Goal: Task Accomplishment & Management: Complete application form

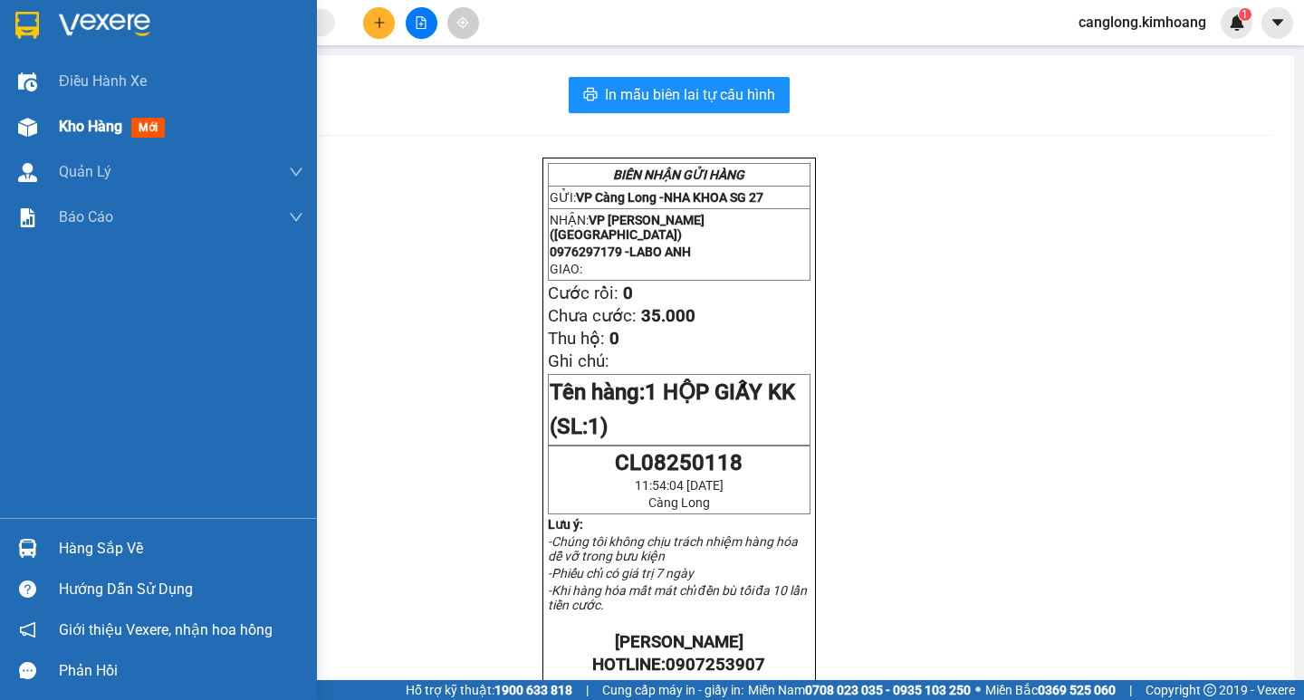
click at [12, 120] on div at bounding box center [28, 127] width 32 height 32
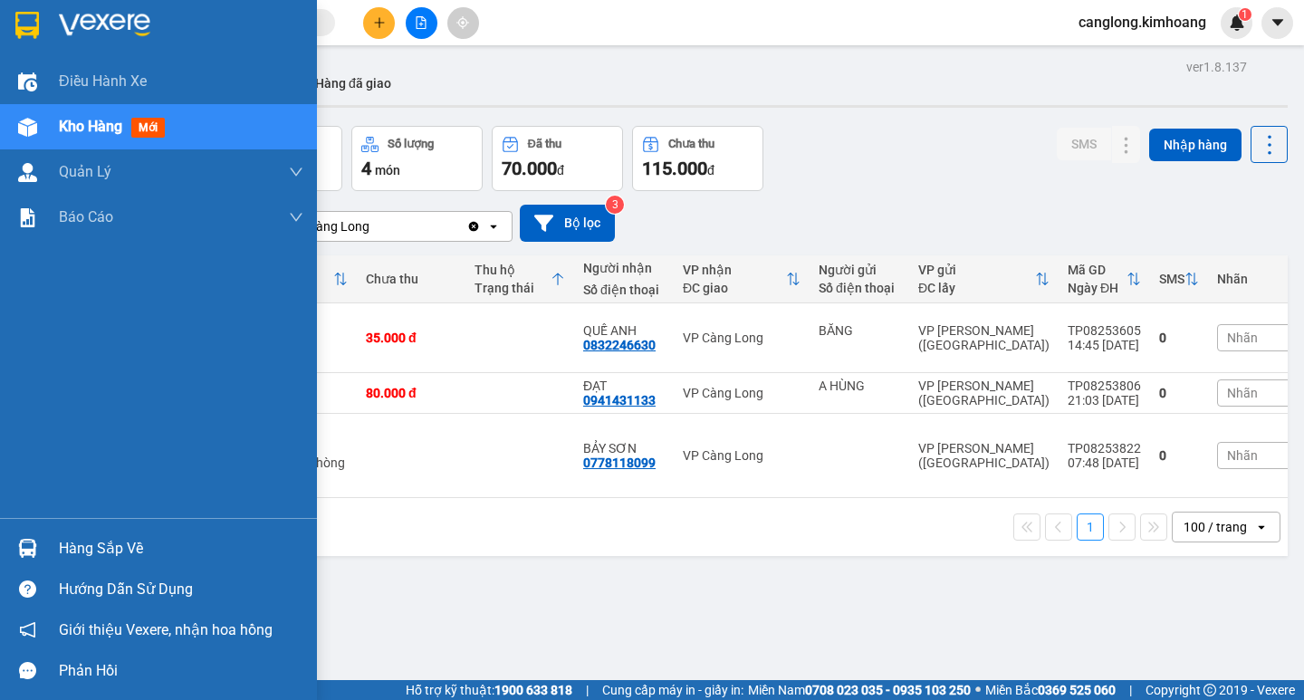
click at [40, 556] on div at bounding box center [28, 548] width 32 height 32
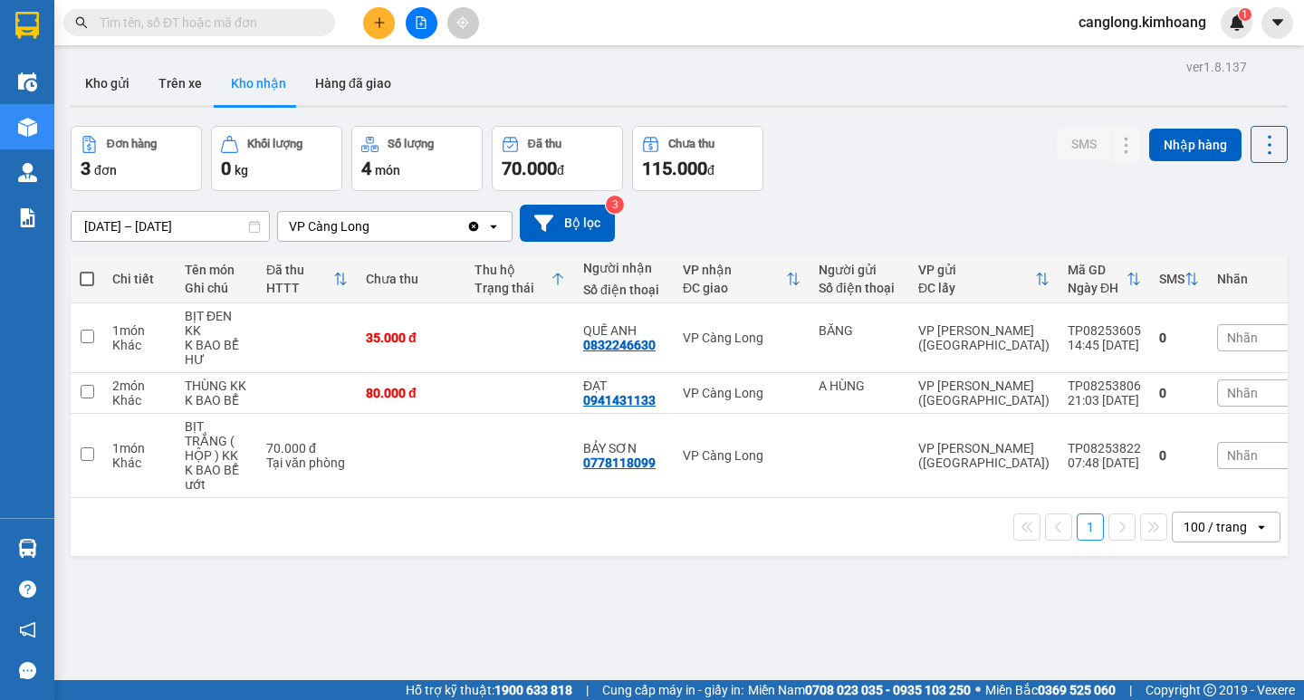
click at [922, 553] on section "Kết quả tìm kiếm ( 0 ) Bộ lọc No Data canglong.kimhoang 1 Điều hành xe Kho hàng…" at bounding box center [652, 350] width 1304 height 700
click at [277, 19] on input "text" at bounding box center [207, 23] width 214 height 20
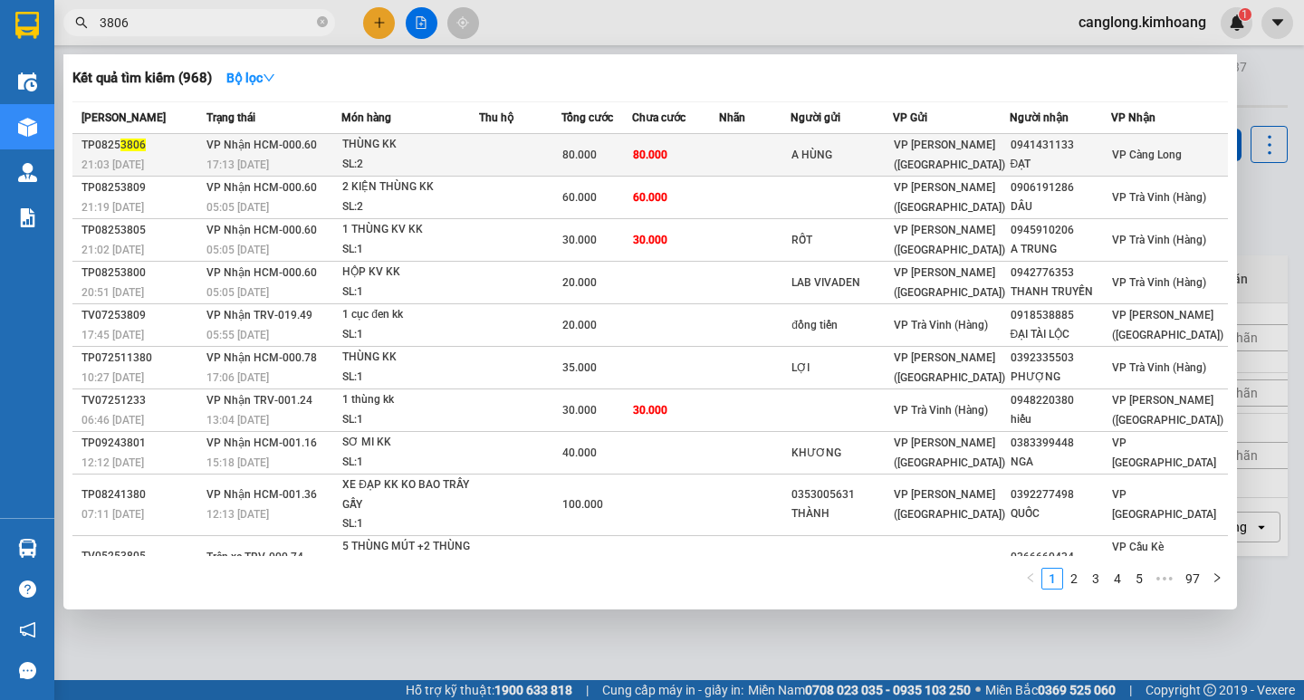
type input "3806"
click at [893, 144] on td "A HÙNG" at bounding box center [842, 155] width 102 height 43
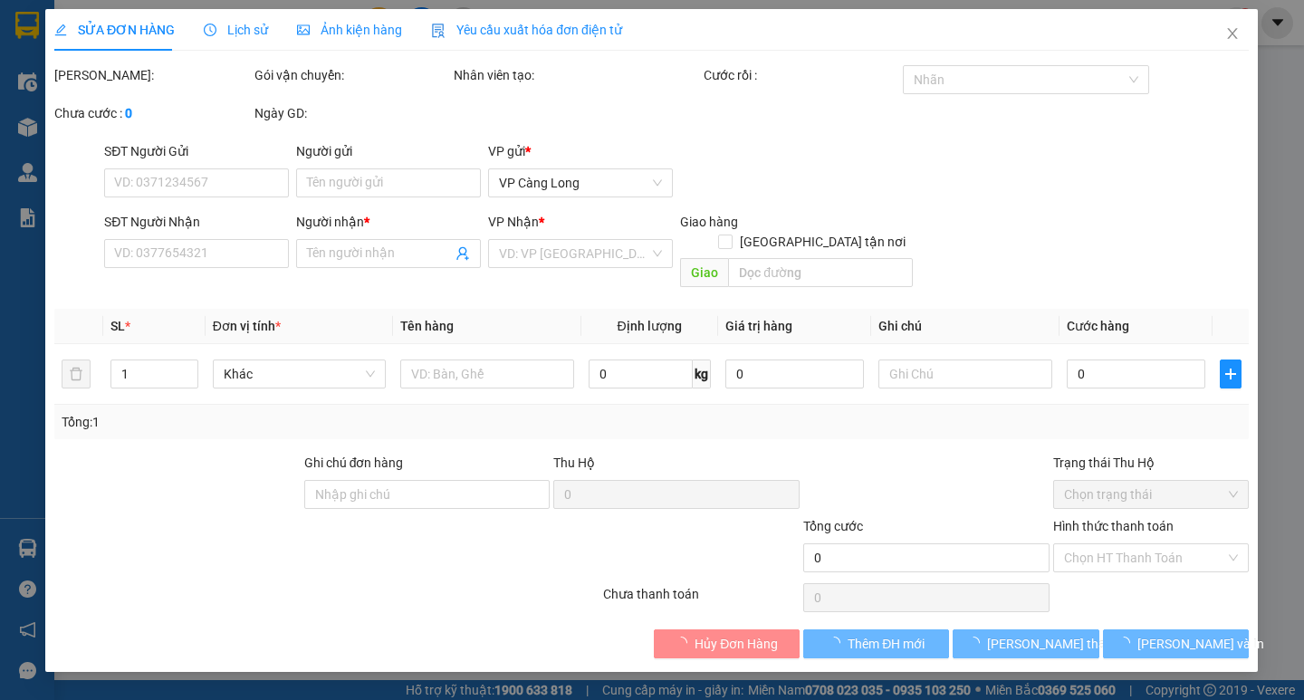
type input "A HÙNG"
type input "0941431133"
type input "ĐẠT"
type input "80.000"
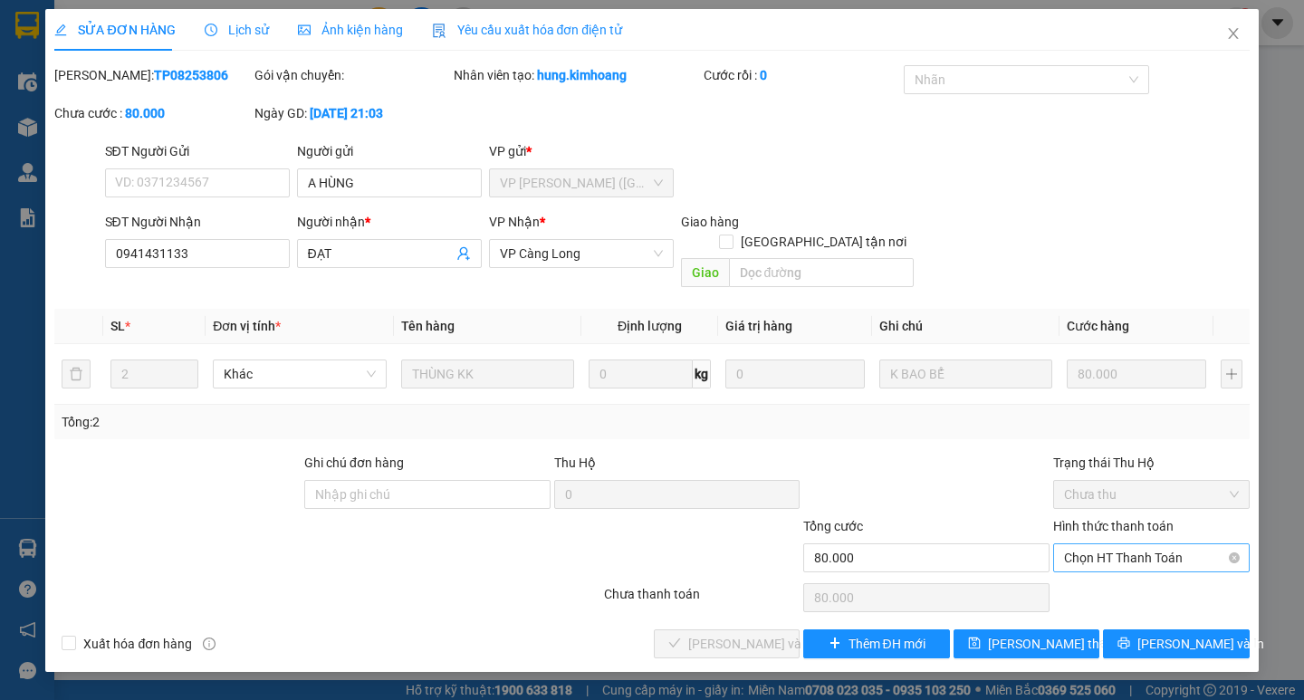
click at [1175, 544] on span "Chọn HT Thanh Toán" at bounding box center [1151, 557] width 175 height 27
drag, startPoint x: 1171, startPoint y: 561, endPoint x: 1109, endPoint y: 580, distance: 64.7
click at [1157, 565] on div "Tại văn phòng" at bounding box center [1151, 574] width 197 height 29
type input "0"
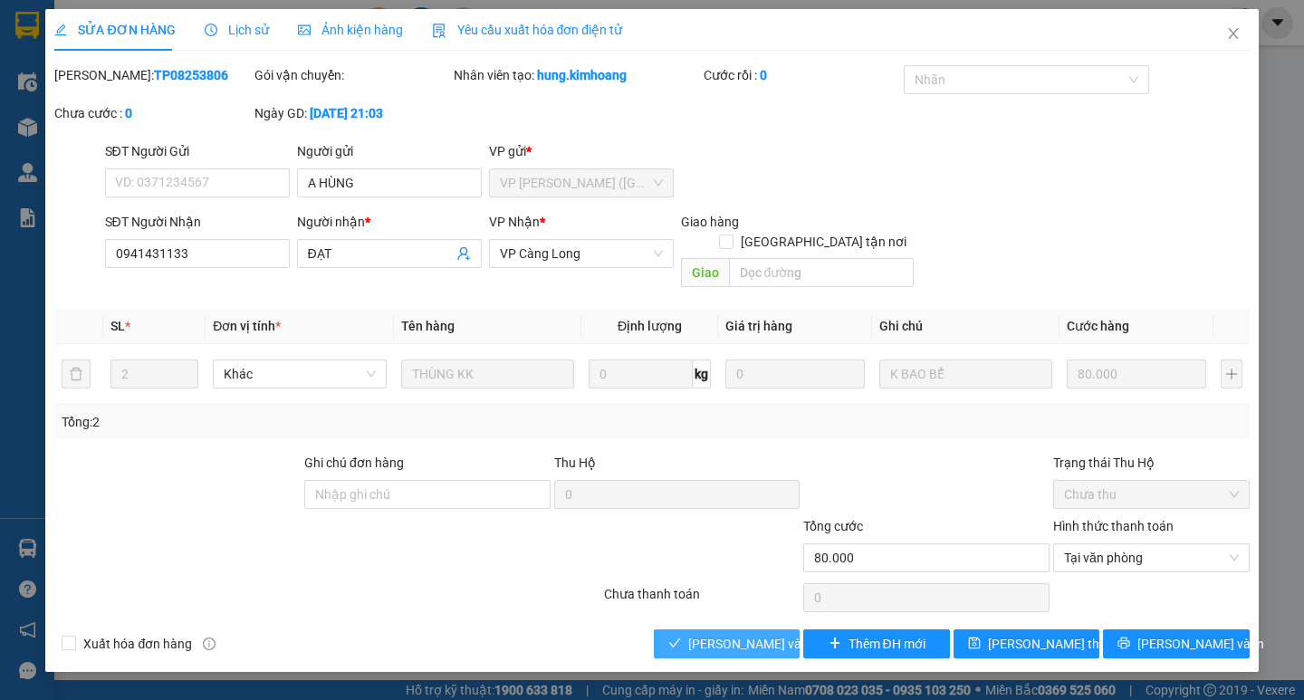
click at [763, 634] on span "[PERSON_NAME] và [PERSON_NAME] hàng" at bounding box center [775, 644] width 174 height 20
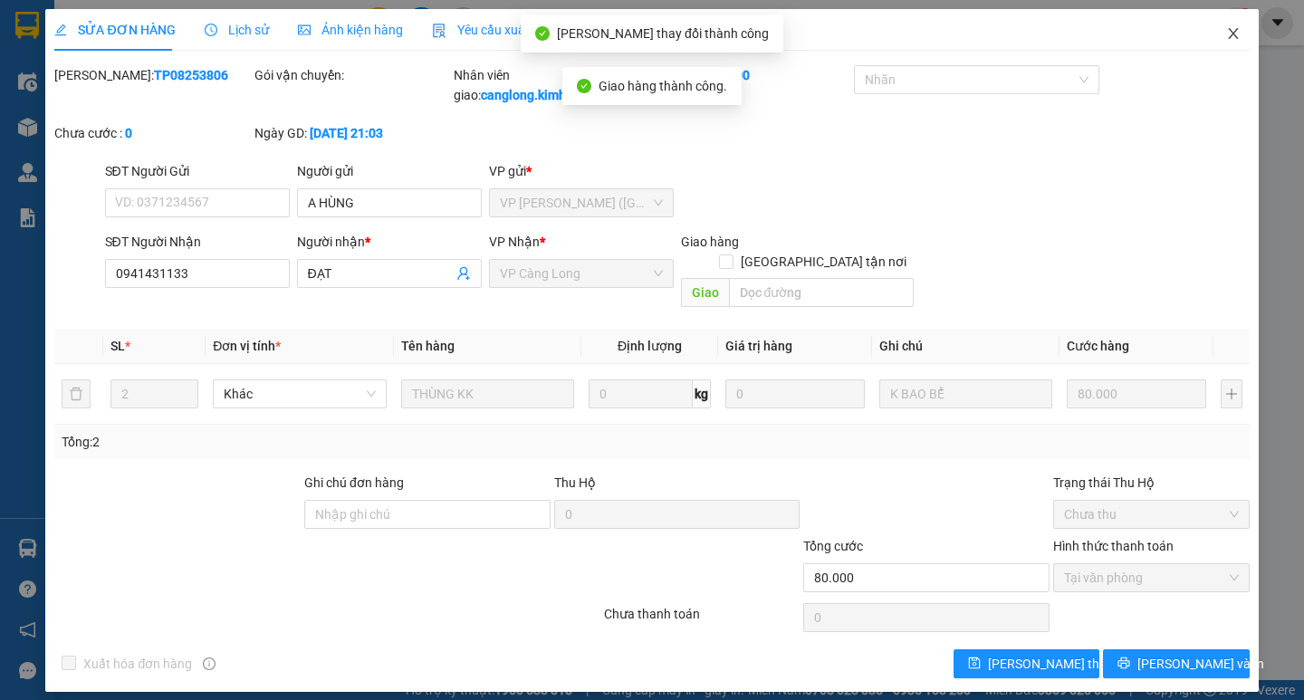
click at [1229, 37] on icon "close" at bounding box center [1233, 33] width 14 height 14
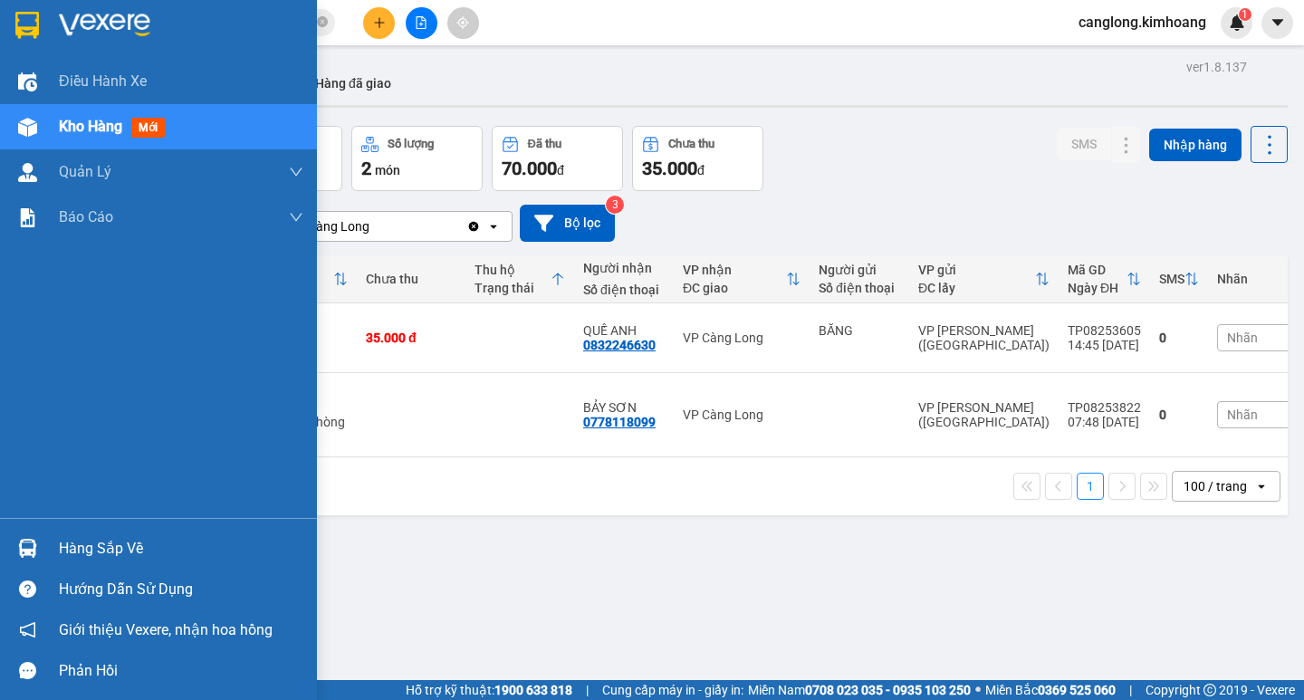
click at [37, 544] on div at bounding box center [28, 548] width 32 height 32
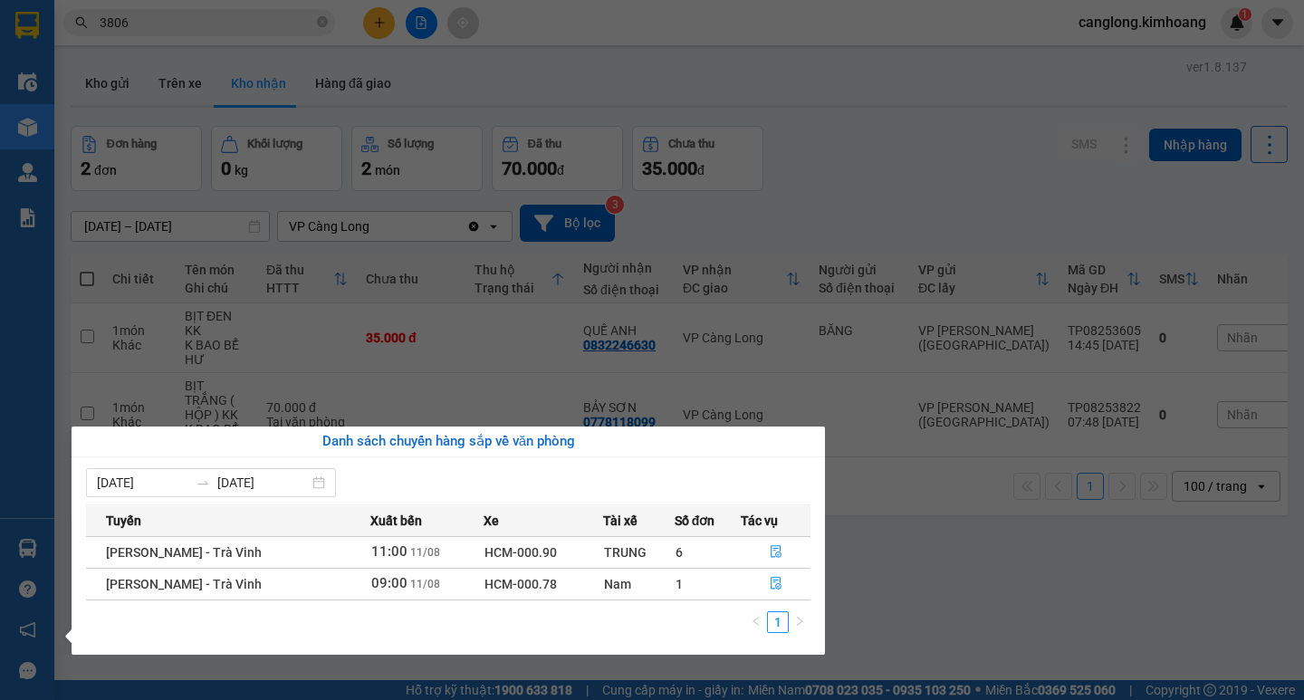
click at [0, 408] on div "Điều [PERSON_NAME] xe Kho hàng mới [PERSON_NAME] [PERSON_NAME] [PERSON_NAME] lý…" at bounding box center [27, 350] width 54 height 700
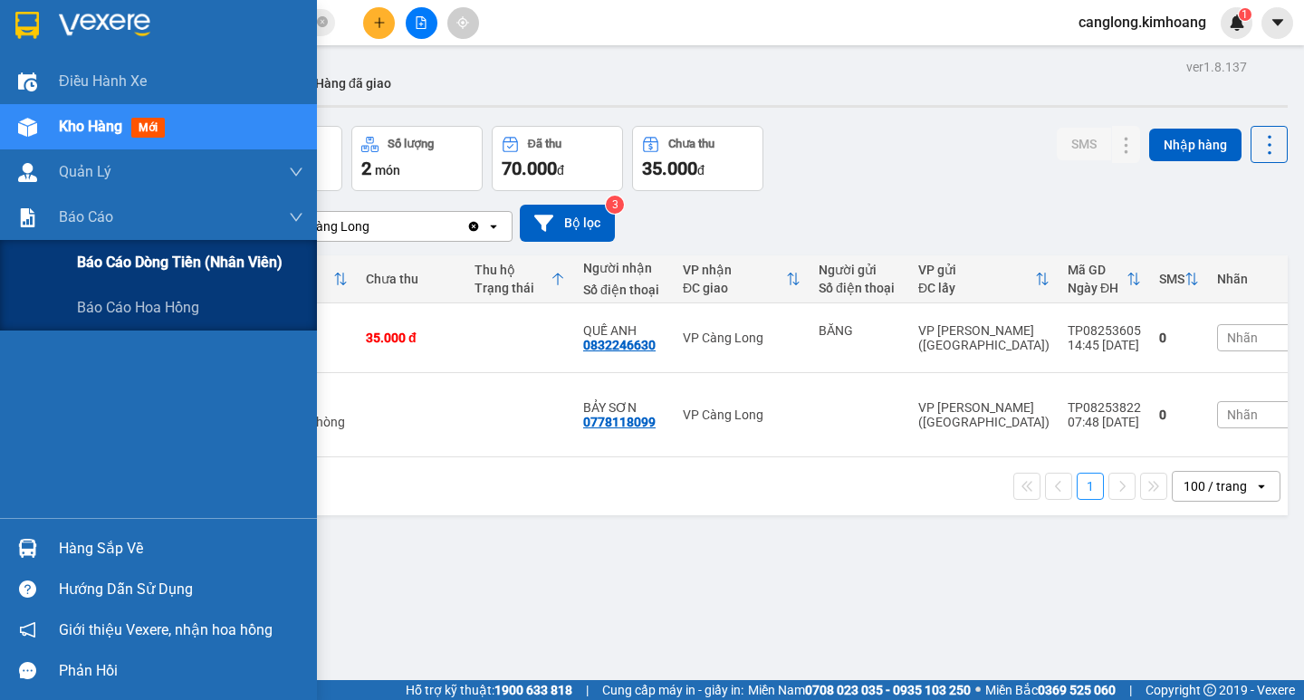
click at [100, 256] on span "Báo cáo dòng tiền (nhân viên)" at bounding box center [180, 262] width 206 height 23
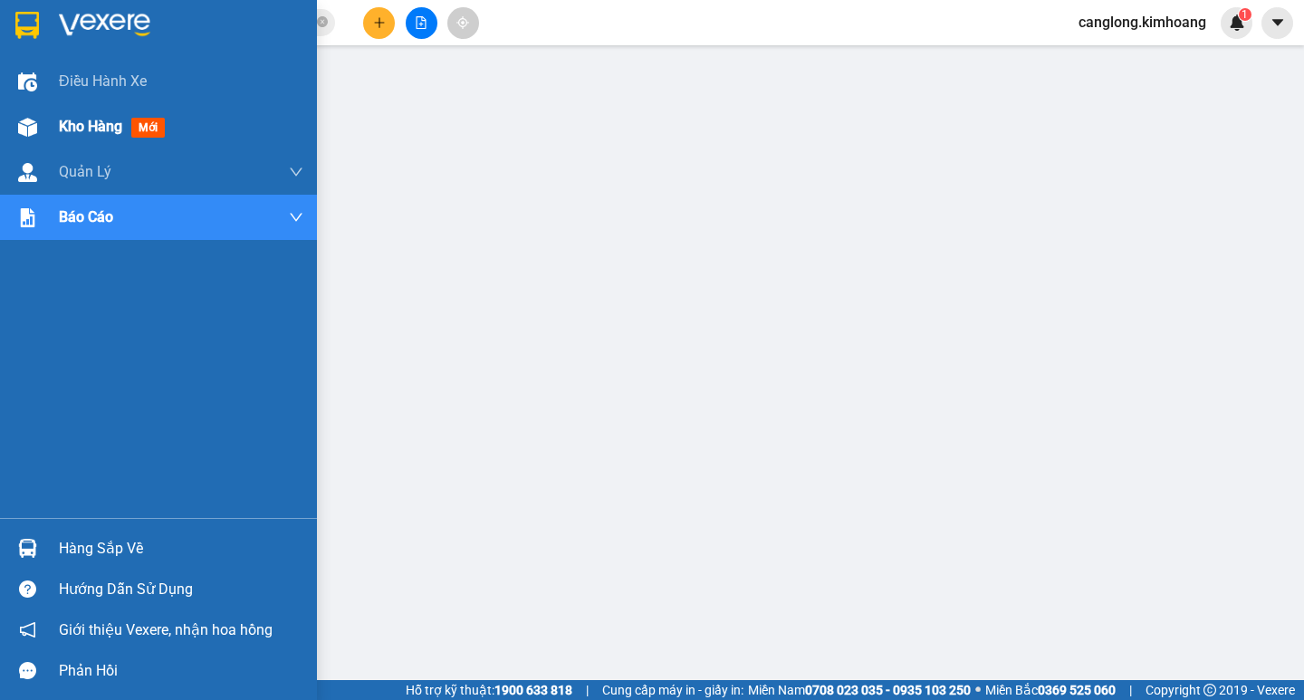
click at [45, 133] on div "Kho hàng mới" at bounding box center [158, 126] width 317 height 45
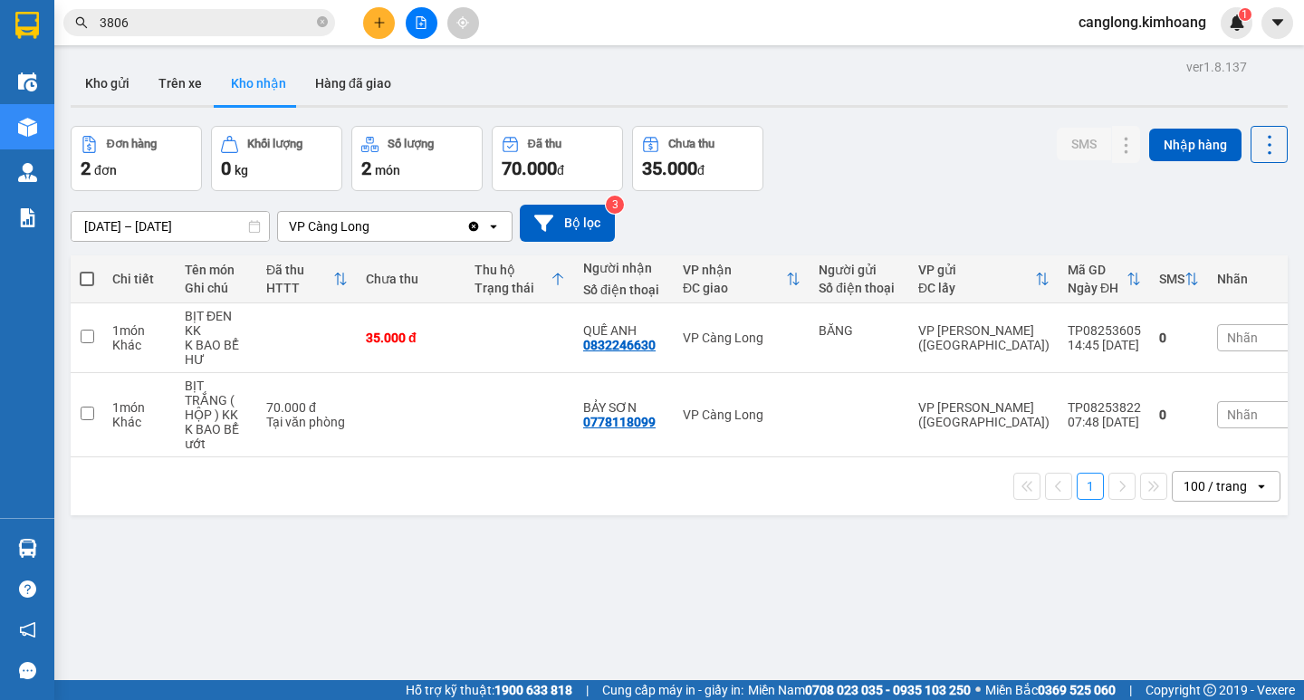
click at [430, 273] on div "Chưa thu" at bounding box center [411, 279] width 91 height 14
click at [986, 699] on html "Kết quả tìm kiếm ( 968 ) Bộ lọc Mã ĐH Trạng thái Món hàng Thu hộ Tổng cước Chưa…" at bounding box center [652, 350] width 1304 height 700
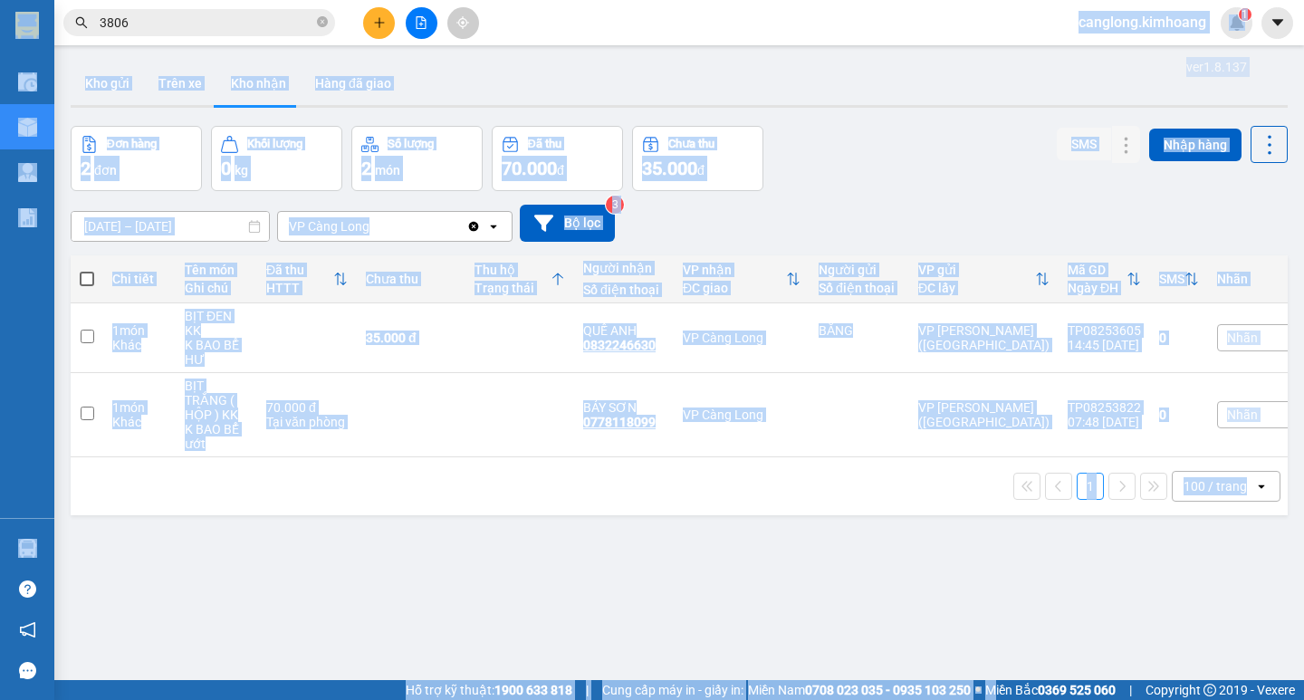
click at [689, 293] on div "ĐC giao" at bounding box center [734, 288] width 103 height 14
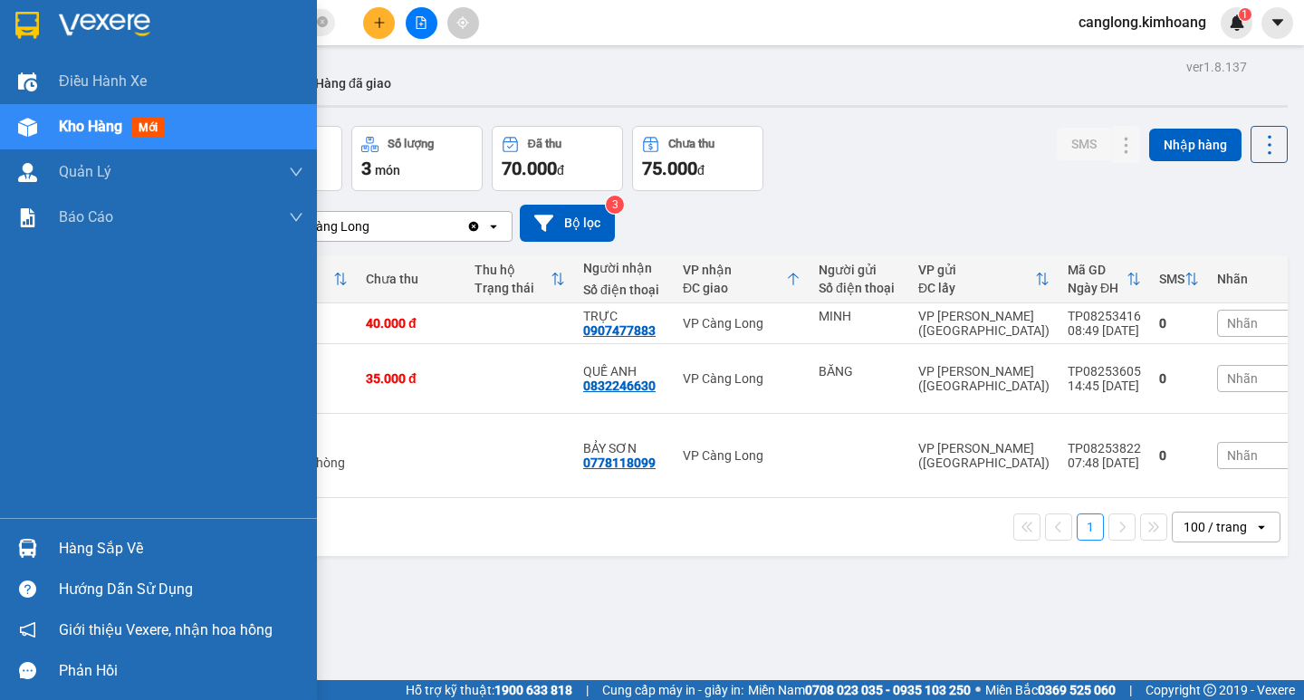
click at [60, 553] on div "Hàng sắp về" at bounding box center [181, 548] width 245 height 27
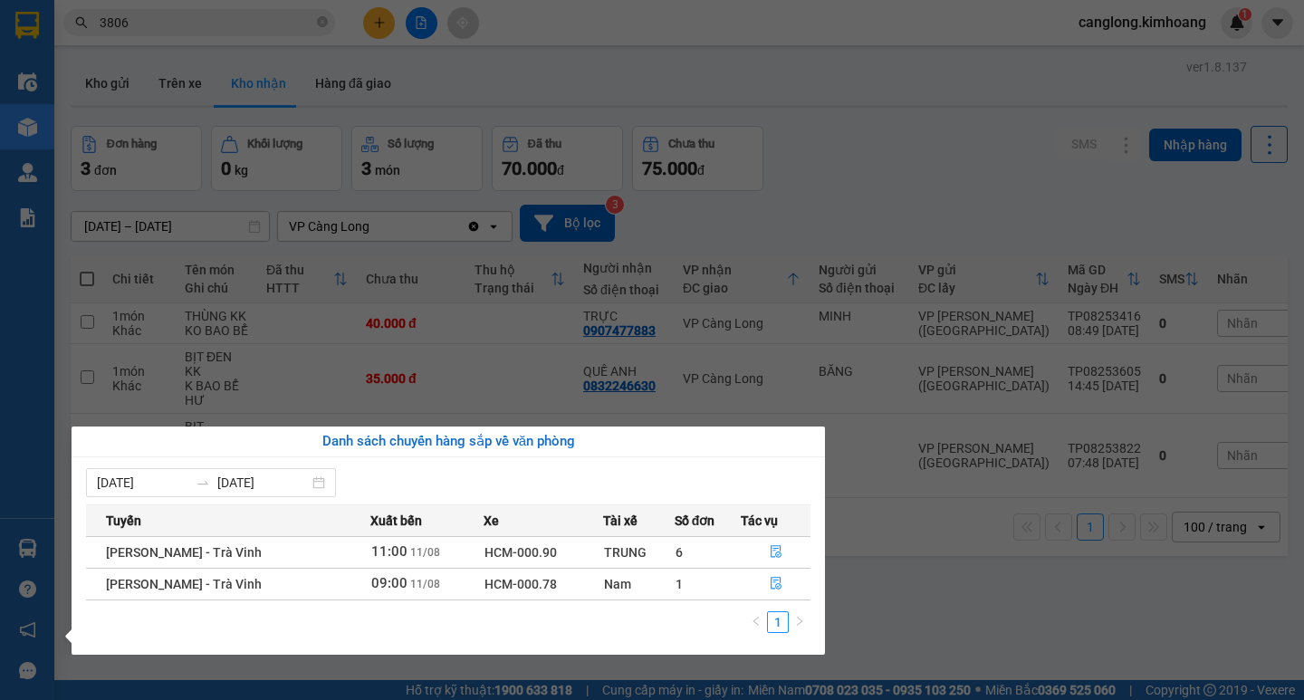
click at [1006, 623] on section "Kết quả tìm kiếm ( 968 ) Bộ lọc Mã ĐH Trạng thái Món hàng Thu hộ Tổng cước Chưa…" at bounding box center [652, 350] width 1304 height 700
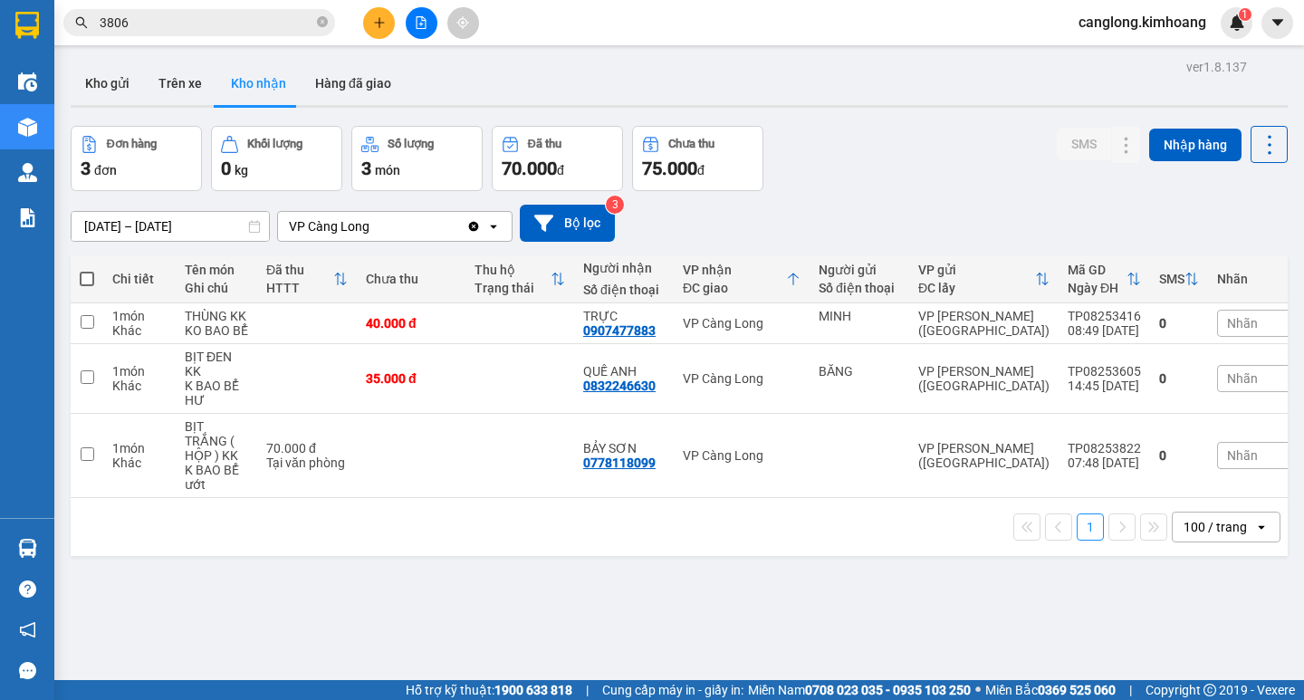
click at [192, 699] on html "Kết quả tìm kiếm ( 968 ) Bộ lọc Mã ĐH Trạng thái Món hàng Thu hộ Tổng cước Chưa…" at bounding box center [652, 350] width 1304 height 700
click at [1229, 321] on icon at bounding box center [1235, 323] width 13 height 13
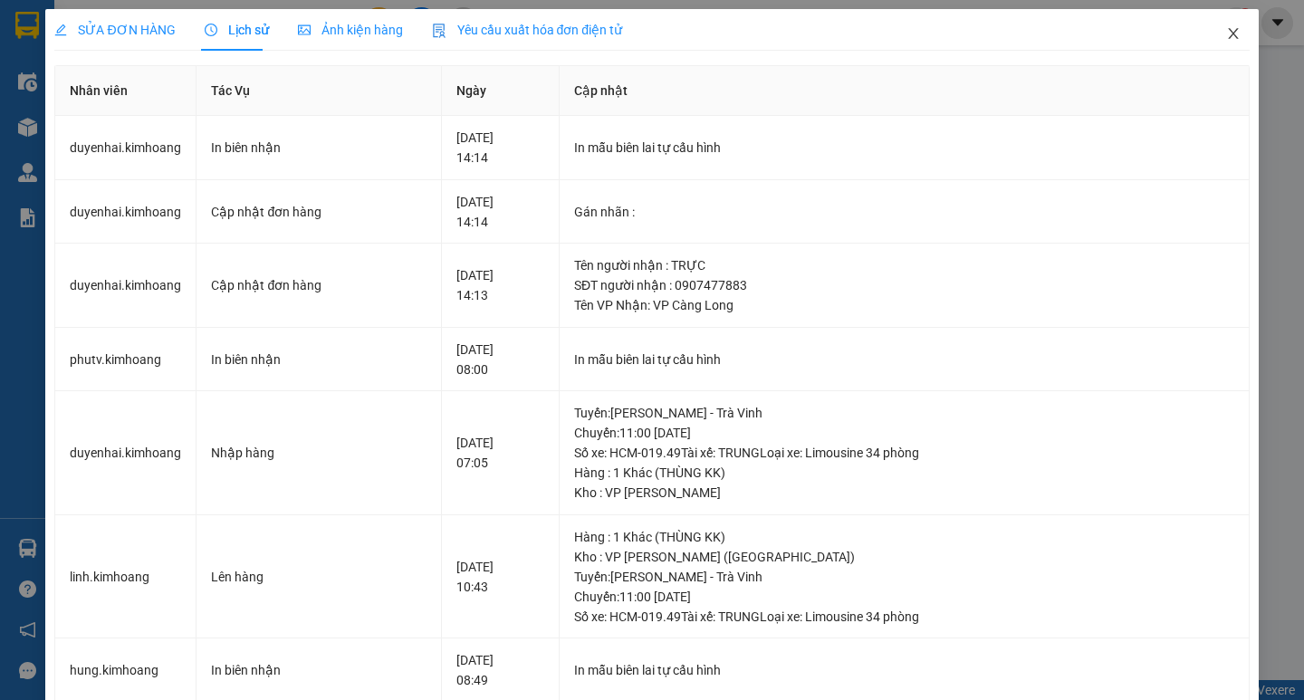
click at [1226, 33] on icon "close" at bounding box center [1233, 33] width 14 height 14
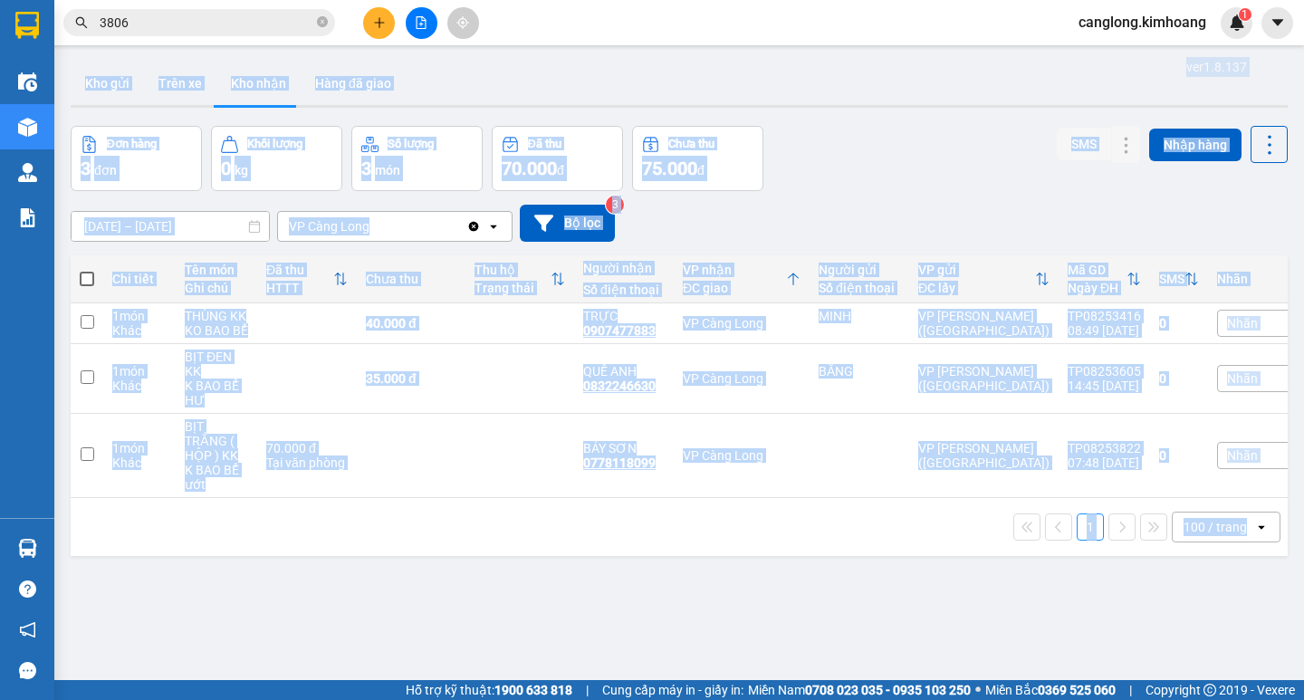
click at [646, 292] on div "Số điện thoại" at bounding box center [624, 290] width 82 height 14
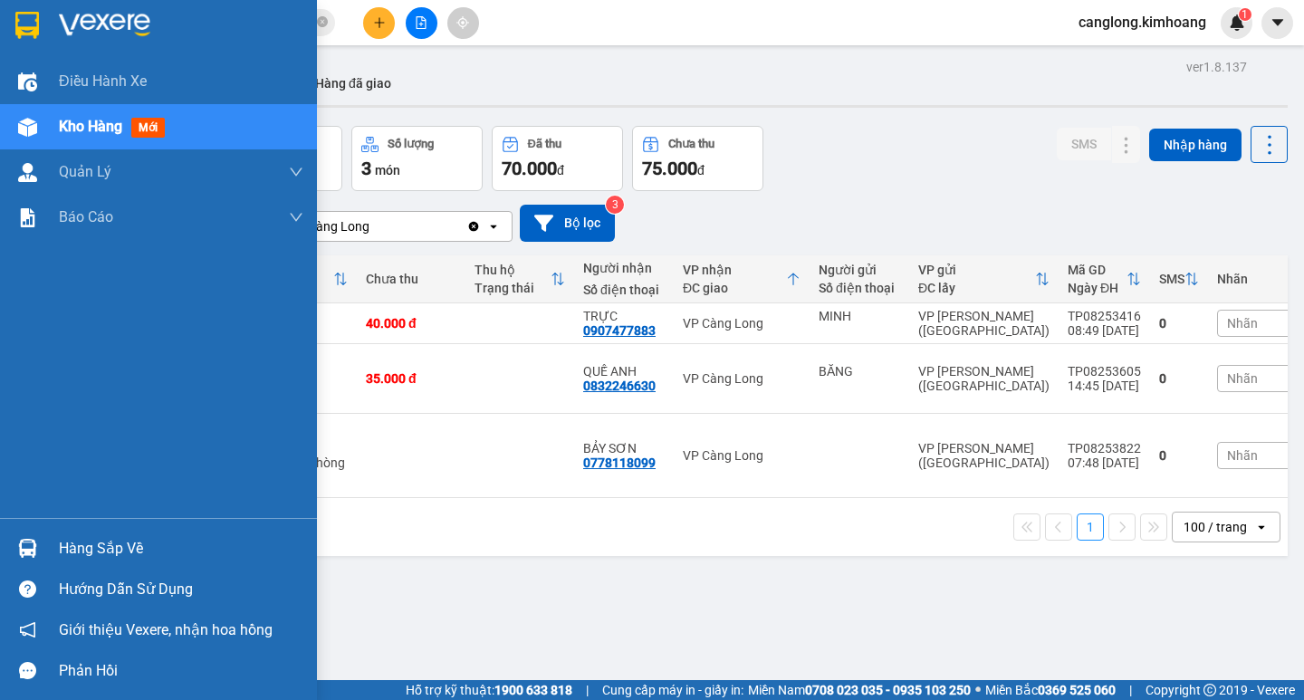
click at [22, 542] on img at bounding box center [27, 548] width 19 height 19
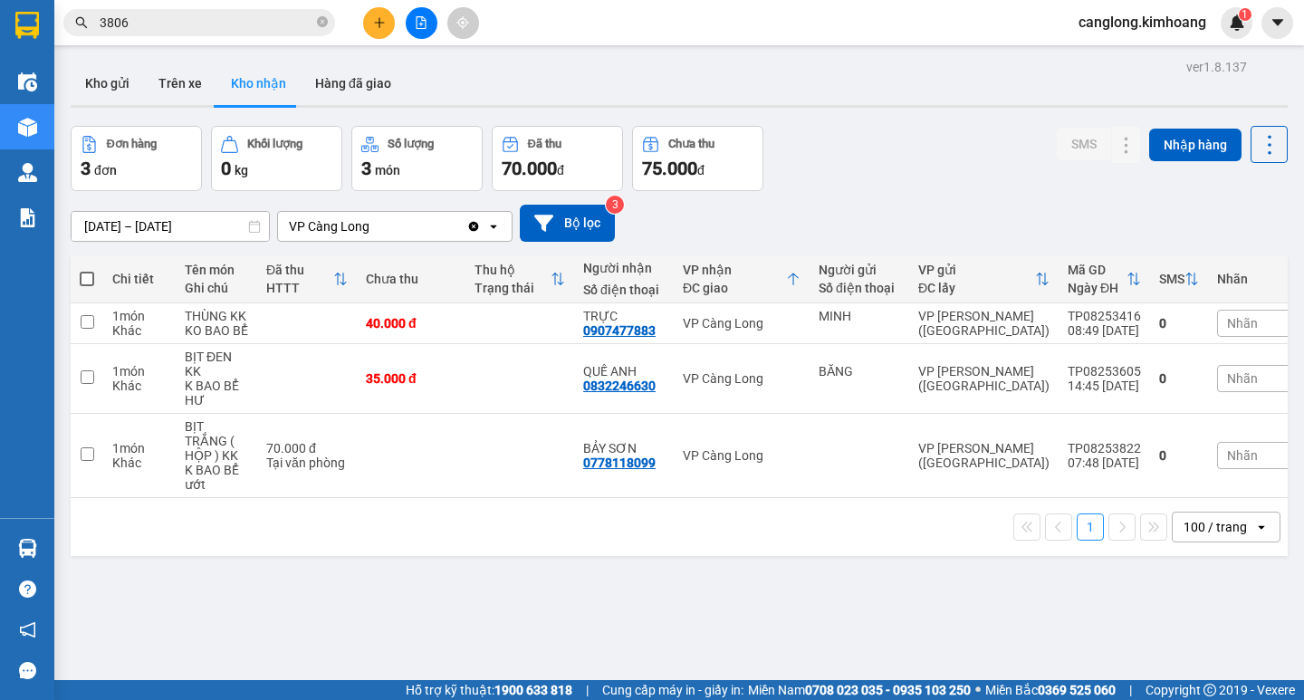
drag, startPoint x: 822, startPoint y: 126, endPoint x: 481, endPoint y: 107, distance: 341.9
click at [772, 112] on section "Kết quả tìm kiếm ( 968 ) Bộ lọc Mã ĐH Trạng thái Món hàng Thu hộ Tổng cước Chưa…" at bounding box center [652, 350] width 1304 height 700
click at [186, 71] on button "Trên xe" at bounding box center [180, 83] width 72 height 43
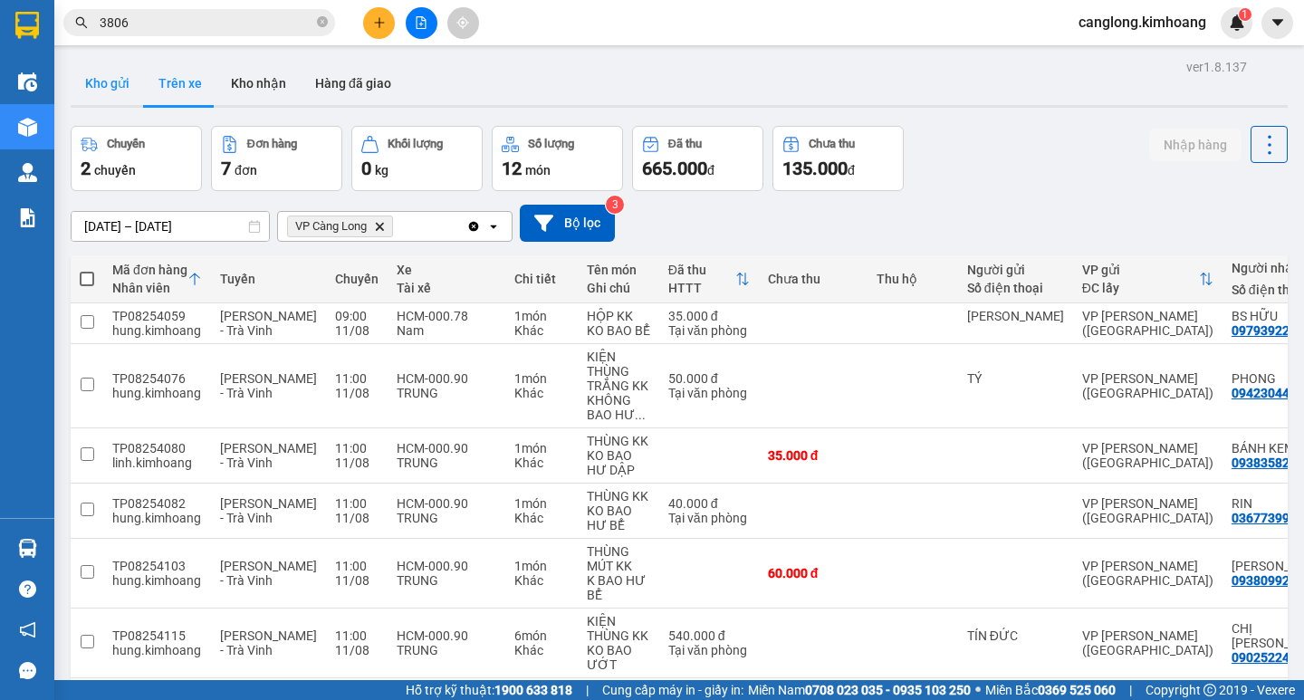
click at [93, 93] on button "Kho gửi" at bounding box center [107, 83] width 73 height 43
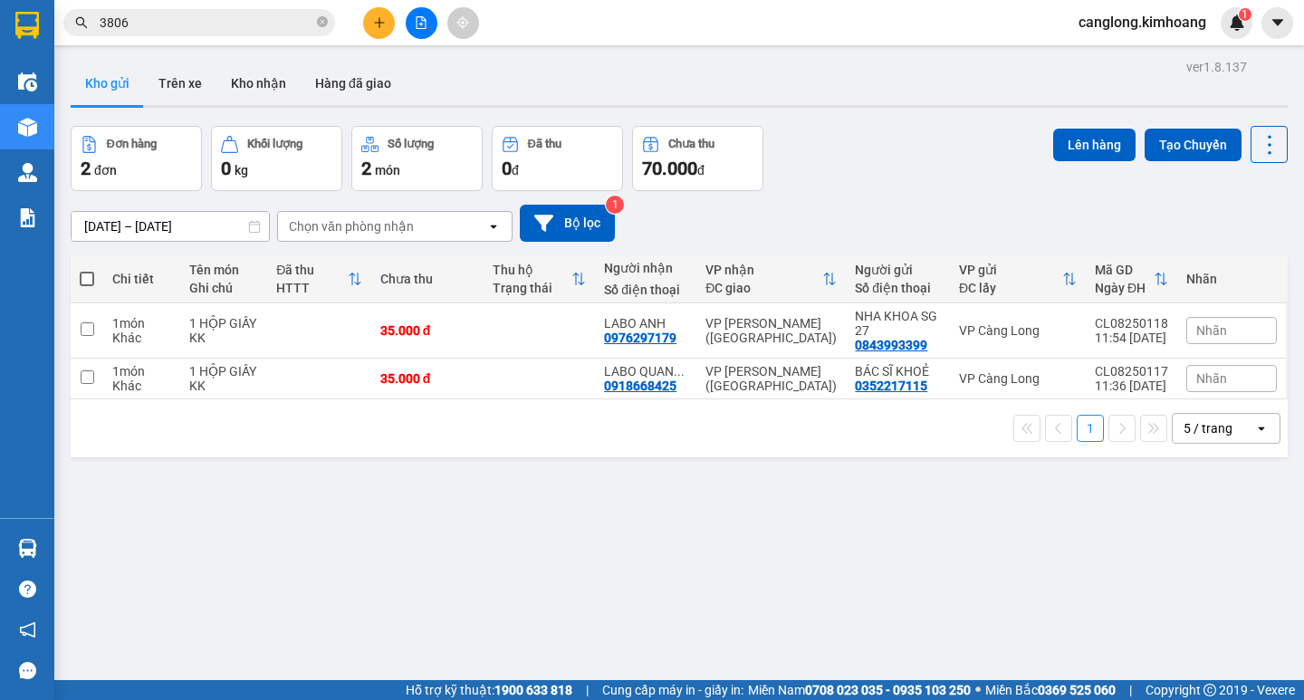
click at [82, 272] on span at bounding box center [87, 279] width 14 height 14
click at [87, 270] on input "checkbox" at bounding box center [87, 270] width 0 height 0
checkbox input "true"
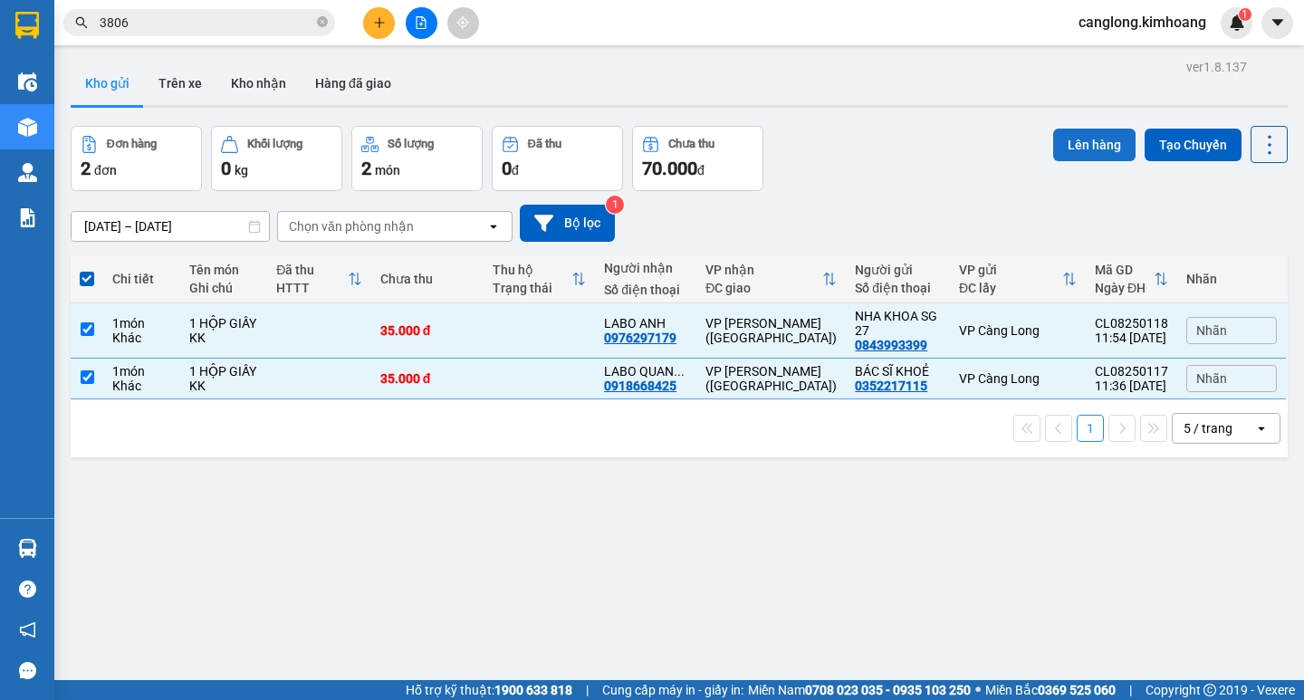
click at [1084, 145] on button "Lên hàng" at bounding box center [1094, 145] width 82 height 33
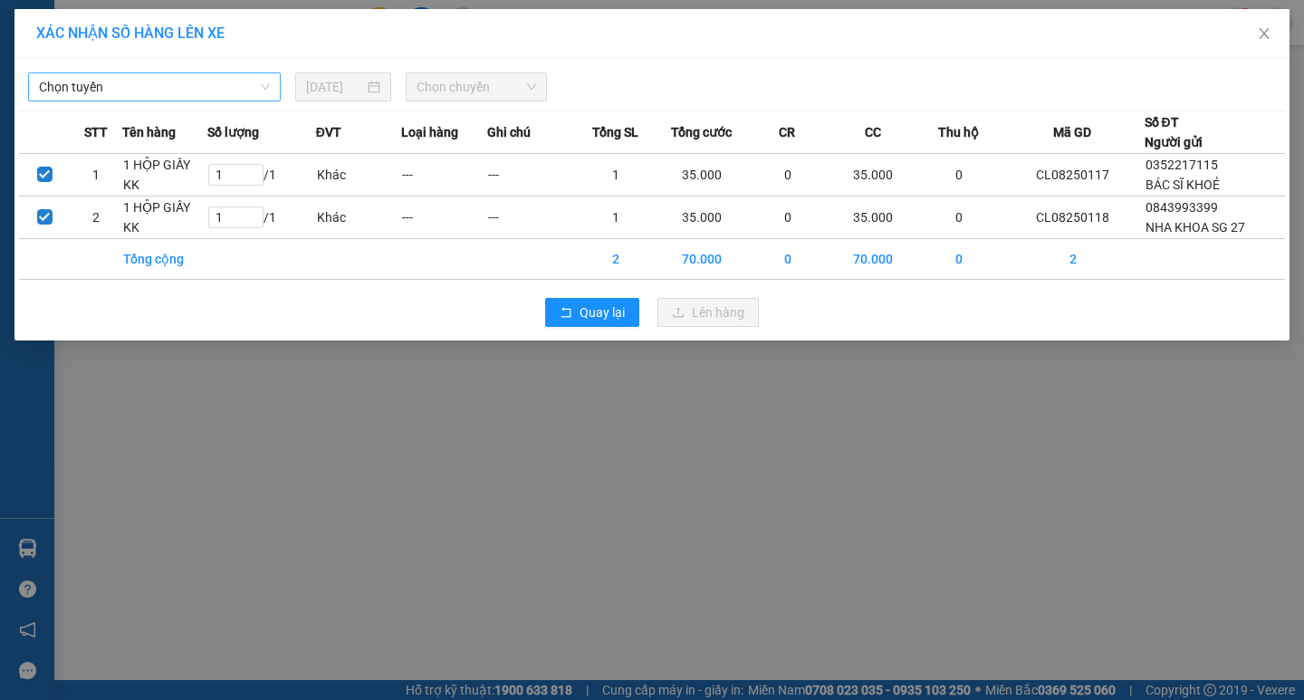
click at [238, 79] on span "Chọn tuyến" at bounding box center [154, 86] width 231 height 27
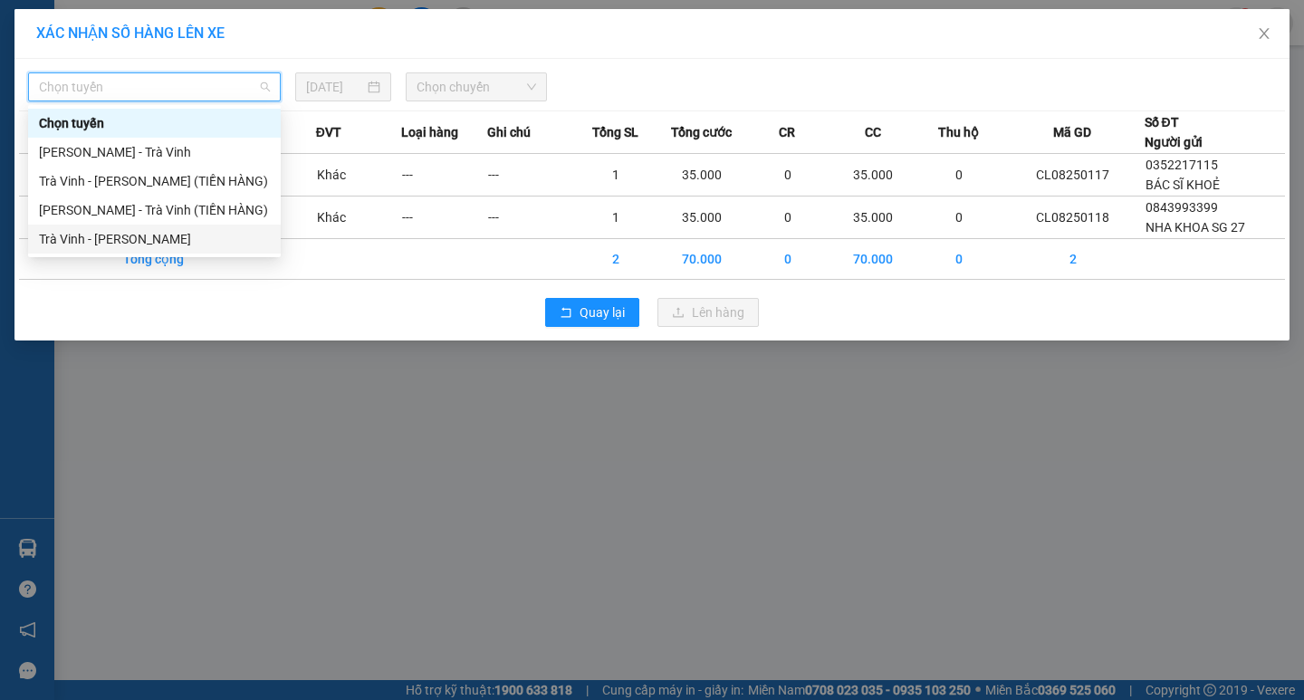
click at [208, 242] on div "Trà Vinh - Hồ Chí Minh" at bounding box center [154, 239] width 231 height 20
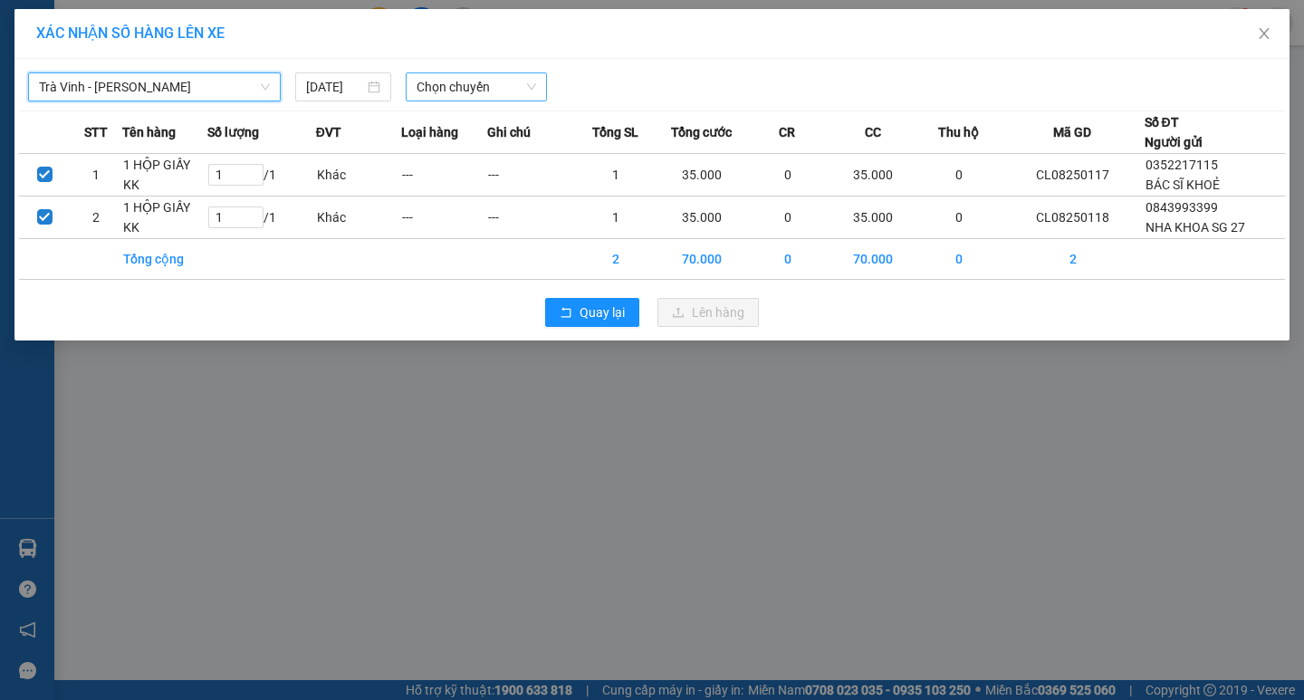
click at [497, 98] on span "Chọn chuyến" at bounding box center [477, 86] width 120 height 27
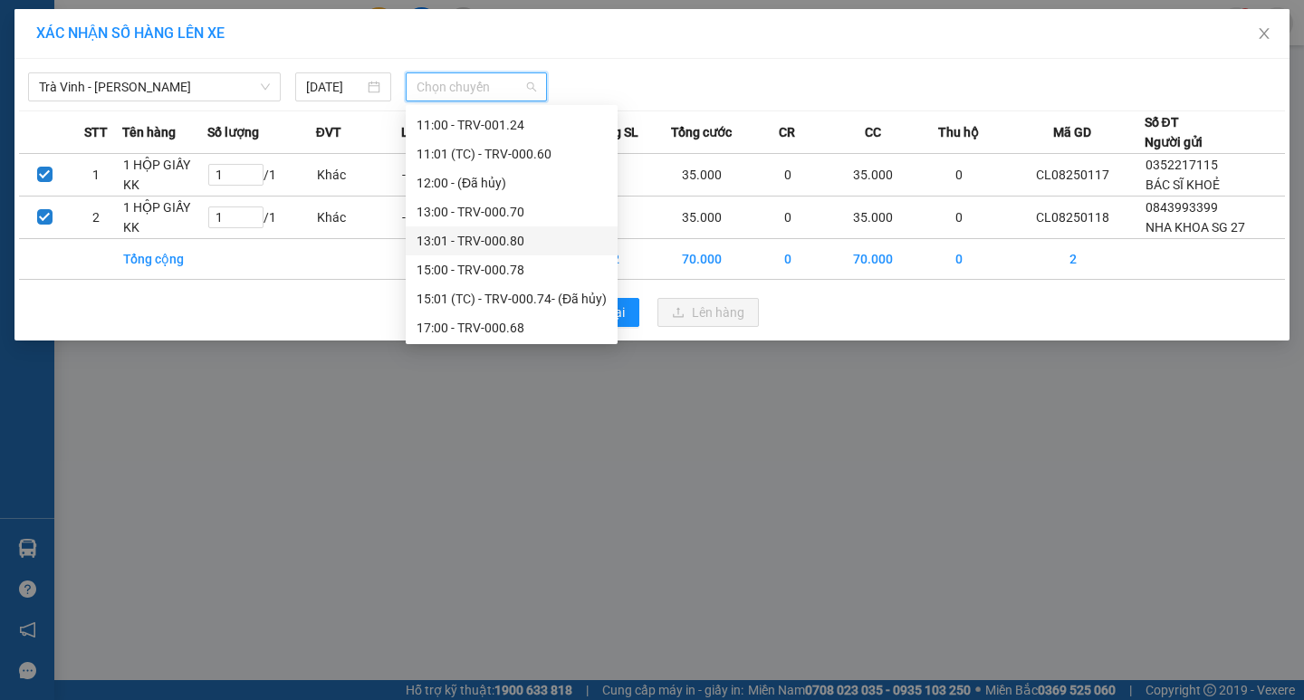
scroll to position [634, 0]
click at [490, 245] on div "15:00 - TRV-000.78" at bounding box center [512, 243] width 190 height 20
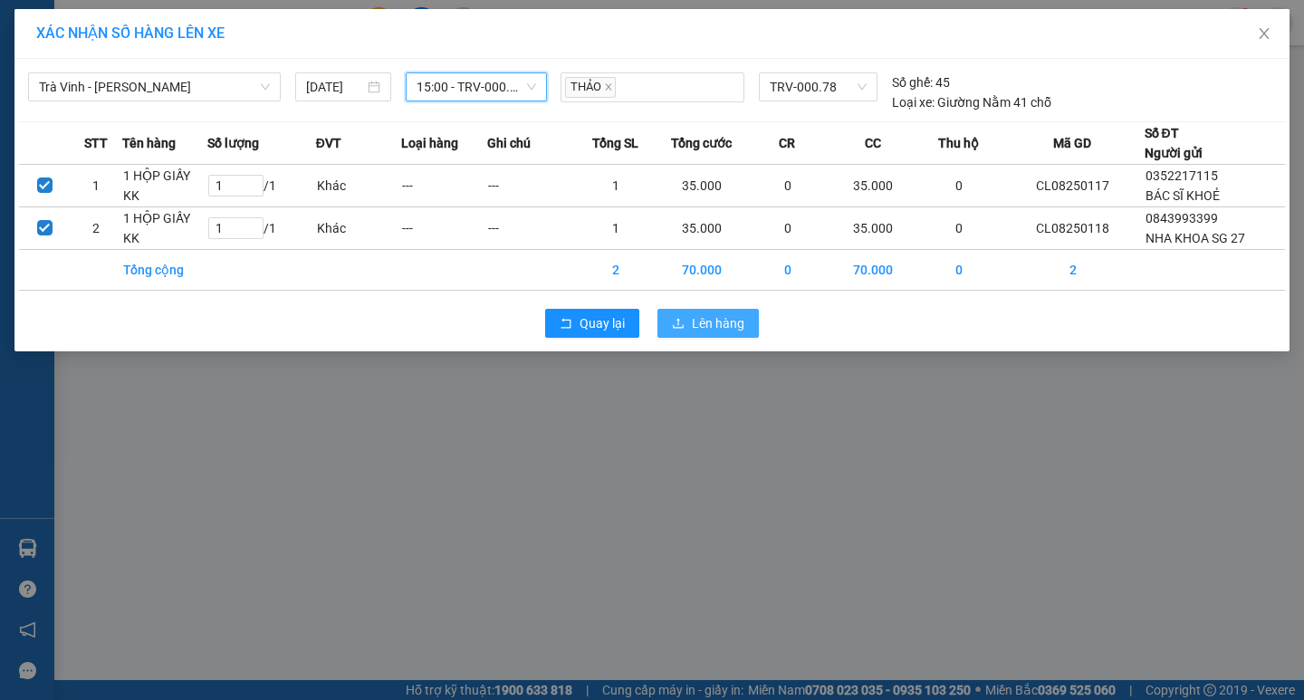
click at [709, 317] on span "Lên hàng" at bounding box center [718, 323] width 53 height 20
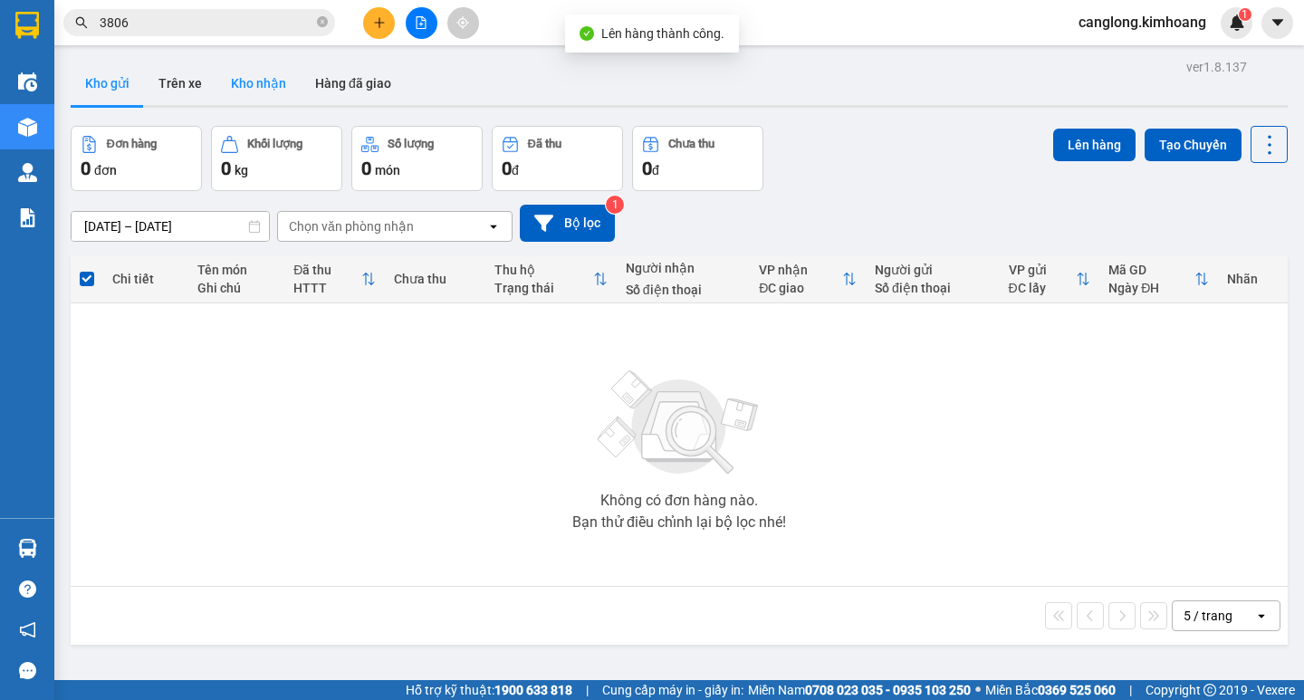
click at [274, 95] on button "Kho nhận" at bounding box center [258, 83] width 84 height 43
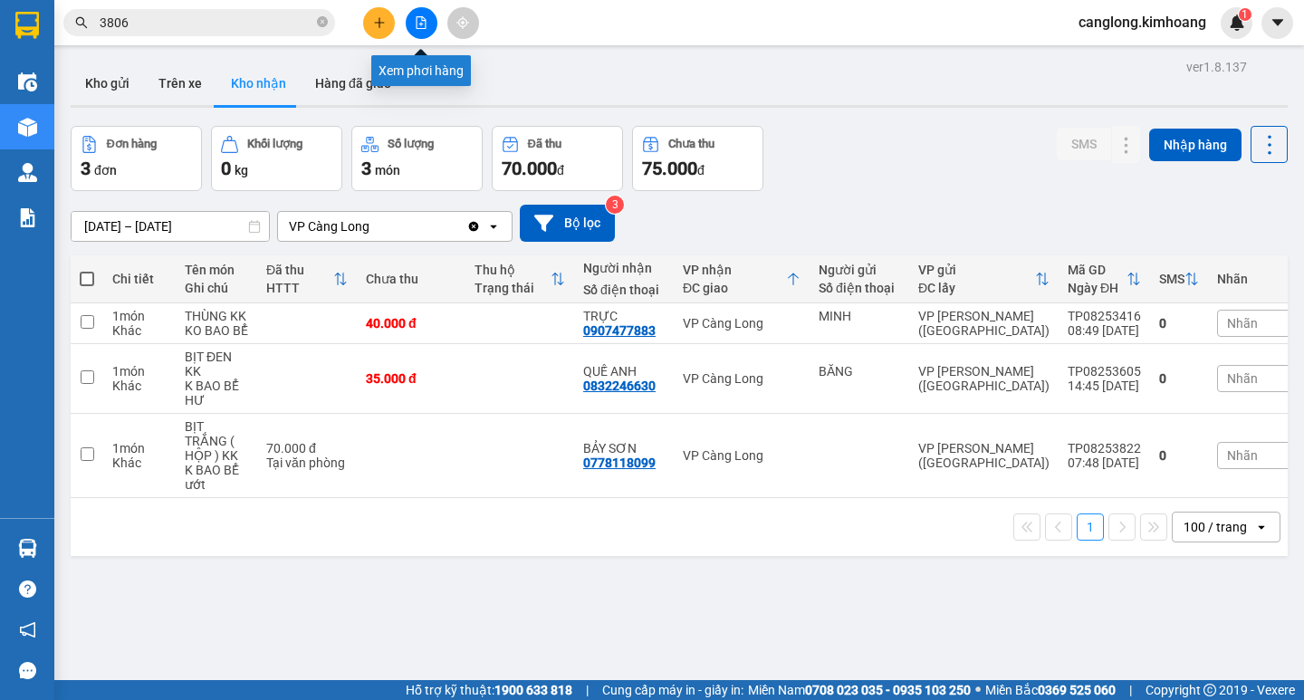
click at [417, 28] on icon "file-add" at bounding box center [422, 22] width 10 height 13
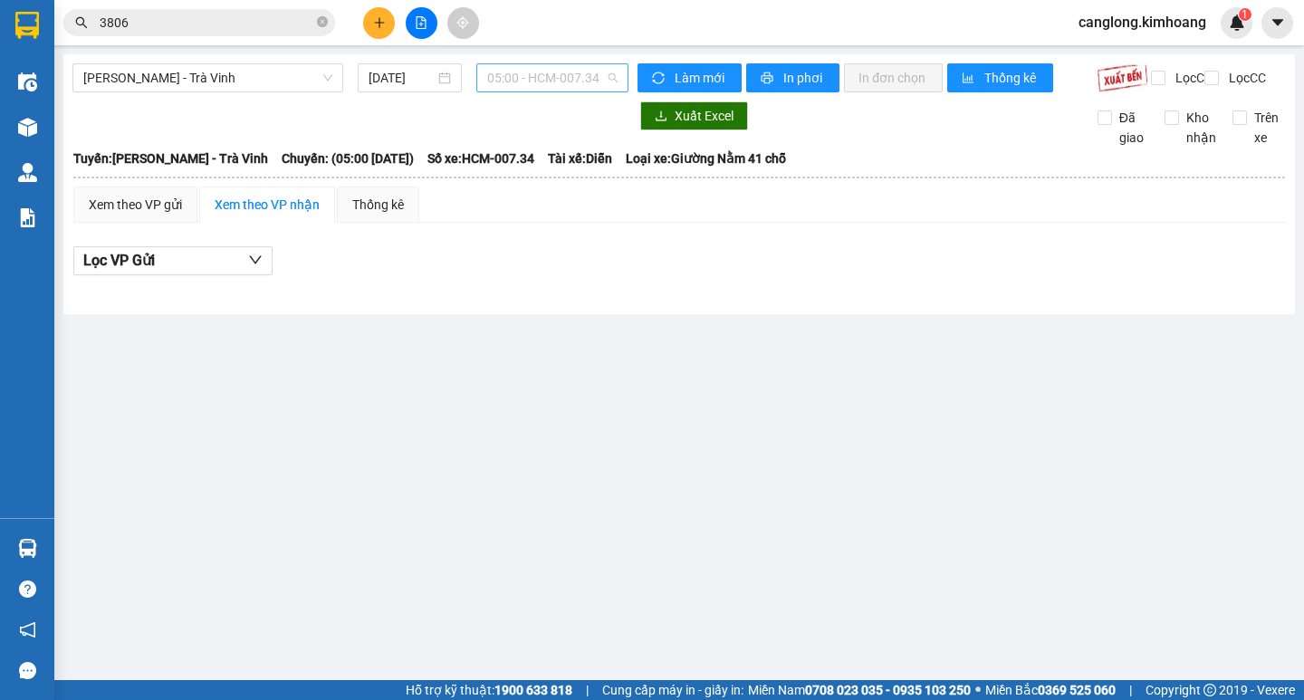
click at [587, 84] on span "05:00 - HCM-007.34" at bounding box center [552, 77] width 130 height 27
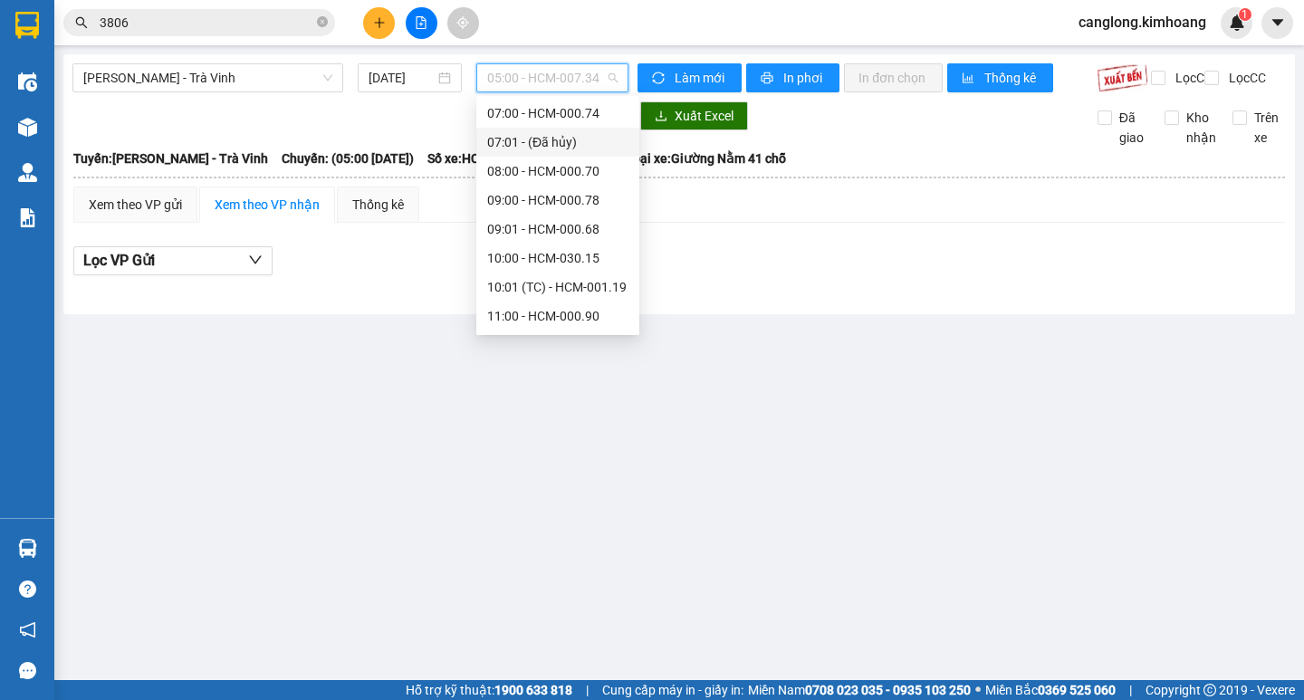
scroll to position [91, 0]
click at [536, 163] on div "09:00 - HCM-000.78" at bounding box center [557, 168] width 141 height 20
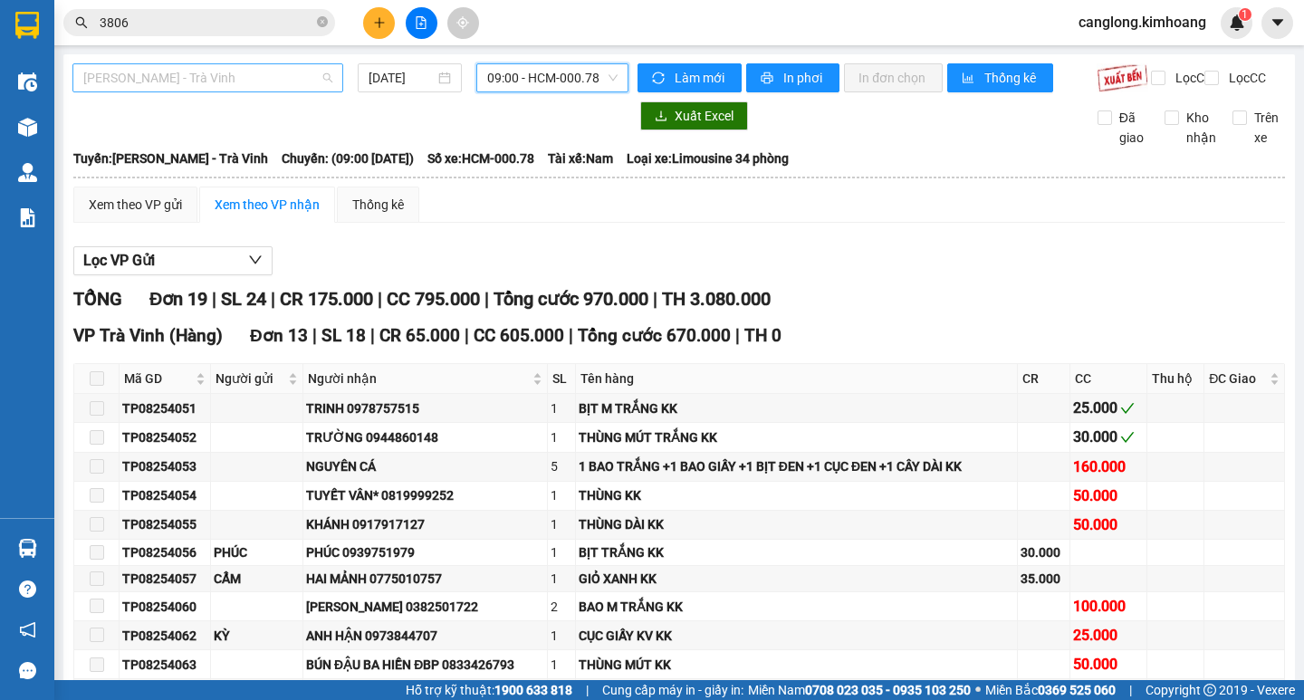
click at [319, 76] on span "[PERSON_NAME] - Trà [PERSON_NAME]" at bounding box center [207, 77] width 249 height 27
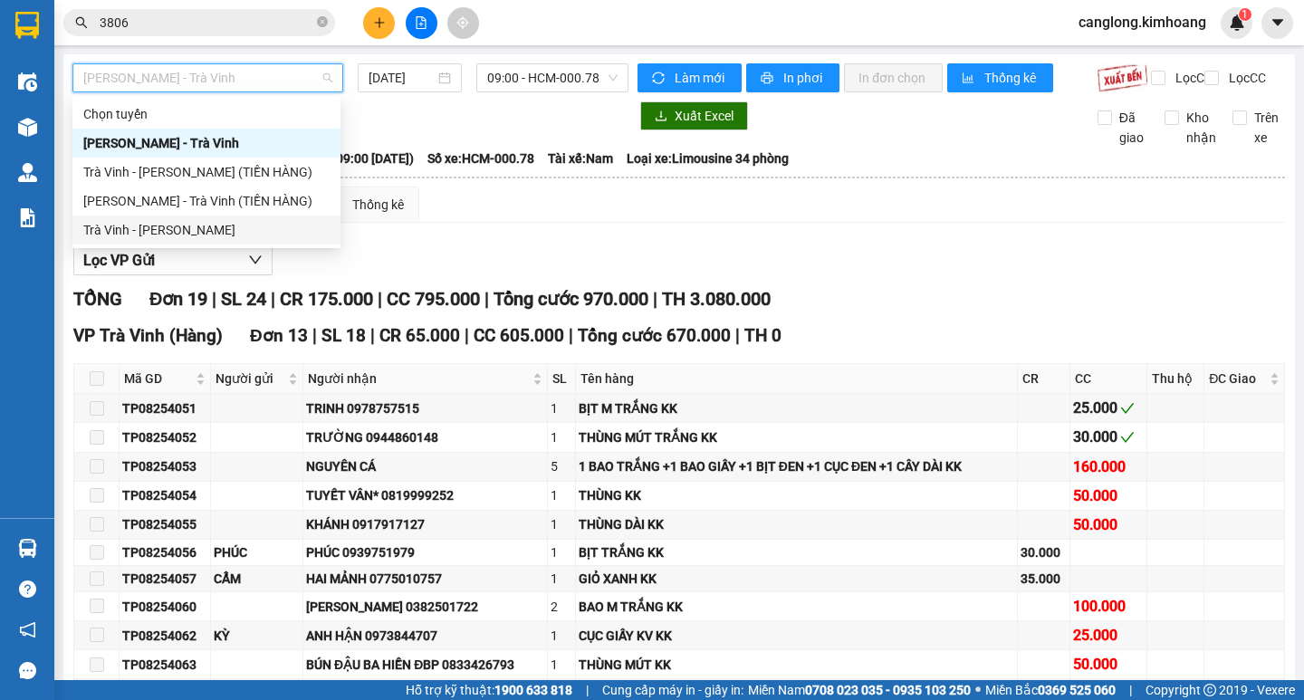
click at [198, 223] on div "Trà Vinh - Hồ Chí Minh" at bounding box center [206, 230] width 246 height 20
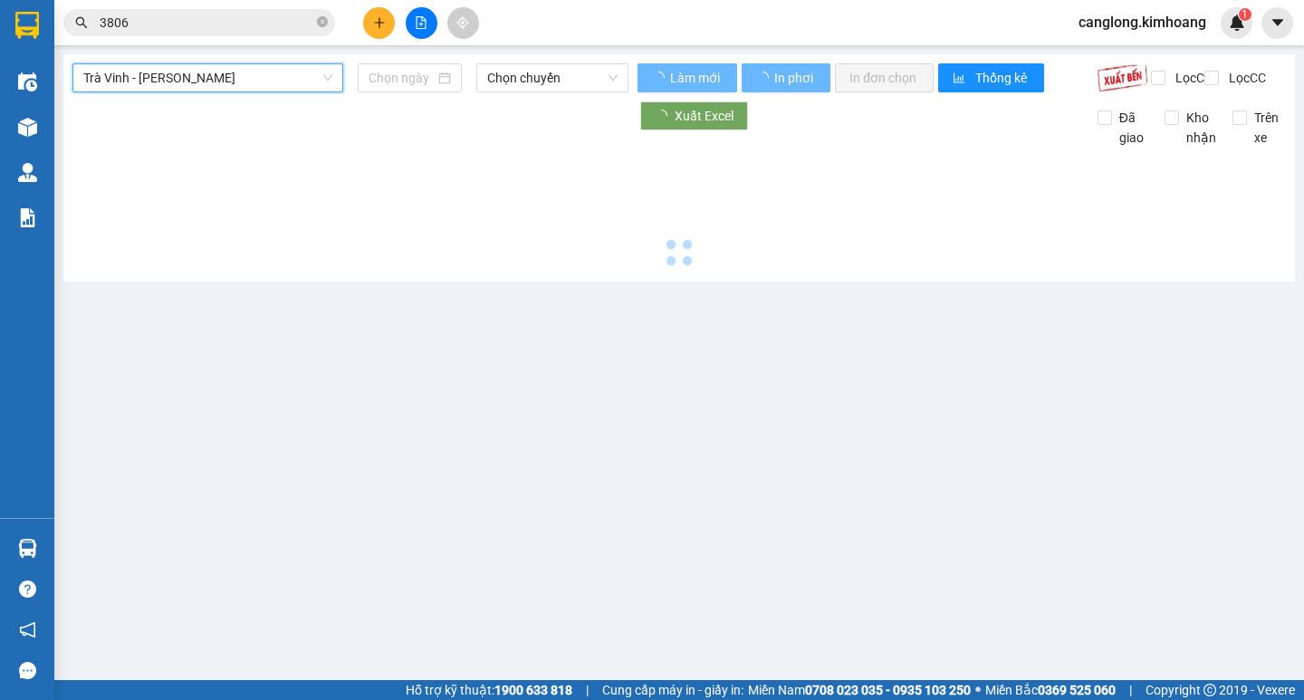
type input "[DATE]"
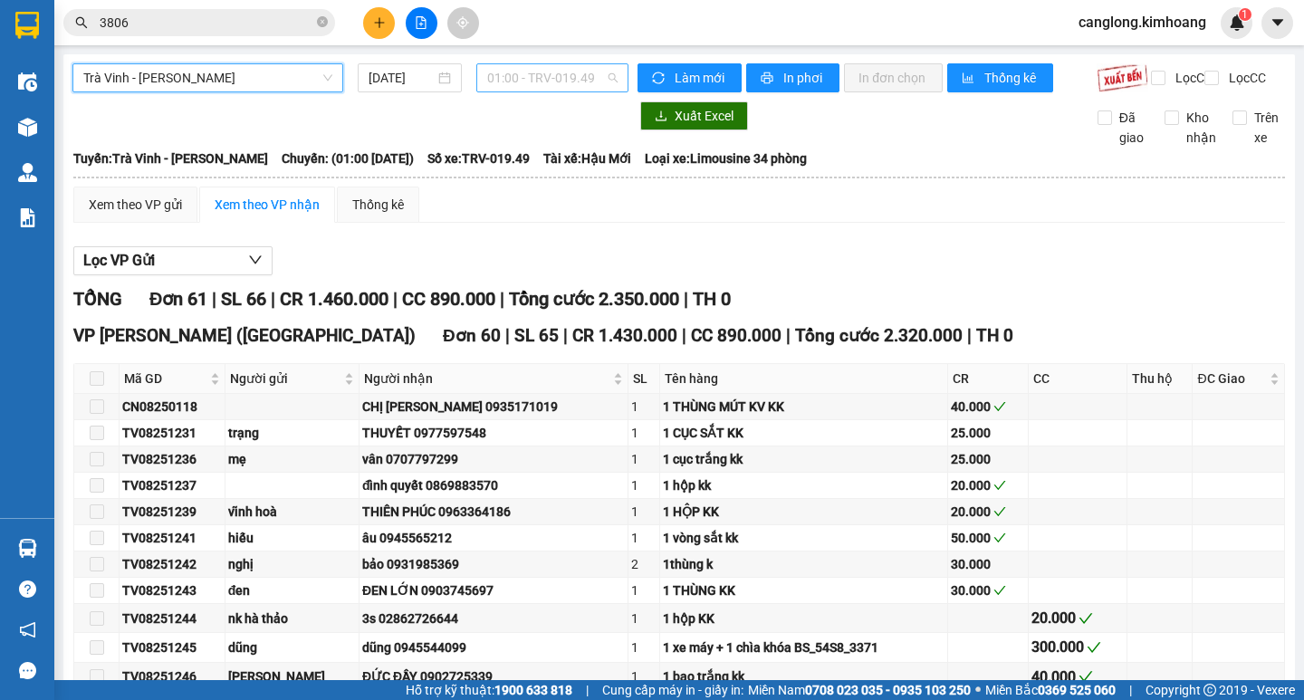
click at [592, 85] on span "01:00 - TRV-019.49" at bounding box center [552, 77] width 130 height 27
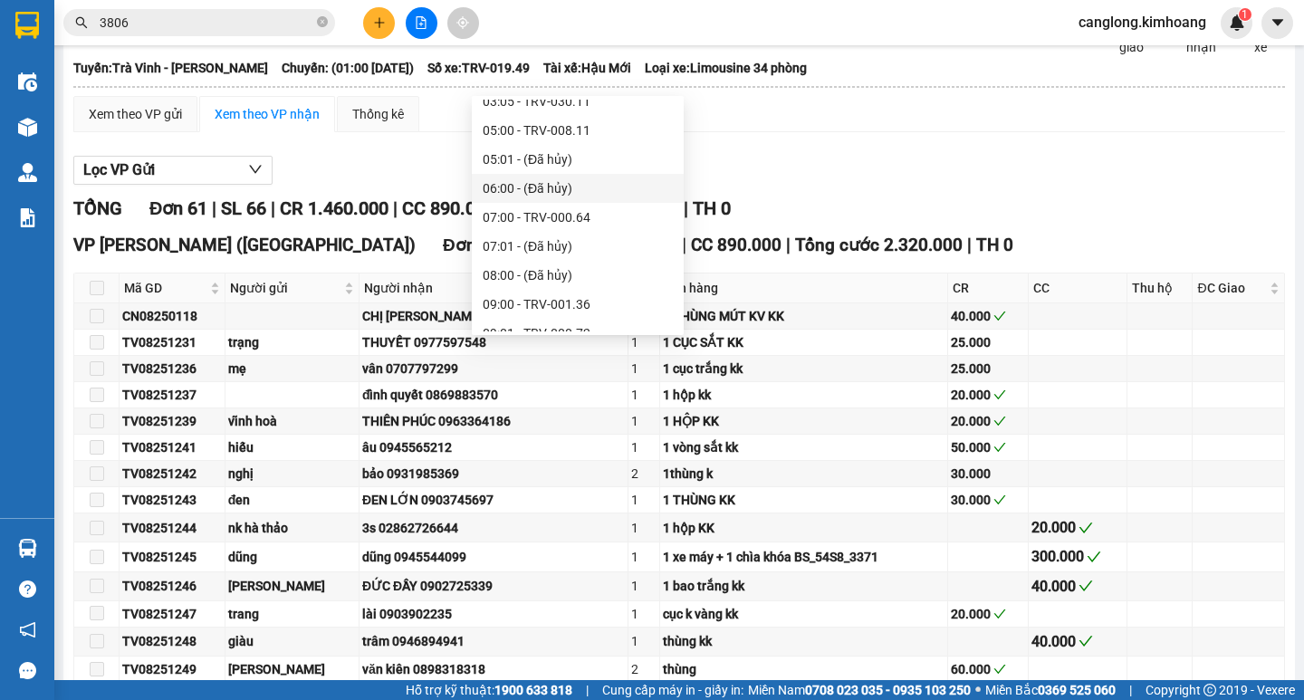
scroll to position [391, 0]
click at [515, 264] on div "09:00 - TRV-001.36" at bounding box center [578, 274] width 190 height 20
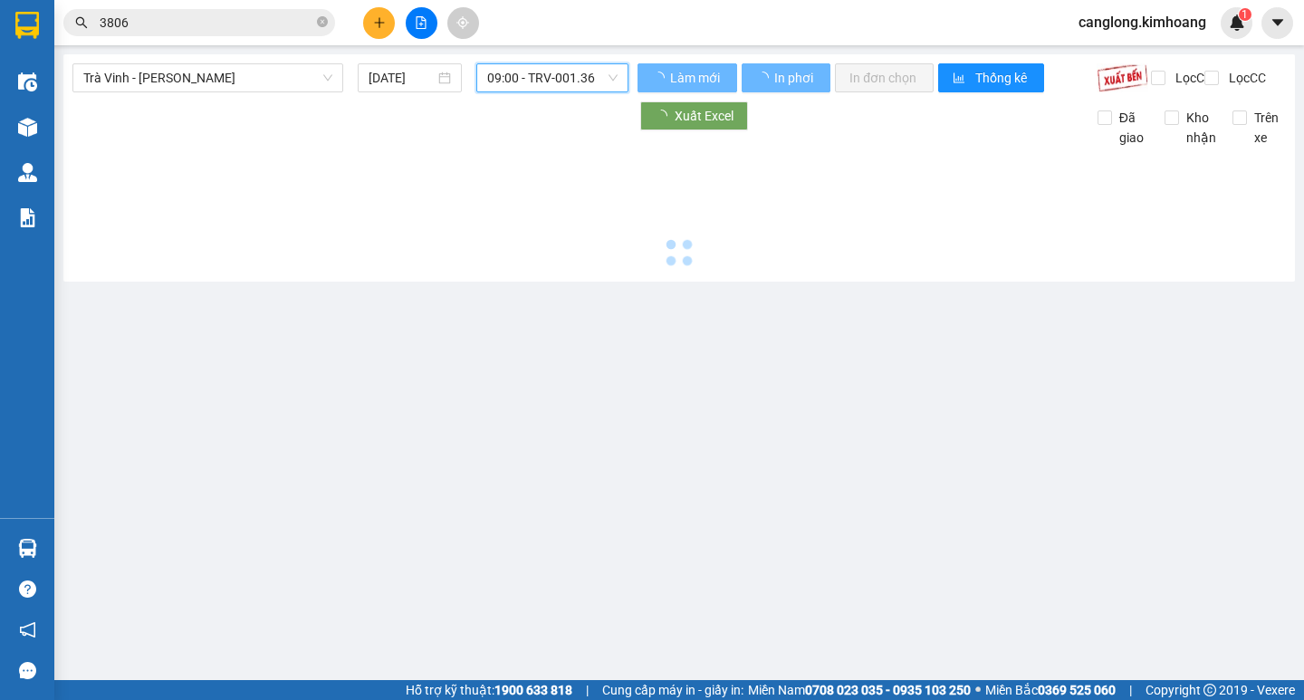
scroll to position [0, 0]
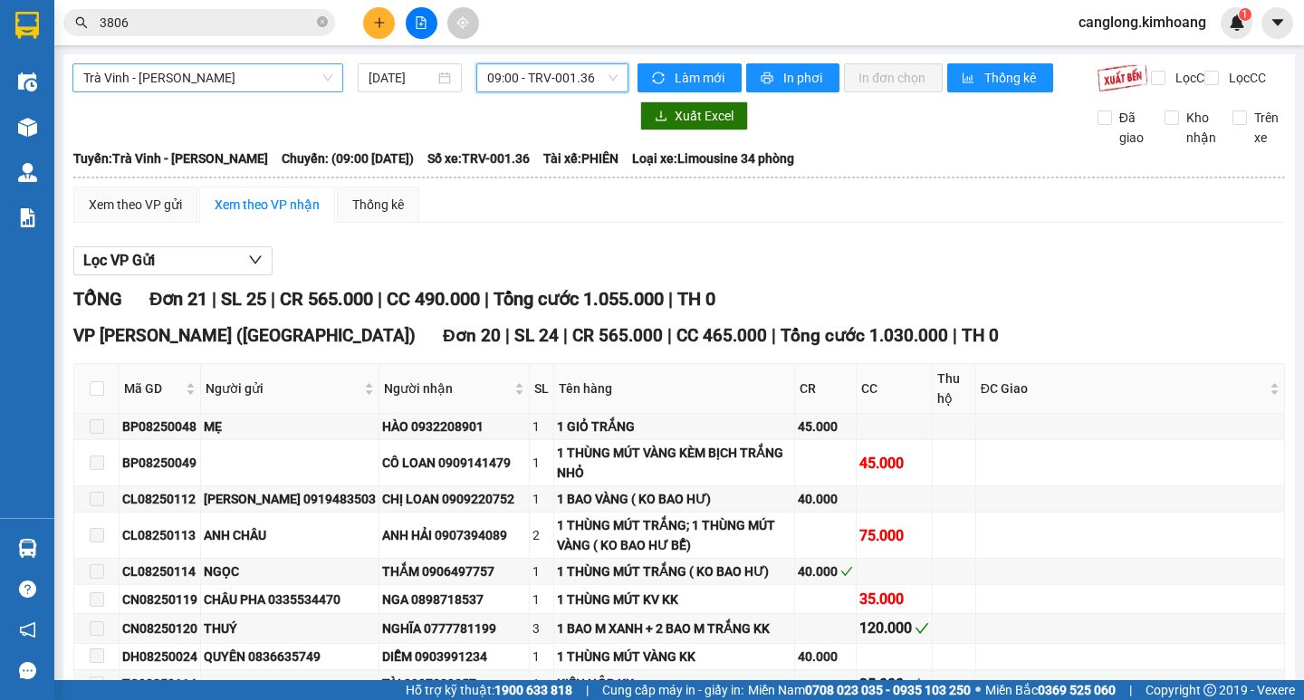
click at [312, 82] on span "Trà Vinh - Hồ Chí Minh" at bounding box center [207, 77] width 249 height 27
click at [894, 266] on div "Lọc VP Gửi" at bounding box center [679, 261] width 1212 height 30
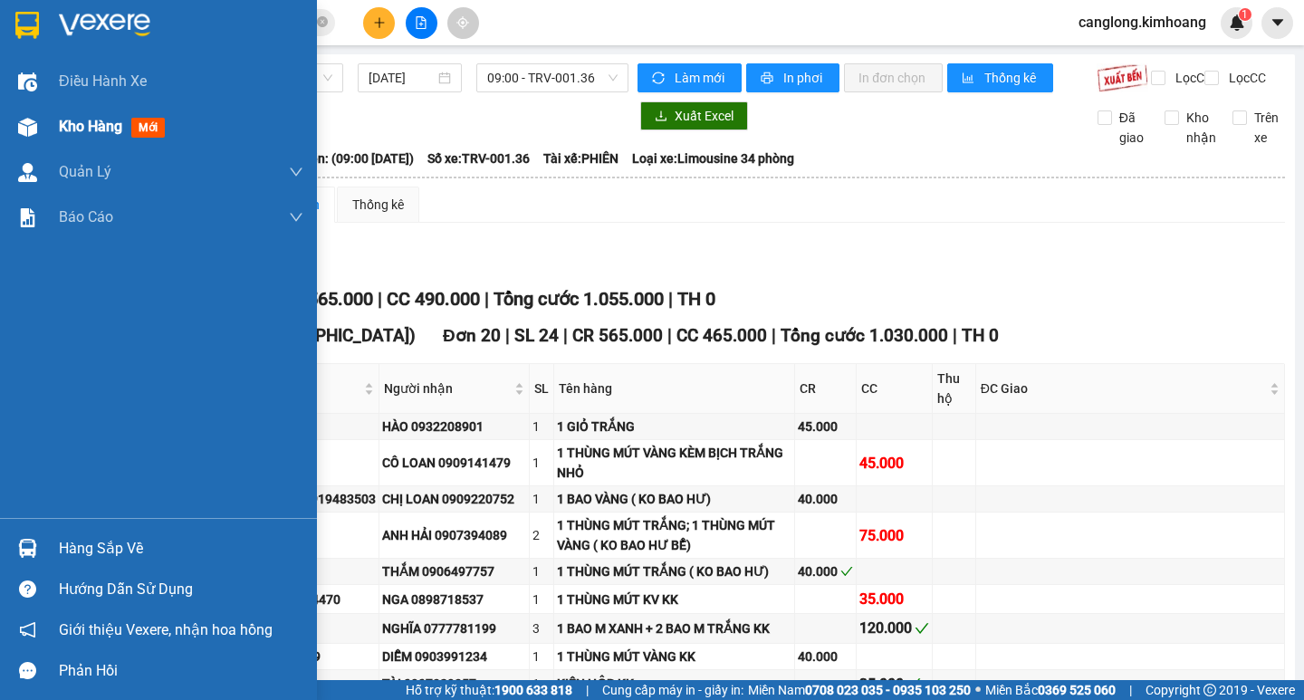
click at [57, 127] on div "Kho hàng mới" at bounding box center [158, 126] width 317 height 45
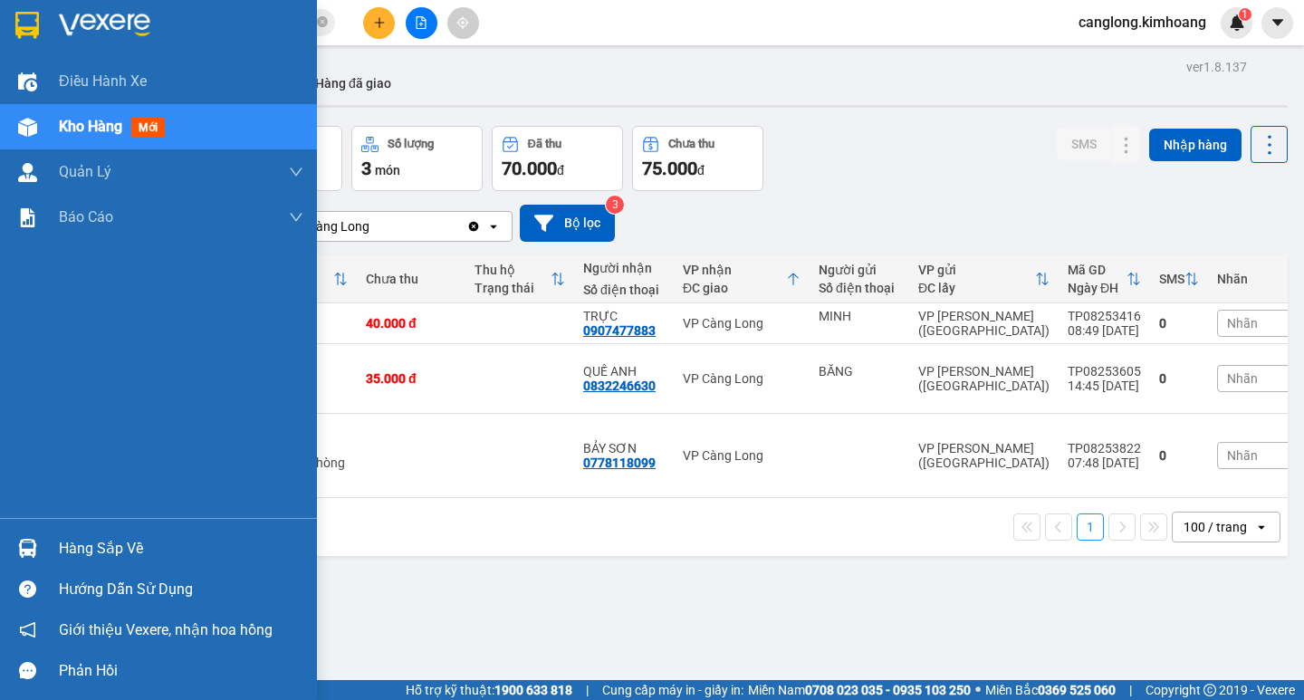
click at [80, 548] on div "Hàng sắp về" at bounding box center [181, 548] width 245 height 27
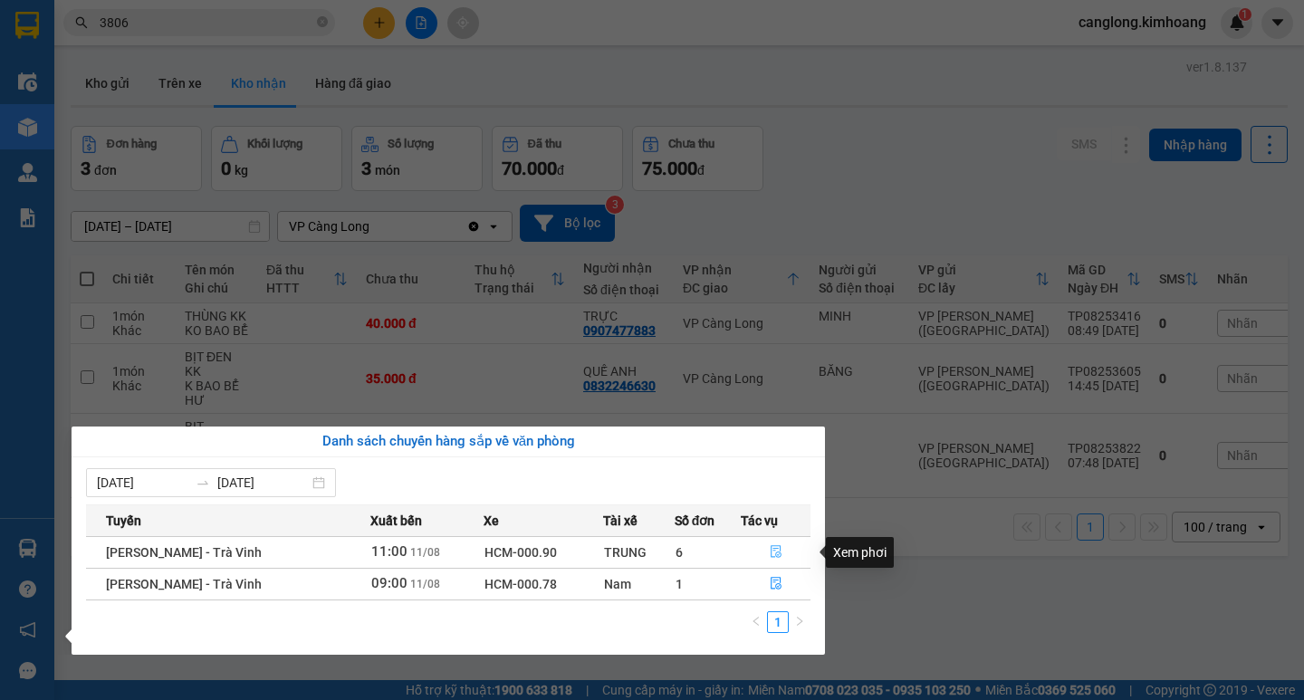
click at [782, 553] on button "button" at bounding box center [776, 552] width 68 height 29
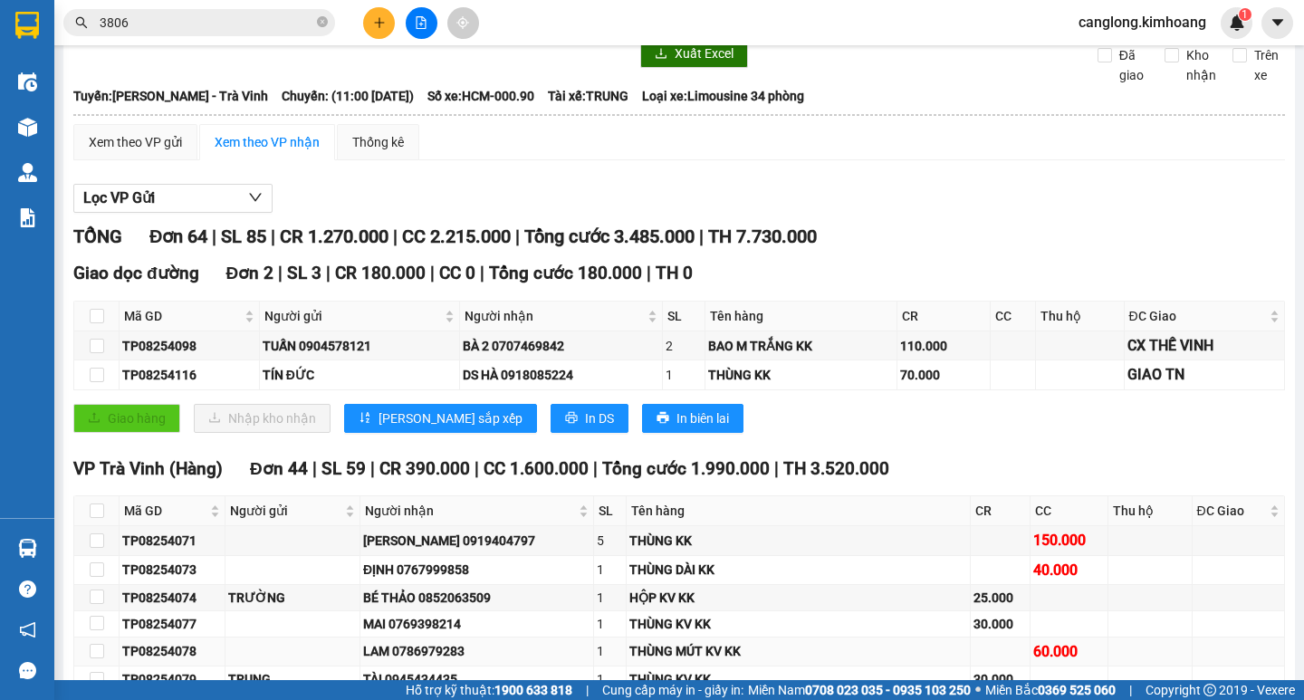
scroll to position [62, 0]
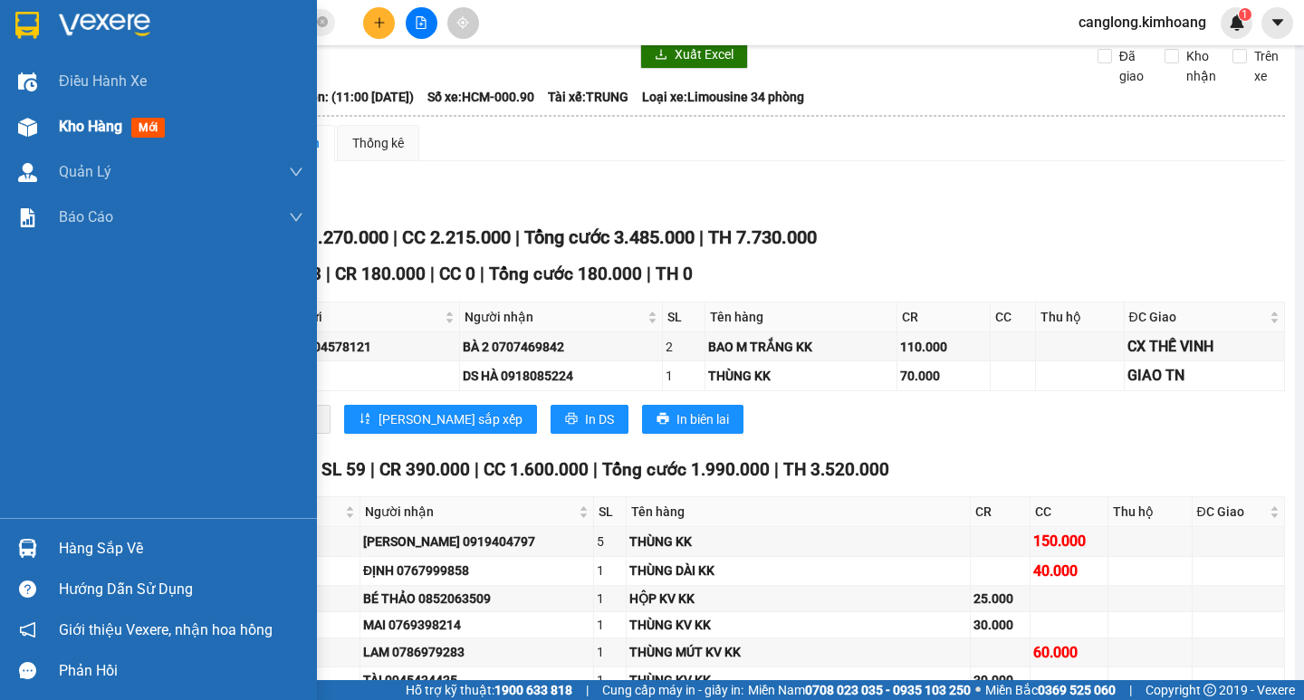
click at [45, 128] on div "Kho hàng mới" at bounding box center [158, 126] width 317 height 45
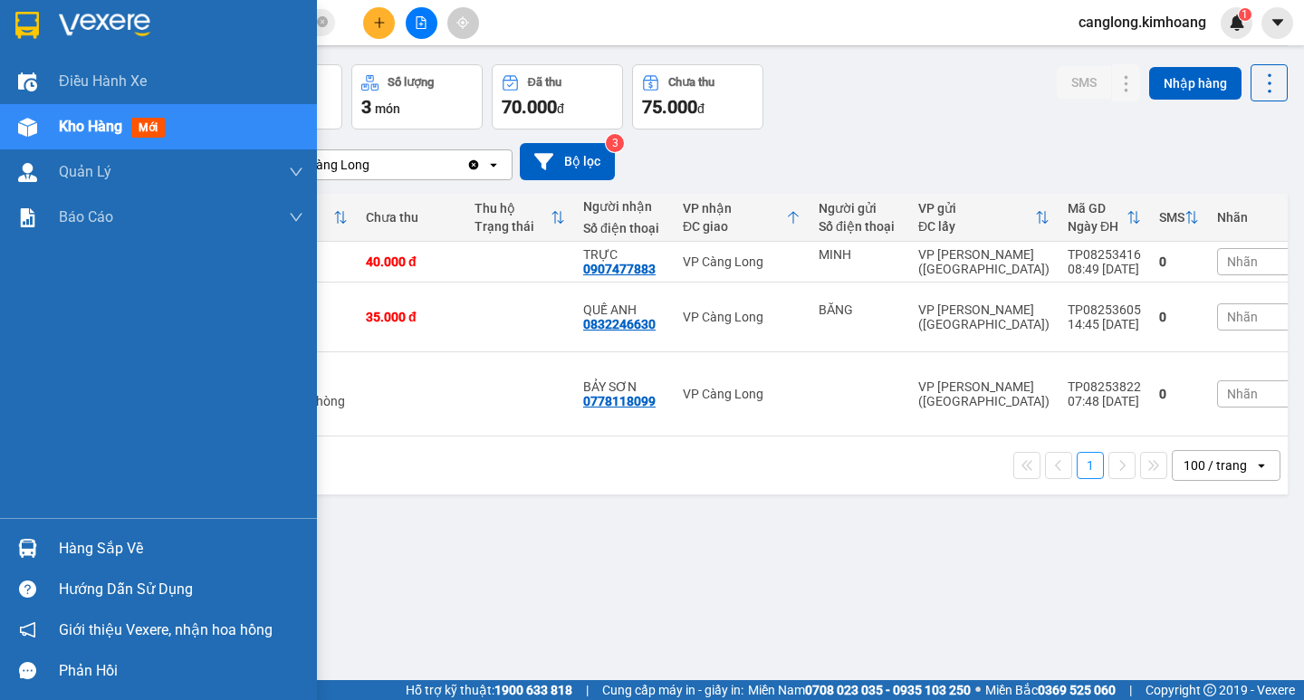
click at [95, 536] on div "Hàng sắp về" at bounding box center [181, 548] width 245 height 27
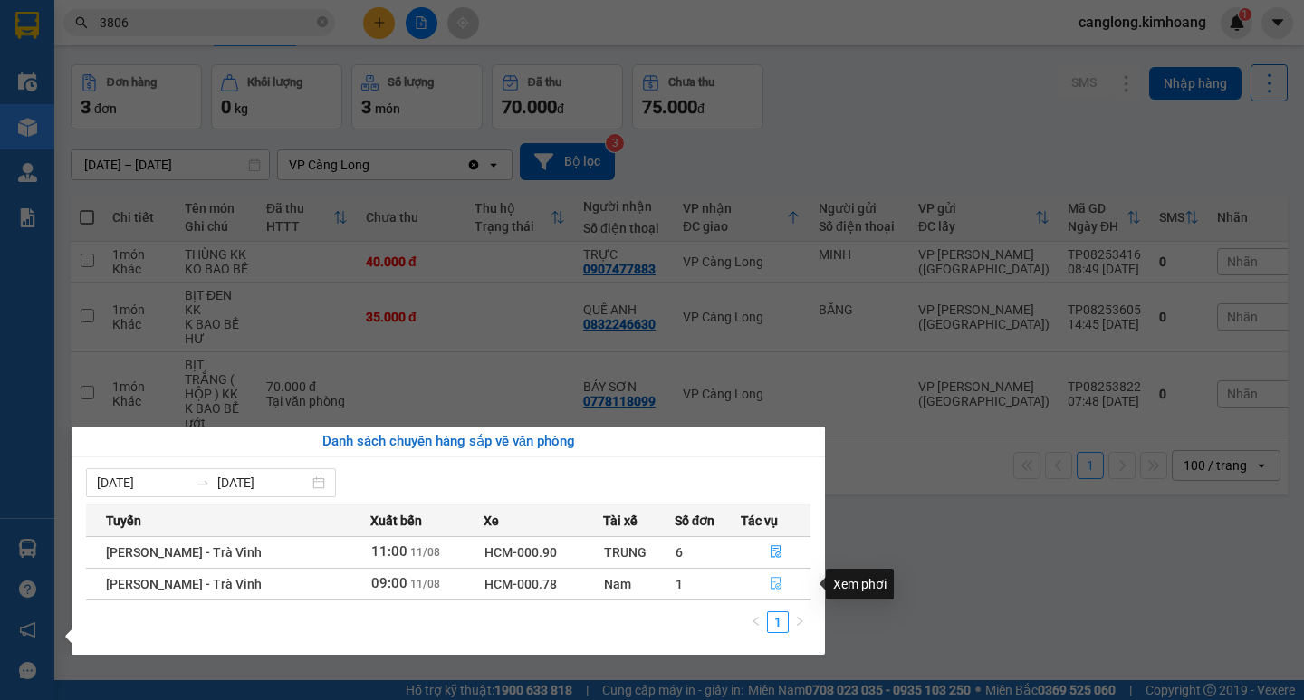
click at [773, 583] on icon "file-done" at bounding box center [776, 583] width 13 height 13
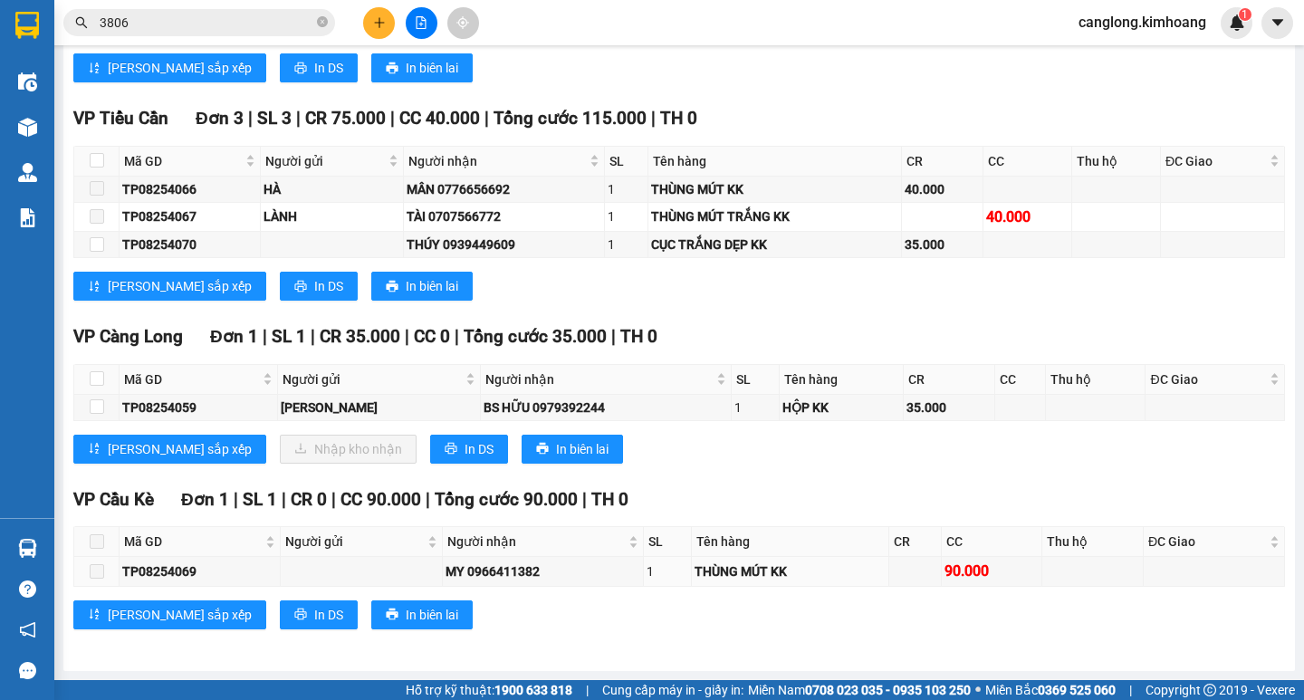
scroll to position [908, 0]
click at [95, 379] on input "checkbox" at bounding box center [97, 378] width 14 height 14
checkbox input "true"
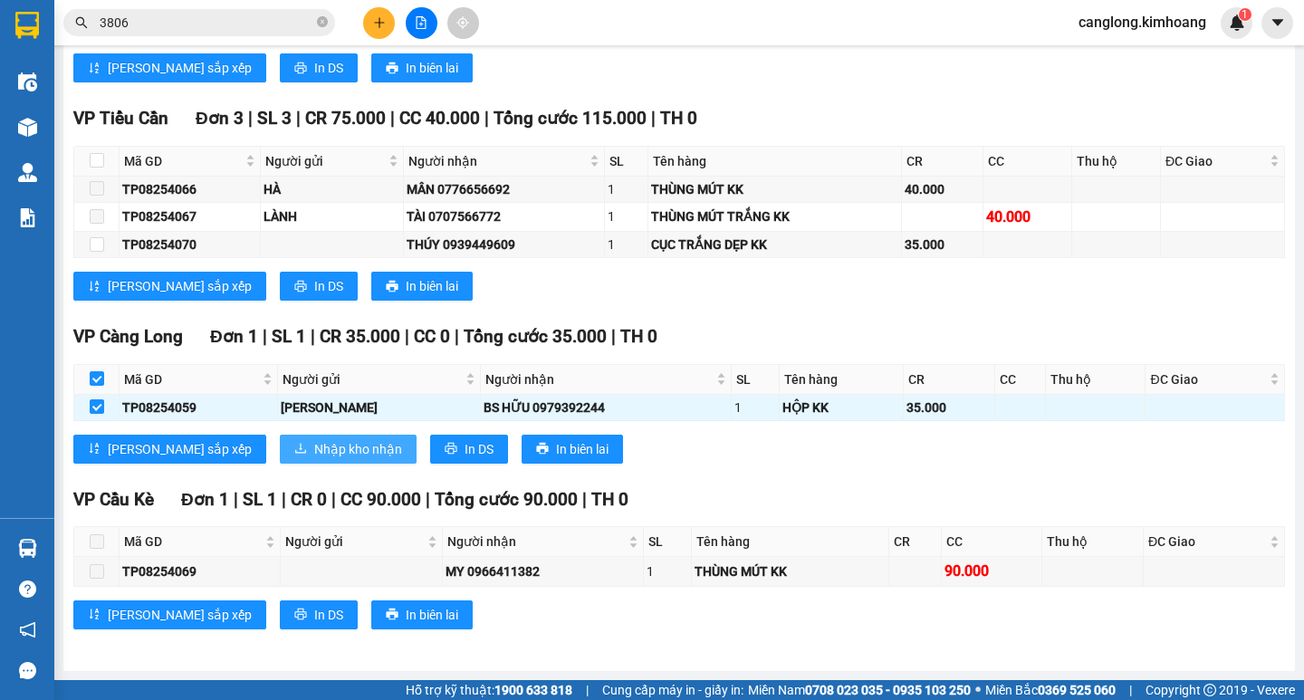
click at [314, 454] on span "Nhập kho nhận" at bounding box center [358, 449] width 88 height 20
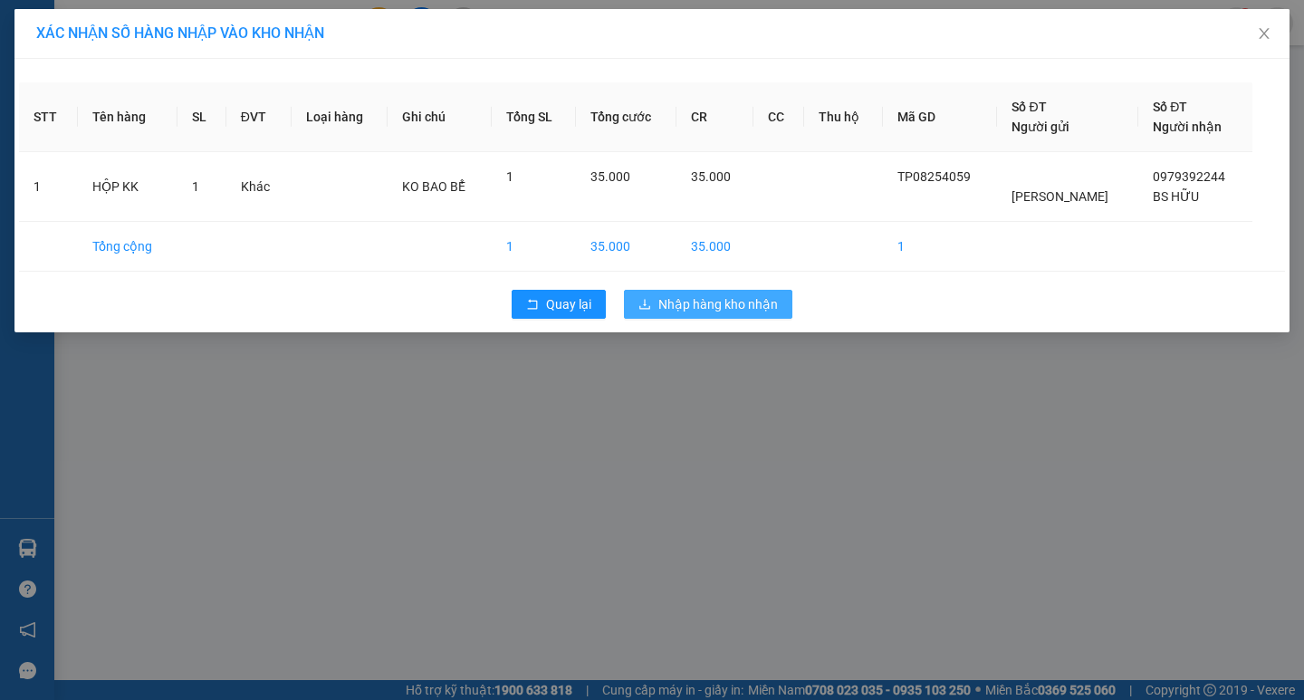
click at [709, 298] on span "Nhập hàng kho nhận" at bounding box center [718, 304] width 120 height 20
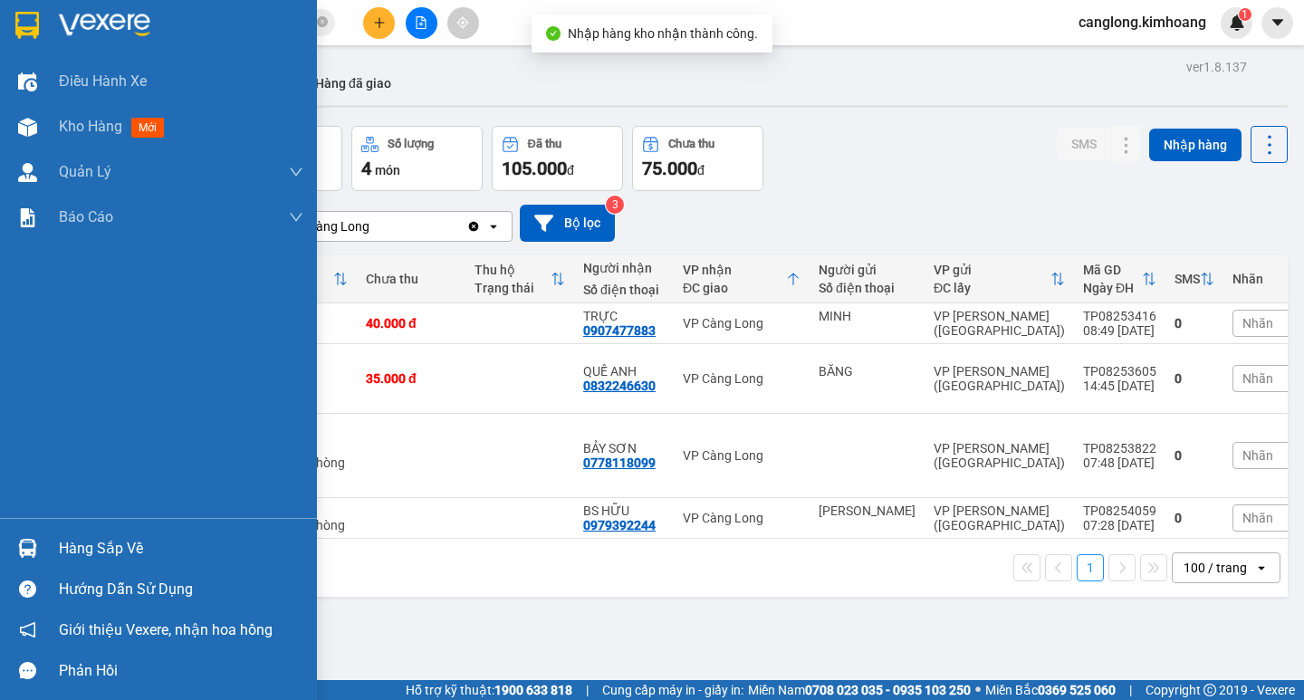
click at [49, 534] on div "Hàng sắp về" at bounding box center [158, 548] width 317 height 41
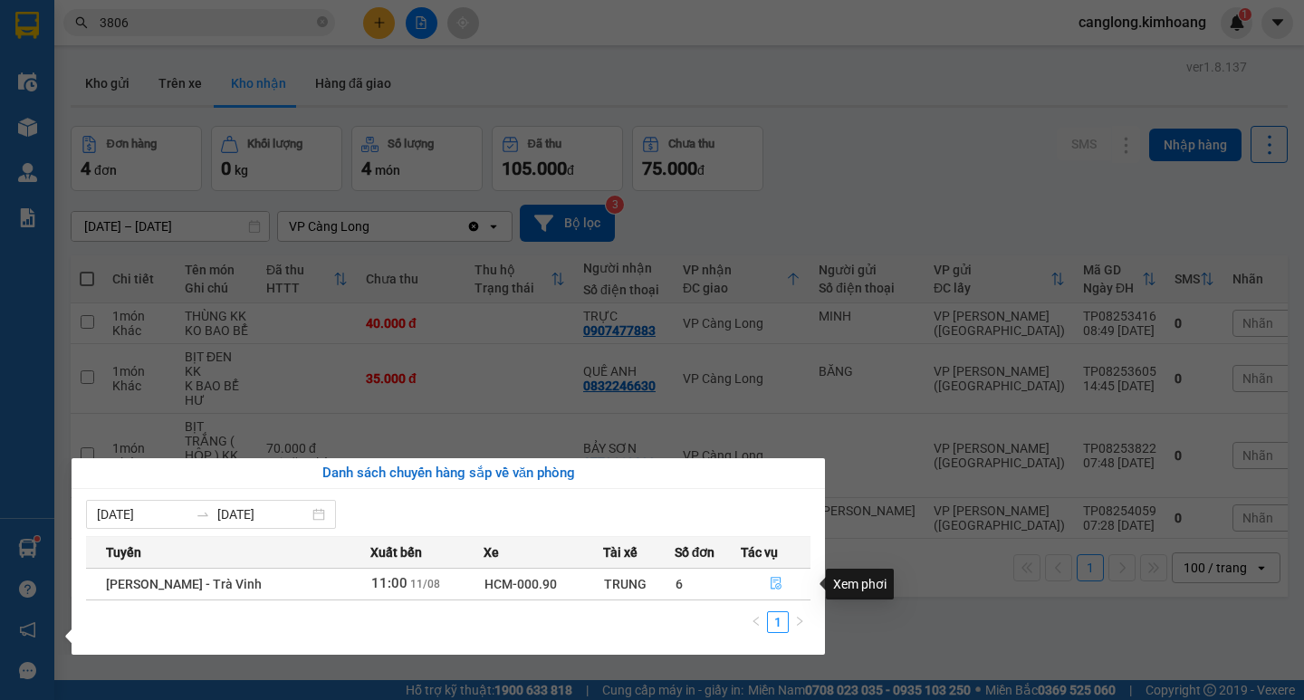
click at [770, 587] on icon "file-done" at bounding box center [776, 583] width 13 height 13
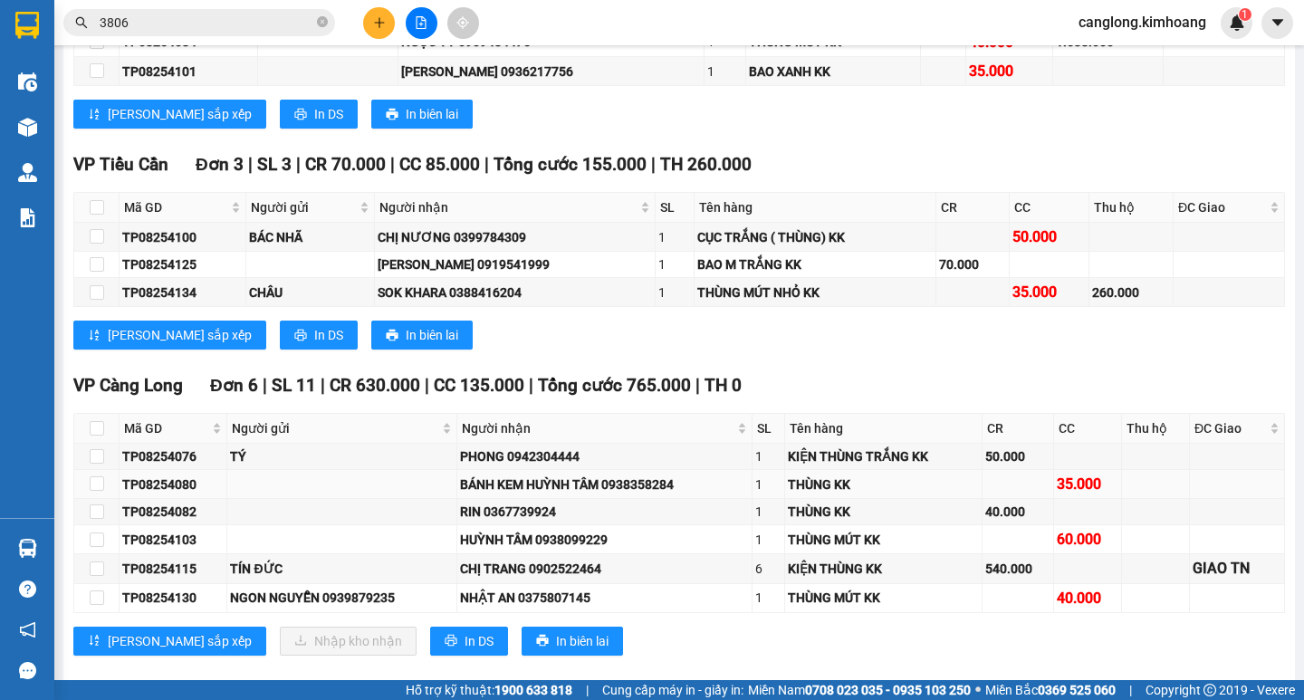
scroll to position [2173, 0]
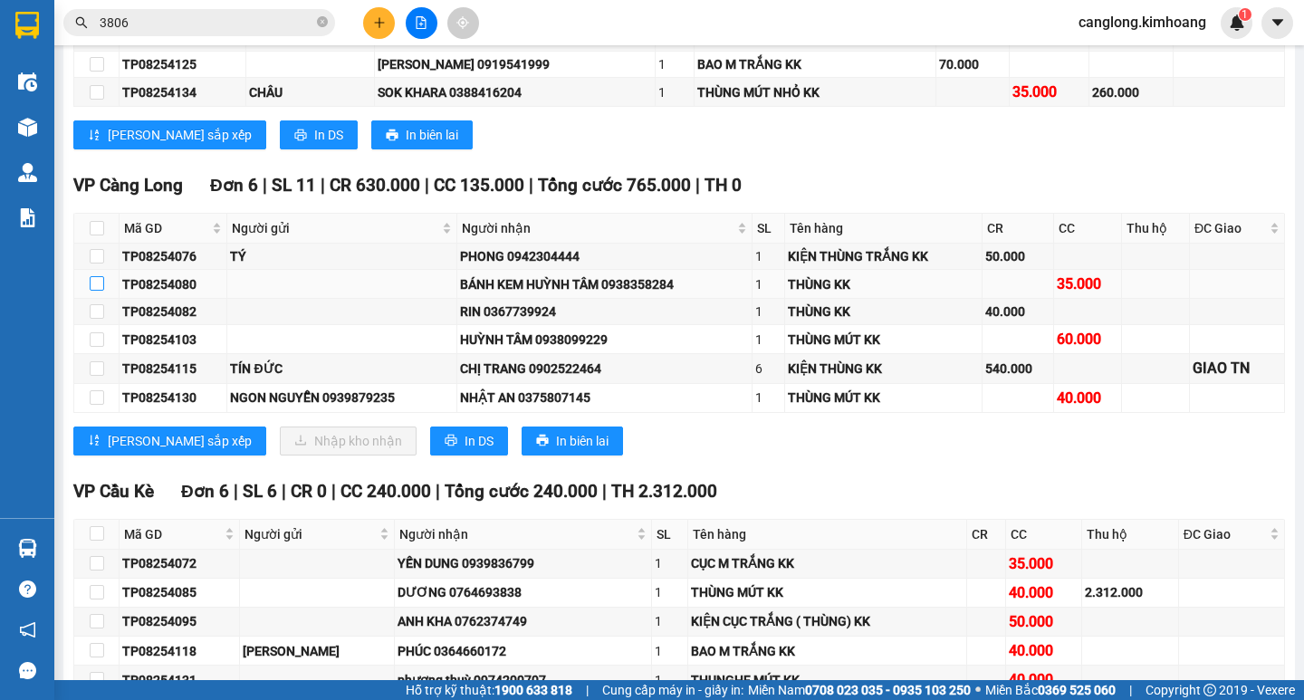
click at [93, 291] on input "checkbox" at bounding box center [97, 283] width 14 height 14
checkbox input "true"
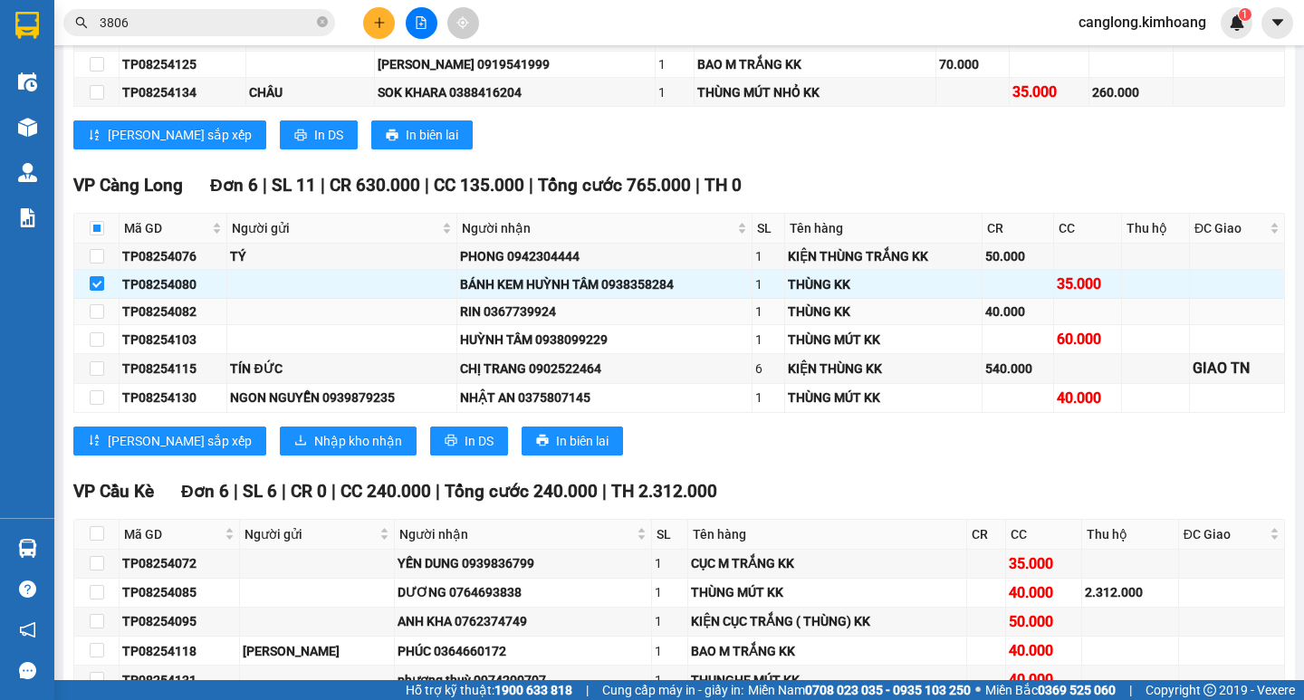
click at [104, 325] on td at bounding box center [96, 312] width 45 height 26
click at [101, 319] on input "checkbox" at bounding box center [97, 311] width 14 height 14
checkbox input "true"
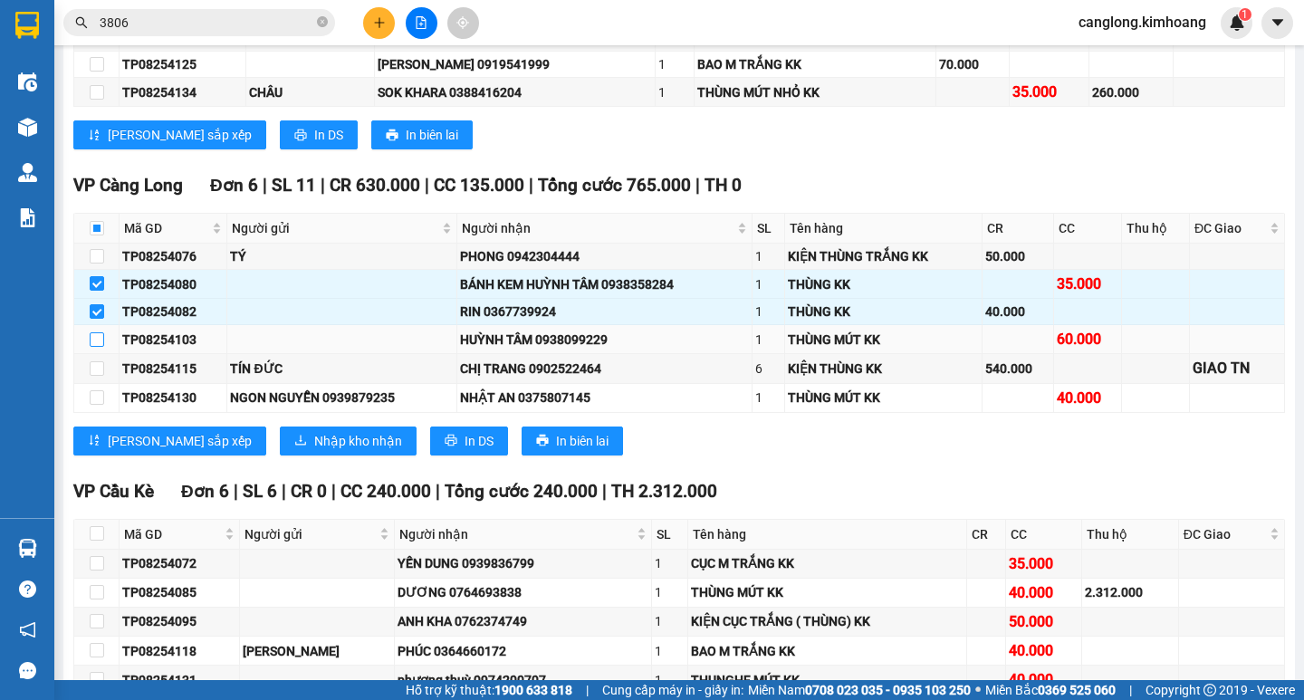
click at [97, 347] on input "checkbox" at bounding box center [97, 339] width 14 height 14
checkbox input "true"
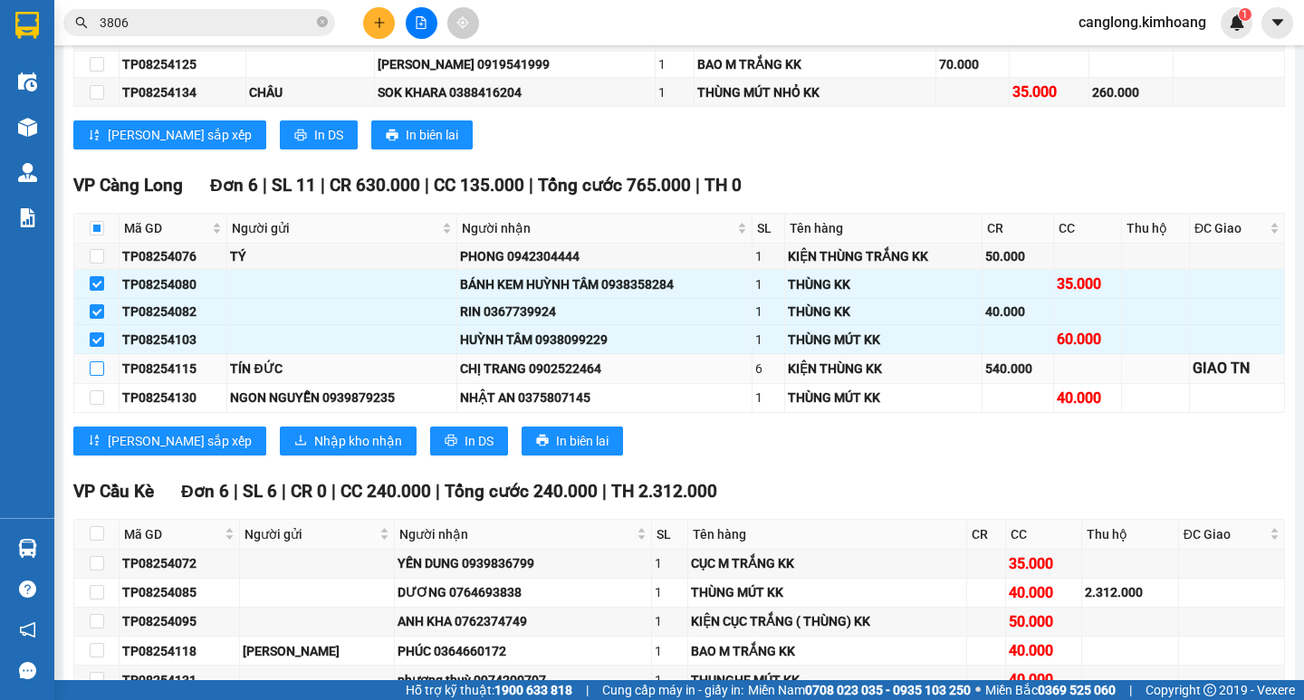
click at [96, 376] on input "checkbox" at bounding box center [97, 368] width 14 height 14
checkbox input "true"
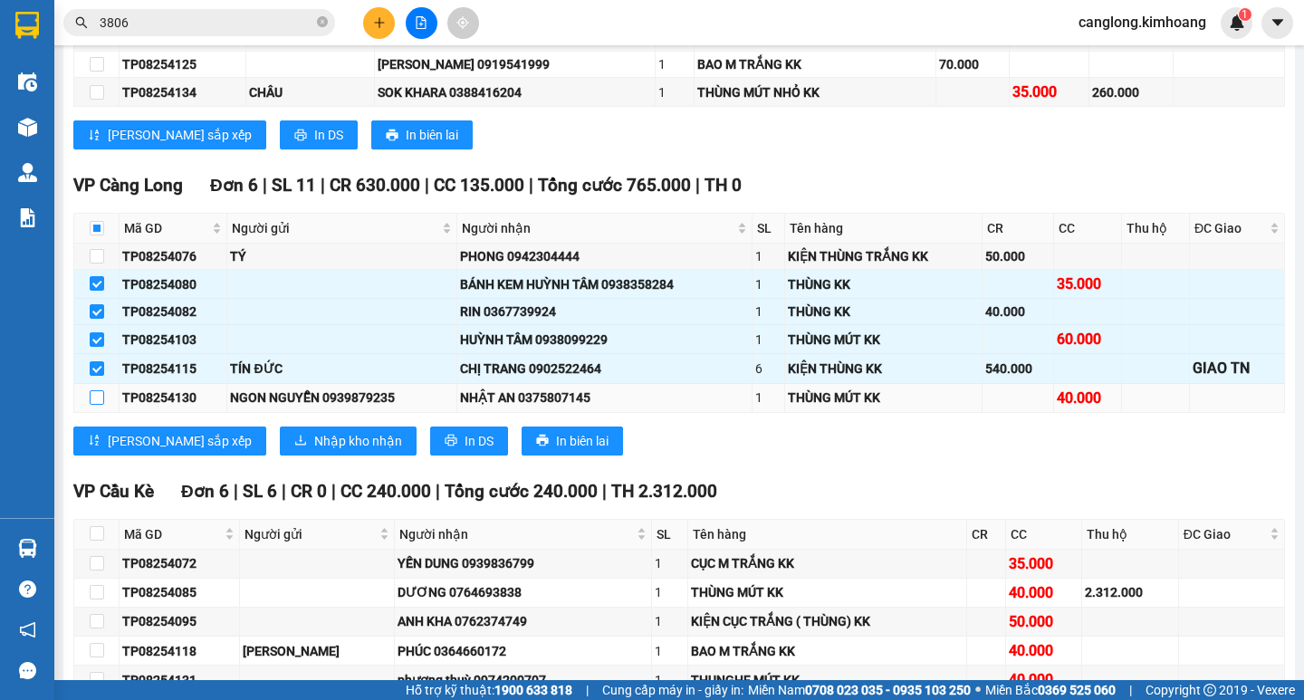
click at [95, 404] on label at bounding box center [97, 398] width 14 height 20
click at [95, 404] on input "checkbox" at bounding box center [97, 397] width 14 height 14
checkbox input "true"
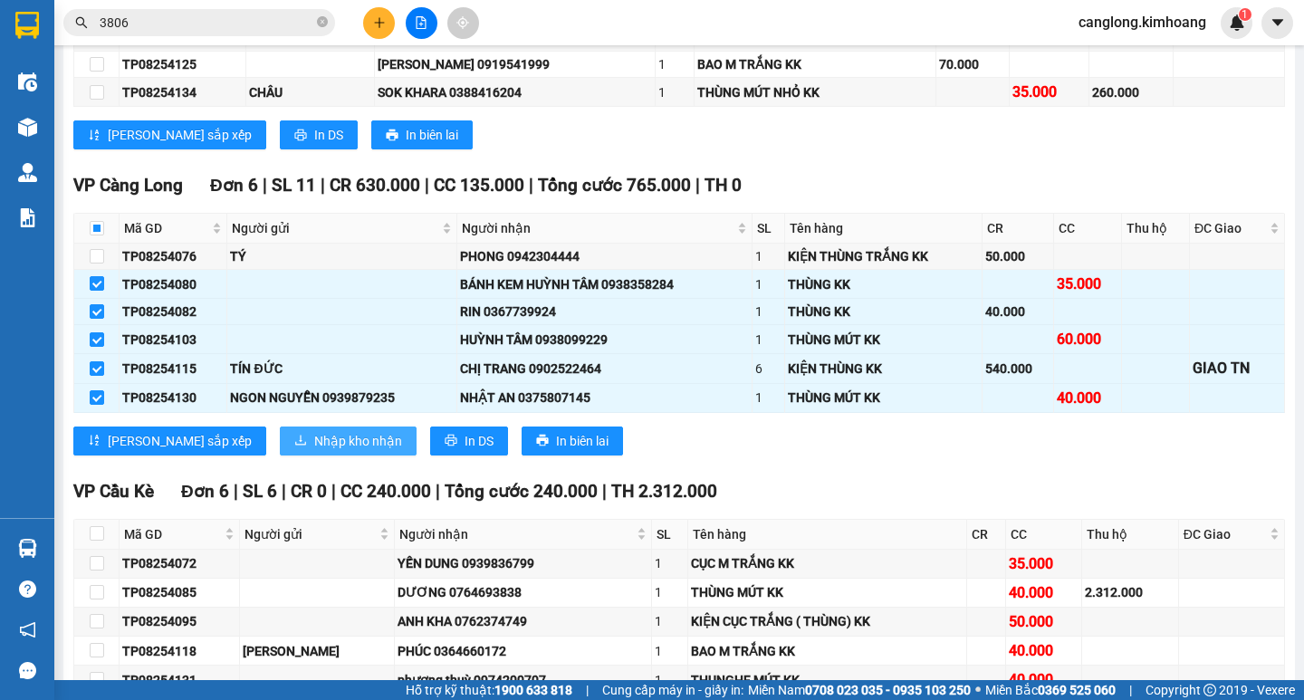
click at [294, 446] on icon "download" at bounding box center [300, 440] width 13 height 13
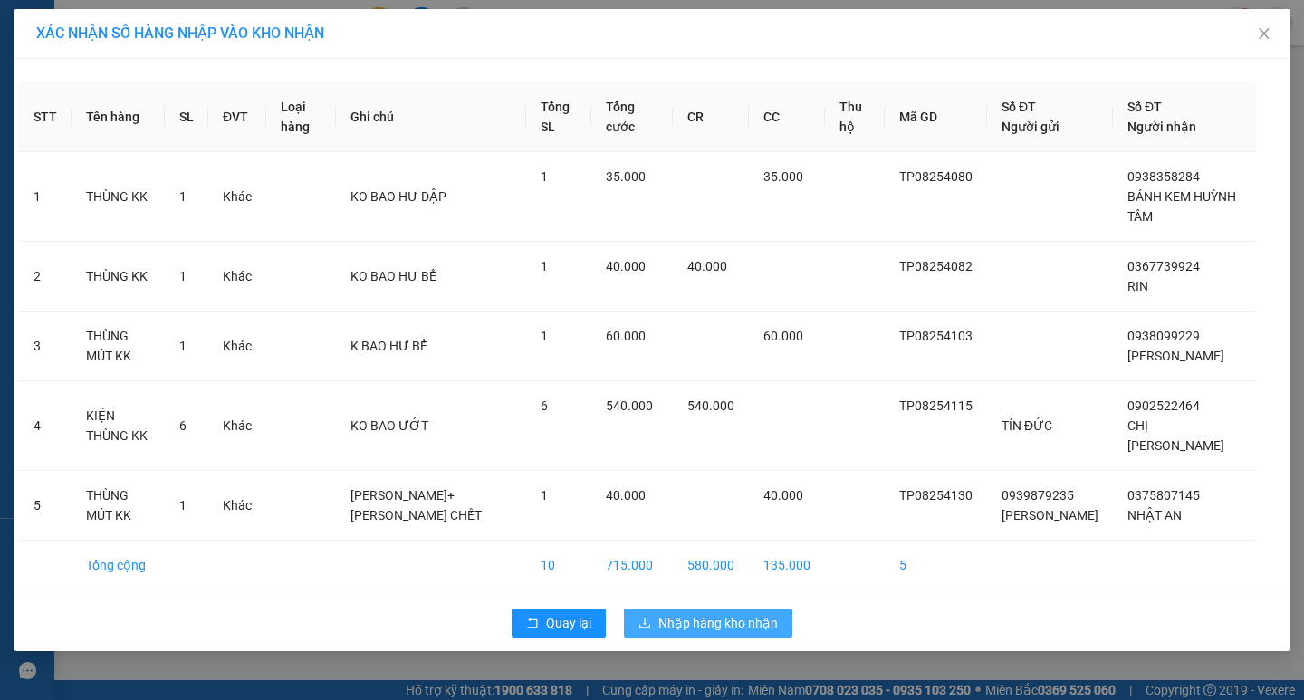
click at [652, 615] on button "Nhập hàng kho nhận" at bounding box center [708, 623] width 168 height 29
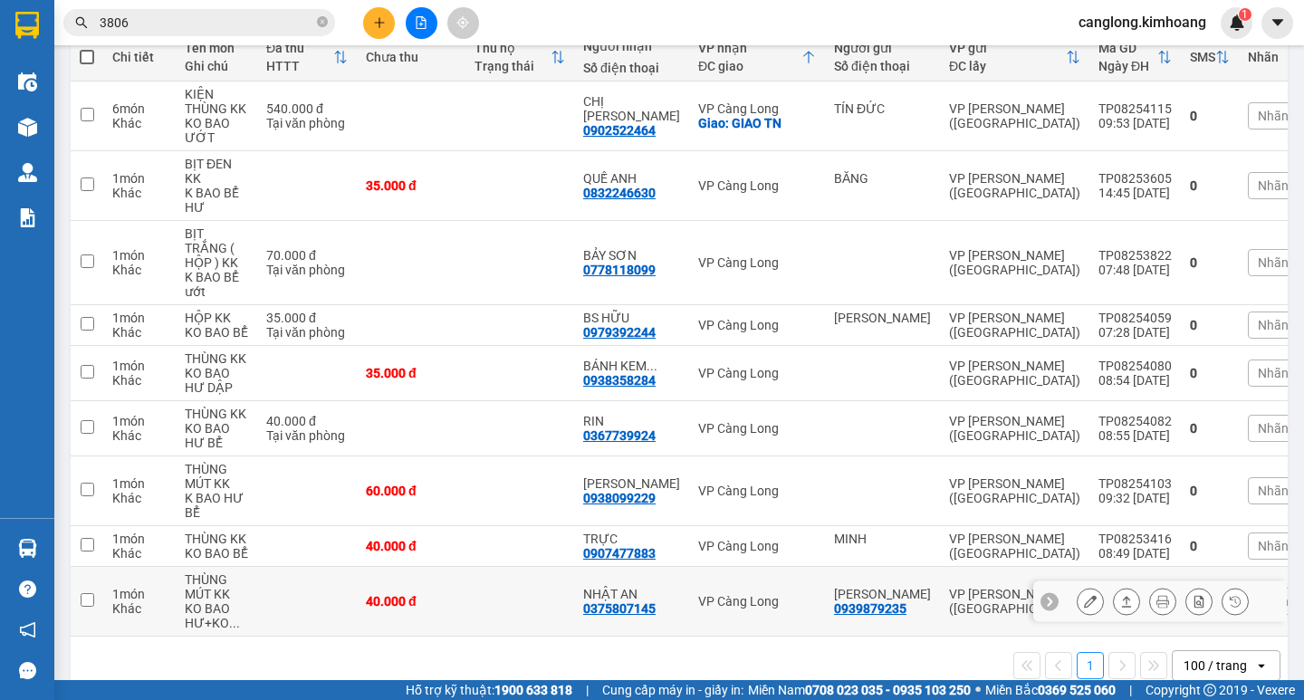
scroll to position [260, 0]
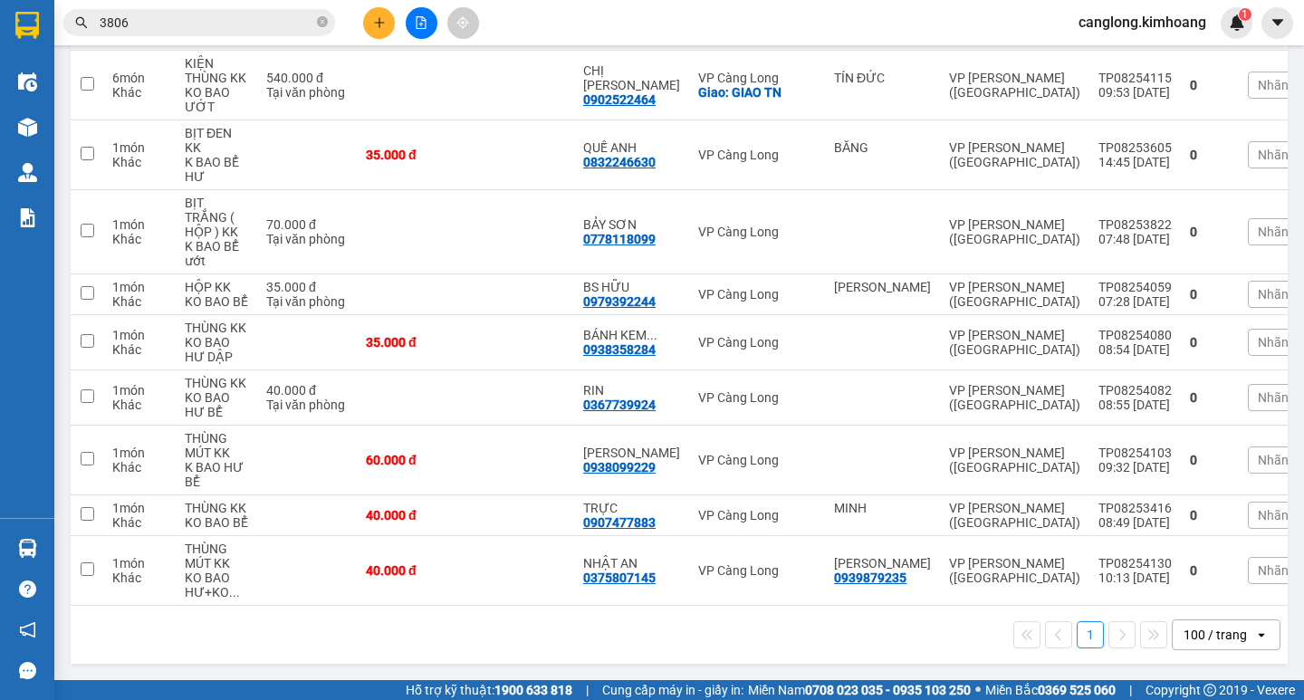
click at [288, 25] on input "3806" at bounding box center [207, 23] width 214 height 20
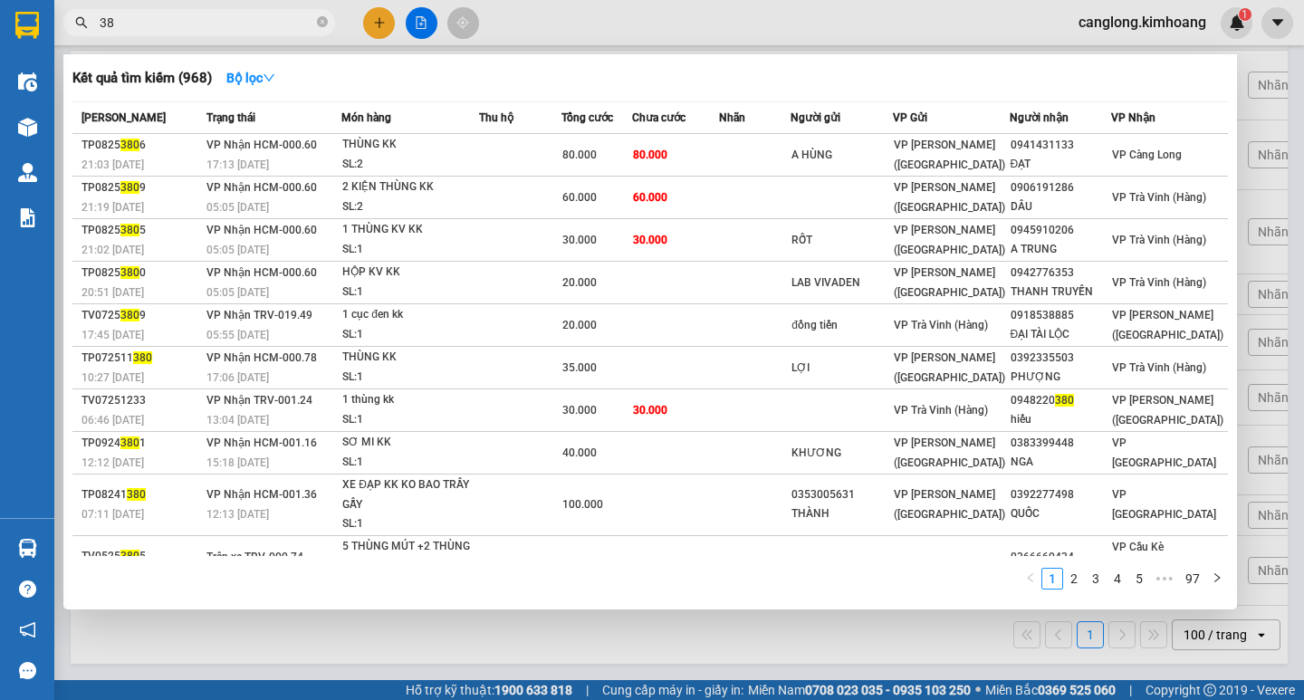
type input "3"
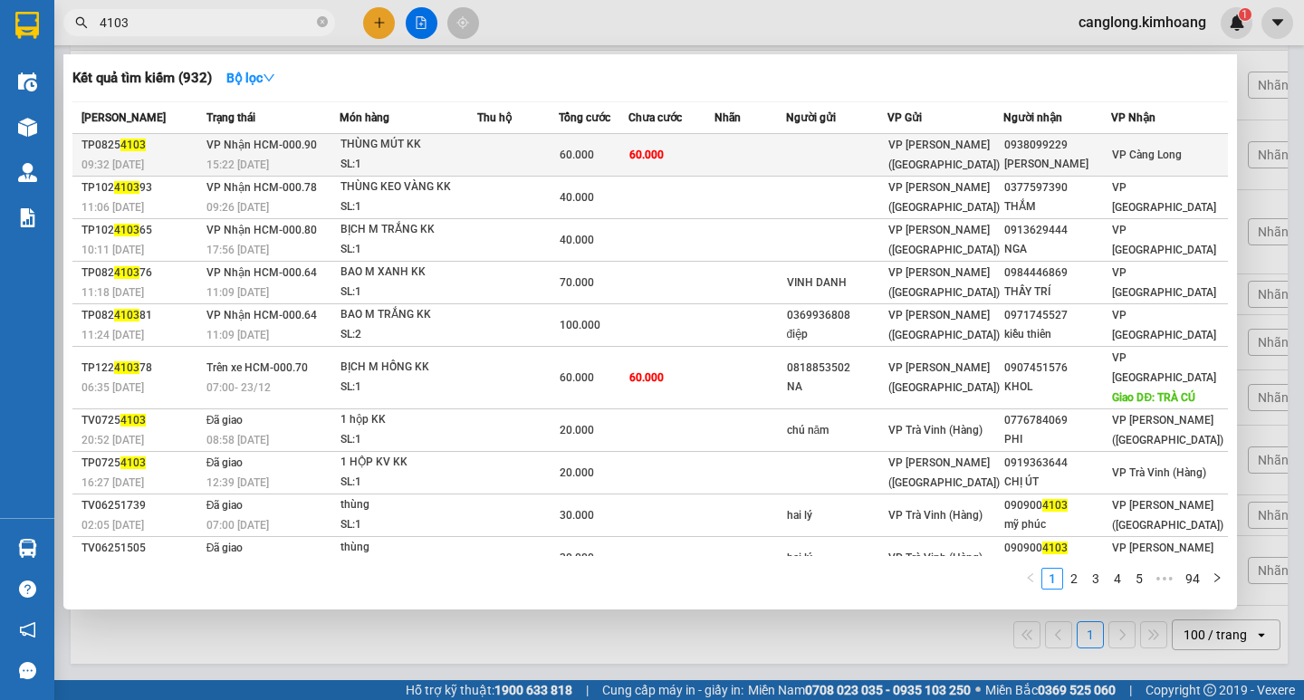
type input "4103"
click at [746, 156] on td at bounding box center [751, 155] width 72 height 43
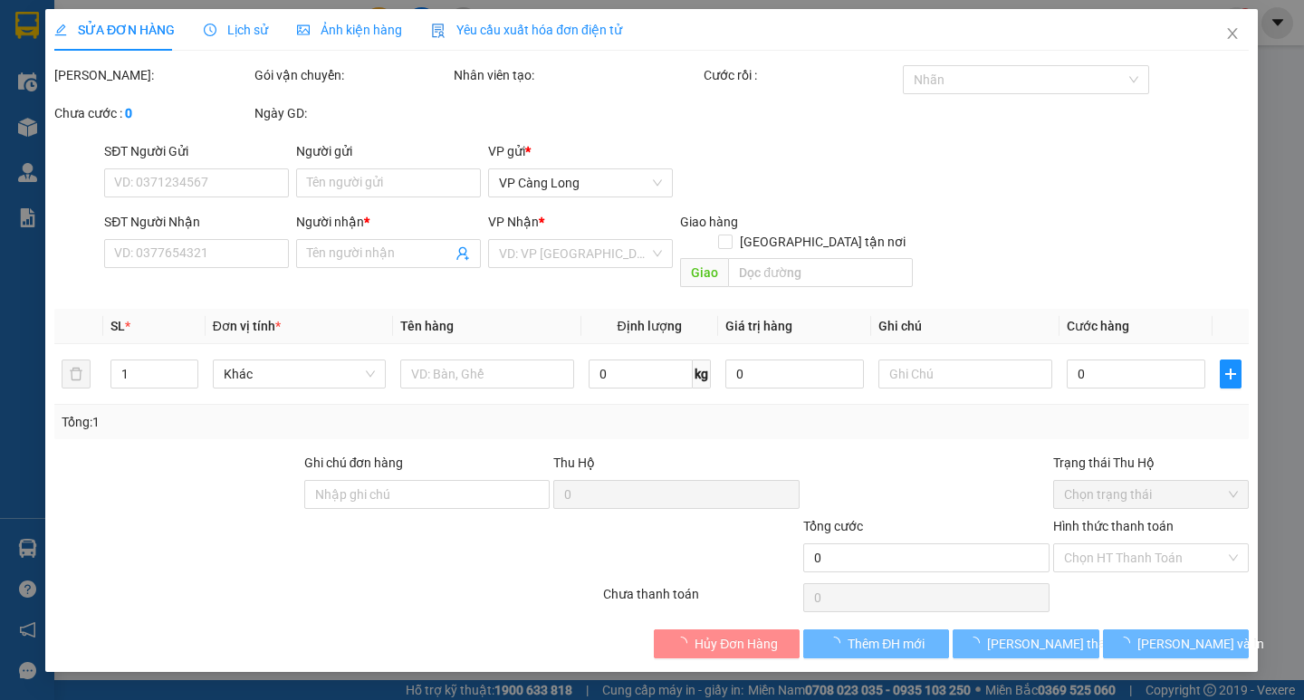
type input "0938099229"
type input "HUỲNH TÂM"
type input "60.000"
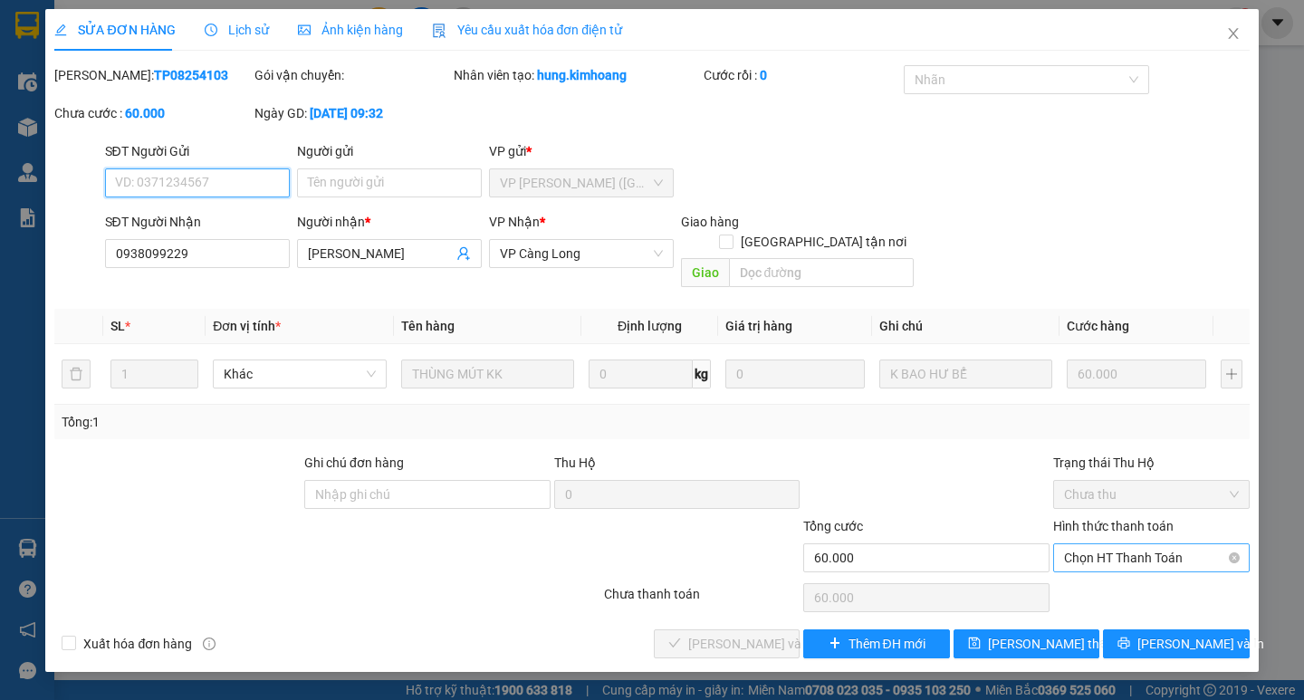
click at [1112, 544] on span "Chọn HT Thanh Toán" at bounding box center [1151, 557] width 175 height 27
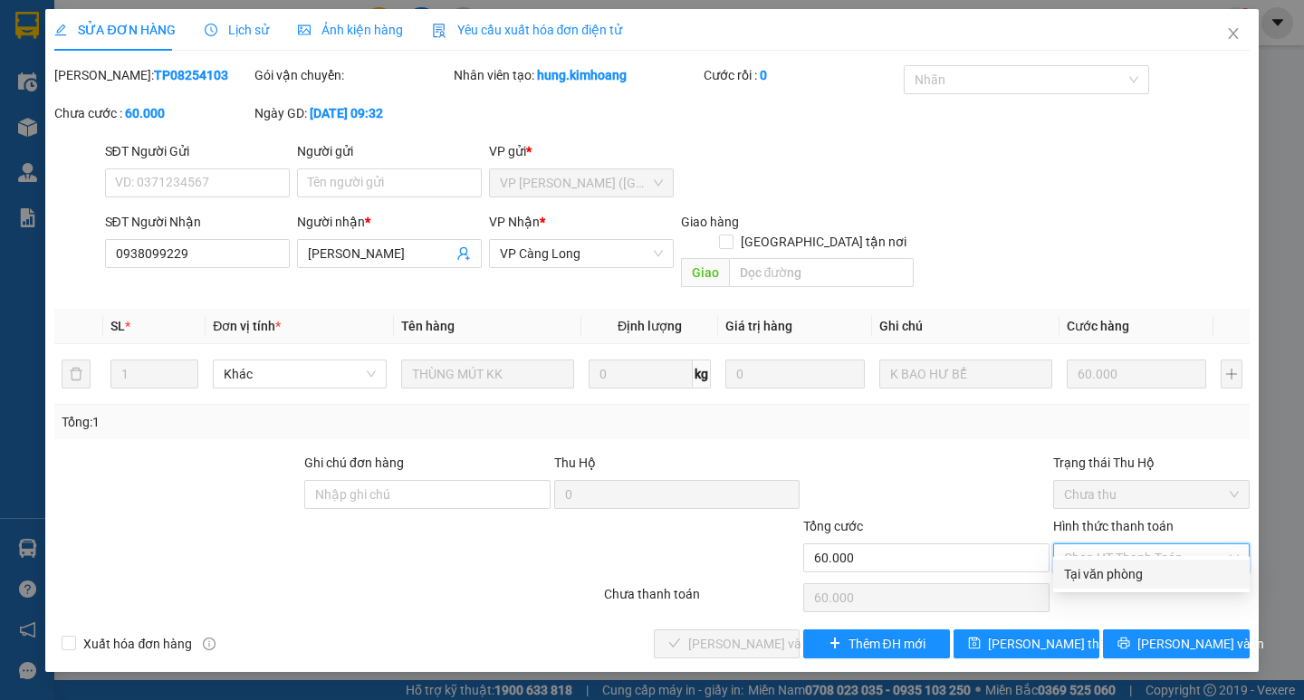
drag, startPoint x: 1099, startPoint y: 565, endPoint x: 1041, endPoint y: 578, distance: 60.2
click at [1089, 567] on div "Tại văn phòng" at bounding box center [1151, 574] width 175 height 20
type input "0"
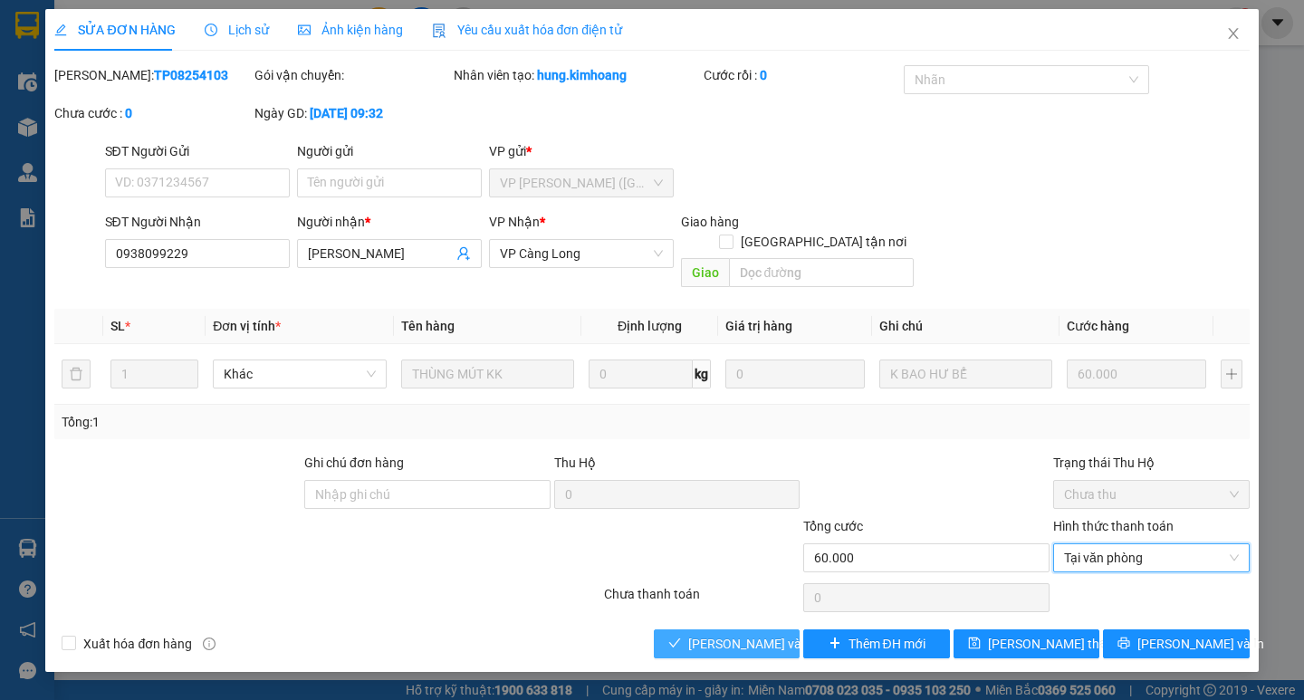
click at [765, 634] on span "[PERSON_NAME] và [PERSON_NAME] hàng" at bounding box center [775, 644] width 174 height 20
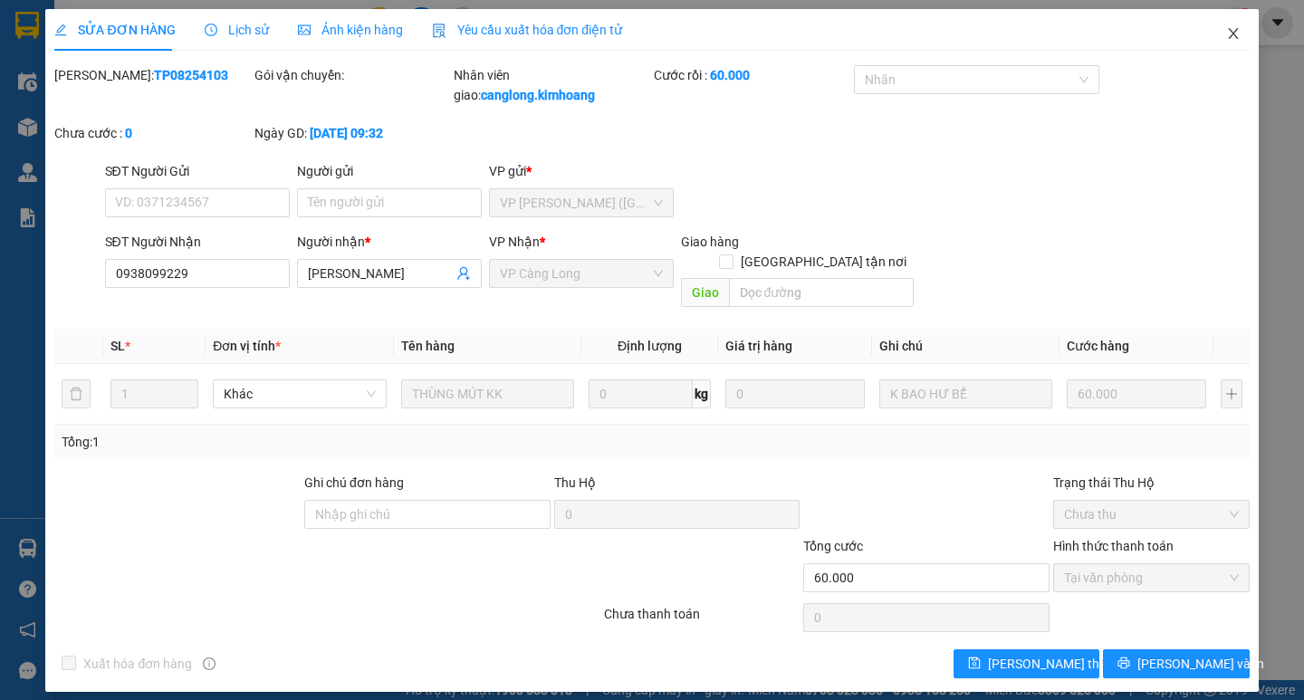
click at [1231, 29] on icon "close" at bounding box center [1233, 33] width 14 height 14
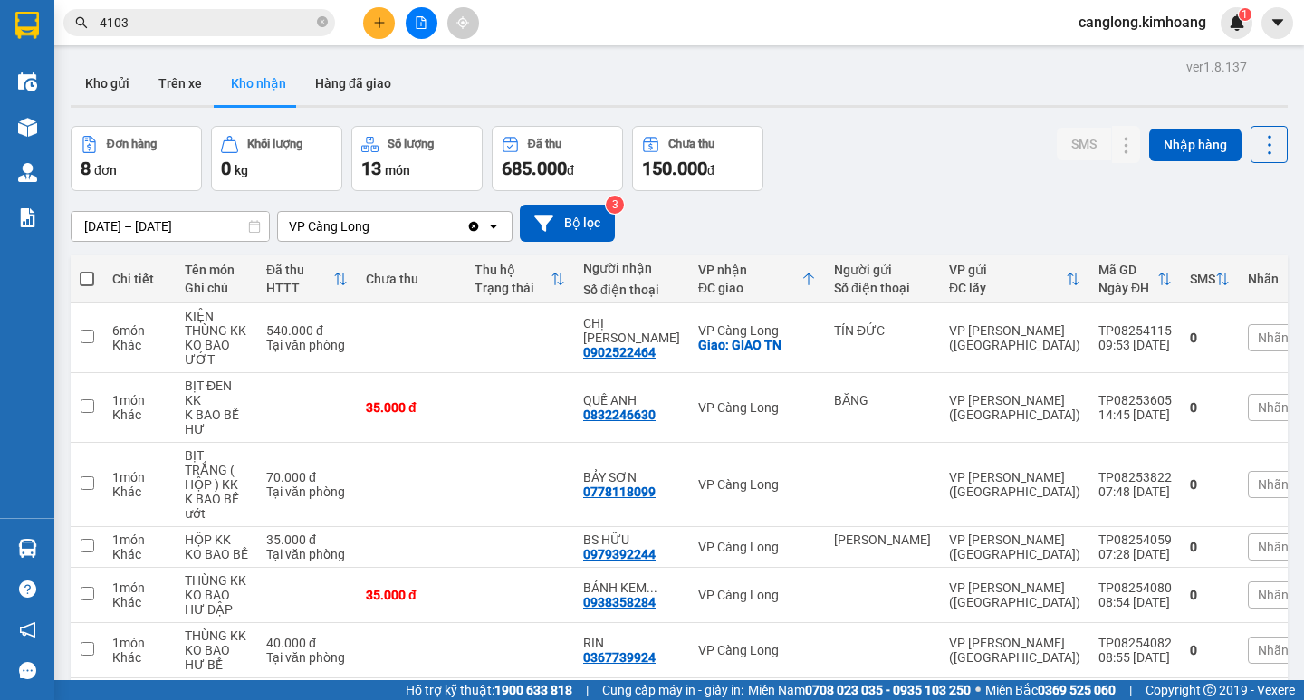
click at [232, 13] on input "4103" at bounding box center [207, 23] width 214 height 20
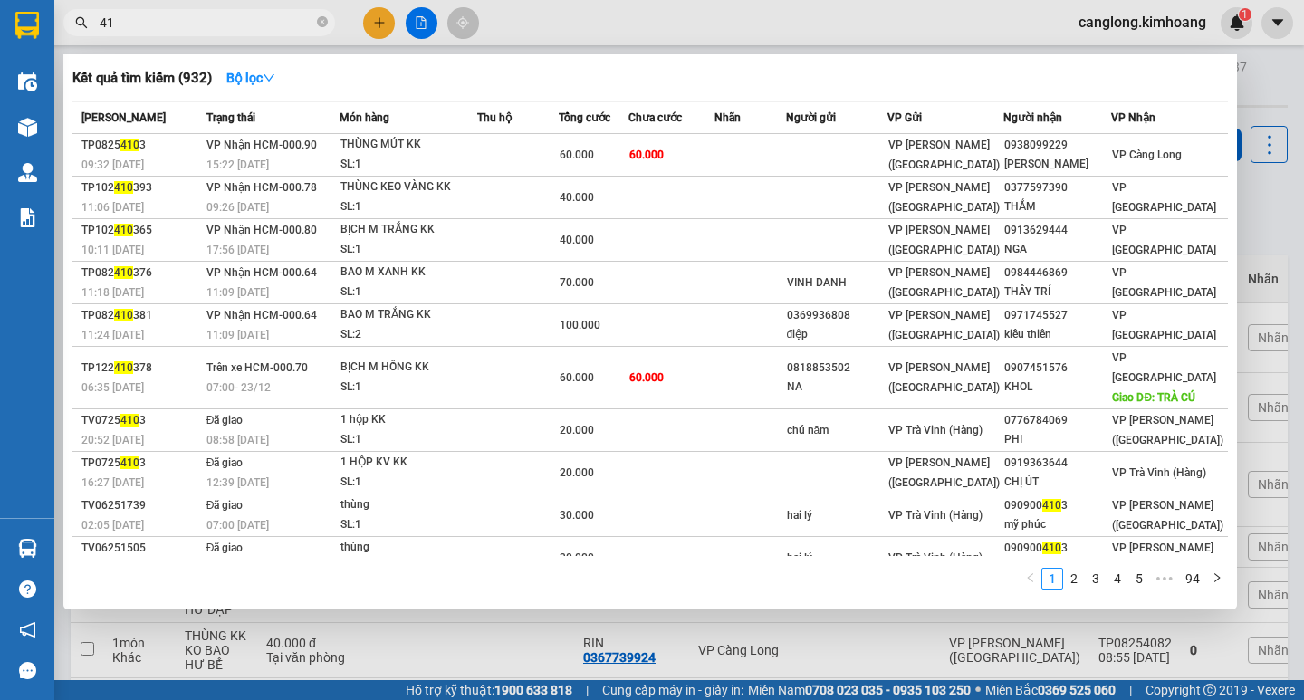
type input "4"
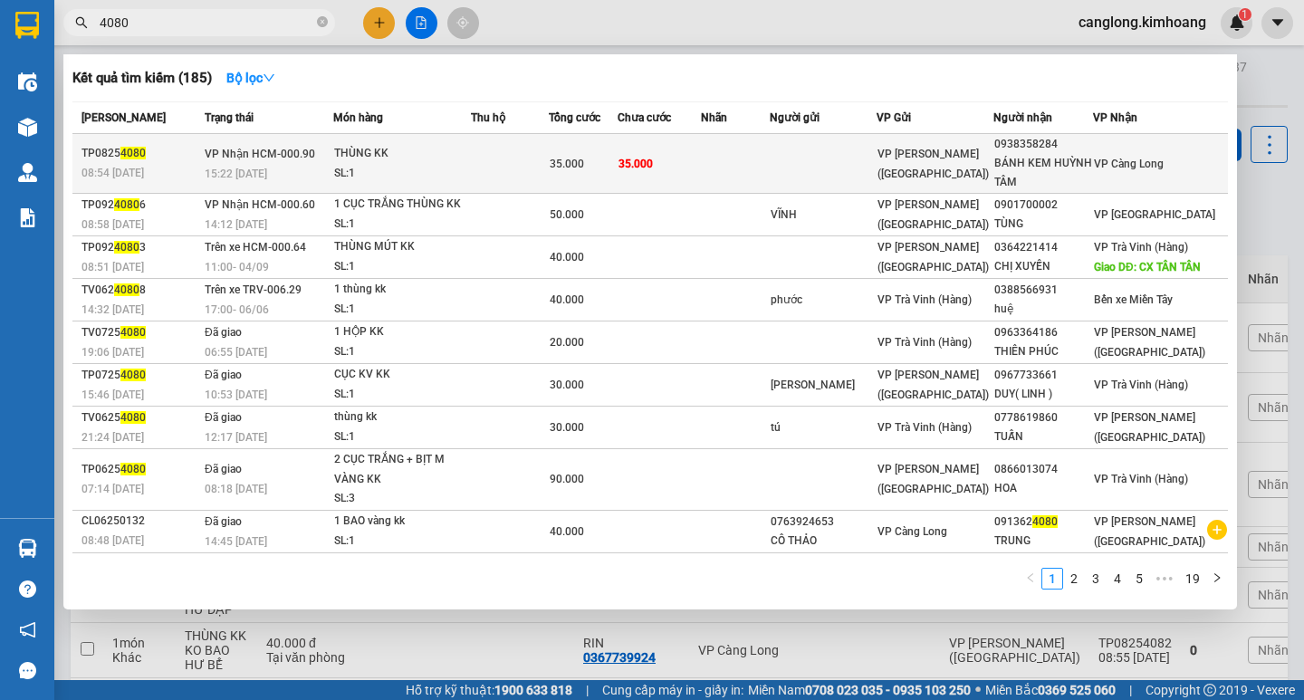
type input "4080"
click at [696, 162] on td "35.000" at bounding box center [660, 164] width 84 height 60
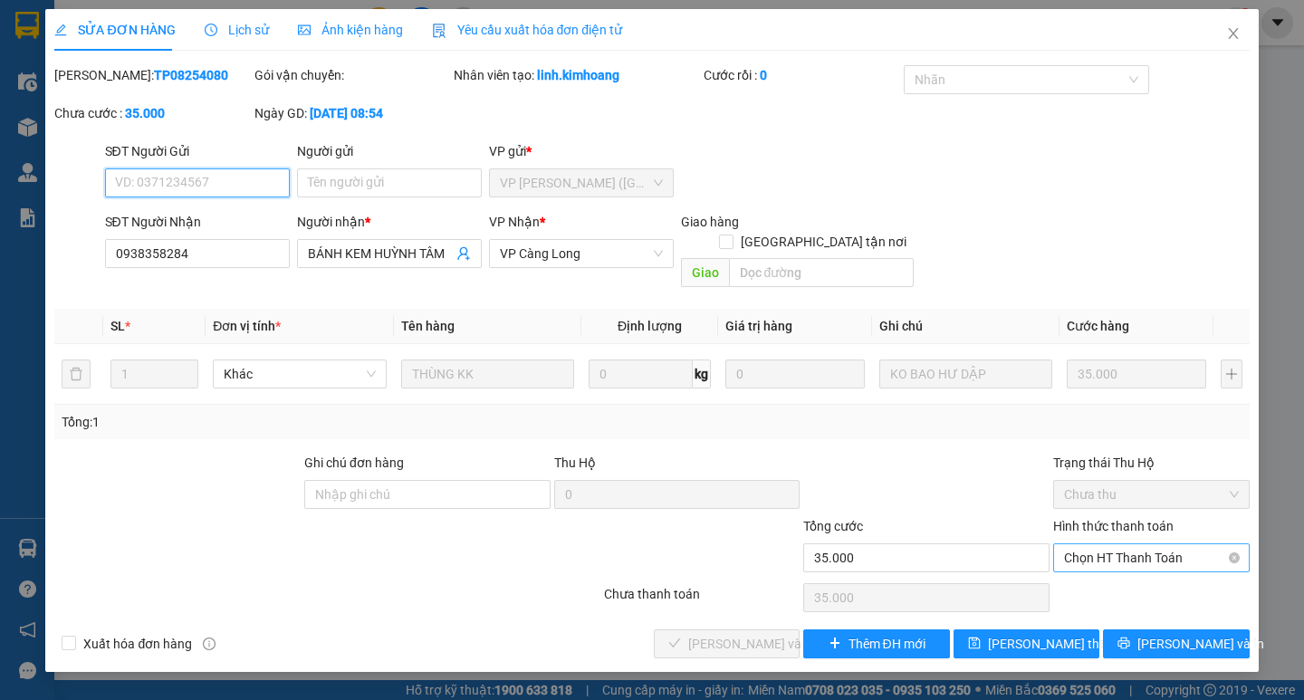
click at [1089, 544] on span "Chọn HT Thanh Toán" at bounding box center [1151, 557] width 175 height 27
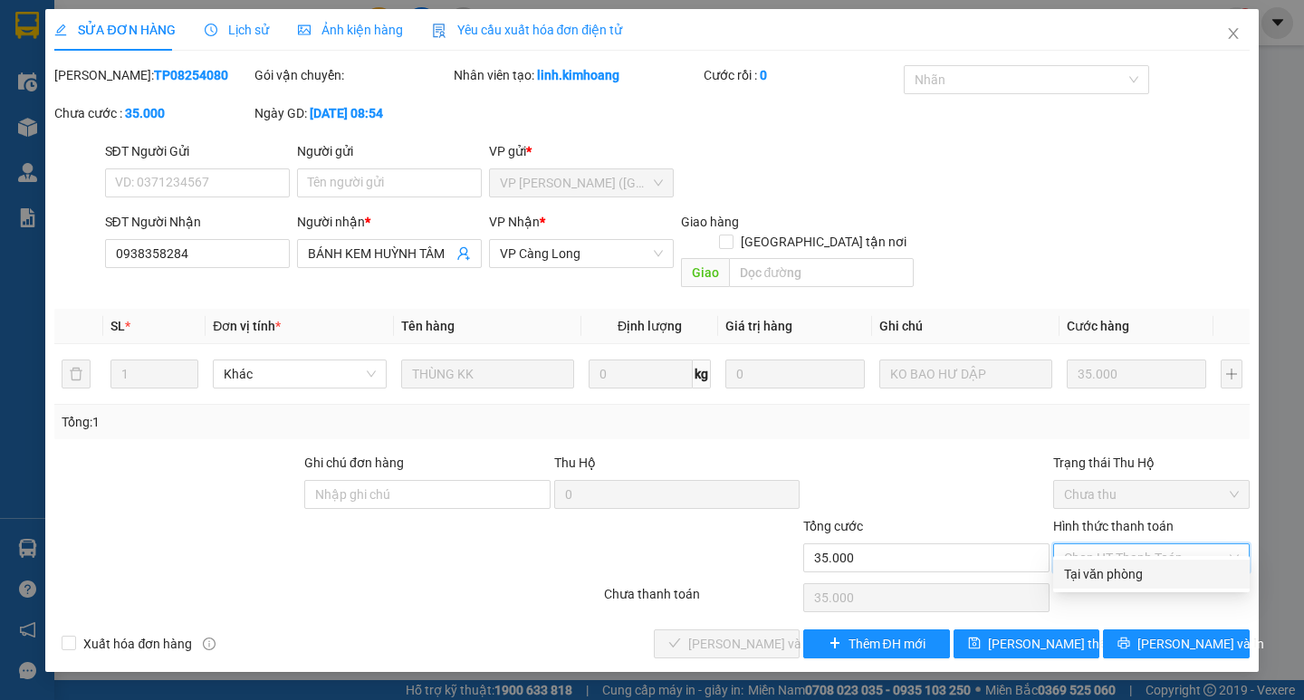
drag, startPoint x: 1098, startPoint y: 578, endPoint x: 975, endPoint y: 562, distance: 124.1
click at [1059, 572] on div "Tại văn phòng" at bounding box center [1151, 574] width 197 height 29
type input "0"
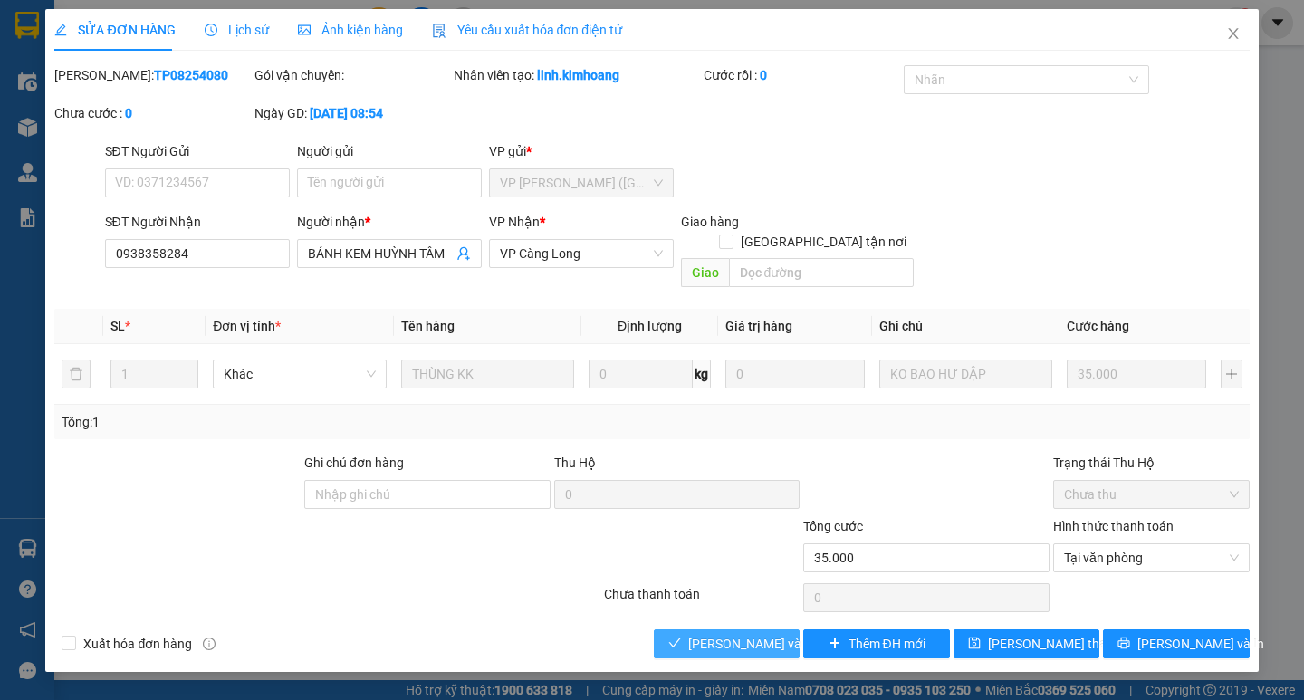
click at [724, 634] on span "[PERSON_NAME] và [PERSON_NAME] hàng" at bounding box center [775, 644] width 174 height 20
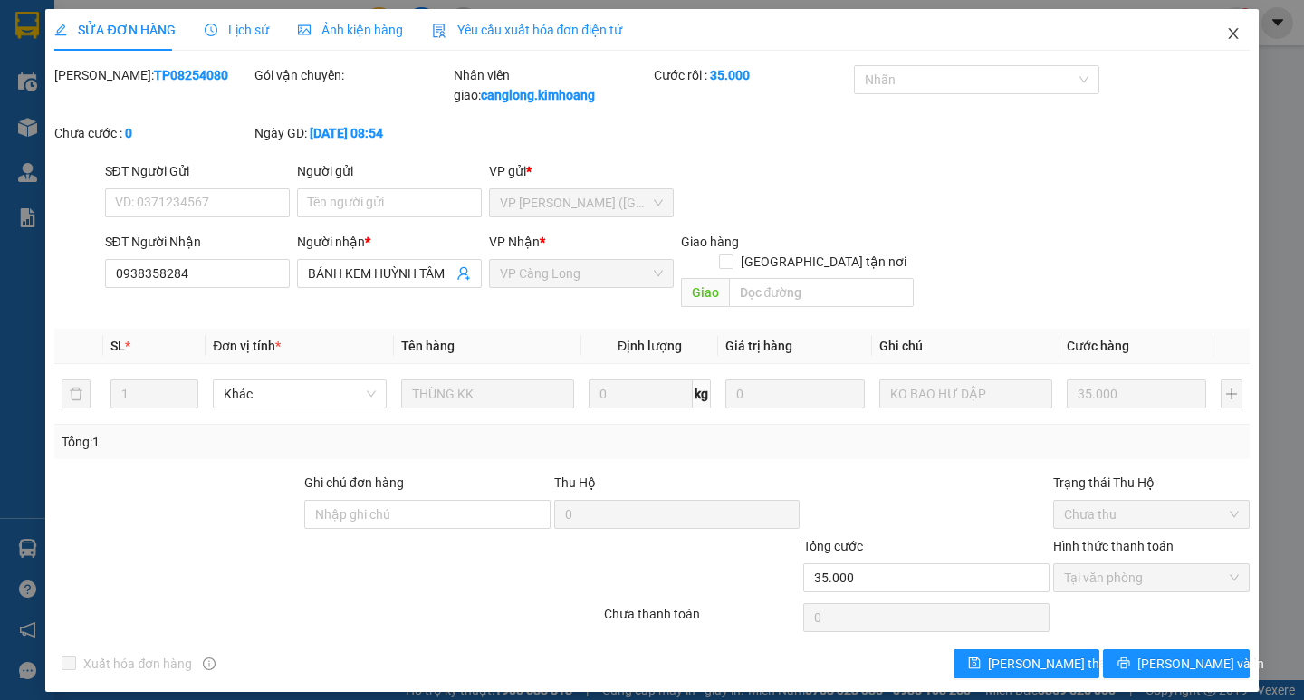
click at [1226, 35] on icon "close" at bounding box center [1233, 33] width 14 height 14
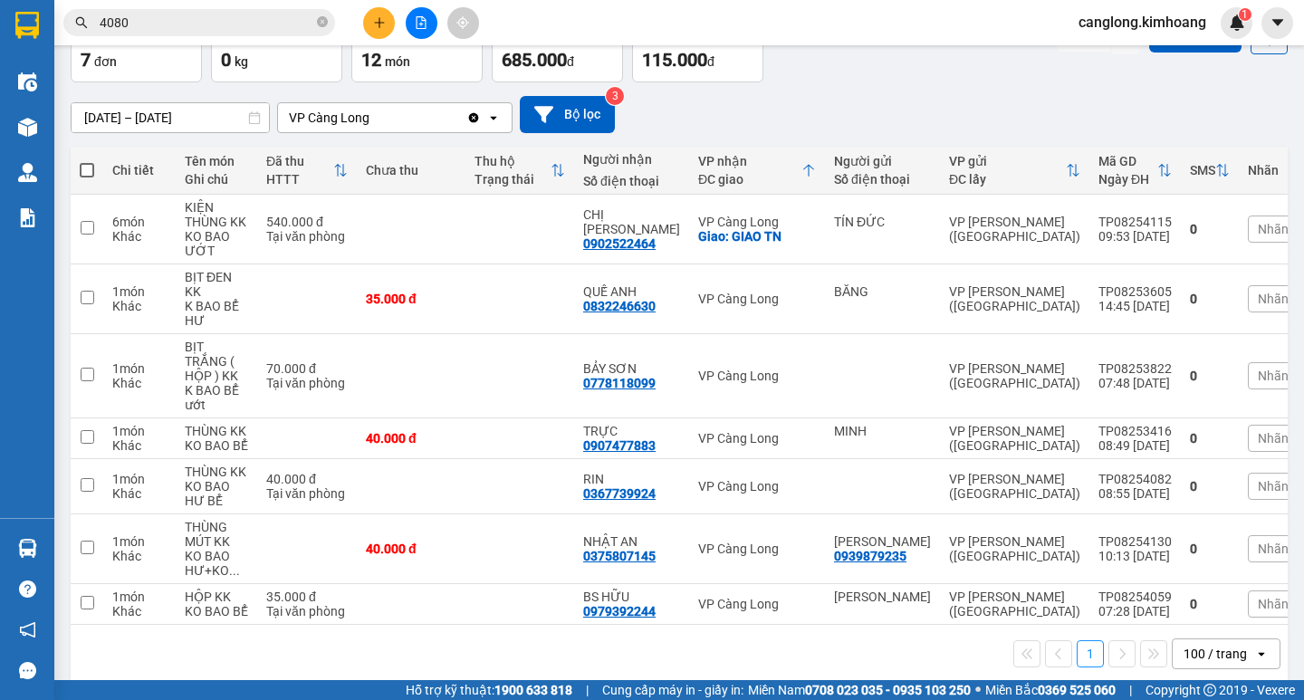
scroll to position [135, 0]
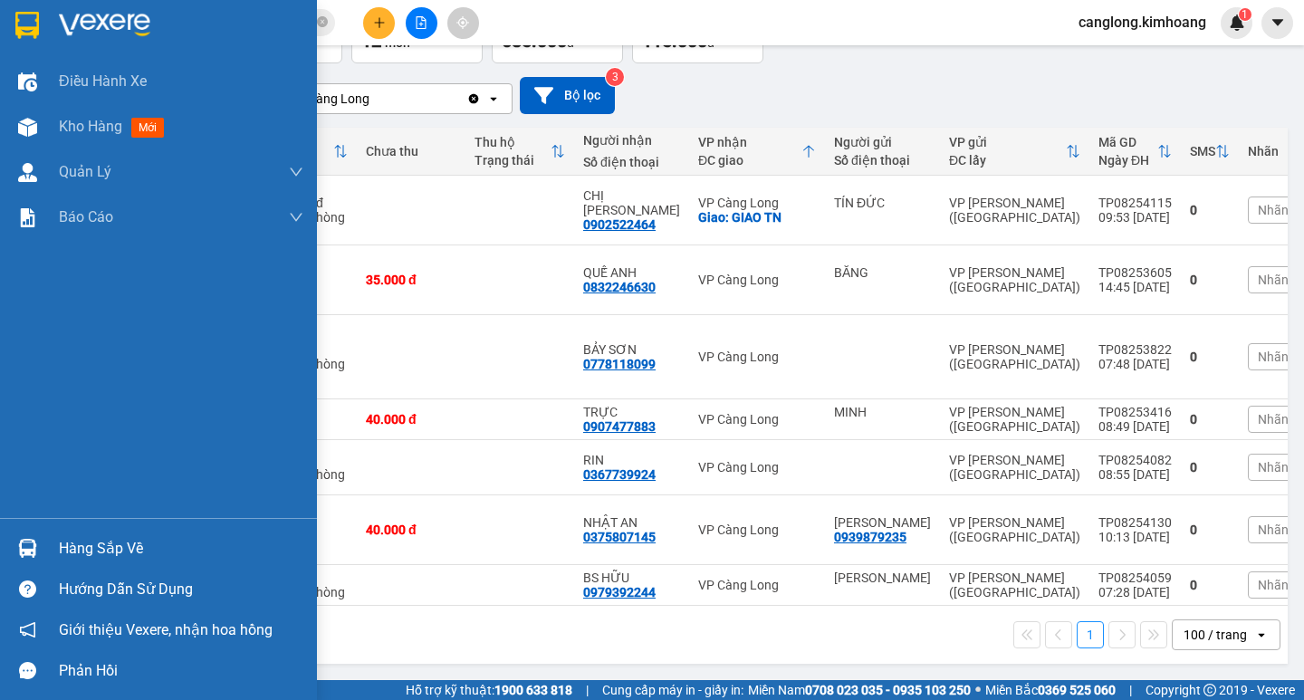
click at [26, 531] on div "Hàng sắp về" at bounding box center [158, 548] width 317 height 41
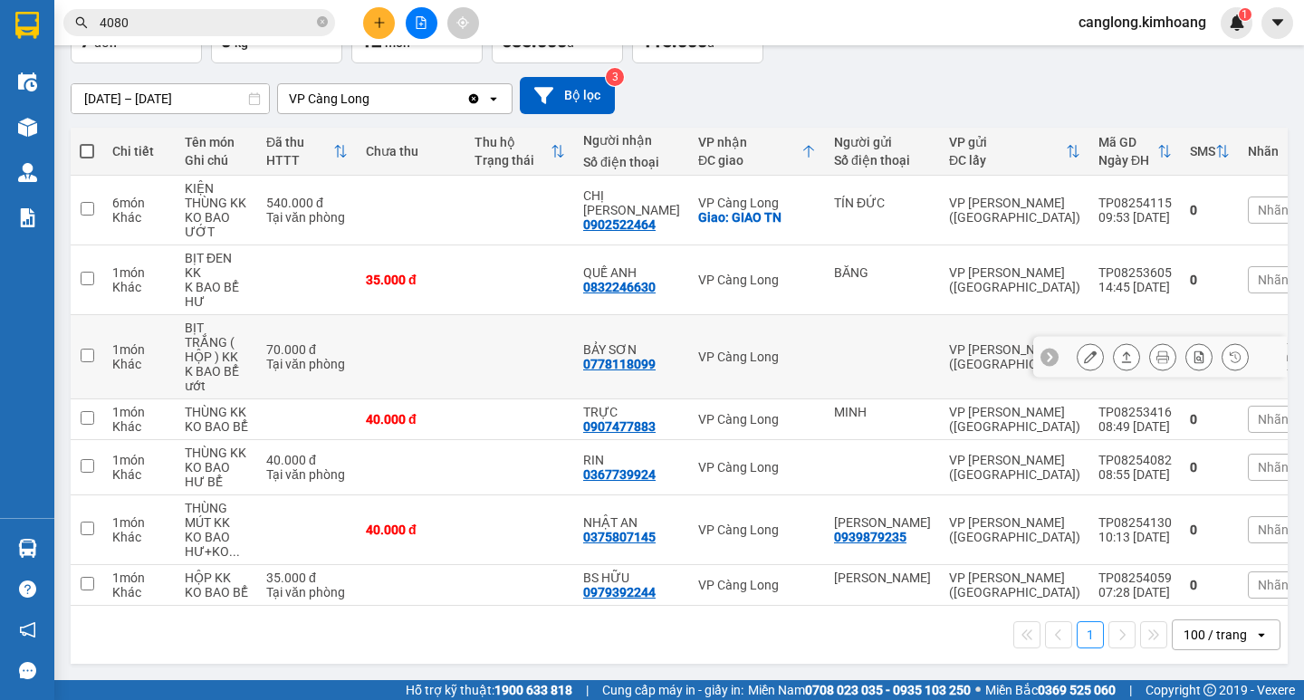
click at [800, 338] on section "Kết quả tìm kiếm ( 185 ) Bộ lọc Mã ĐH Trạng thái Món hàng Thu hộ Tổng cước Chưa…" at bounding box center [652, 350] width 1304 height 700
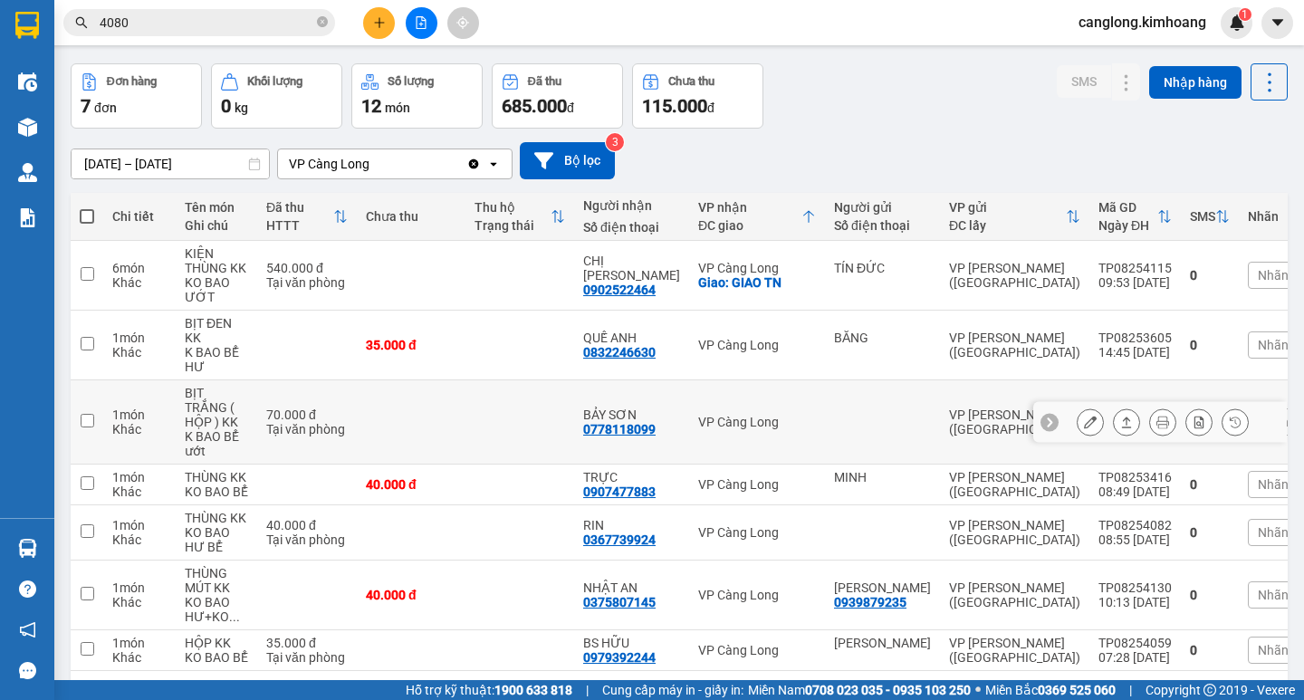
scroll to position [0, 0]
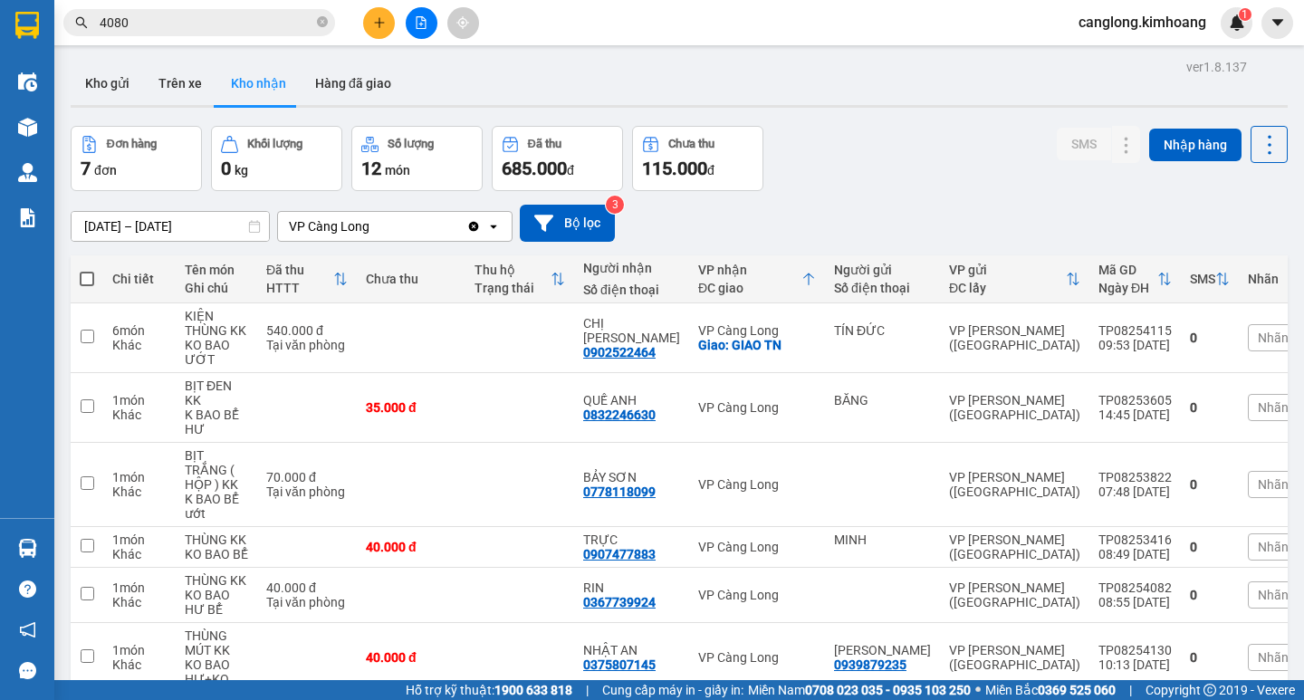
click at [441, 235] on div "VP Càng Long" at bounding box center [372, 226] width 188 height 29
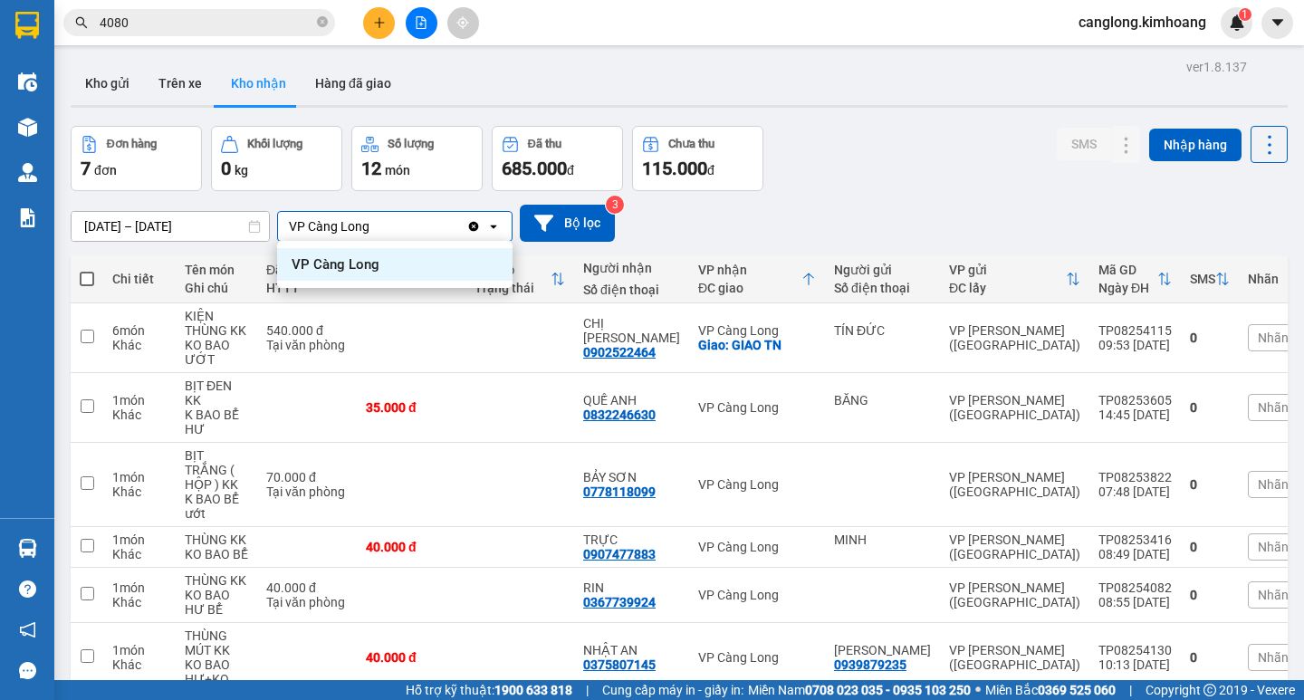
click at [927, 163] on div "Đơn hàng 7 đơn Khối lượng 0 kg Số lượng 12 món Đã thu 685.000 đ Chưa thu 115.00…" at bounding box center [679, 158] width 1217 height 65
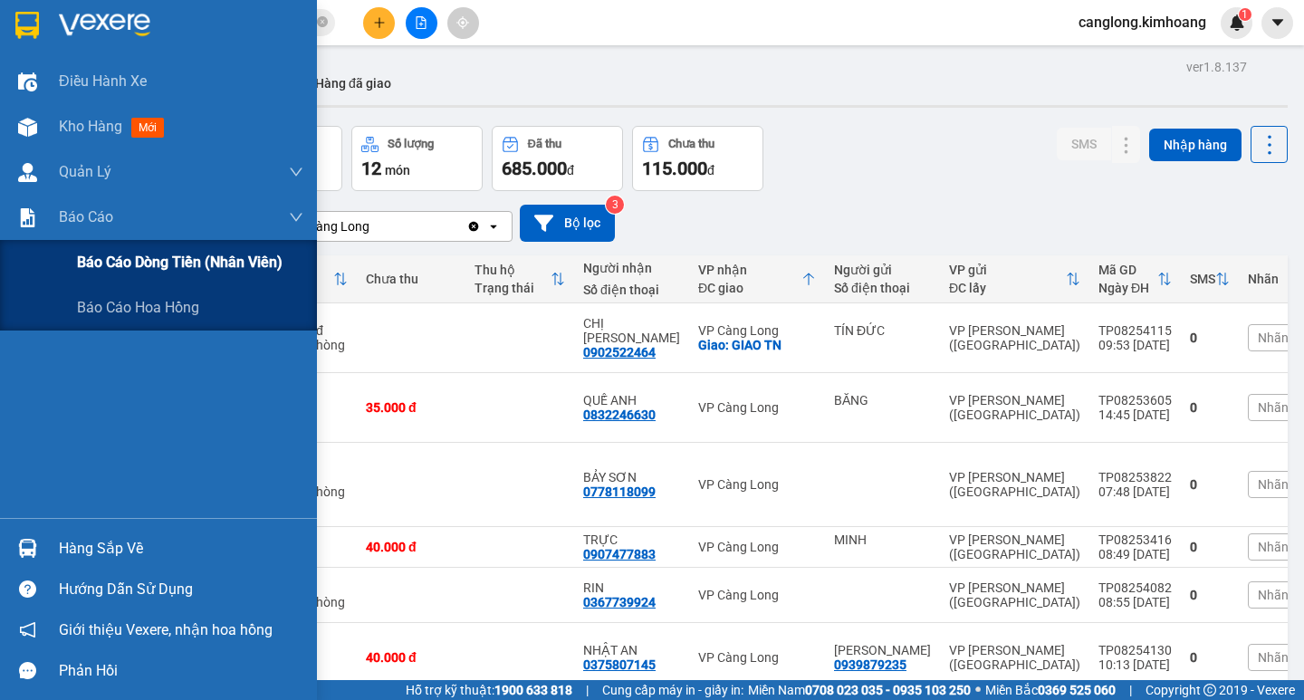
click at [126, 255] on span "Báo cáo dòng tiền (nhân viên)" at bounding box center [180, 262] width 206 height 23
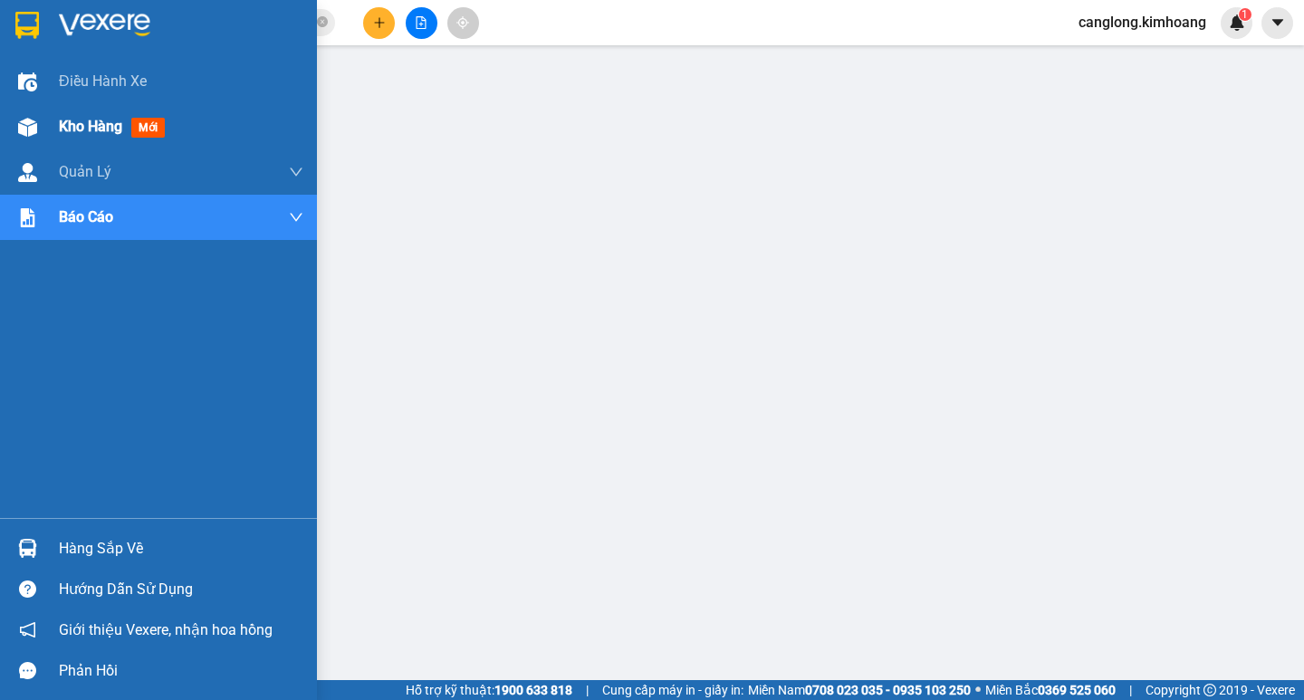
click at [24, 138] on div at bounding box center [28, 127] width 32 height 32
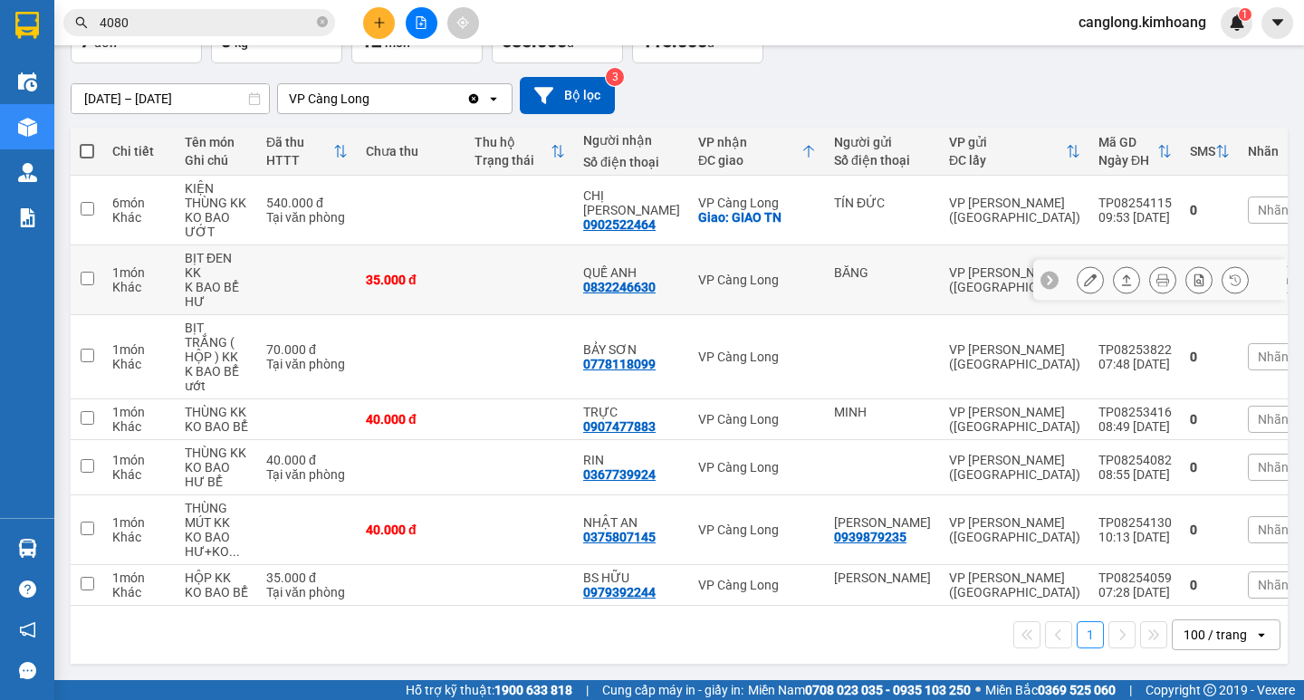
scroll to position [135, 0]
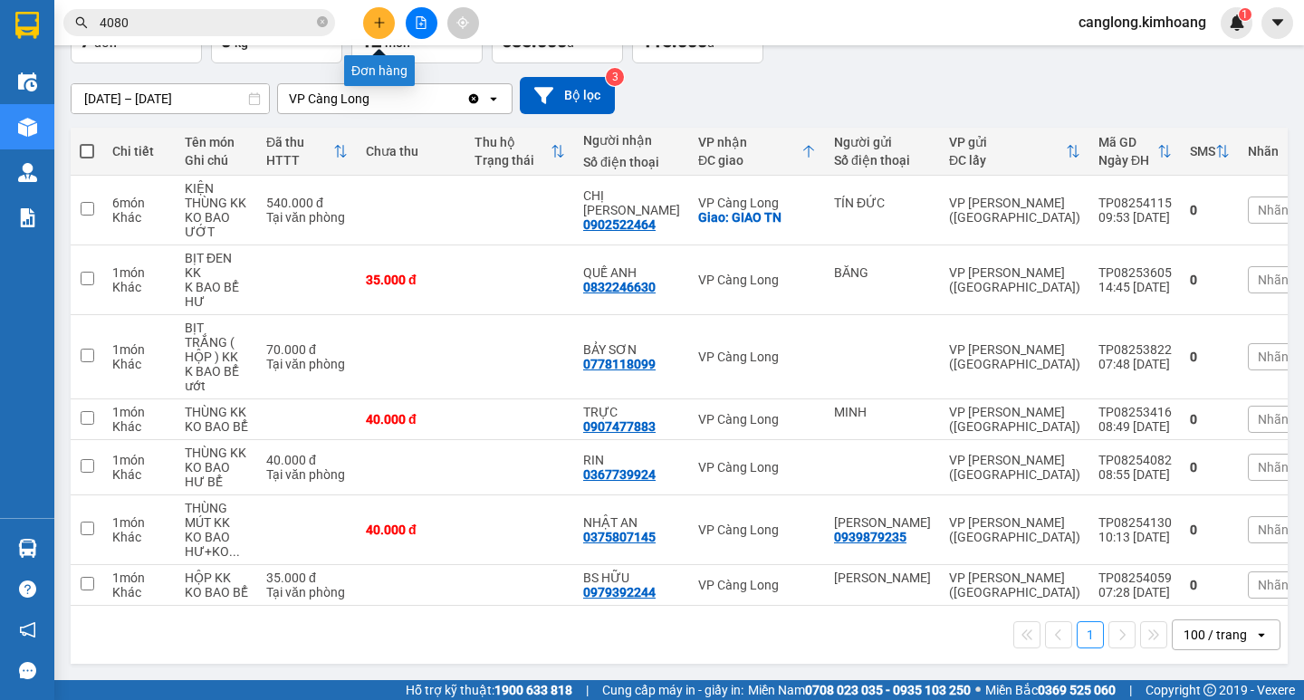
click at [380, 17] on icon "plus" at bounding box center [379, 22] width 13 height 13
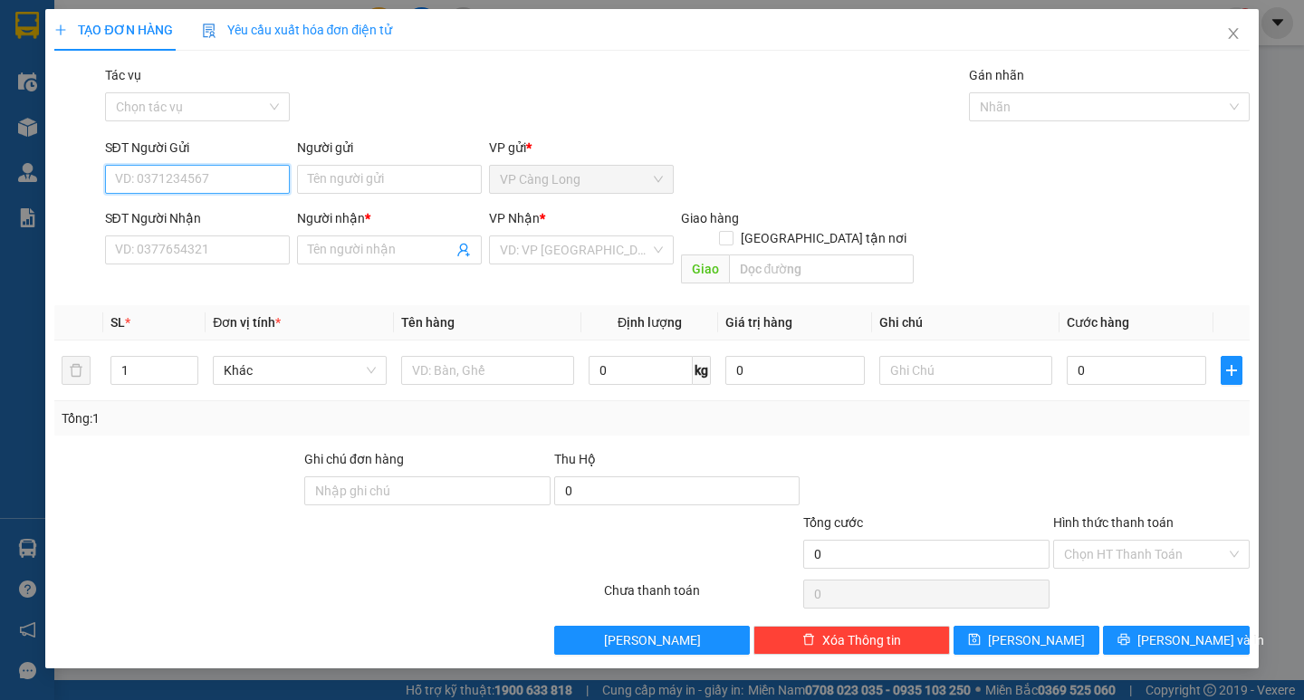
click at [152, 177] on input "SĐT Người Gửi" at bounding box center [197, 179] width 185 height 29
click at [280, 207] on div "0962981368 - CHÂU HOÀNG EM" at bounding box center [207, 216] width 183 height 20
type input "0962981368"
type input "CHÂU HOÀNG EM"
type input "0938128428"
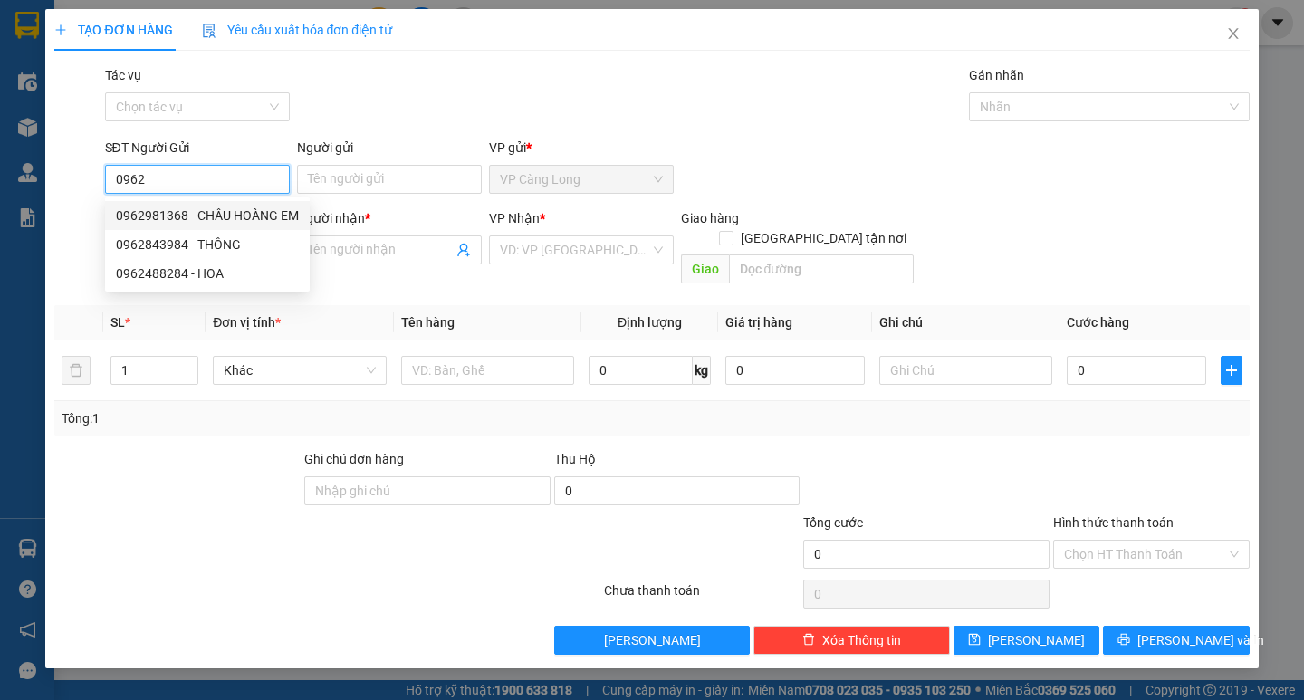
type input "KHÔI"
type input "40.000"
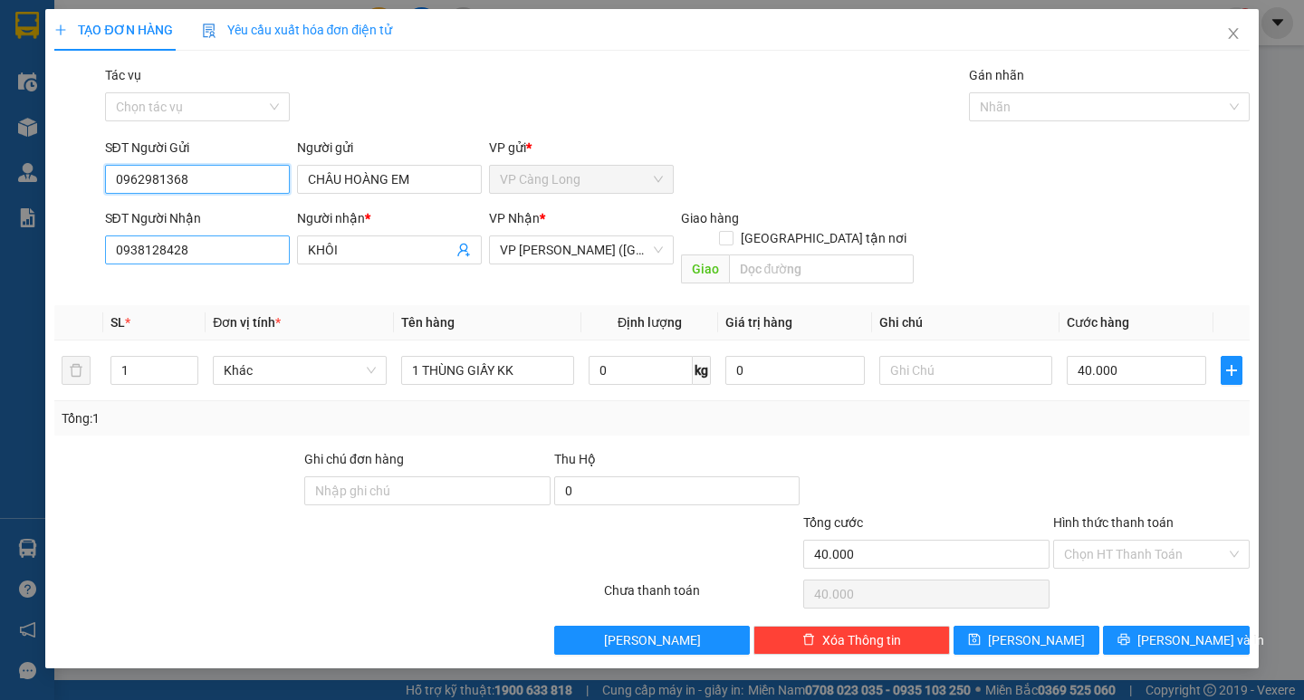
type input "0962981368"
click at [227, 255] on input "0938128428" at bounding box center [197, 249] width 185 height 29
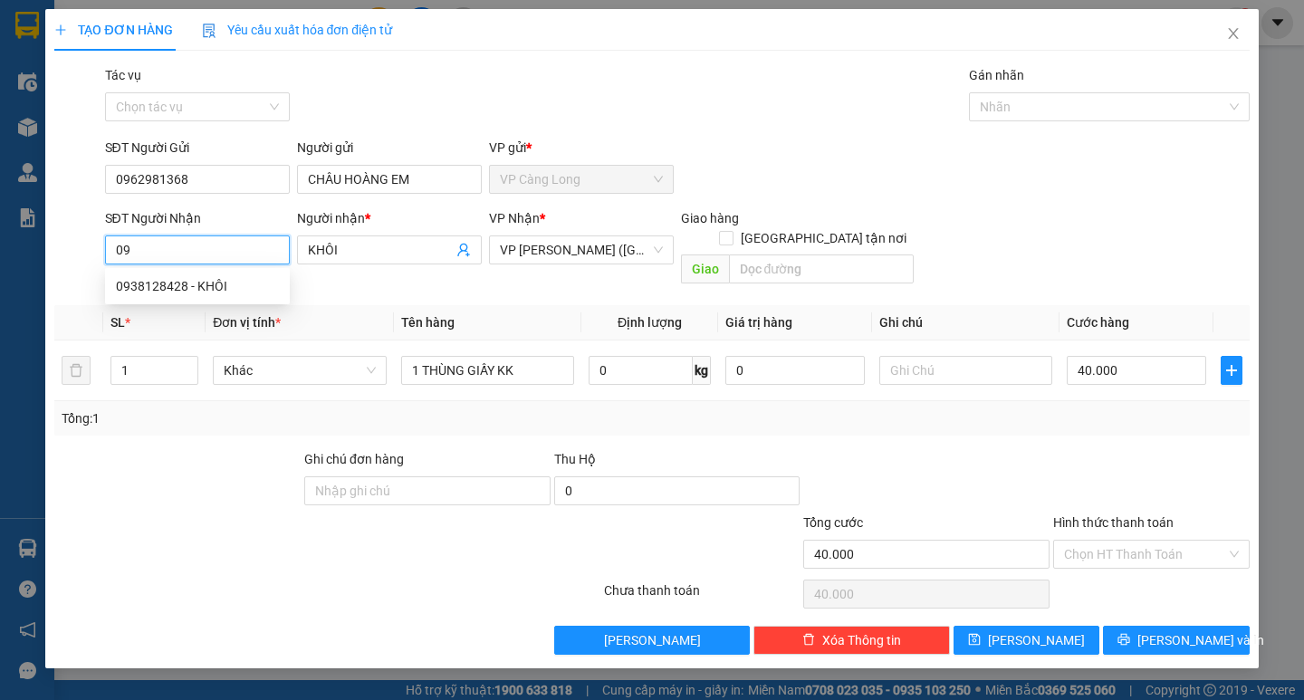
type input "0"
click at [185, 281] on div "0919177594 - CƯỜNG" at bounding box center [205, 286] width 178 height 20
type input "0919177594"
type input "CƯỜNG"
type input "0919177594"
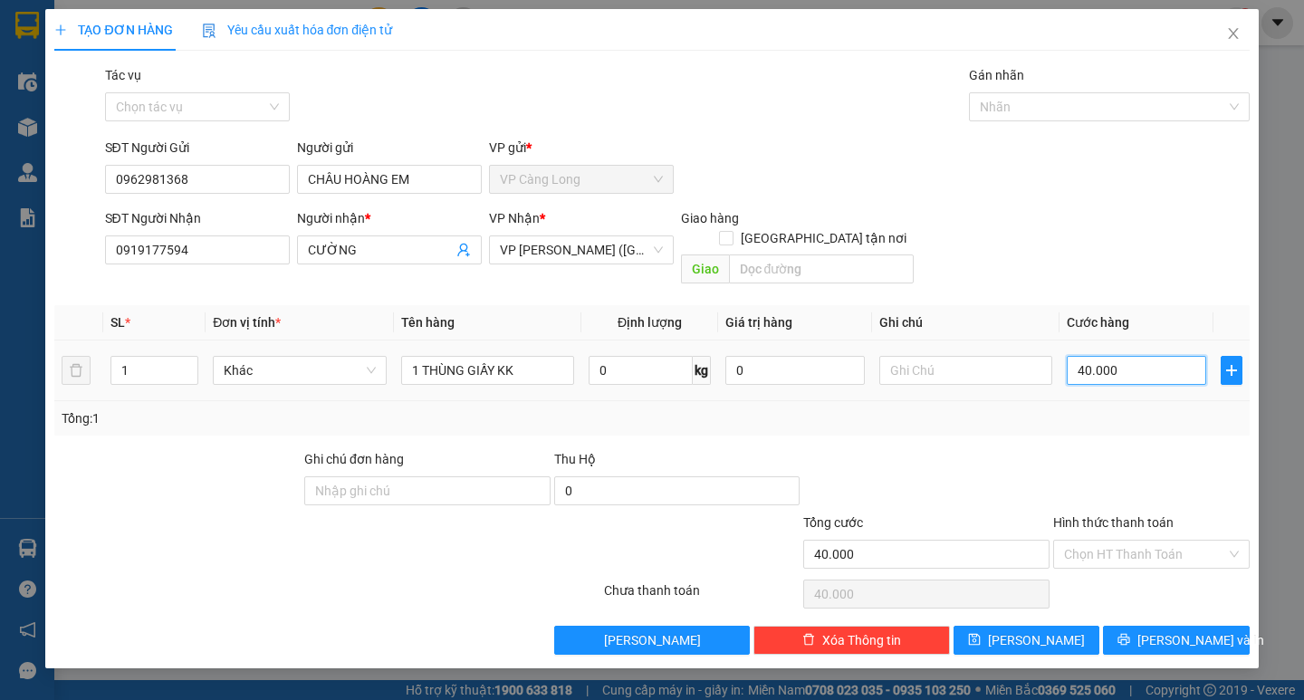
click at [1154, 356] on input "40.000" at bounding box center [1136, 370] width 139 height 29
type input "0"
click at [1065, 346] on td "0" at bounding box center [1137, 371] width 154 height 61
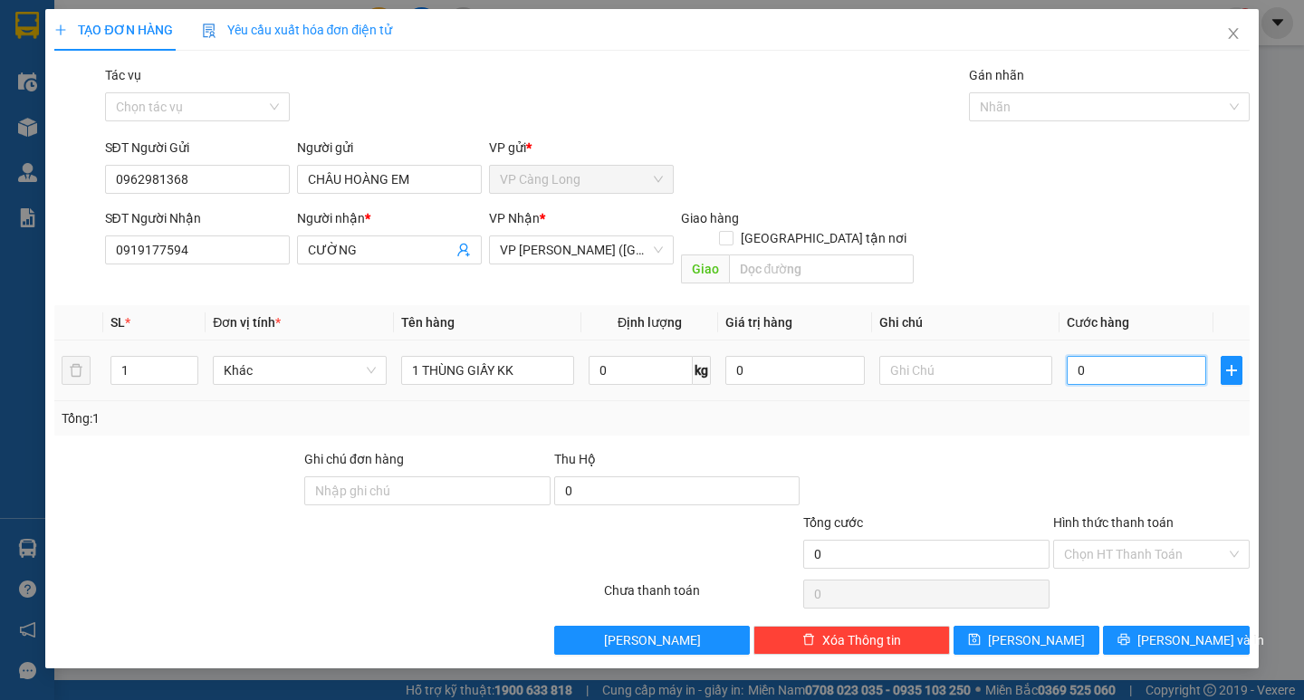
click at [1072, 356] on input "0" at bounding box center [1136, 370] width 139 height 29
click at [1065, 342] on td "0" at bounding box center [1137, 371] width 154 height 61
click at [1074, 356] on input "0" at bounding box center [1136, 370] width 139 height 29
click at [1063, 348] on td "0" at bounding box center [1137, 371] width 154 height 61
click at [1070, 356] on input "0" at bounding box center [1136, 370] width 139 height 29
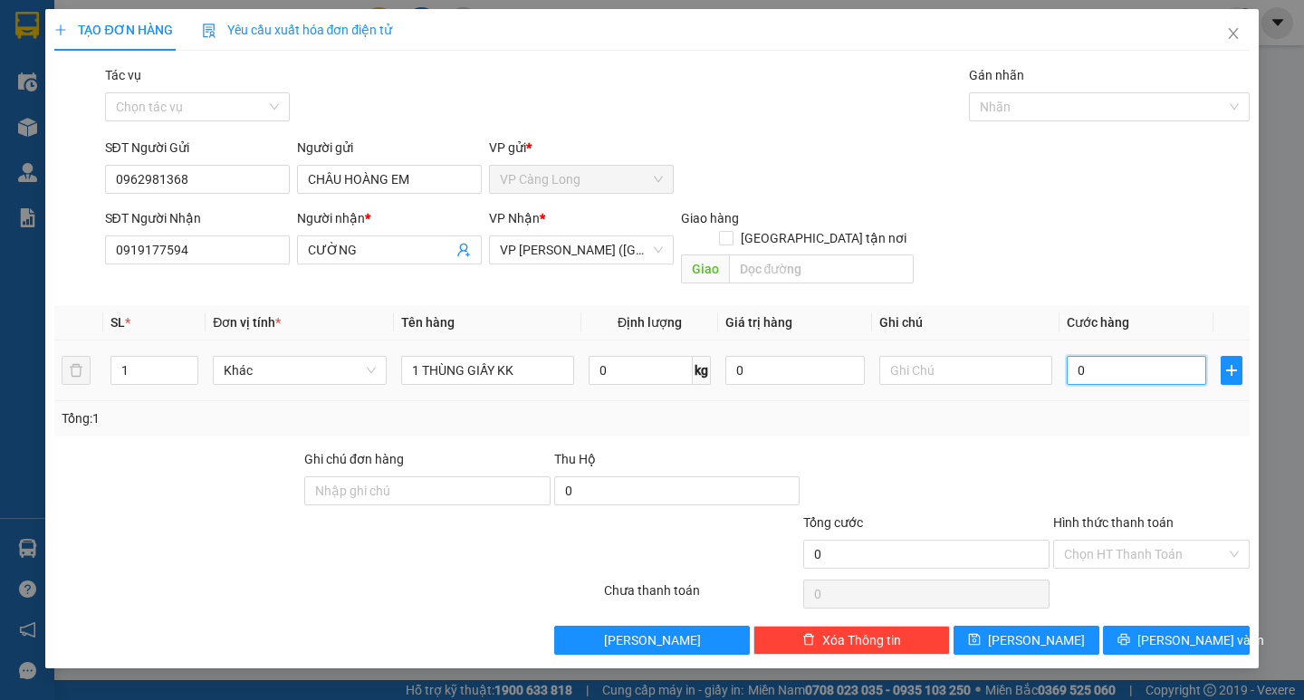
type input "3"
type input "35"
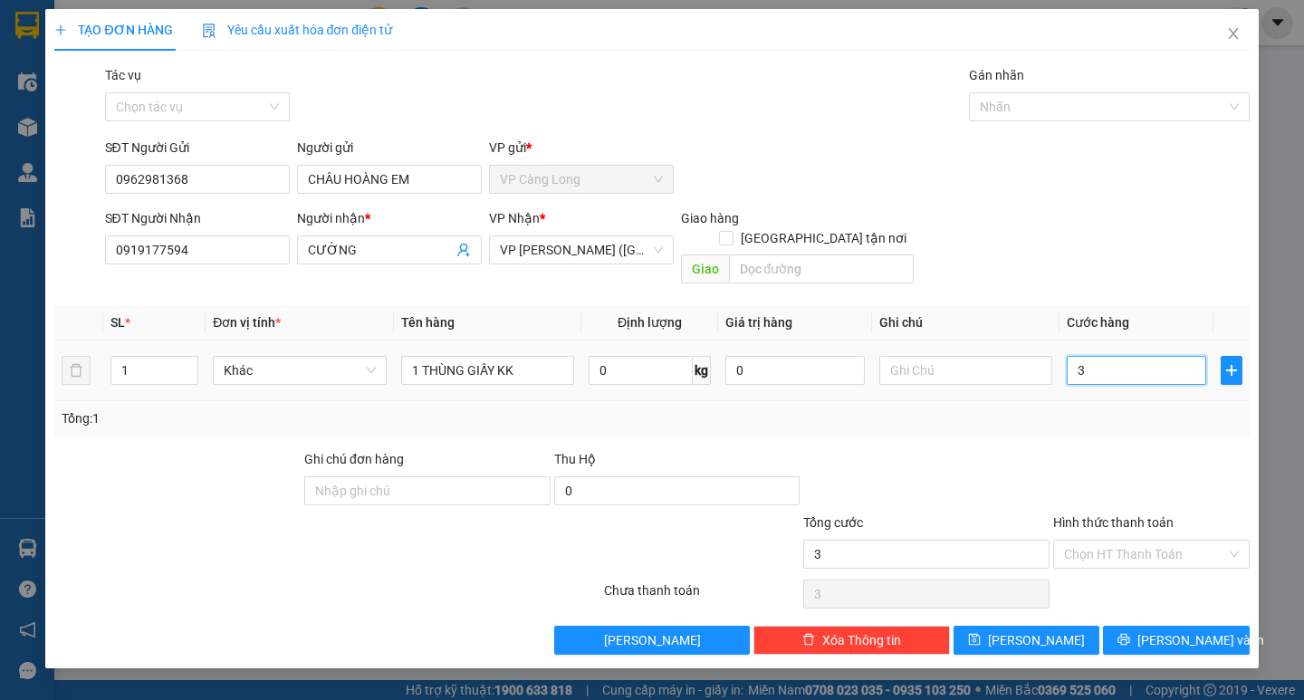
type input "35"
type input "350"
type input "3.500"
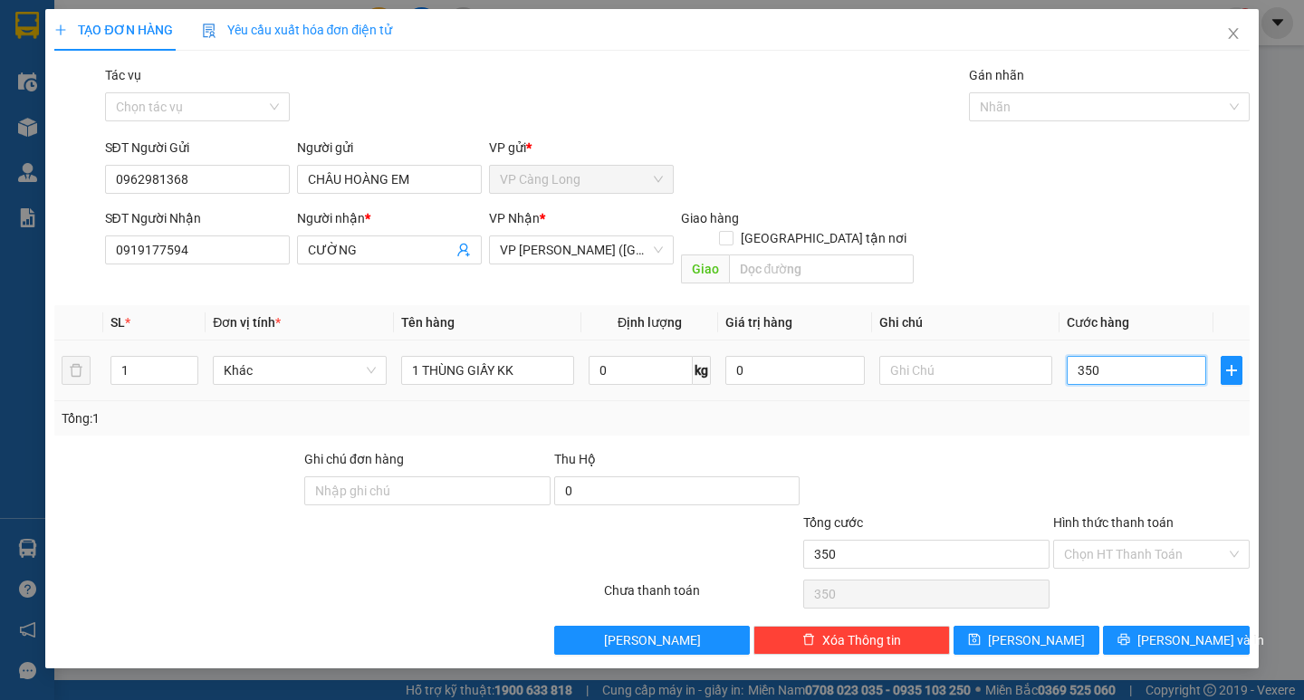
type input "3.500"
type input "35.000"
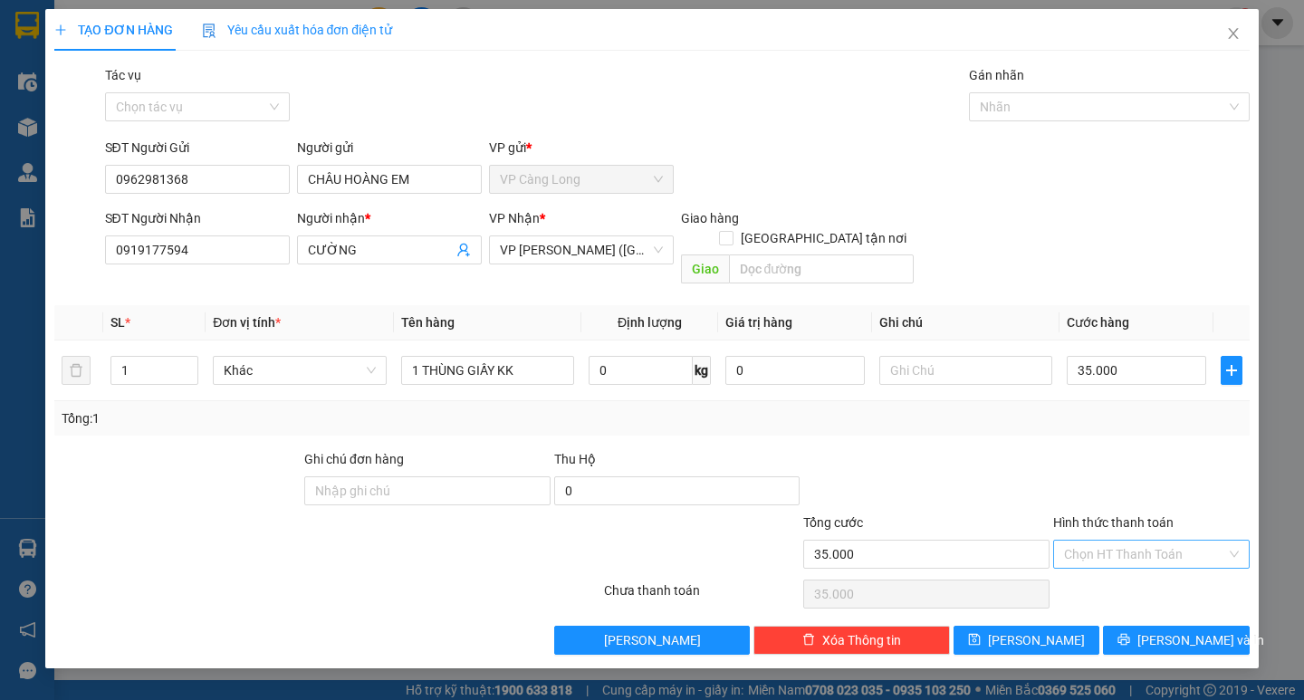
click at [1199, 541] on input "Hình thức thanh toán" at bounding box center [1145, 554] width 162 height 27
click at [1194, 564] on div "Tại văn phòng" at bounding box center [1151, 571] width 175 height 20
type input "0"
click at [1213, 626] on button "[PERSON_NAME] và In" at bounding box center [1176, 640] width 146 height 29
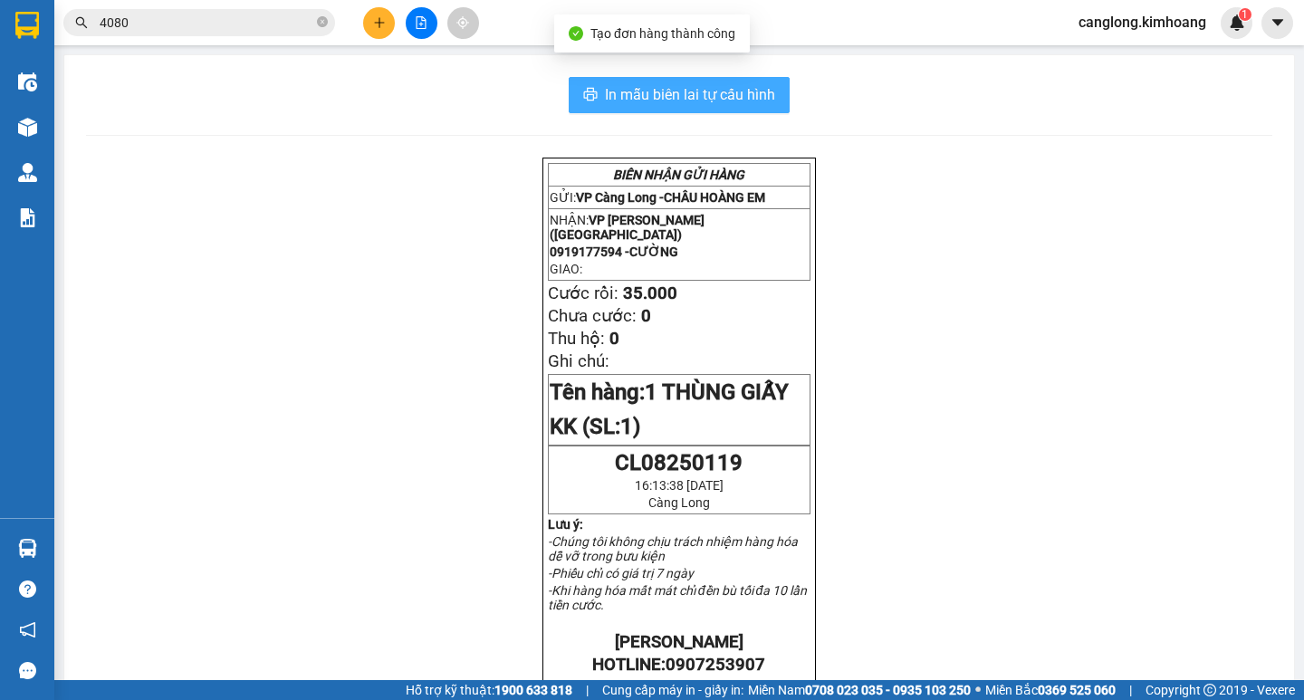
click at [669, 100] on span "In mẫu biên lai tự cấu hình" at bounding box center [690, 94] width 170 height 23
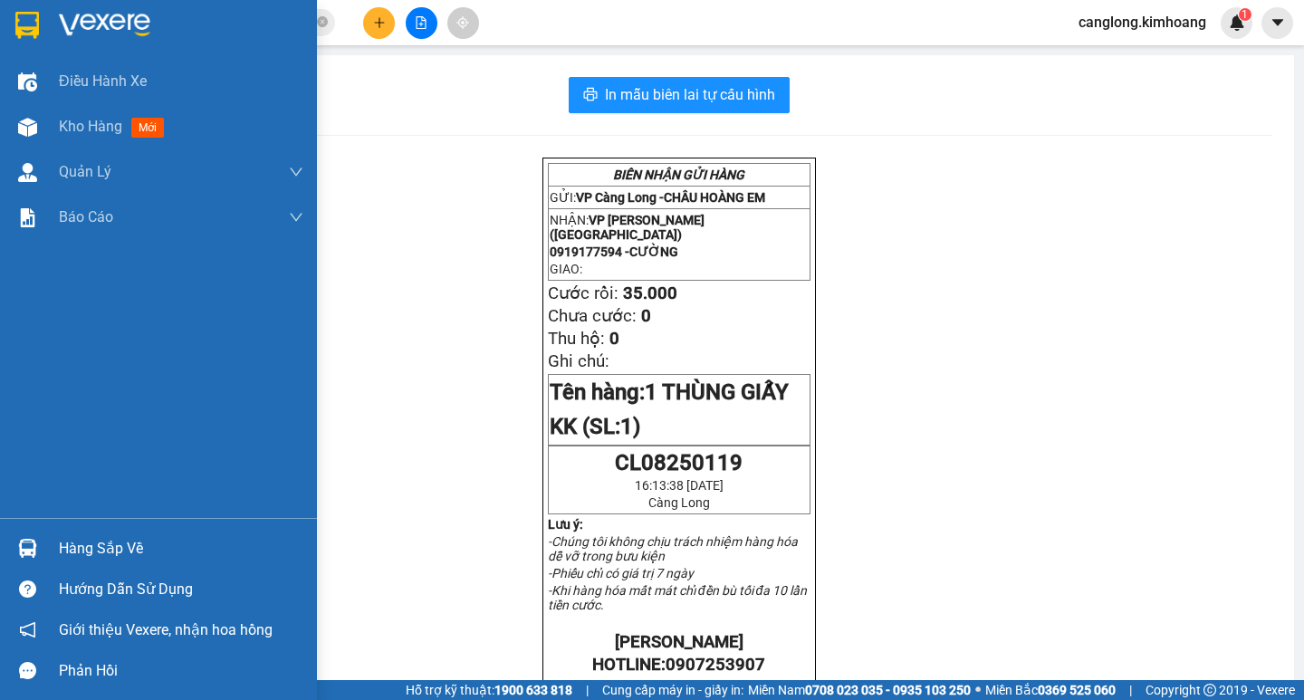
click at [62, 537] on div "Hàng sắp về" at bounding box center [181, 548] width 245 height 27
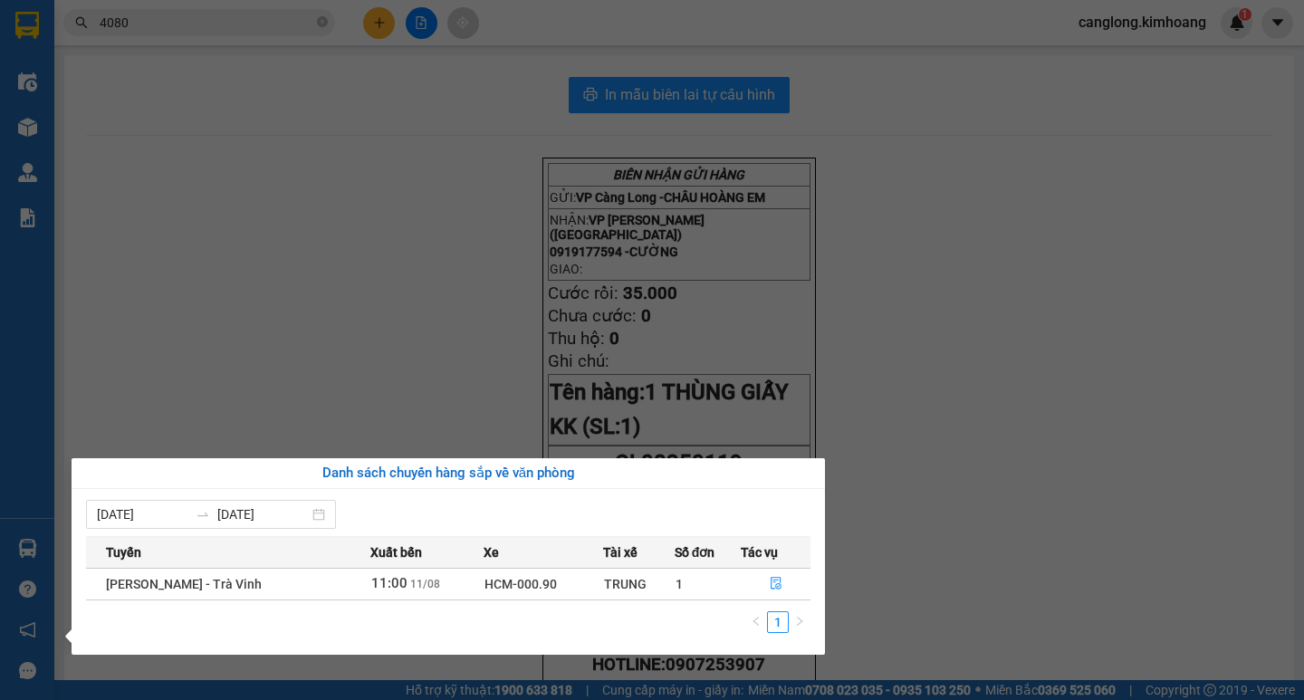
click at [986, 597] on section "Kết quả tìm kiếm ( 185 ) Bộ lọc Mã ĐH Trạng thái Món hàng Thu hộ Tổng cước Chưa…" at bounding box center [652, 350] width 1304 height 700
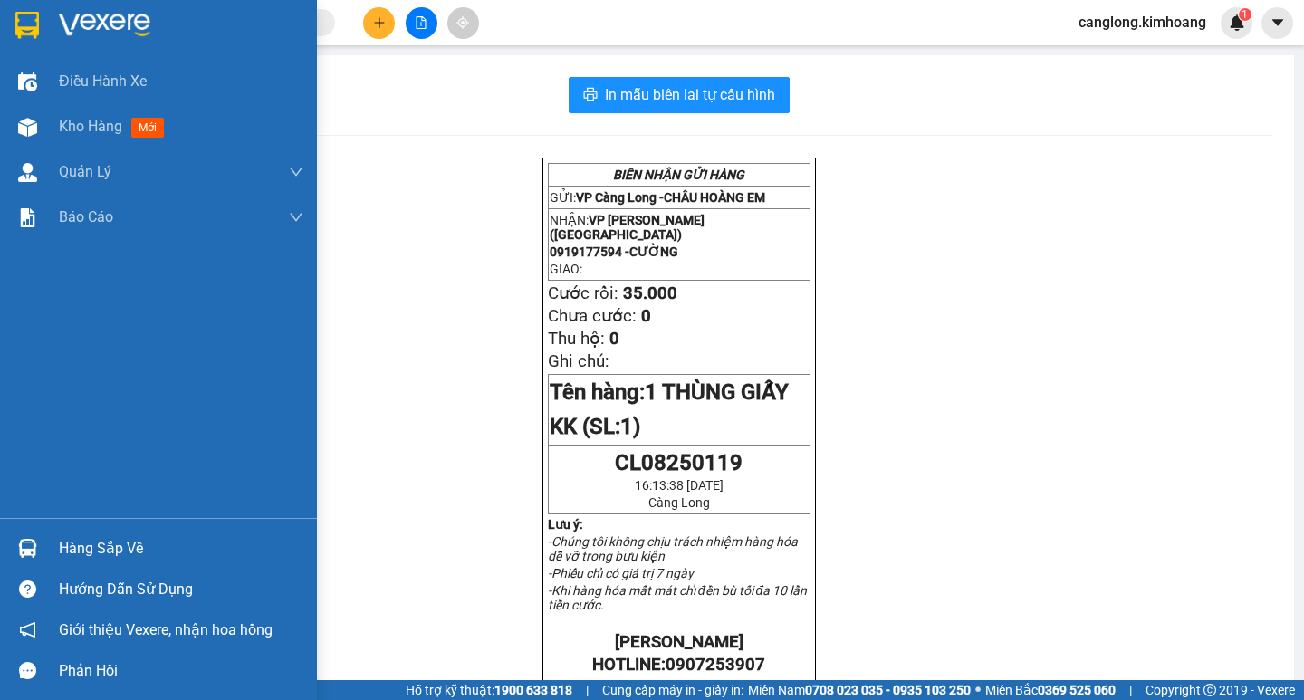
click at [100, 546] on div "Hàng sắp về" at bounding box center [181, 548] width 245 height 27
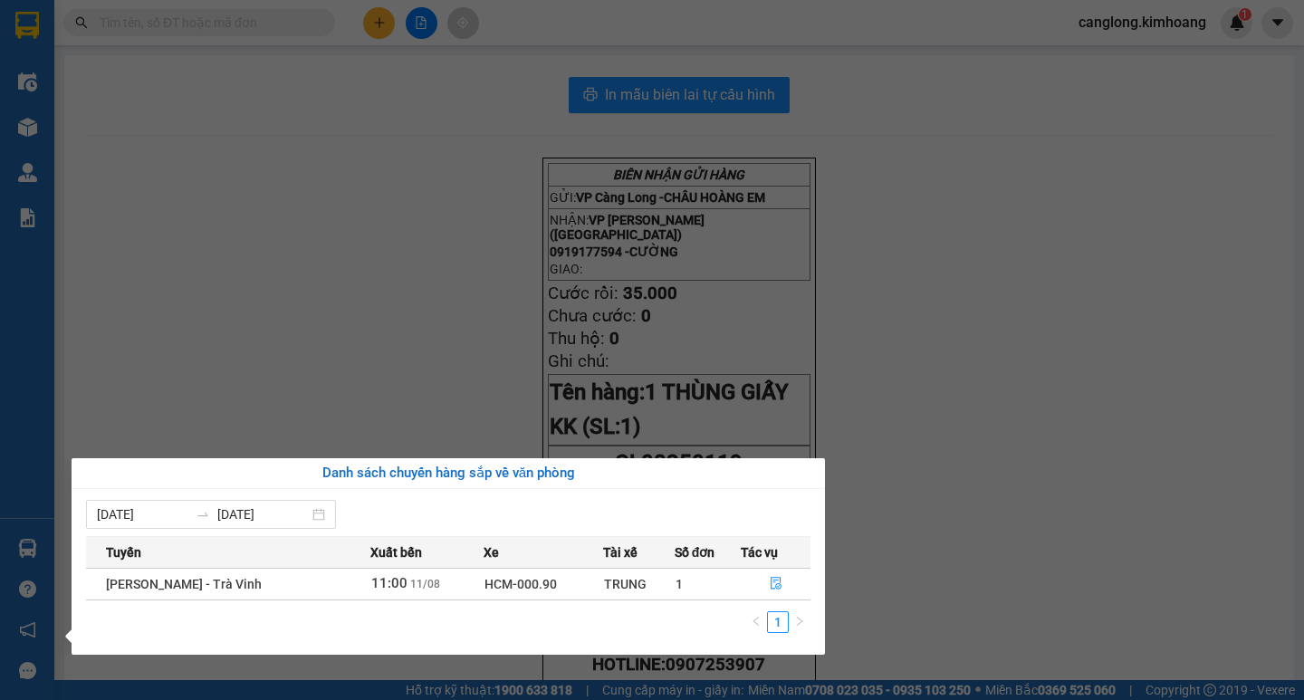
drag, startPoint x: 214, startPoint y: 326, endPoint x: 100, endPoint y: 231, distance: 148.5
click at [135, 267] on section "Kết quả tìm kiếm ( 0 ) Bộ lọc No Data canglong.kimhoang 1 Điều hành xe Kho hàng…" at bounding box center [652, 350] width 1304 height 700
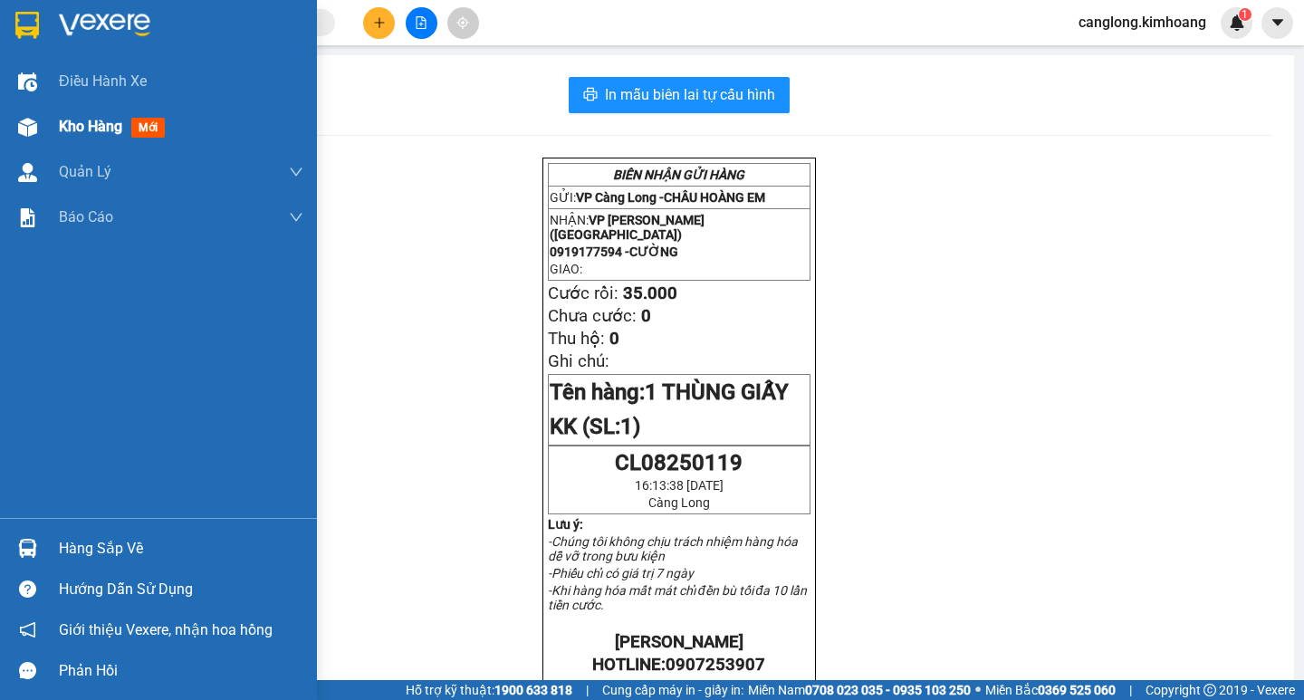
click at [55, 129] on div "Kho hàng mới" at bounding box center [158, 126] width 317 height 45
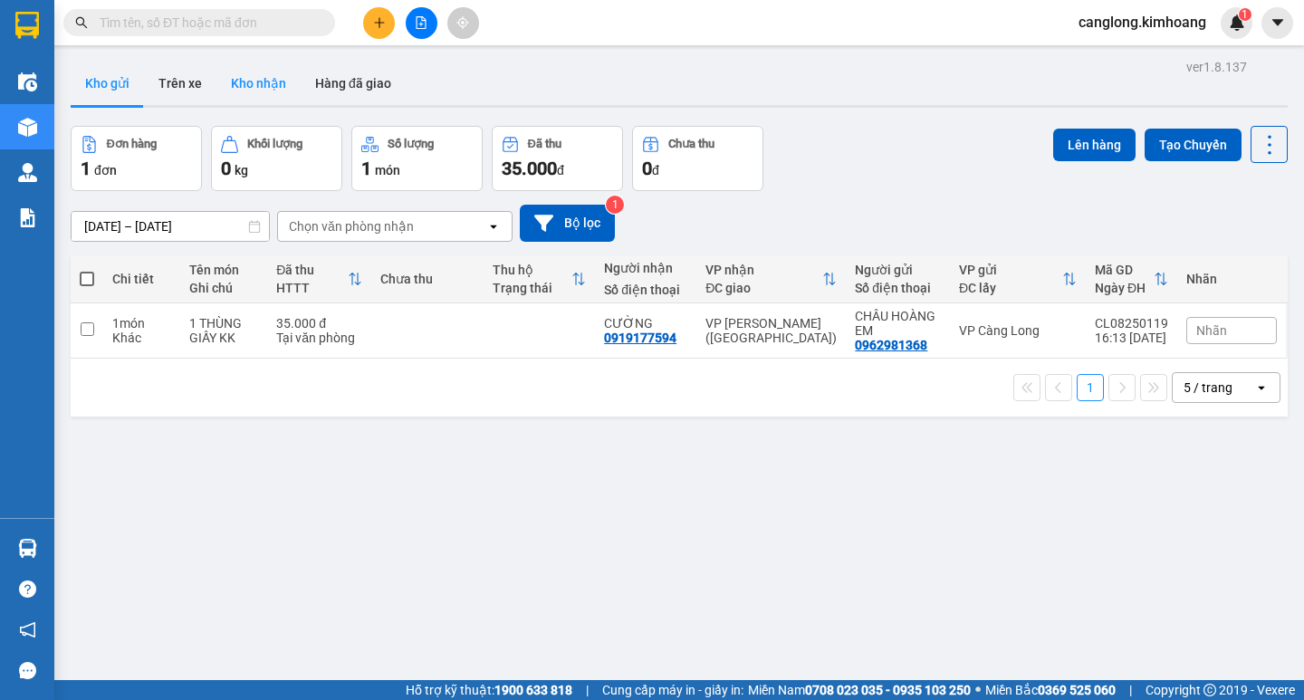
click at [264, 87] on button "Kho nhận" at bounding box center [258, 83] width 84 height 43
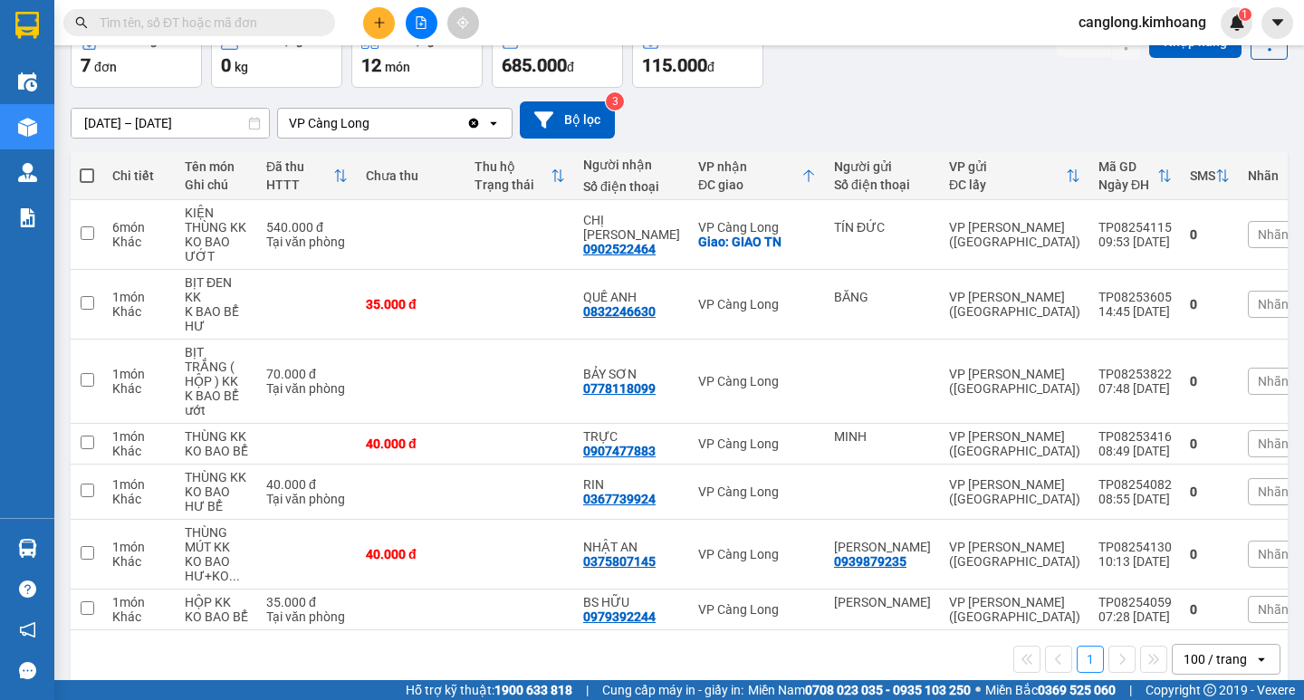
scroll to position [135, 0]
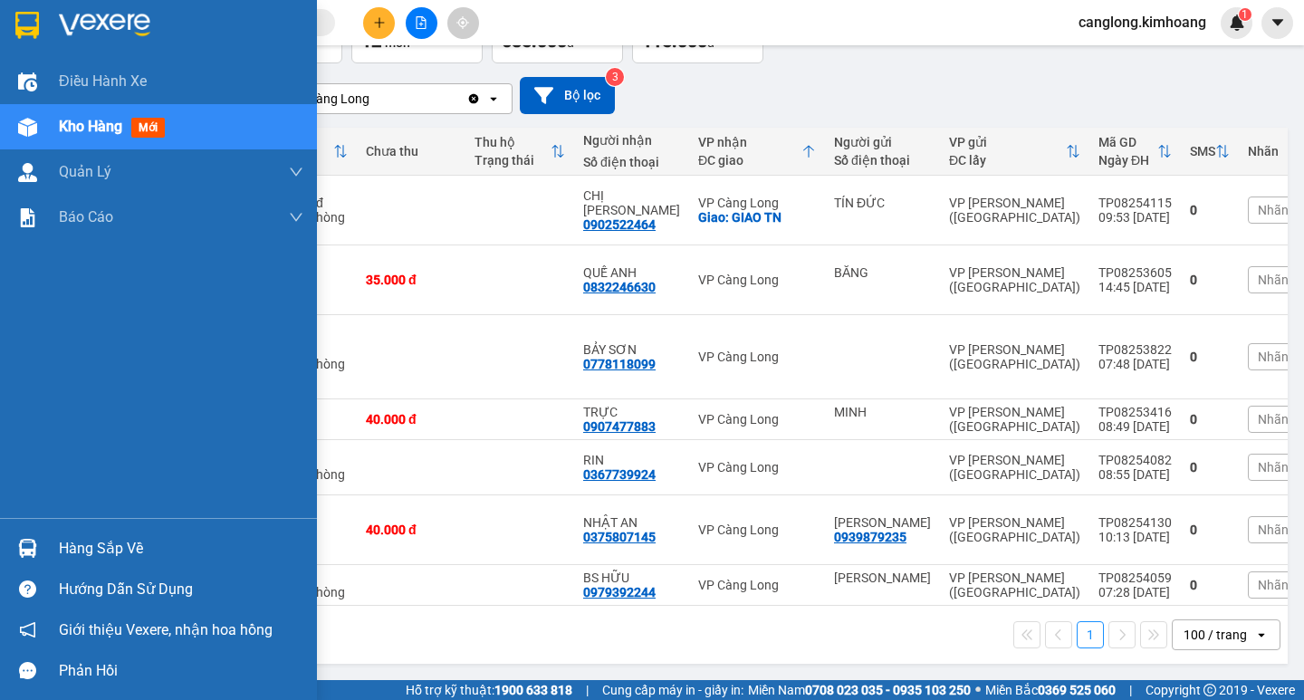
click at [84, 541] on div "Hàng sắp về" at bounding box center [181, 548] width 245 height 27
click at [26, 425] on div "Điều hành xe Kho hàng mới Quản [PERSON_NAME] lý chuyến Quản lý khách hàng mới B…" at bounding box center [158, 350] width 317 height 700
click at [121, 552] on div "Hàng sắp về" at bounding box center [181, 548] width 245 height 27
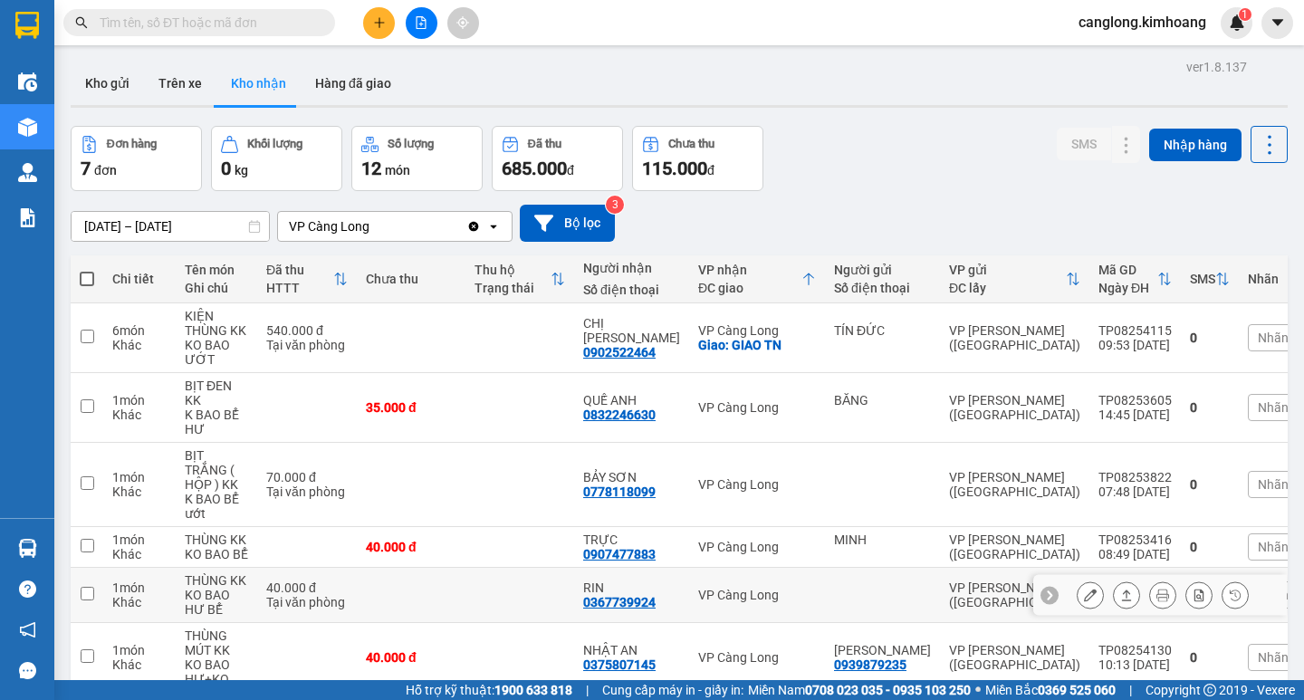
click at [96, 568] on td at bounding box center [87, 595] width 33 height 55
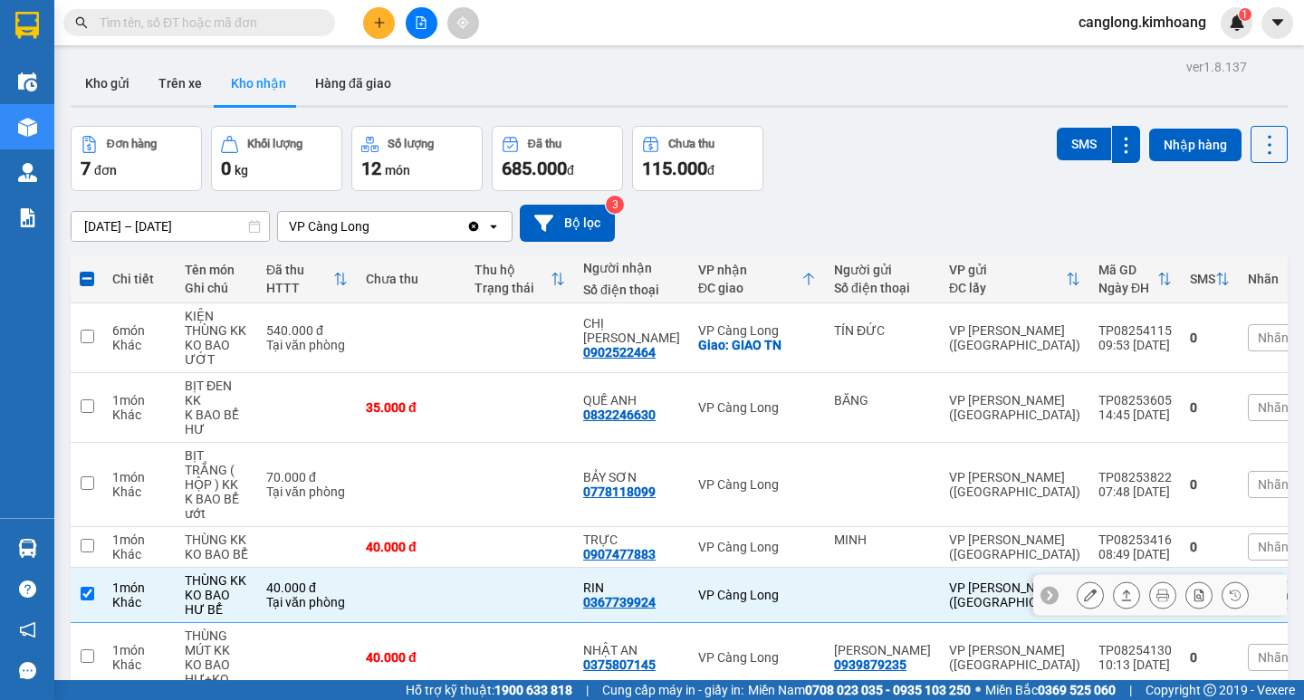
click at [79, 574] on td at bounding box center [87, 595] width 33 height 55
checkbox input "false"
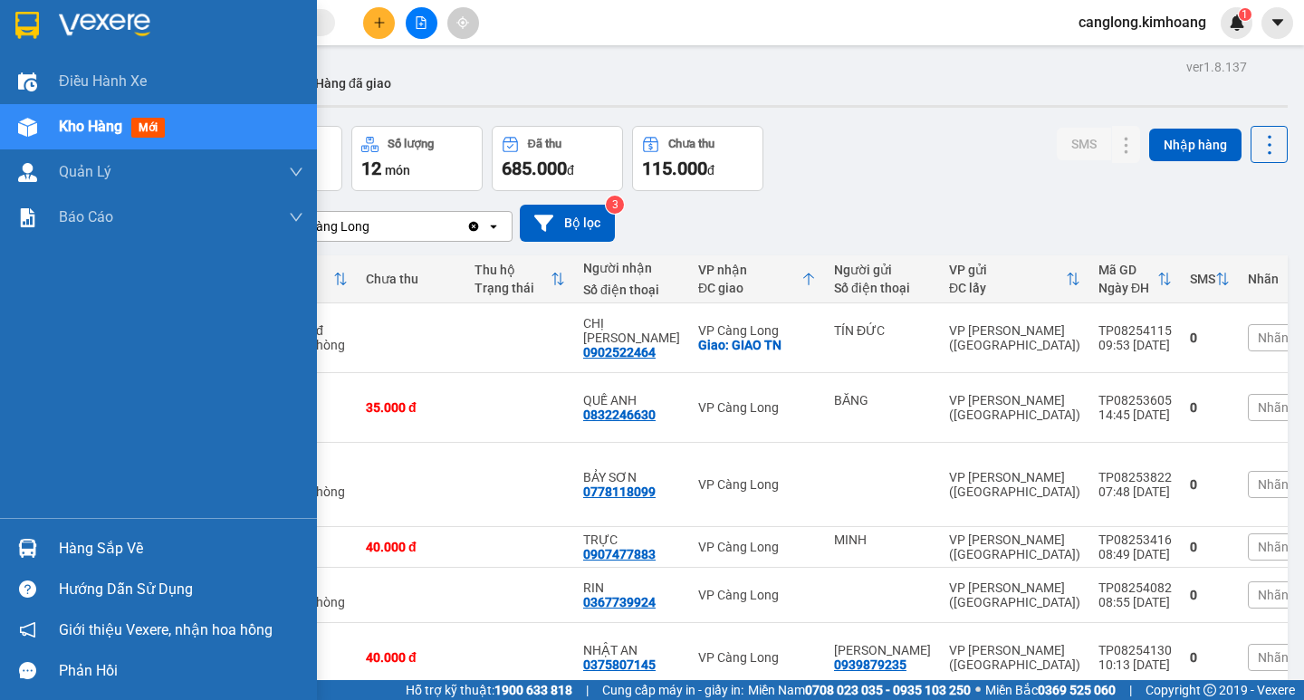
click at [41, 541] on div at bounding box center [28, 548] width 32 height 32
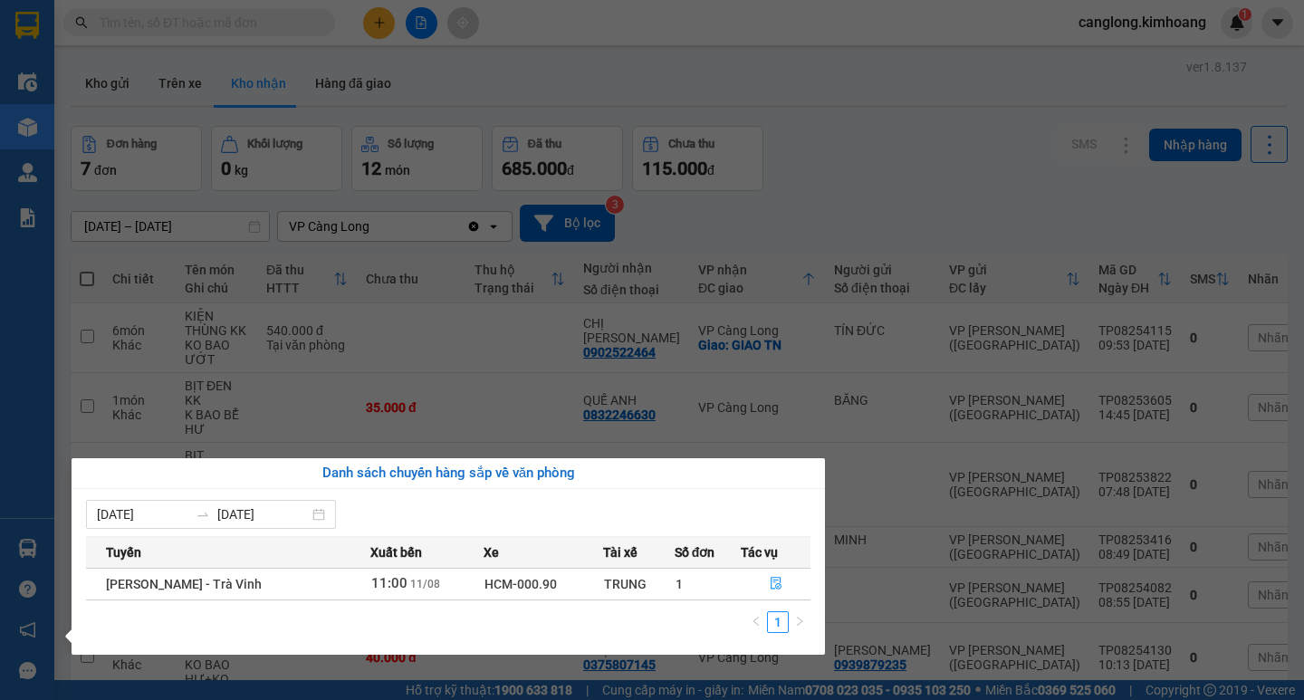
click at [993, 193] on section "Kết quả [PERSON_NAME] ( 0 ) Bộ lọc No Data canglong.kimhoang 1 Điều [PERSON_NAM…" at bounding box center [652, 350] width 1304 height 700
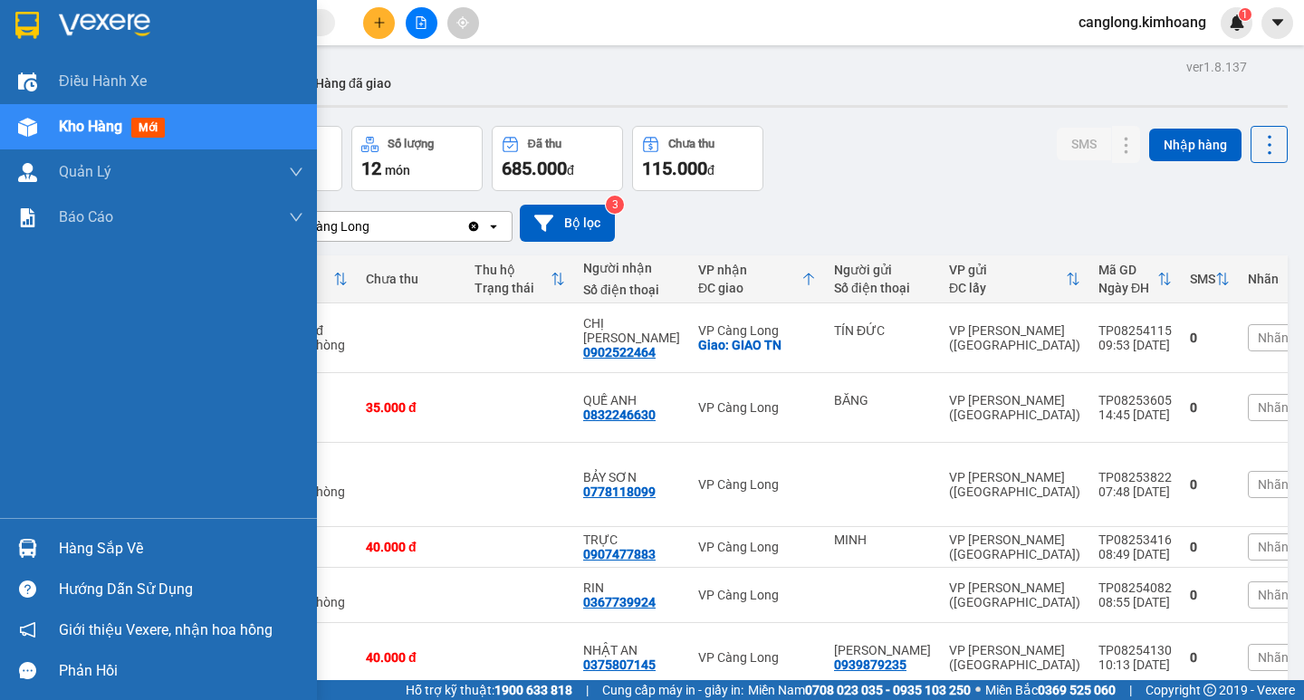
click at [132, 545] on div "Hàng sắp về" at bounding box center [181, 548] width 245 height 27
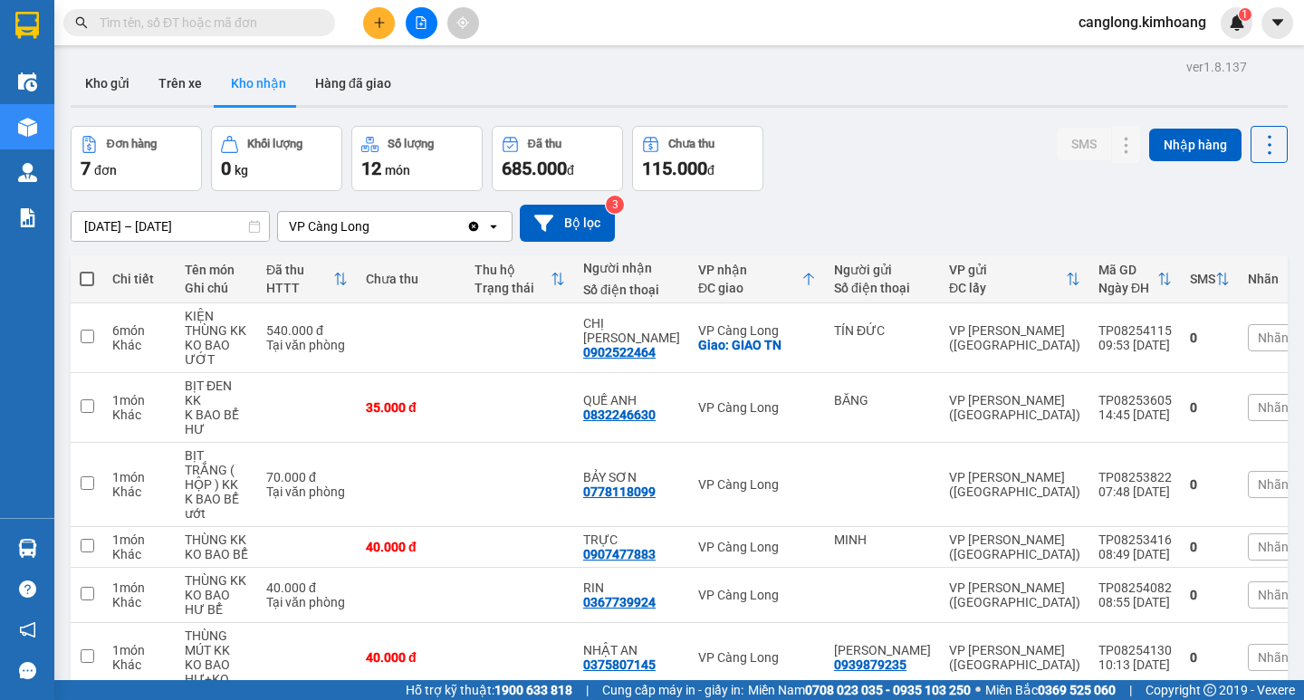
click at [907, 150] on section "Kết quả [PERSON_NAME] ( 0 ) Bộ lọc No Data canglong.kimhoang 1 Điều [PERSON_NAM…" at bounding box center [652, 350] width 1304 height 700
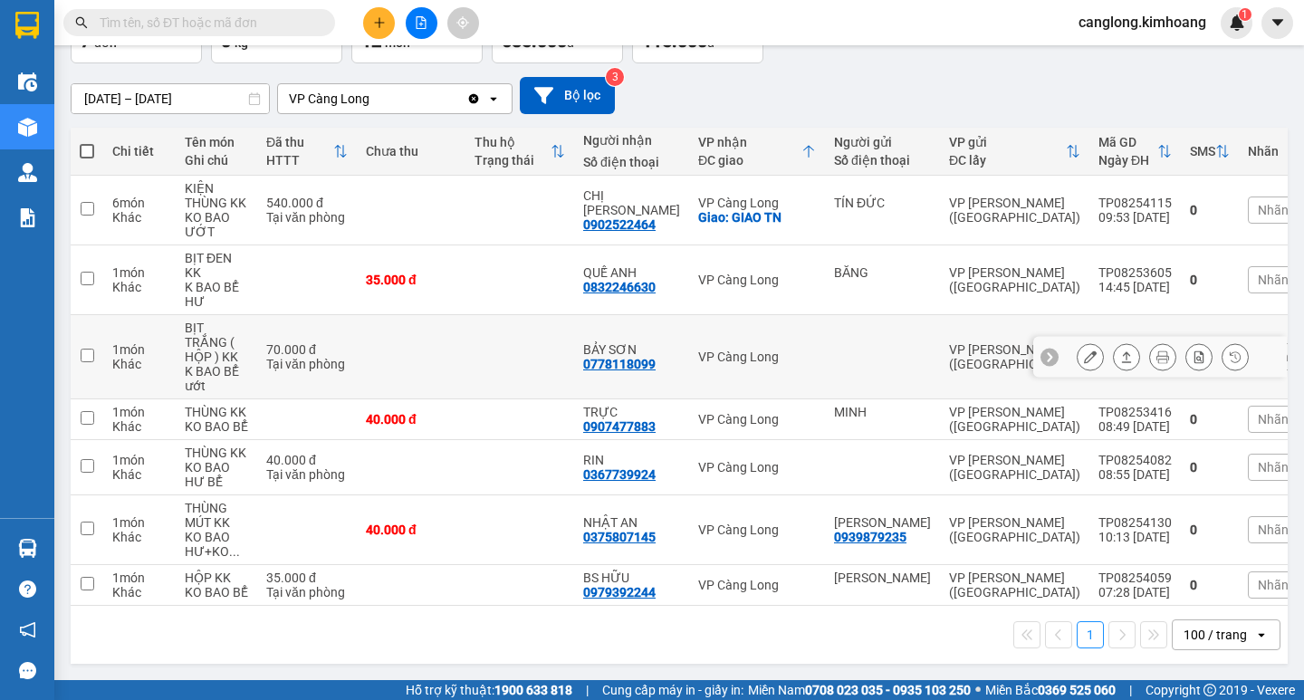
scroll to position [135, 0]
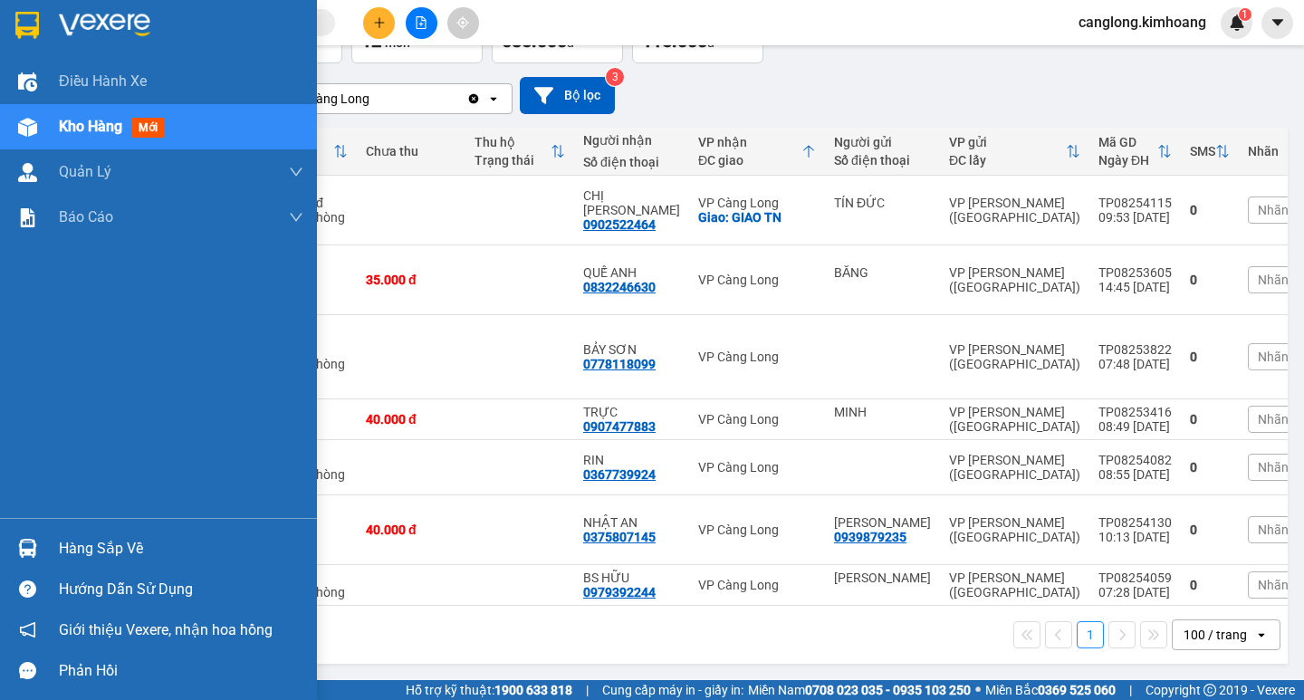
click at [55, 554] on div "Hàng sắp về" at bounding box center [158, 548] width 317 height 41
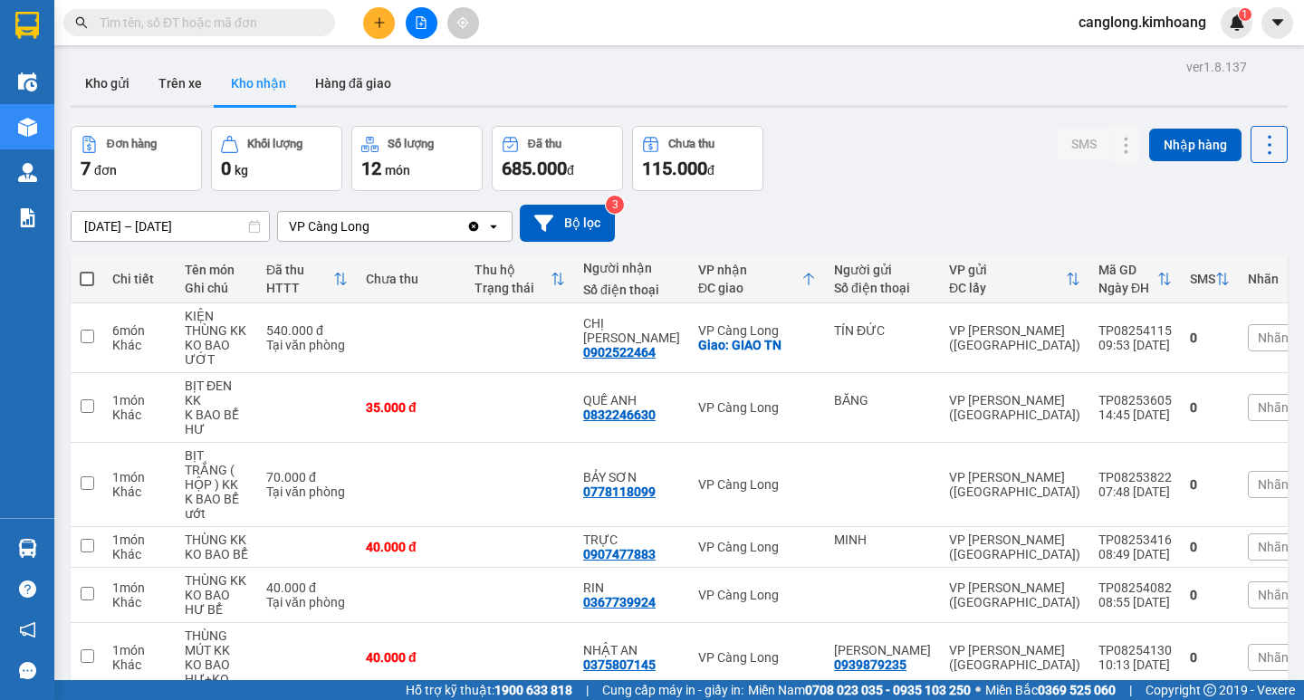
click at [211, 23] on input "text" at bounding box center [207, 23] width 214 height 20
drag, startPoint x: 140, startPoint y: 87, endPoint x: 130, endPoint y: 87, distance: 10.0
click at [138, 87] on button "Kho gửi" at bounding box center [107, 83] width 73 height 43
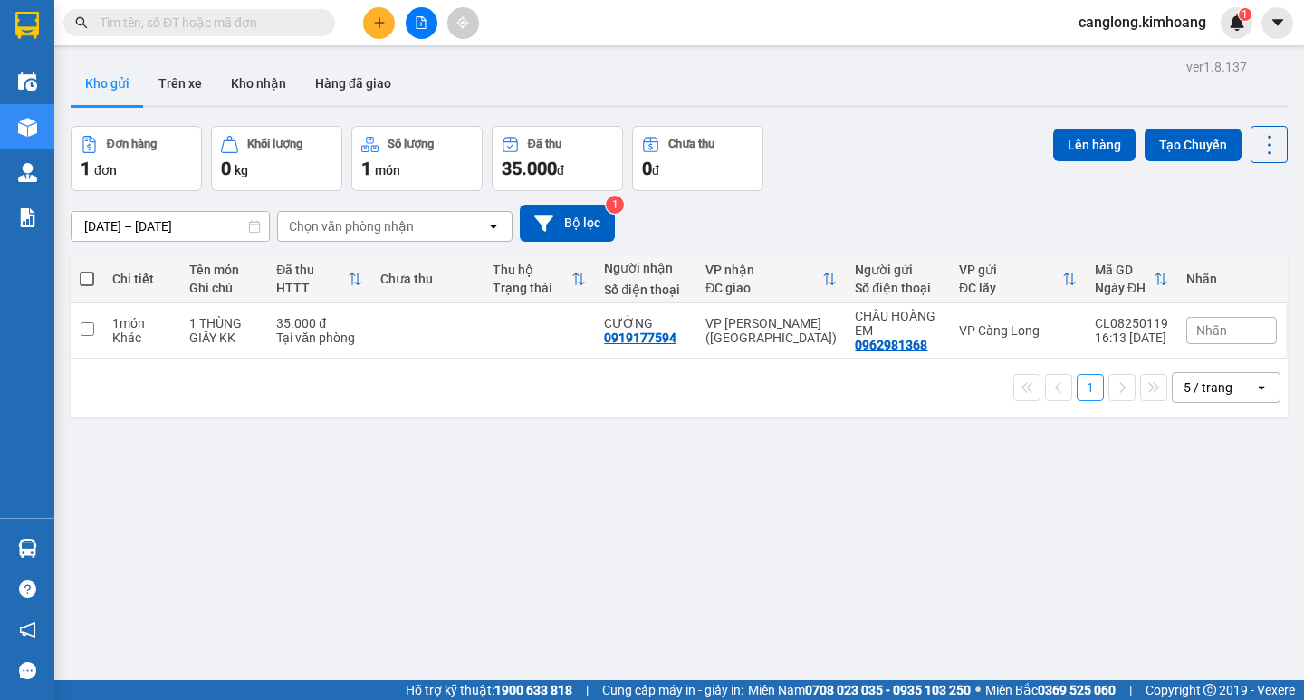
drag, startPoint x: 85, startPoint y: 272, endPoint x: 91, endPoint y: 279, distance: 9.6
click at [84, 272] on span at bounding box center [87, 279] width 14 height 14
click at [87, 270] on input "checkbox" at bounding box center [87, 270] width 0 height 0
checkbox input "true"
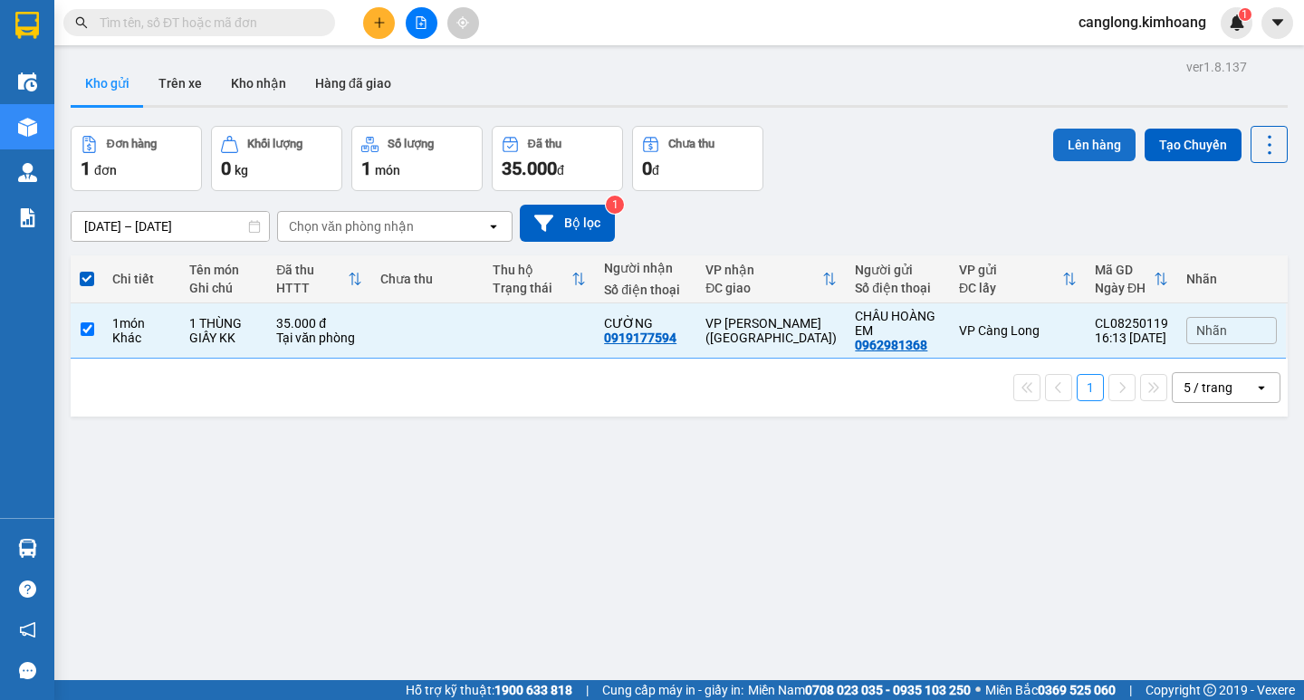
click at [1093, 139] on button "Lên hàng" at bounding box center [1094, 145] width 82 height 33
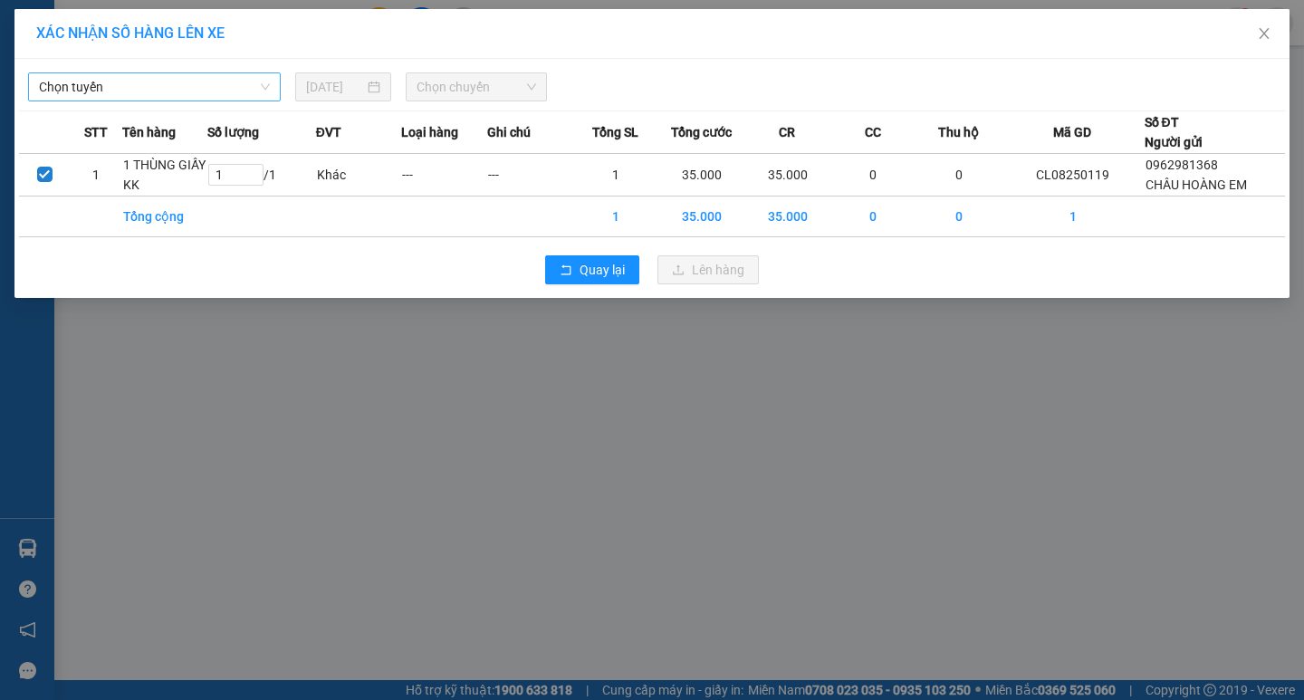
click at [231, 89] on span "Chọn tuyến" at bounding box center [154, 86] width 231 height 27
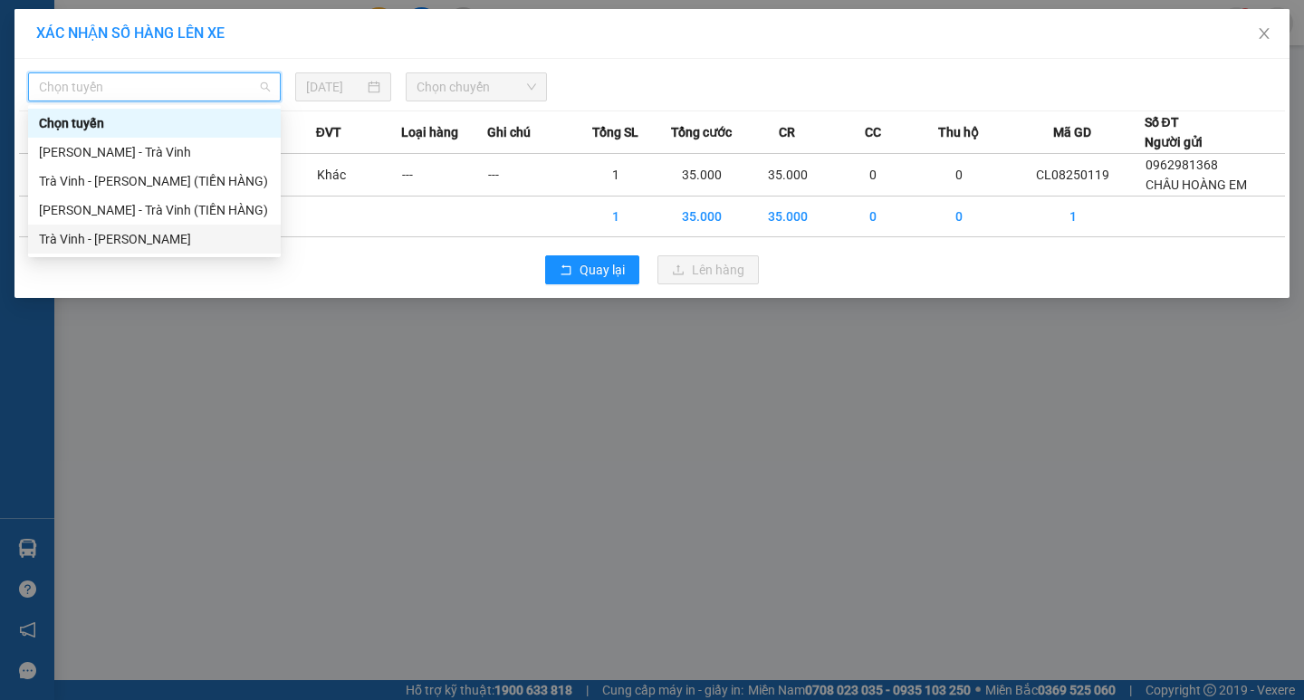
click at [181, 237] on div "Trà Vinh - Hồ Chí Minh" at bounding box center [154, 239] width 231 height 20
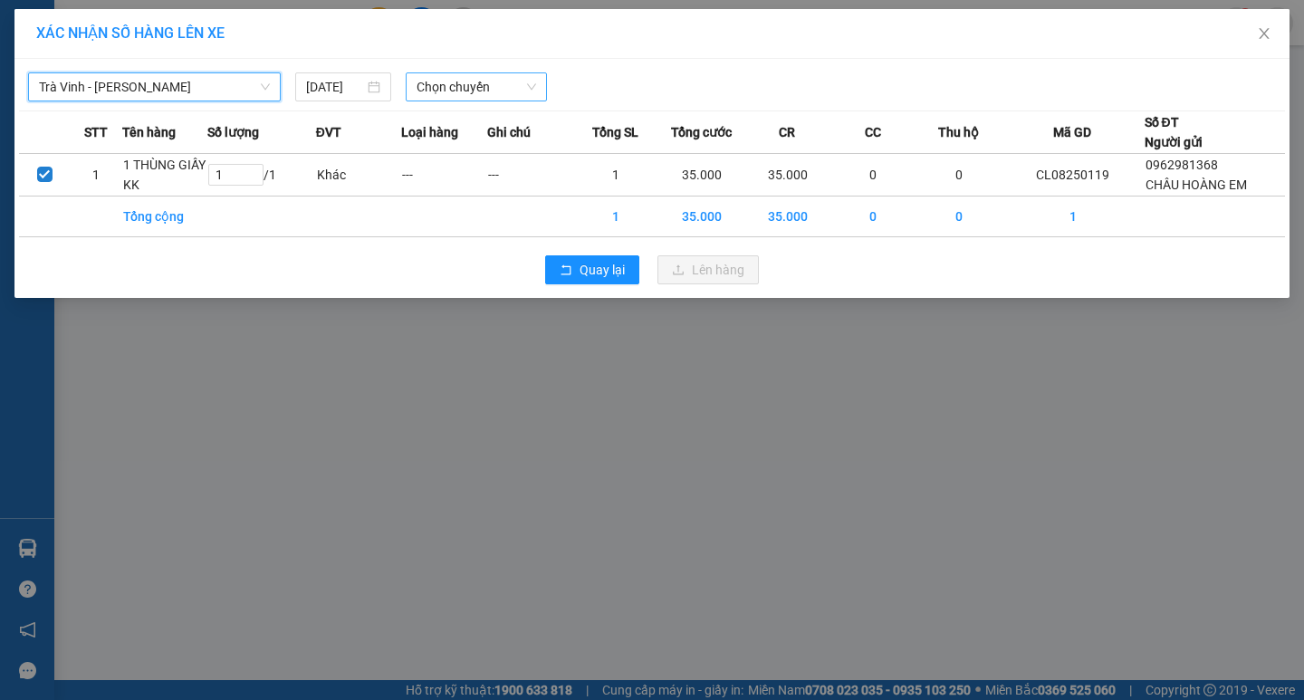
click at [501, 84] on span "Chọn chuyến" at bounding box center [477, 86] width 120 height 27
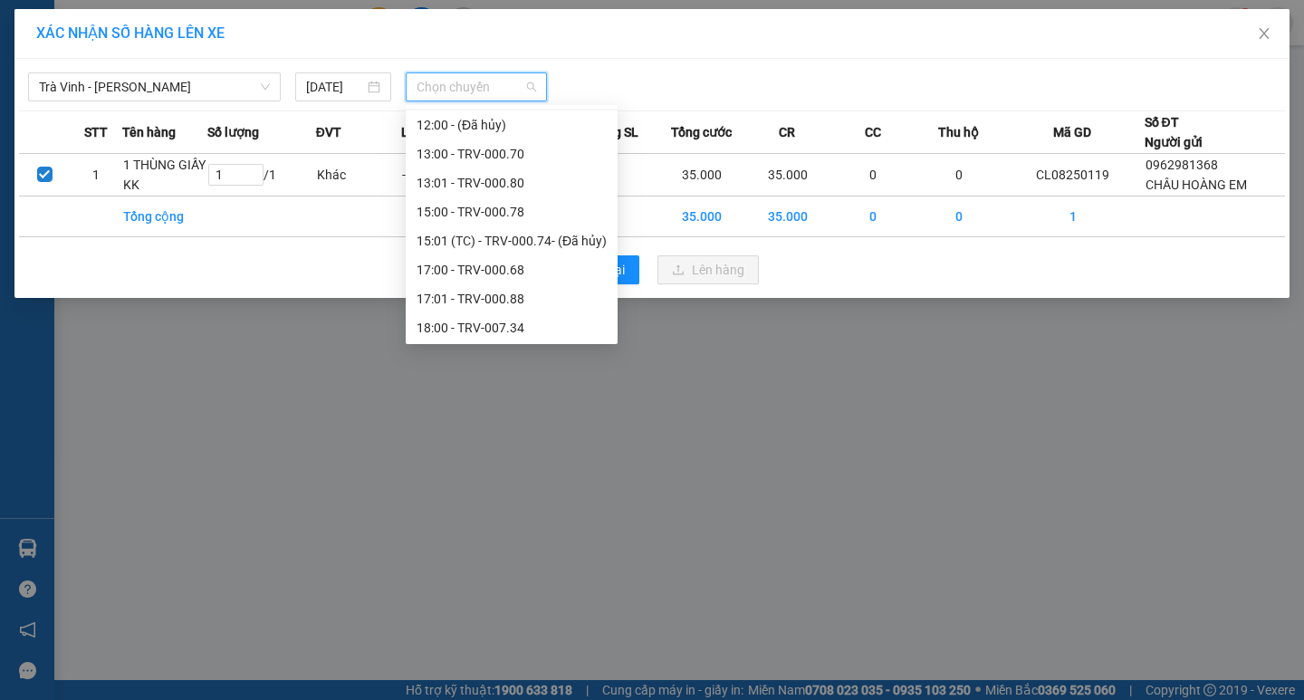
scroll to position [667, 0]
click at [459, 276] on div "17:00 - TRV-000.68" at bounding box center [512, 268] width 190 height 20
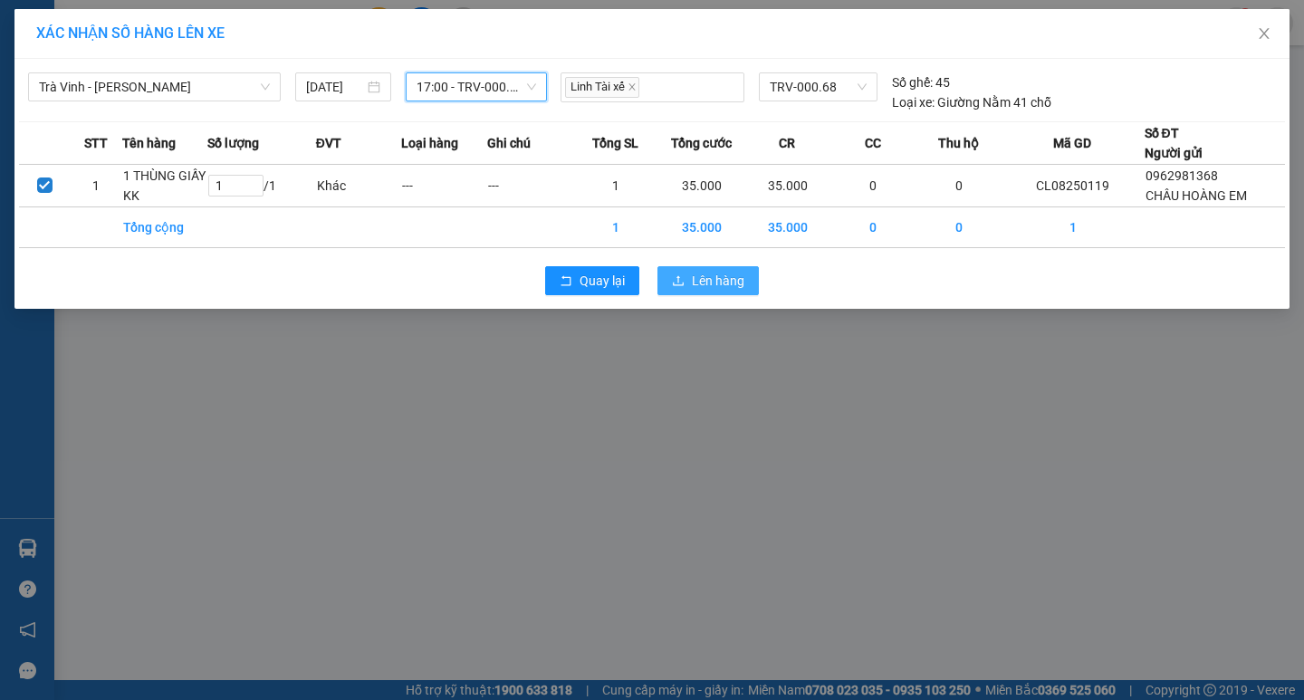
click at [698, 277] on span "Lên hàng" at bounding box center [718, 281] width 53 height 20
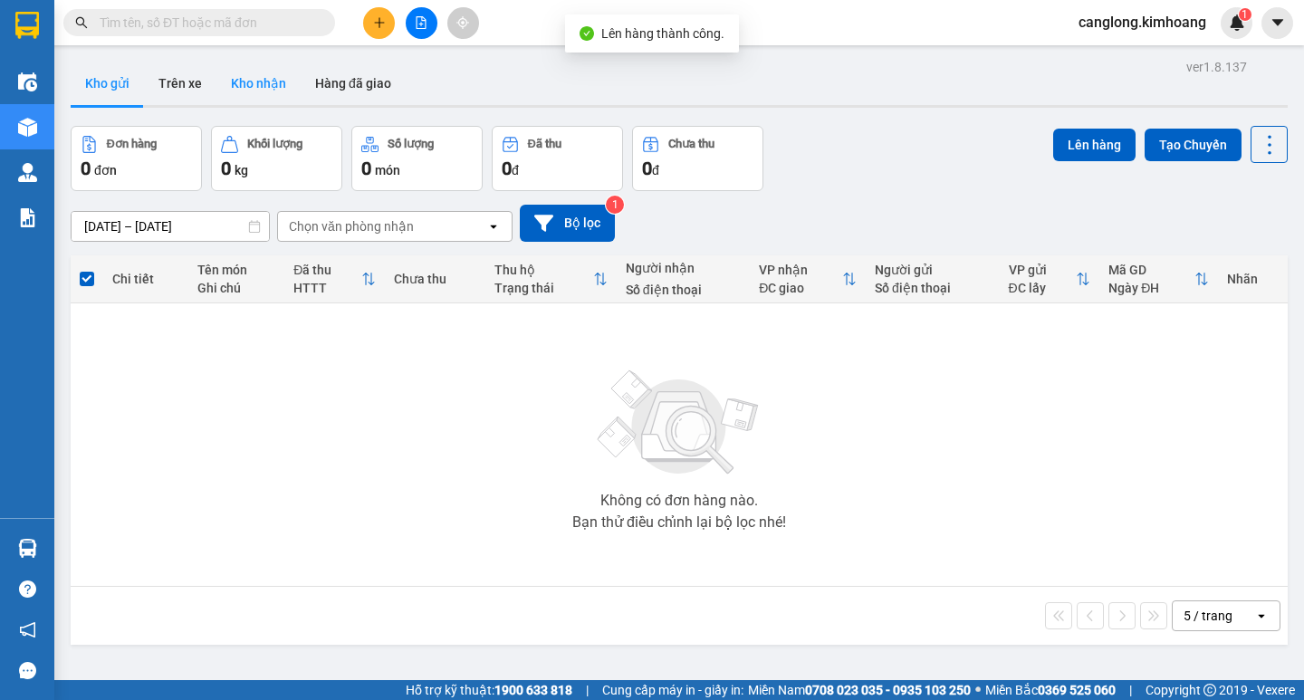
click at [275, 85] on button "Kho nhận" at bounding box center [258, 83] width 84 height 43
click at [267, 79] on button "Kho nhận" at bounding box center [258, 83] width 84 height 43
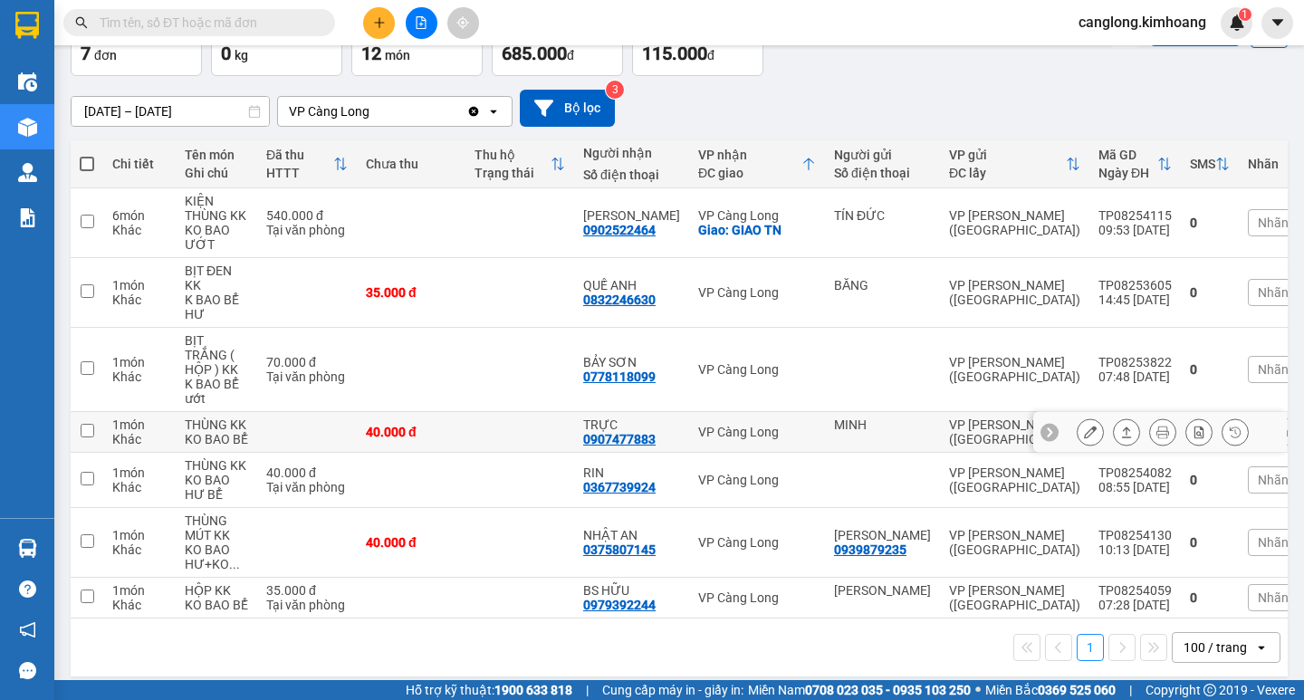
scroll to position [135, 0]
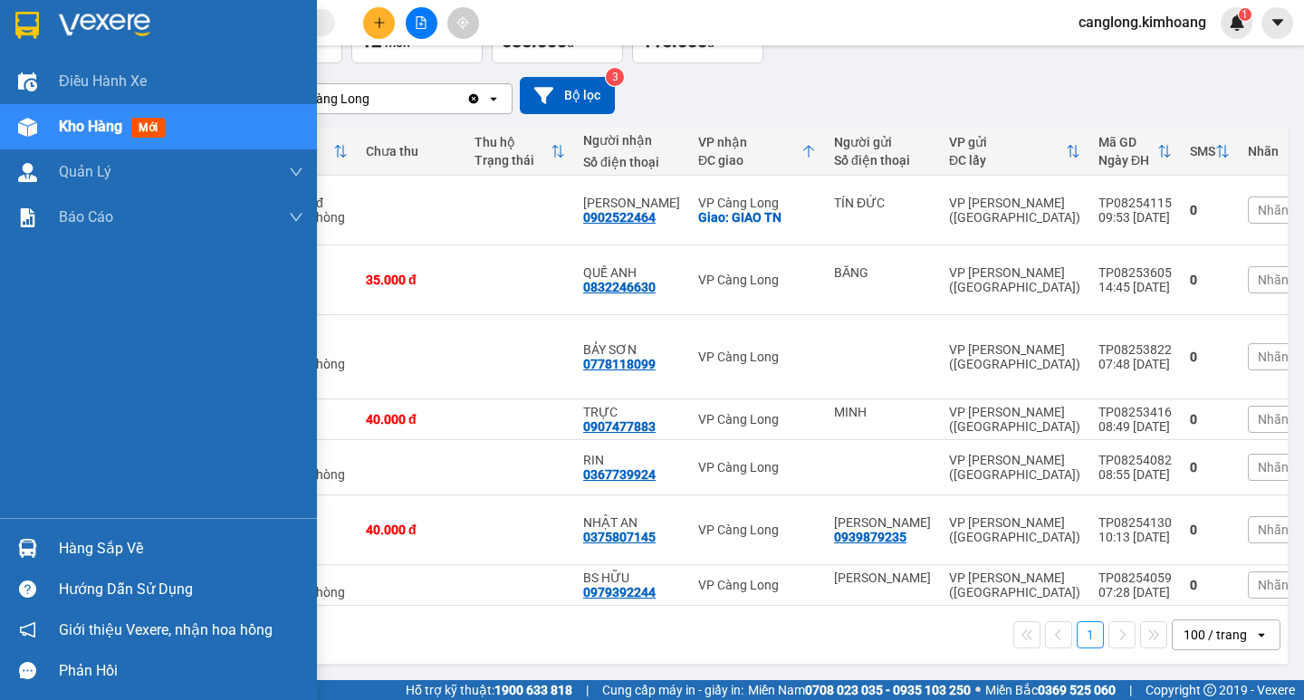
click at [39, 532] on div "Hàng sắp về" at bounding box center [158, 548] width 317 height 41
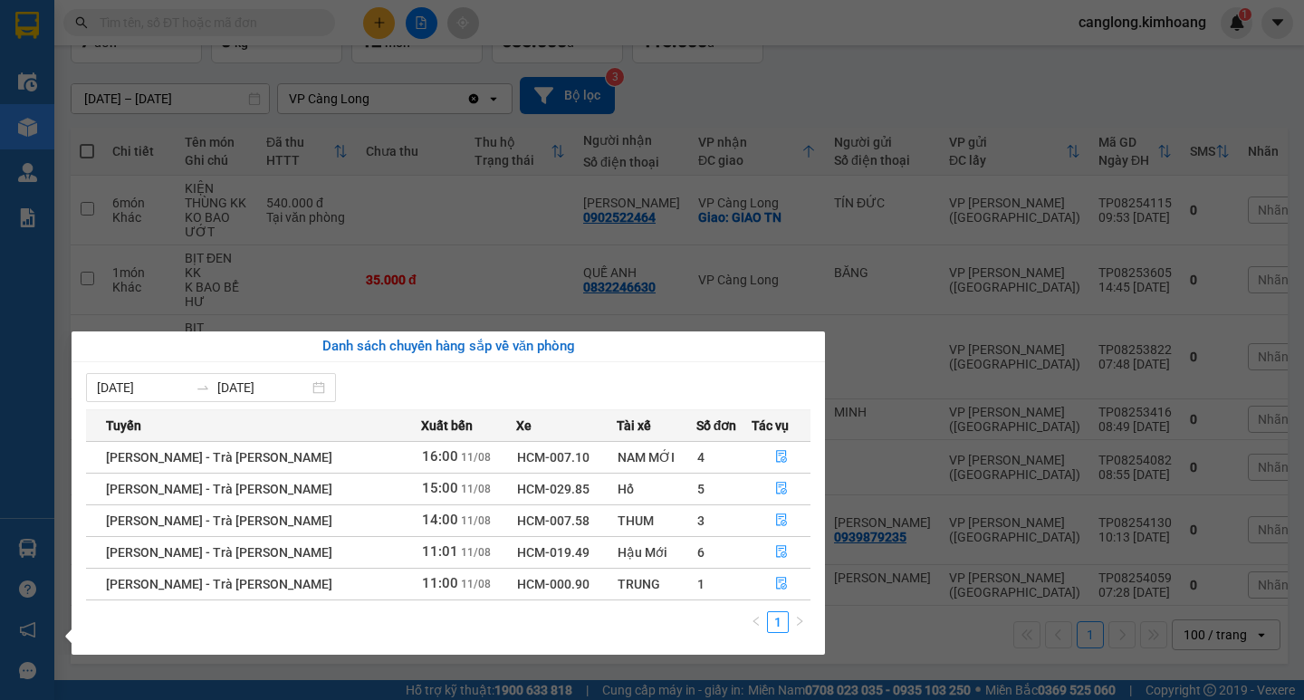
click at [986, 603] on section "Kết quả [PERSON_NAME] ( 0 ) Bộ lọc No Data canglong.kimhoang 1 Điều [PERSON_NAM…" at bounding box center [652, 350] width 1304 height 700
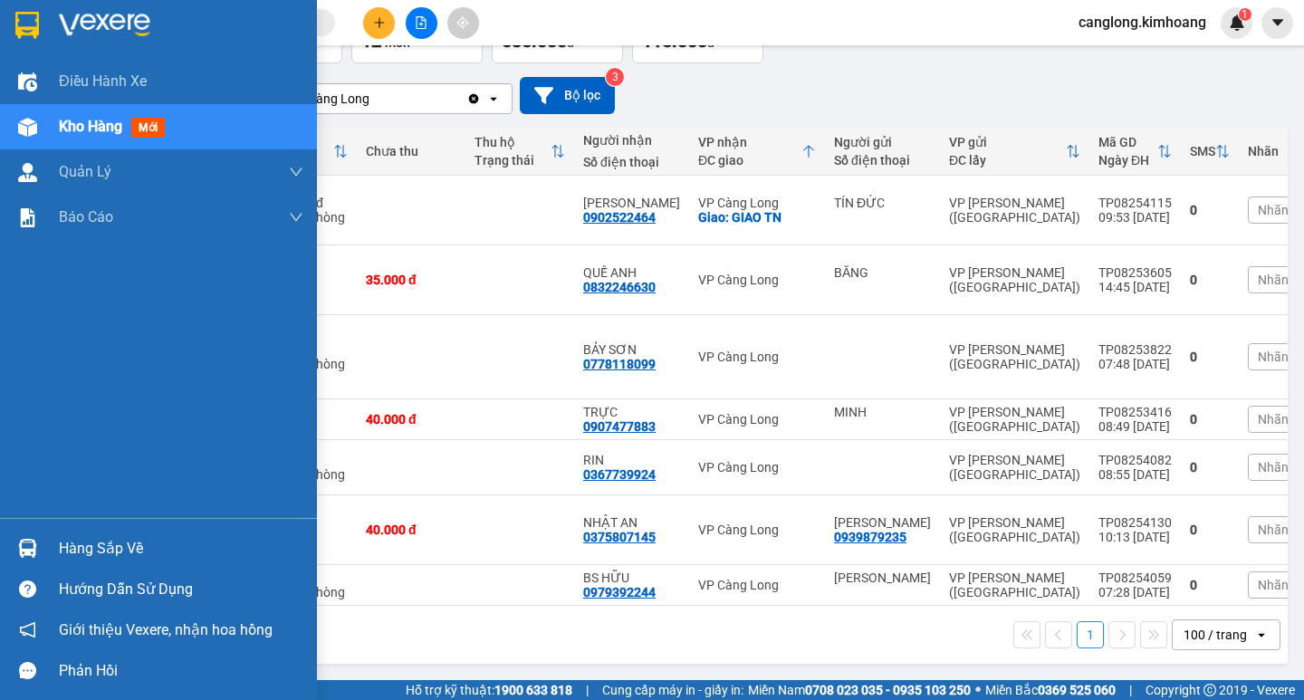
click at [100, 535] on div "Hàng sắp về" at bounding box center [181, 548] width 245 height 27
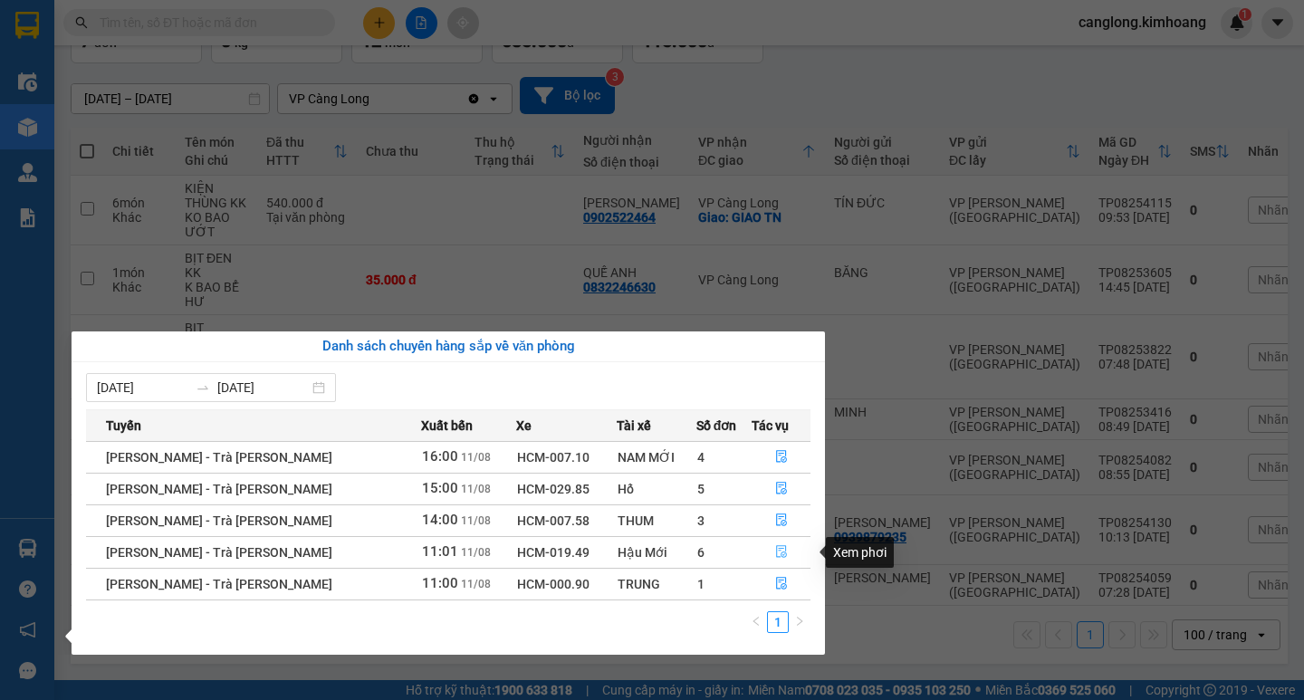
click at [768, 552] on button "button" at bounding box center [781, 552] width 57 height 29
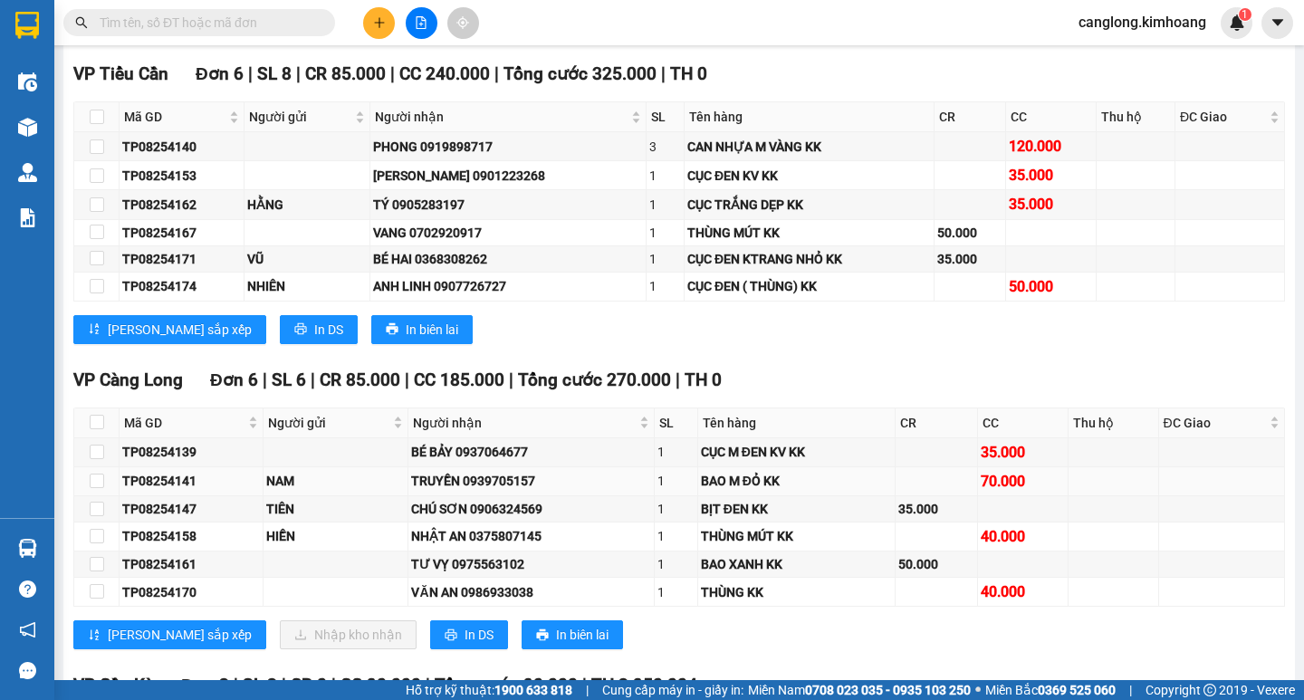
scroll to position [1539, 0]
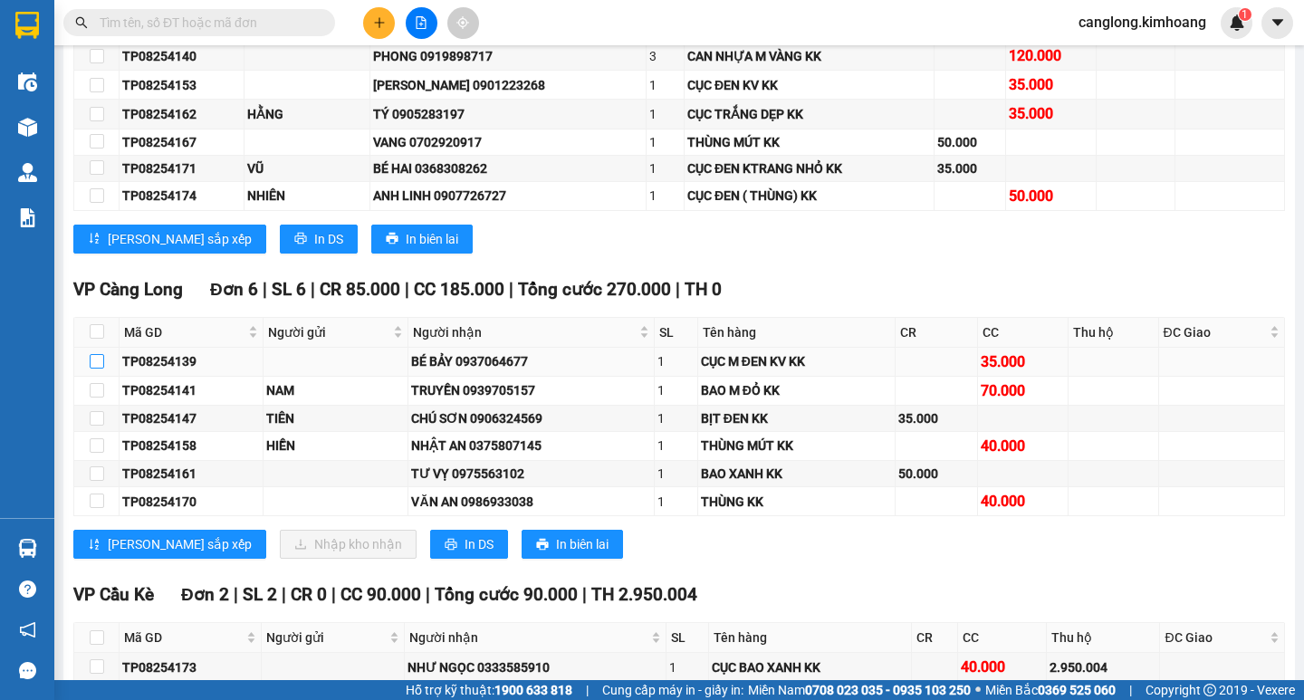
click at [100, 369] on input "checkbox" at bounding box center [97, 361] width 14 height 14
checkbox input "true"
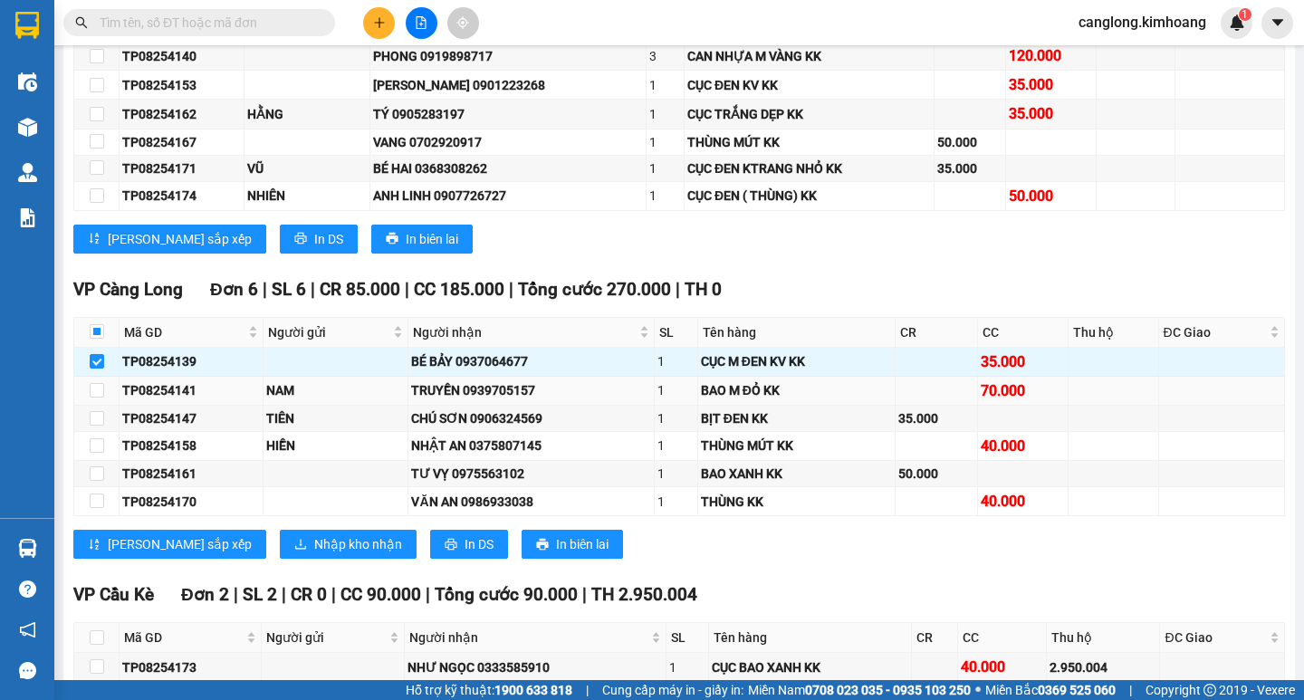
click at [100, 394] on td at bounding box center [96, 391] width 45 height 29
click at [96, 398] on input "checkbox" at bounding box center [97, 390] width 14 height 14
checkbox input "true"
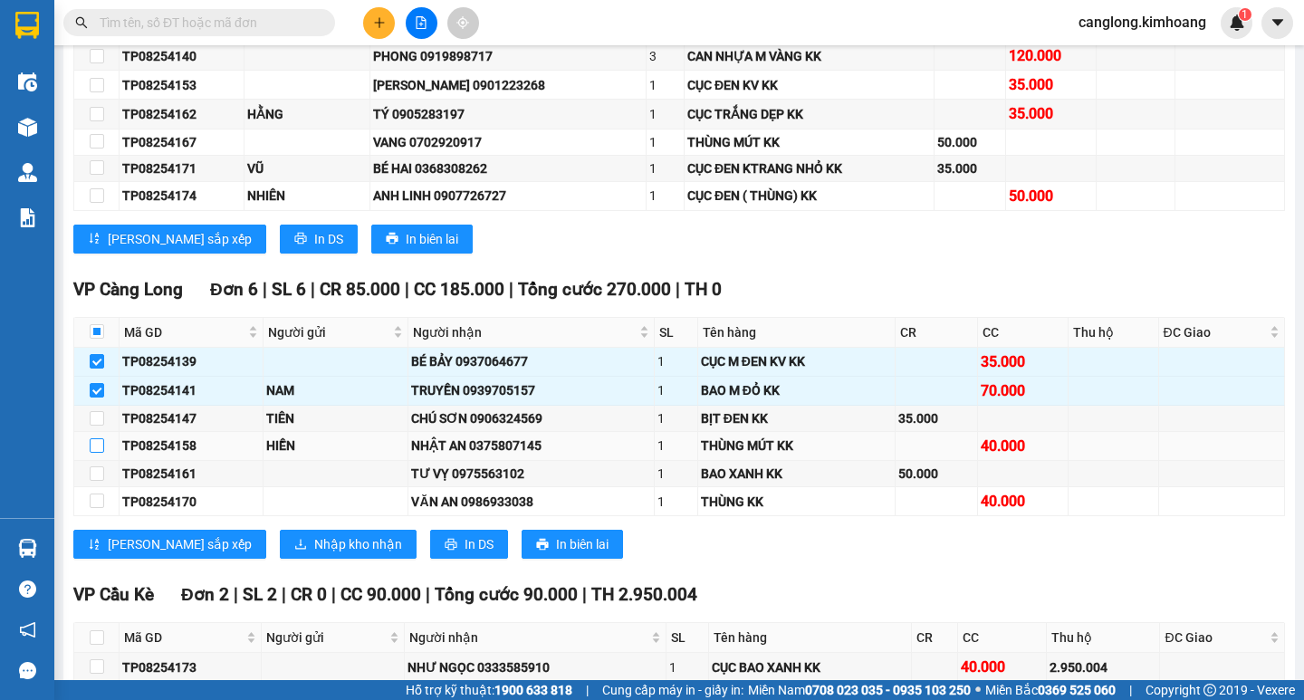
click at [97, 453] on input "checkbox" at bounding box center [97, 445] width 14 height 14
checkbox input "true"
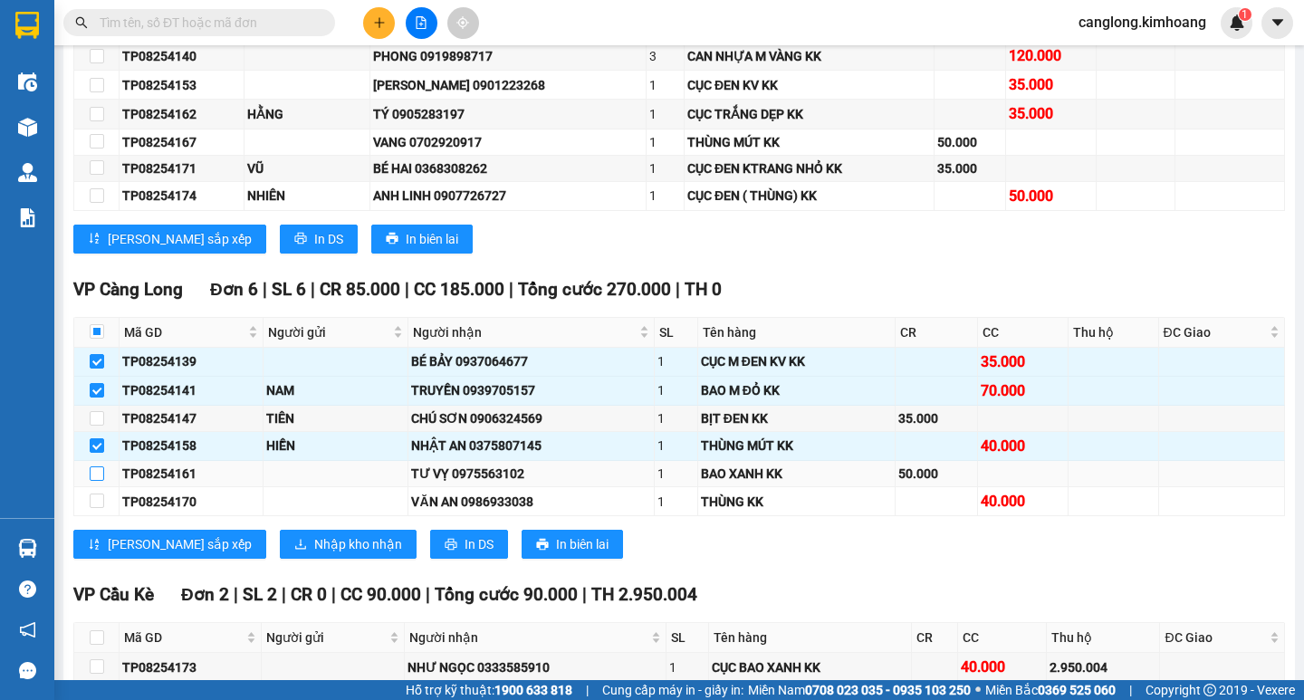
click at [94, 481] on input "checkbox" at bounding box center [97, 473] width 14 height 14
checkbox input "true"
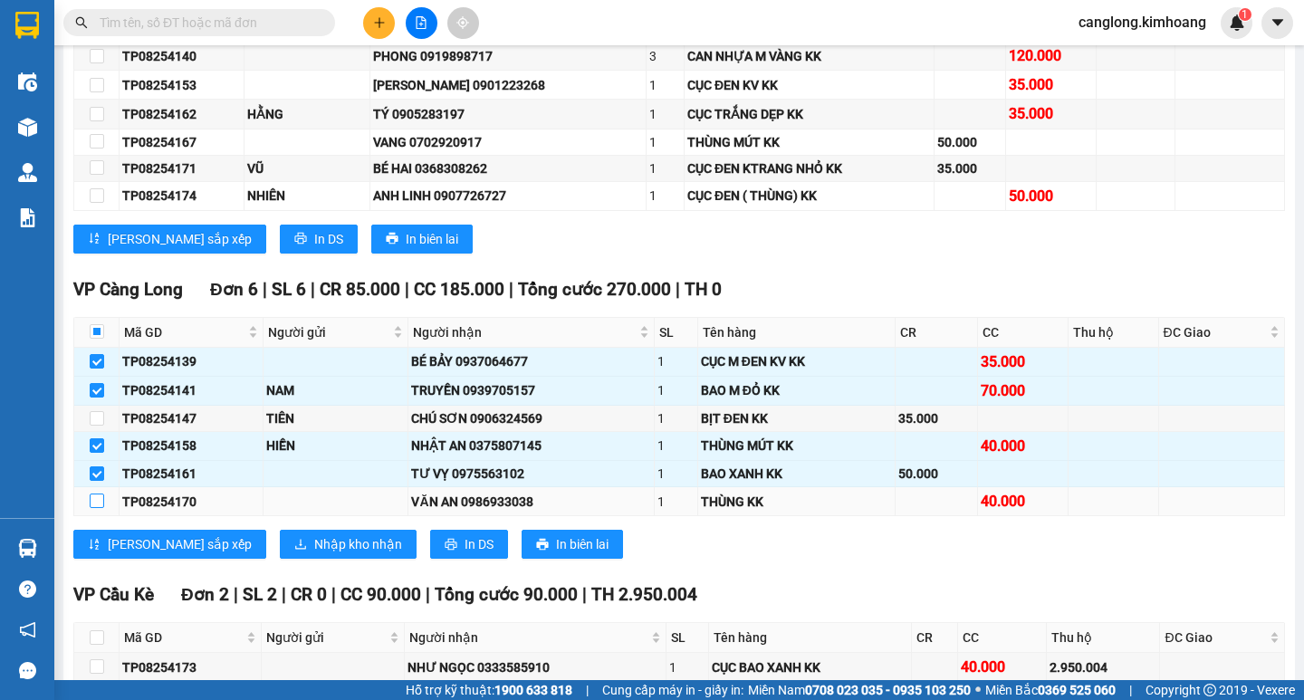
click at [91, 508] on input "checkbox" at bounding box center [97, 501] width 14 height 14
checkbox input "true"
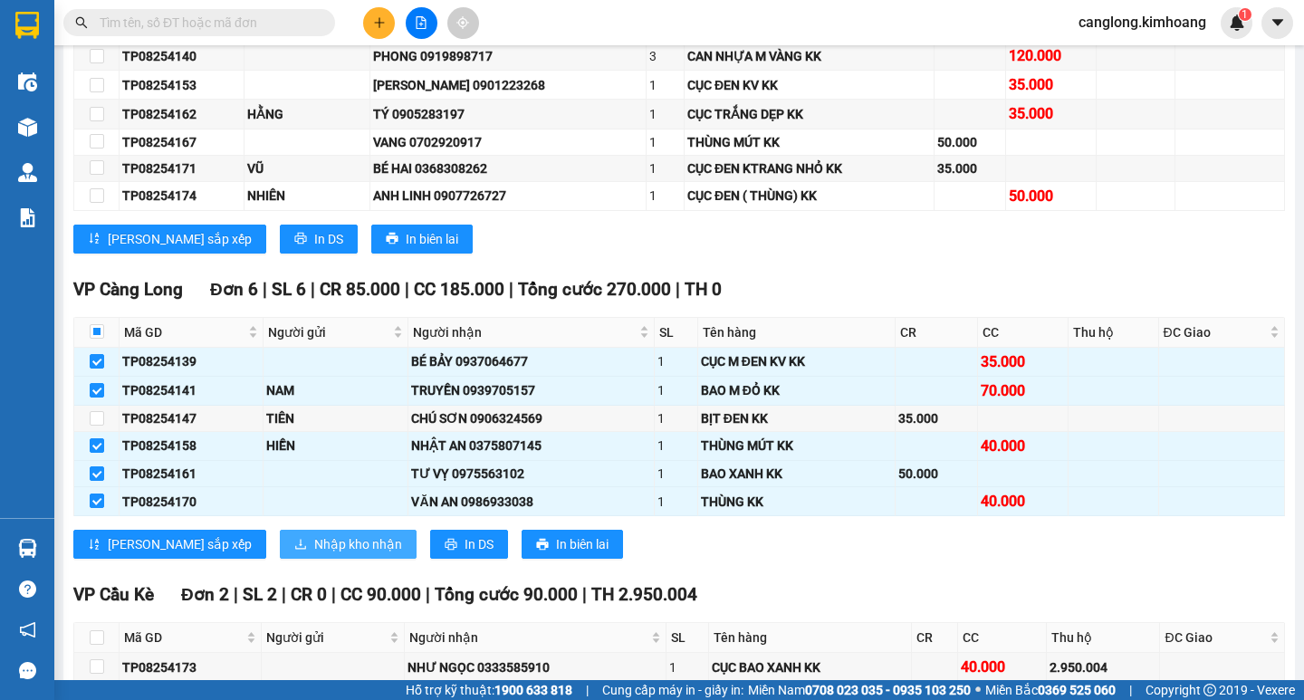
click at [314, 554] on span "Nhập kho nhận" at bounding box center [358, 544] width 88 height 20
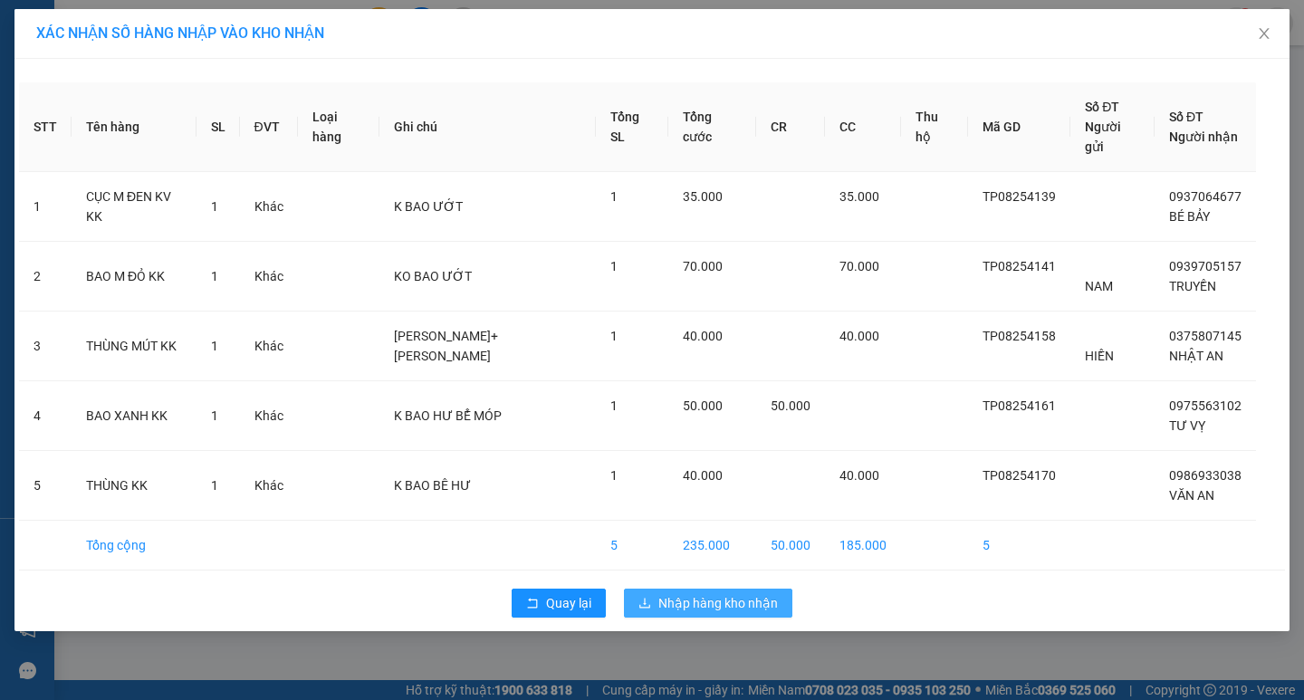
click at [684, 593] on span "Nhập hàng kho nhận" at bounding box center [718, 603] width 120 height 20
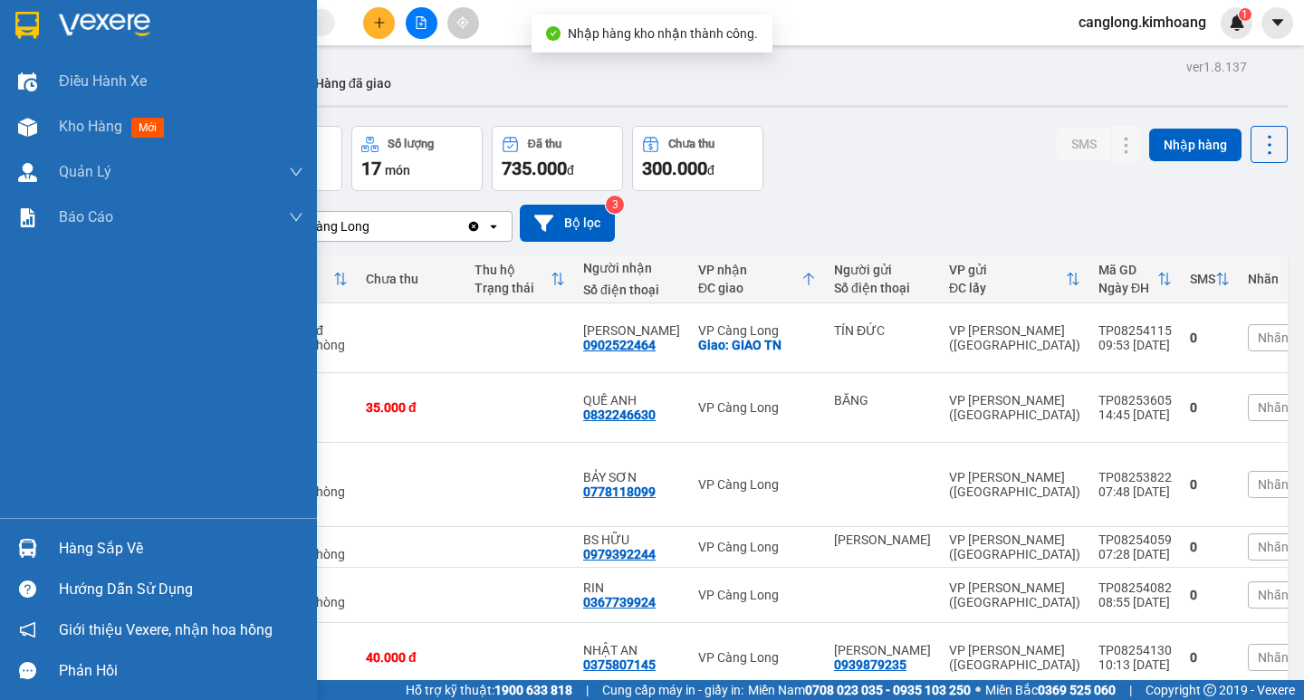
click at [40, 540] on div at bounding box center [28, 548] width 32 height 32
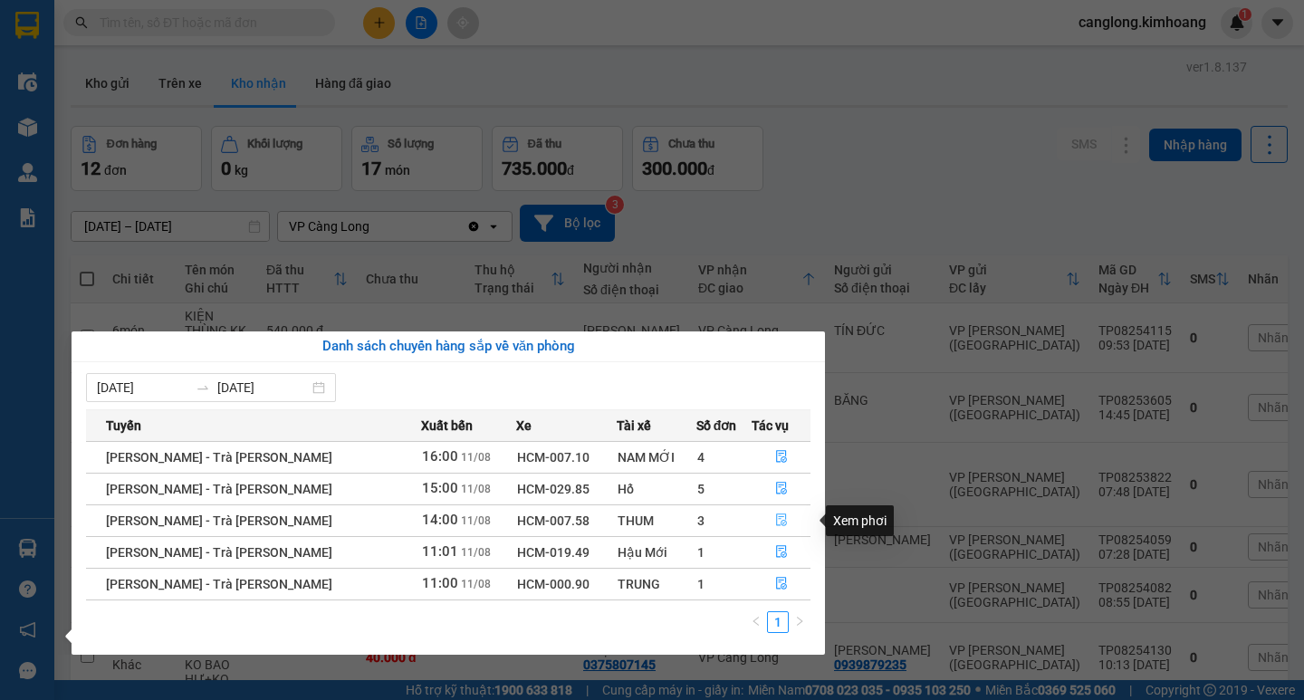
click at [775, 520] on icon "file-done" at bounding box center [781, 519] width 13 height 13
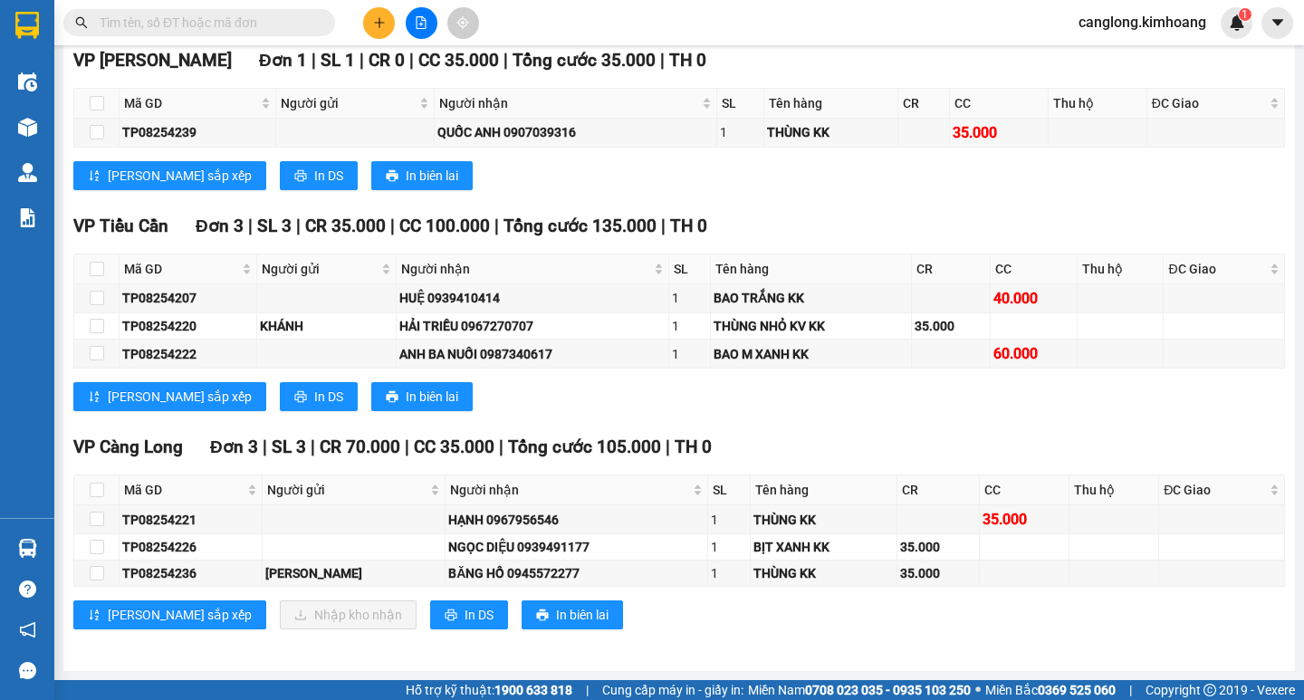
scroll to position [1472, 0]
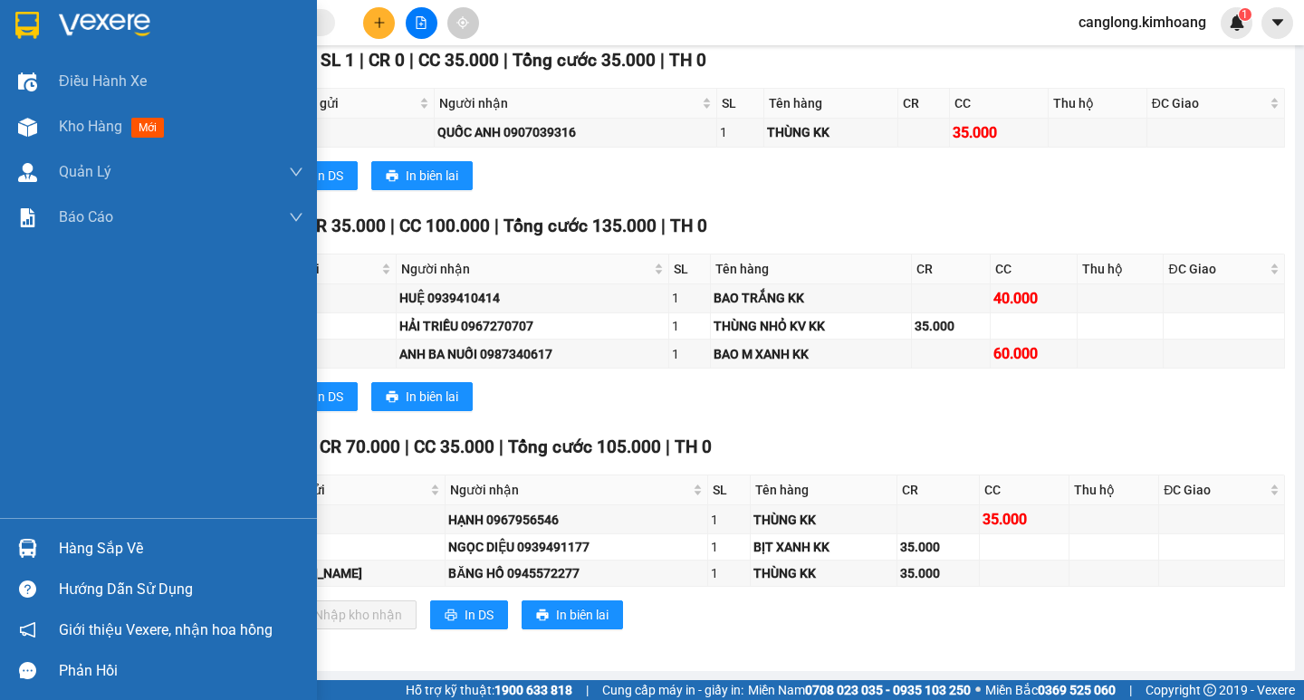
click at [57, 557] on div "Hàng sắp về" at bounding box center [158, 548] width 317 height 41
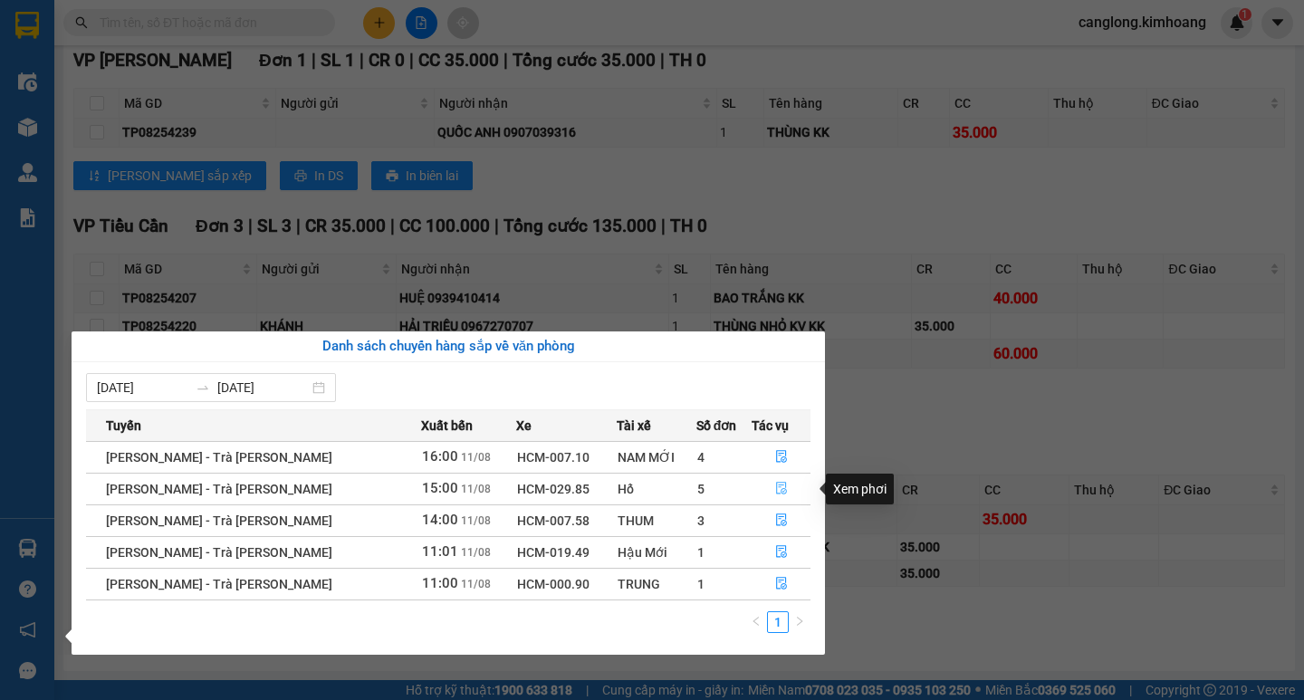
click at [775, 488] on icon "file-done" at bounding box center [781, 488] width 13 height 13
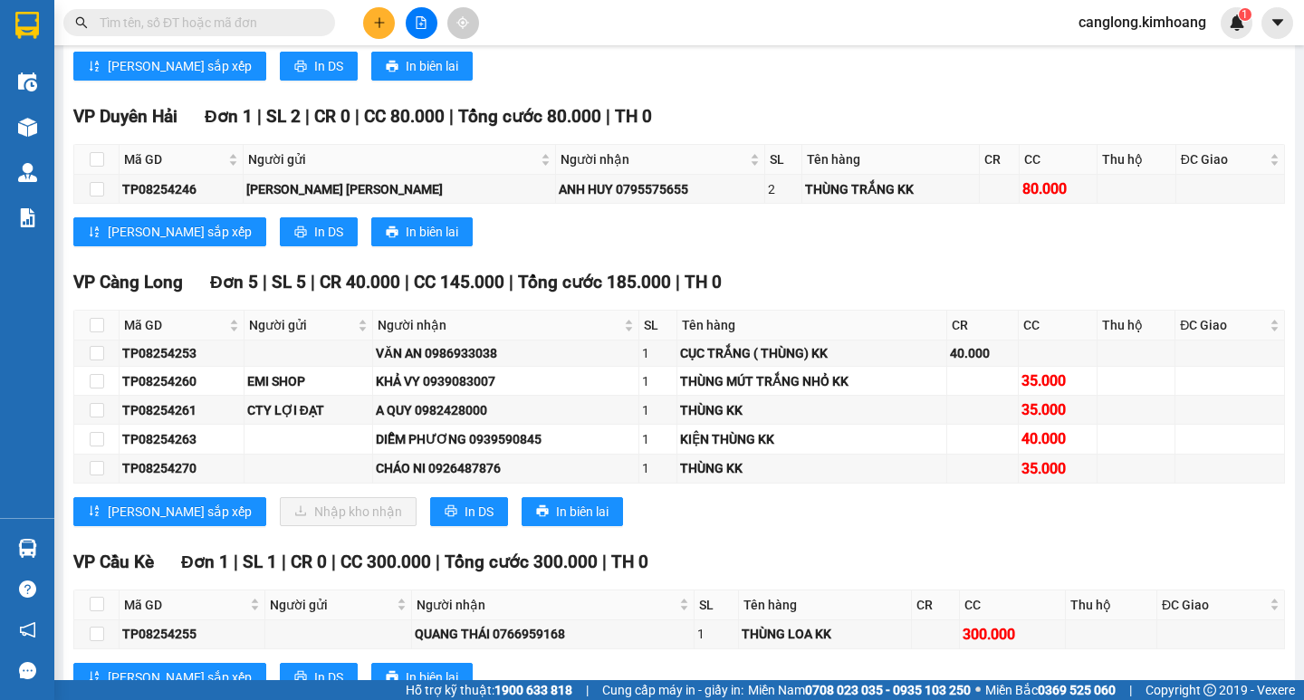
scroll to position [1374, 0]
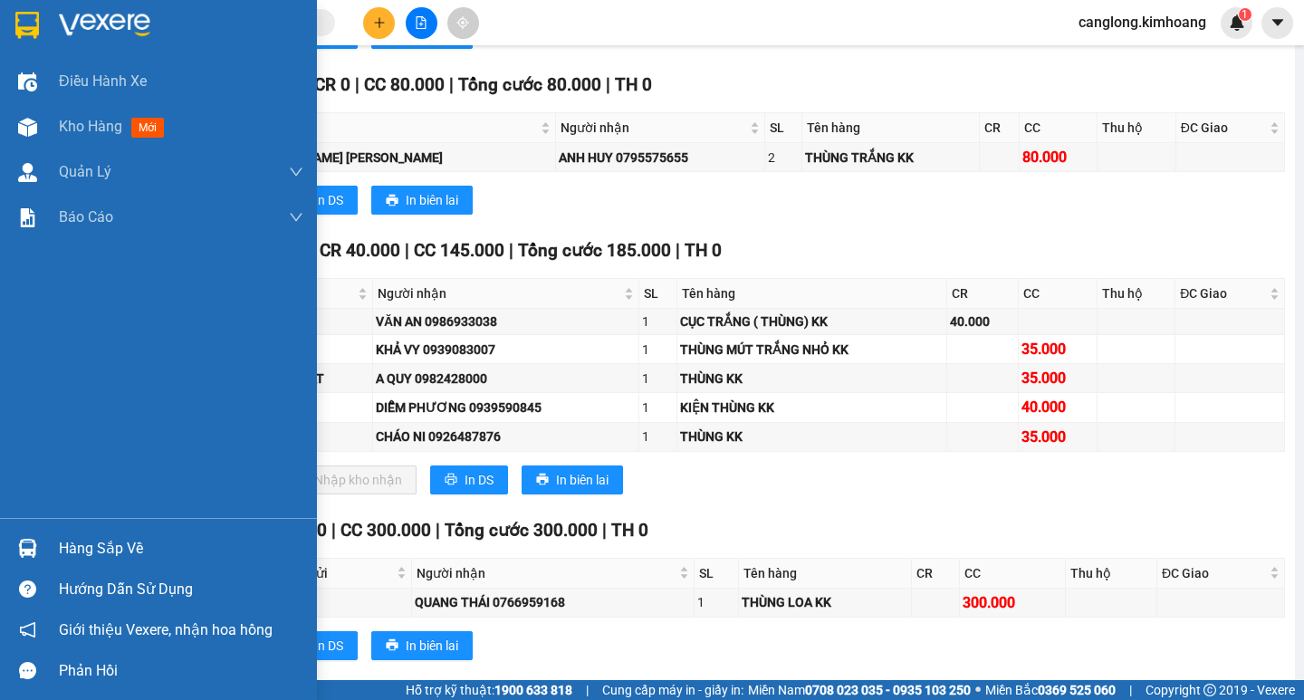
click at [73, 550] on div "Hàng sắp về" at bounding box center [181, 548] width 245 height 27
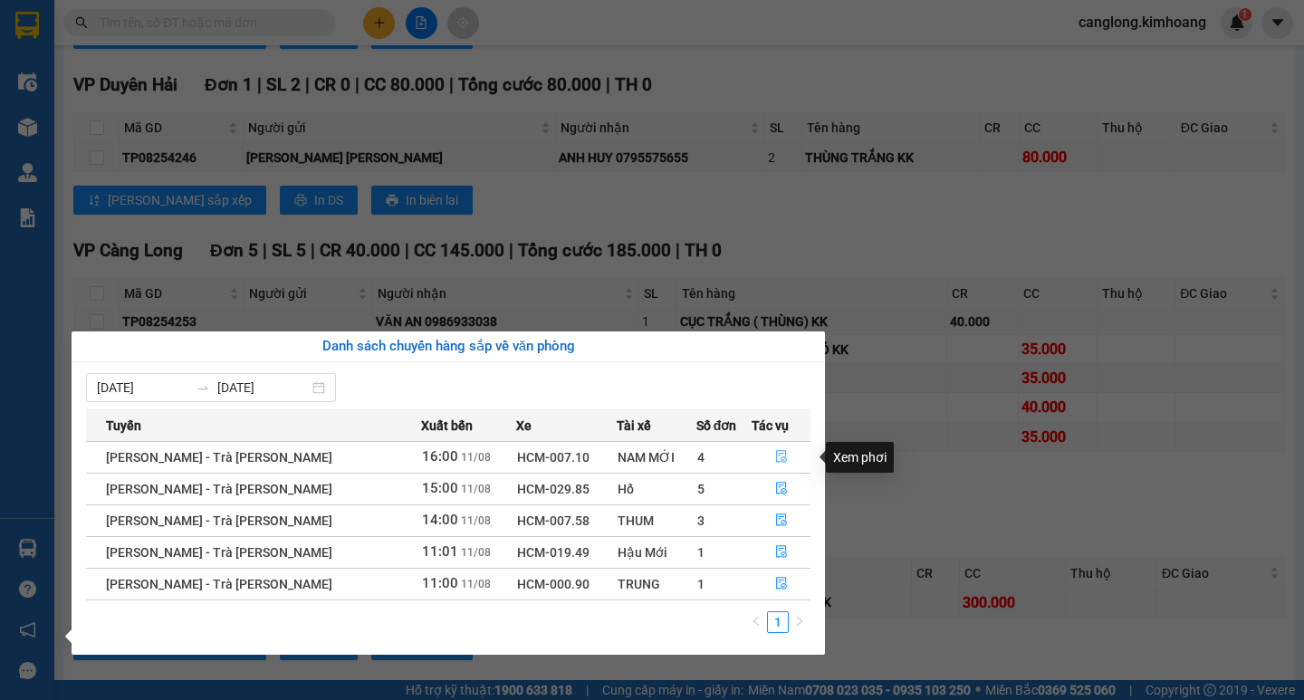
click at [775, 464] on span "file-done" at bounding box center [781, 457] width 13 height 14
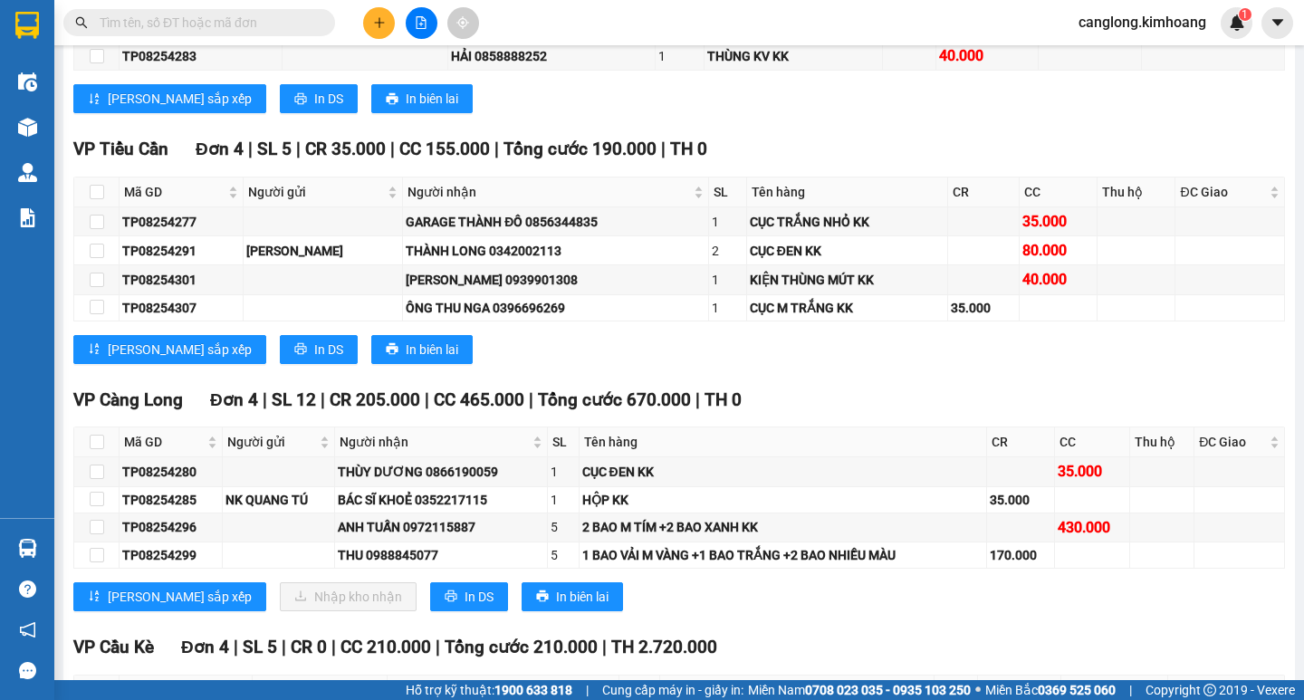
scroll to position [1601, 0]
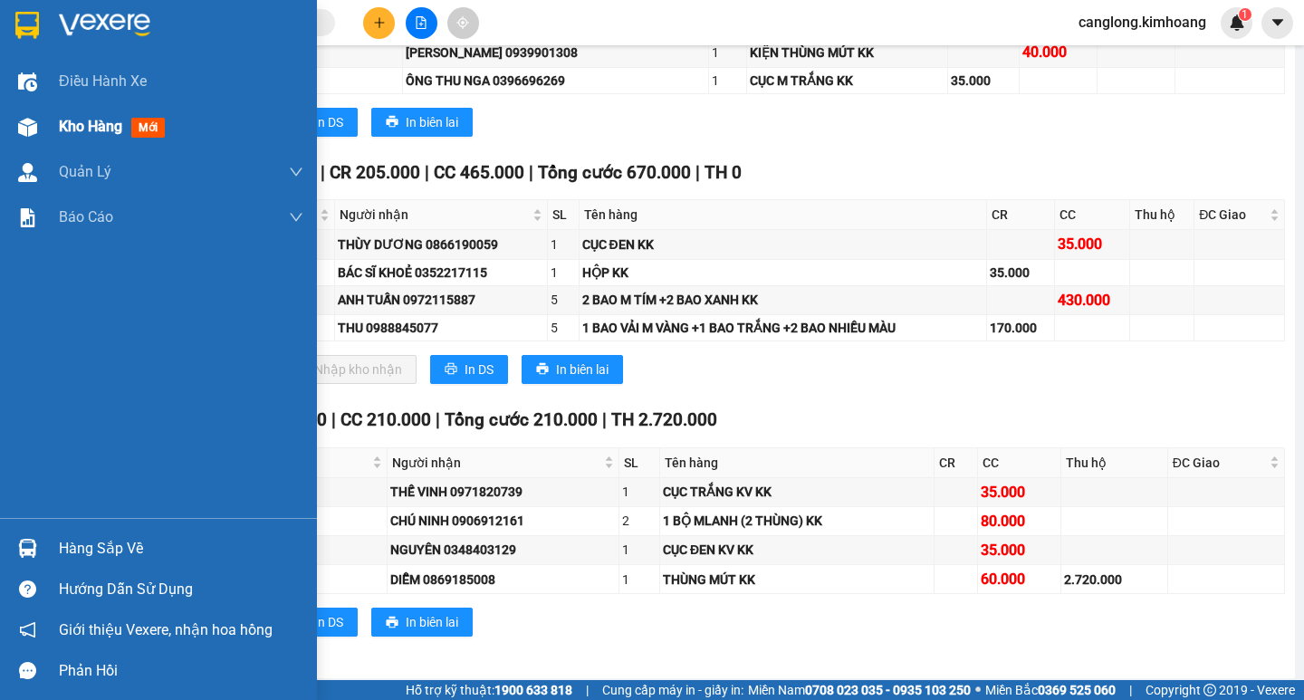
click at [77, 137] on div "Kho hàng mới" at bounding box center [115, 126] width 113 height 23
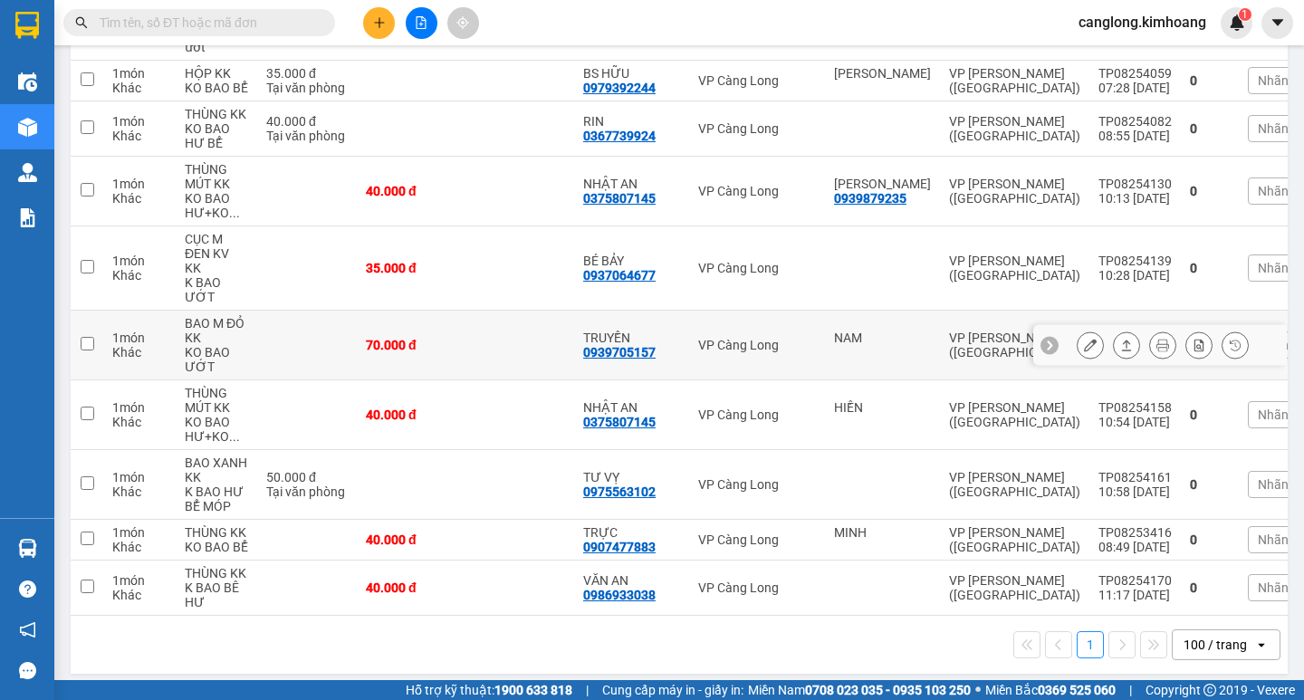
scroll to position [469, 0]
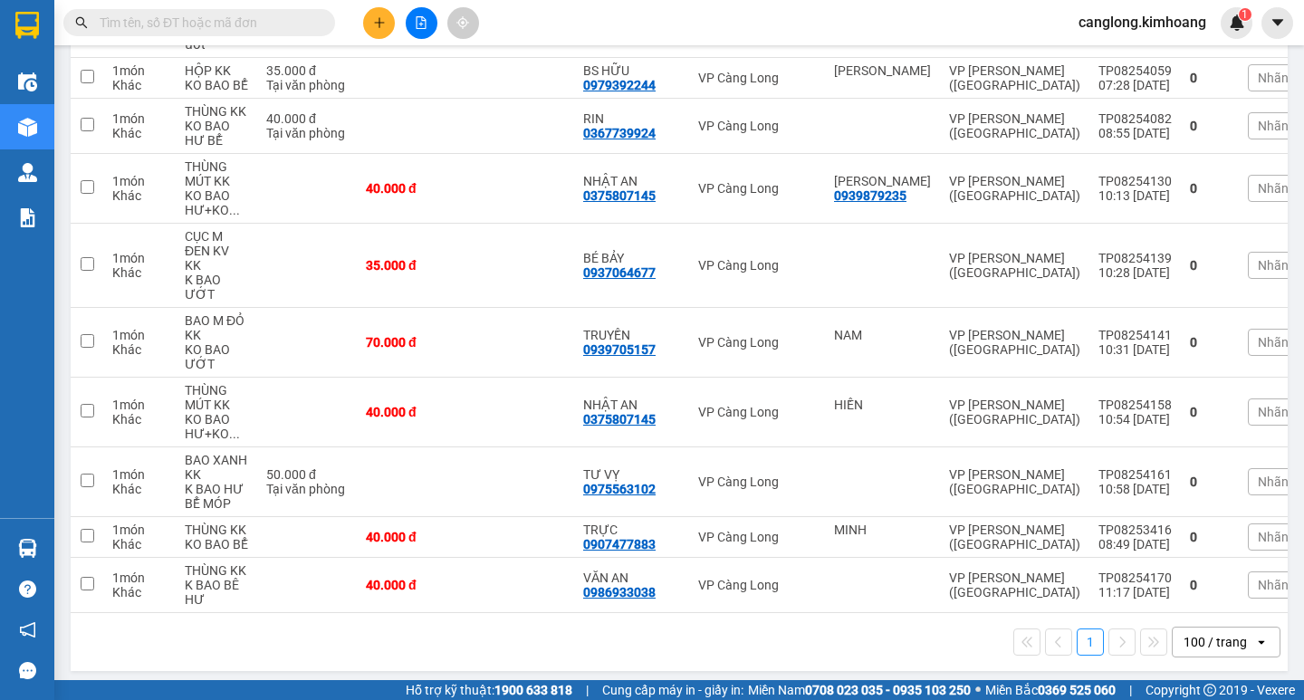
click at [218, 26] on input "text" at bounding box center [207, 23] width 214 height 20
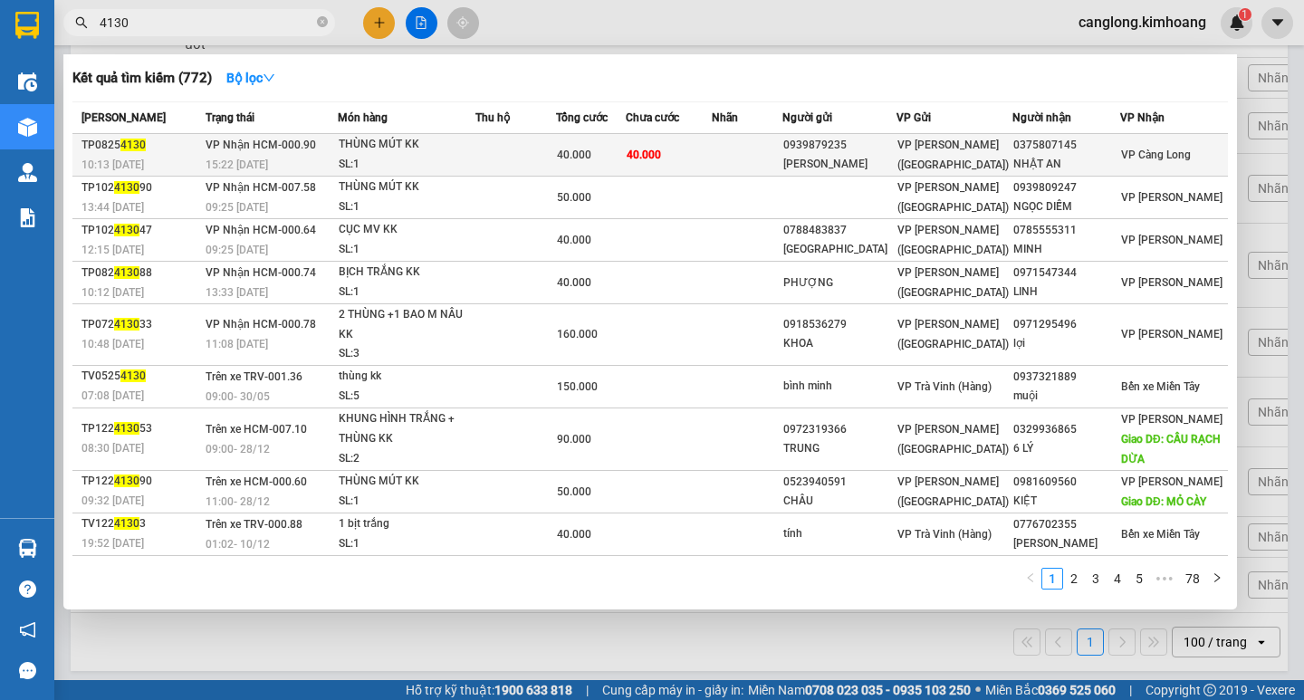
type input "4130"
click at [527, 162] on td at bounding box center [515, 155] width 81 height 43
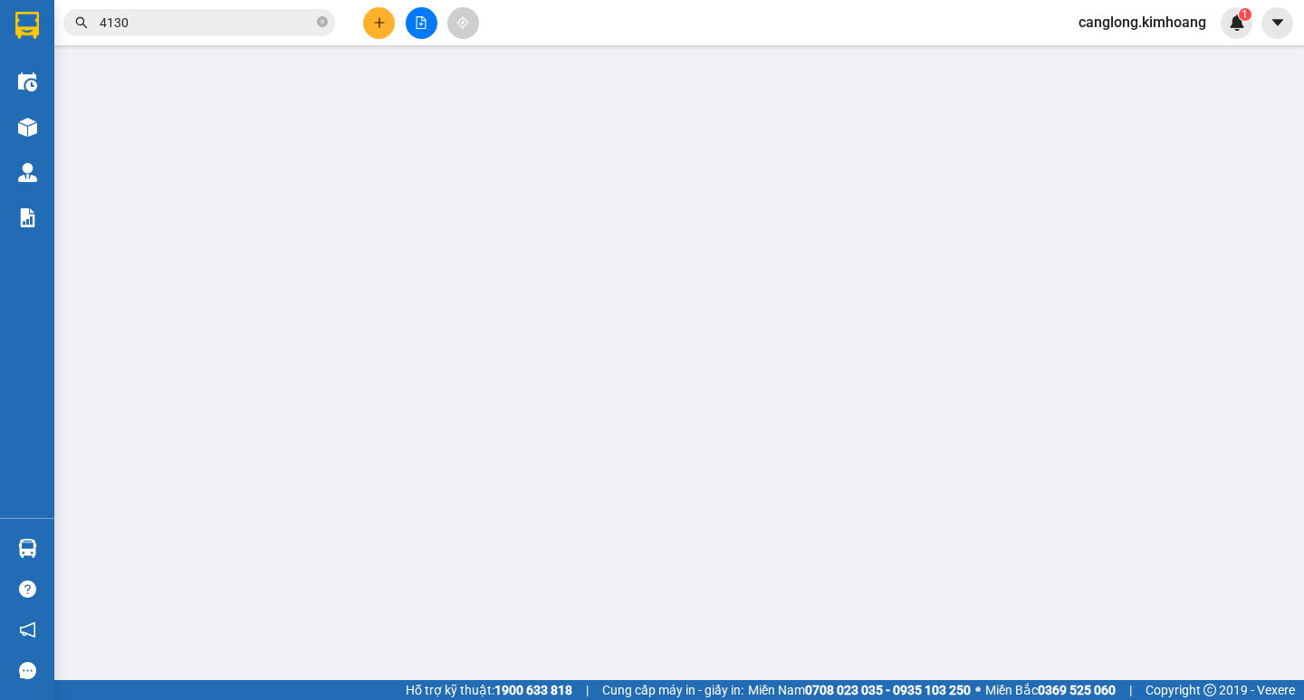
type input "0939879235"
type input "[PERSON_NAME]"
type input "0375807145"
type input "NHẬT AN"
type input "40.000"
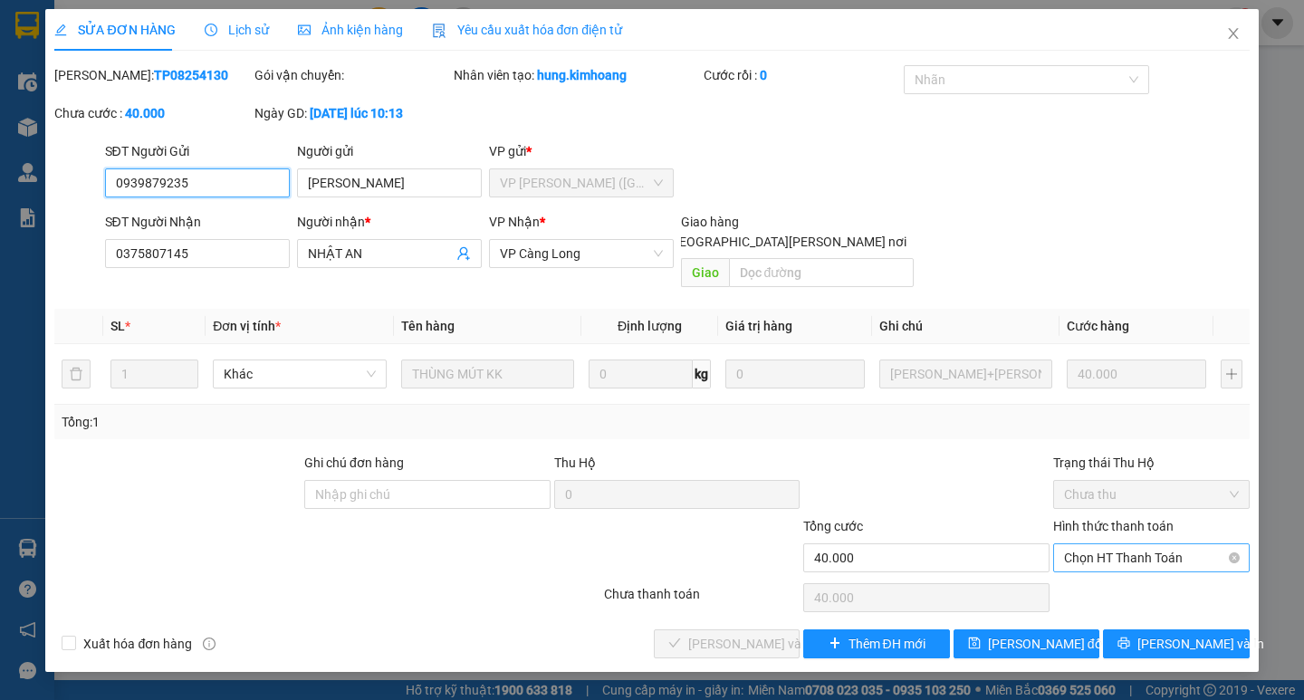
click at [1108, 544] on span "Chọn HT Thanh Toán" at bounding box center [1151, 557] width 175 height 27
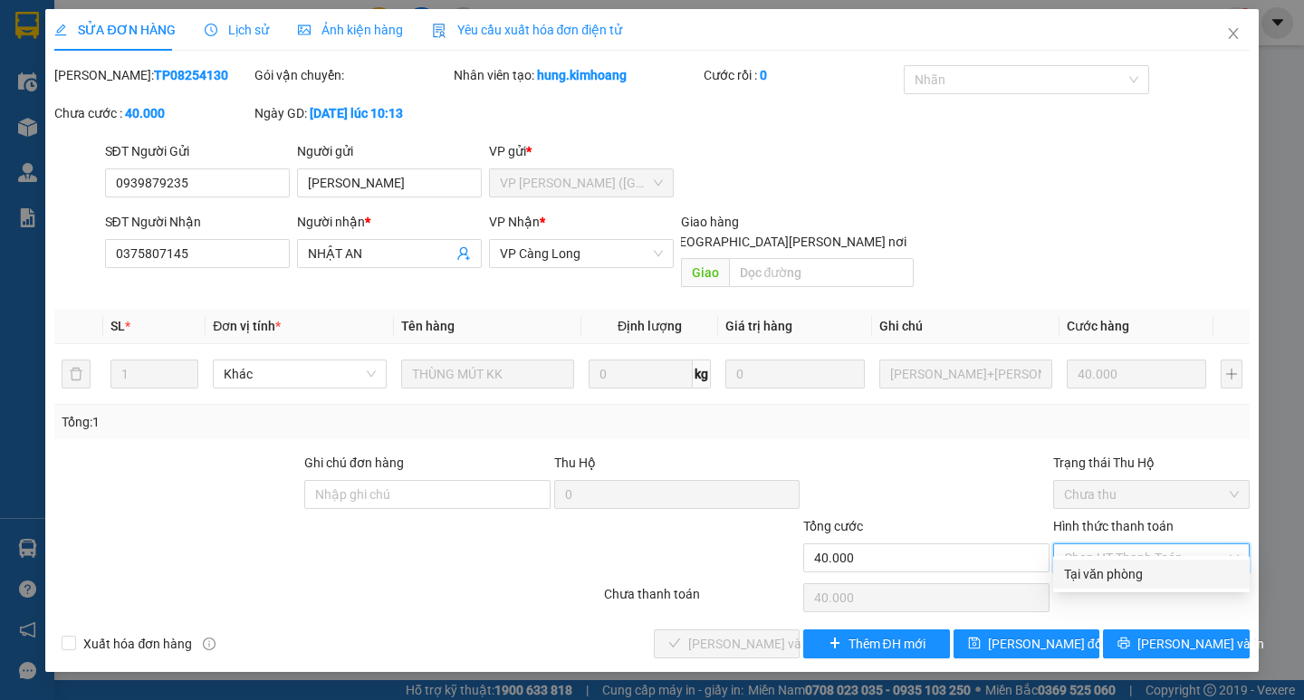
drag, startPoint x: 1096, startPoint y: 572, endPoint x: 763, endPoint y: 582, distance: 333.4
click at [1087, 573] on div "Tại văn phòng" at bounding box center [1151, 574] width 175 height 20
type input "0"
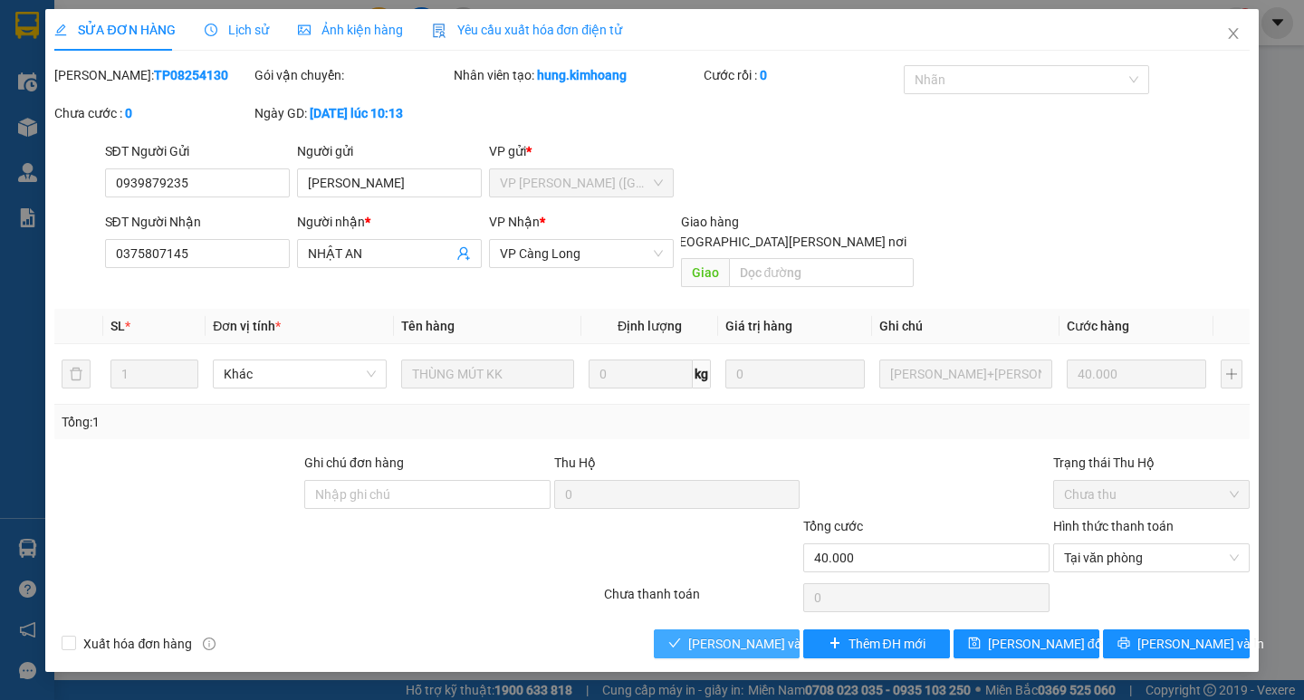
click at [699, 629] on button "[PERSON_NAME] và [PERSON_NAME] hàng" at bounding box center [727, 643] width 146 height 29
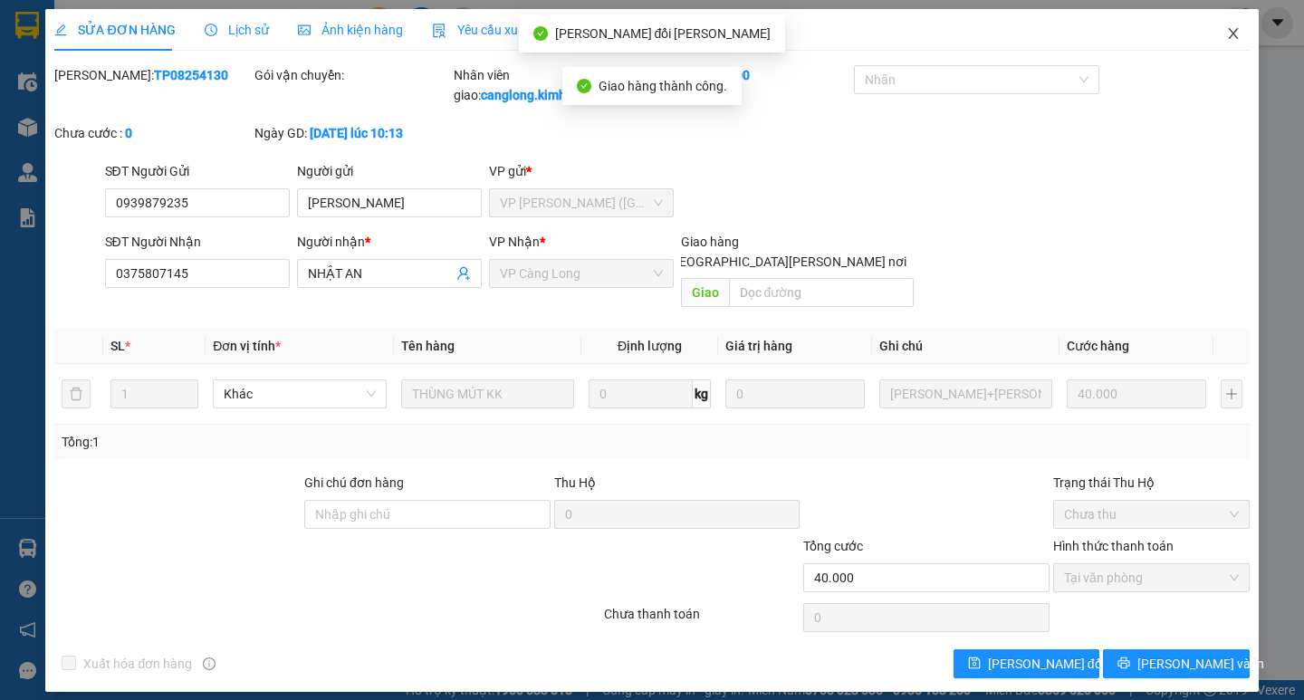
click at [1240, 38] on icon "close" at bounding box center [1233, 33] width 14 height 14
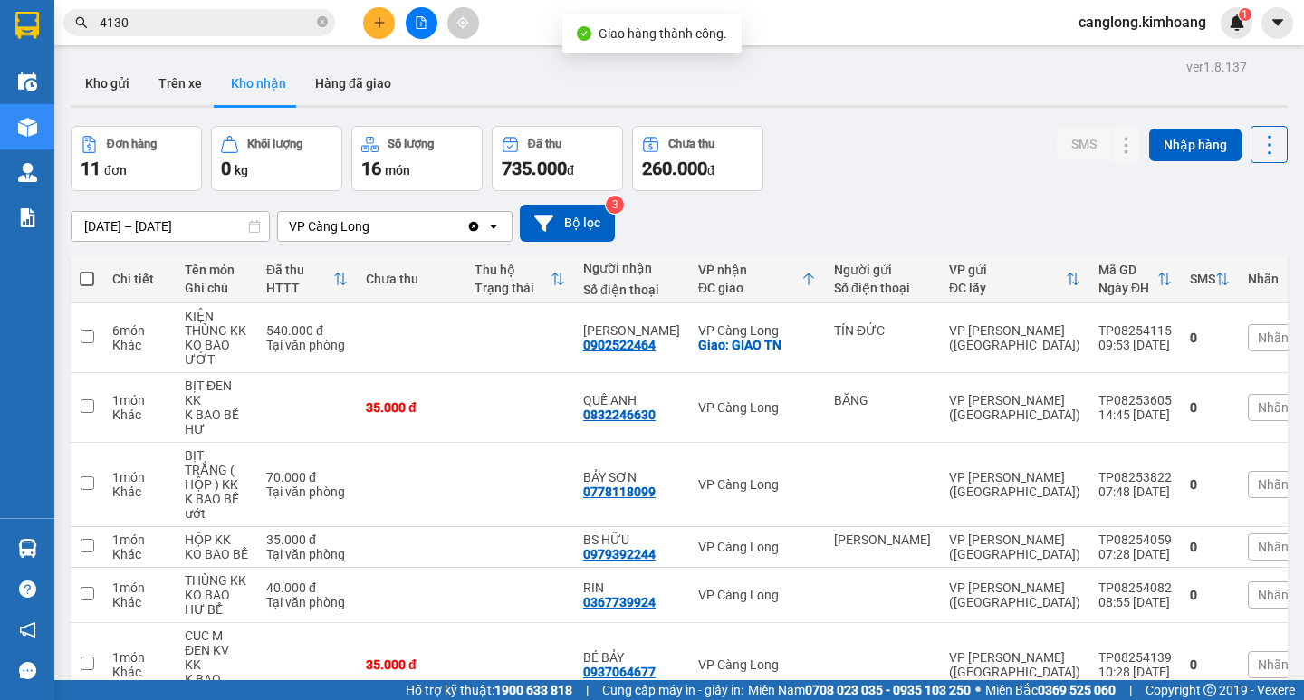
click at [270, 10] on span "4130" at bounding box center [199, 22] width 272 height 27
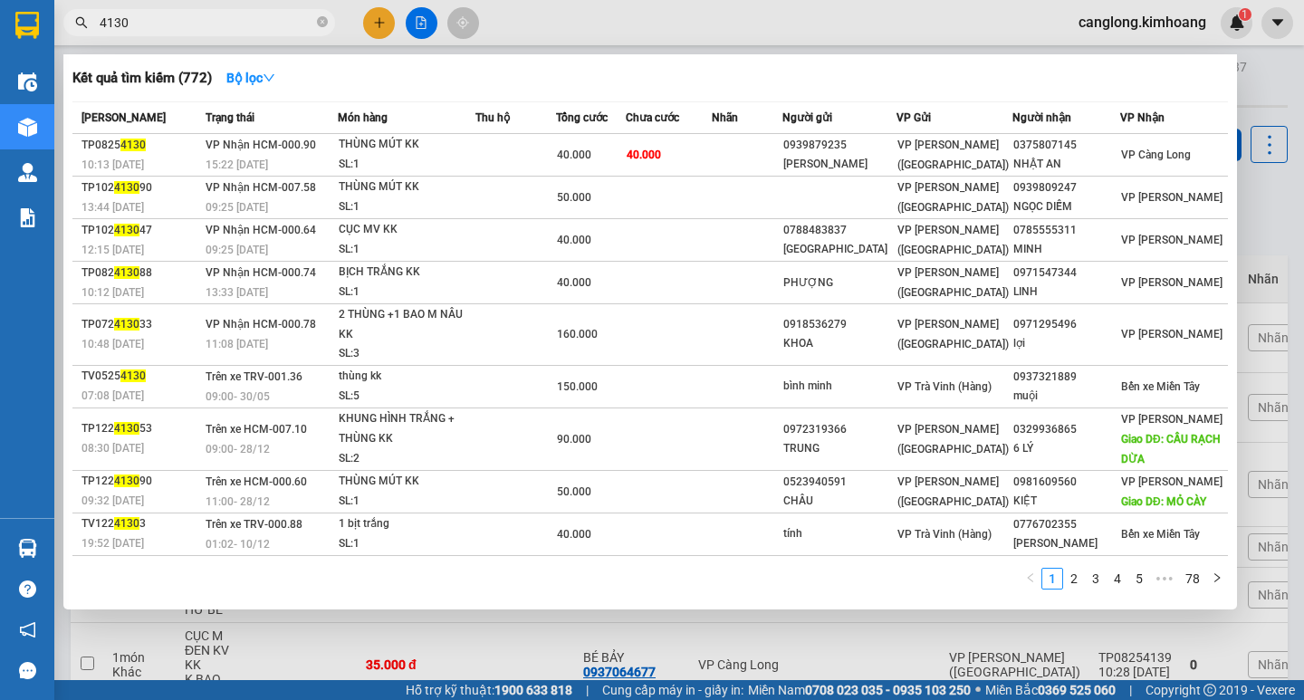
click at [277, 10] on span "4130" at bounding box center [199, 22] width 272 height 27
click at [286, 30] on input "4130" at bounding box center [207, 23] width 214 height 20
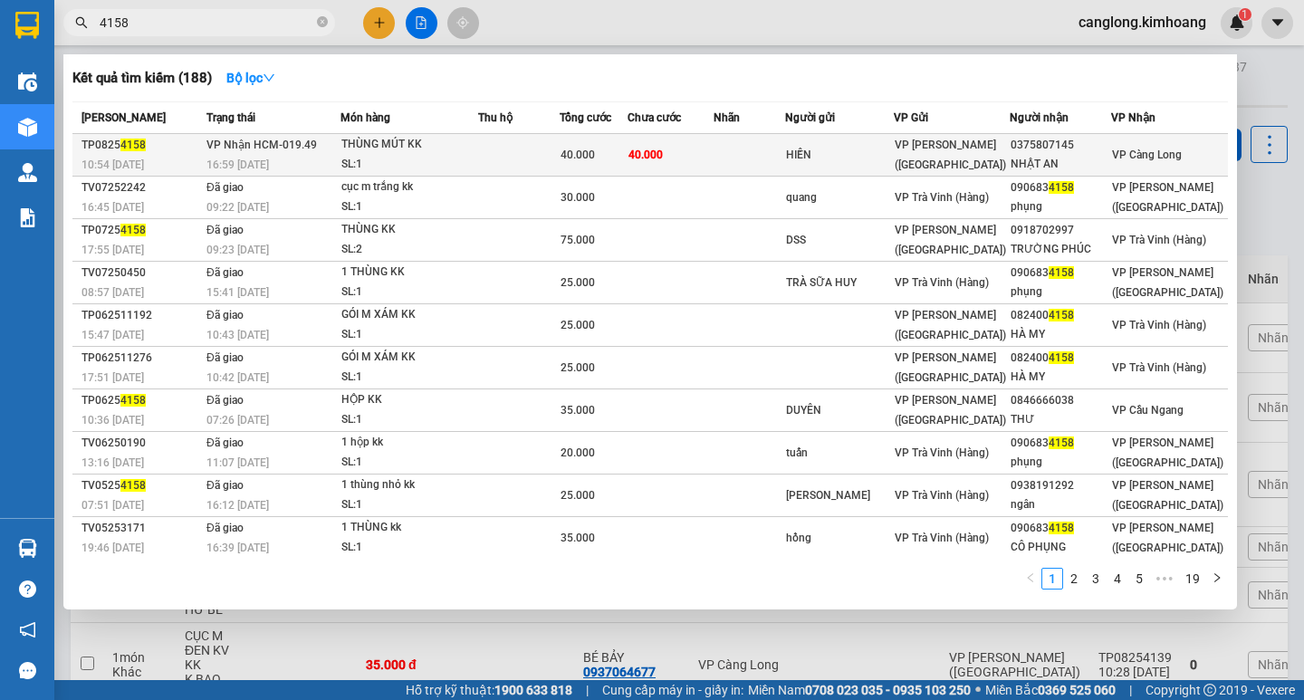
type input "4158"
click at [857, 146] on div "HIỀN" at bounding box center [839, 155] width 106 height 19
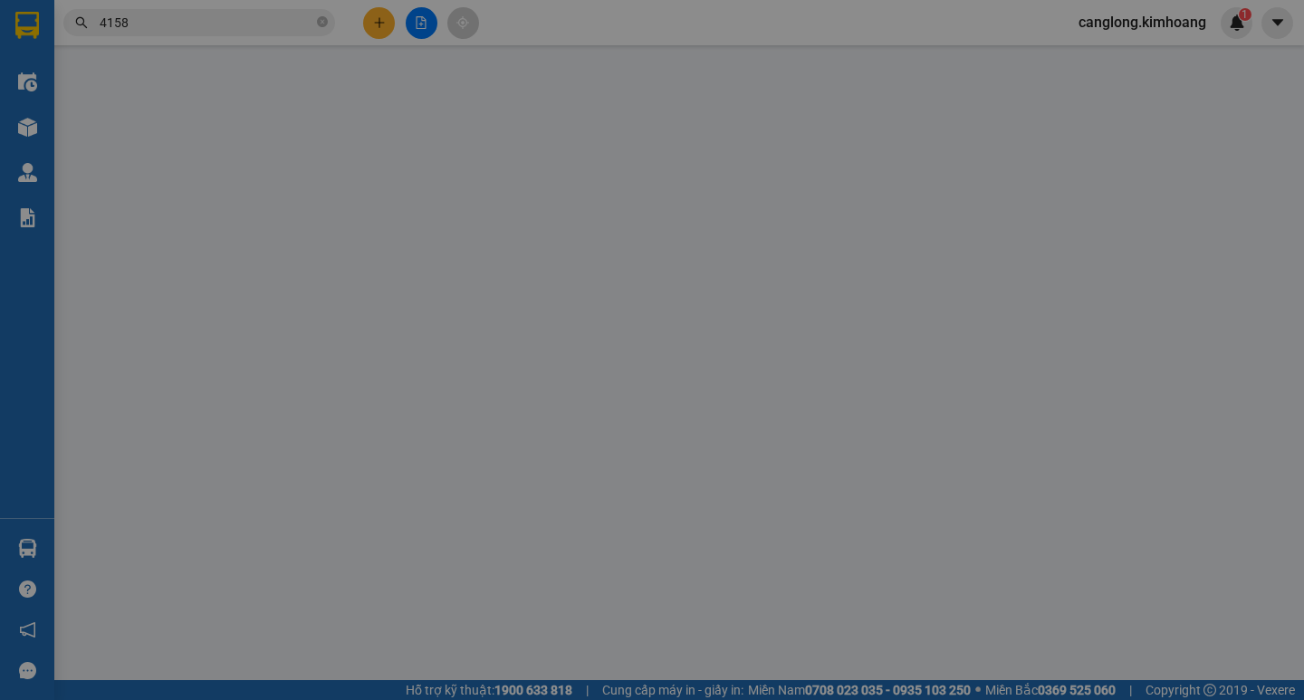
type input "HIỀN"
type input "0375807145"
type input "NHẬT AN"
type input "40.000"
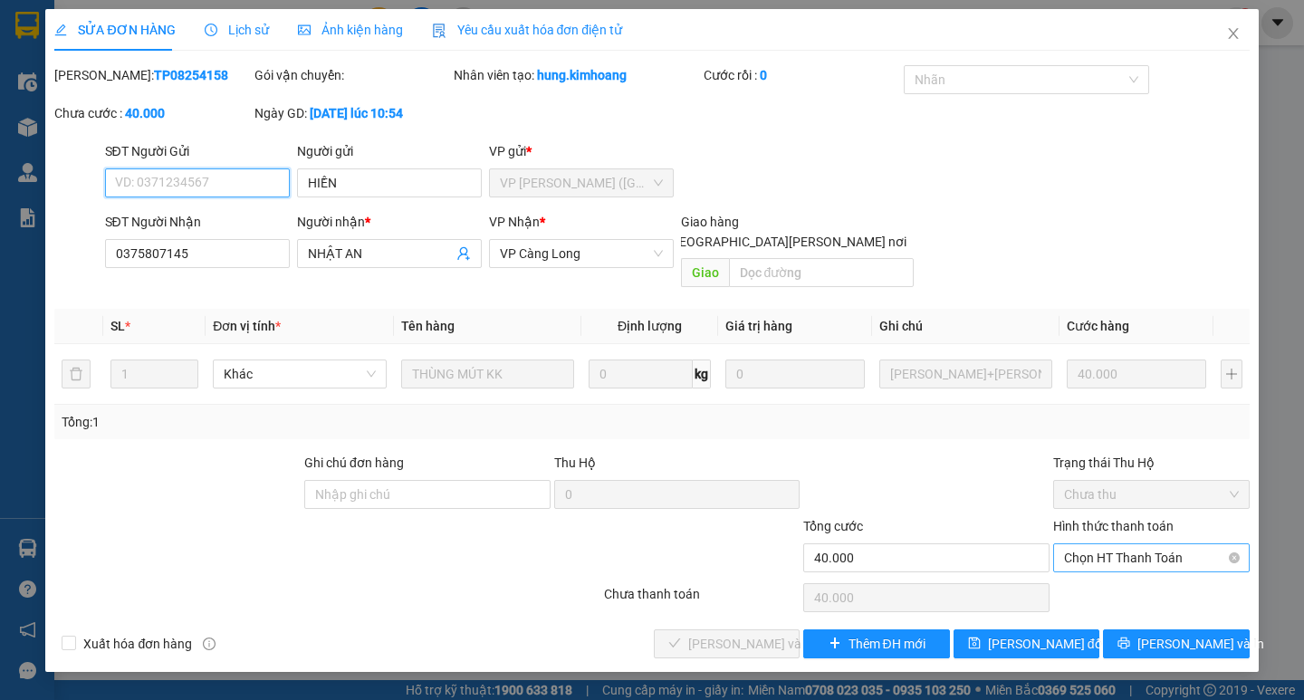
drag, startPoint x: 1076, startPoint y: 530, endPoint x: 1079, endPoint y: 547, distance: 17.6
click at [1077, 544] on span "Chọn HT Thanh Toán" at bounding box center [1151, 557] width 175 height 27
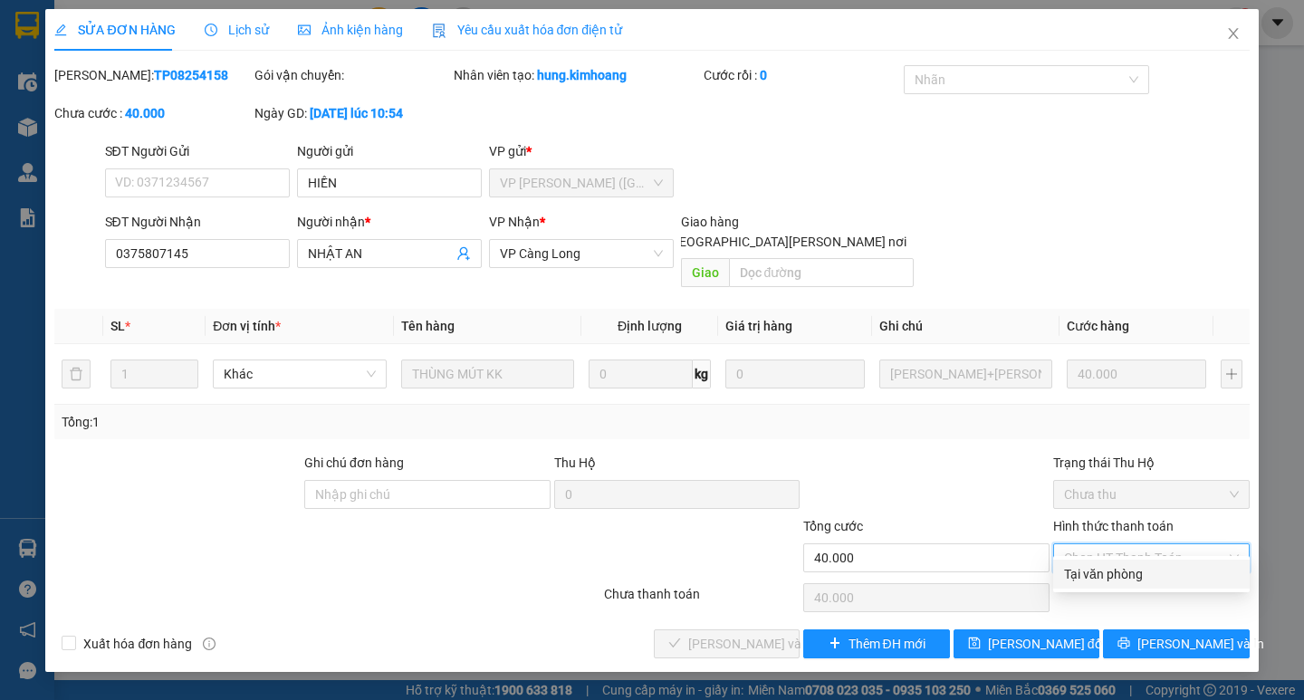
drag, startPoint x: 1106, startPoint y: 580, endPoint x: 1025, endPoint y: 574, distance: 80.8
click at [1099, 579] on div "Tại văn phòng" at bounding box center [1151, 574] width 175 height 20
type input "0"
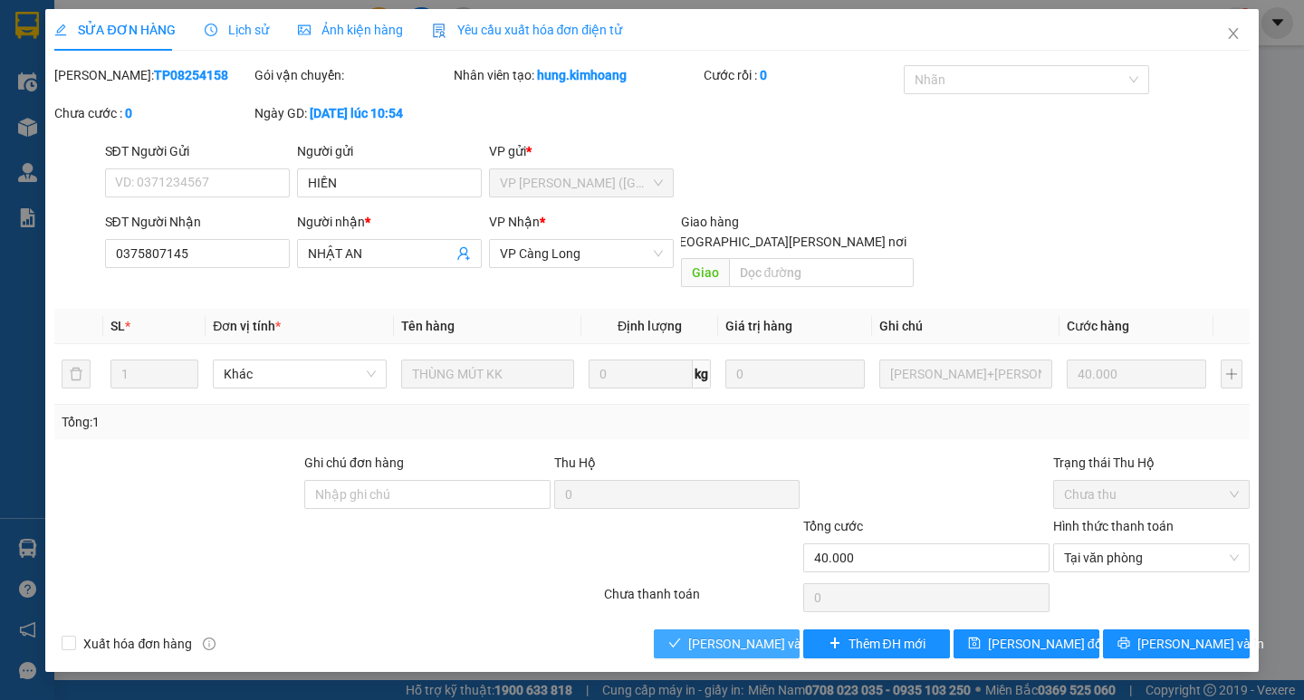
click at [751, 629] on button "[PERSON_NAME] và [PERSON_NAME] hàng" at bounding box center [727, 643] width 146 height 29
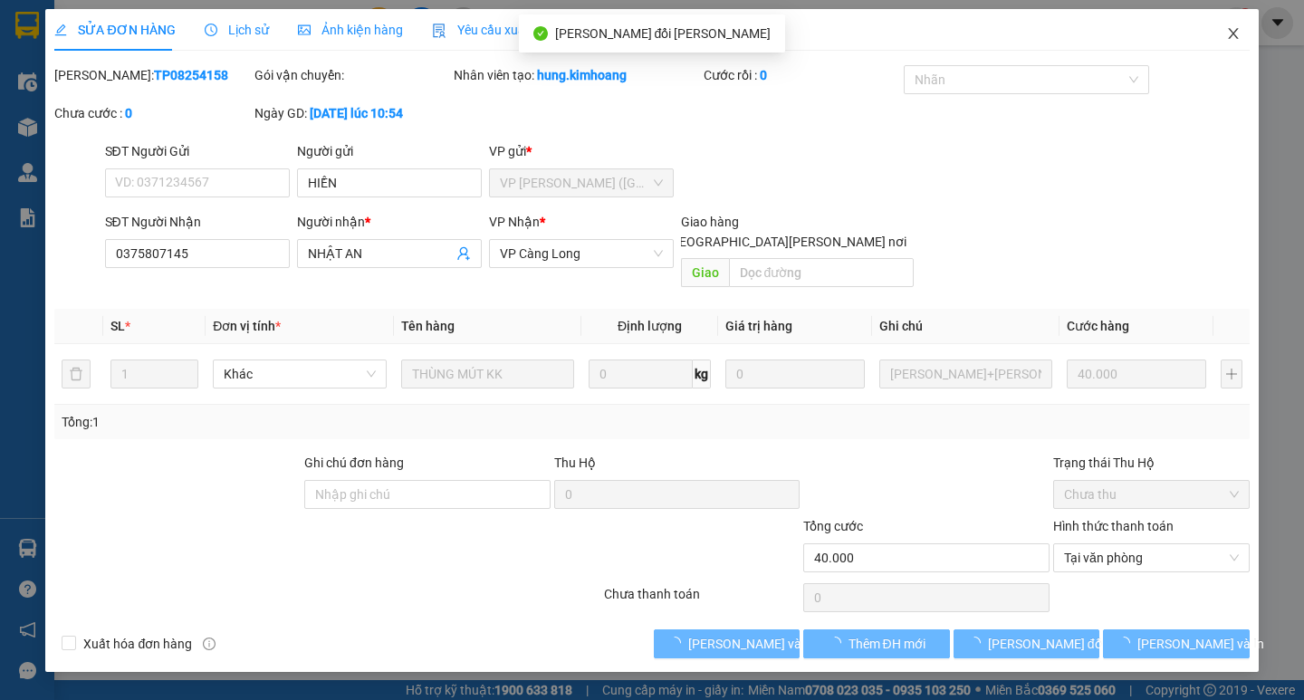
click at [1223, 27] on span "Close" at bounding box center [1233, 34] width 51 height 51
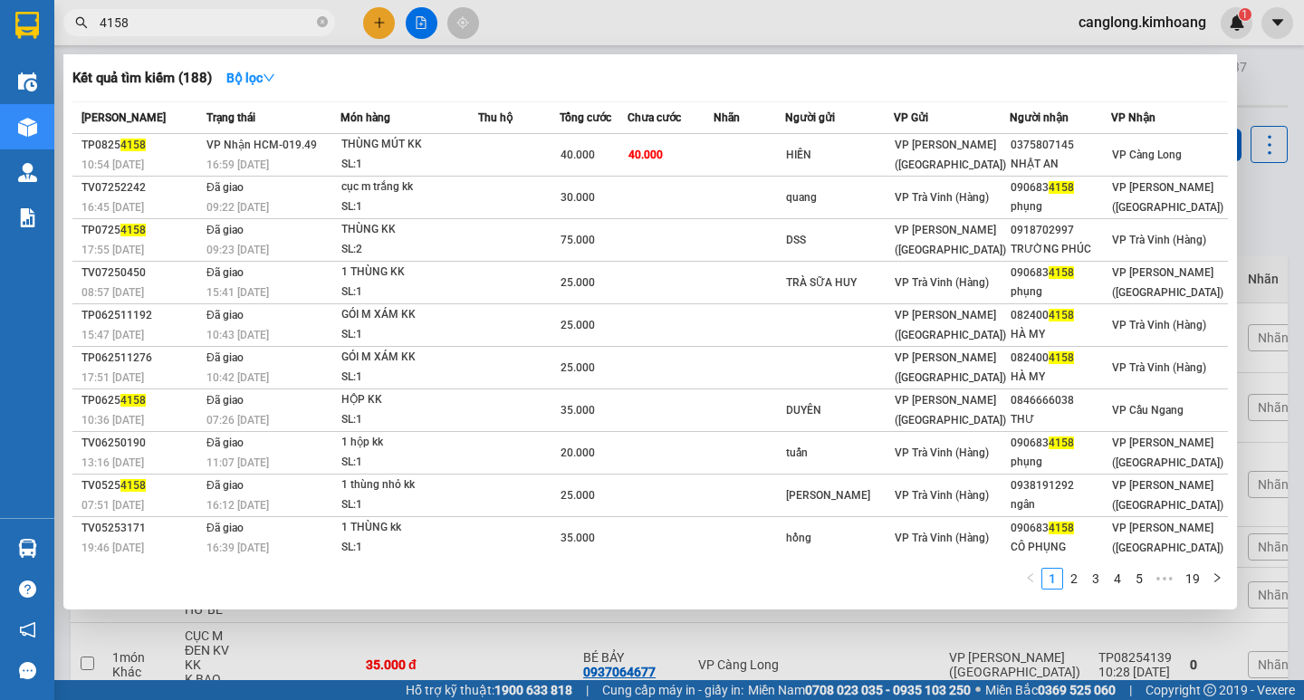
click at [253, 28] on input "4158" at bounding box center [207, 23] width 214 height 20
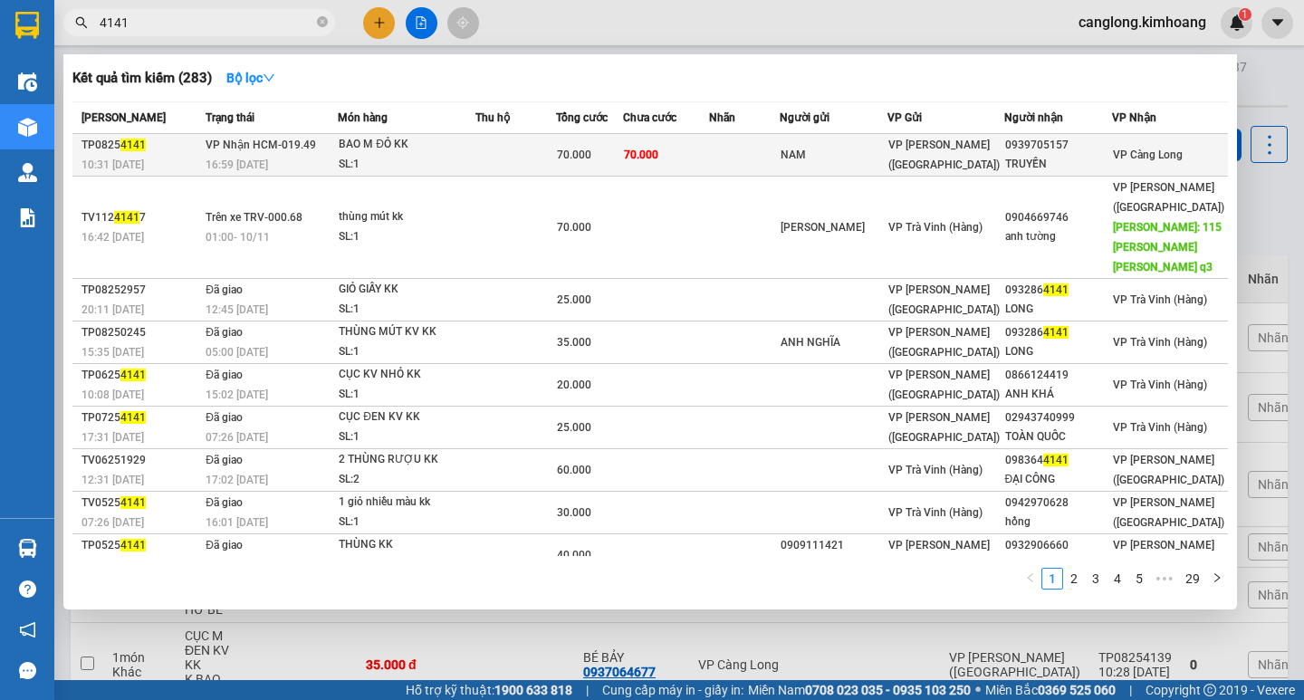
type input "4141"
click at [709, 153] on td "70.000" at bounding box center [666, 155] width 86 height 43
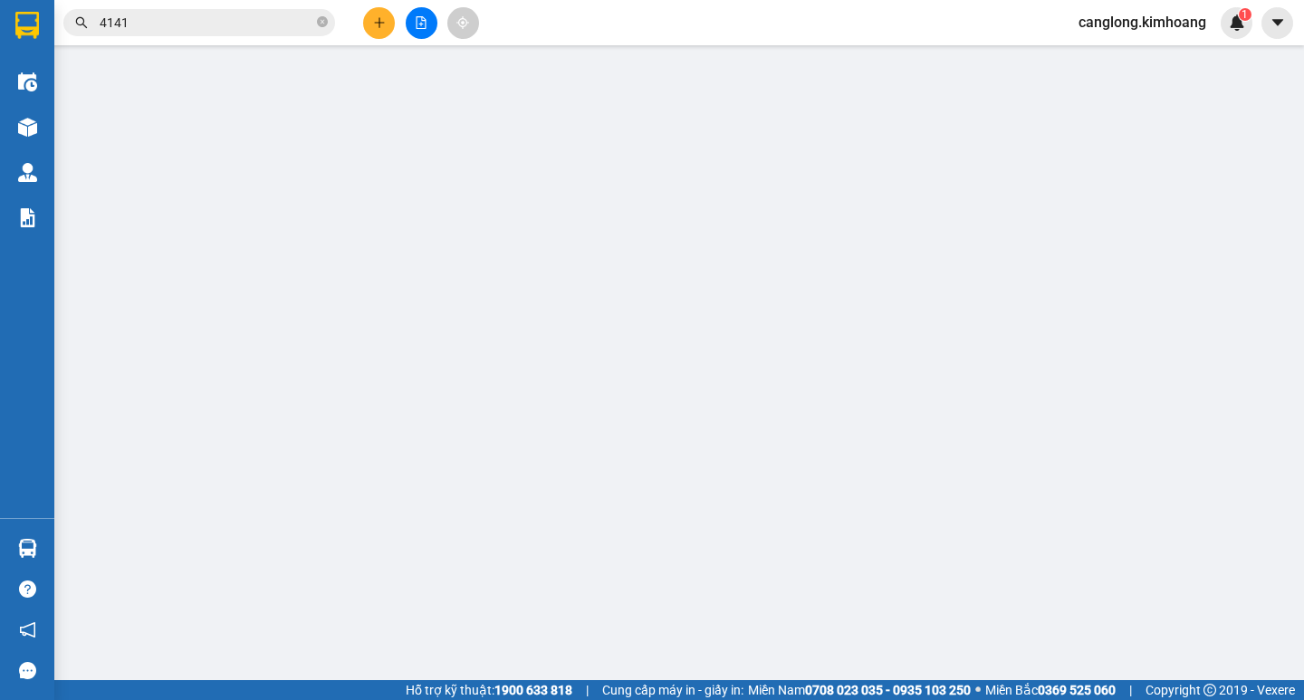
type input "NAM"
type input "0939705157"
type input "TRUYỀN"
type input "70.000"
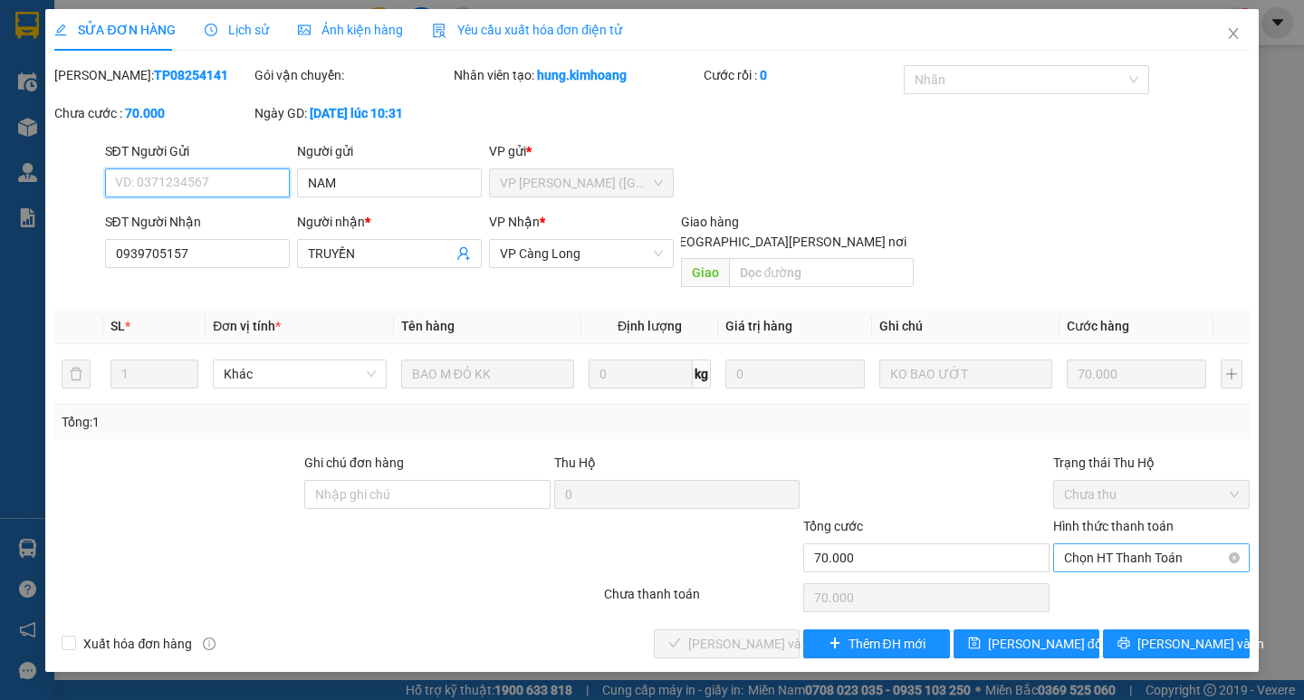
click at [1095, 544] on span "Chọn HT Thanh Toán" at bounding box center [1151, 557] width 175 height 27
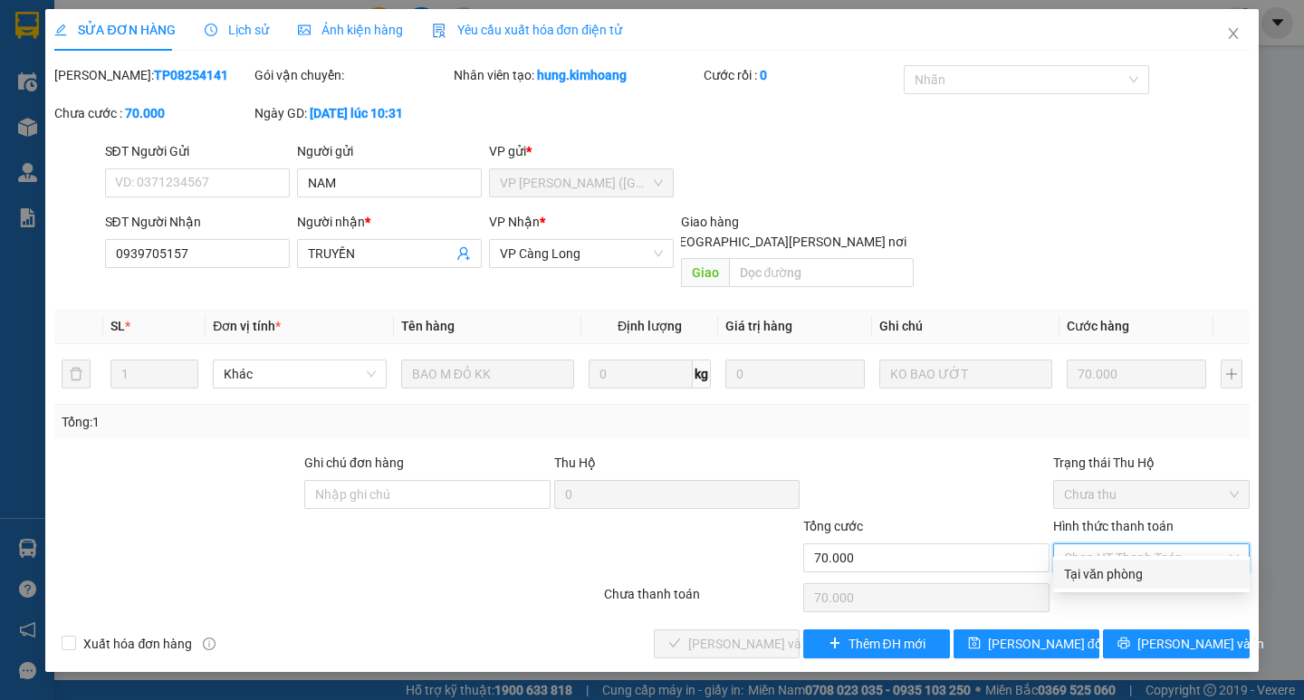
click at [1122, 581] on div "Tại văn phòng" at bounding box center [1151, 574] width 175 height 20
type input "0"
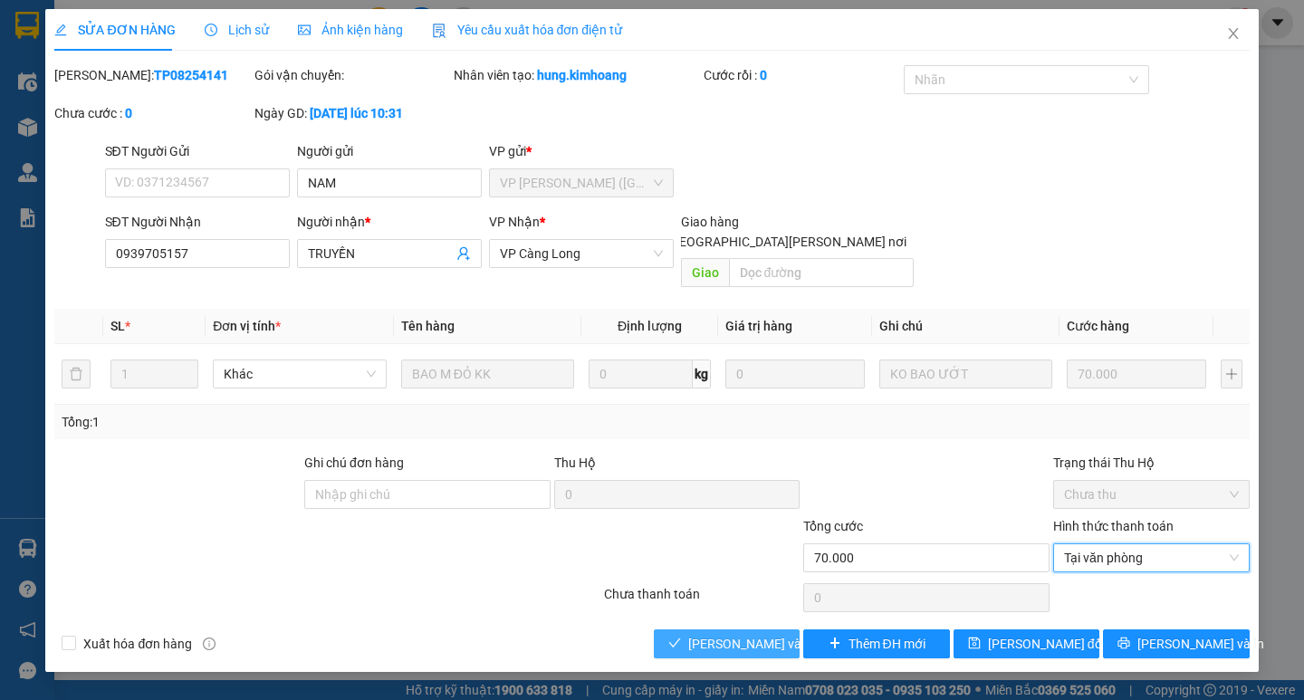
click at [715, 634] on span "[PERSON_NAME] và [PERSON_NAME] hàng" at bounding box center [810, 644] width 245 height 20
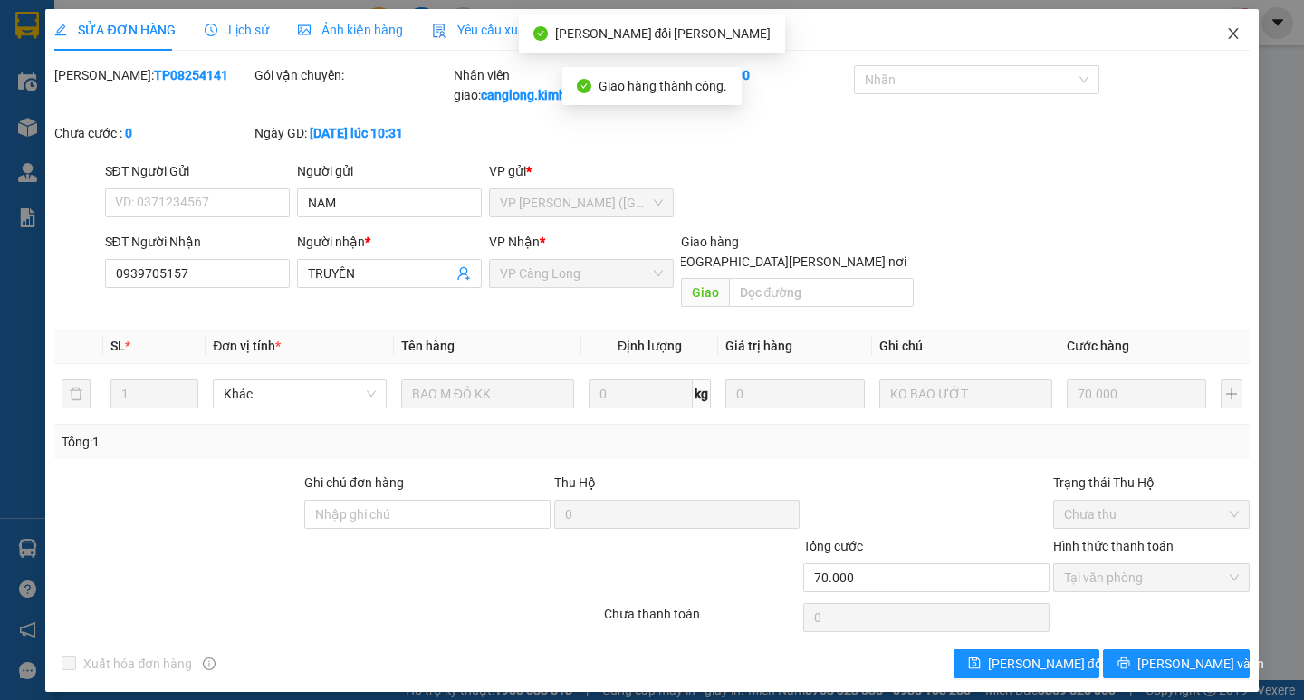
click at [1230, 34] on icon "close" at bounding box center [1233, 33] width 14 height 14
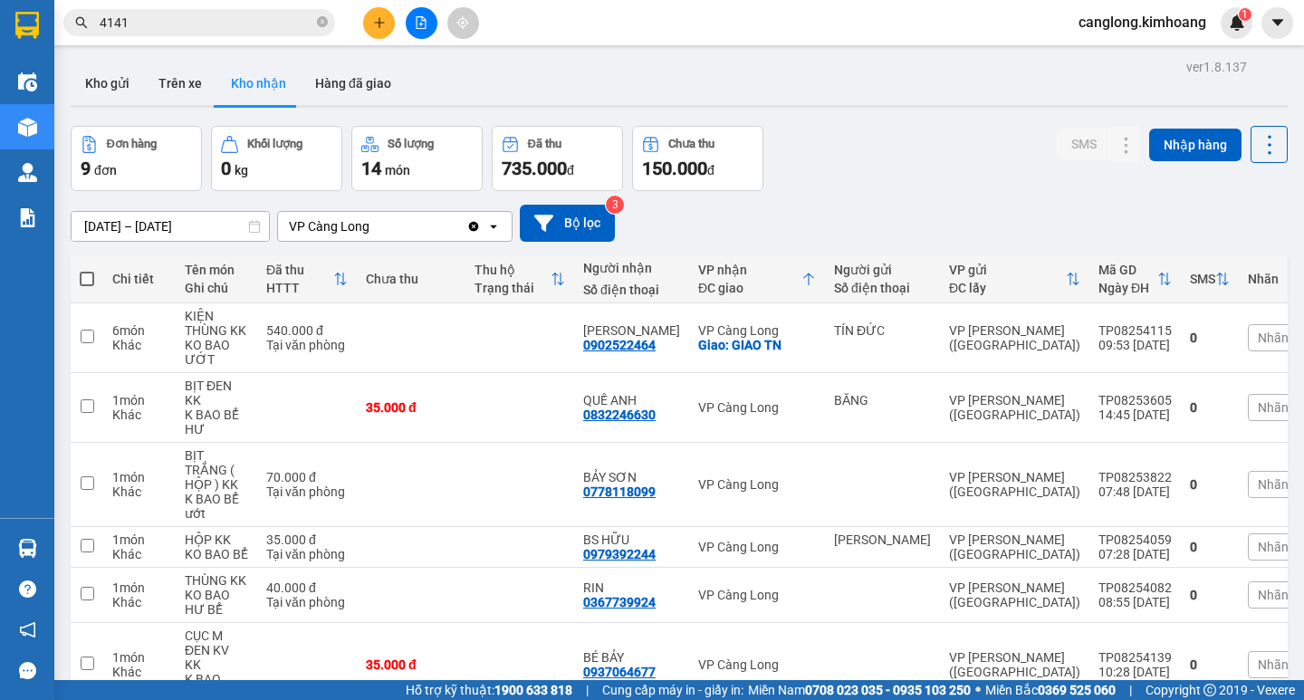
click at [196, 27] on input "4141" at bounding box center [207, 23] width 214 height 20
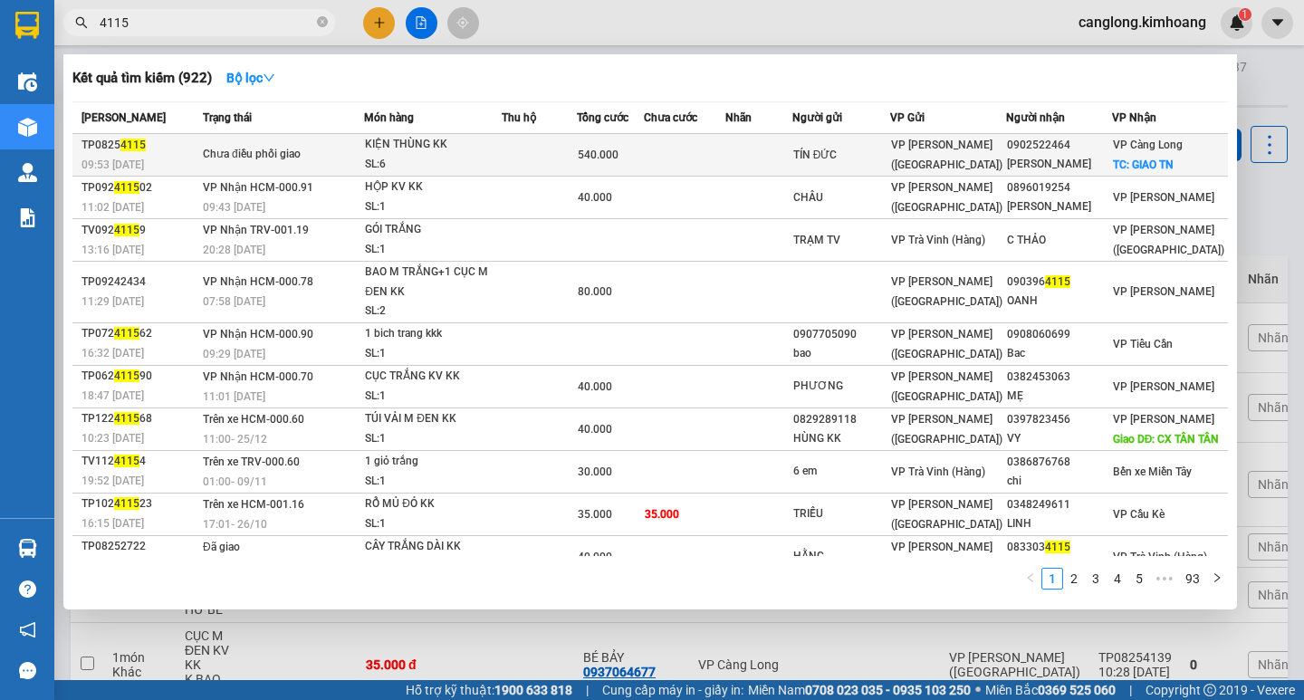
type input "4115"
click at [628, 169] on td "540.000" at bounding box center [610, 155] width 67 height 43
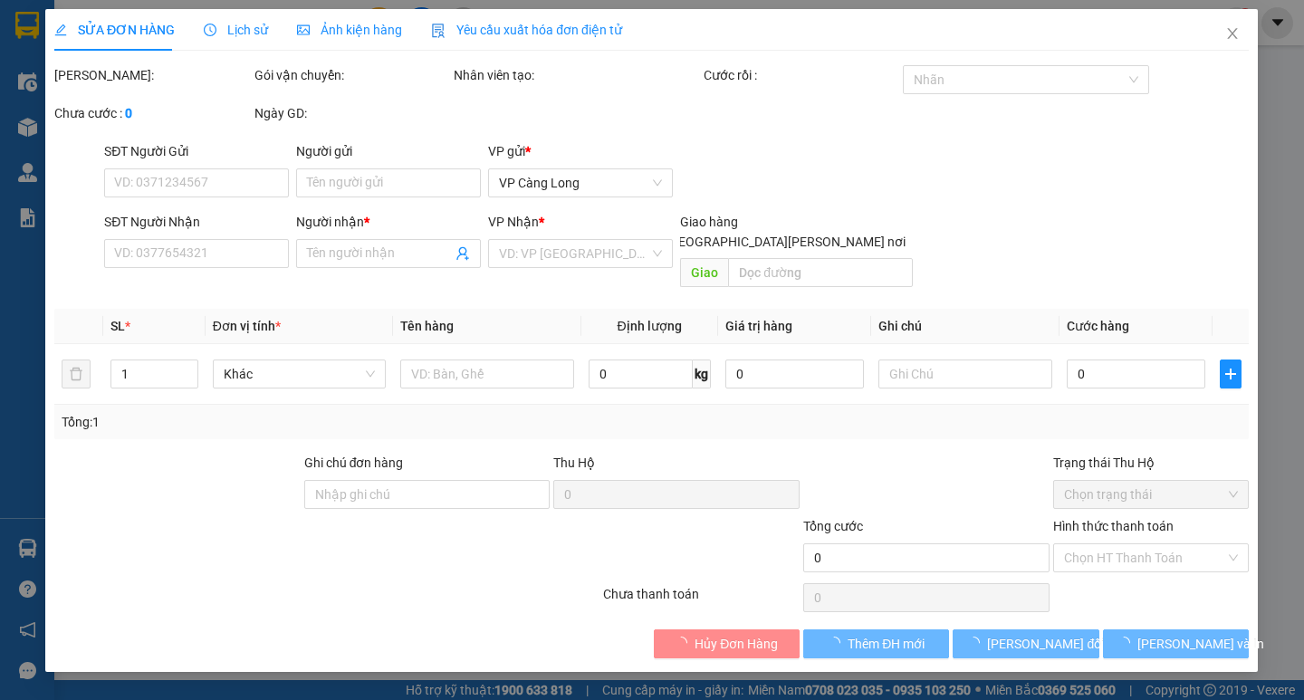
type input "TÍN ĐỨC"
type input "0902522464"
type input "[PERSON_NAME]"
checkbox input "true"
type input "GIAO TN"
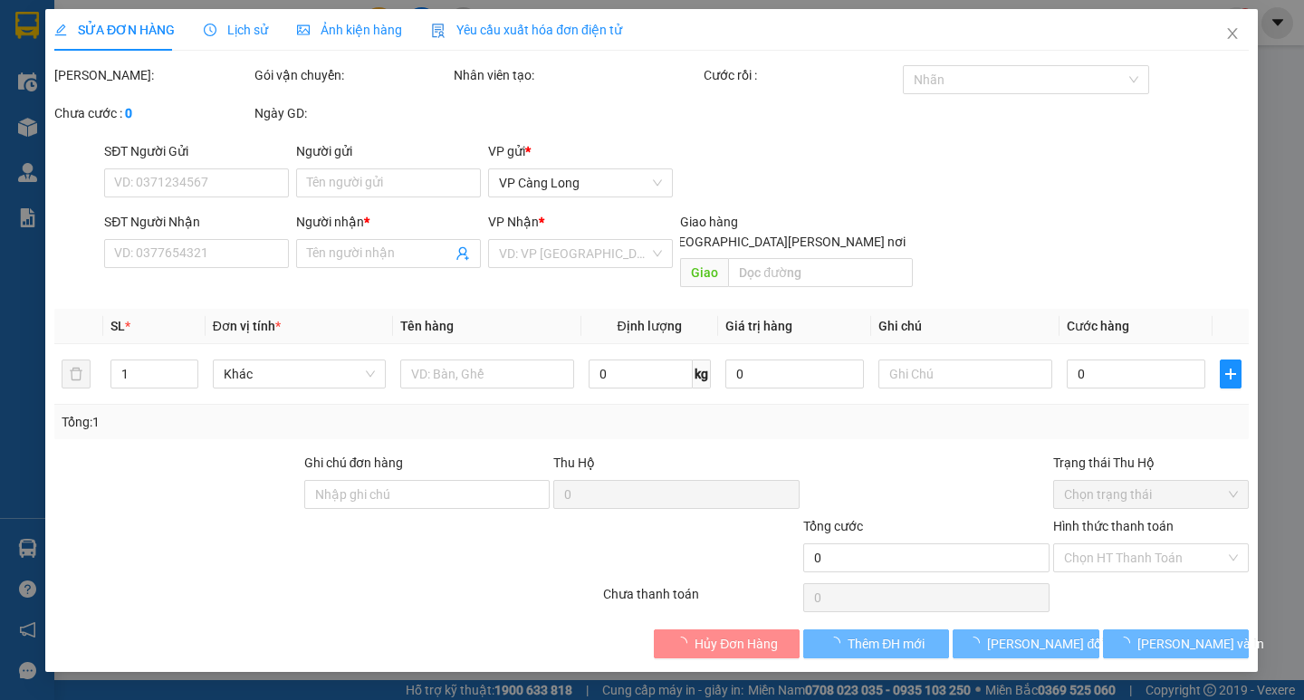
type input "540.000"
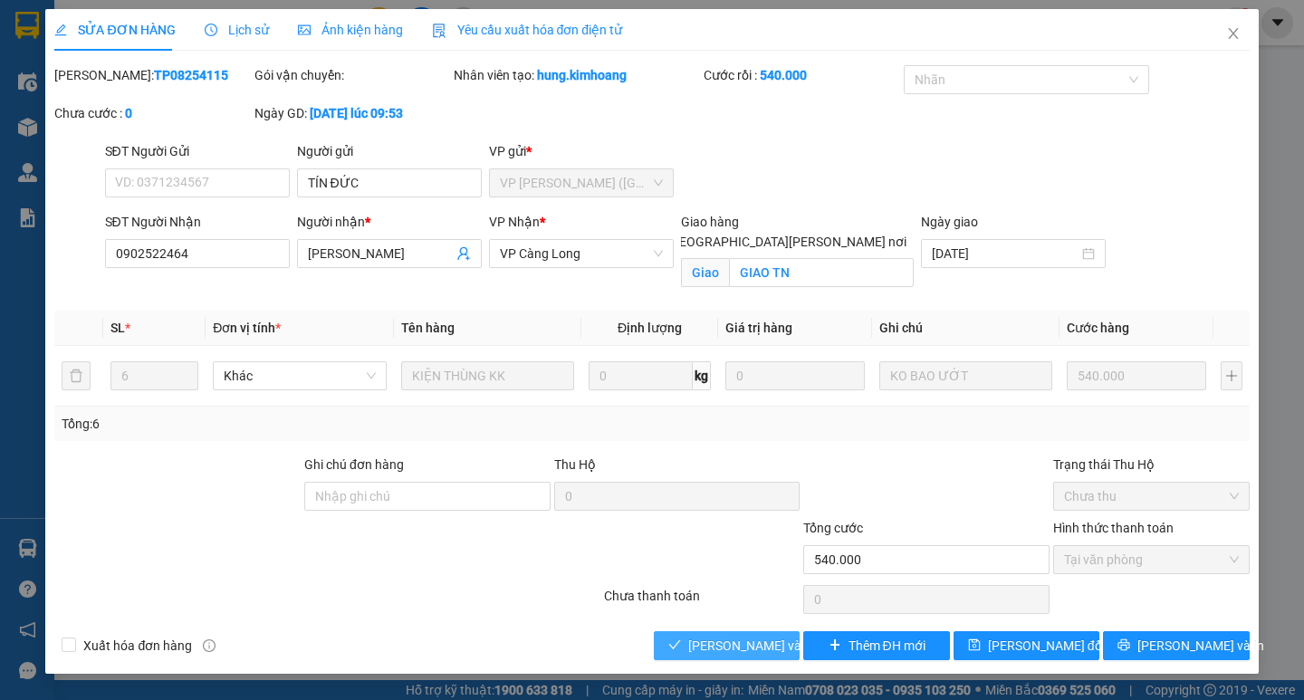
click at [723, 639] on span "[PERSON_NAME] và [PERSON_NAME] hàng" at bounding box center [810, 646] width 245 height 20
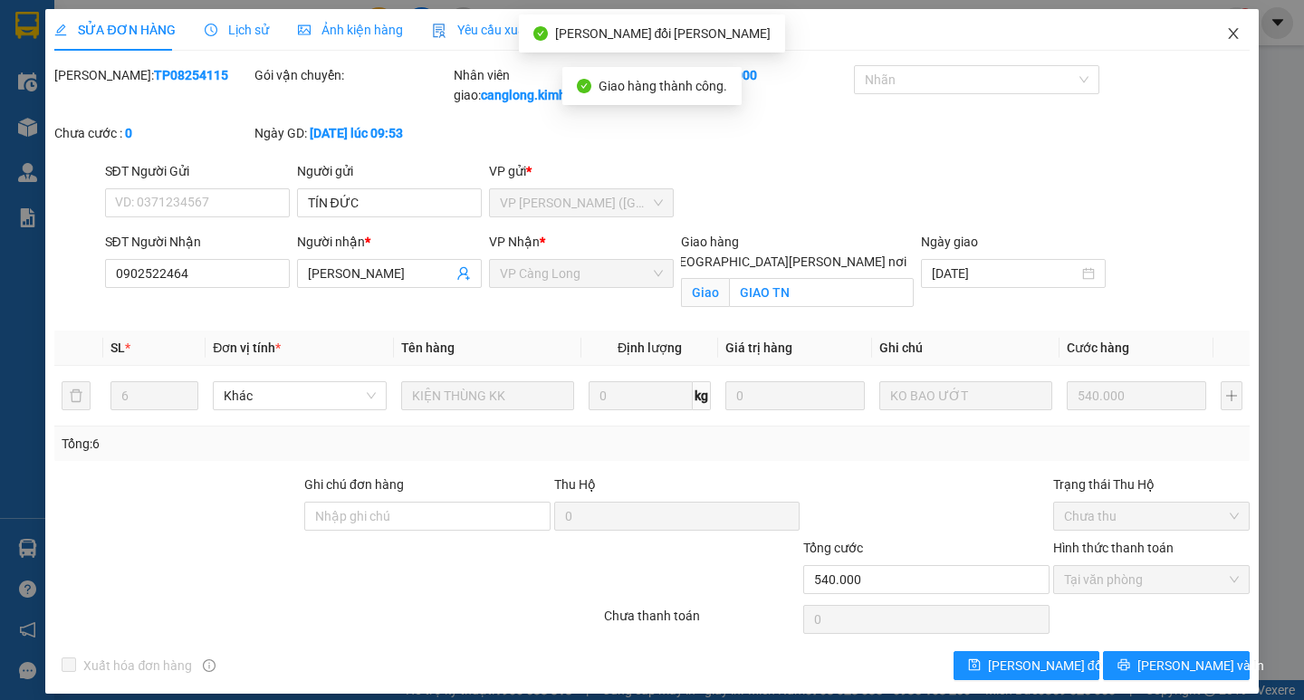
click at [1226, 30] on icon "close" at bounding box center [1233, 33] width 14 height 14
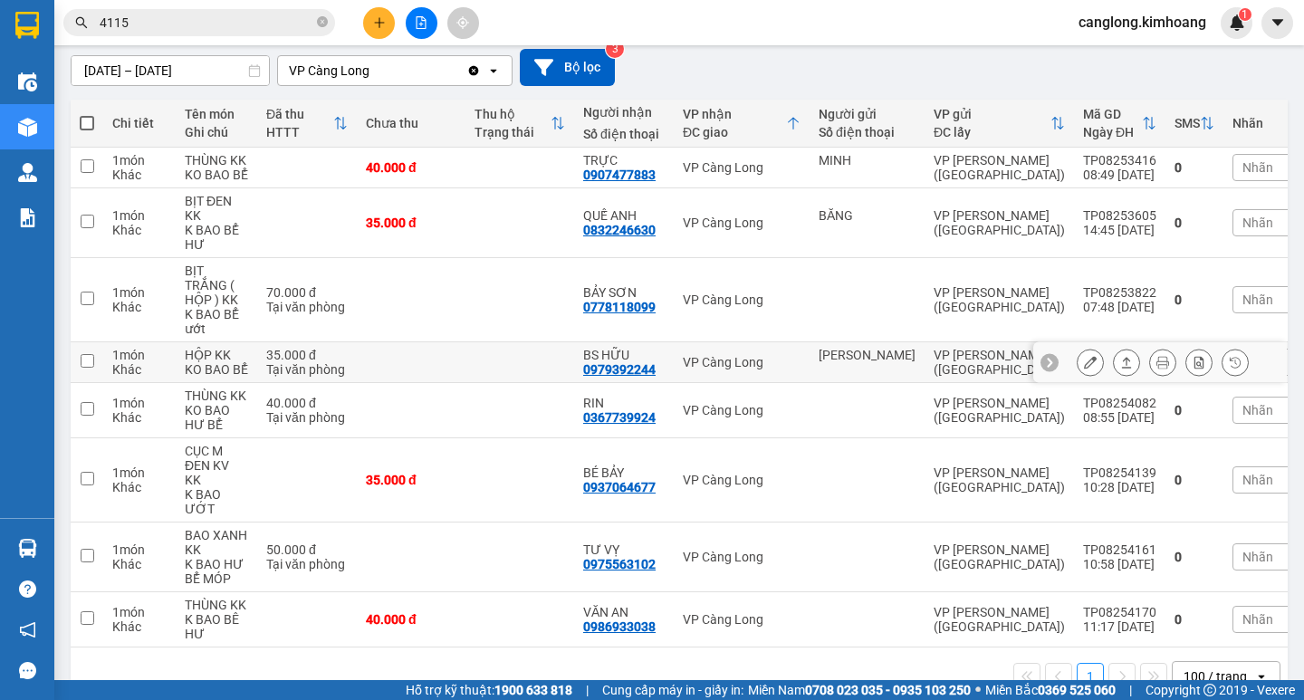
scroll to position [190, 0]
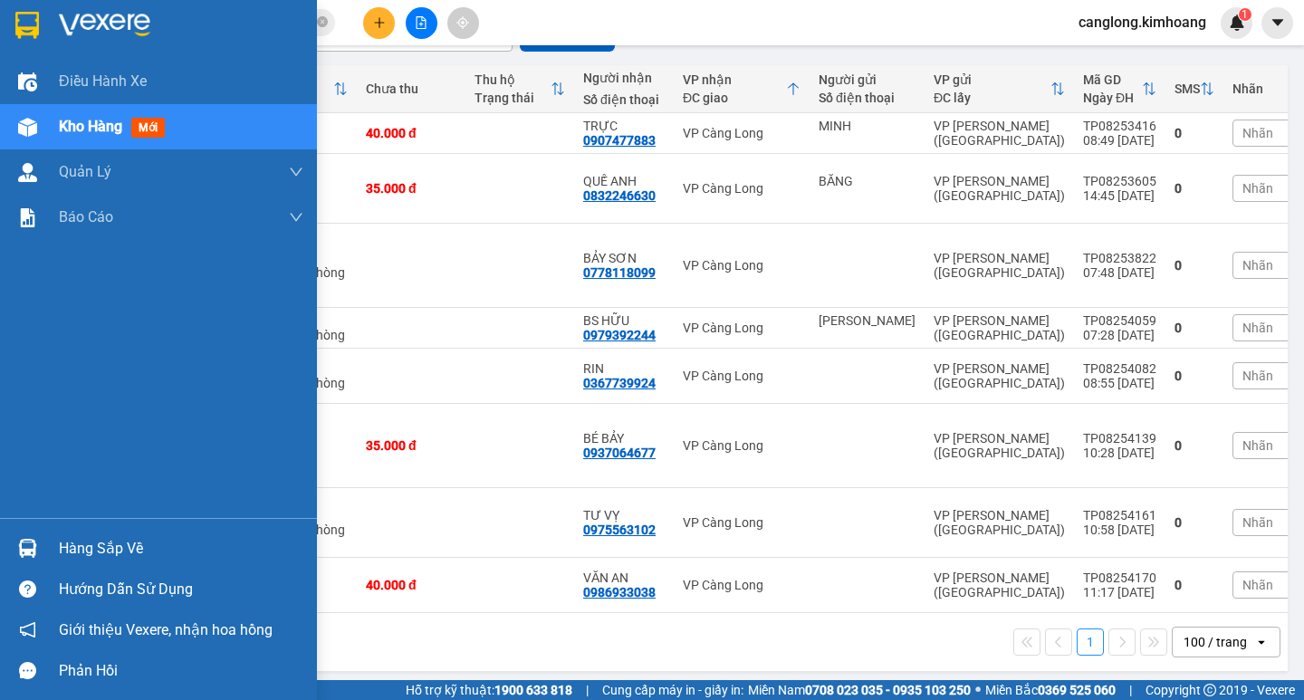
click at [77, 536] on div "Hàng sắp về" at bounding box center [181, 548] width 245 height 27
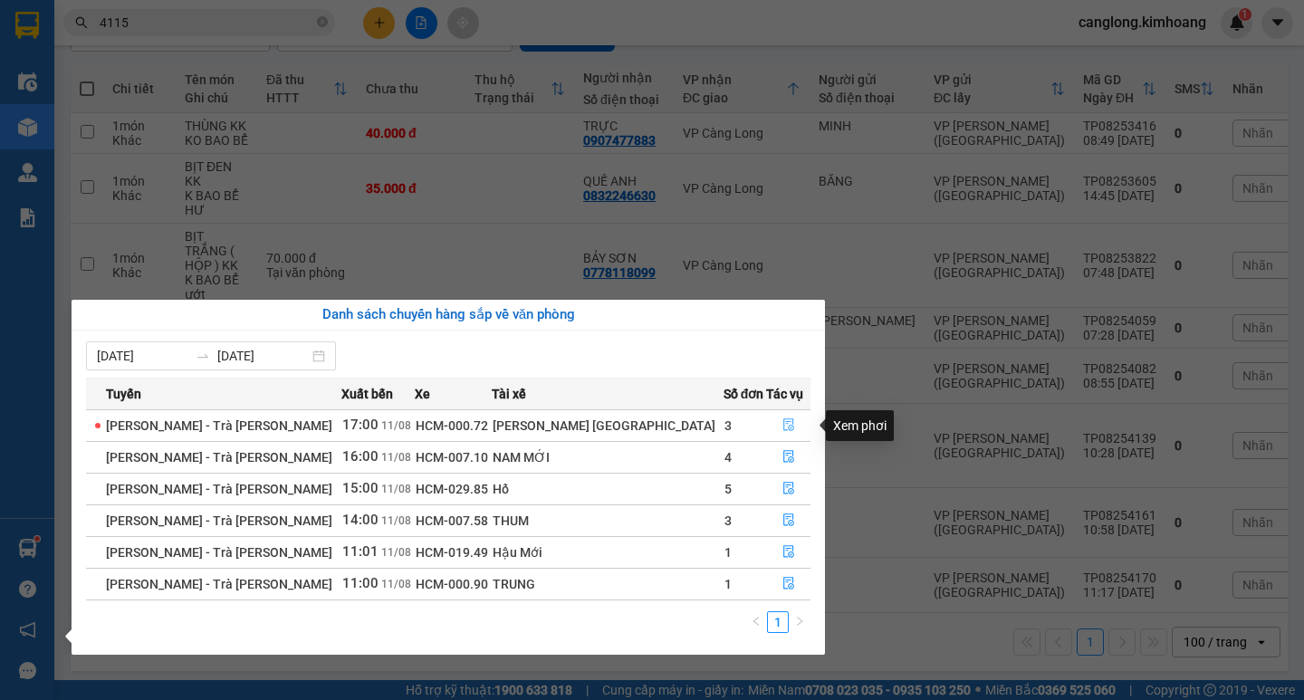
click at [782, 419] on icon "file-done" at bounding box center [788, 424] width 13 height 13
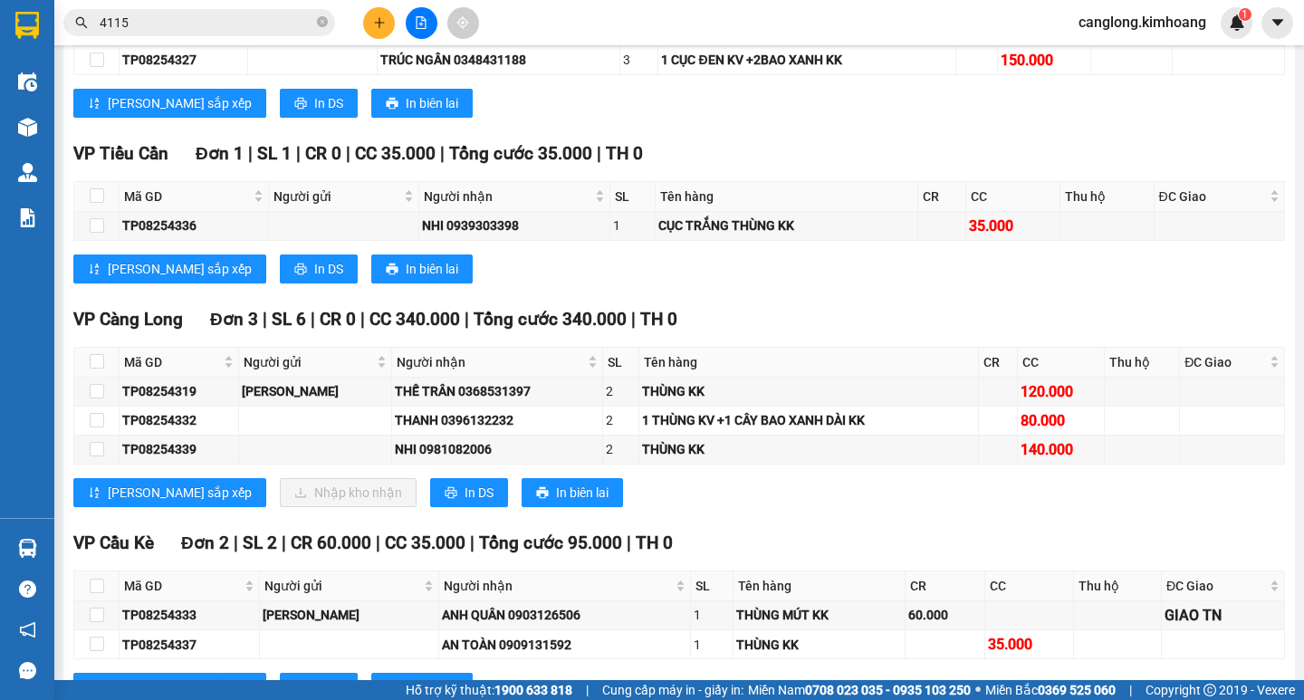
scroll to position [1341, 0]
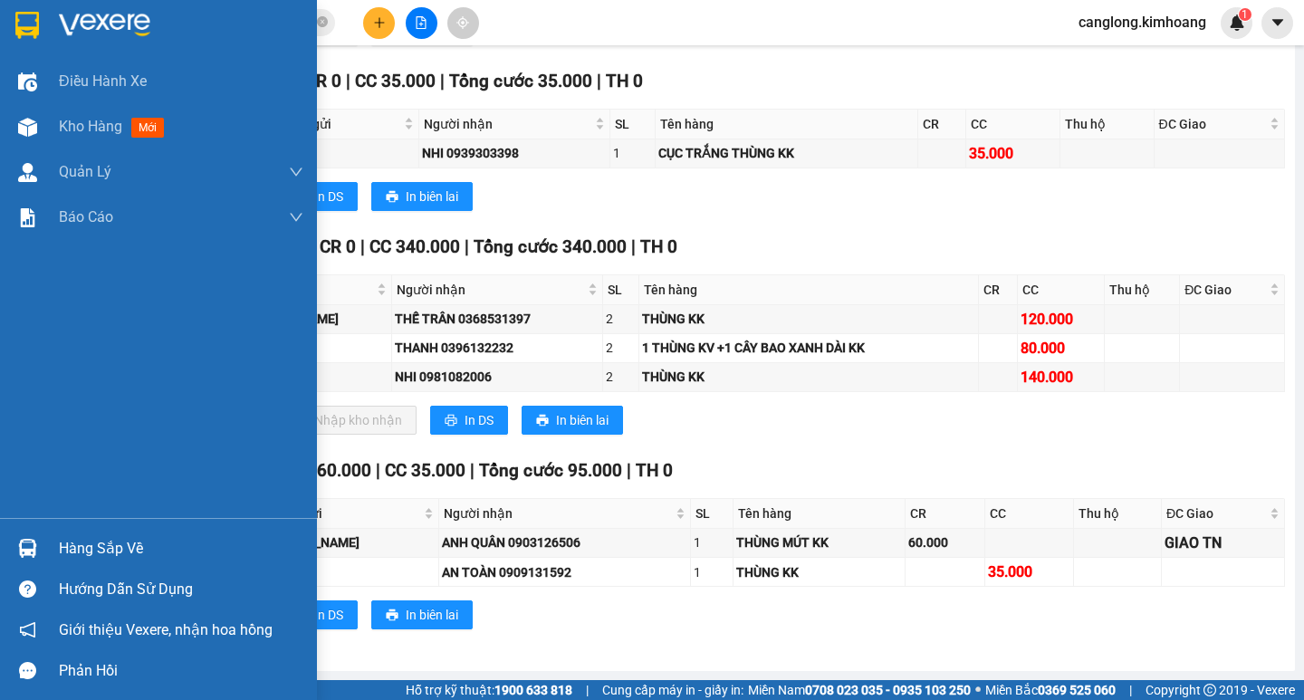
click at [37, 542] on div at bounding box center [28, 548] width 32 height 32
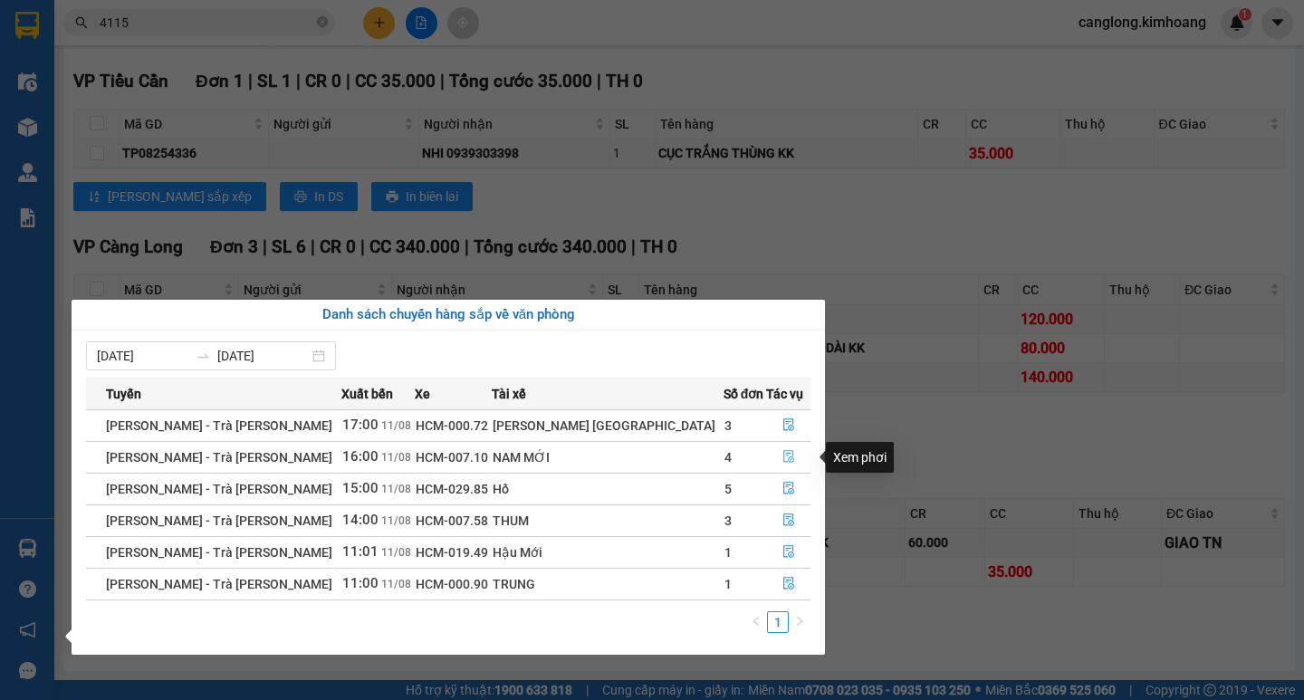
click at [782, 452] on icon "file-done" at bounding box center [788, 456] width 13 height 13
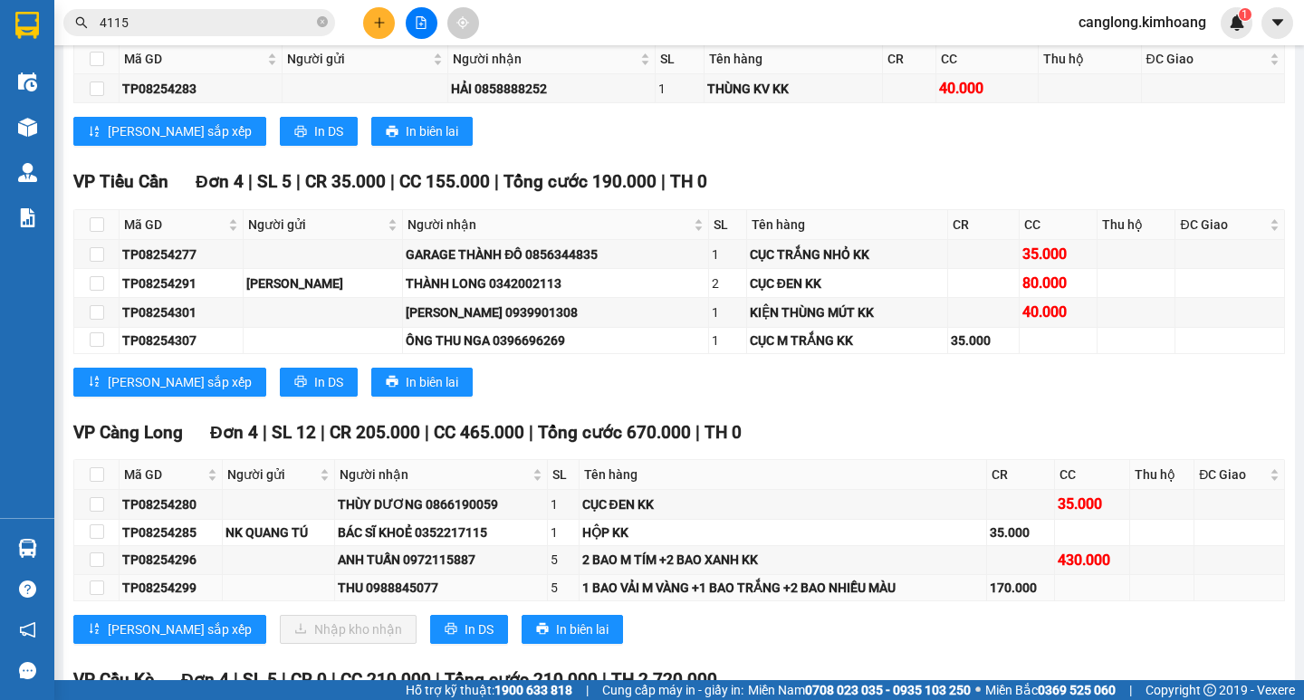
scroll to position [1487, 0]
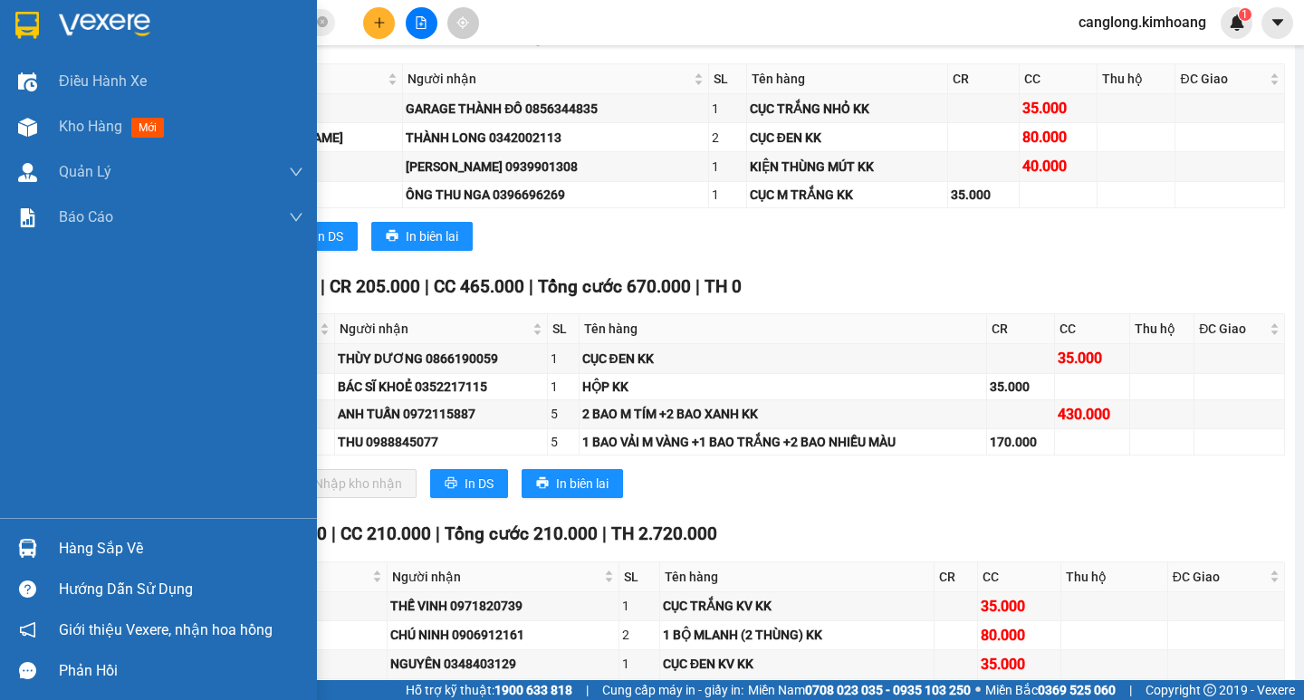
click at [112, 539] on div "Hàng sắp về" at bounding box center [181, 548] width 245 height 27
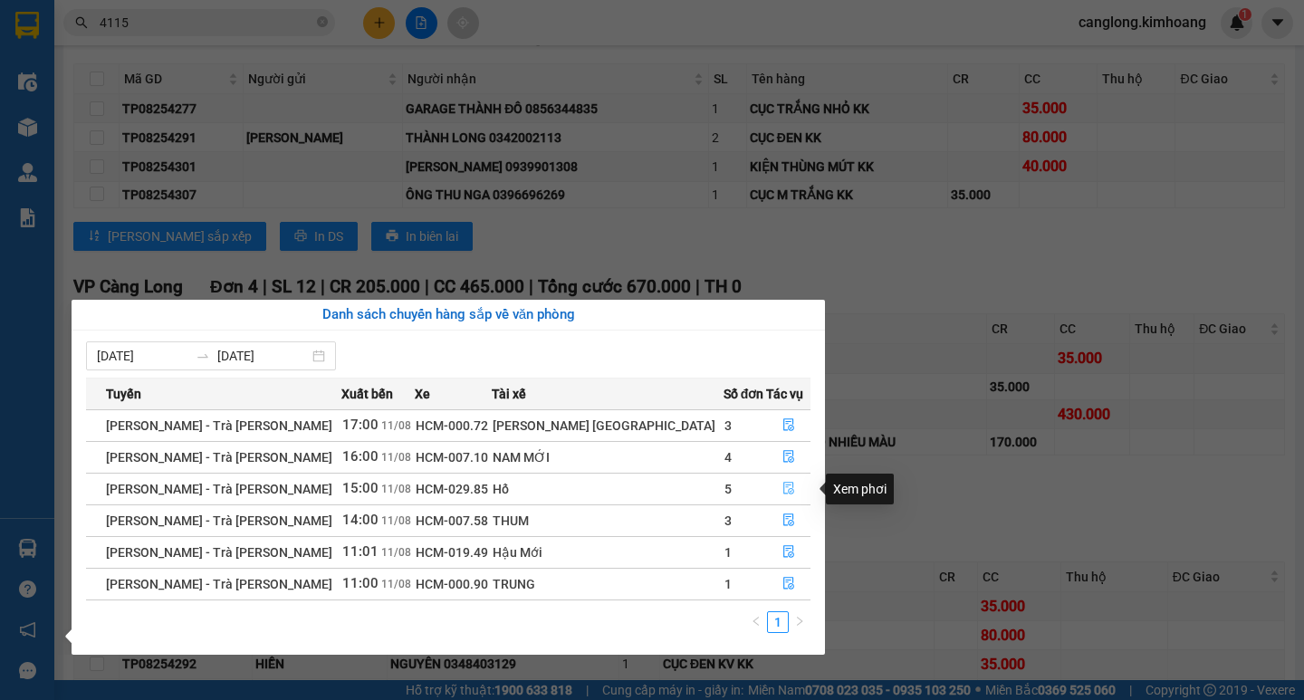
click at [787, 483] on button "button" at bounding box center [788, 489] width 43 height 29
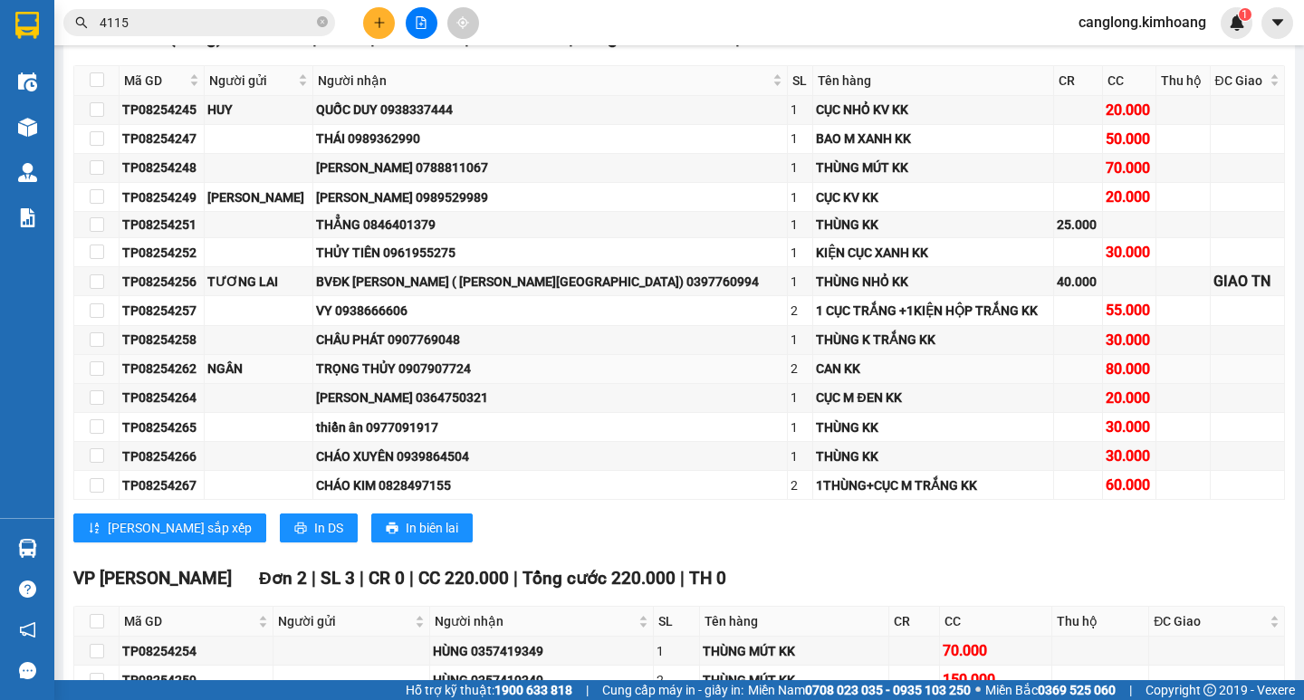
scroll to position [535, 0]
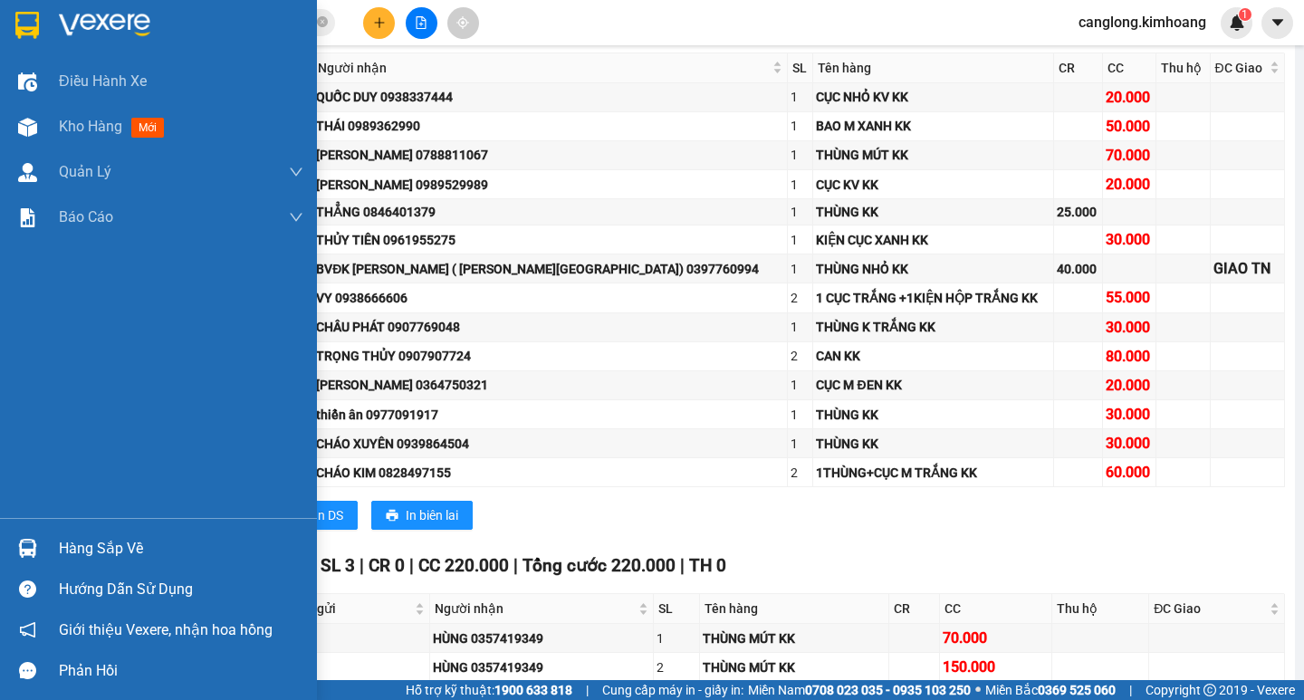
click at [66, 532] on div "Hàng sắp về" at bounding box center [158, 548] width 317 height 41
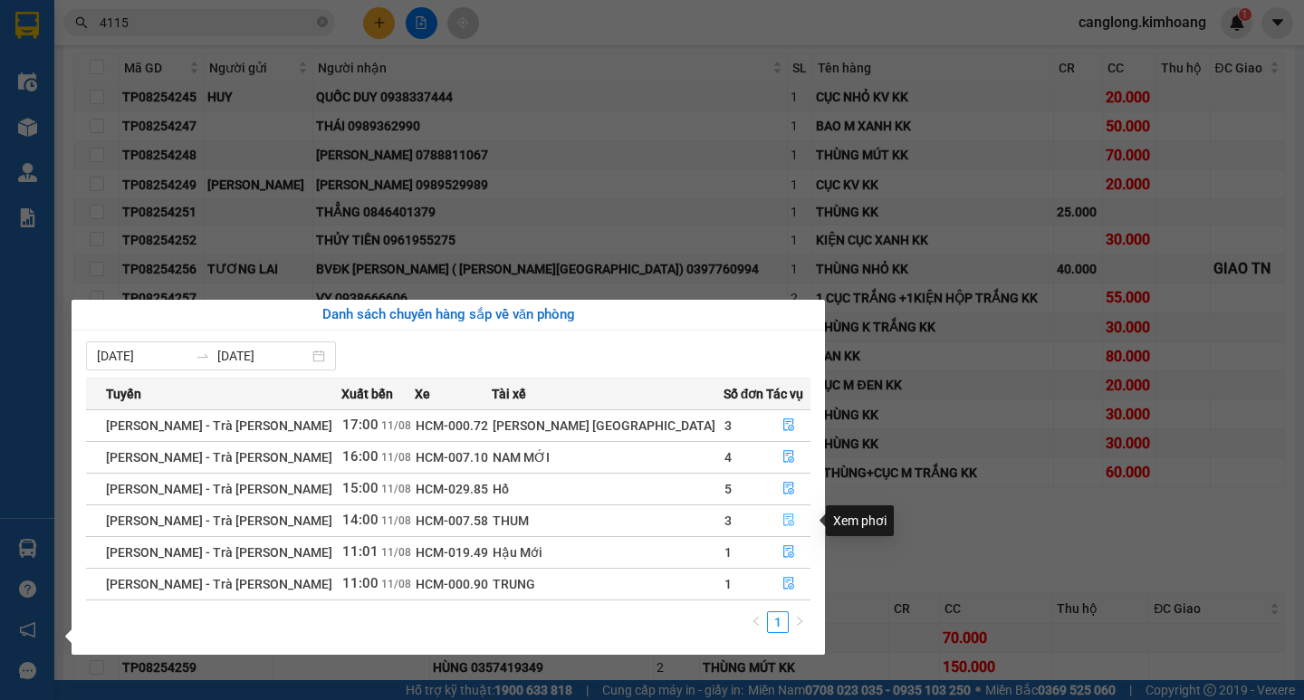
click at [783, 520] on icon "file-done" at bounding box center [788, 520] width 11 height 13
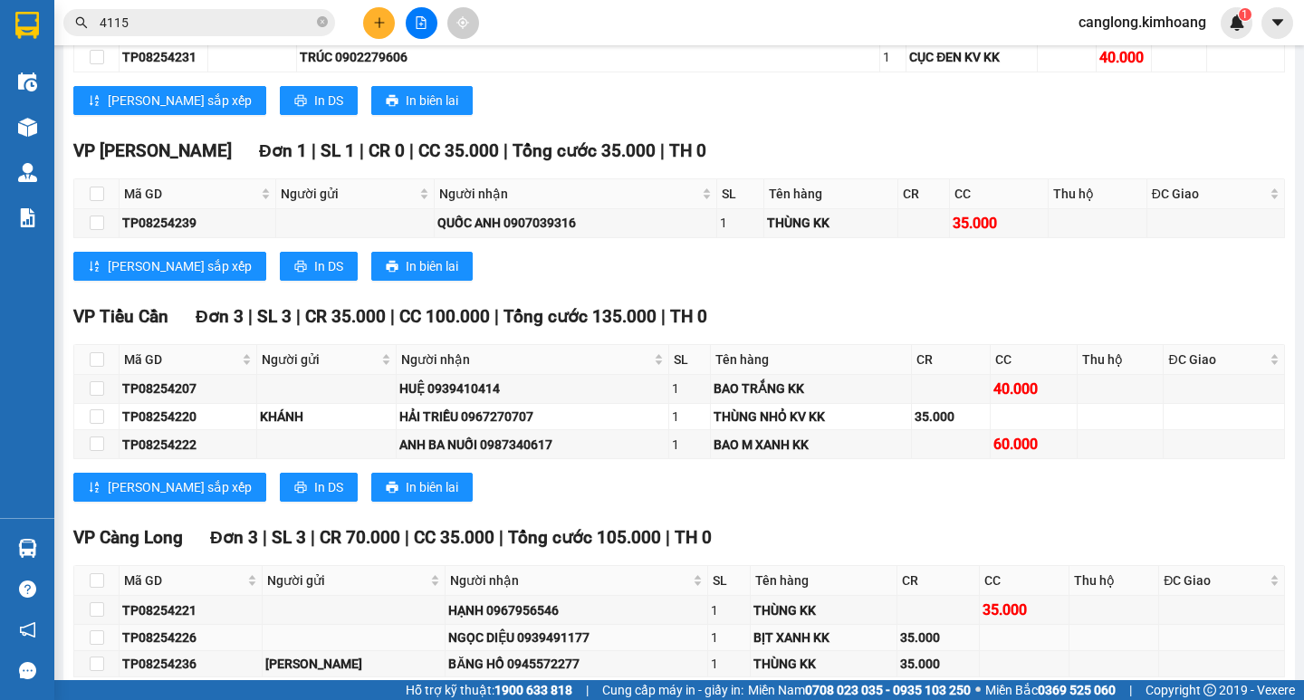
scroll to position [1472, 0]
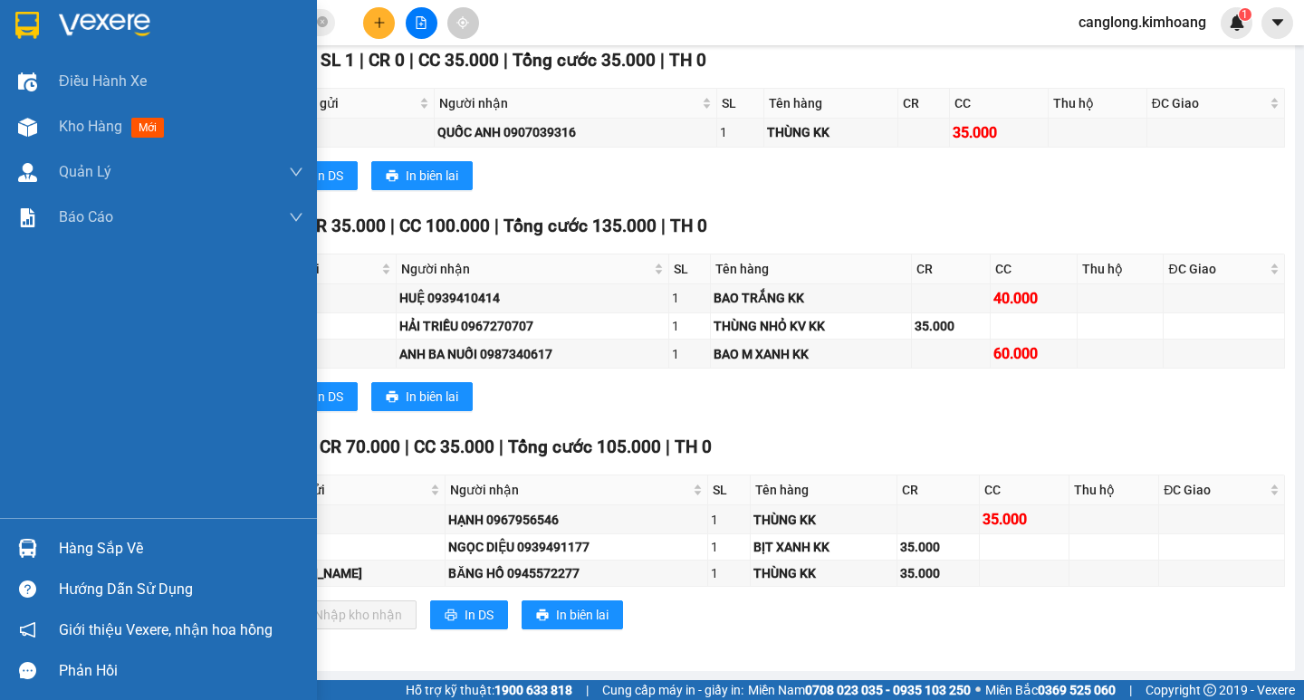
click at [81, 545] on div "Hàng sắp về" at bounding box center [181, 548] width 245 height 27
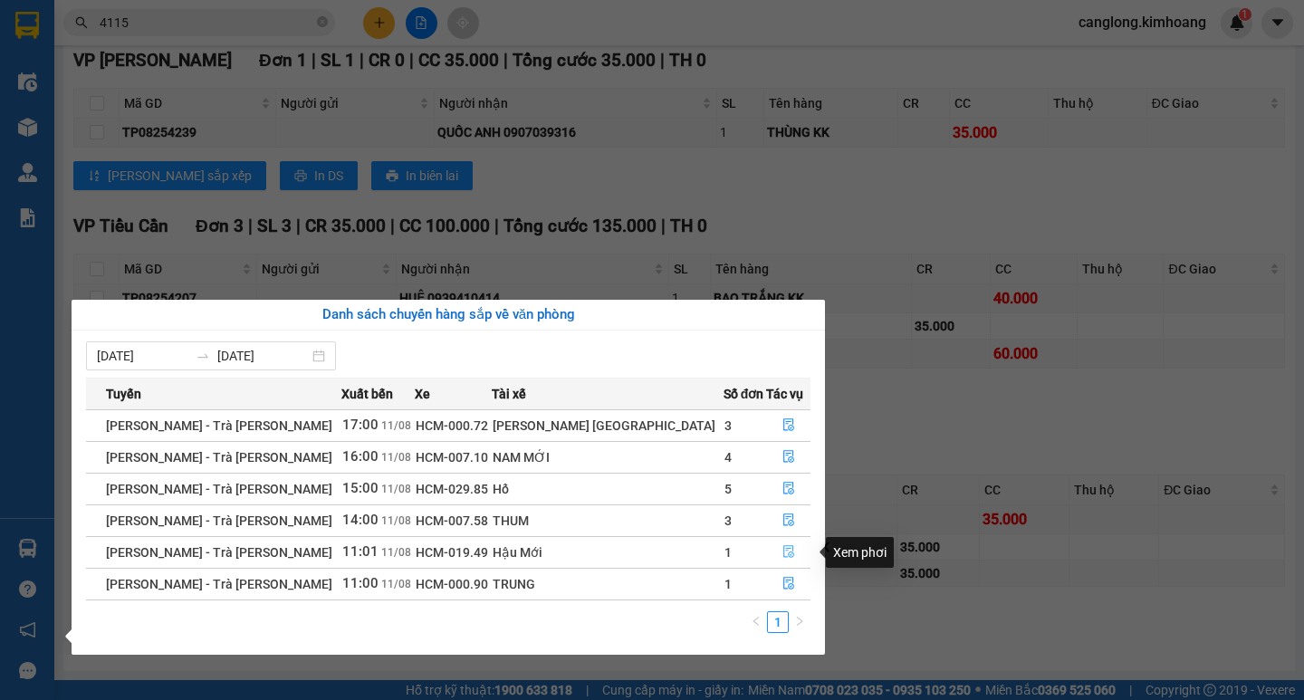
click at [767, 551] on button "button" at bounding box center [788, 552] width 43 height 29
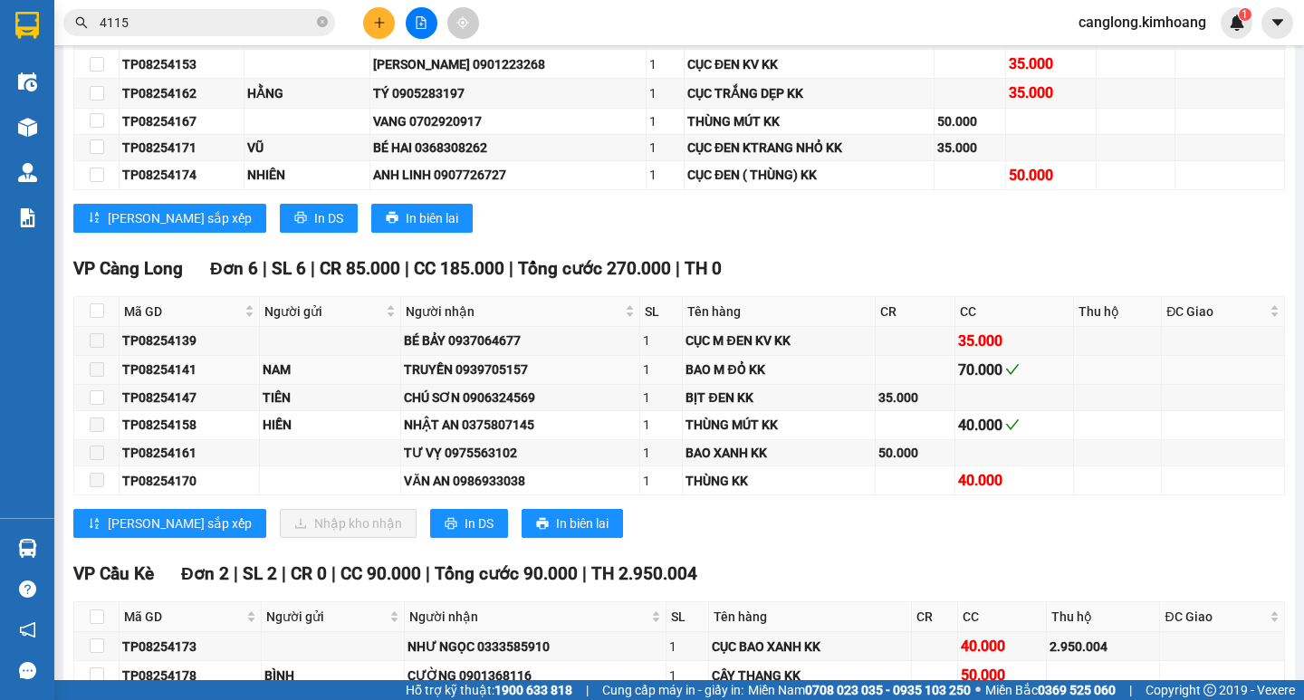
scroll to position [1584, 0]
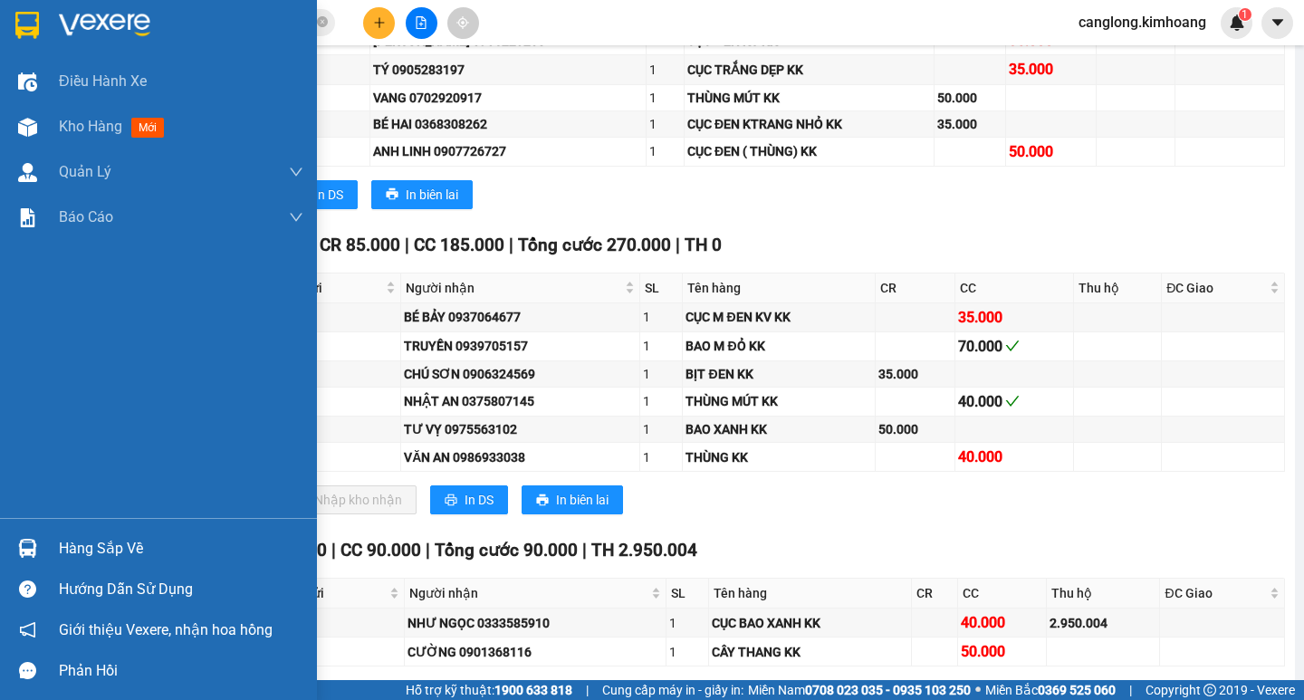
click at [62, 536] on div "Hàng sắp về" at bounding box center [181, 548] width 245 height 27
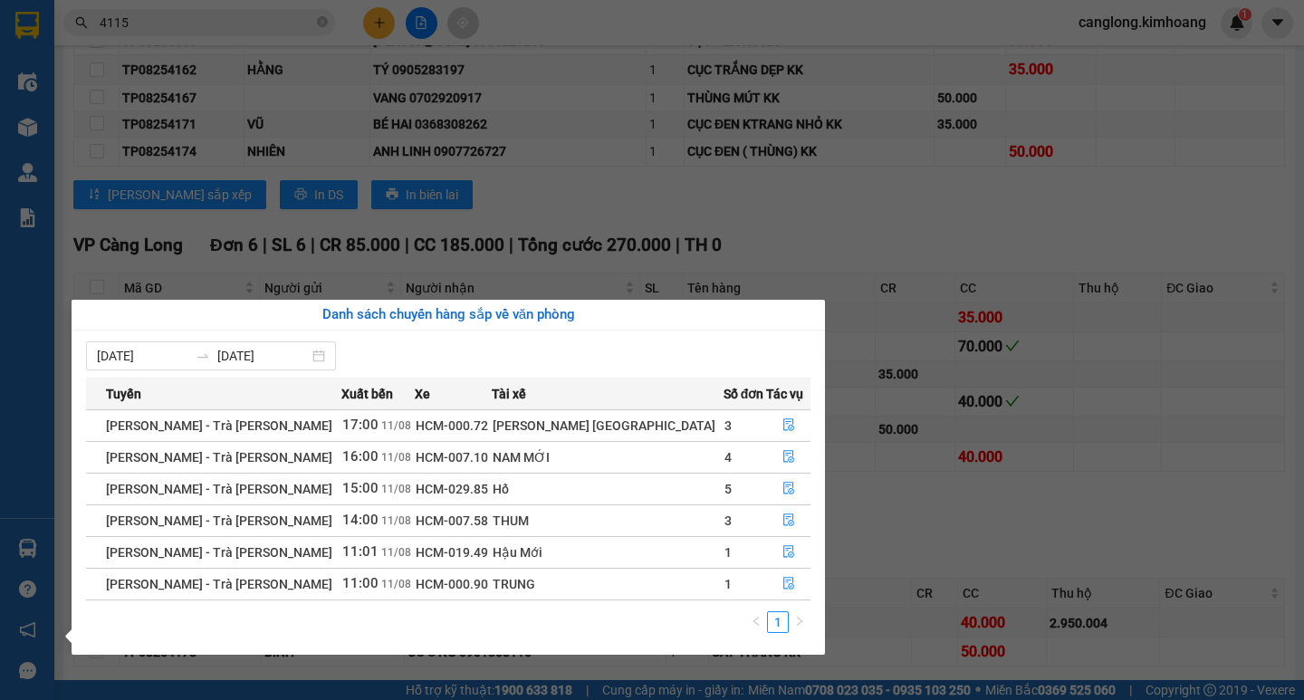
drag, startPoint x: 0, startPoint y: 334, endPoint x: 10, endPoint y: 322, distance: 15.4
click at [8, 324] on div "Điều [PERSON_NAME] xe Kho hàng mới [PERSON_NAME] [PERSON_NAME] [PERSON_NAME] lý…" at bounding box center [27, 350] width 54 height 700
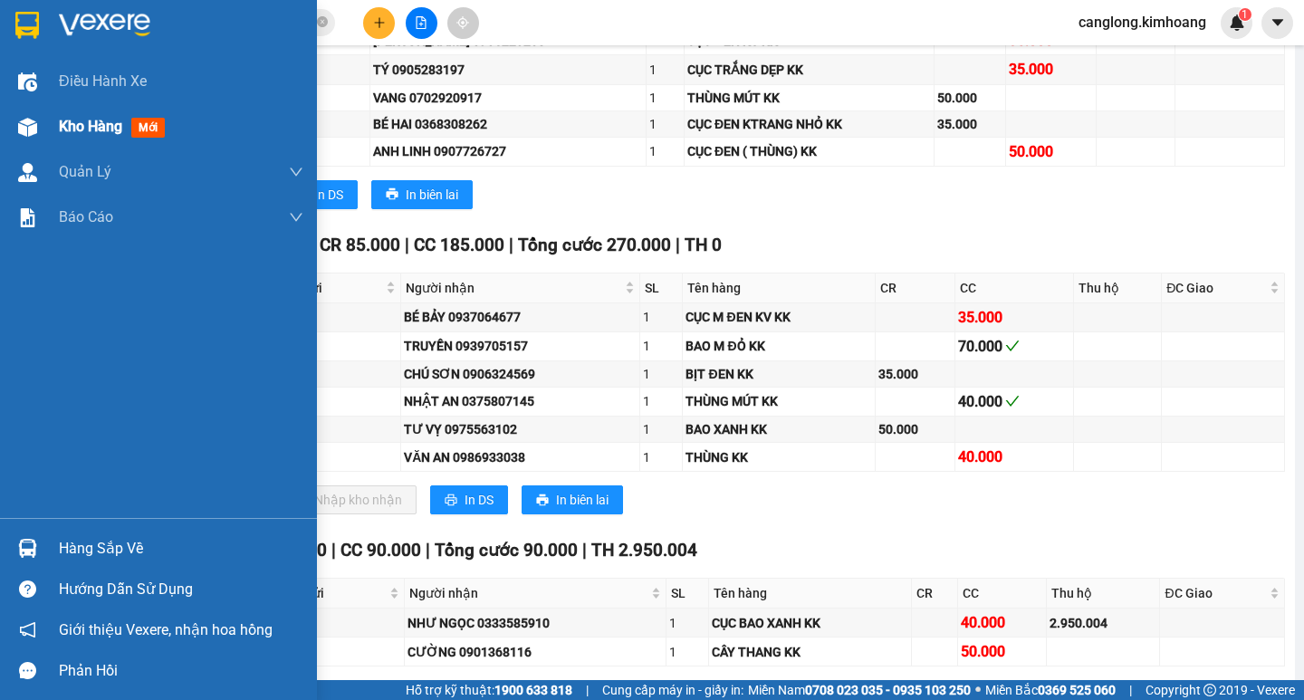
click at [29, 122] on img at bounding box center [27, 127] width 19 height 19
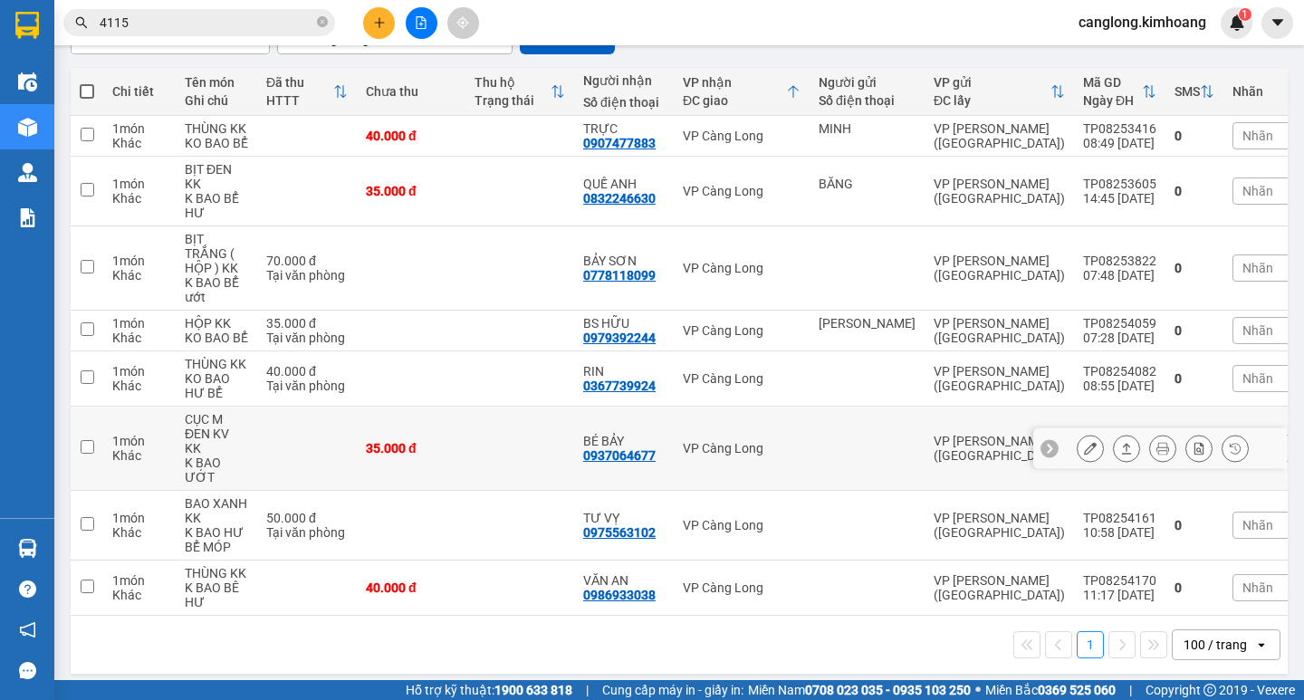
scroll to position [190, 0]
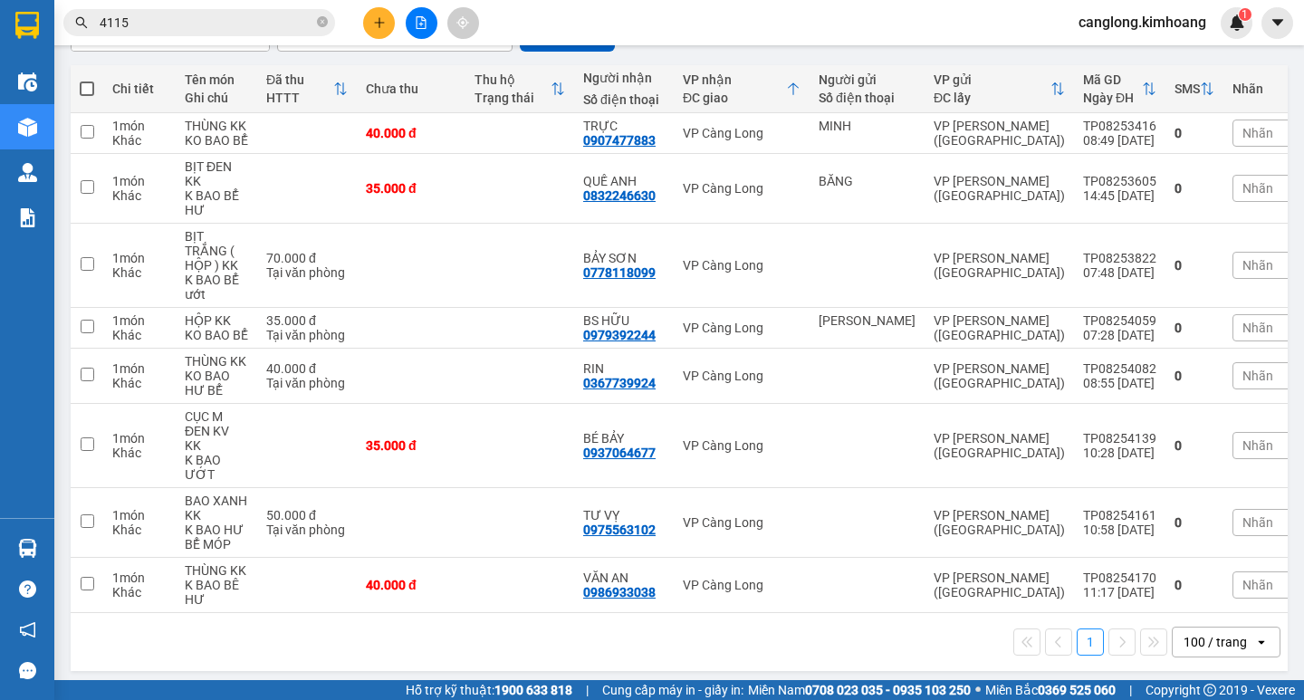
click at [241, 32] on input "4115" at bounding box center [207, 23] width 214 height 20
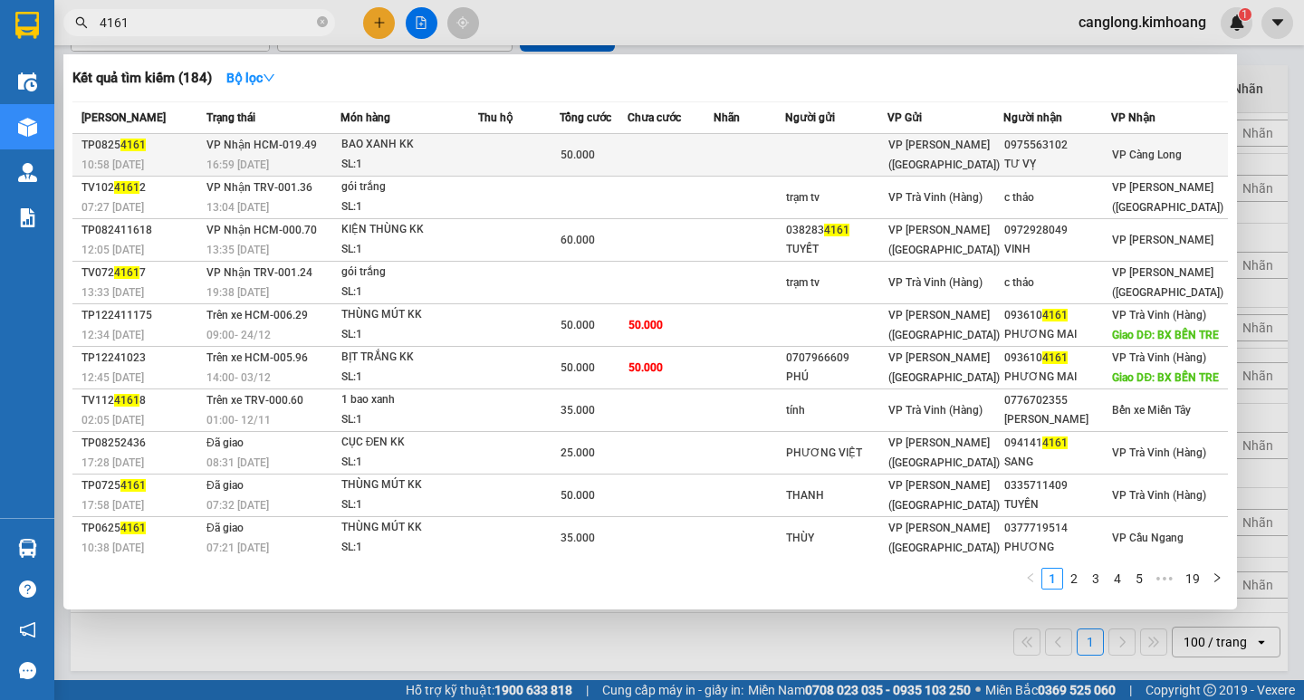
type input "4161"
click at [514, 150] on td at bounding box center [519, 155] width 82 height 43
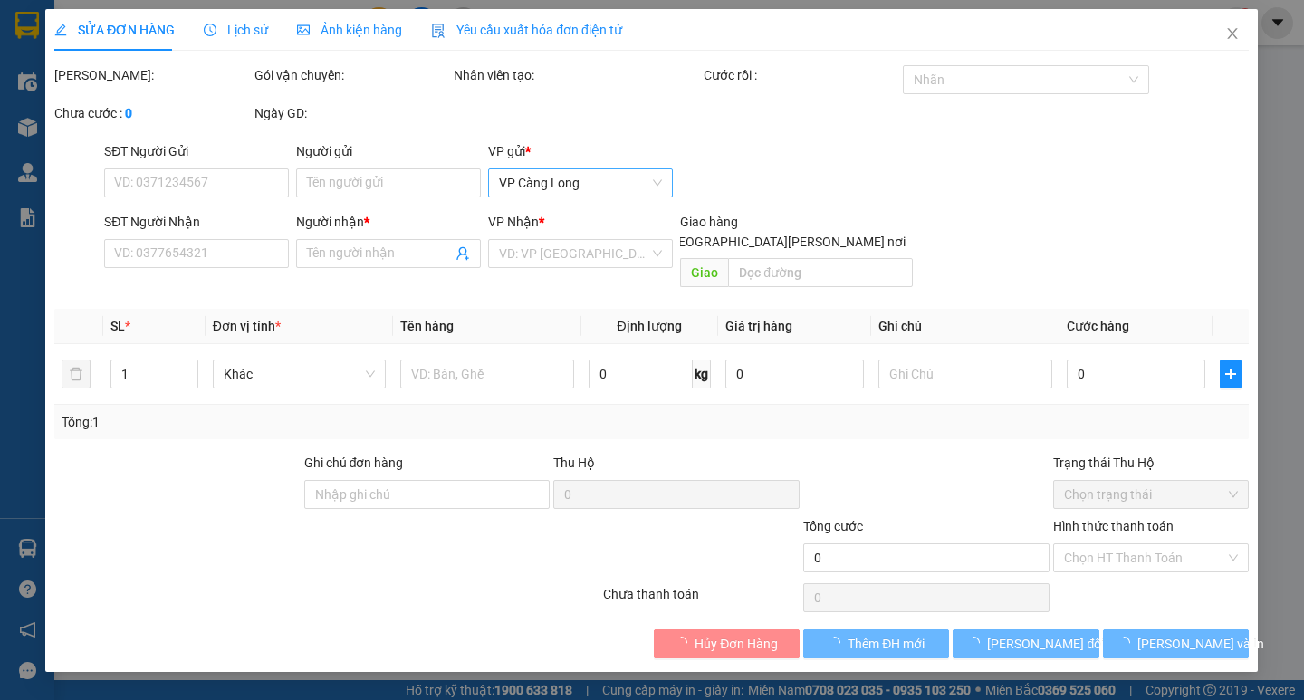
type input "0975563102"
type input "TƯ VỴ"
type input "50.000"
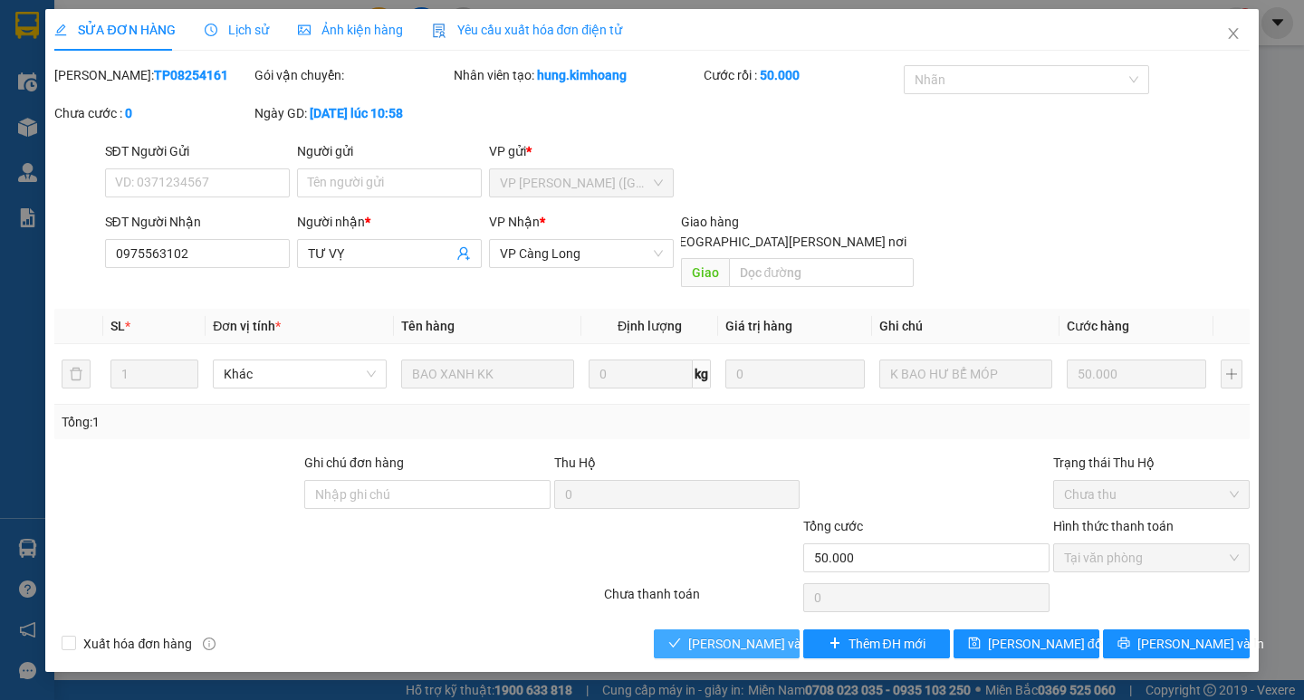
click at [707, 634] on span "[PERSON_NAME] và [PERSON_NAME] hàng" at bounding box center [810, 644] width 245 height 20
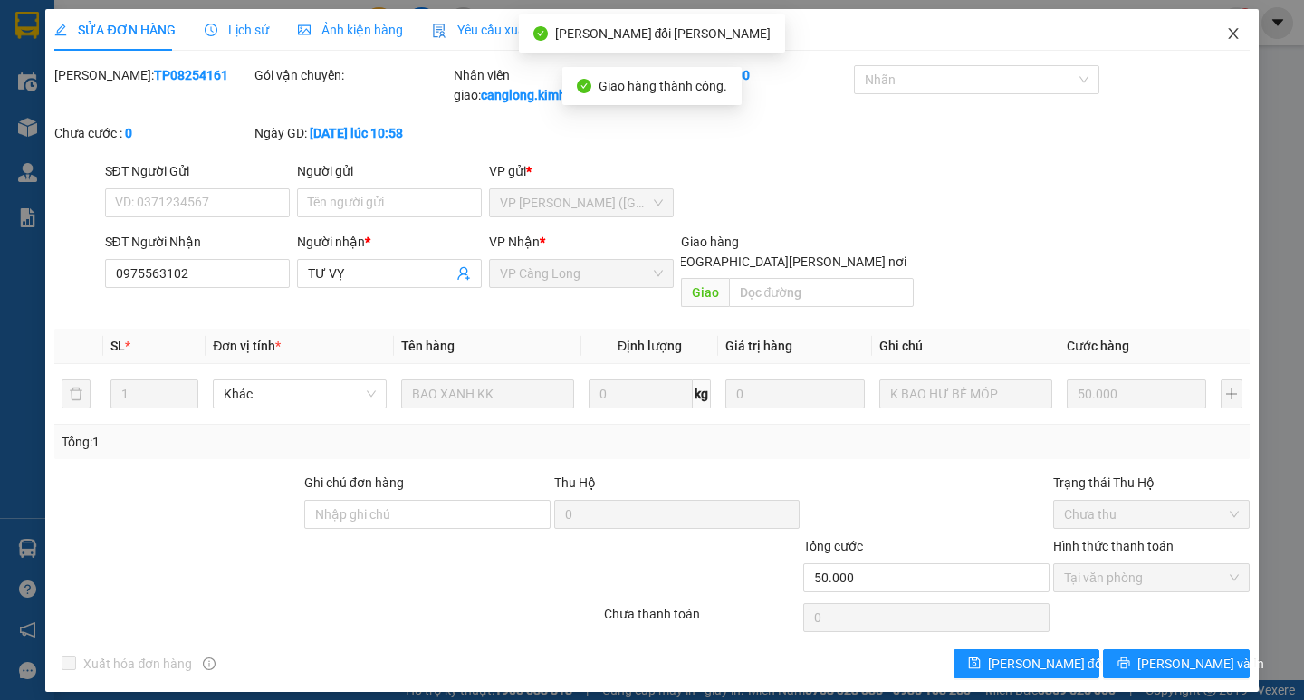
drag, startPoint x: 1227, startPoint y: 26, endPoint x: 1251, endPoint y: 41, distance: 27.6
click at [1256, 34] on span "Close" at bounding box center [1233, 34] width 51 height 51
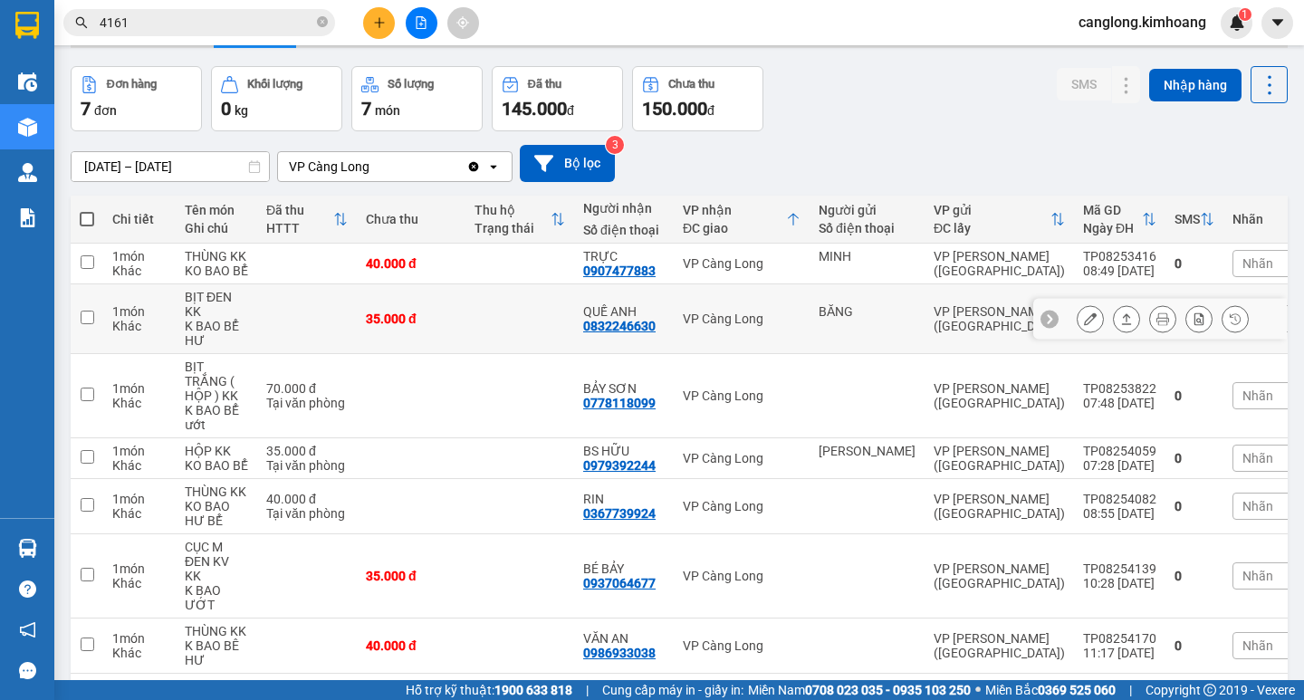
scroll to position [120, 0]
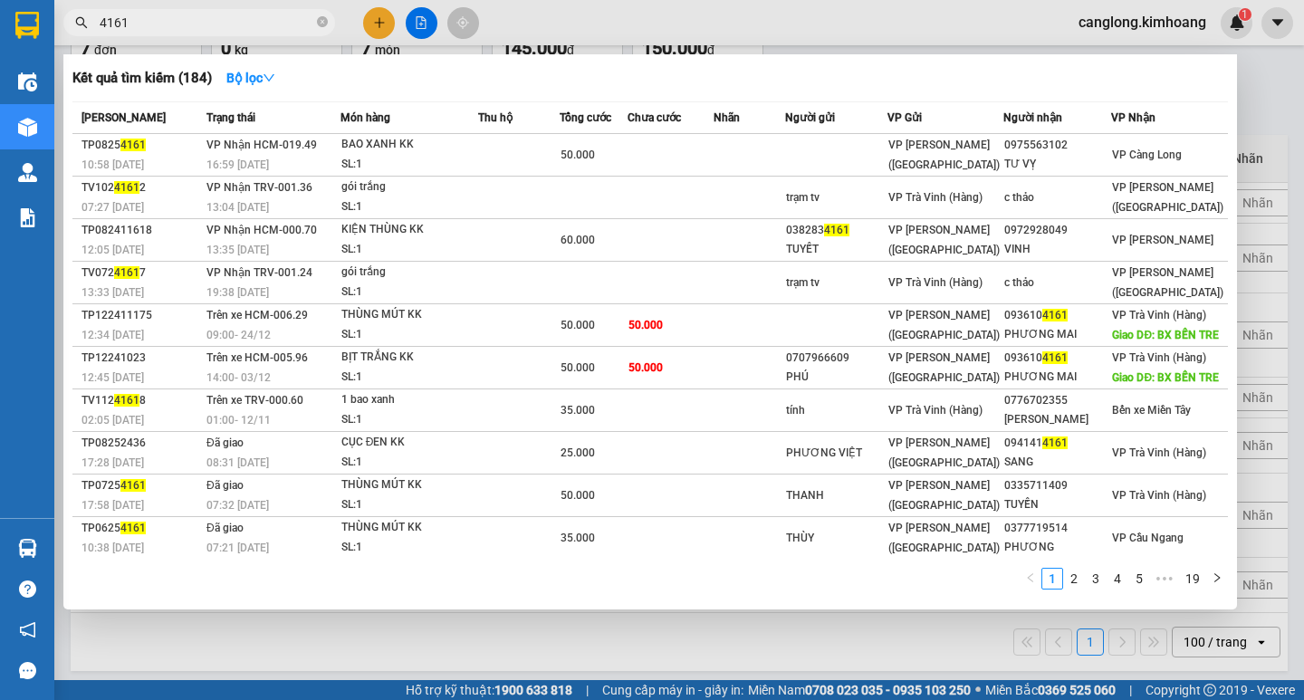
drag, startPoint x: 275, startPoint y: 19, endPoint x: 273, endPoint y: 41, distance: 21.9
click at [274, 19] on input "4161" at bounding box center [207, 23] width 214 height 20
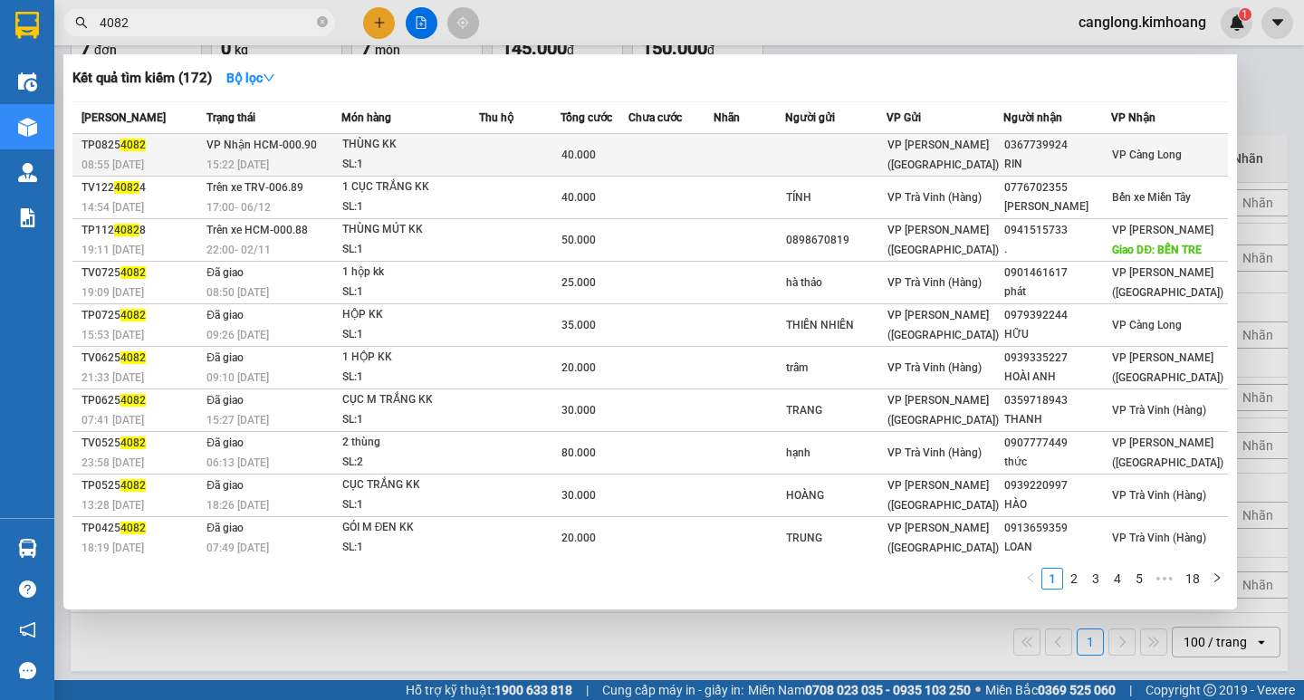
type input "4082"
click at [749, 157] on td at bounding box center [750, 155] width 72 height 43
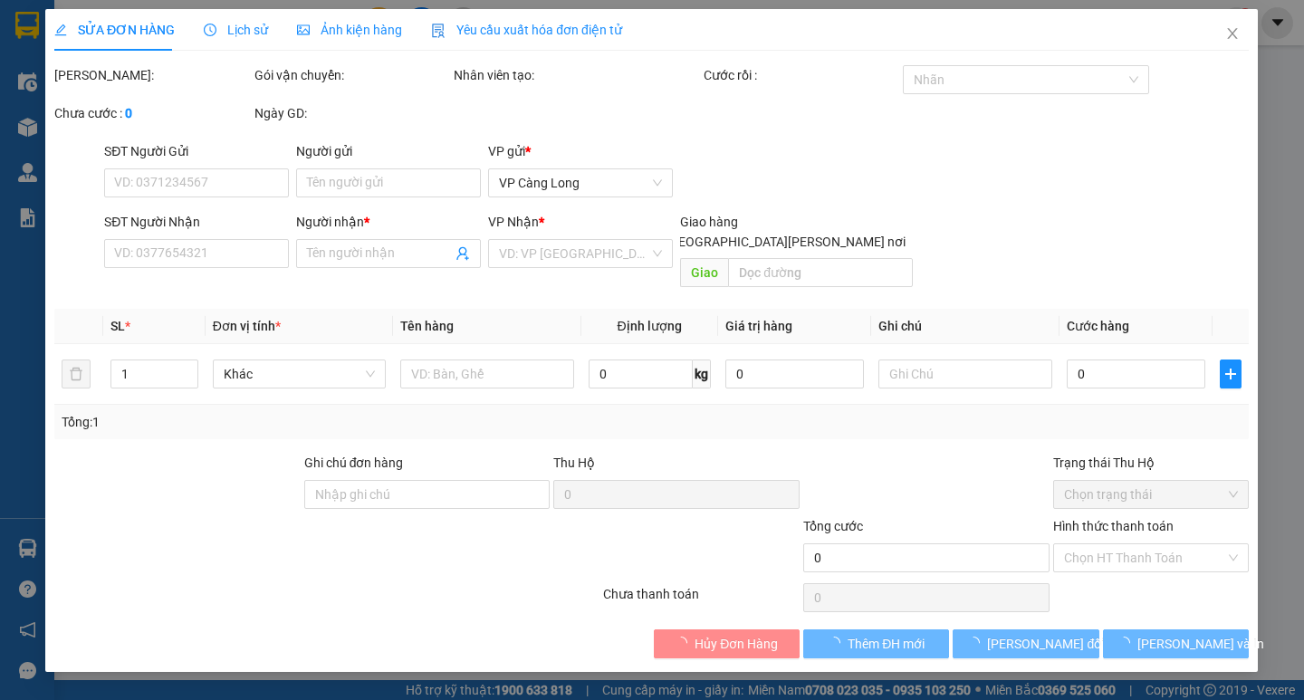
type input "0367739924"
type input "RIN"
type input "40.000"
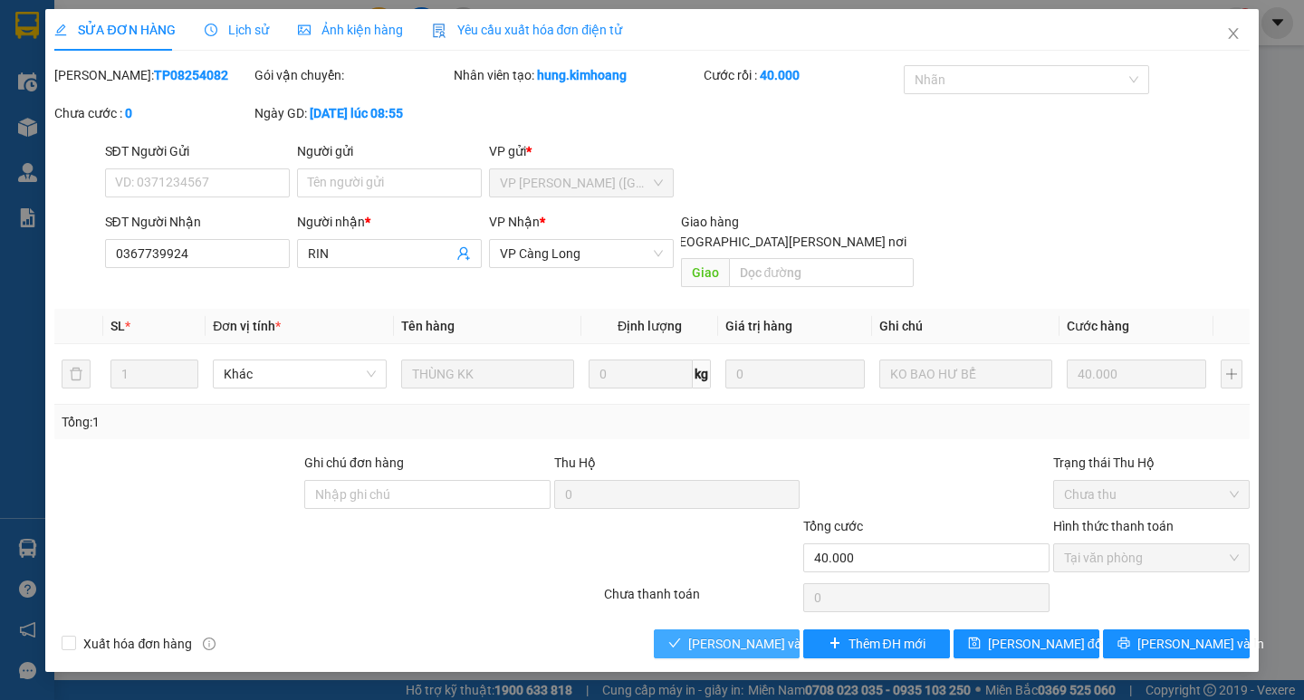
click at [729, 634] on span "[PERSON_NAME] và [PERSON_NAME] hàng" at bounding box center [810, 644] width 245 height 20
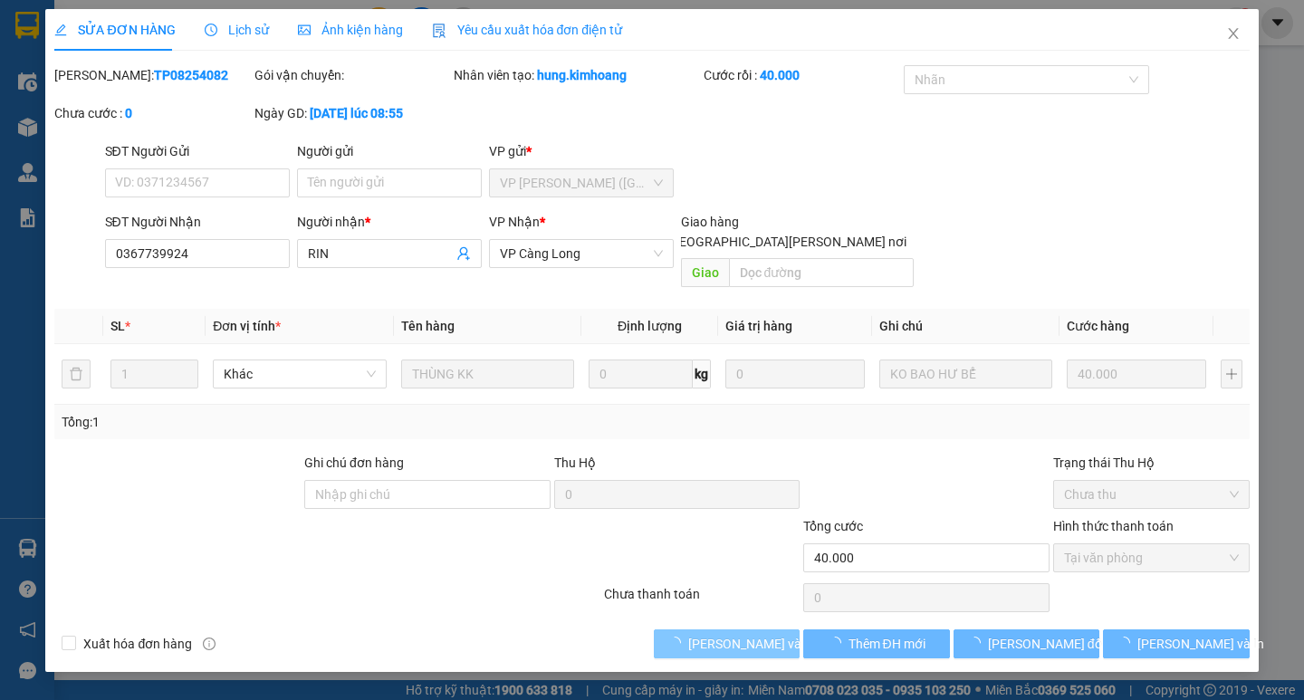
click at [729, 634] on span "[PERSON_NAME] và [PERSON_NAME] hàng" at bounding box center [810, 644] width 245 height 20
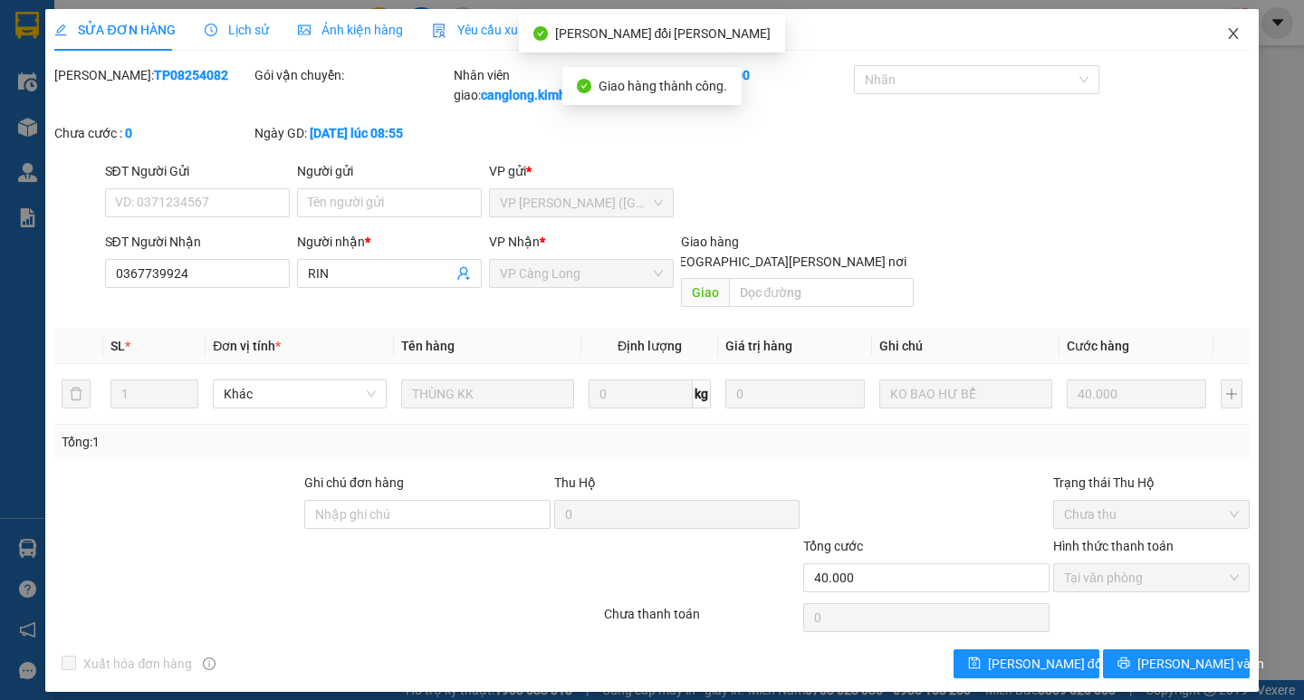
click at [1230, 32] on icon "close" at bounding box center [1233, 33] width 14 height 14
click at [1230, 32] on div "1" at bounding box center [1237, 23] width 32 height 32
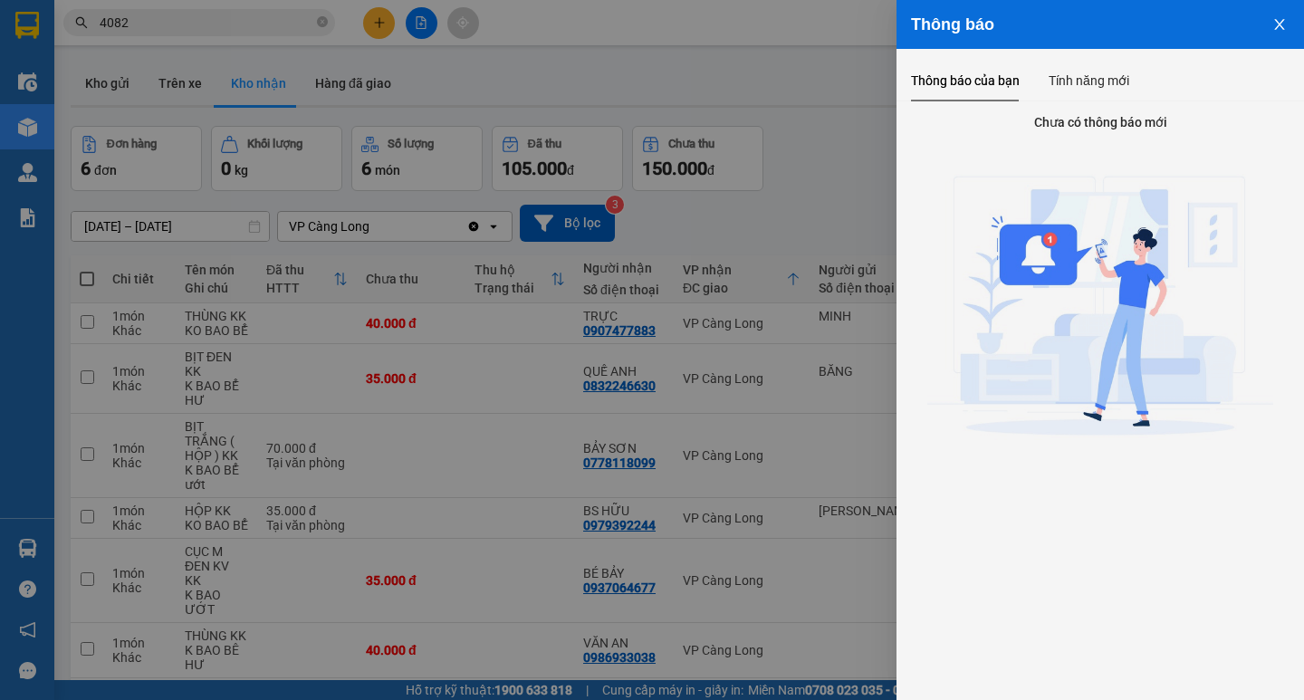
click at [1284, 15] on button "Close" at bounding box center [1279, 23] width 49 height 46
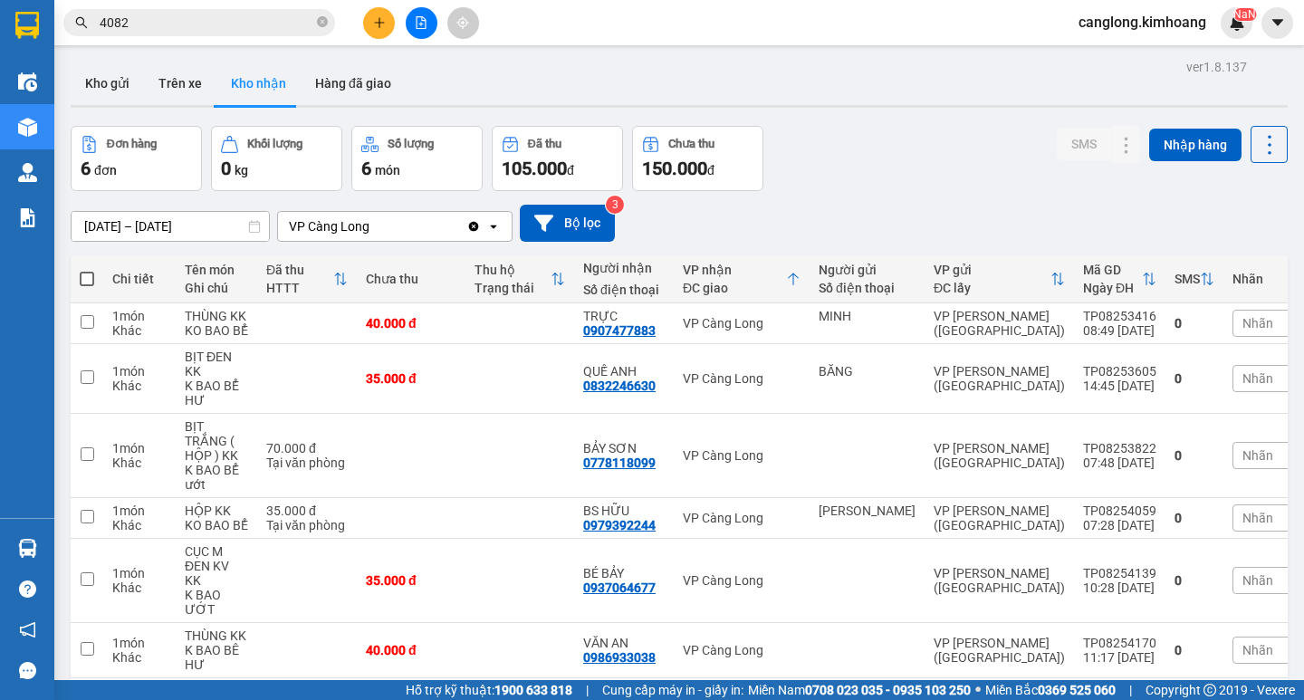
drag, startPoint x: 892, startPoint y: 151, endPoint x: 887, endPoint y: 164, distance: 13.5
click at [889, 161] on div "Đơn hàng 6 đơn Khối lượng 0 kg Số lượng 6 món Đã thu 105.000 đ Chưa thu 150.000…" at bounding box center [679, 158] width 1217 height 65
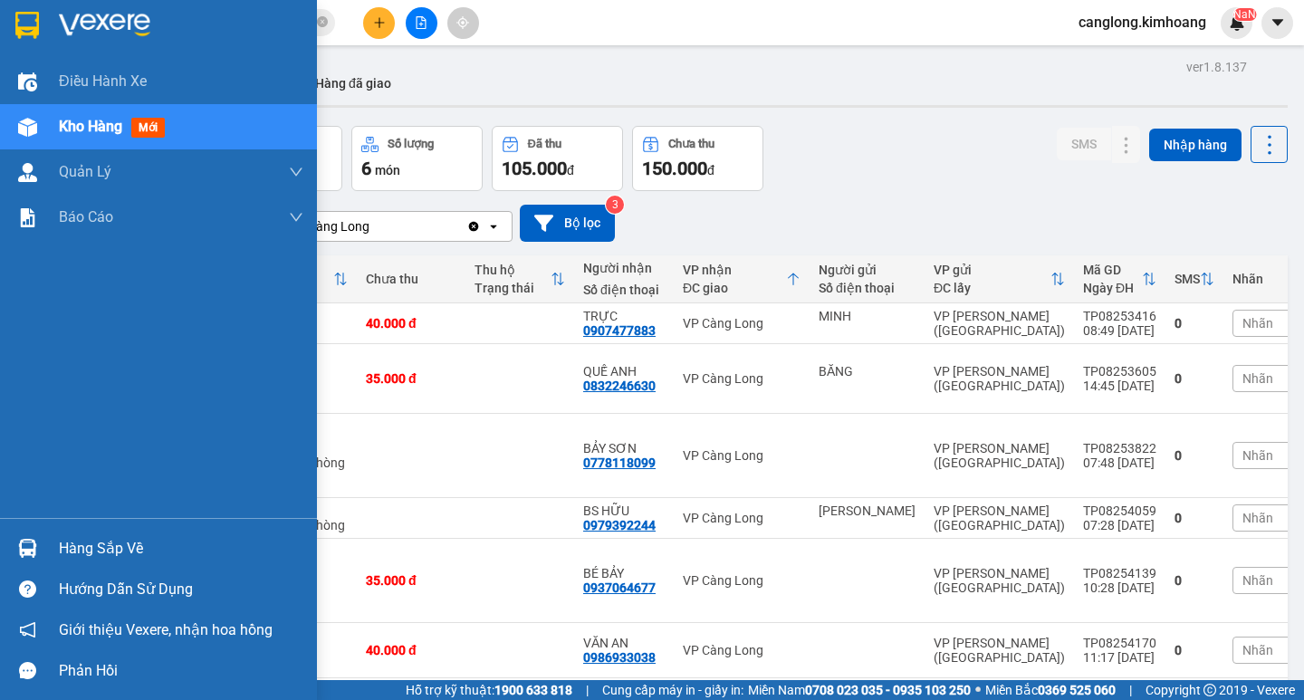
click at [81, 552] on div "Hàng sắp về" at bounding box center [181, 548] width 245 height 27
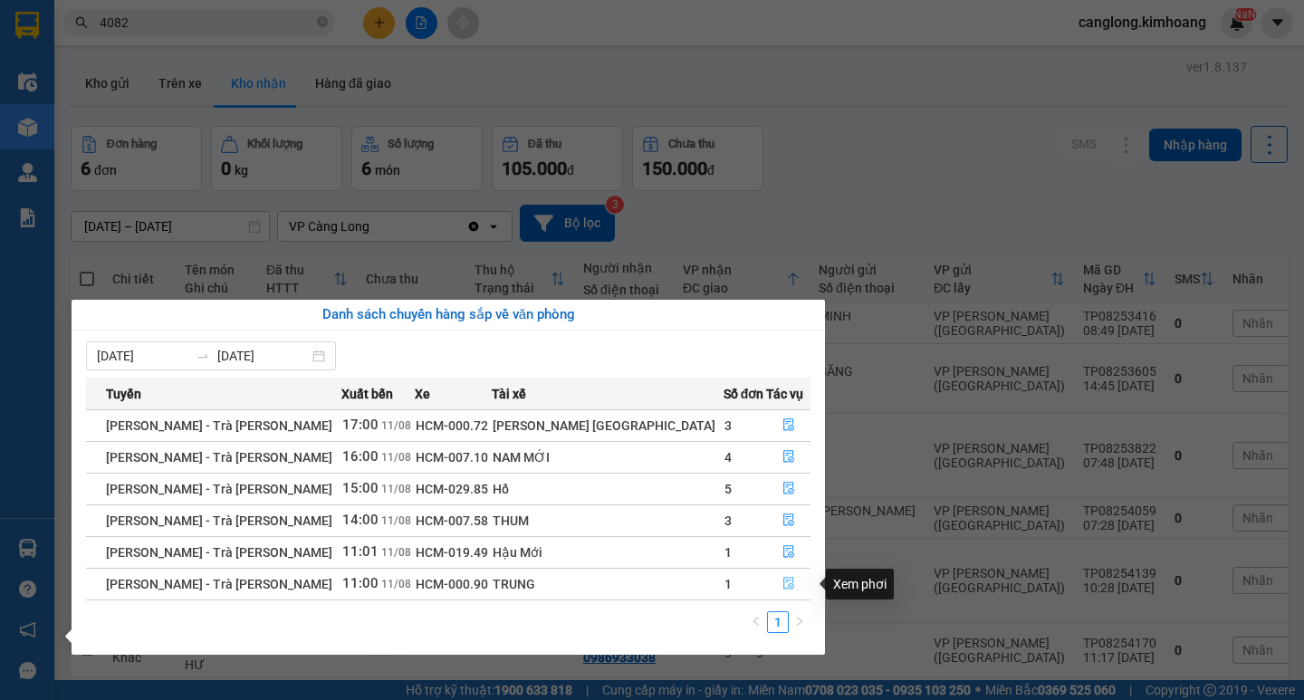
click at [782, 586] on icon "file-done" at bounding box center [788, 583] width 13 height 13
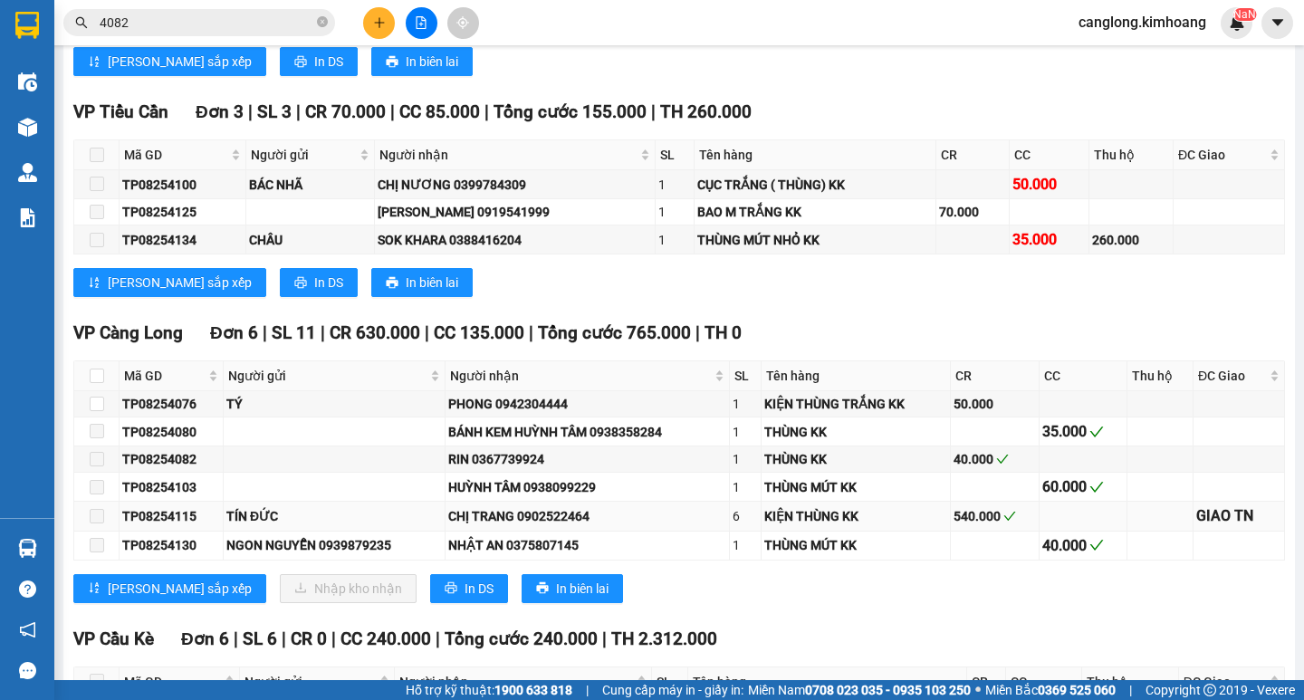
scroll to position [2083, 0]
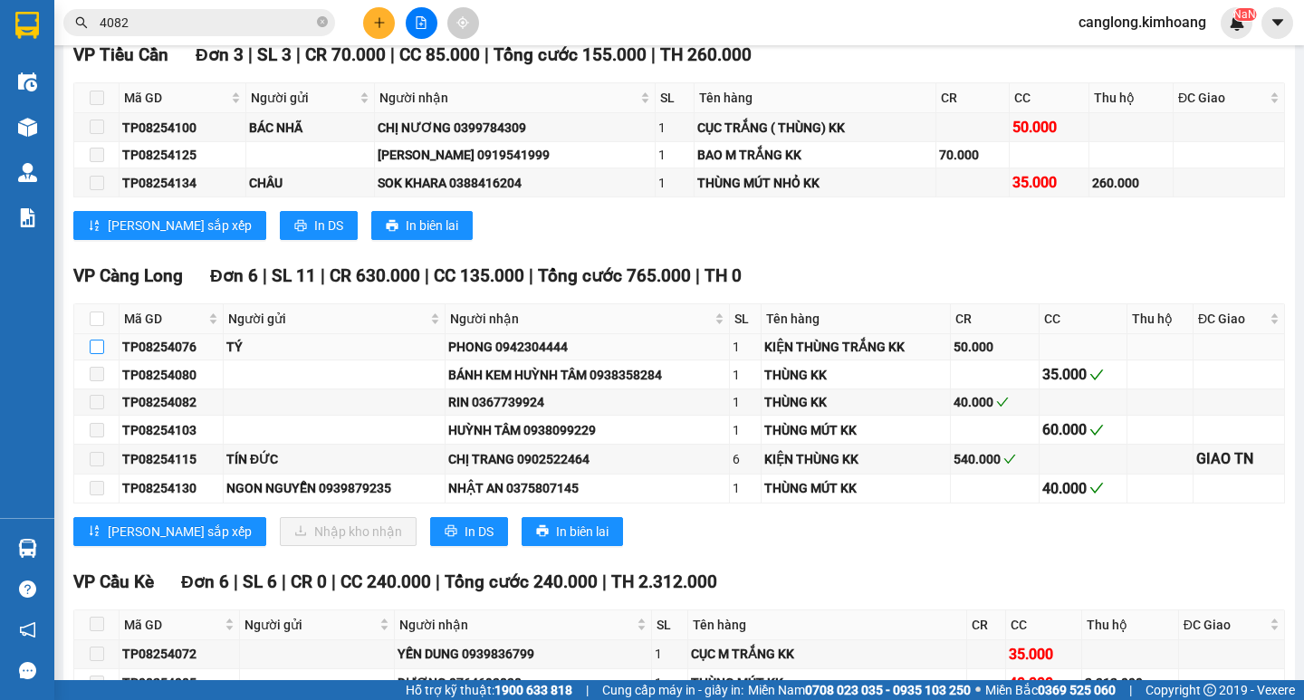
click at [99, 354] on input "checkbox" at bounding box center [97, 347] width 14 height 14
checkbox input "true"
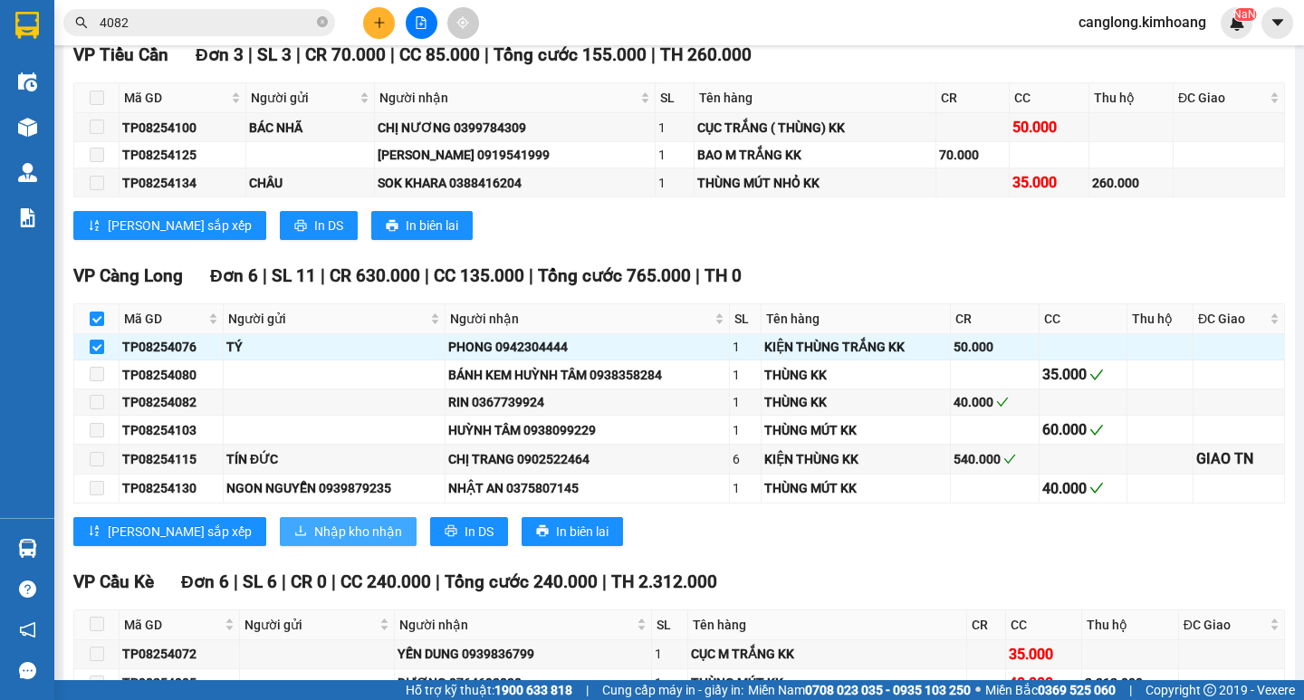
click at [314, 540] on span "Nhập kho nhận" at bounding box center [358, 532] width 88 height 20
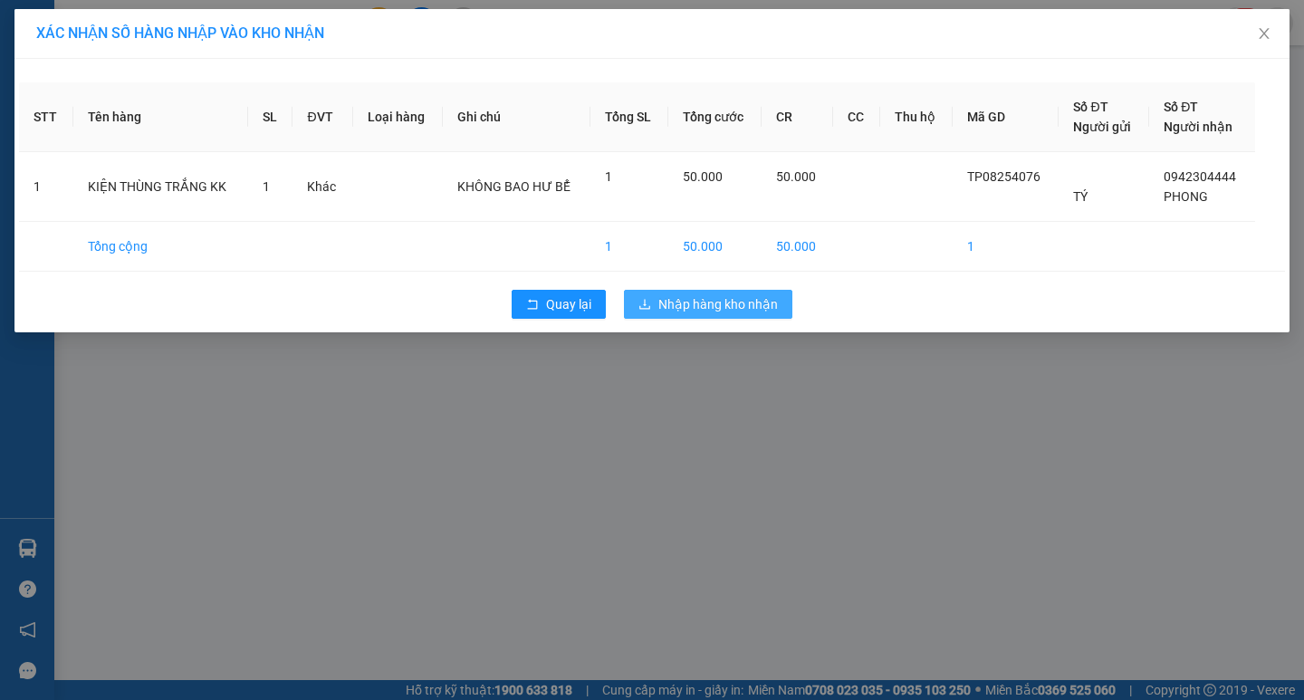
click at [726, 305] on span "Nhập hàng kho nhận" at bounding box center [718, 304] width 120 height 20
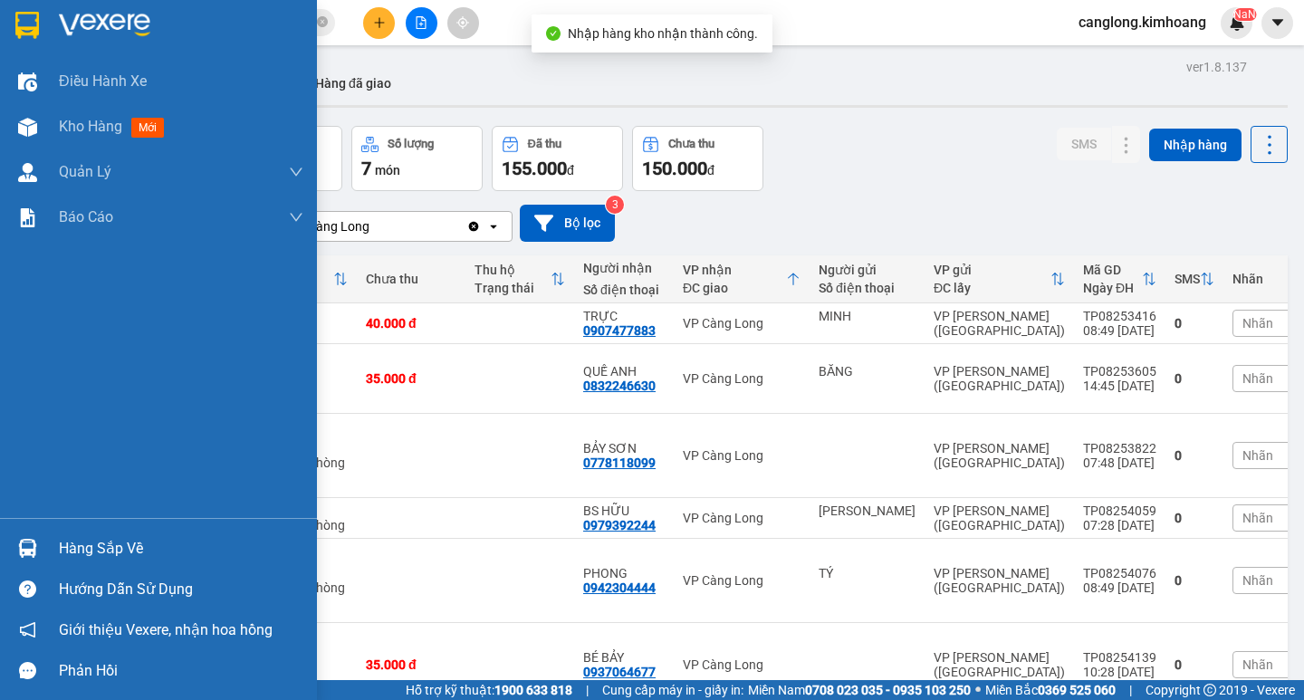
click at [16, 546] on div at bounding box center [28, 548] width 32 height 32
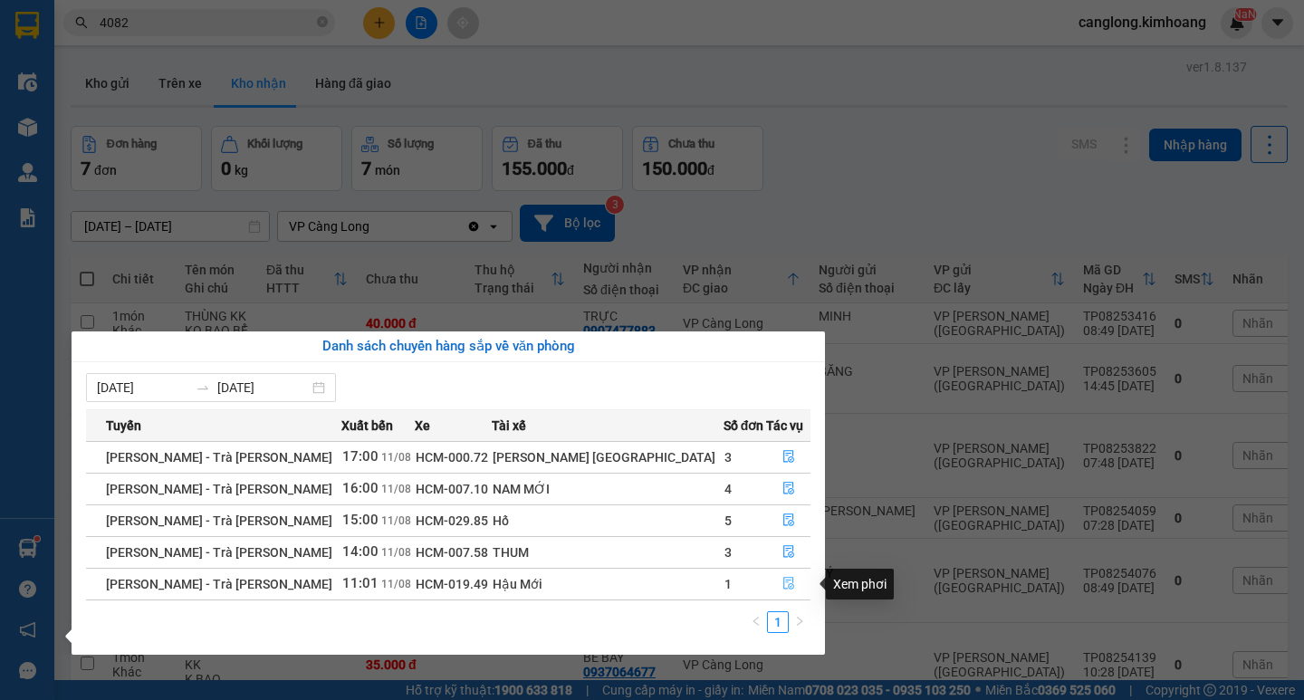
click at [783, 586] on icon "file-done" at bounding box center [788, 584] width 11 height 13
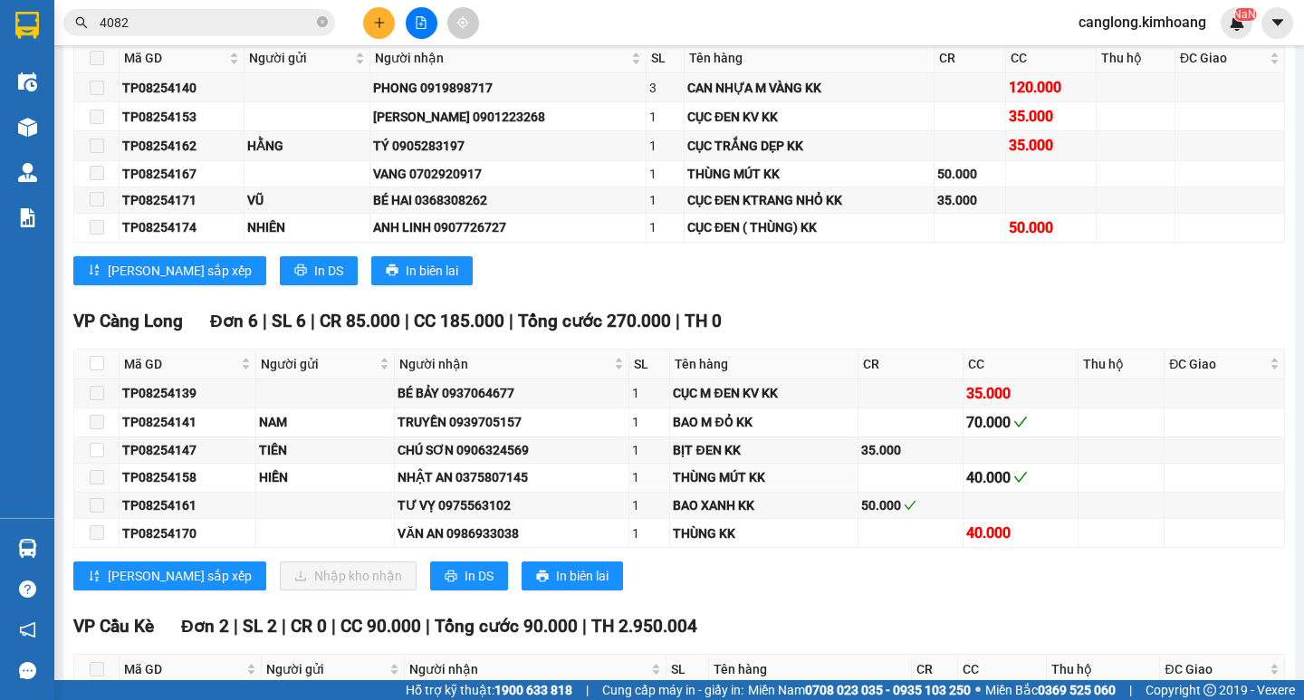
scroll to position [1539, 0]
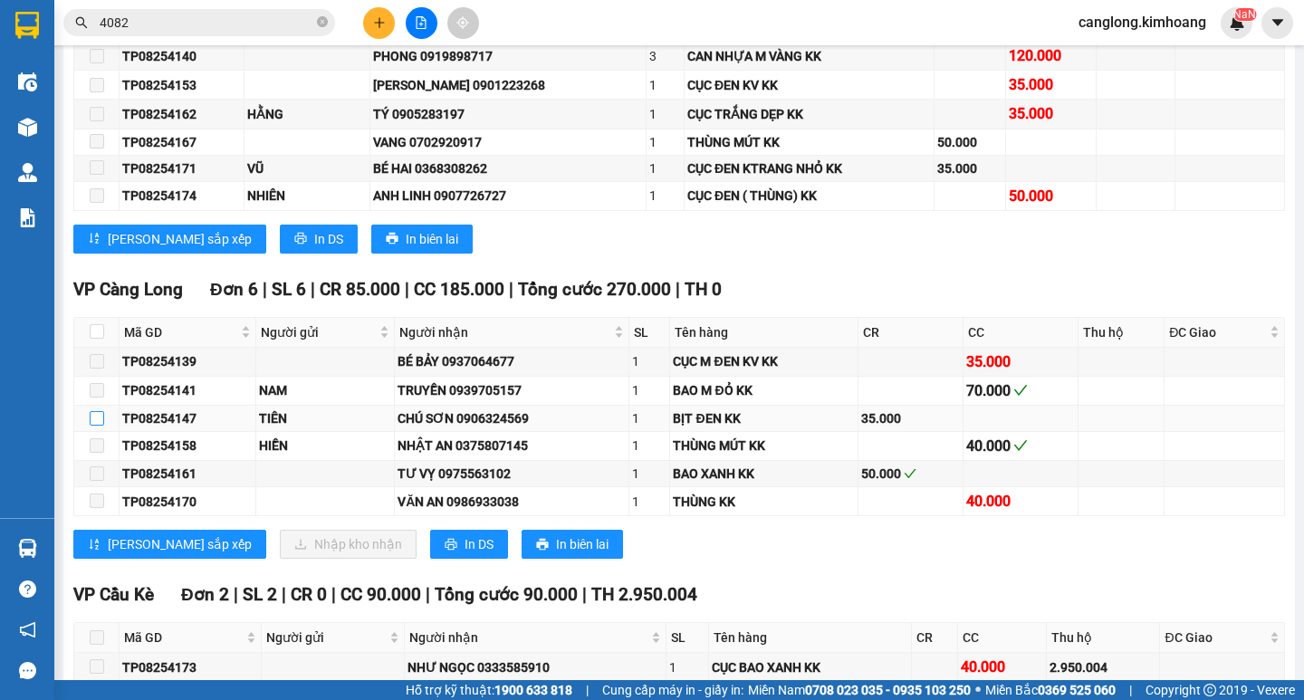
click at [91, 426] on input "checkbox" at bounding box center [97, 418] width 14 height 14
checkbox input "true"
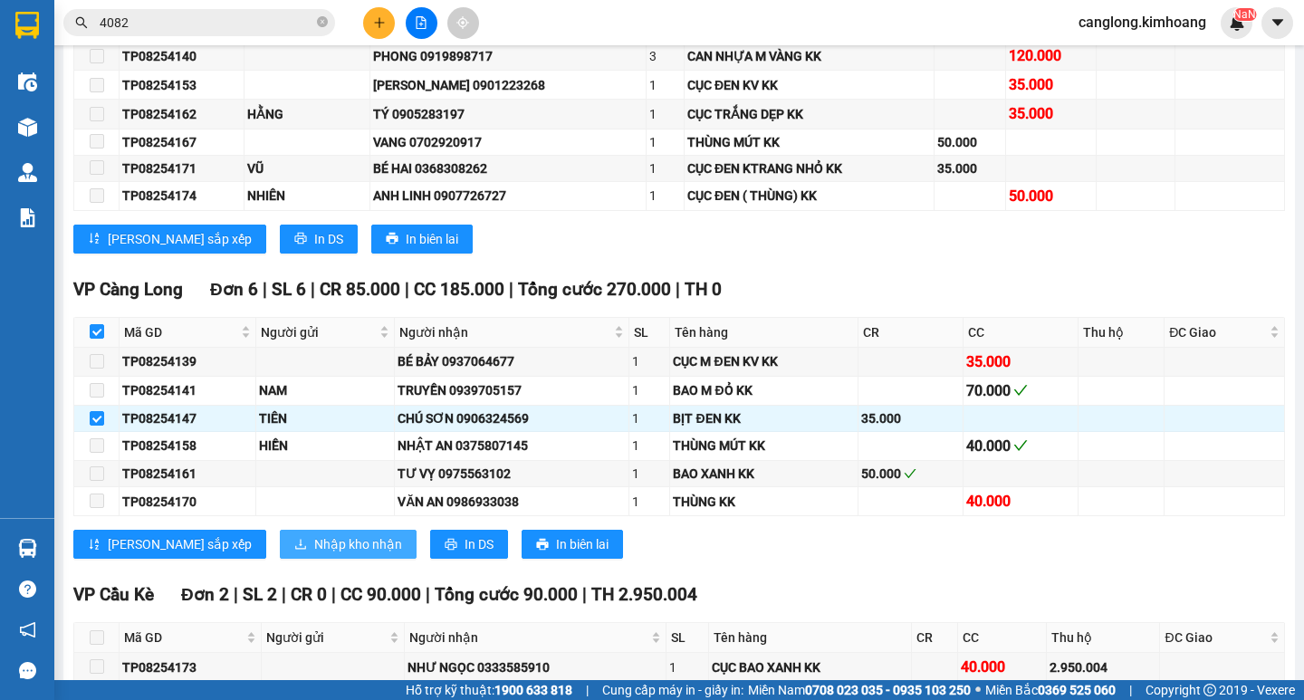
click at [314, 550] on span "Nhập kho nhận" at bounding box center [358, 544] width 88 height 20
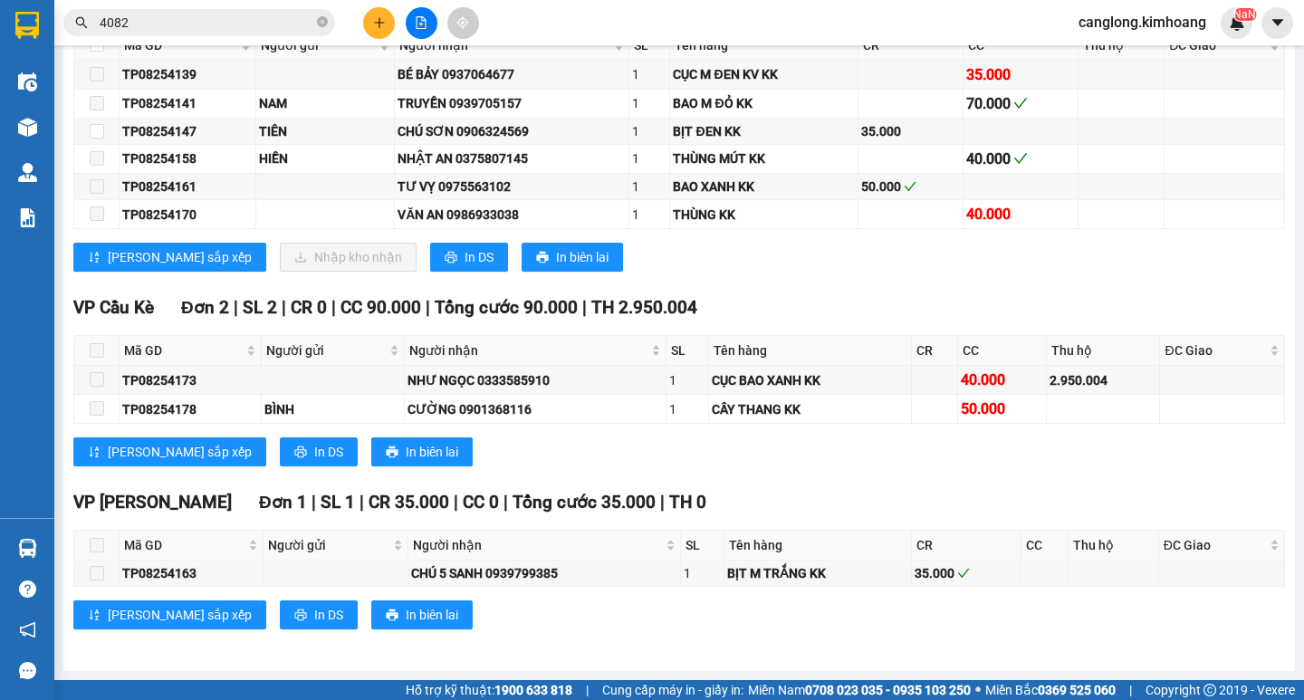
scroll to position [1751, 0]
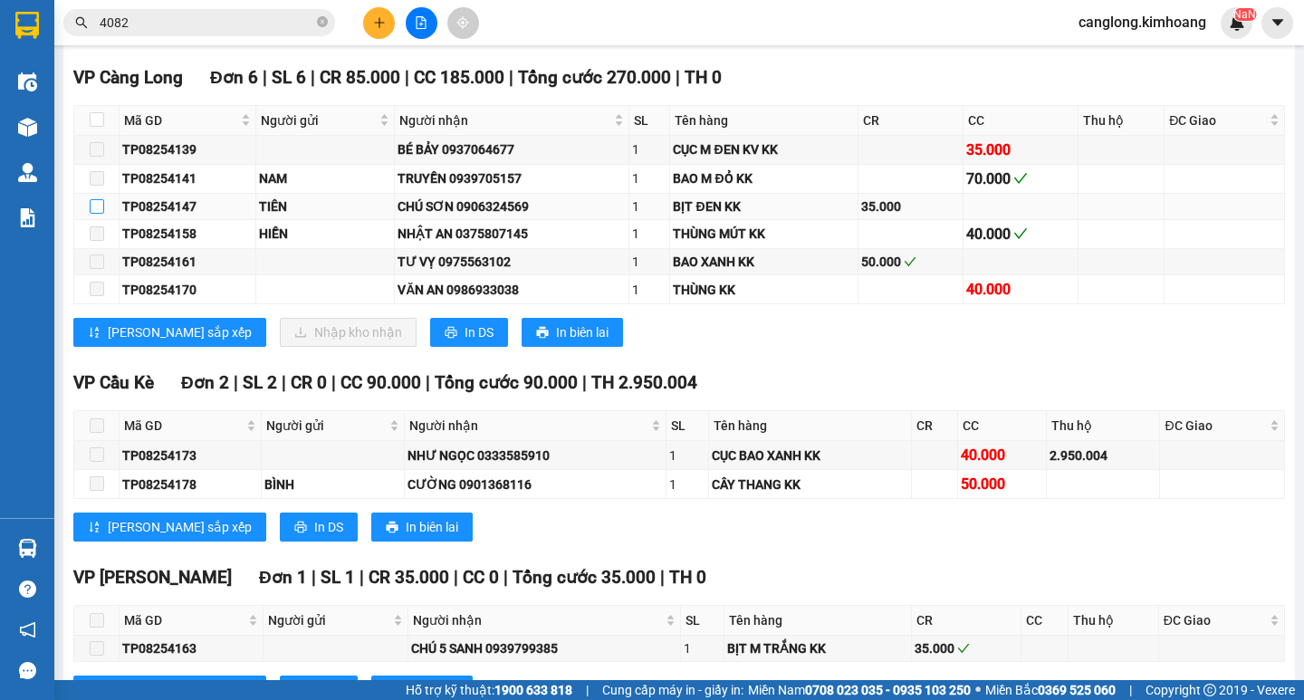
click at [100, 216] on label at bounding box center [97, 207] width 14 height 20
click at [100, 214] on input "checkbox" at bounding box center [97, 206] width 14 height 14
checkbox input "true"
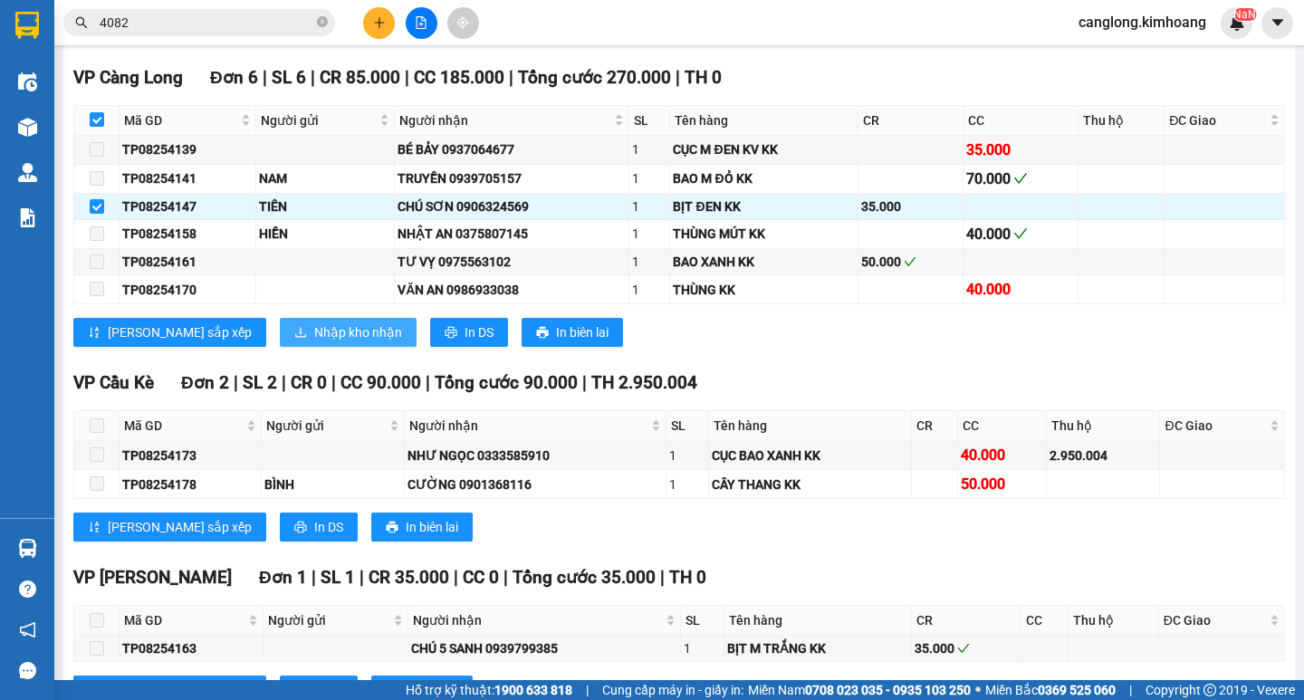
click at [283, 337] on button "Nhập kho nhận" at bounding box center [348, 332] width 137 height 29
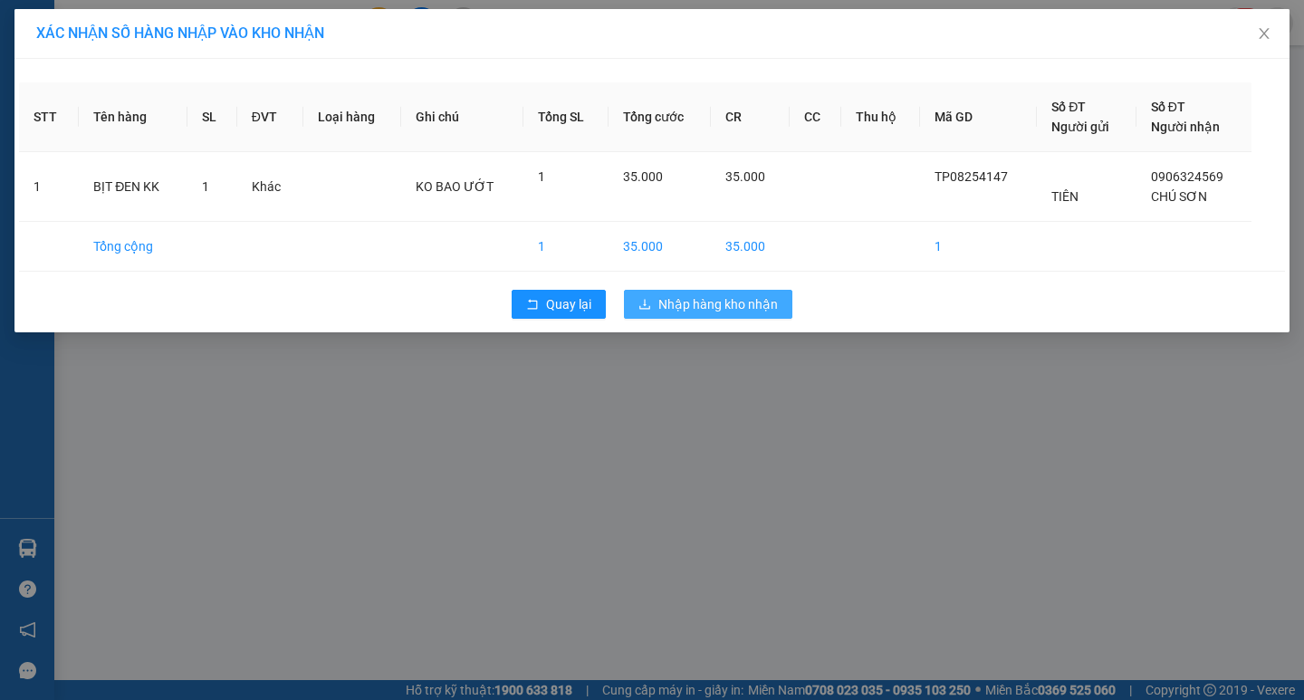
click at [676, 304] on span "Nhập hàng kho nhận" at bounding box center [718, 304] width 120 height 20
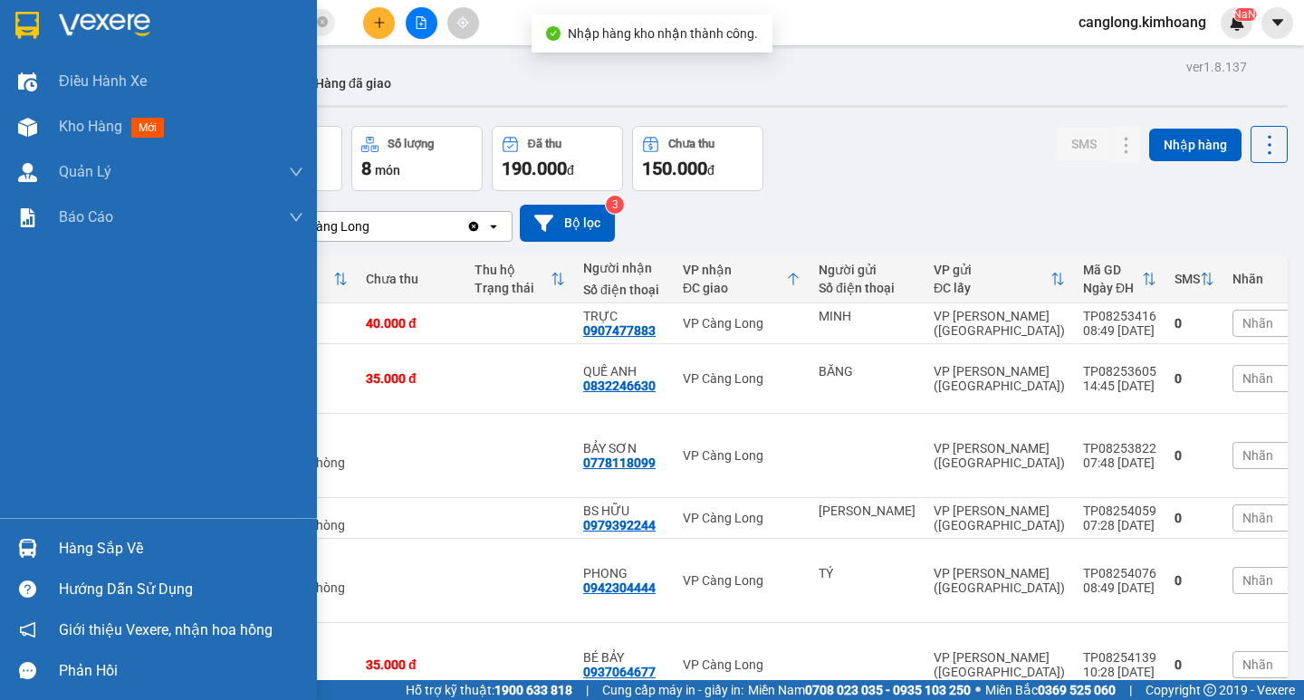
click at [75, 549] on div "Hàng sắp về" at bounding box center [181, 548] width 245 height 27
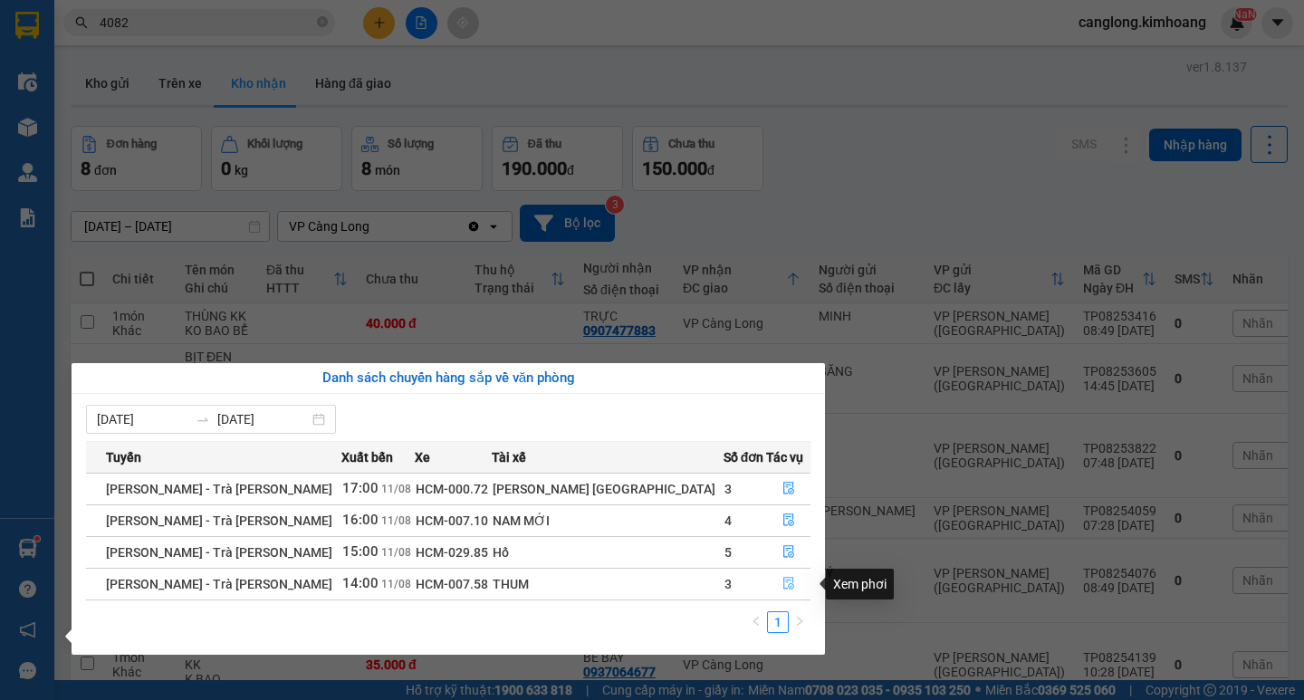
click at [783, 578] on icon "file-done" at bounding box center [788, 584] width 11 height 13
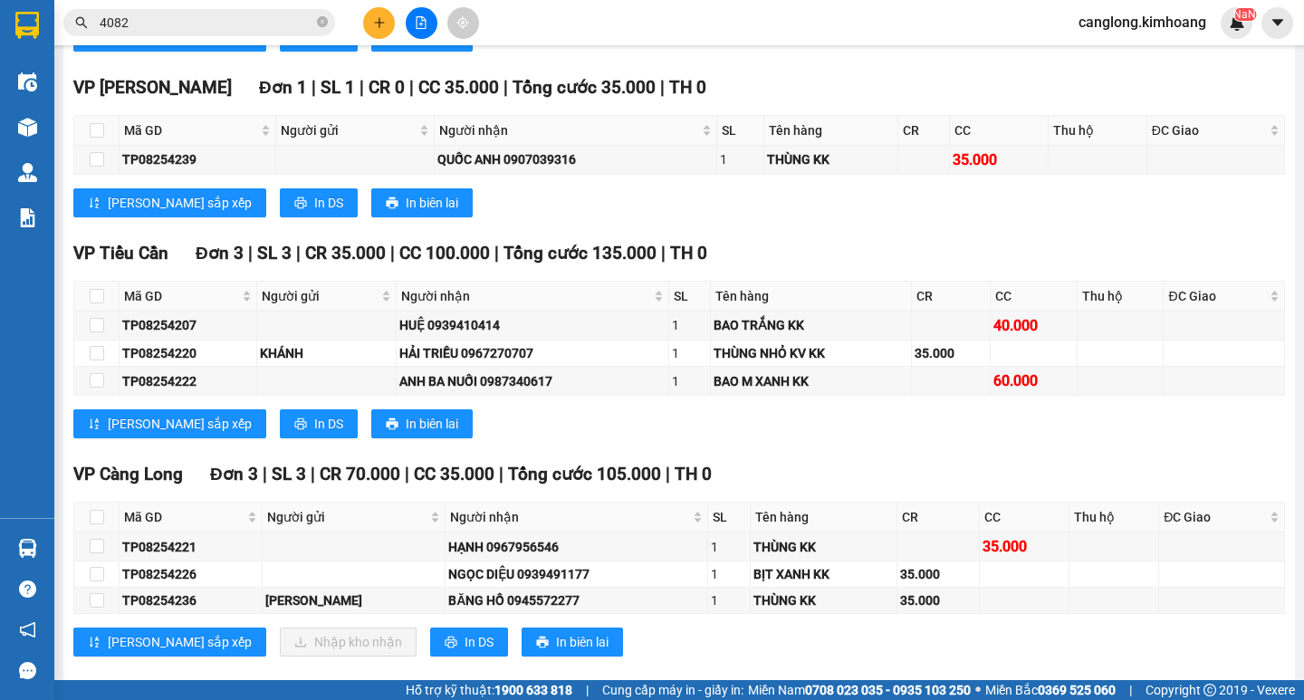
scroll to position [1472, 0]
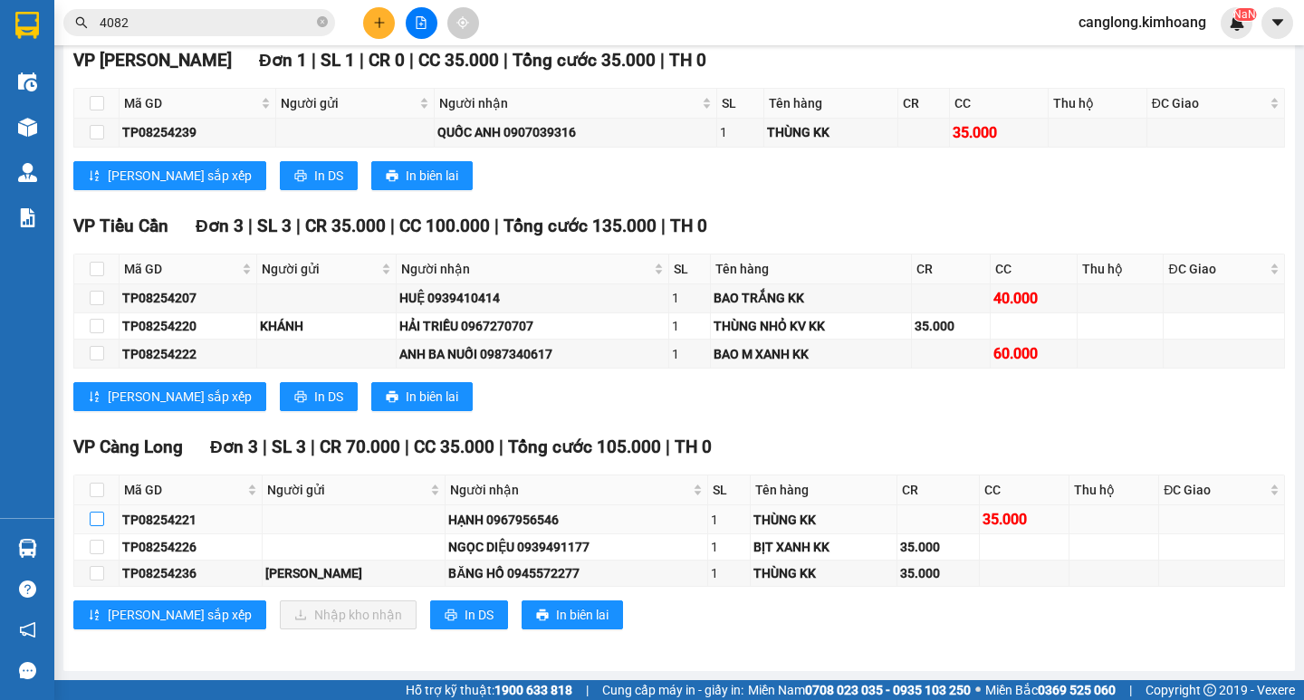
click at [91, 518] on input "checkbox" at bounding box center [97, 519] width 14 height 14
checkbox input "false"
click at [99, 492] on input "checkbox" at bounding box center [97, 490] width 14 height 14
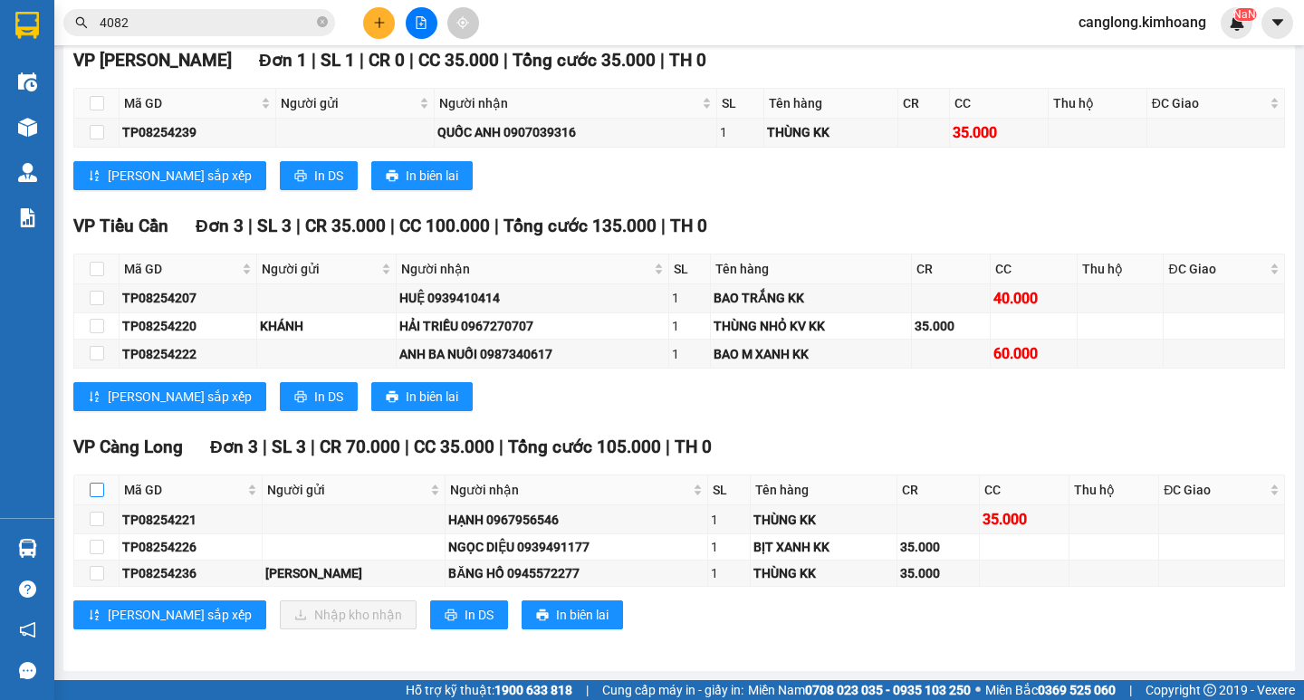
checkbox input "false"
click at [99, 492] on input "checkbox" at bounding box center [97, 490] width 14 height 14
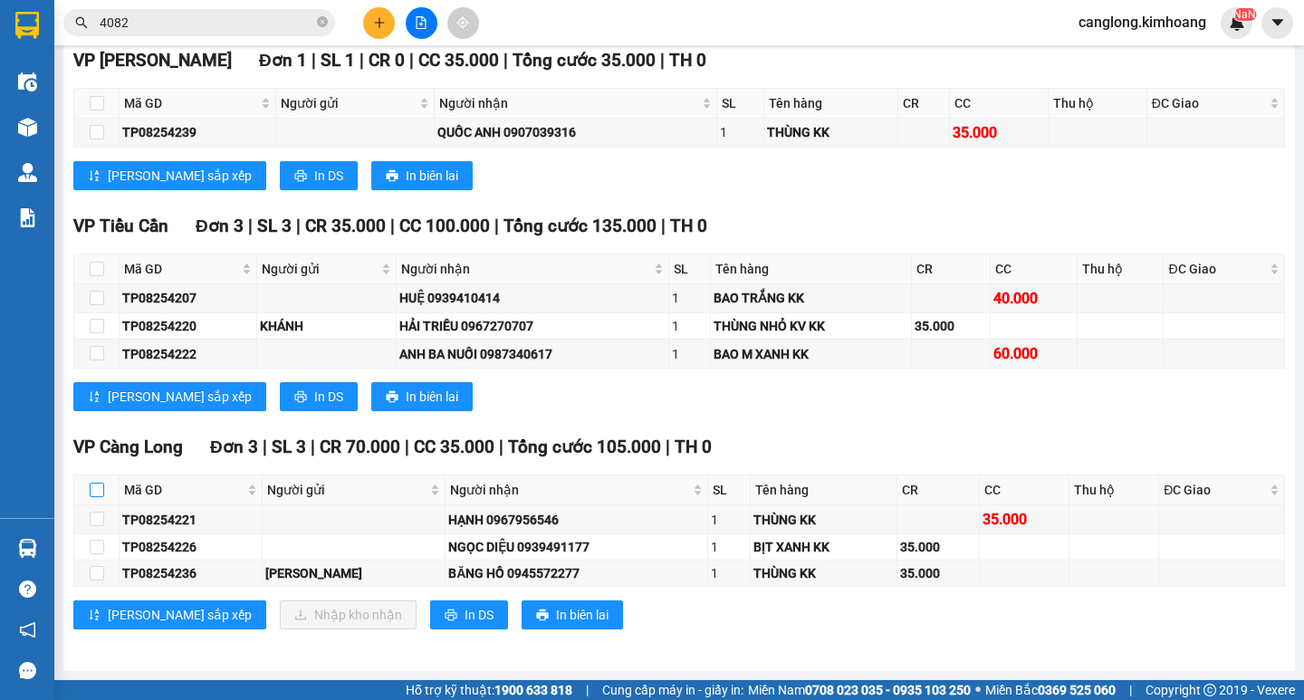
checkbox input "true"
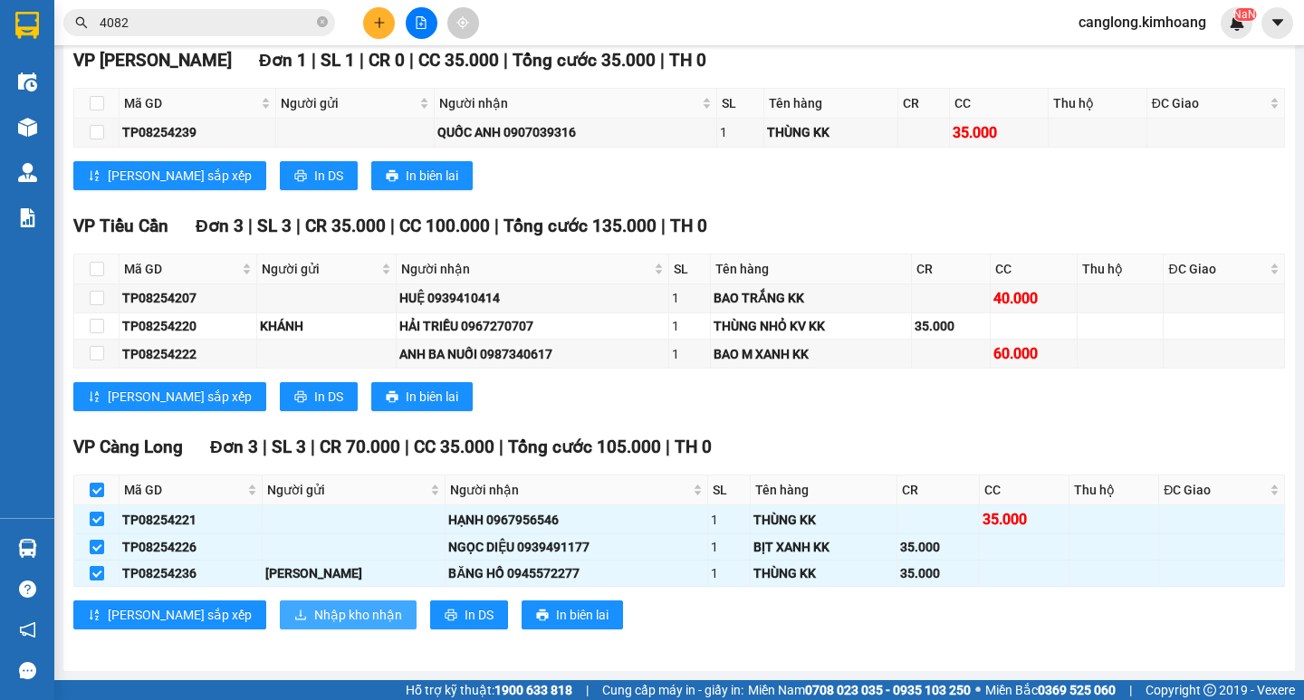
click at [314, 618] on span "Nhập kho nhận" at bounding box center [358, 615] width 88 height 20
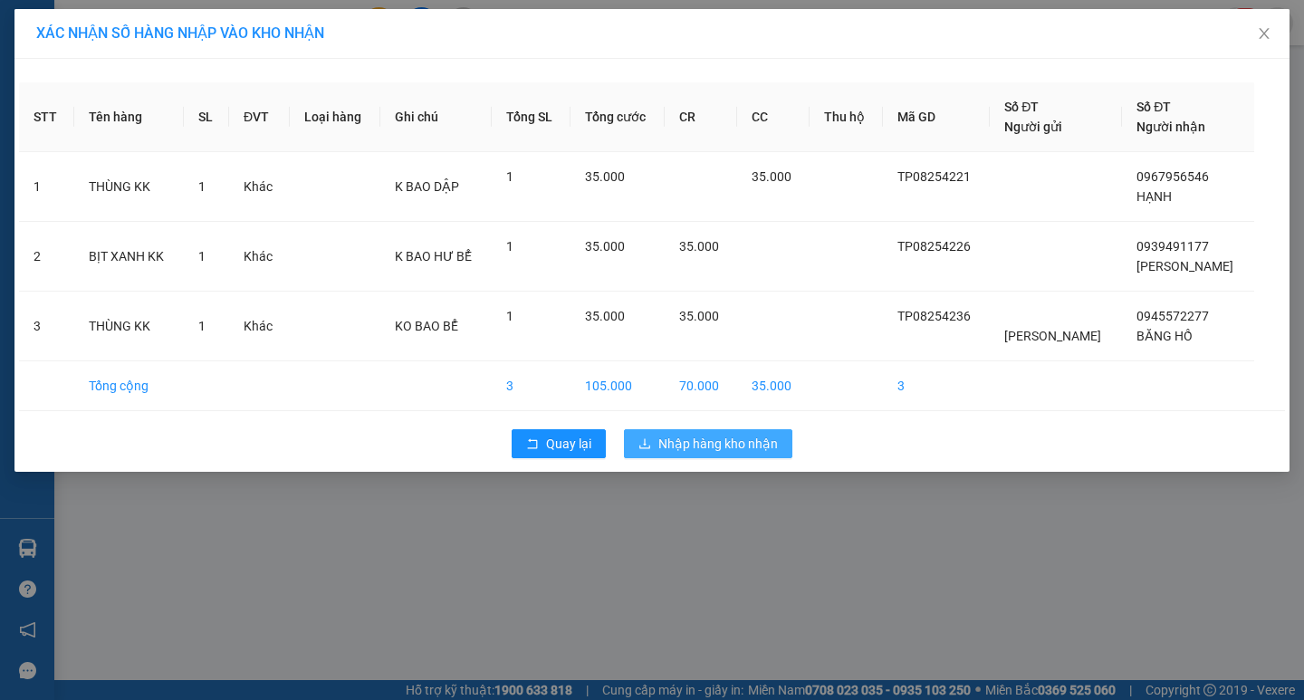
click at [673, 449] on span "Nhập hàng kho nhận" at bounding box center [718, 444] width 120 height 20
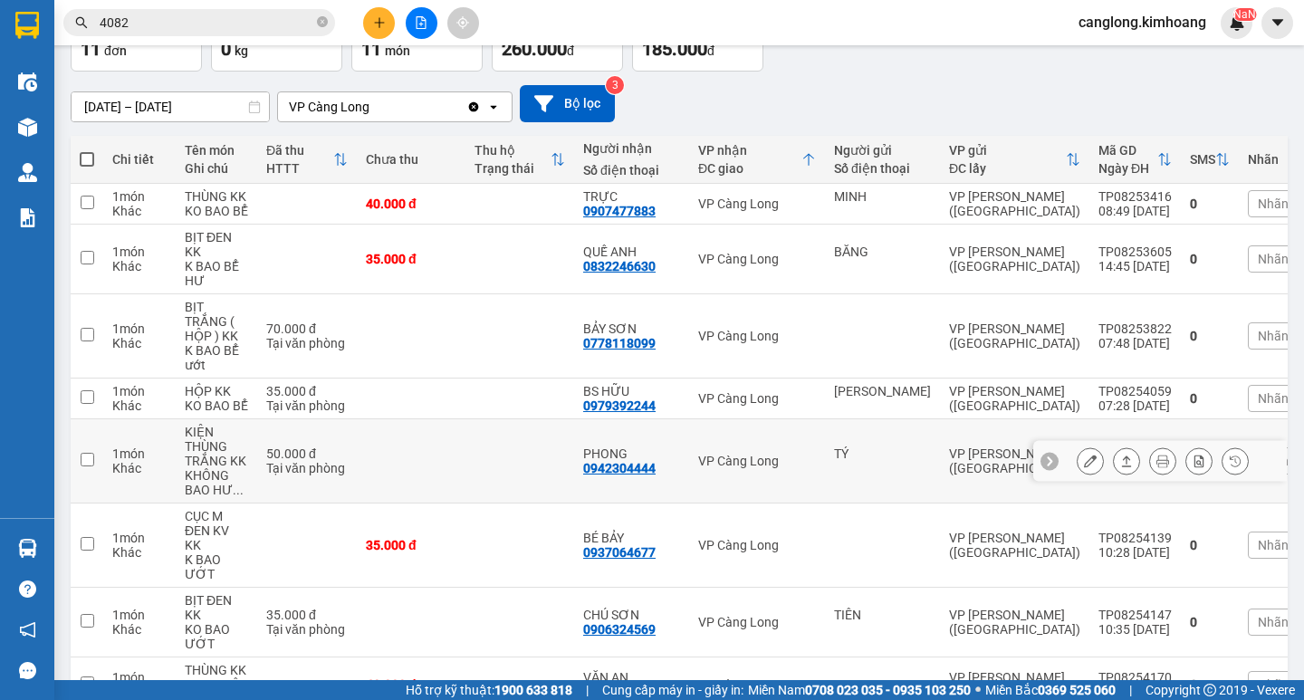
scroll to position [99, 0]
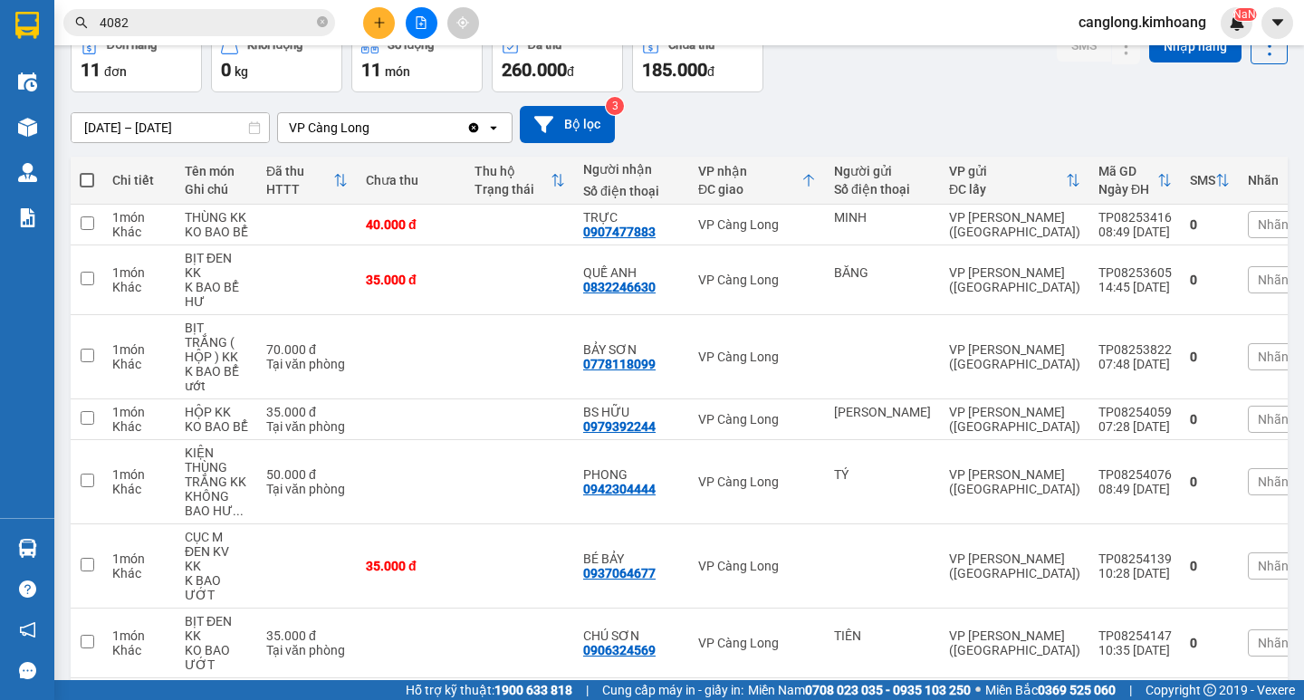
click at [178, 29] on input "4082" at bounding box center [207, 23] width 214 height 20
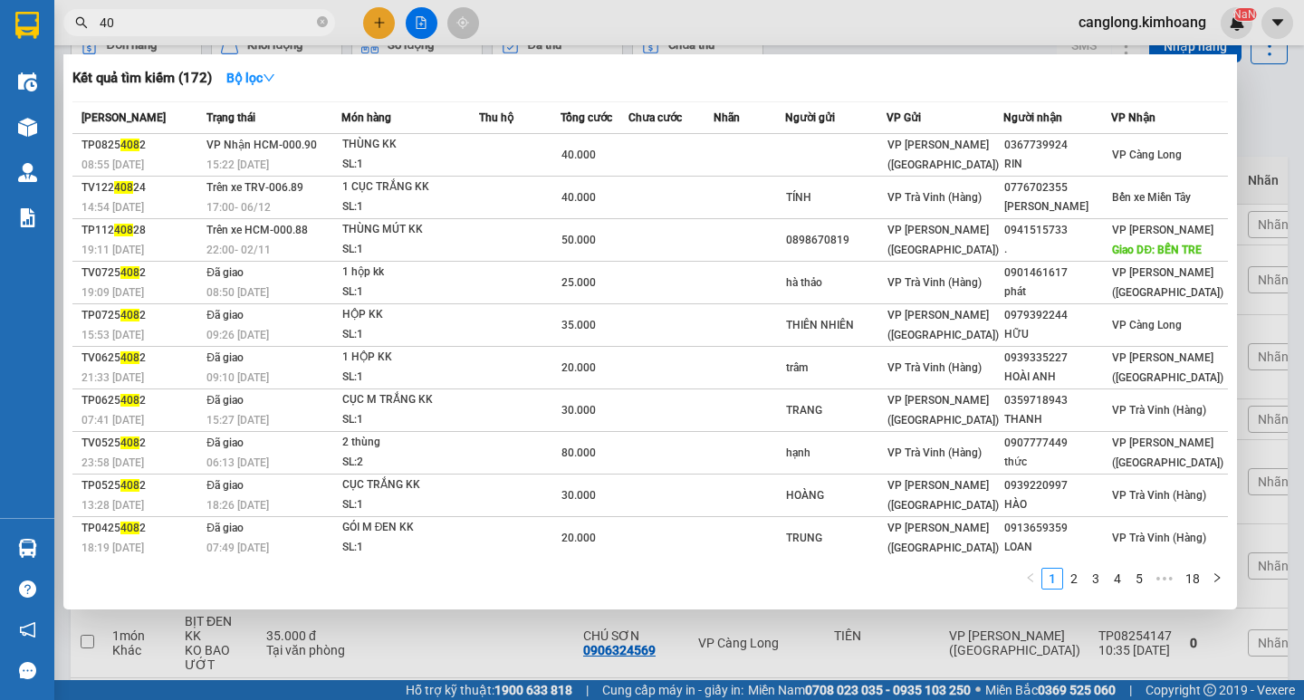
type input "4"
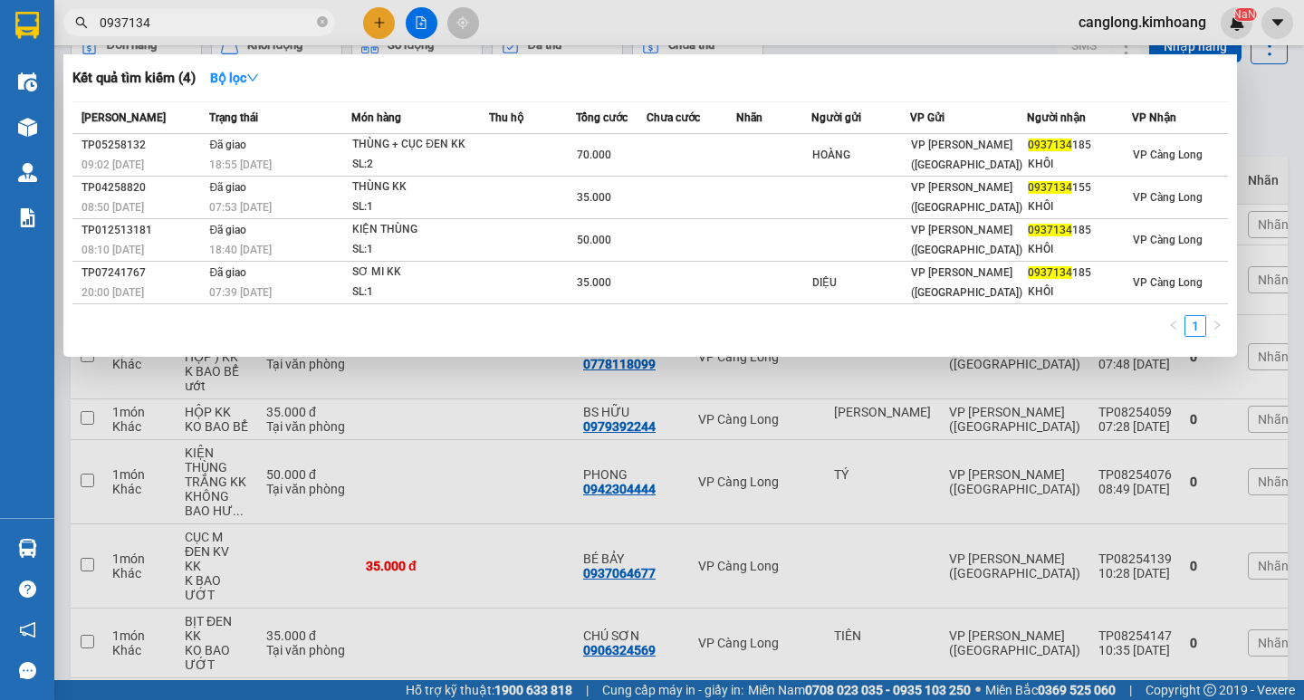
click at [338, 413] on div at bounding box center [652, 350] width 1304 height 700
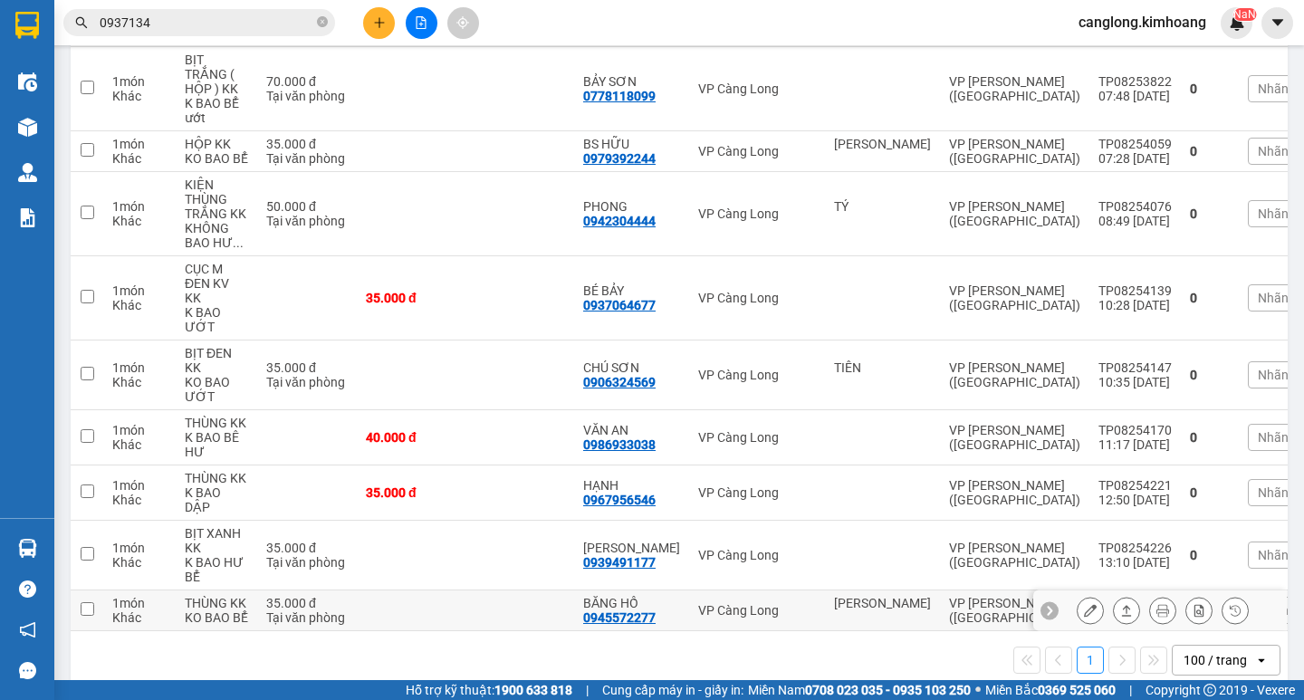
scroll to position [370, 0]
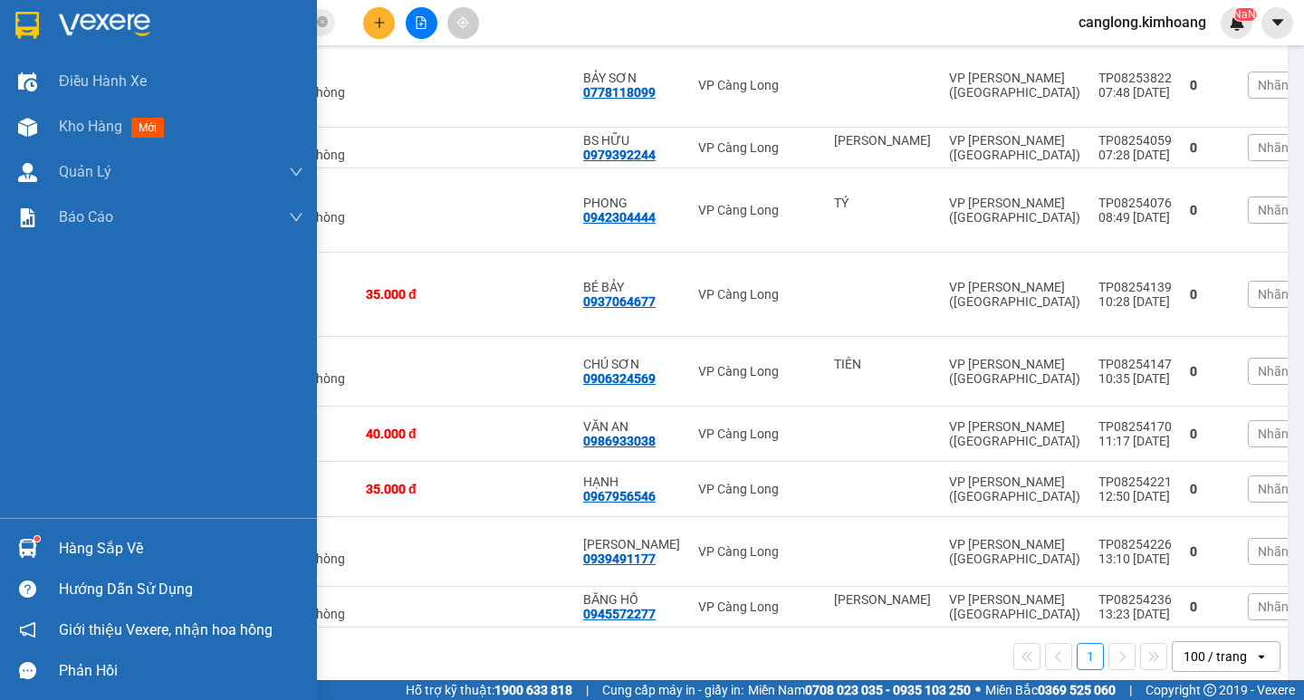
click at [106, 551] on div "Hàng sắp về" at bounding box center [181, 548] width 245 height 27
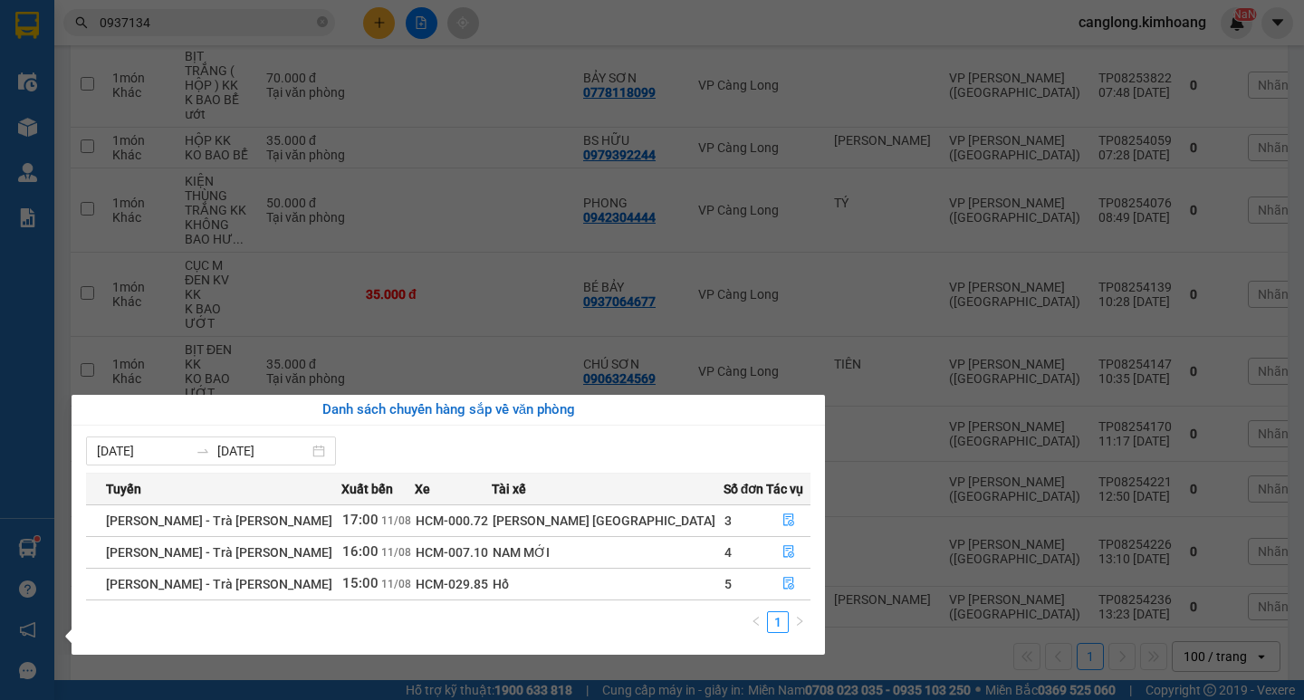
click at [571, 216] on section "Kết quả [PERSON_NAME] ( 4 ) Bộ lọc Mã ĐH Trạng thái Món hàng Thu hộ Tổng [PERSO…" at bounding box center [652, 350] width 1304 height 700
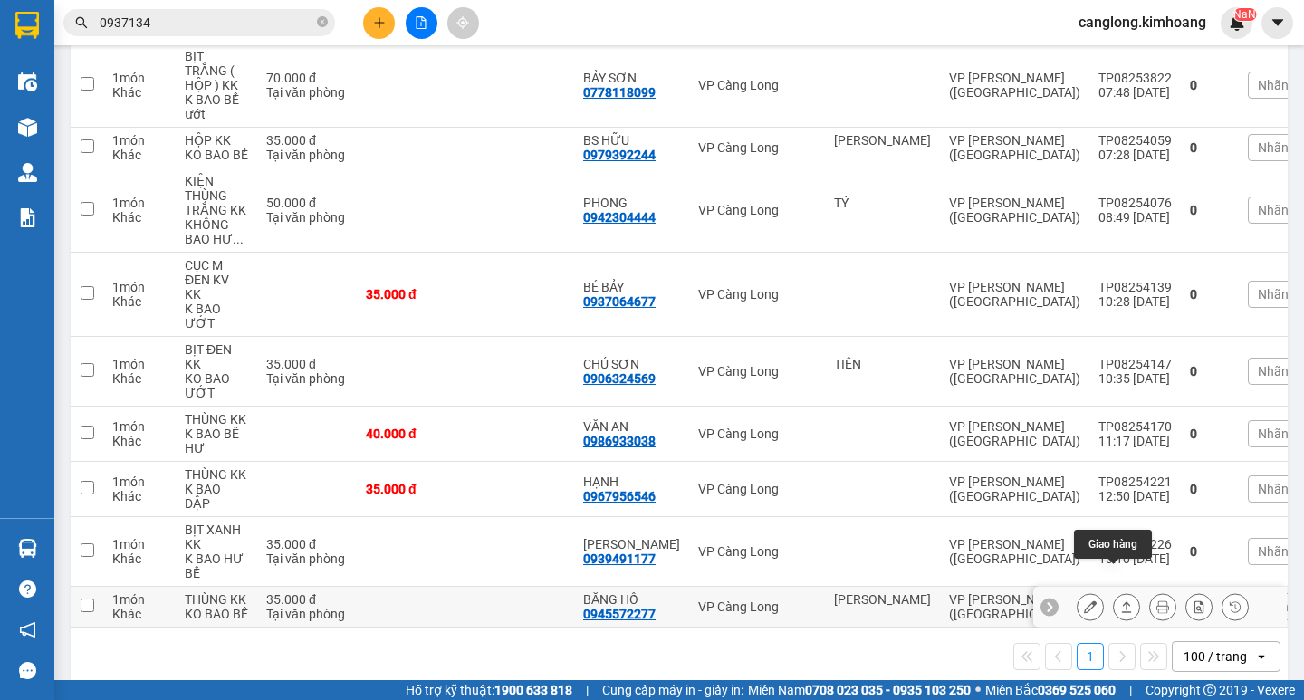
click at [1120, 600] on icon at bounding box center [1126, 606] width 13 height 13
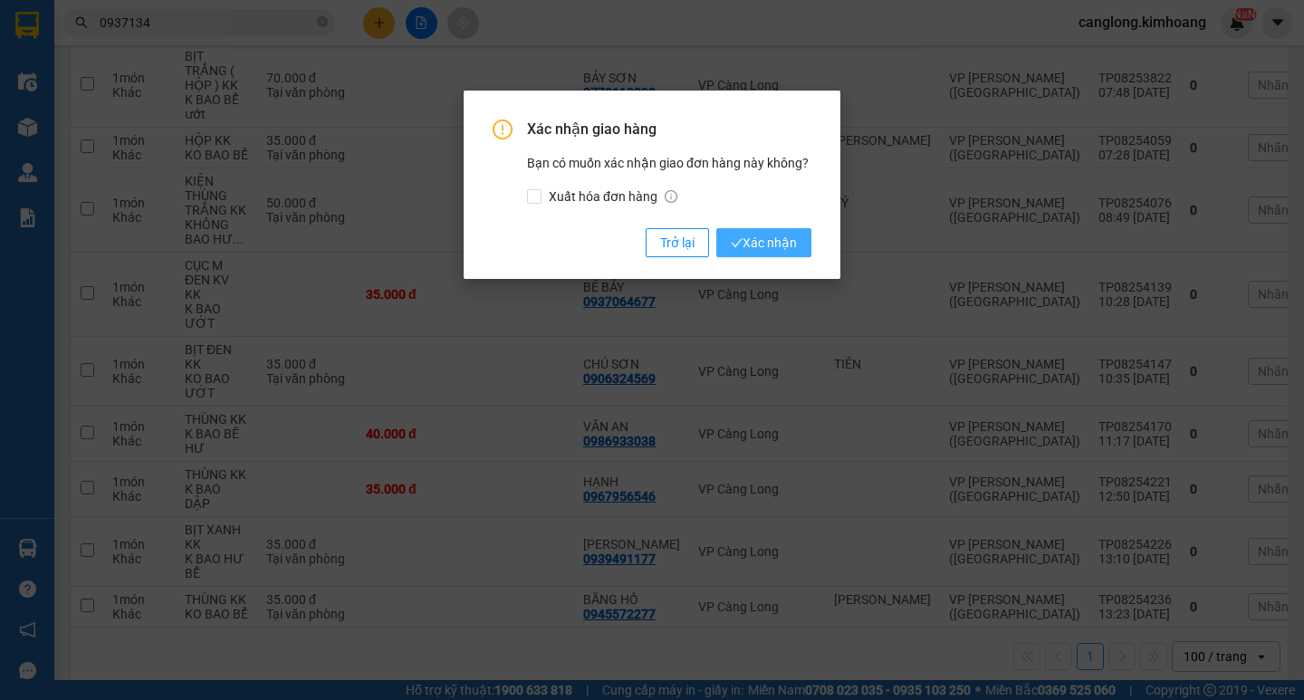
click at [788, 251] on span "Xác nhận" at bounding box center [764, 243] width 66 height 20
click at [788, 251] on button "Xác nhận" at bounding box center [763, 242] width 95 height 29
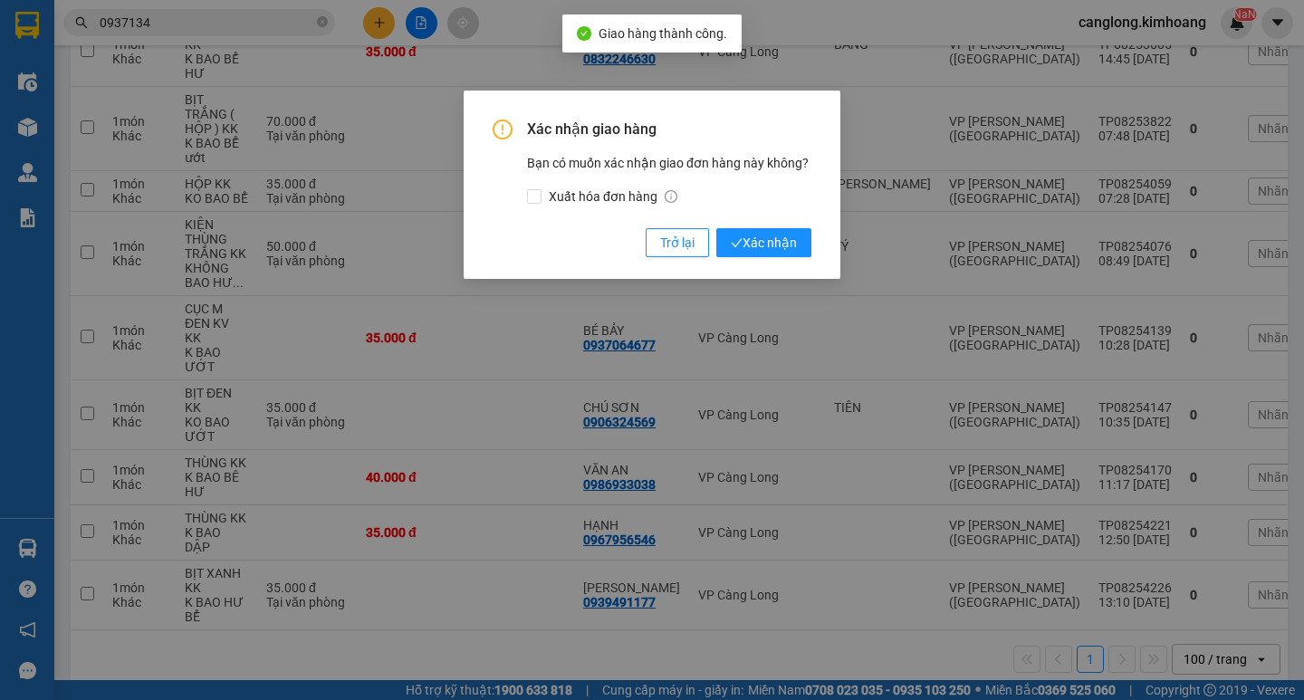
scroll to position [330, 0]
drag, startPoint x: 813, startPoint y: 654, endPoint x: 830, endPoint y: 654, distance: 17.2
click at [820, 654] on div "Xác nhận giao hàng Bạn có muốn xác nhận giao đơn hàng này không? Xuất hóa đơn h…" at bounding box center [652, 350] width 1304 height 700
click at [676, 246] on span "Trở lại" at bounding box center [677, 243] width 34 height 20
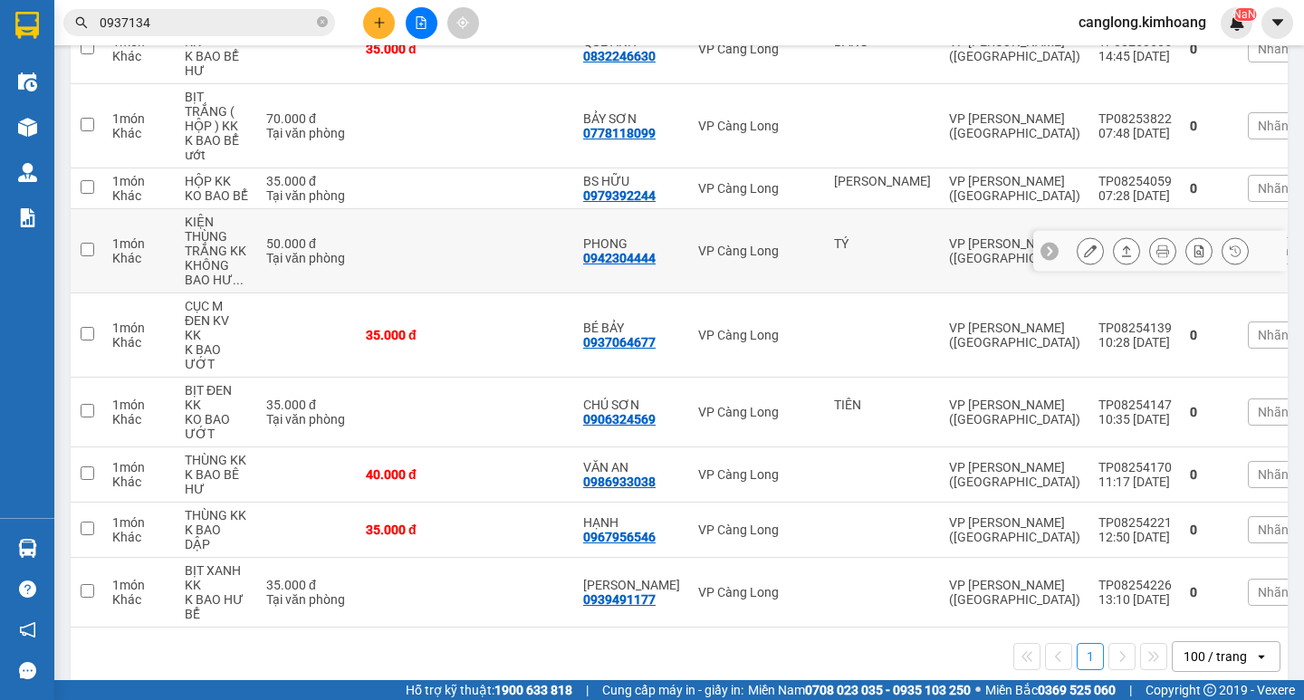
scroll to position [0, 0]
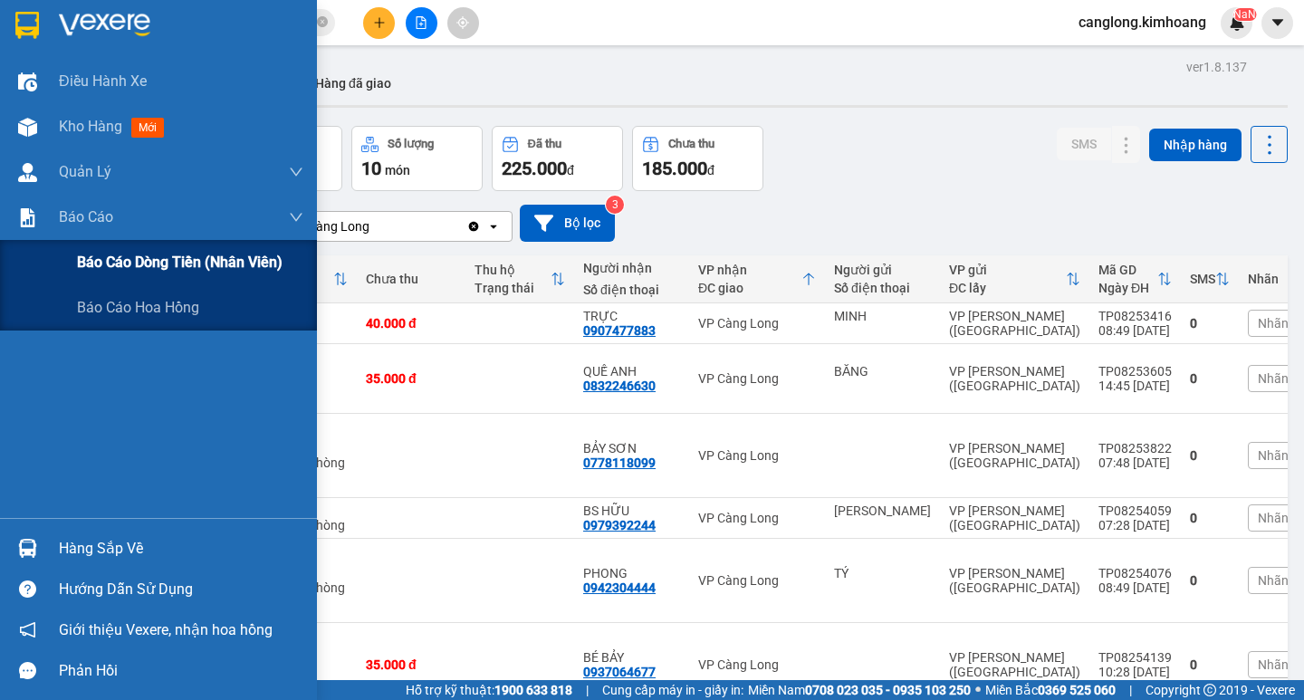
click at [89, 254] on span "Báo cáo dòng tiền (nhân viên)" at bounding box center [180, 262] width 206 height 23
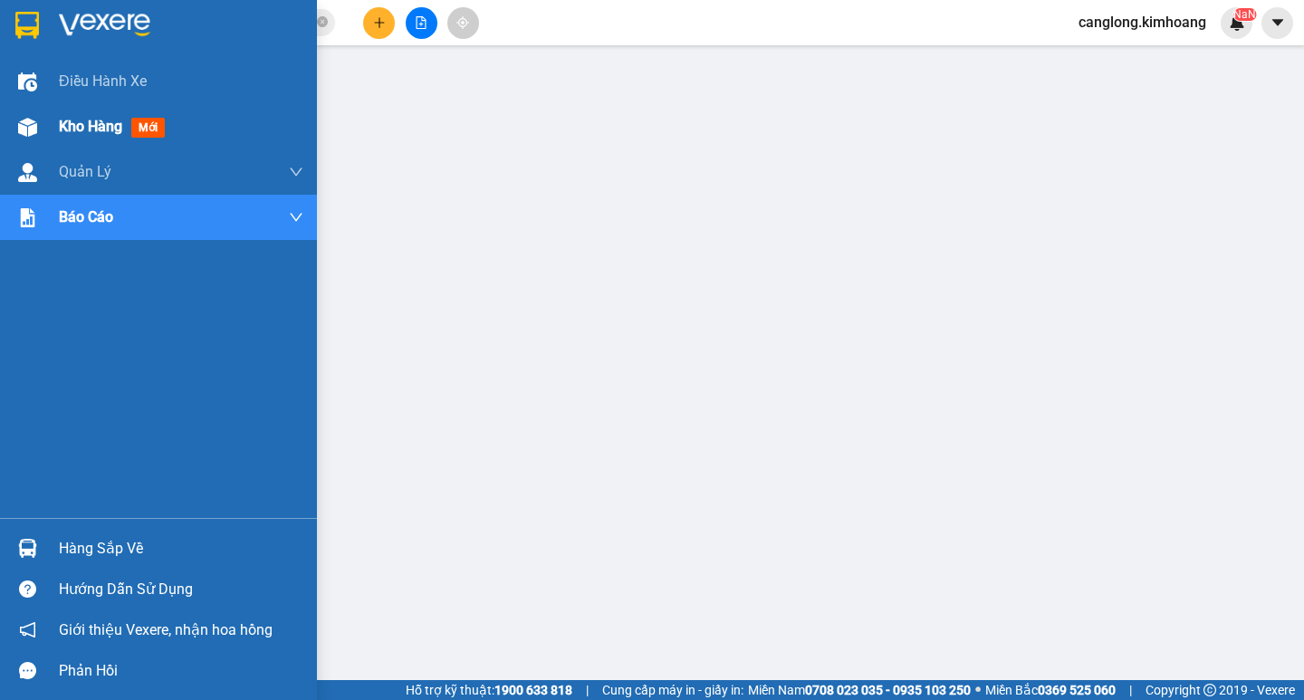
click at [56, 123] on div "Kho hàng mới" at bounding box center [158, 126] width 317 height 45
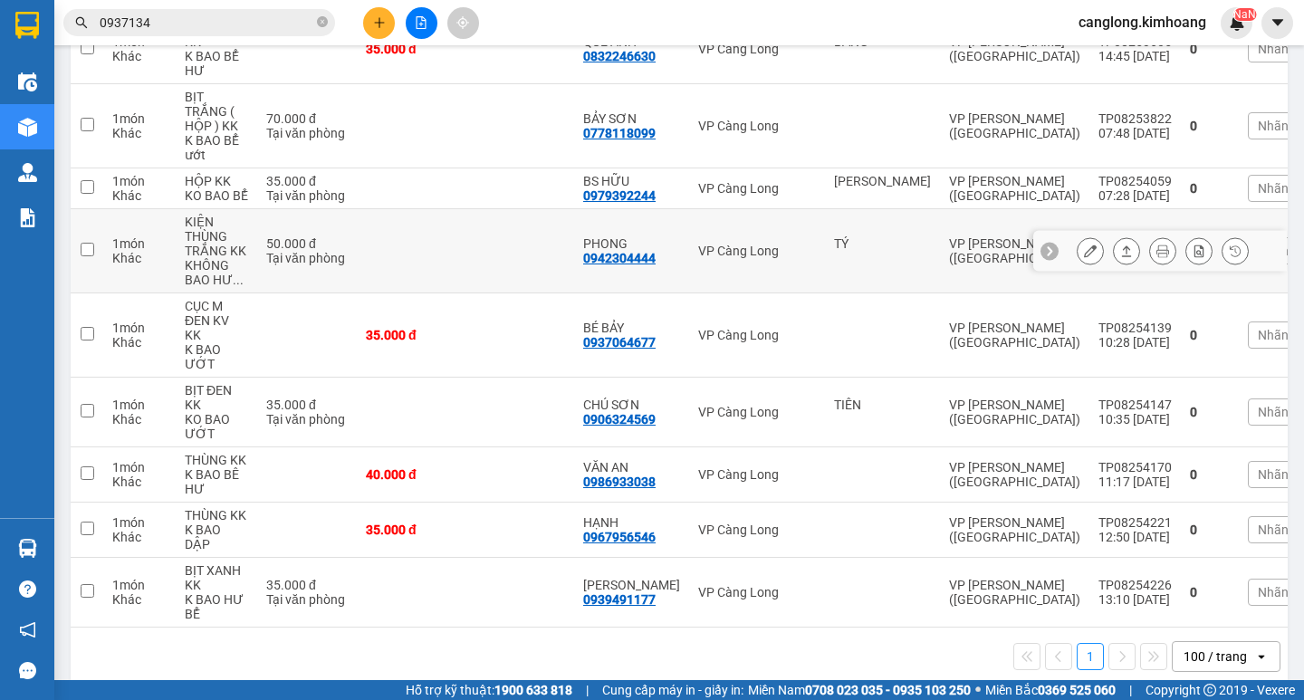
scroll to position [149, 0]
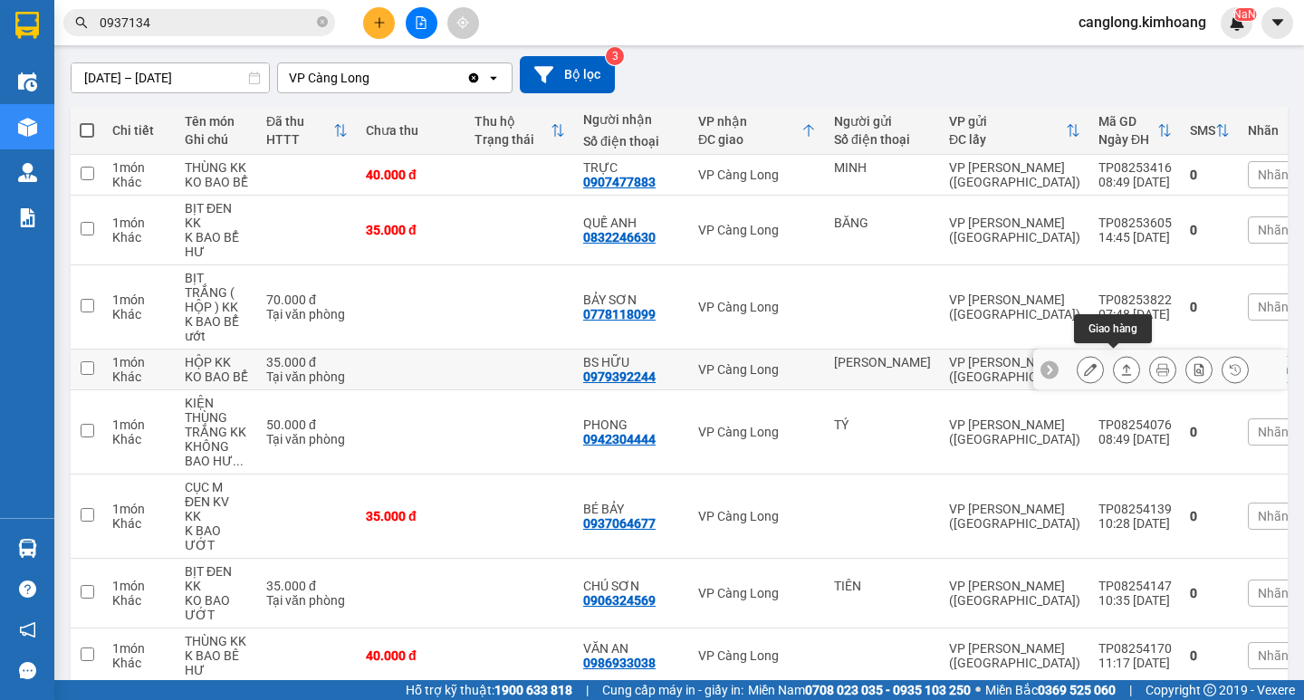
click at [1120, 363] on icon at bounding box center [1126, 369] width 13 height 13
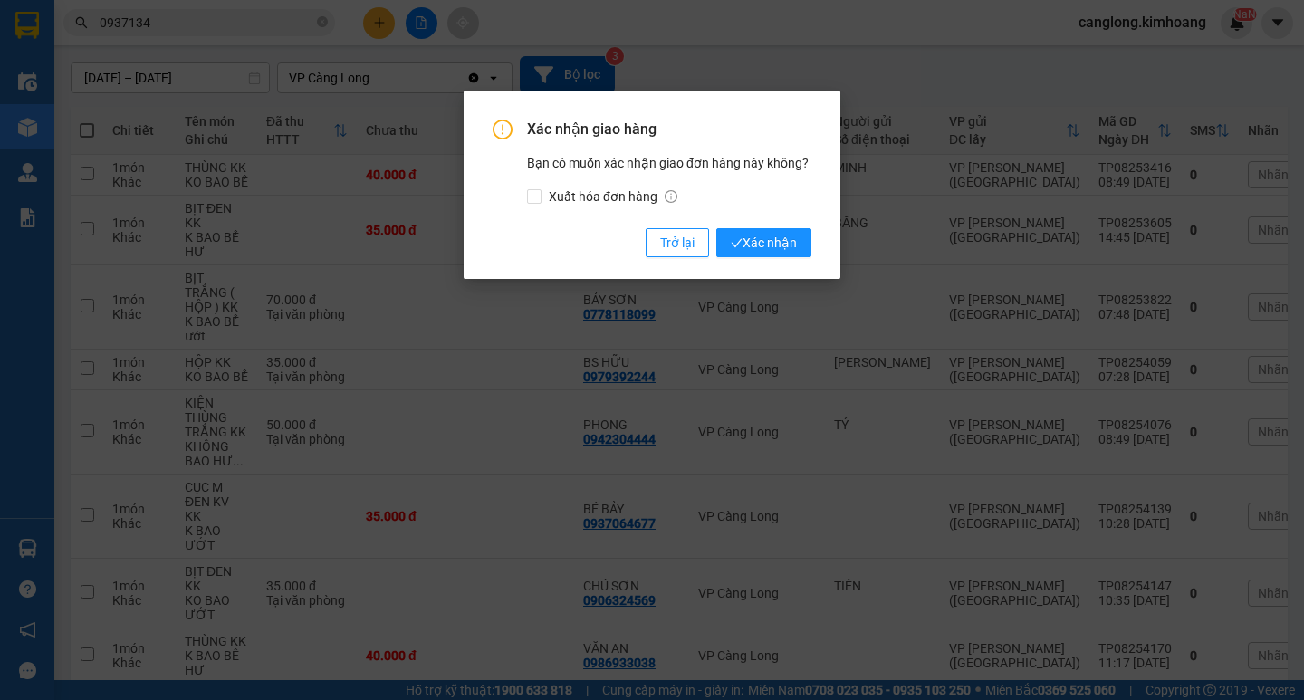
click at [963, 178] on div "Xác nhận giao hàng Bạn có muốn xác nhận giao đơn hàng này không? Xuất hóa đơn h…" at bounding box center [652, 350] width 1304 height 700
click at [937, 189] on div "Xác nhận giao hàng Bạn có muốn xác nhận giao đơn hàng này không? Xuất hóa đơn h…" at bounding box center [652, 350] width 1304 height 700
click at [676, 229] on button "Trở lại" at bounding box center [677, 242] width 63 height 29
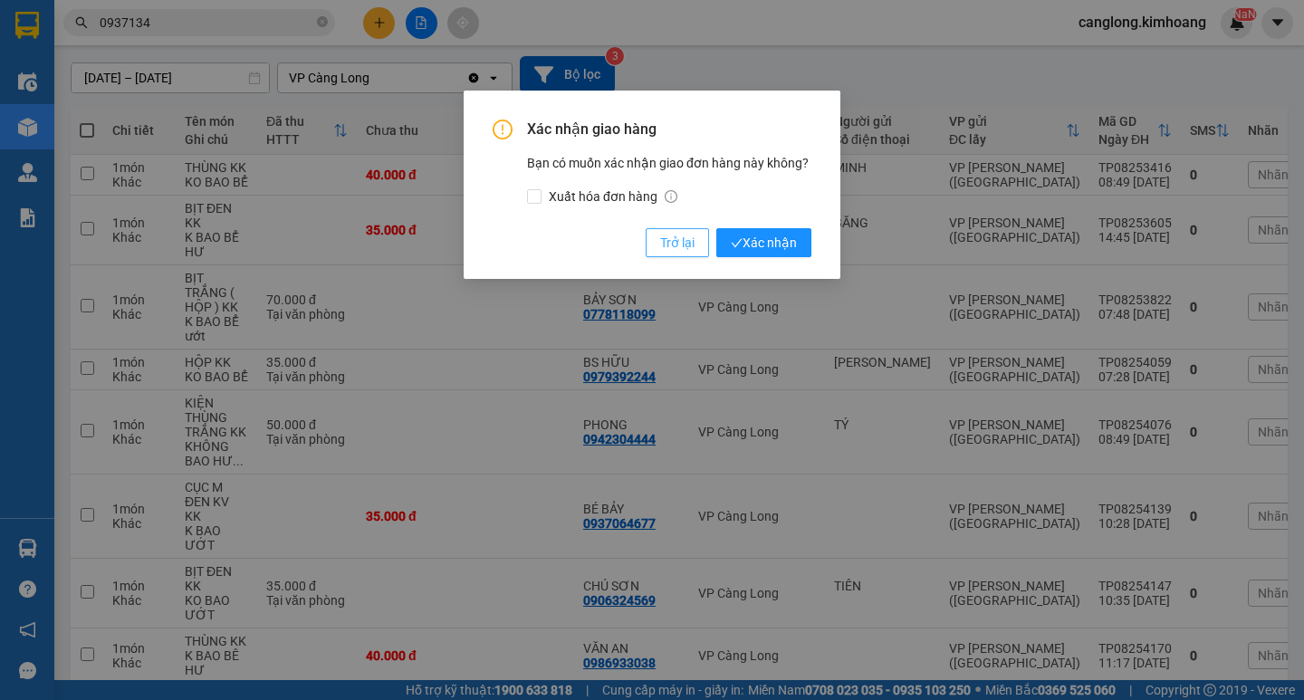
click at [676, 245] on span "Trở lại" at bounding box center [677, 243] width 34 height 20
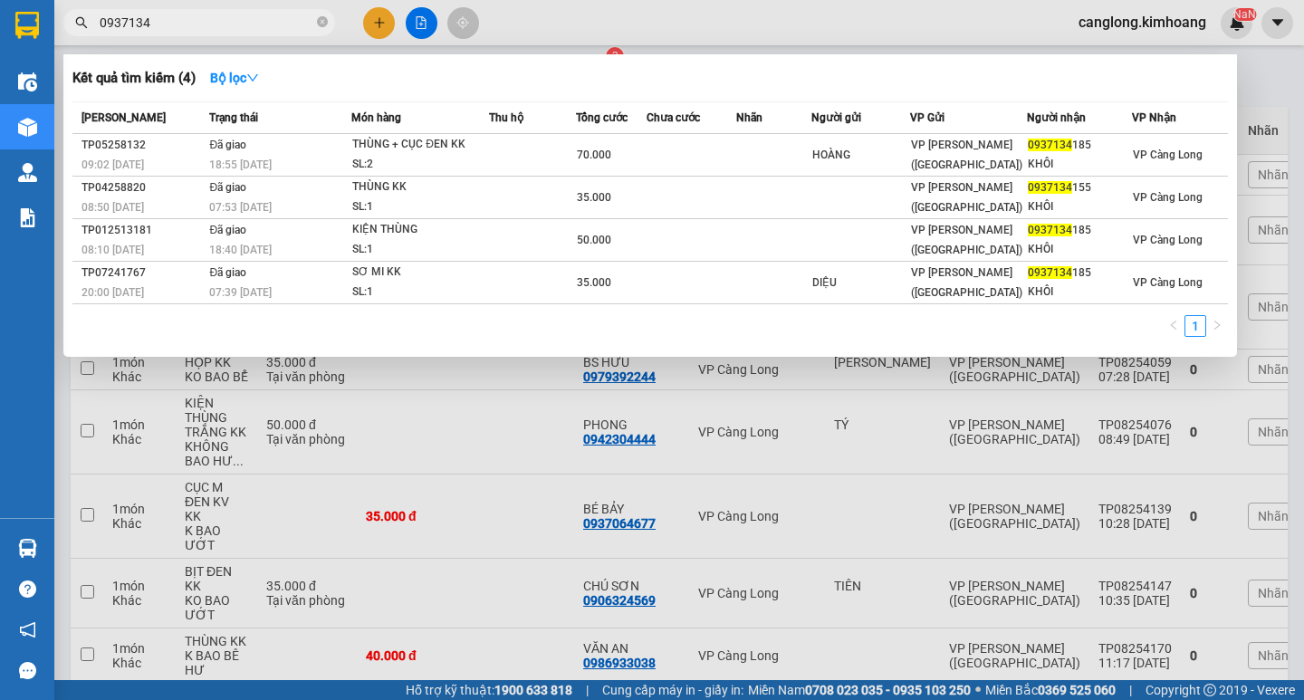
click at [177, 27] on input "0937134" at bounding box center [207, 23] width 214 height 20
type input "0"
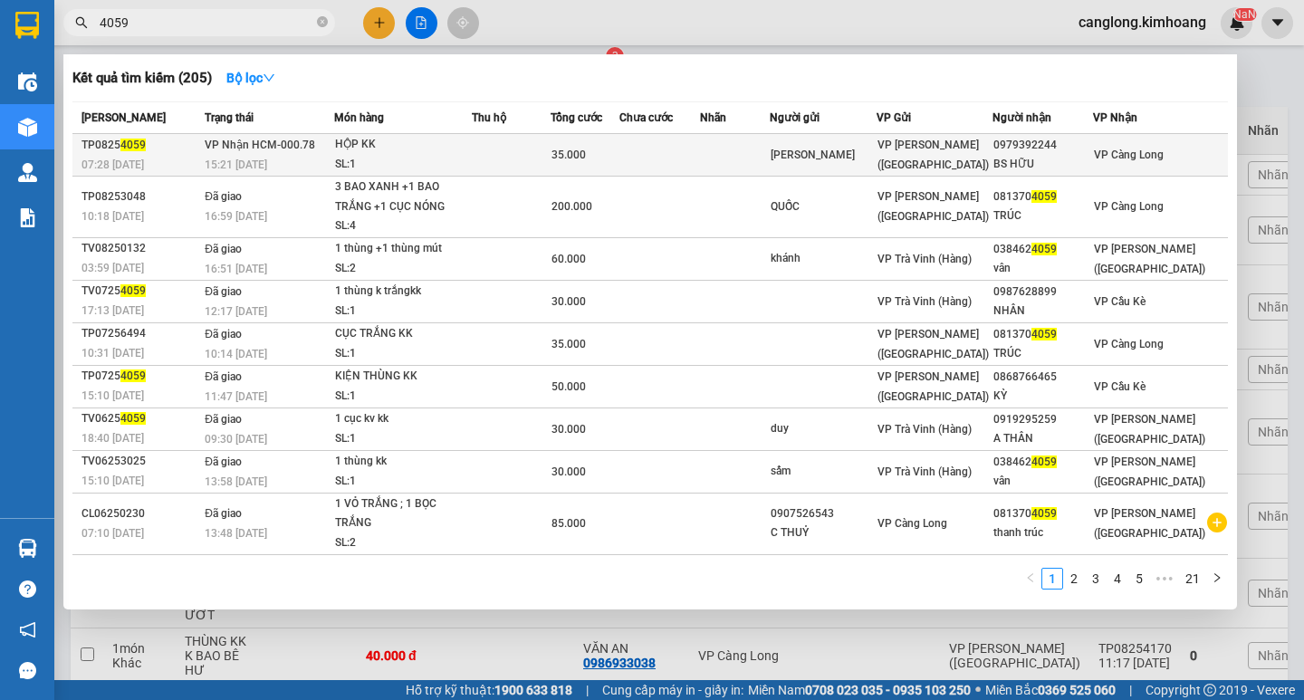
type input "4059"
click at [992, 149] on div "VP [PERSON_NAME] ([GEOGRAPHIC_DATA])" at bounding box center [935, 155] width 114 height 40
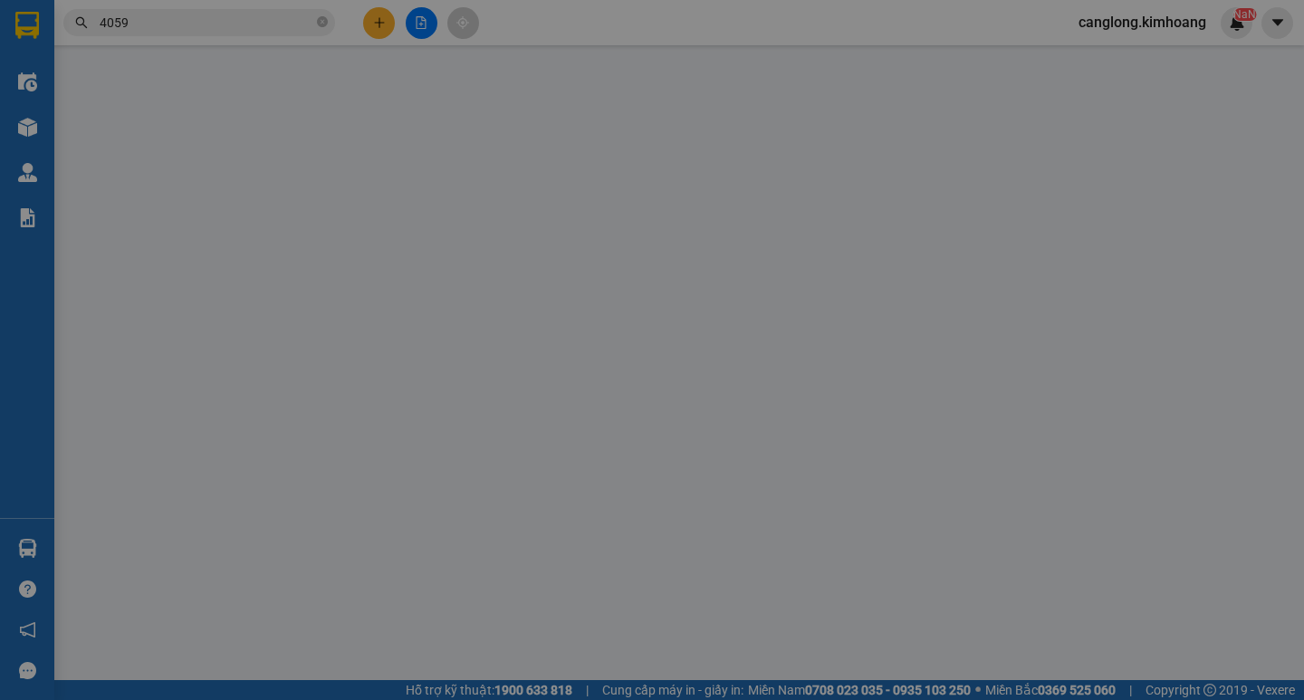
type input "[PERSON_NAME]"
type input "0979392244"
type input "BS HỮU"
type input "35.000"
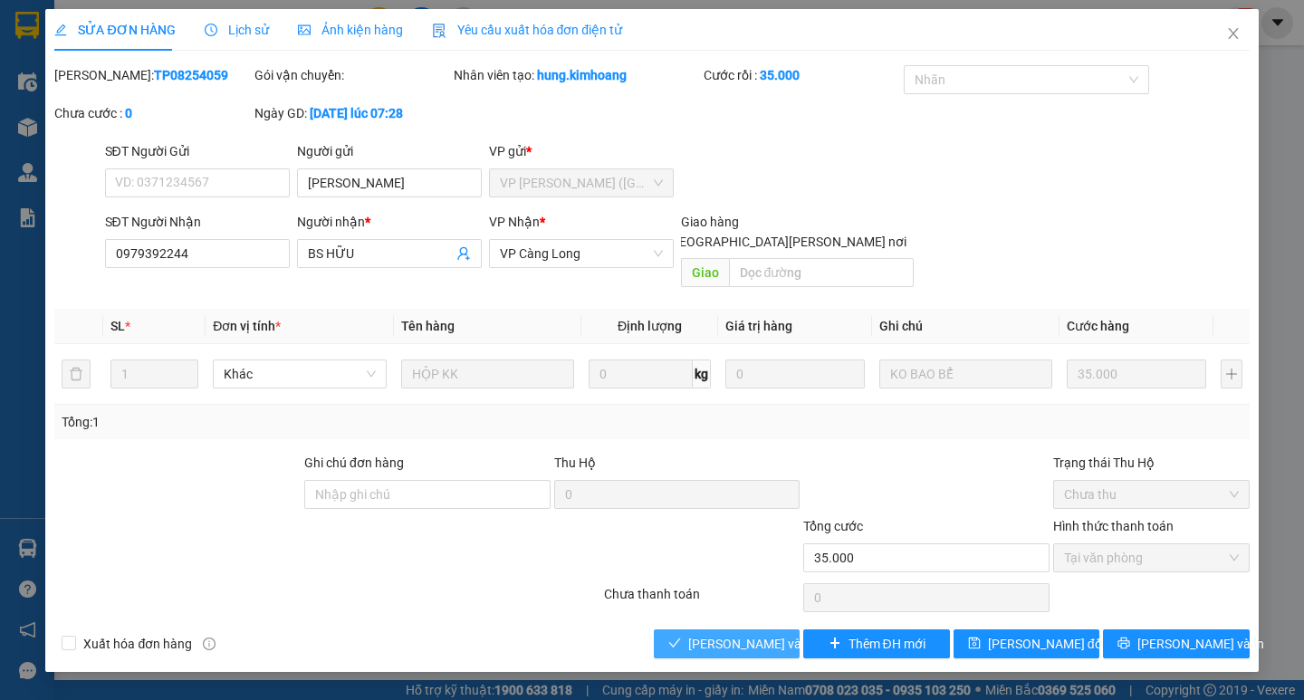
click at [783, 634] on span "[PERSON_NAME] và [PERSON_NAME] hàng" at bounding box center [810, 644] width 245 height 20
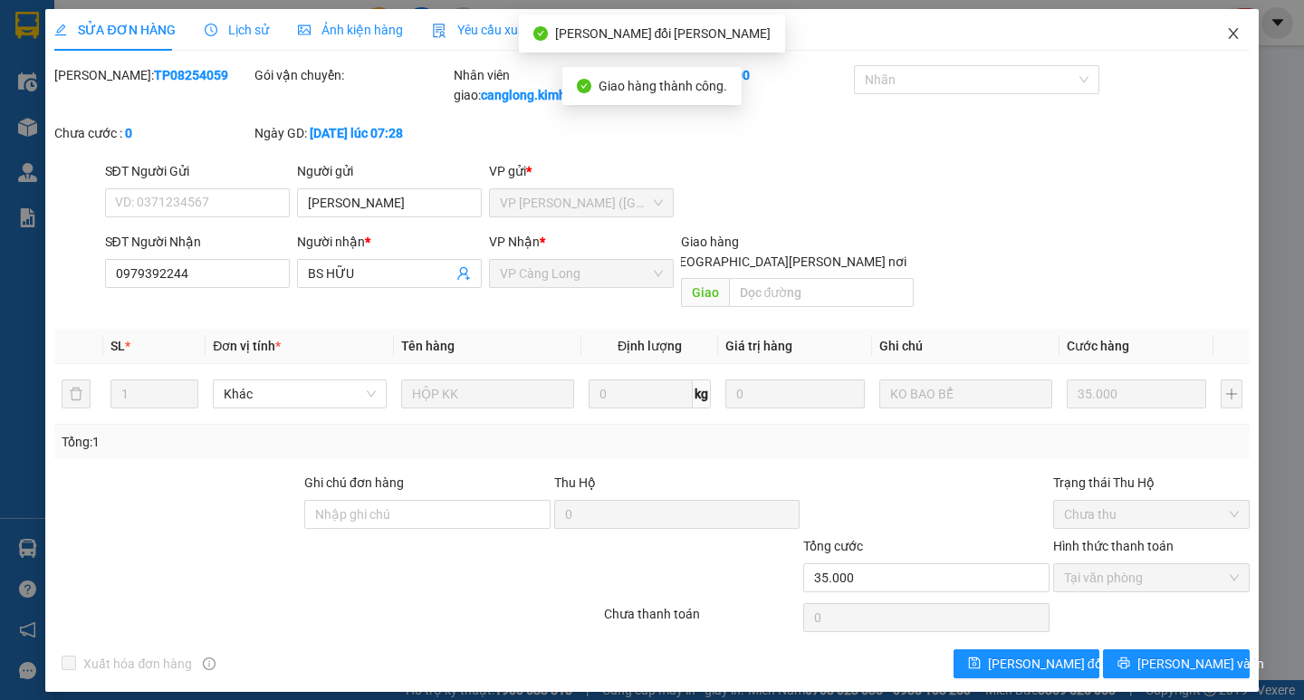
click at [1227, 25] on span "Close" at bounding box center [1233, 34] width 51 height 51
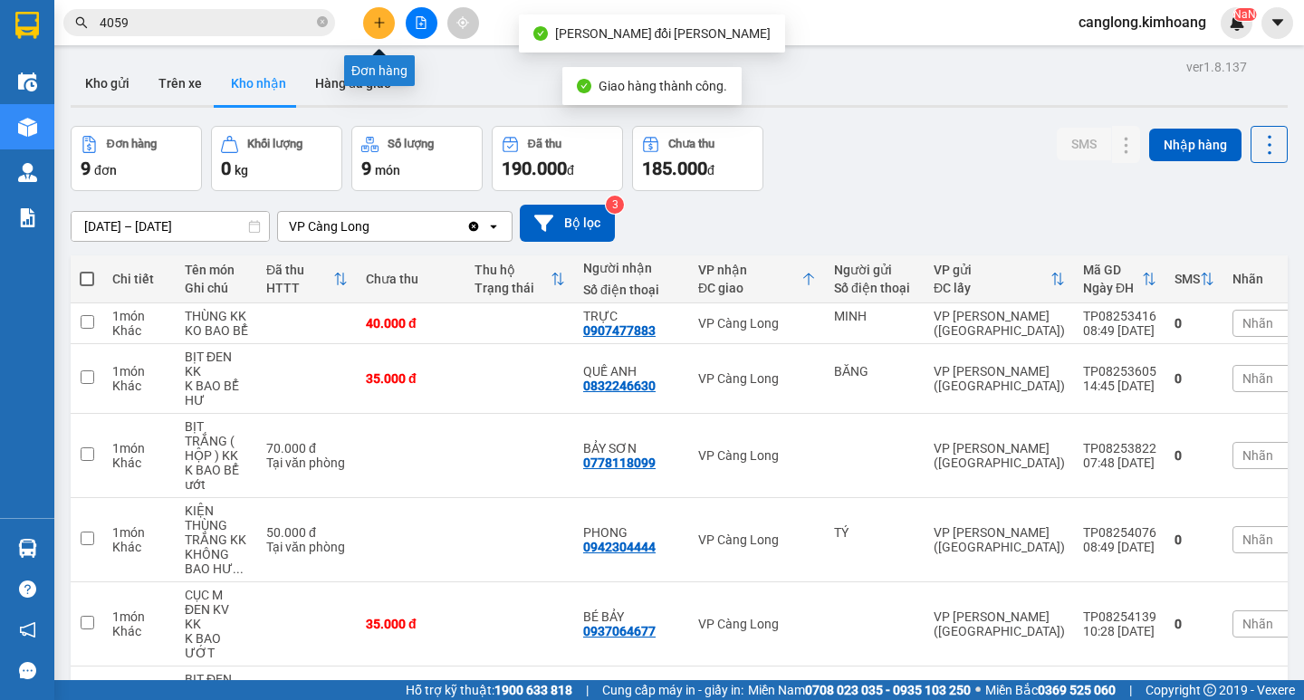
click at [380, 11] on button at bounding box center [379, 23] width 32 height 32
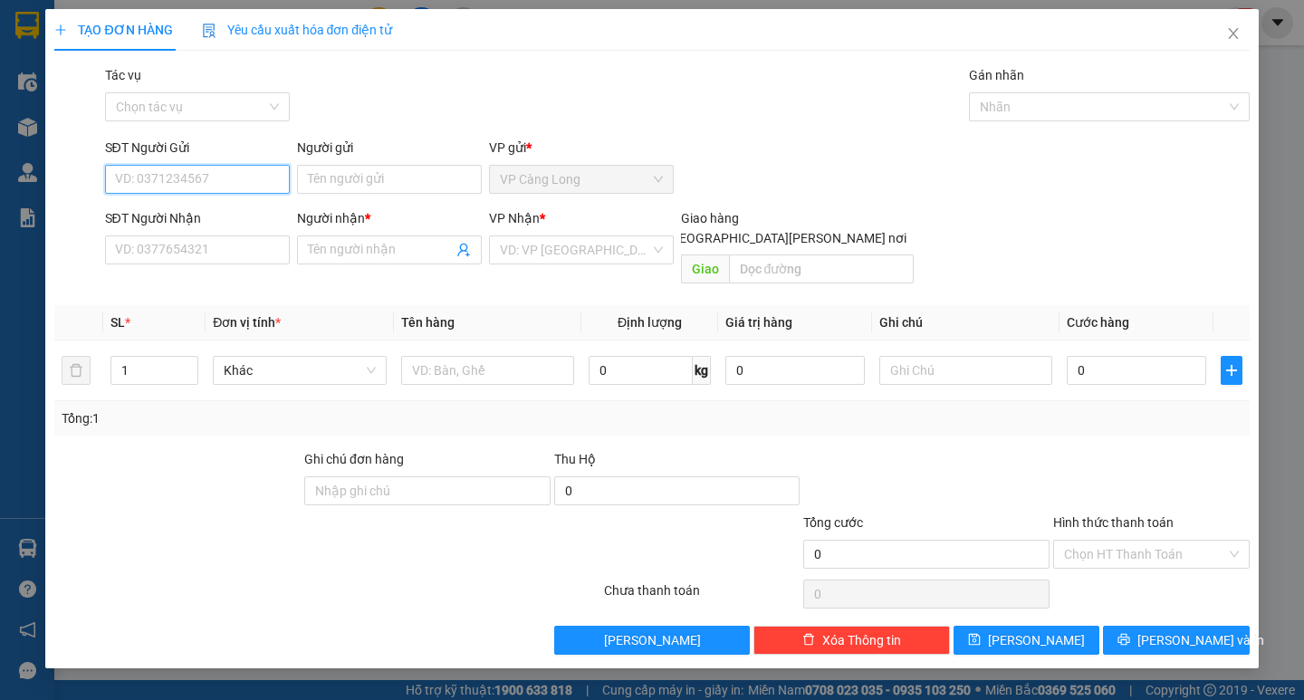
click at [184, 177] on input "SĐT Người Gửi" at bounding box center [197, 179] width 185 height 29
click at [186, 177] on input "0" at bounding box center [197, 179] width 185 height 29
click at [225, 206] on div "0979392244 - HỮU" at bounding box center [197, 216] width 163 height 20
type input "0979392244"
type input "HỮU"
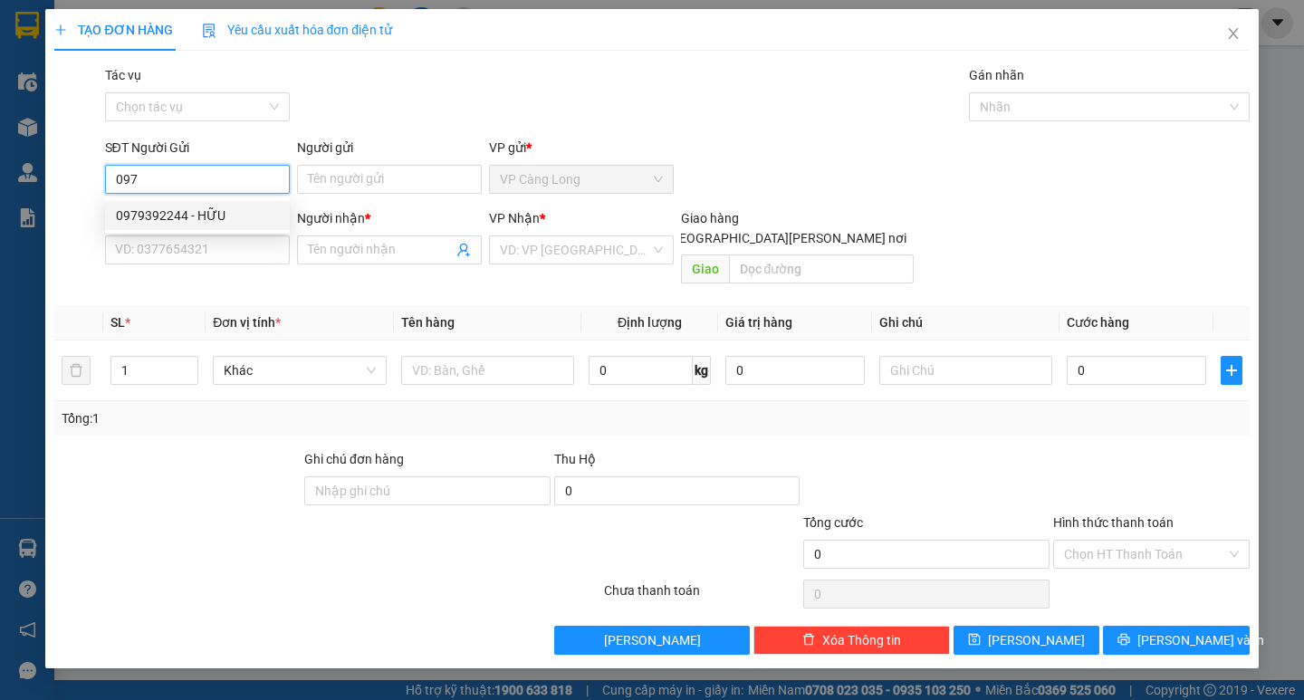
type input "0947363839"
type input "PHƯƠNG"
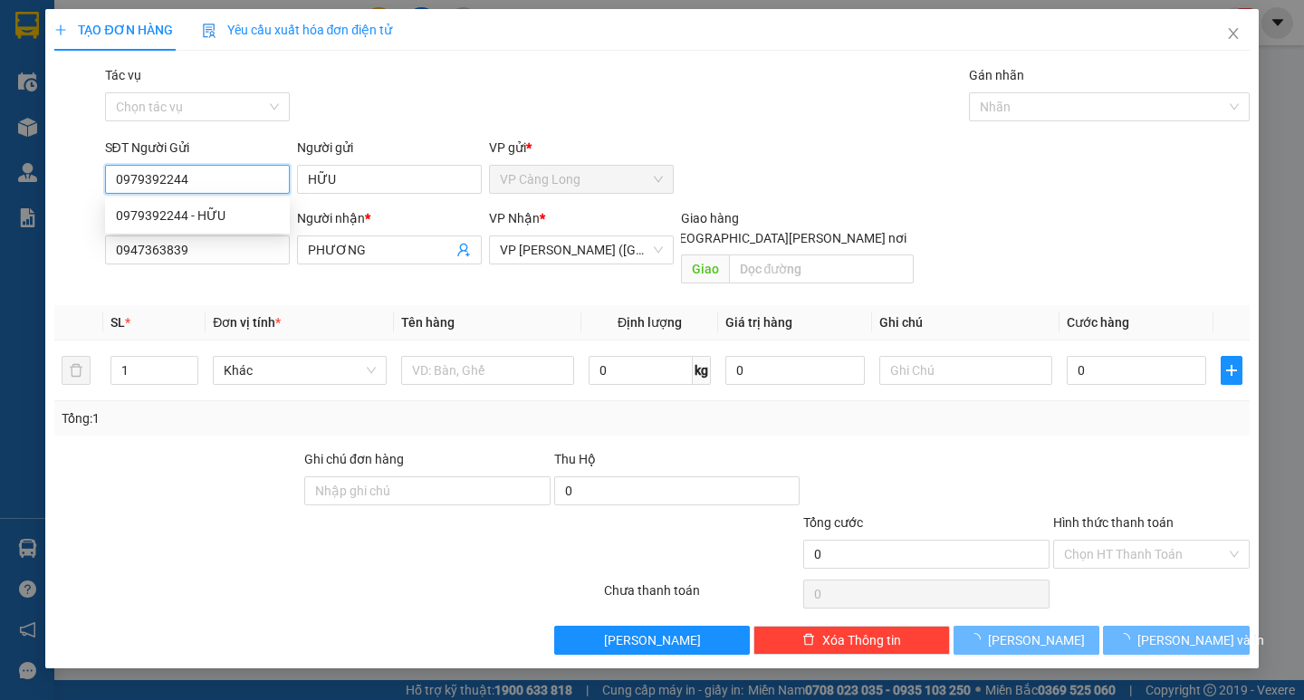
type input "35.000"
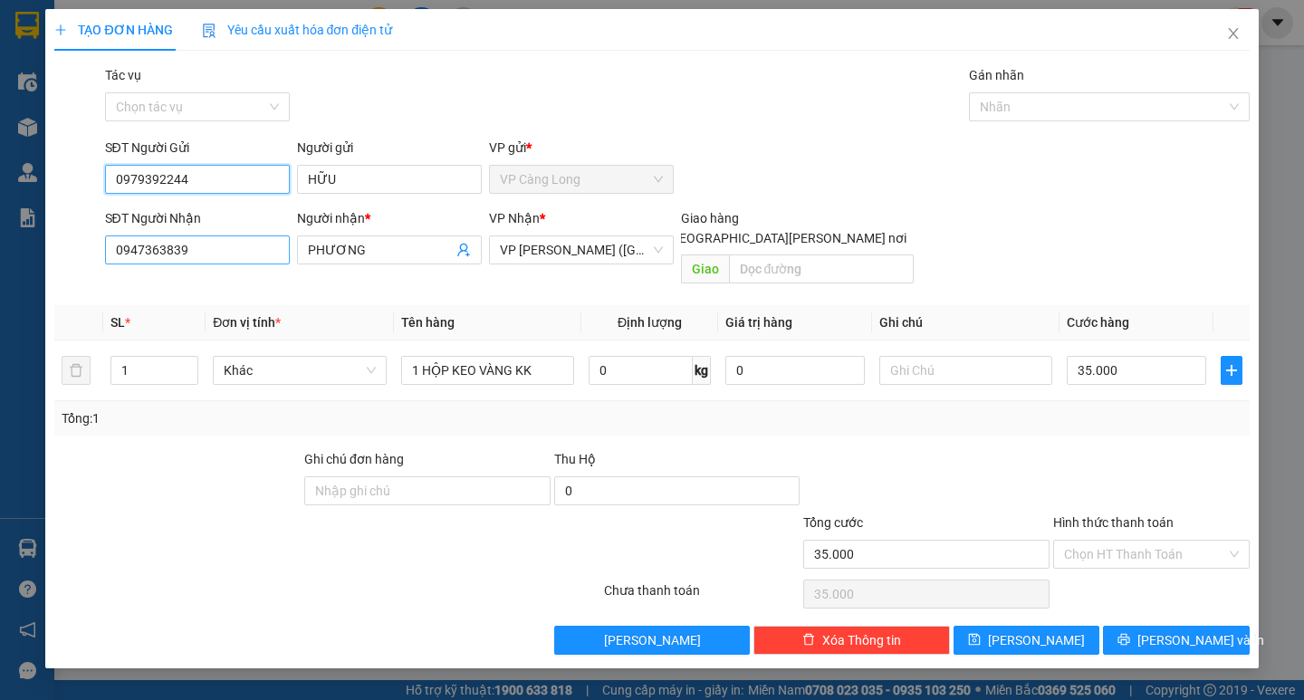
type input "0979392244"
click at [211, 255] on input "0947363839" at bounding box center [197, 249] width 185 height 29
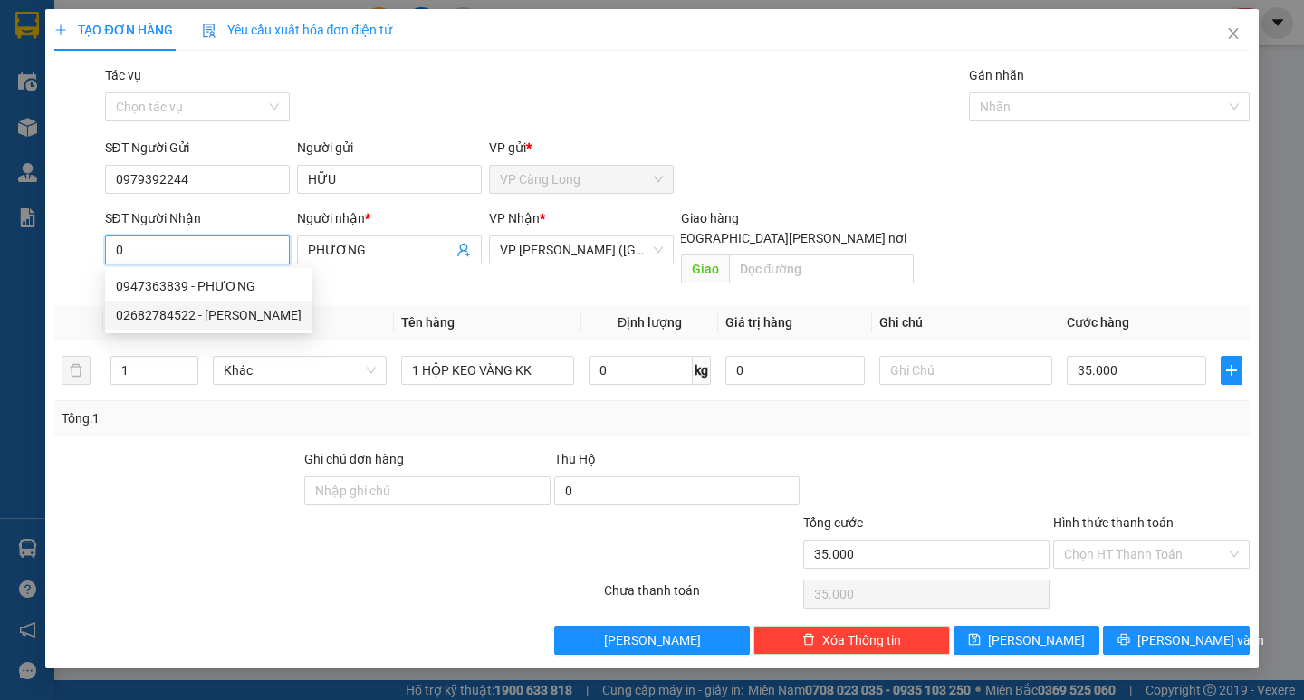
click at [223, 312] on div "02682784522 - [PERSON_NAME]" at bounding box center [209, 315] width 186 height 20
type input "02682784522"
type input "[PERSON_NAME]"
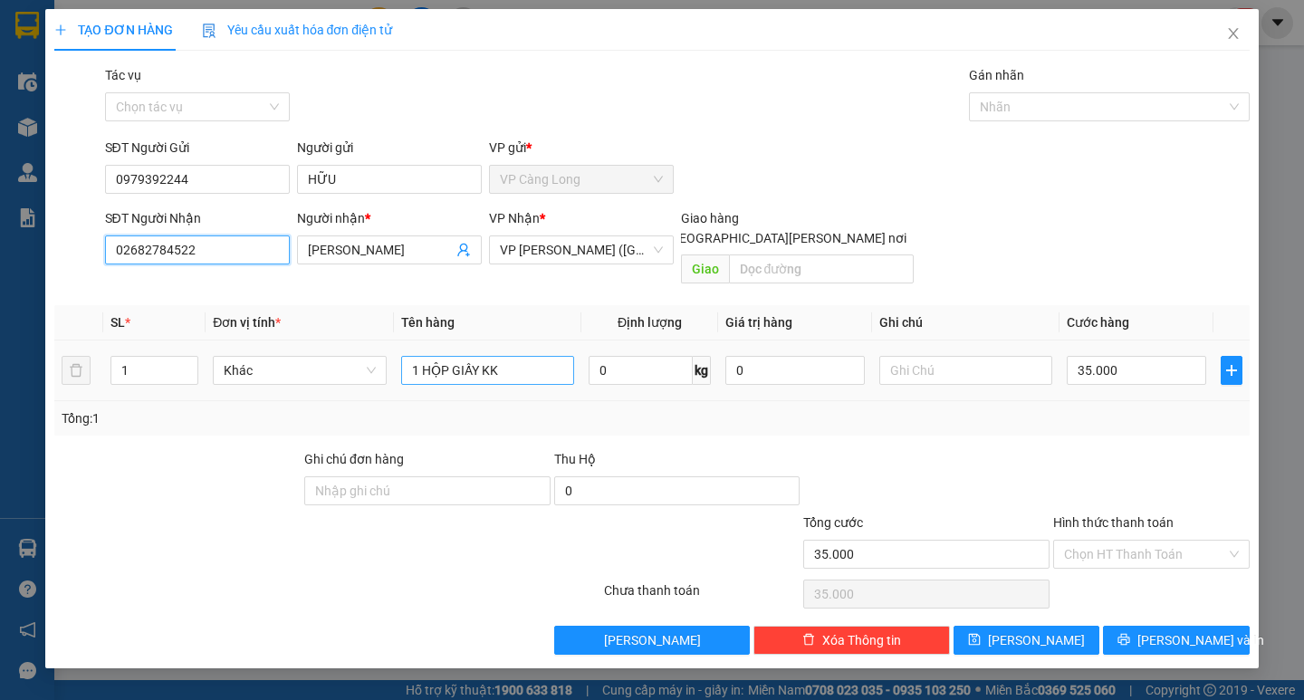
type input "02682784522"
click at [544, 356] on input "1 HỘP GIẤY KK" at bounding box center [487, 370] width 173 height 29
type input "1 HỘP GIẤY KEO VÀNG KK"
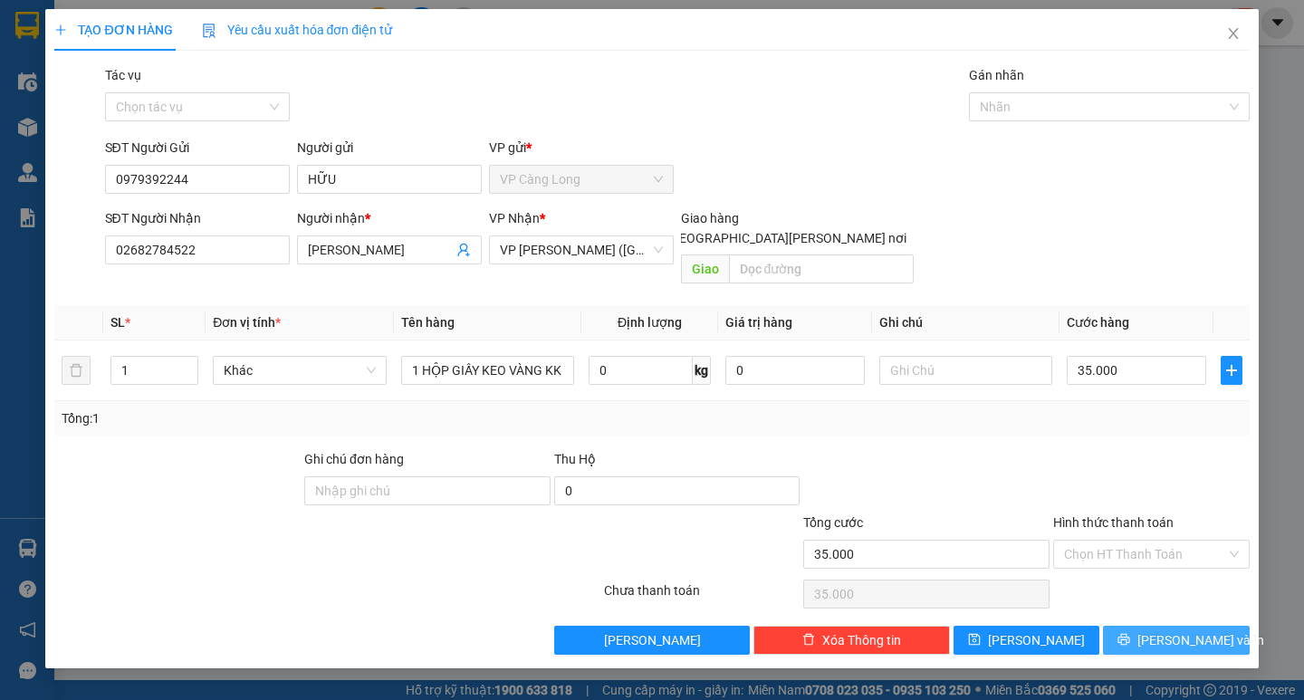
click at [1187, 630] on span "[PERSON_NAME] và In" at bounding box center [1200, 640] width 127 height 20
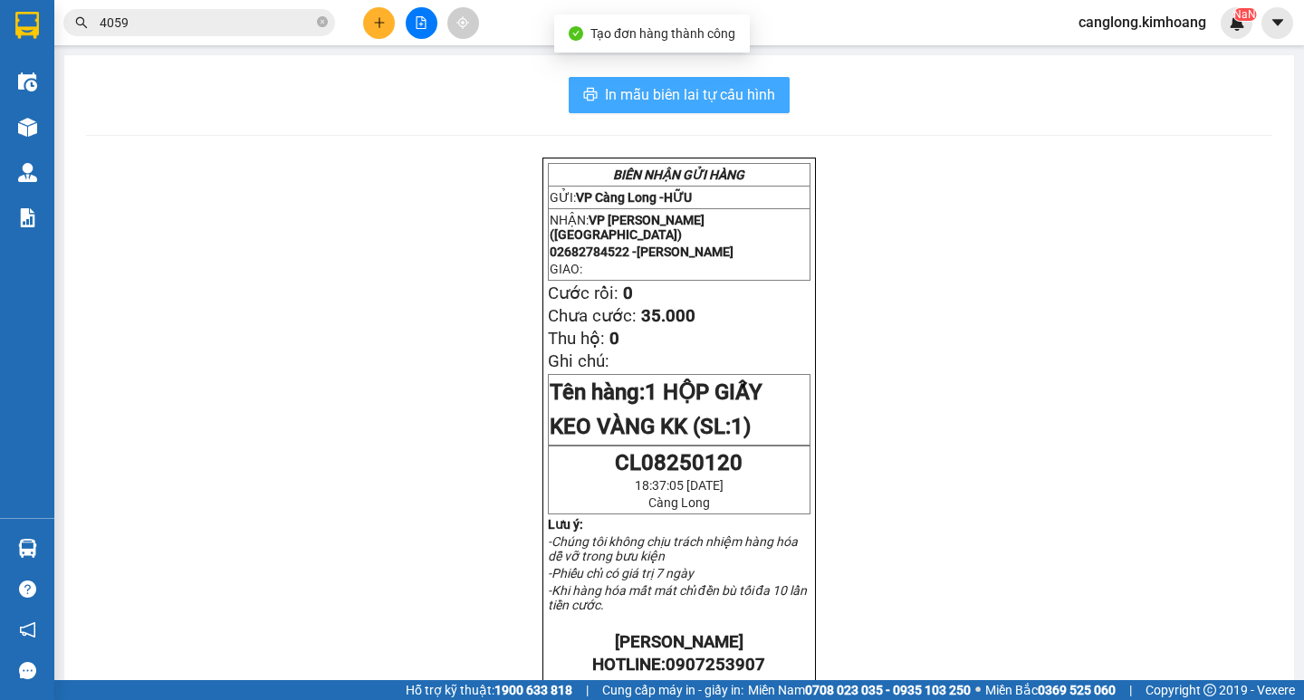
click at [722, 96] on span "In mẫu biên lai tự cấu hình" at bounding box center [690, 94] width 170 height 23
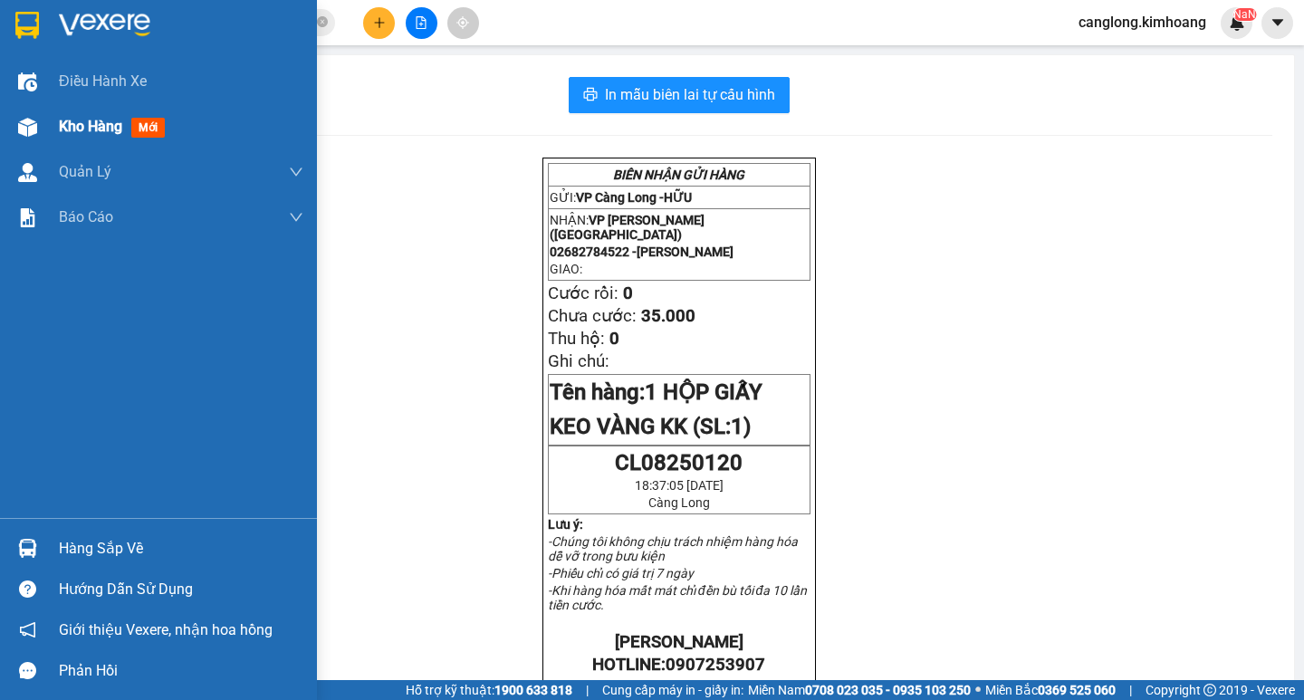
click at [40, 115] on div at bounding box center [28, 127] width 32 height 32
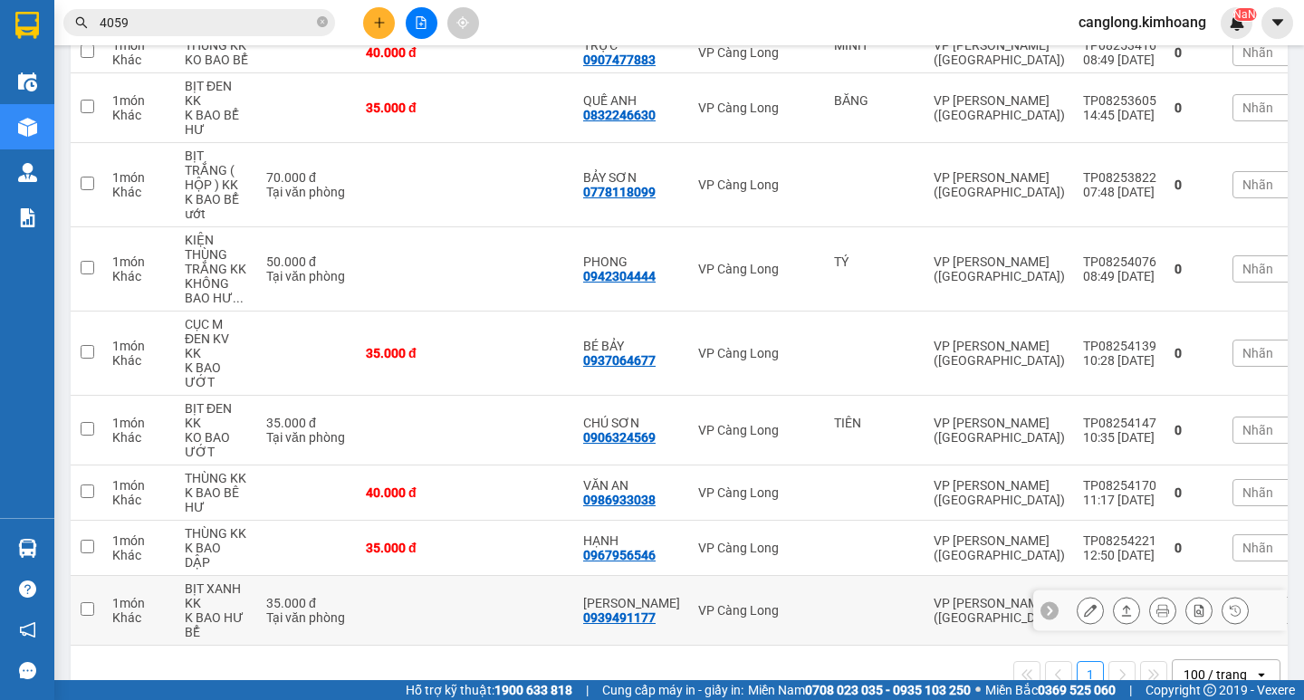
scroll to position [272, 0]
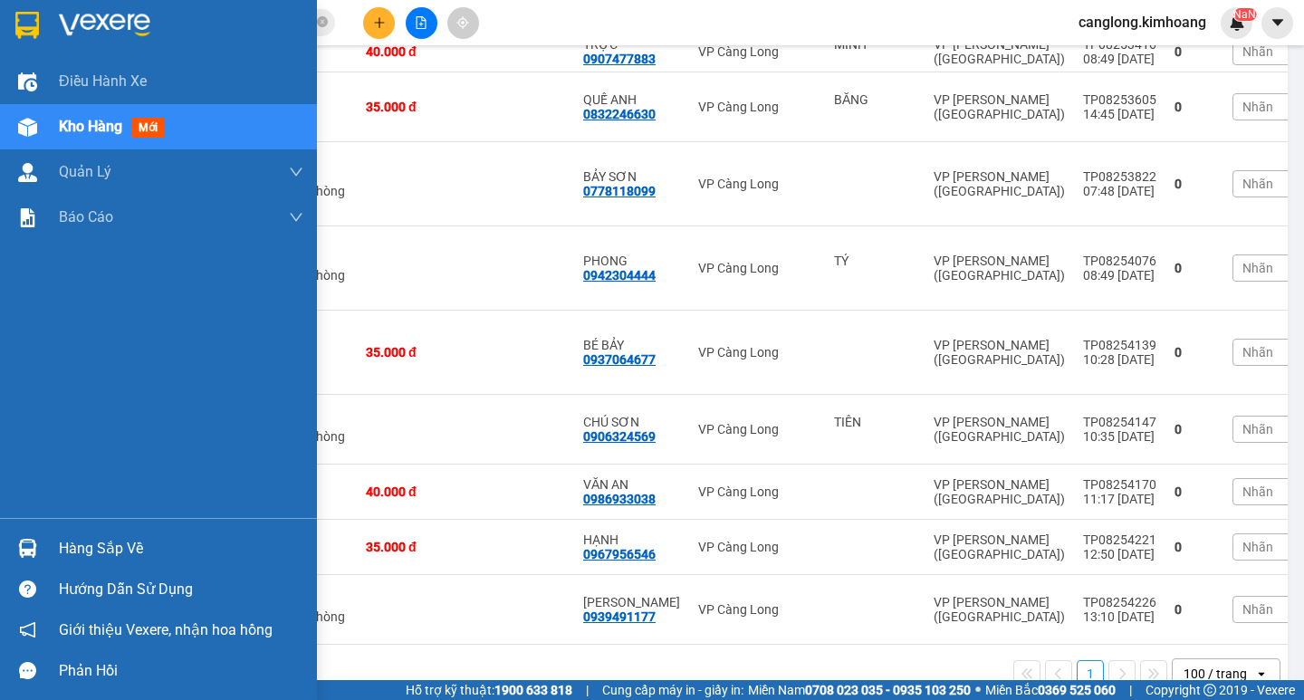
click at [163, 531] on div "Hàng sắp về" at bounding box center [158, 548] width 317 height 41
click at [163, 531] on div "Điều [PERSON_NAME] xe Kho hàng mới [PERSON_NAME] [PERSON_NAME] [PERSON_NAME] lý…" at bounding box center [158, 350] width 317 height 700
click at [163, 531] on div "Hàng sắp về" at bounding box center [158, 548] width 317 height 41
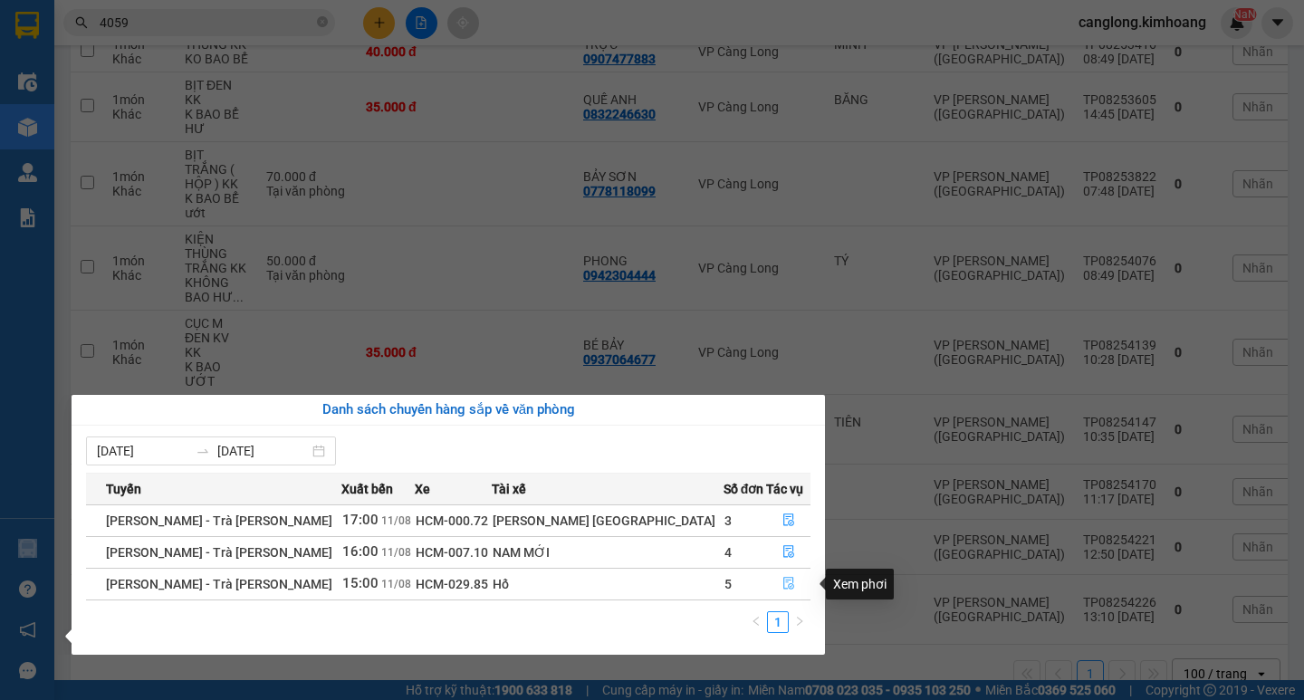
click at [767, 584] on button "button" at bounding box center [788, 584] width 43 height 29
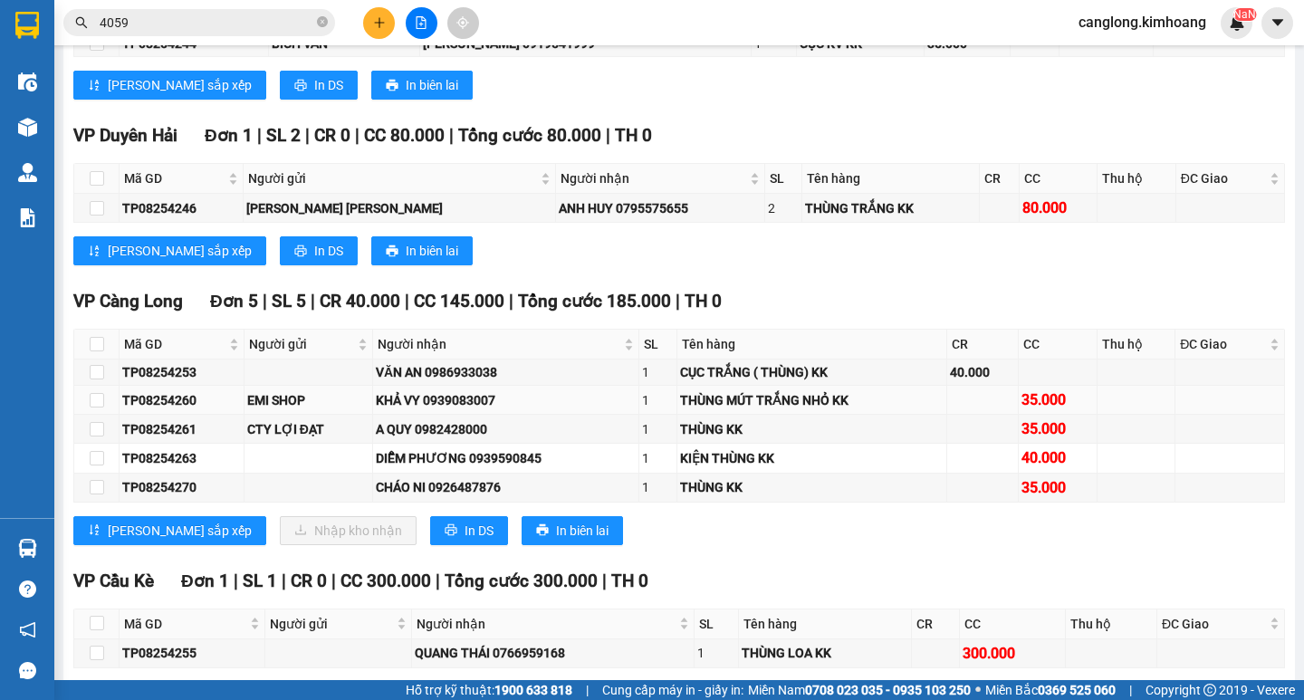
scroll to position [1358, 0]
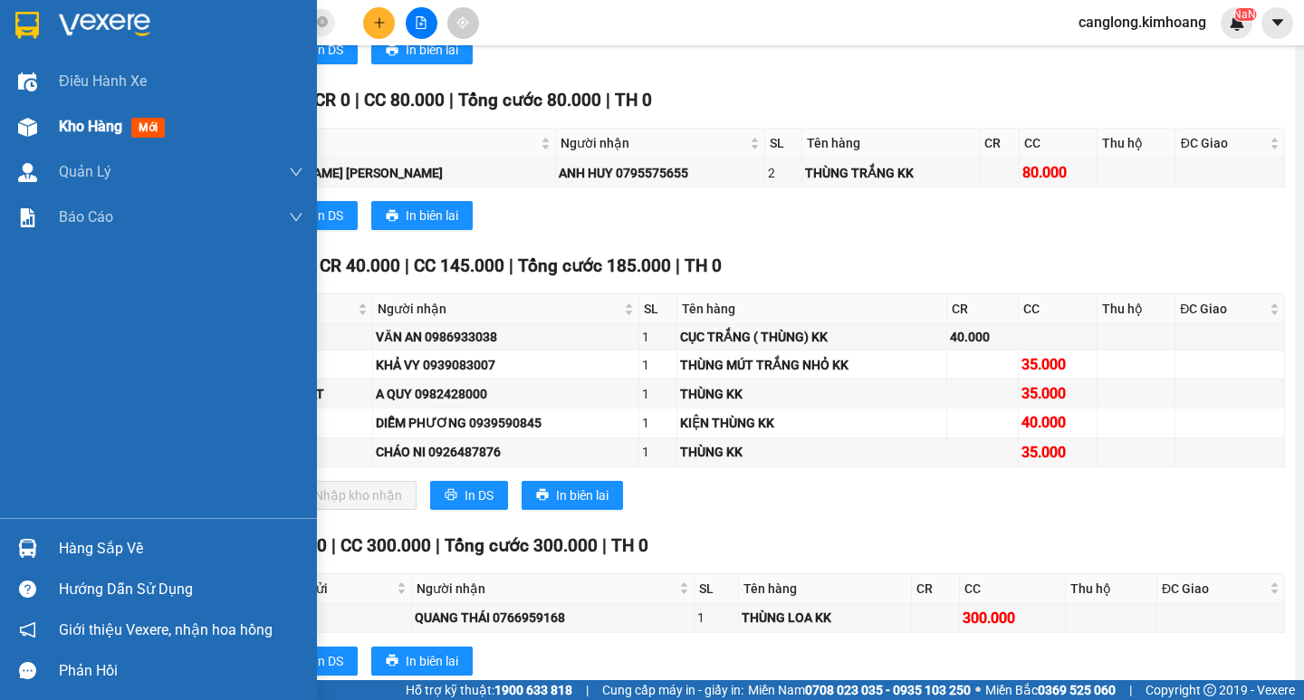
click at [43, 123] on div at bounding box center [28, 127] width 32 height 32
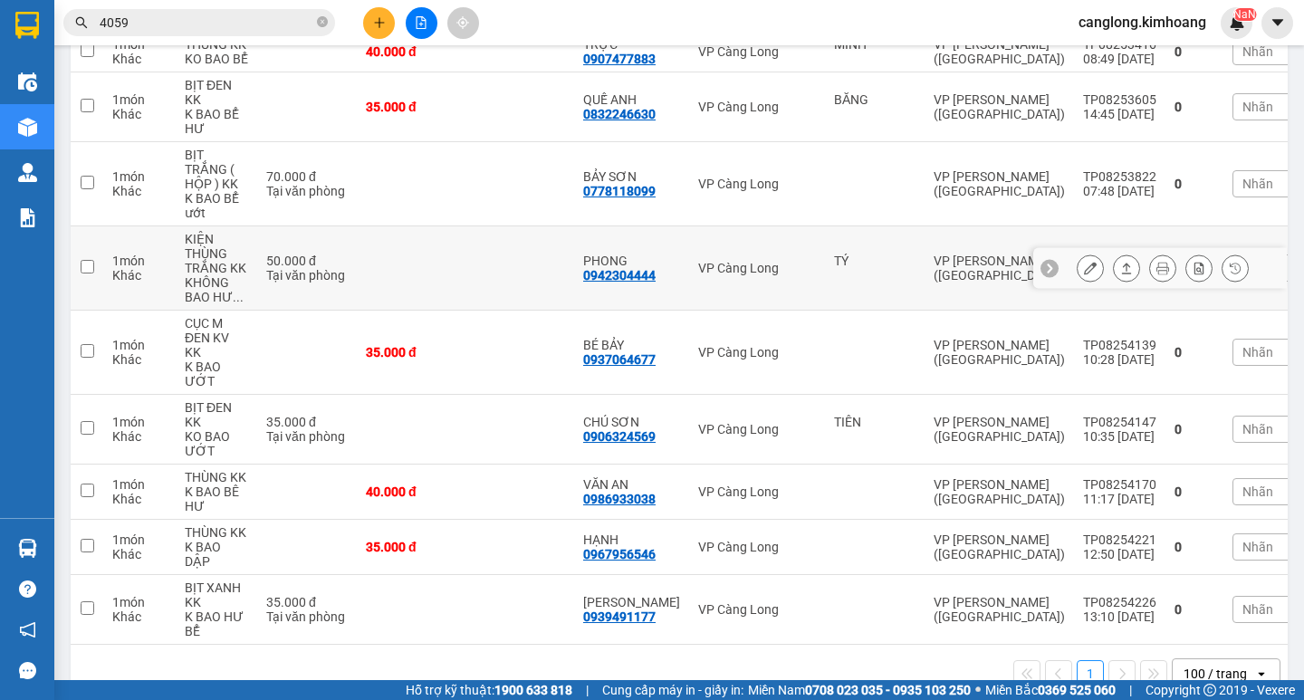
scroll to position [274, 0]
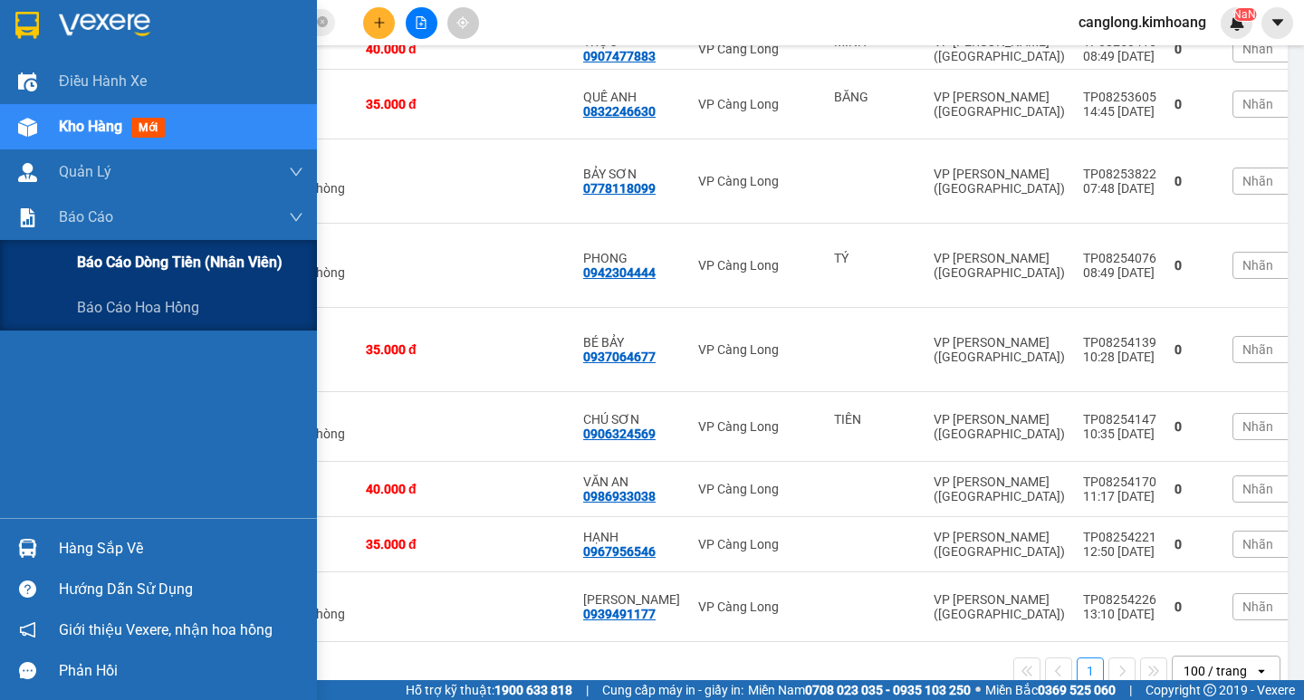
click at [139, 264] on span "Báo cáo dòng tiền (nhân viên)" at bounding box center [180, 262] width 206 height 23
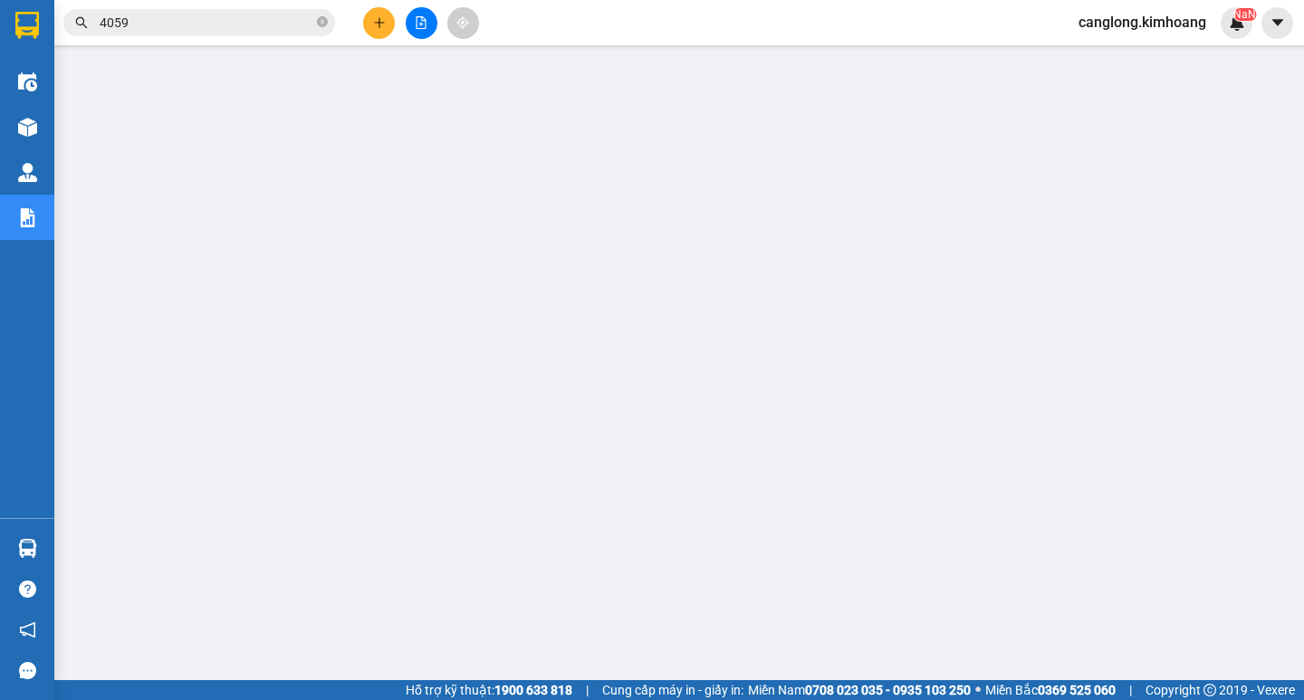
scroll to position [17, 0]
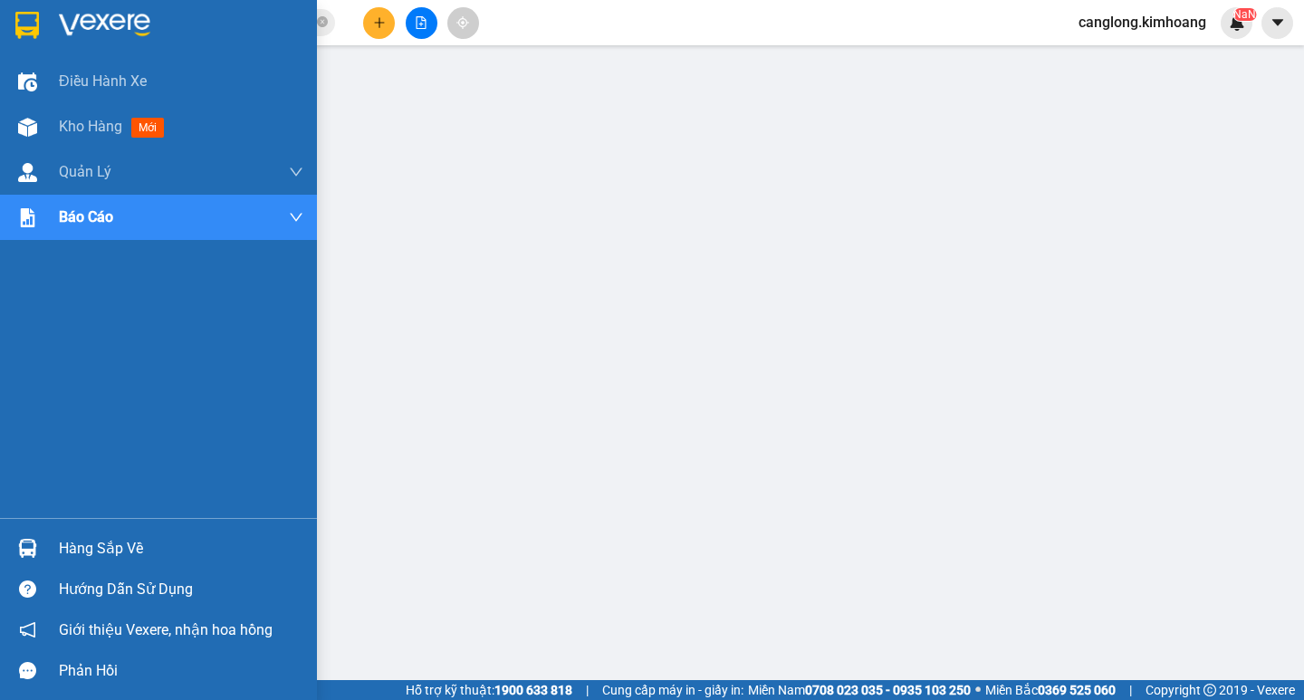
click at [78, 541] on div "Hàng sắp về" at bounding box center [181, 548] width 245 height 27
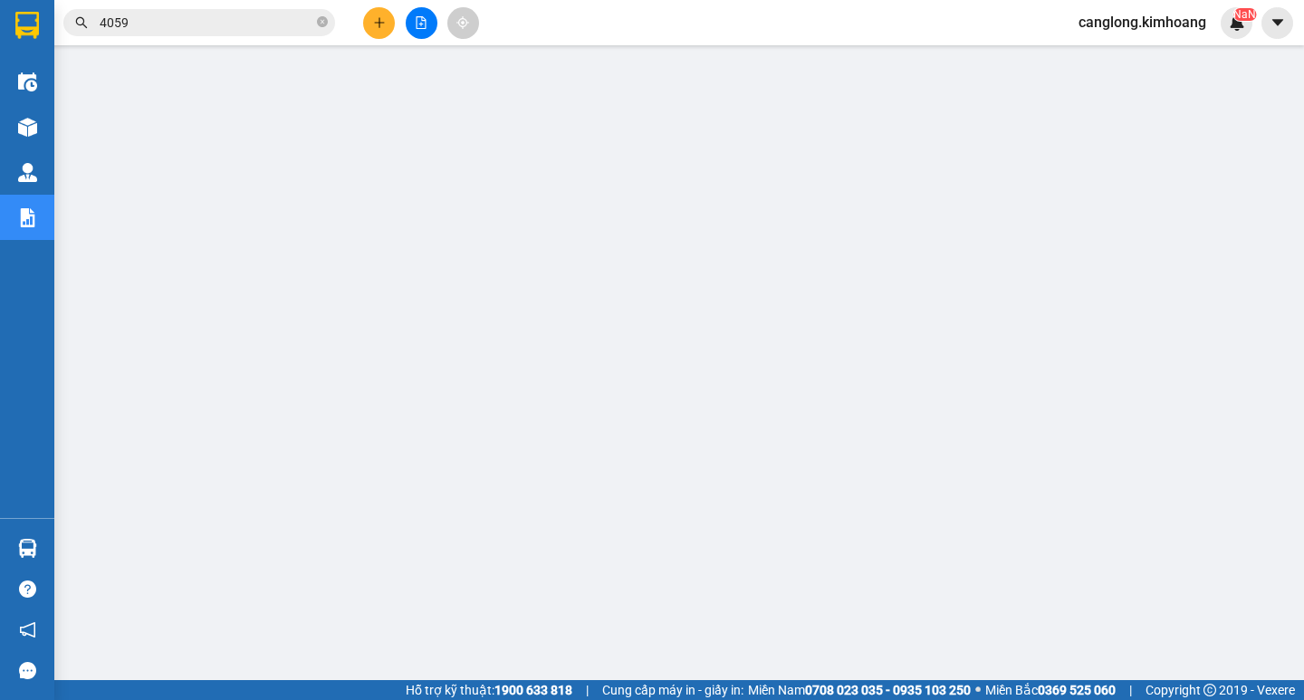
click at [185, 35] on span "4059" at bounding box center [199, 22] width 272 height 27
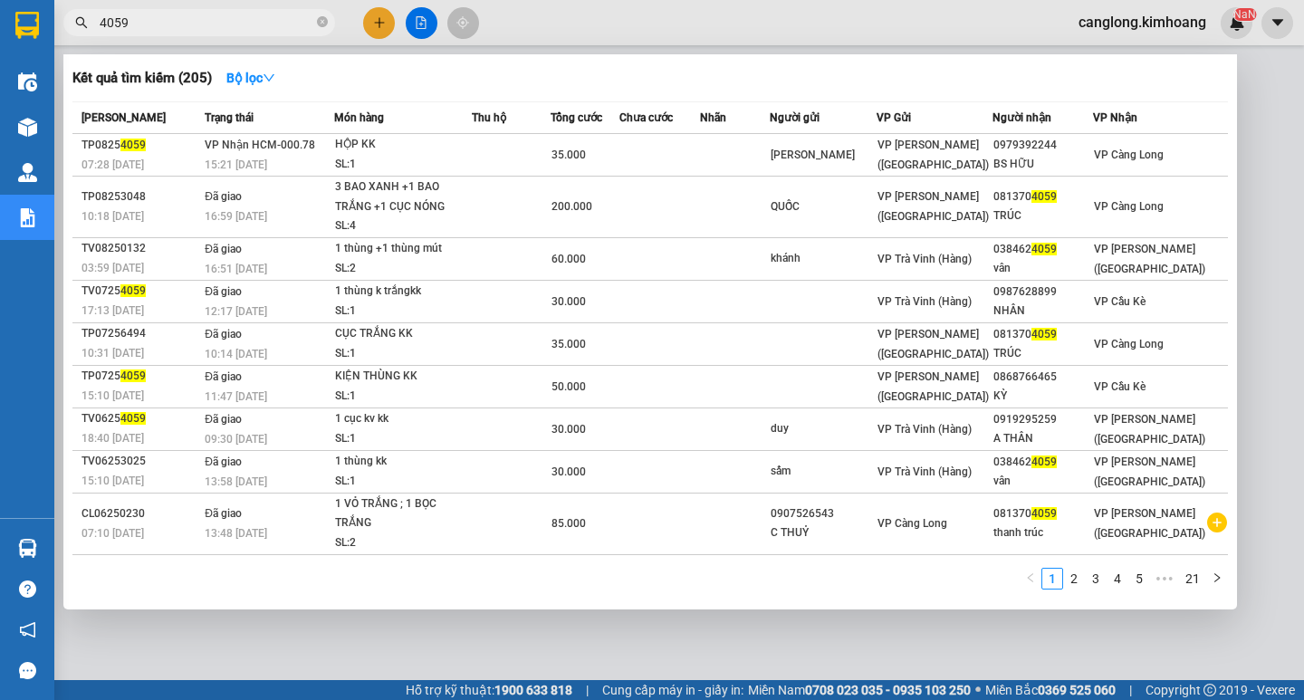
click at [184, 23] on input "4059" at bounding box center [207, 23] width 214 height 20
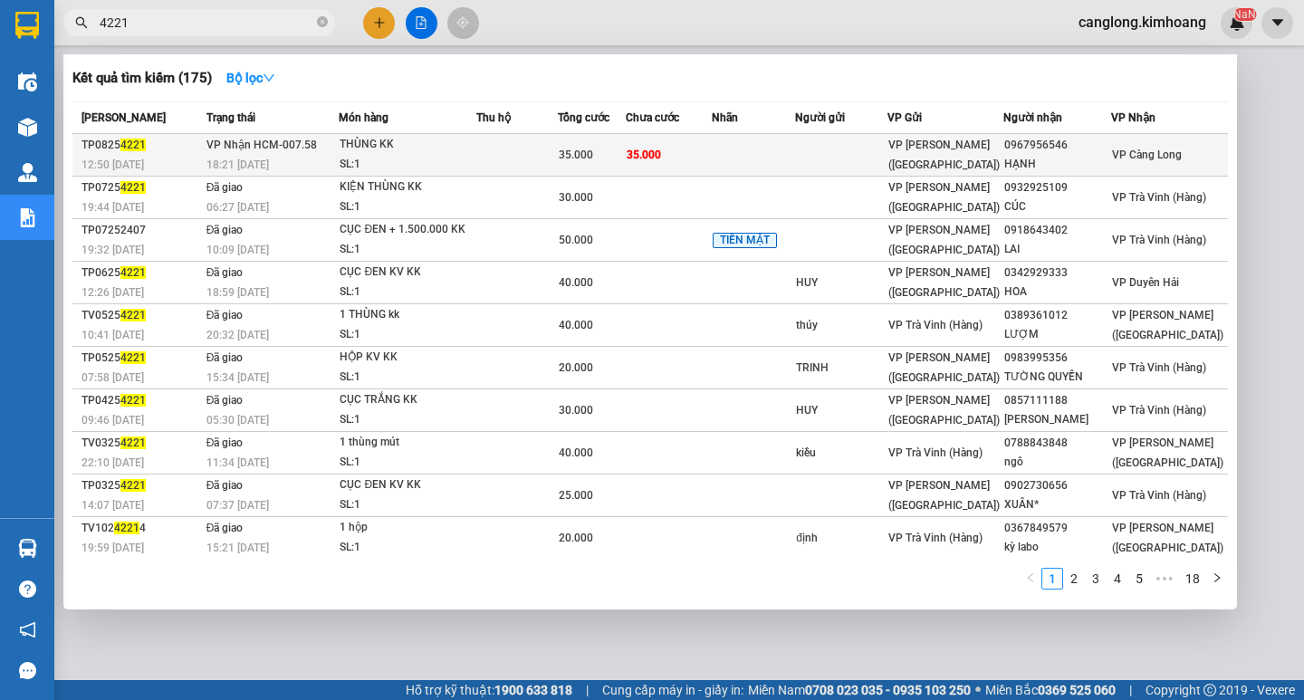
type input "4221"
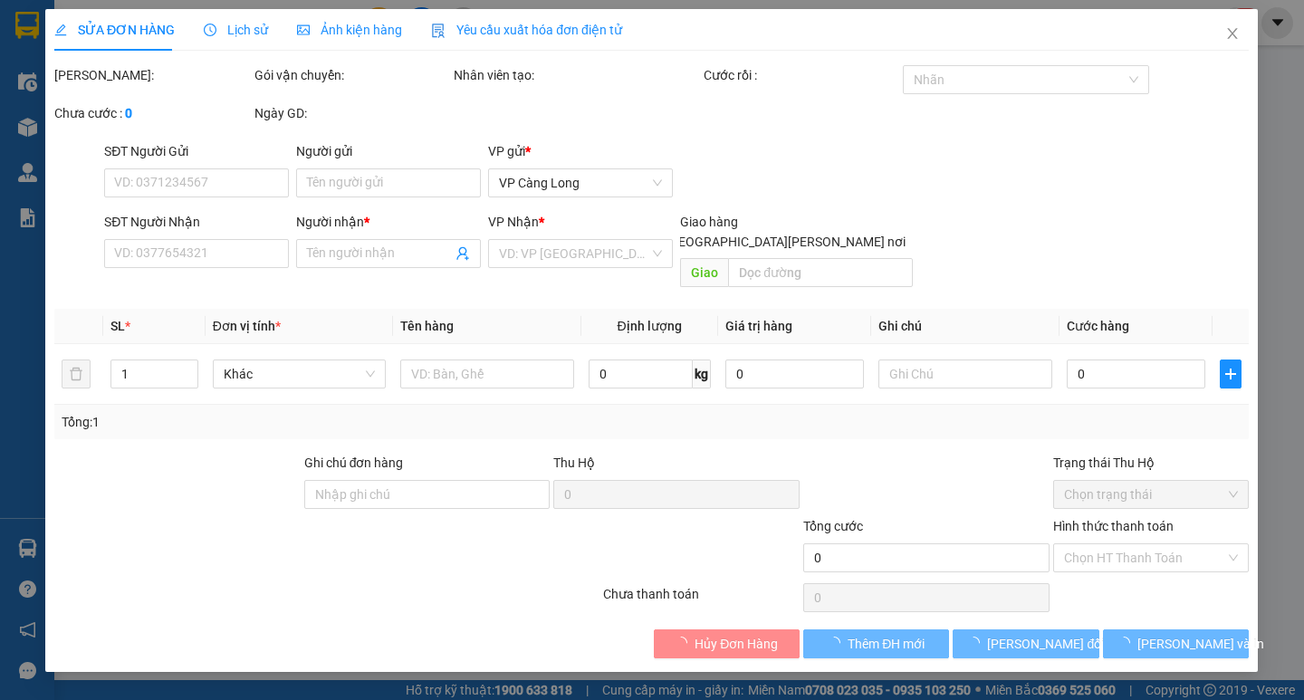
type input "0967956546"
type input "HẠNH"
type input "35.000"
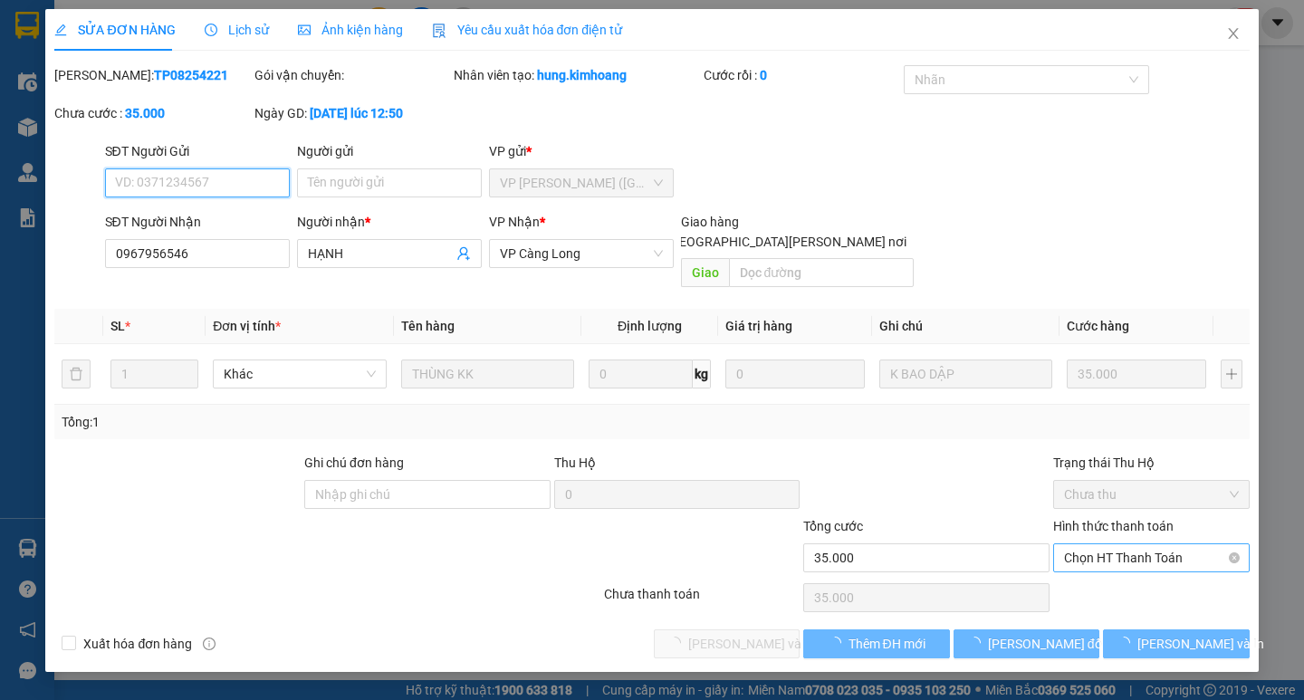
click at [1138, 544] on span "Chọn HT Thanh Toán" at bounding box center [1151, 557] width 175 height 27
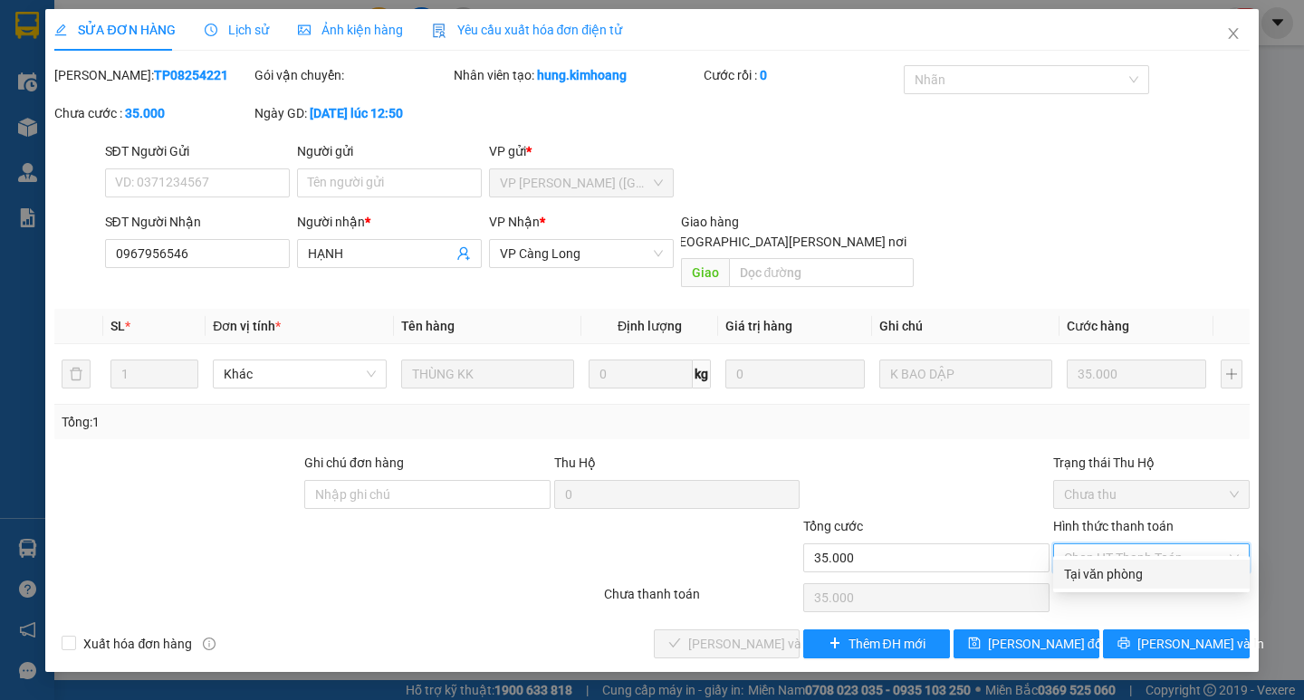
click at [1129, 562] on div "Tại văn phòng" at bounding box center [1151, 574] width 197 height 29
type input "0"
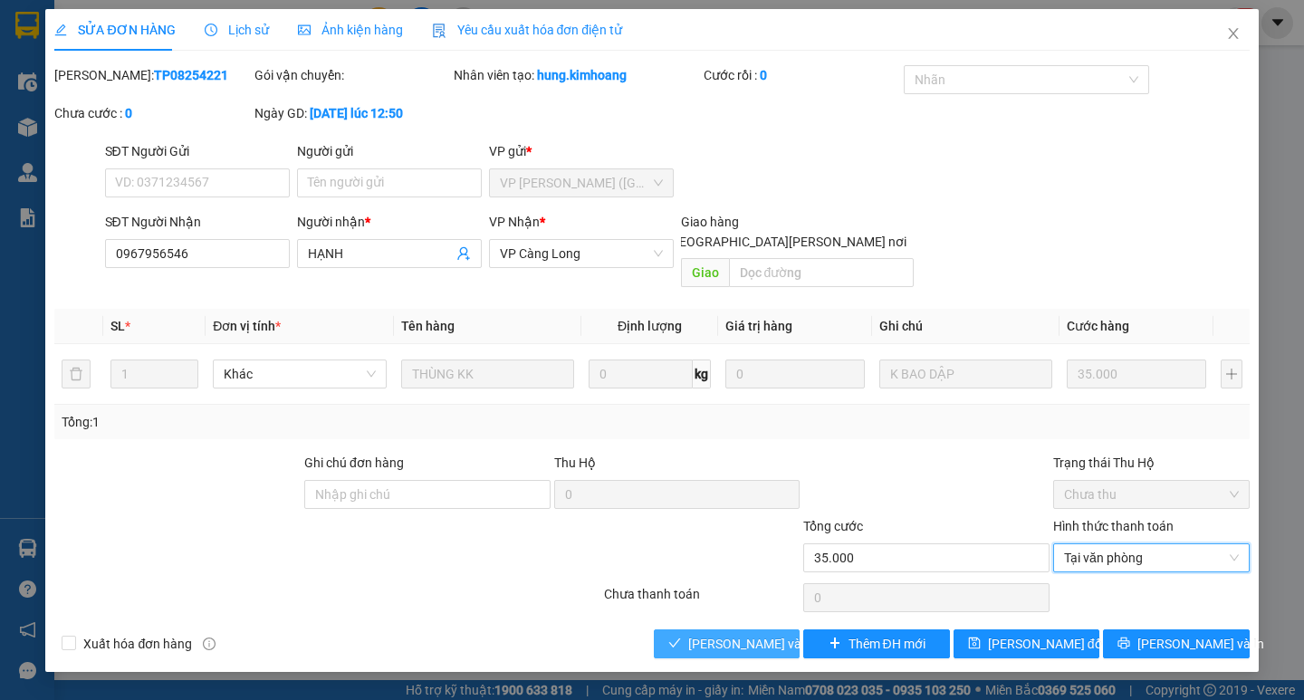
click at [769, 634] on span "[PERSON_NAME] và [PERSON_NAME] hàng" at bounding box center [810, 644] width 245 height 20
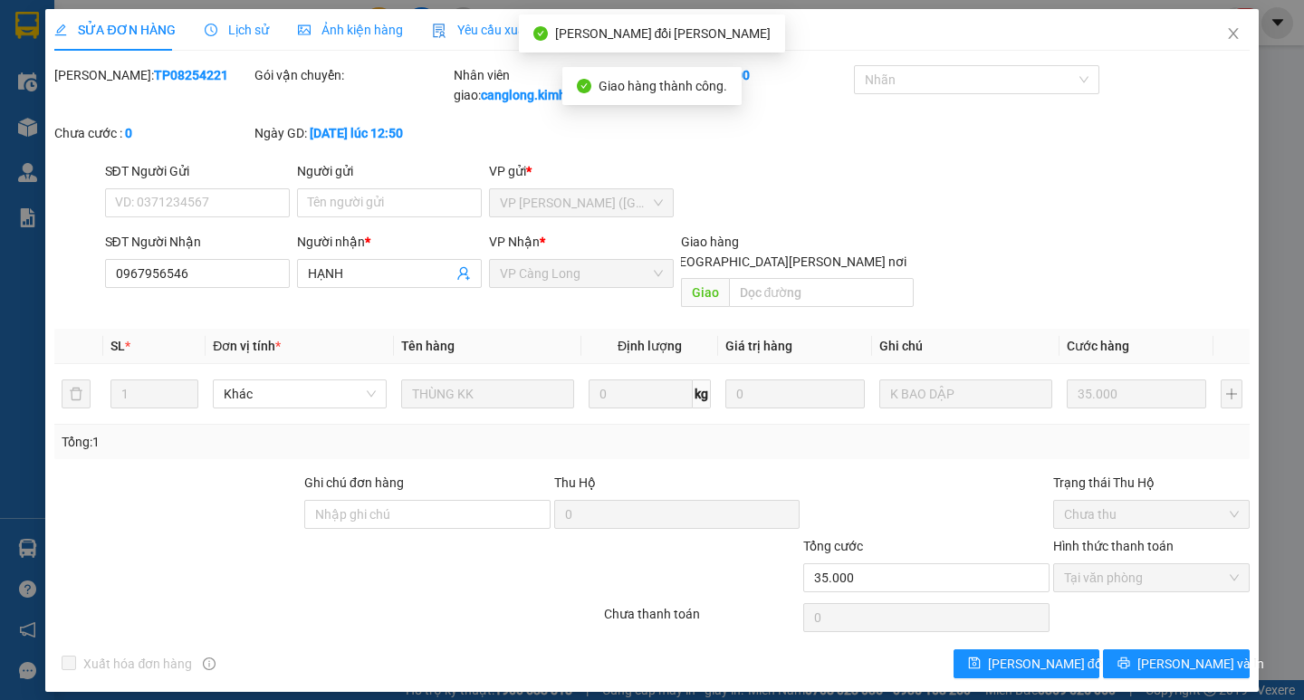
drag, startPoint x: 1192, startPoint y: 66, endPoint x: 1249, endPoint y: 1, distance: 86.6
click at [1199, 66] on div "[PERSON_NAME]: TP08254221 Gói vận chuyển: [PERSON_NAME] [PERSON_NAME]: canglong…" at bounding box center [652, 113] width 1198 height 96
click at [1224, 37] on span "Close" at bounding box center [1233, 34] width 51 height 51
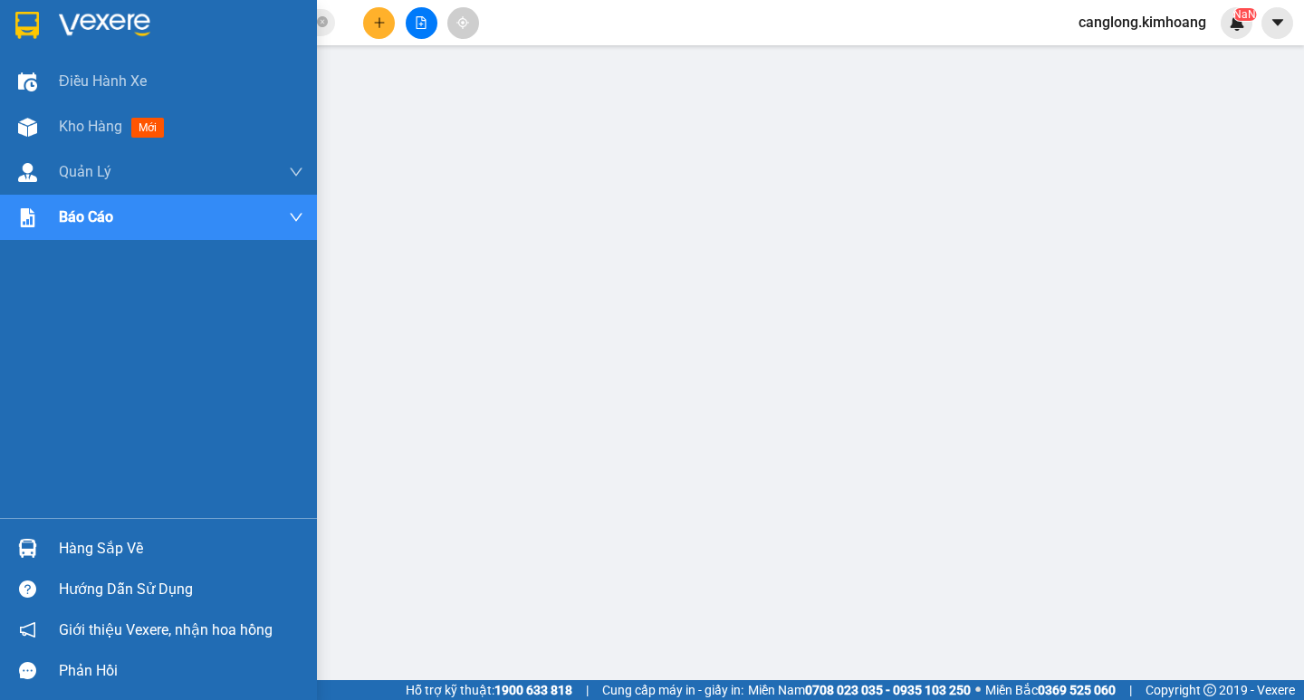
click at [35, 554] on img at bounding box center [27, 548] width 19 height 19
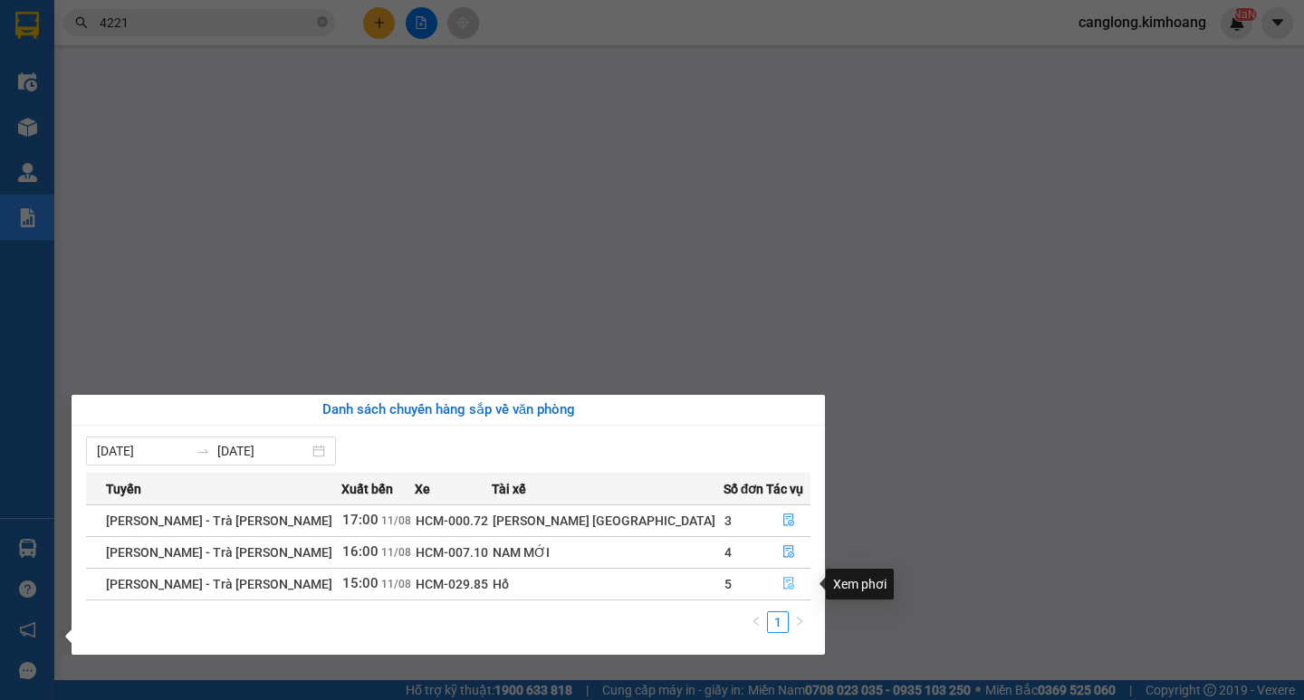
click at [772, 571] on button "button" at bounding box center [788, 584] width 43 height 29
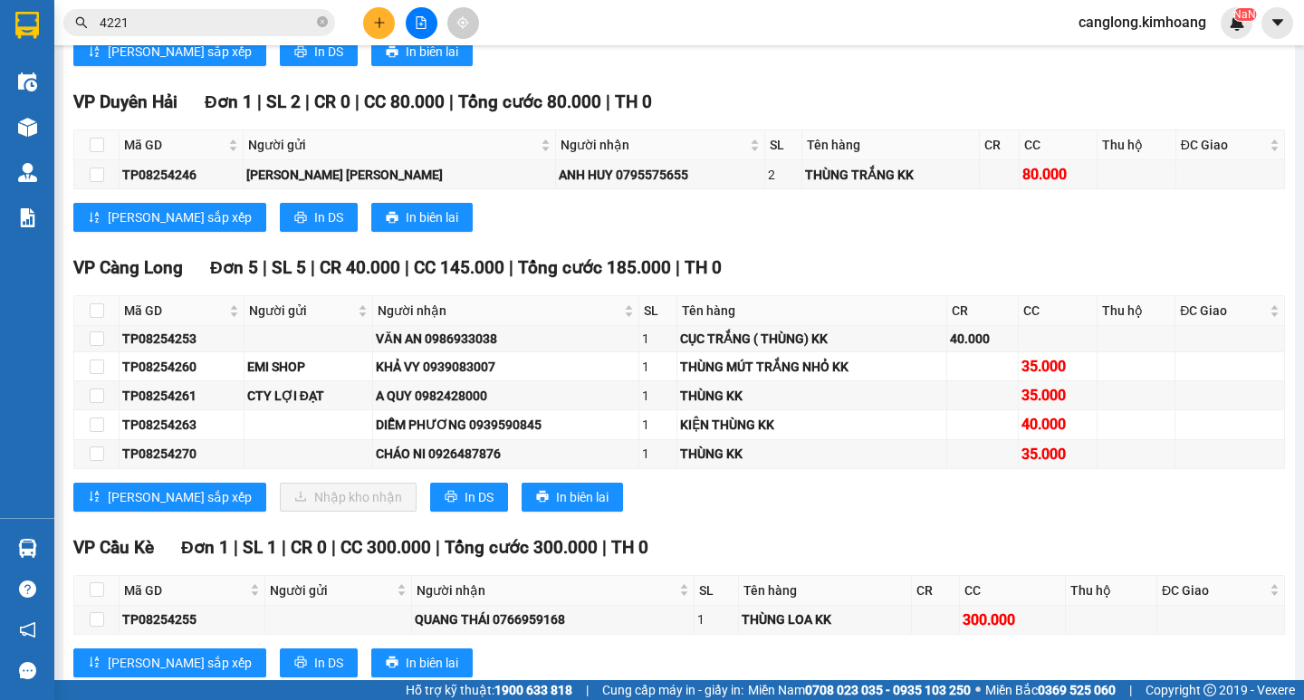
scroll to position [1358, 0]
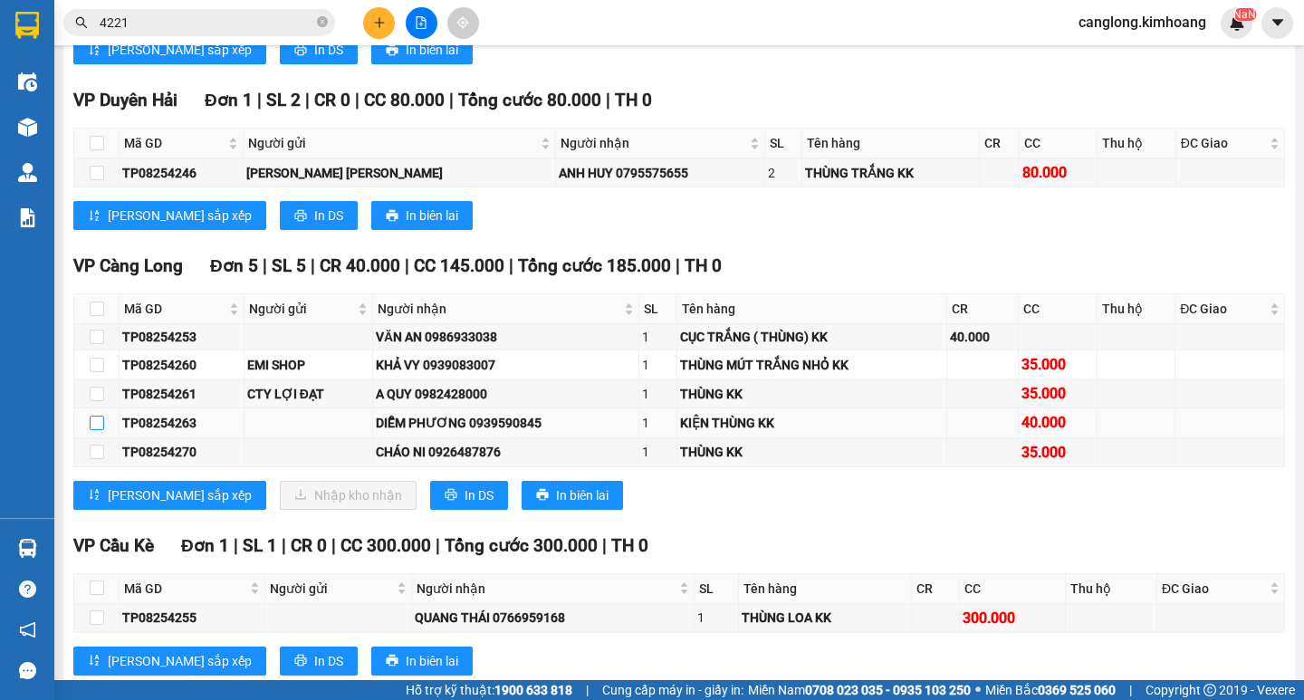
click at [101, 430] on input "checkbox" at bounding box center [97, 423] width 14 height 14
checkbox input "true"
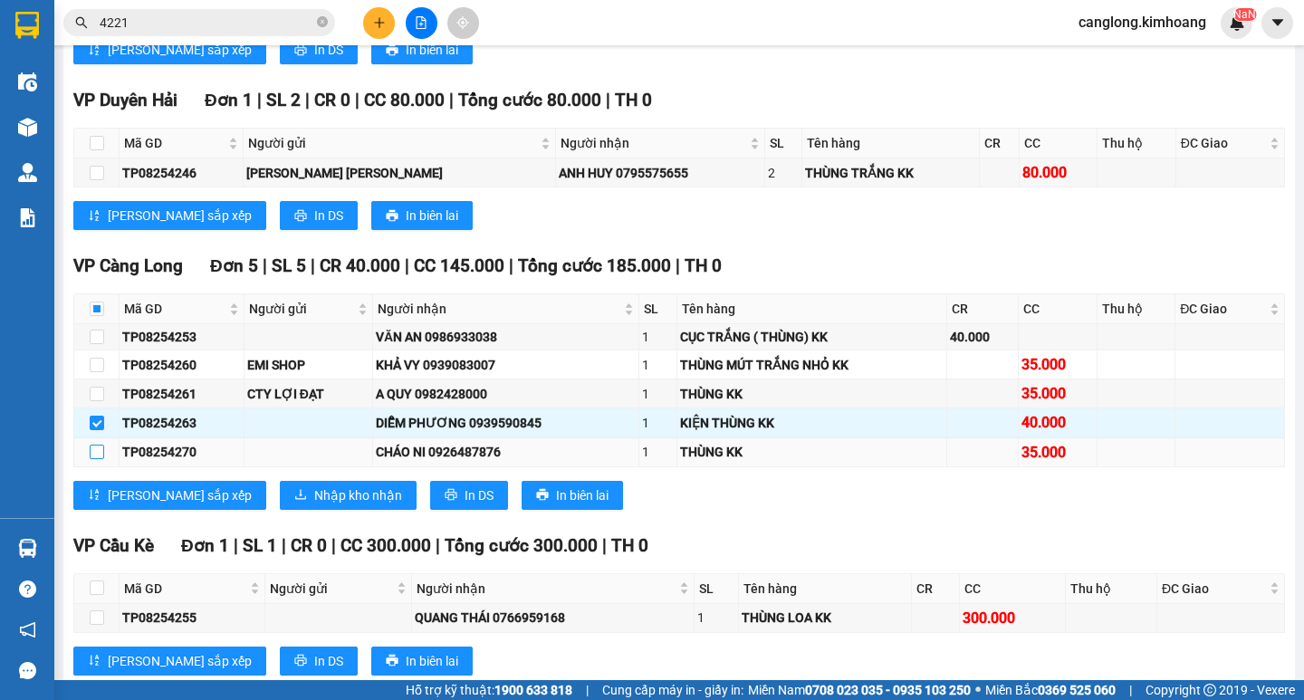
click at [101, 459] on input "checkbox" at bounding box center [97, 452] width 14 height 14
checkbox input "true"
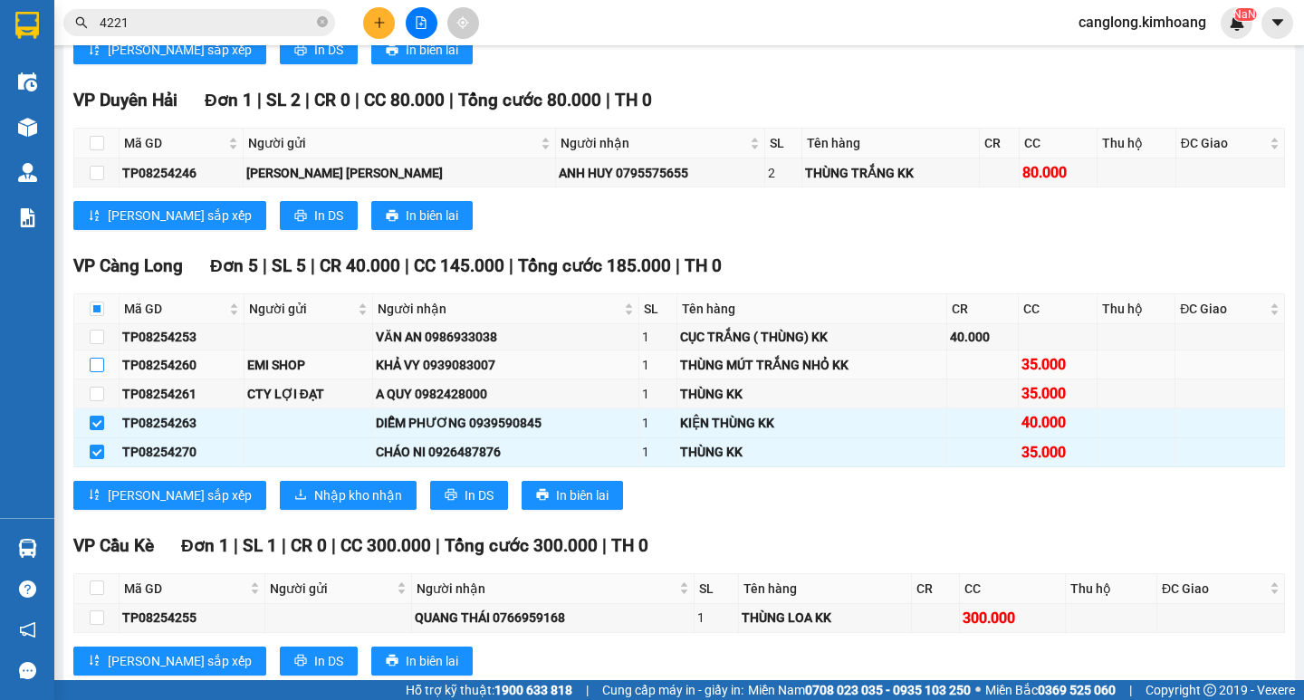
click at [101, 372] on input "checkbox" at bounding box center [97, 365] width 14 height 14
checkbox input "true"
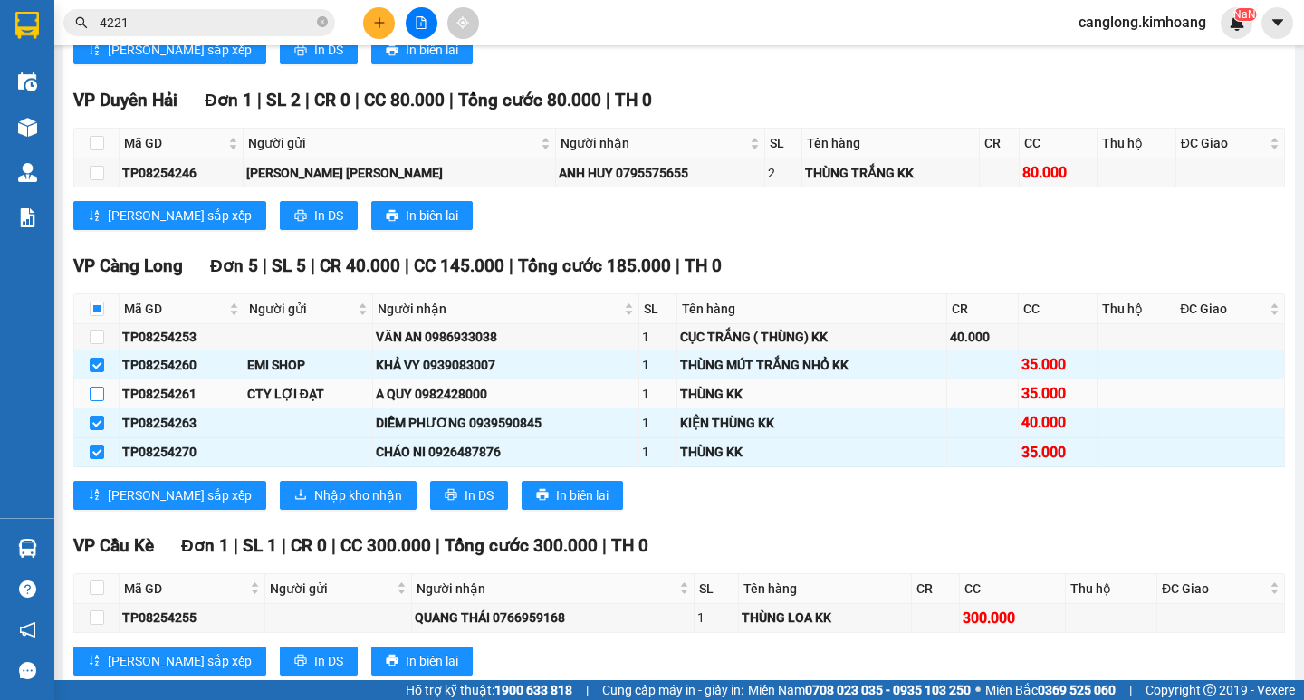
click at [93, 401] on input "checkbox" at bounding box center [97, 394] width 14 height 14
checkbox input "true"
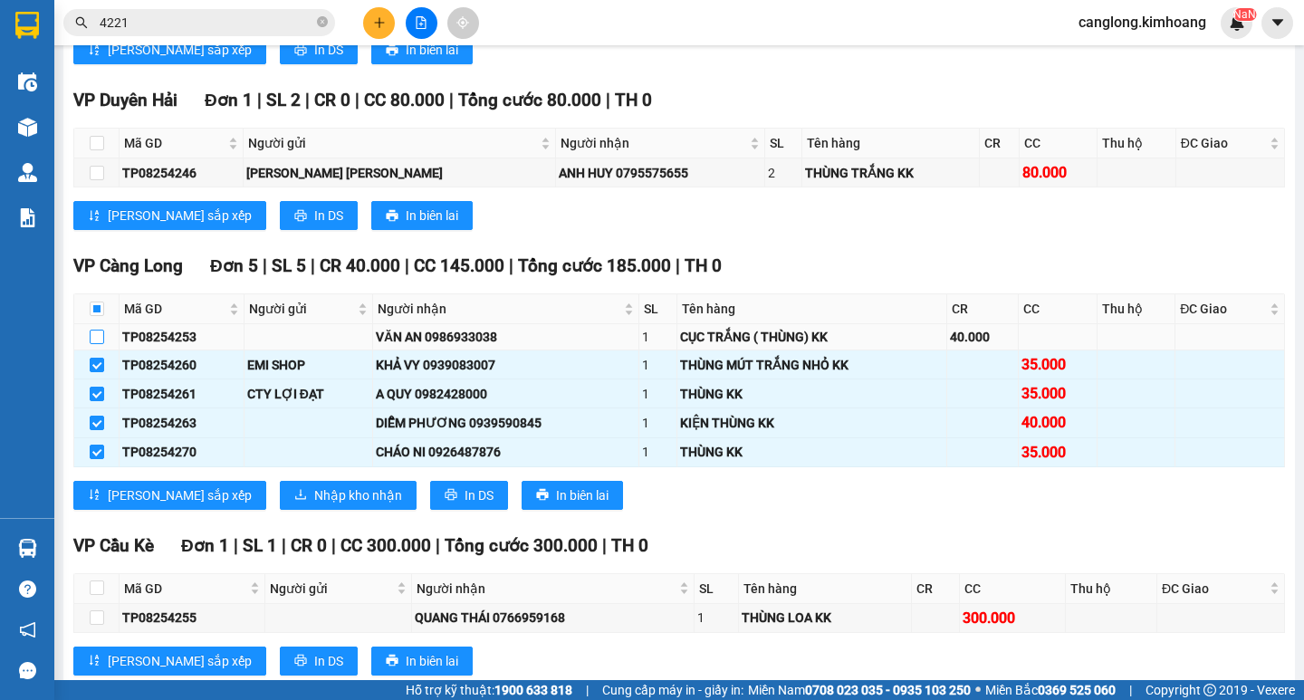
click at [102, 344] on input "checkbox" at bounding box center [97, 337] width 14 height 14
checkbox input "true"
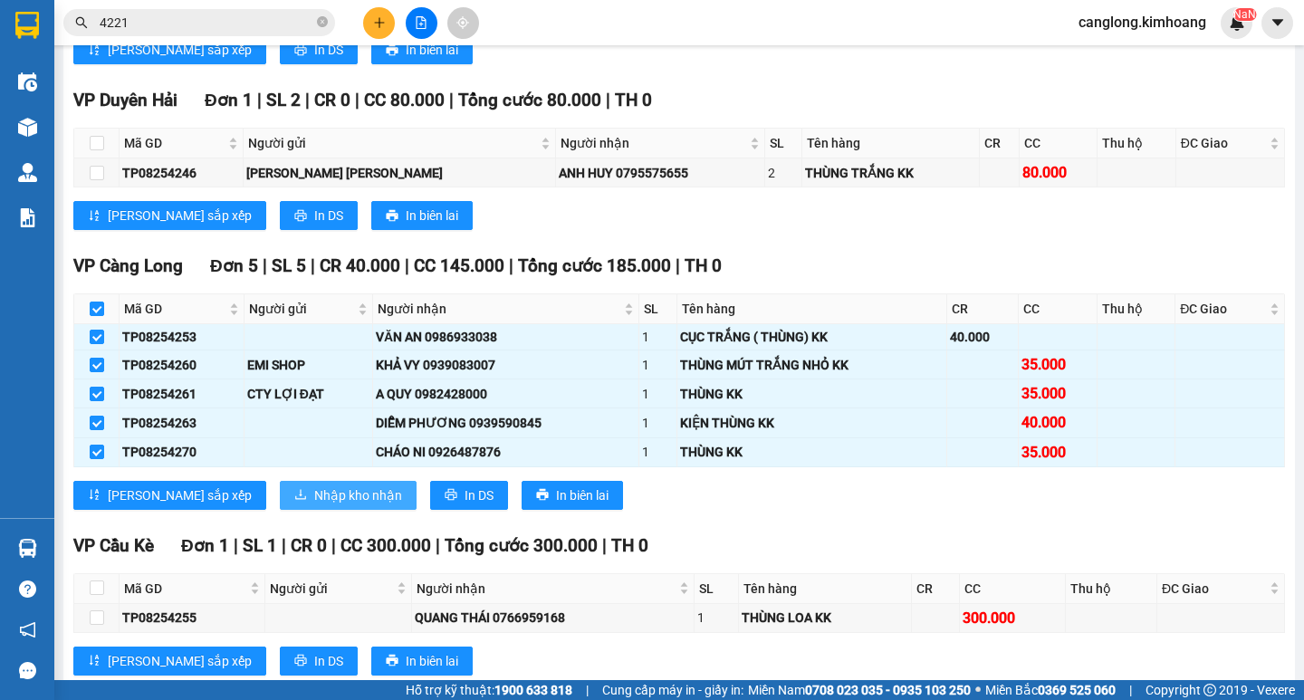
click at [314, 505] on span "Nhập kho nhận" at bounding box center [358, 495] width 88 height 20
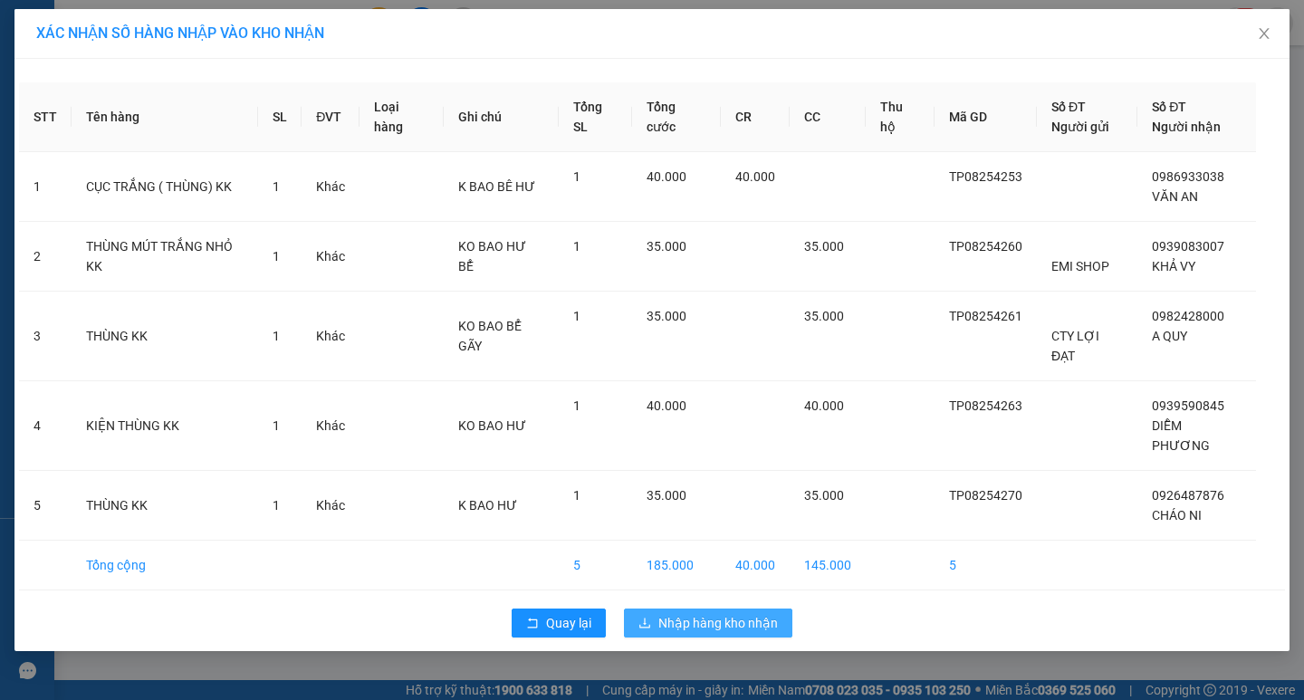
click at [688, 613] on span "Nhập hàng kho nhận" at bounding box center [718, 623] width 120 height 20
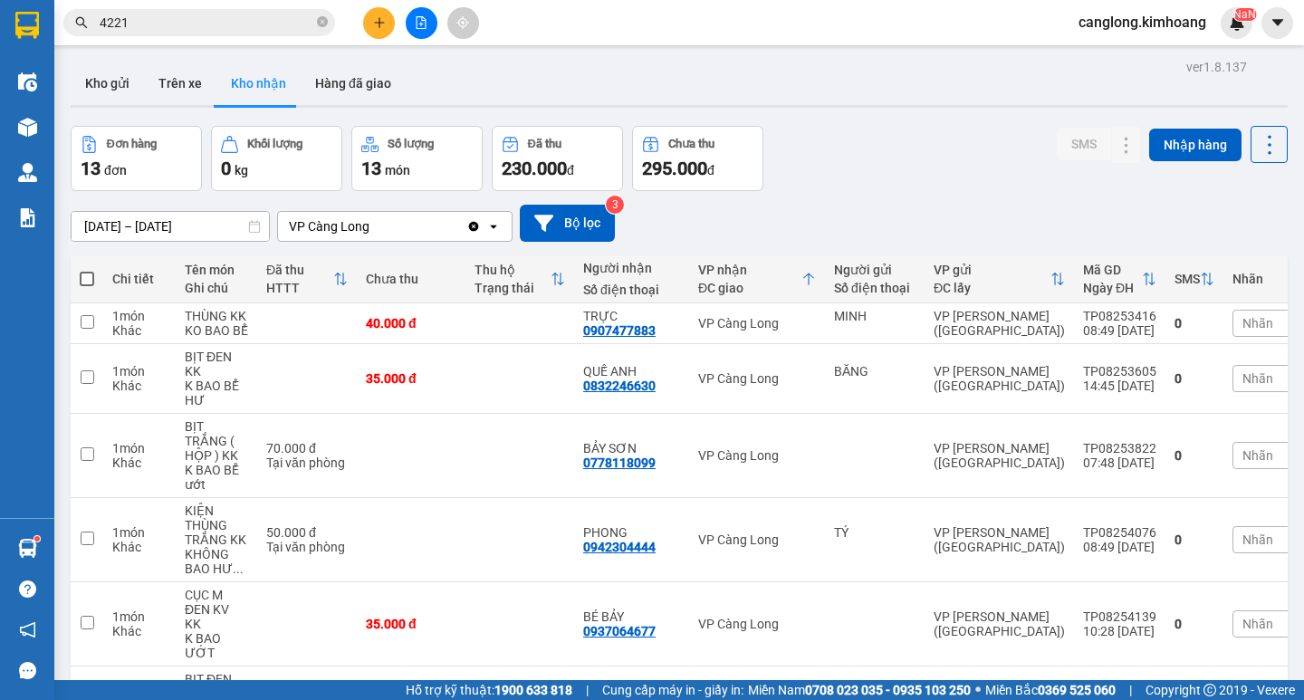
click at [216, 24] on input "4221" at bounding box center [207, 23] width 214 height 20
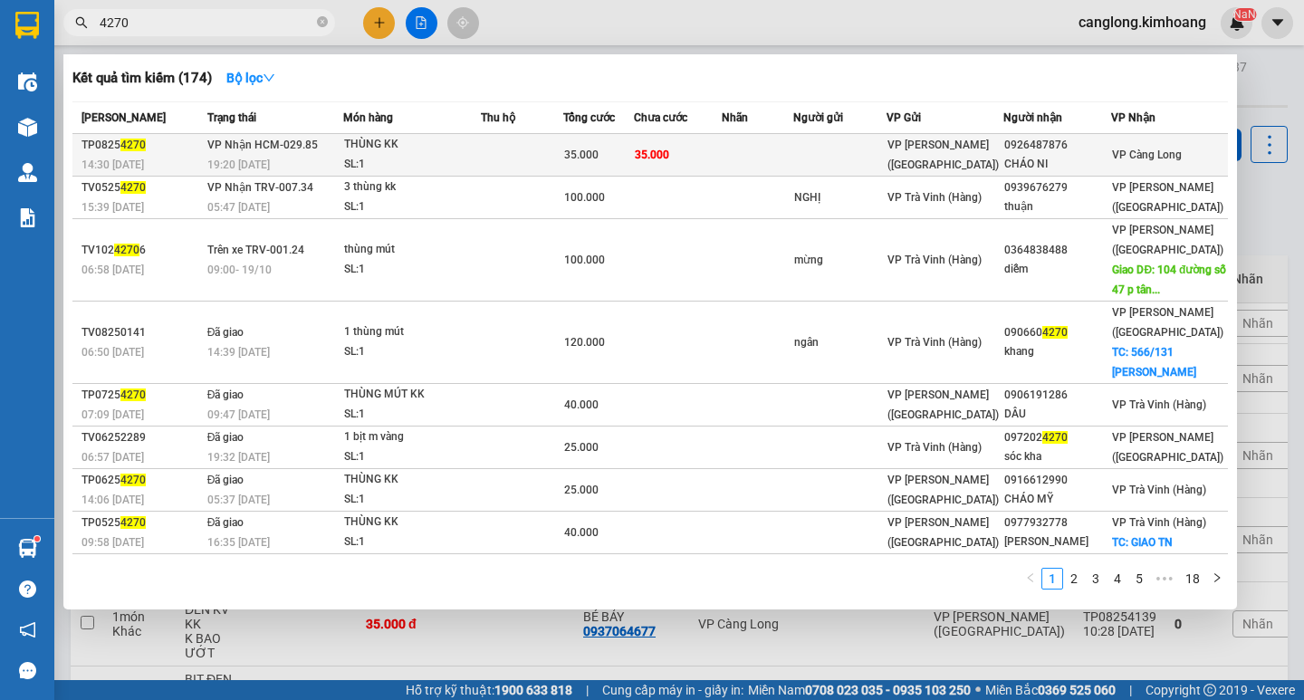
type input "4270"
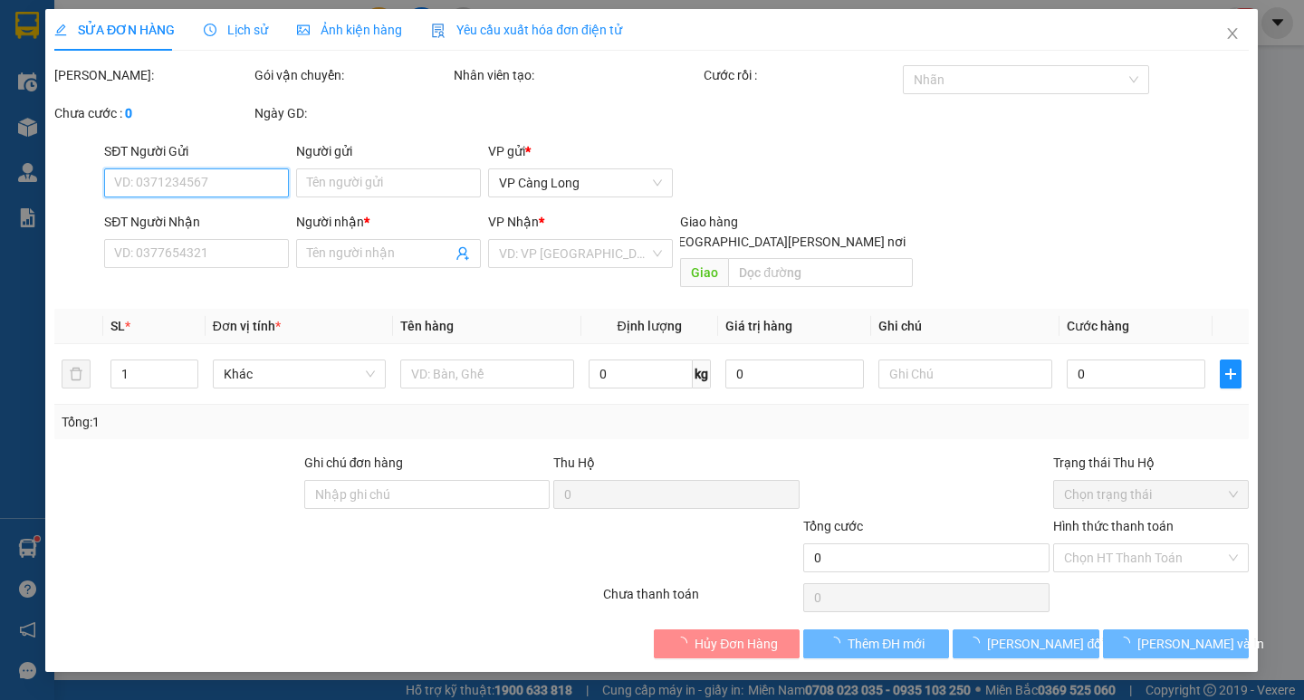
type input "0926487876"
type input "CHÁO NI"
type input "35.000"
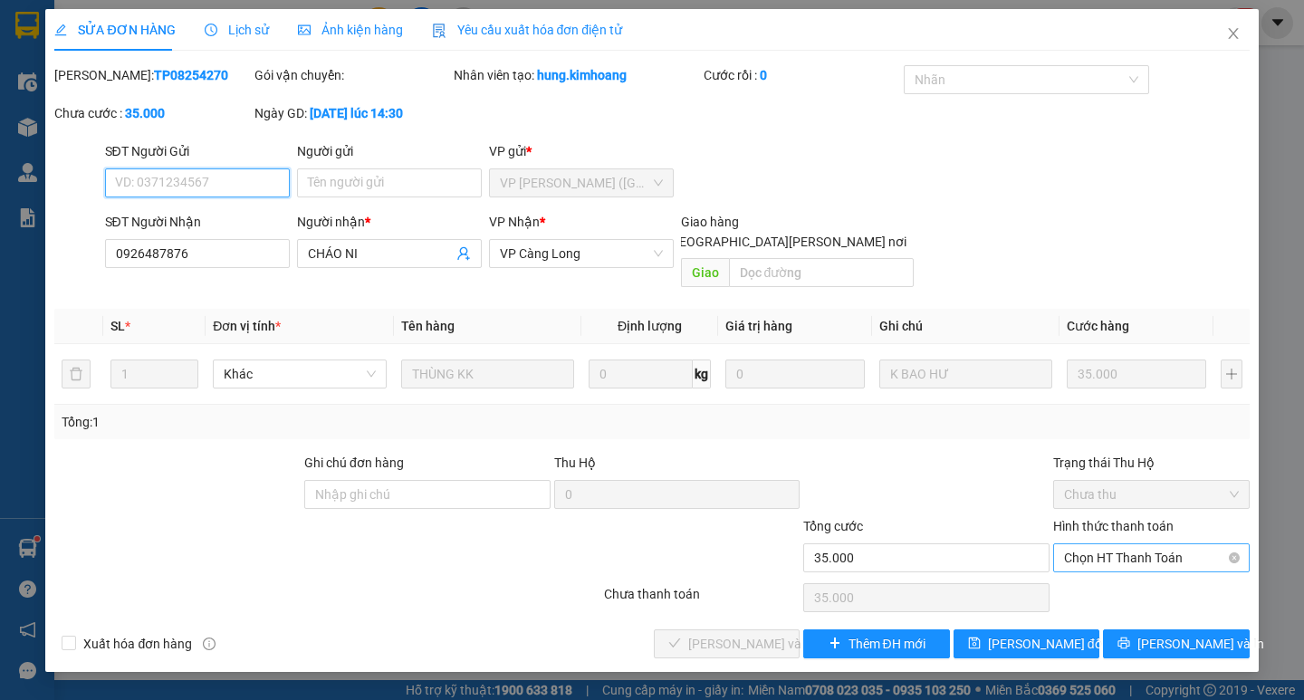
click at [1173, 544] on span "Chọn HT Thanh Toán" at bounding box center [1151, 557] width 175 height 27
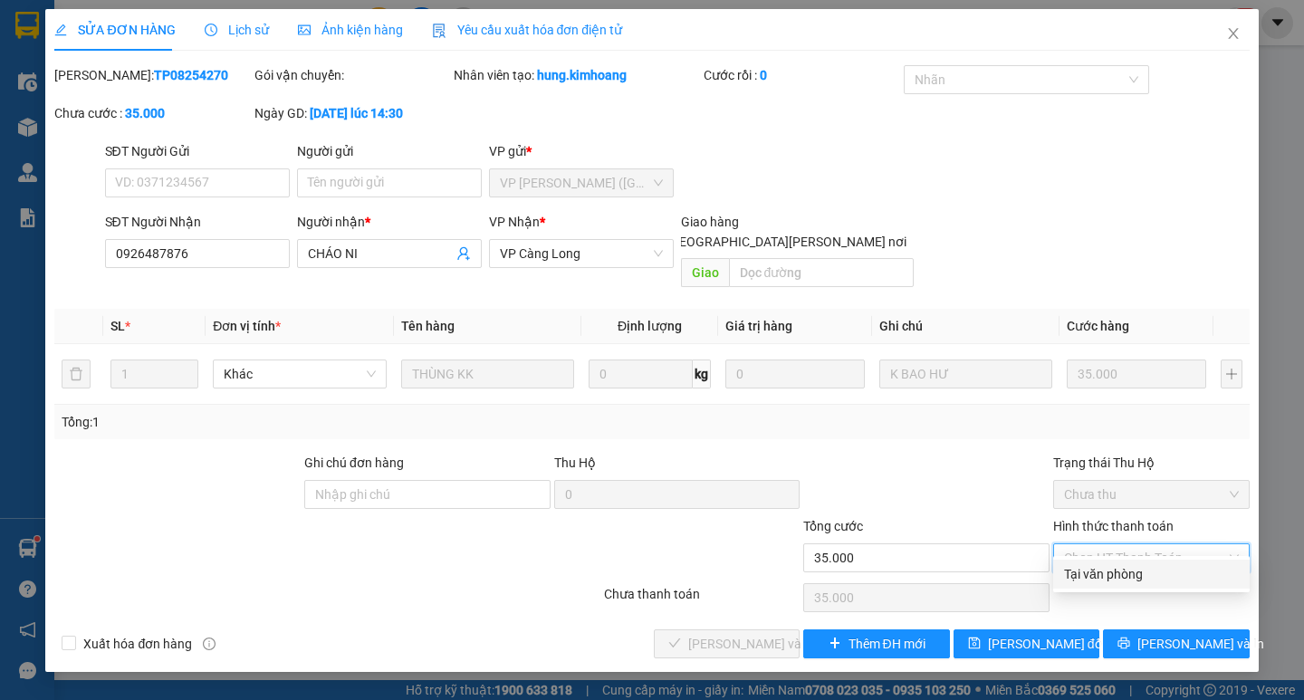
click at [1171, 580] on div "Tại văn phòng" at bounding box center [1151, 574] width 175 height 20
type input "0"
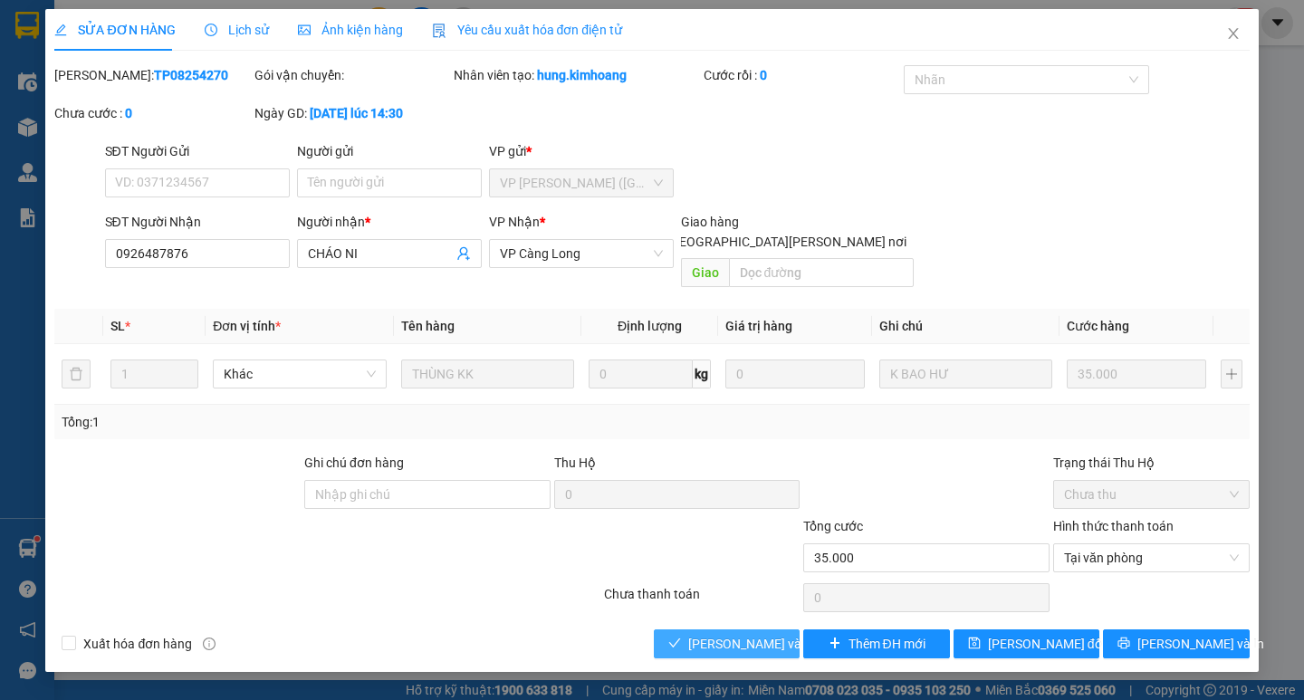
click at [695, 634] on span "[PERSON_NAME] và [PERSON_NAME] hàng" at bounding box center [810, 644] width 245 height 20
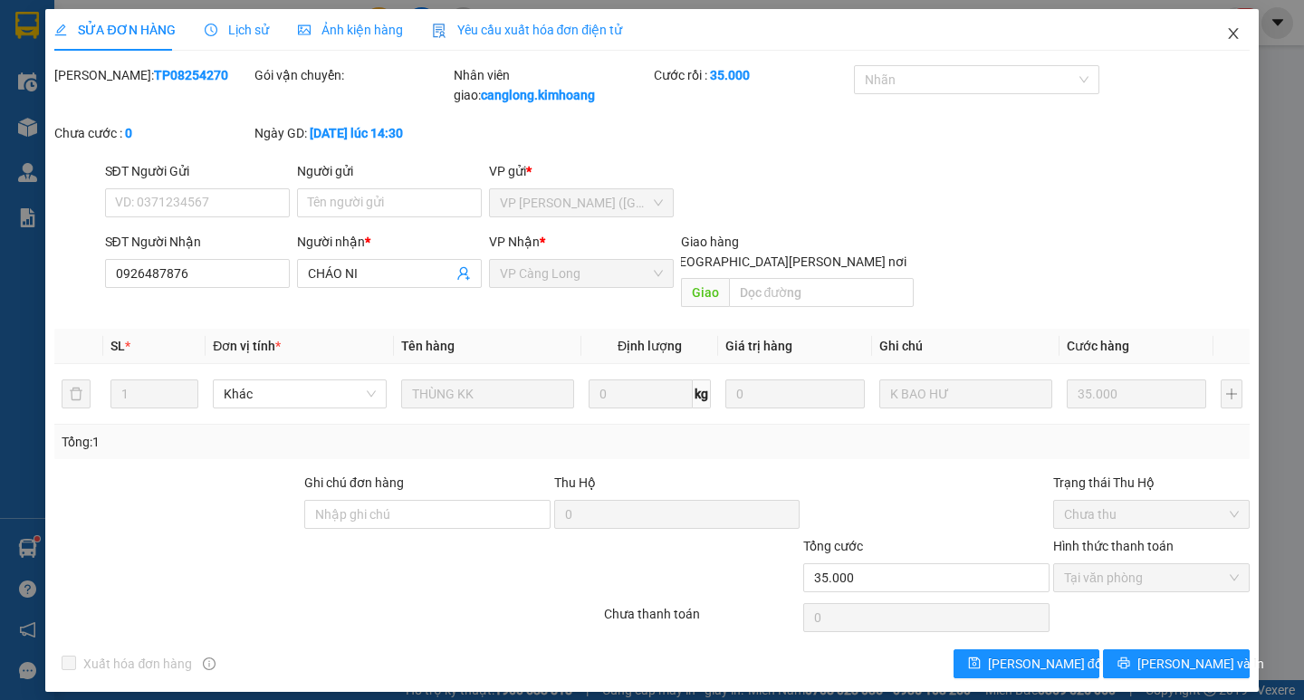
click at [1233, 35] on icon "close" at bounding box center [1233, 33] width 10 height 11
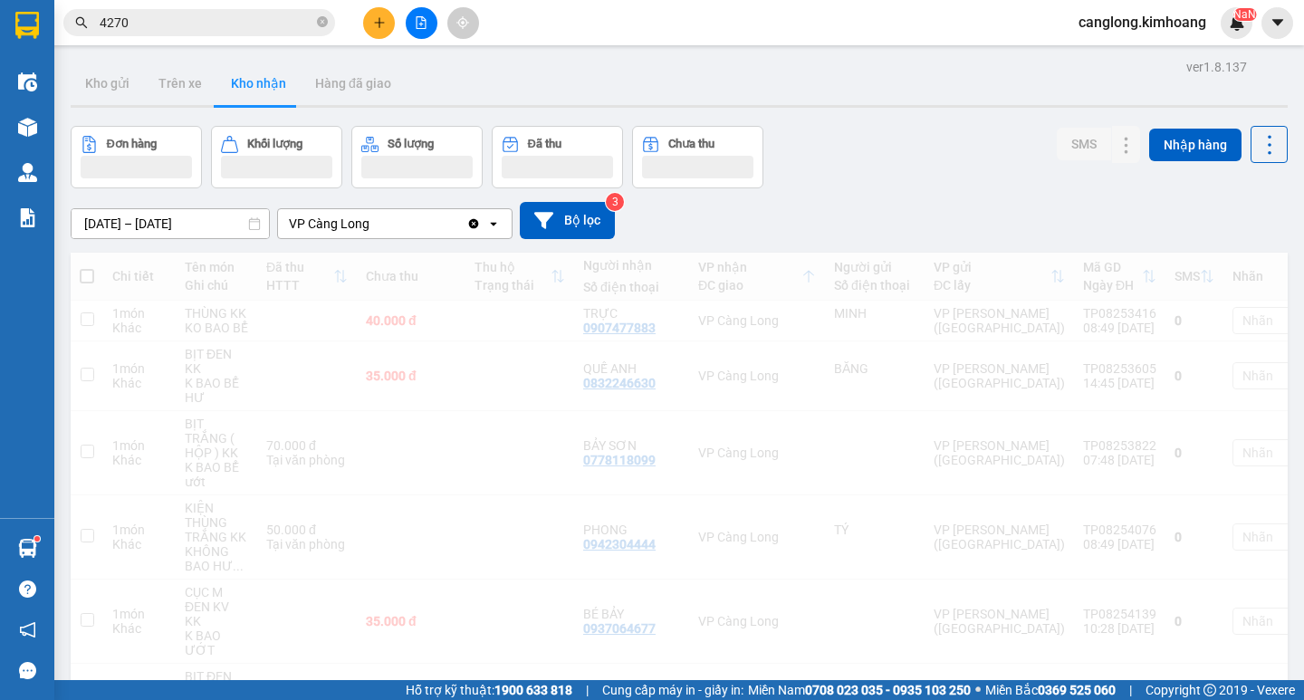
click at [273, 14] on input "4270" at bounding box center [207, 23] width 214 height 20
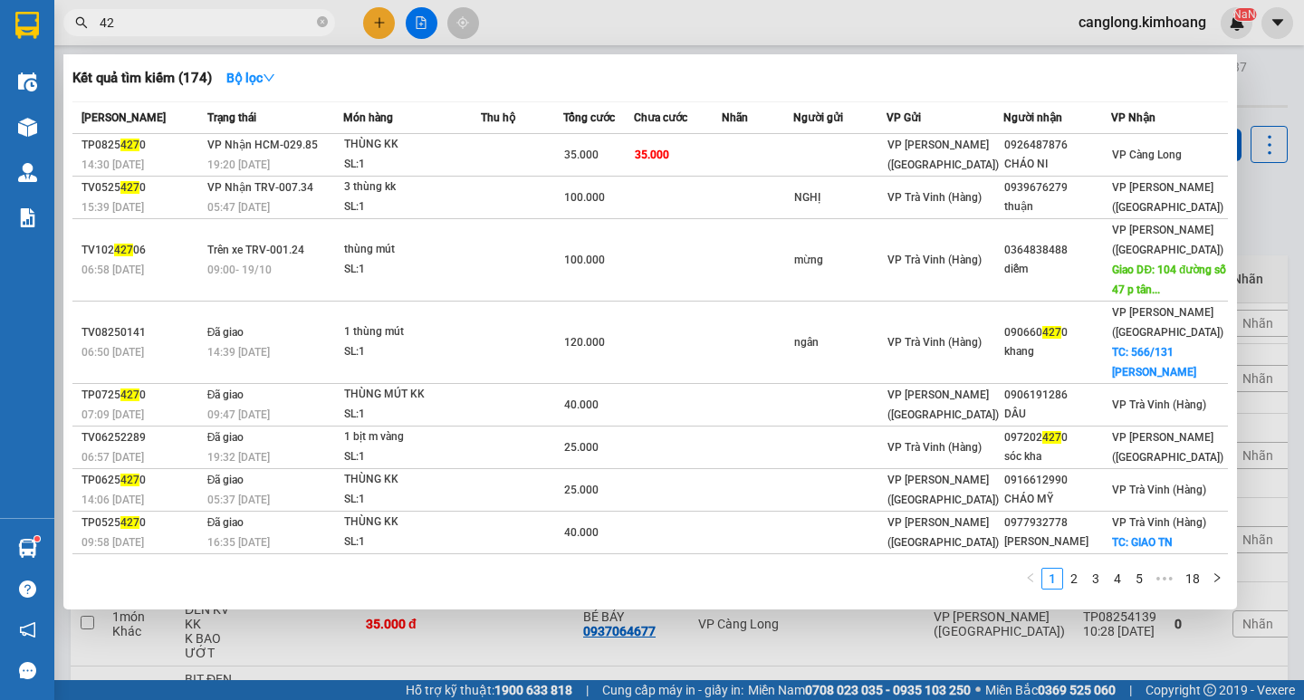
type input "4"
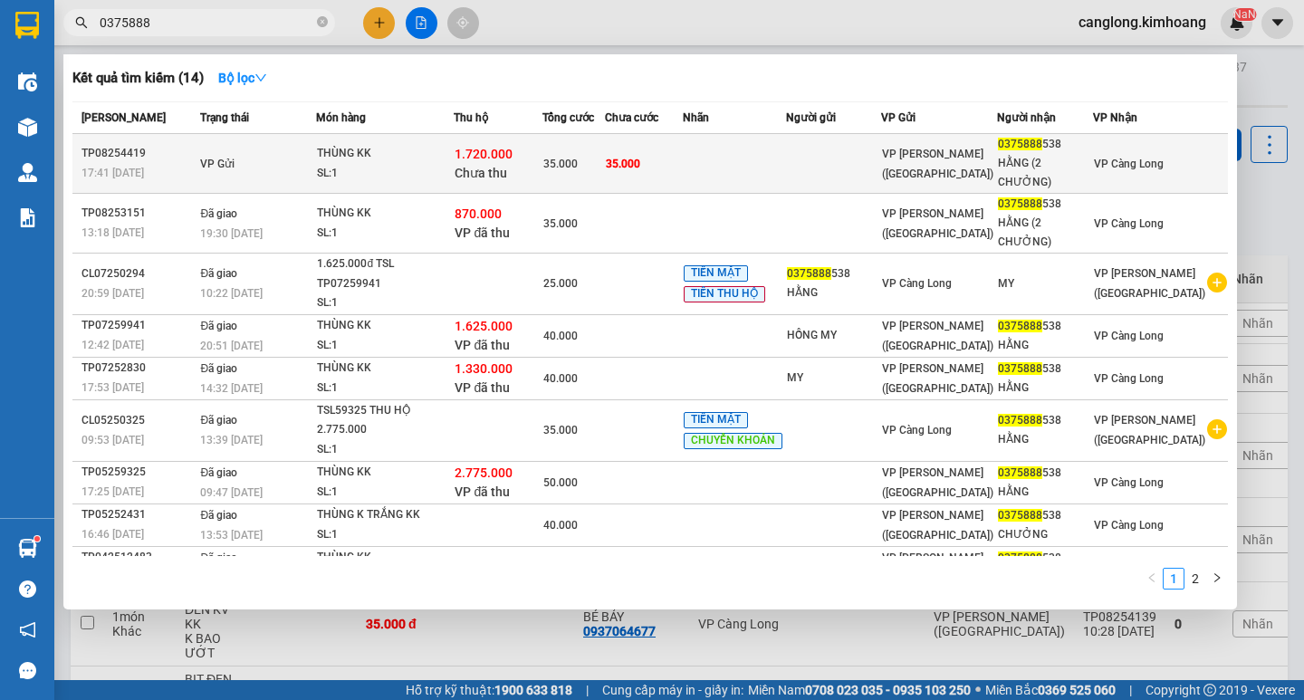
type input "0375888"
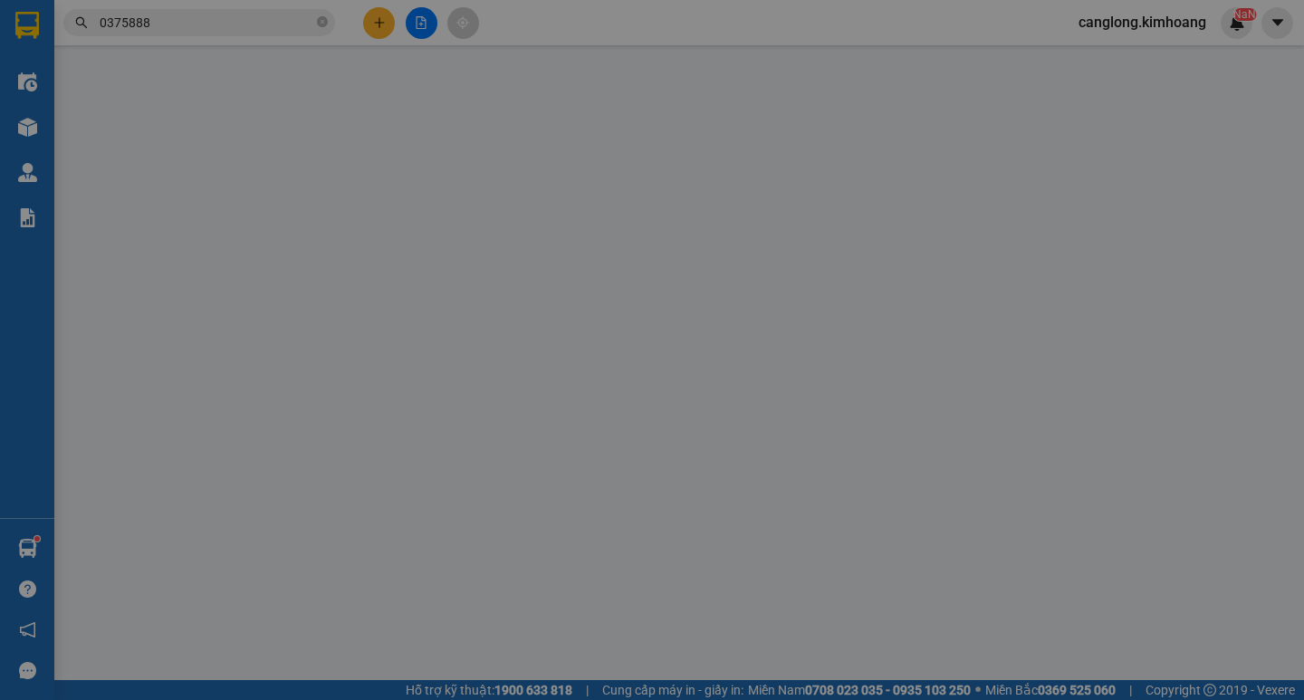
type input "0375888538"
type input "HẰNG (2 CHƯỞNG)"
type input "1.720.000"
type input "35.000"
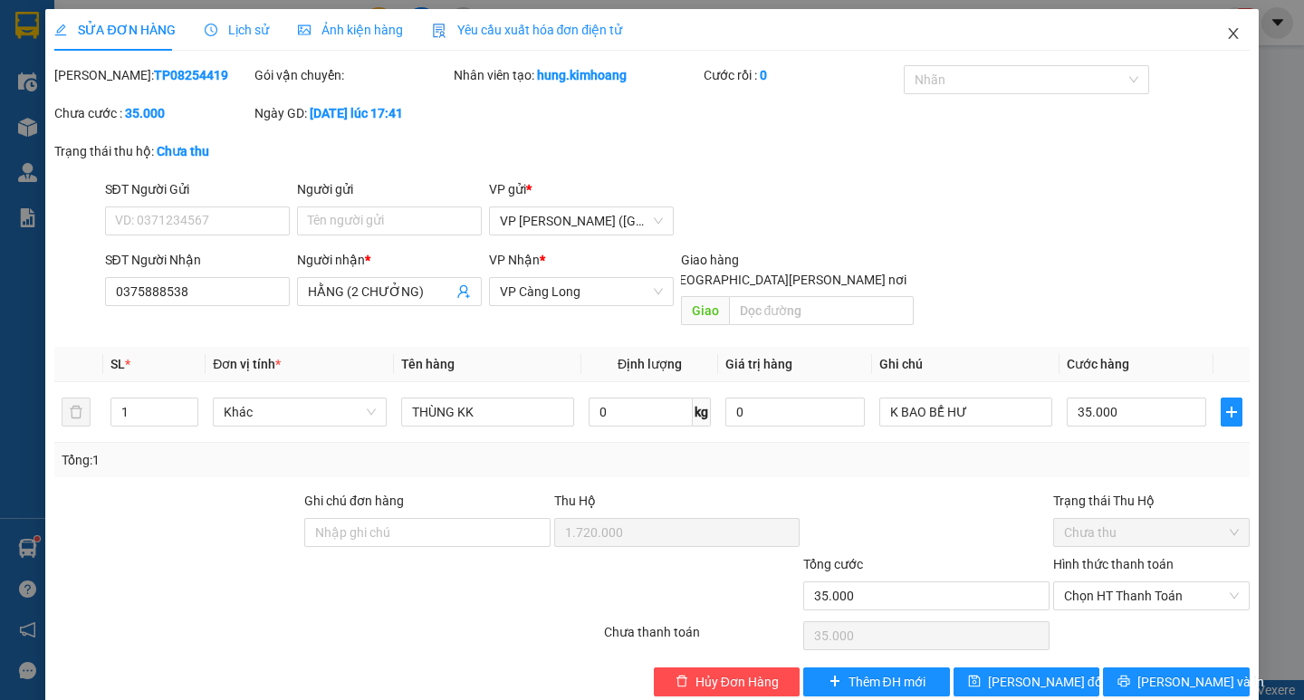
click at [1226, 36] on icon "close" at bounding box center [1233, 33] width 14 height 14
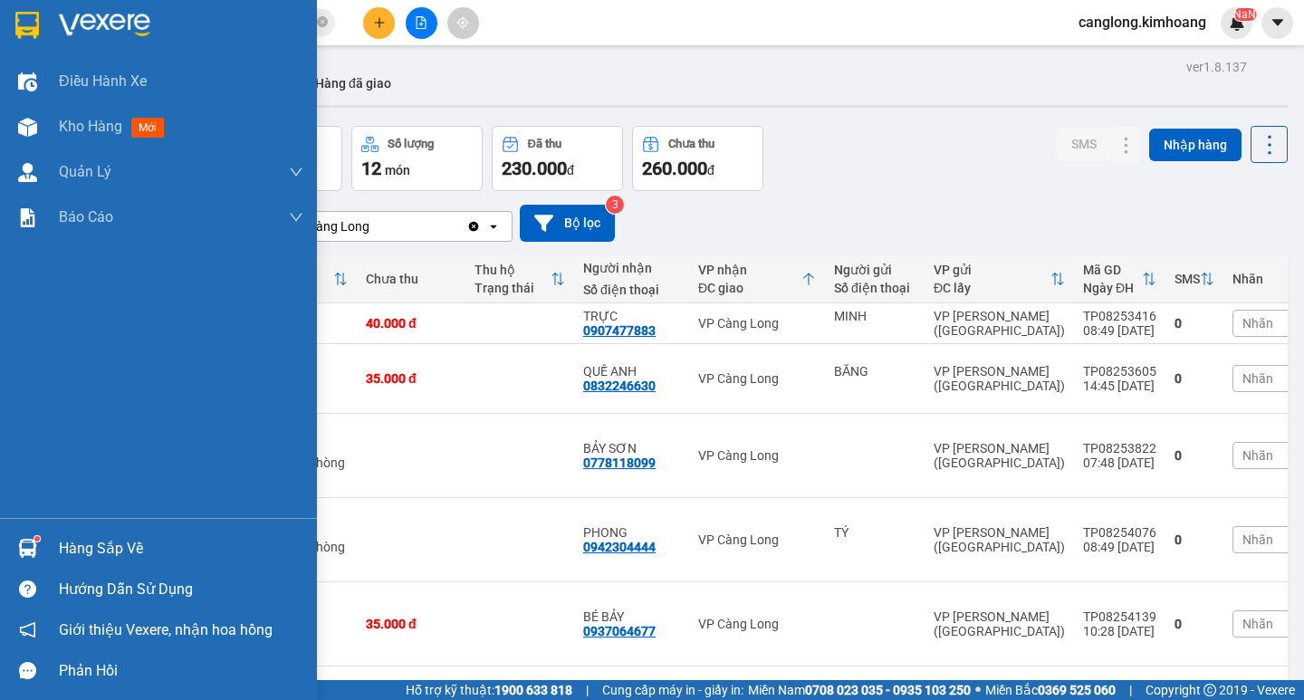
click at [30, 535] on div at bounding box center [28, 548] width 32 height 32
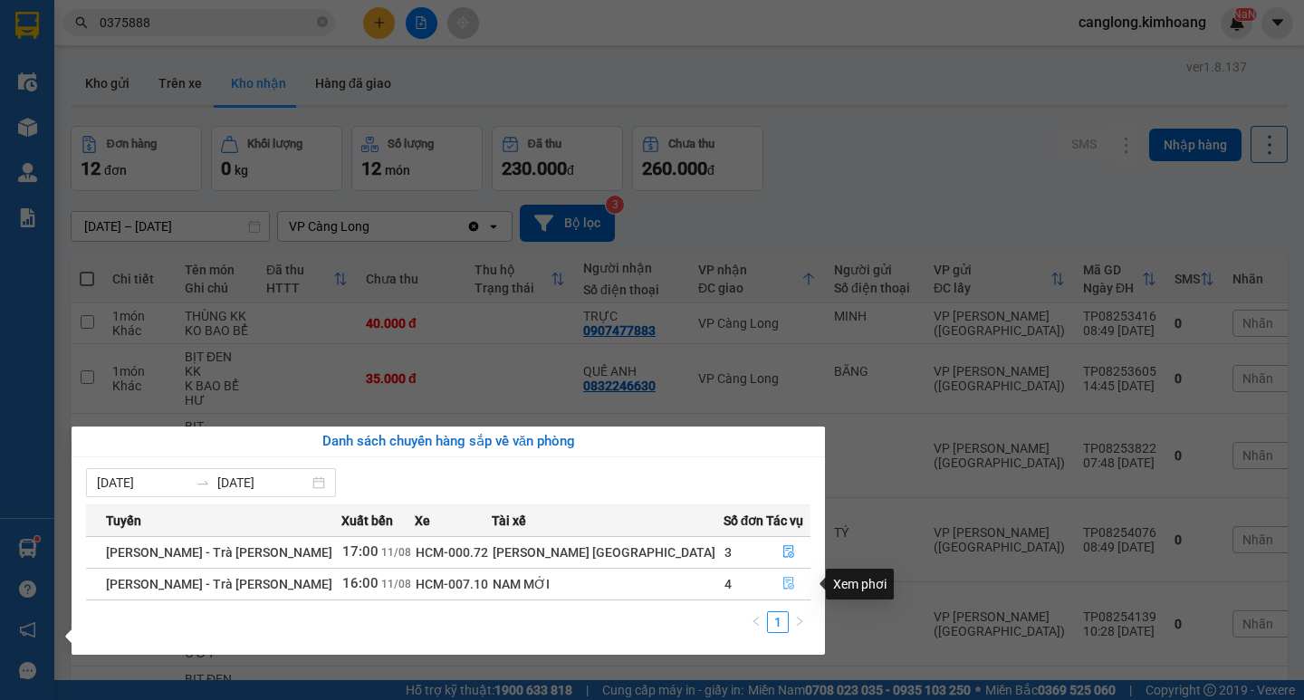
click at [782, 584] on icon "file-done" at bounding box center [788, 583] width 13 height 13
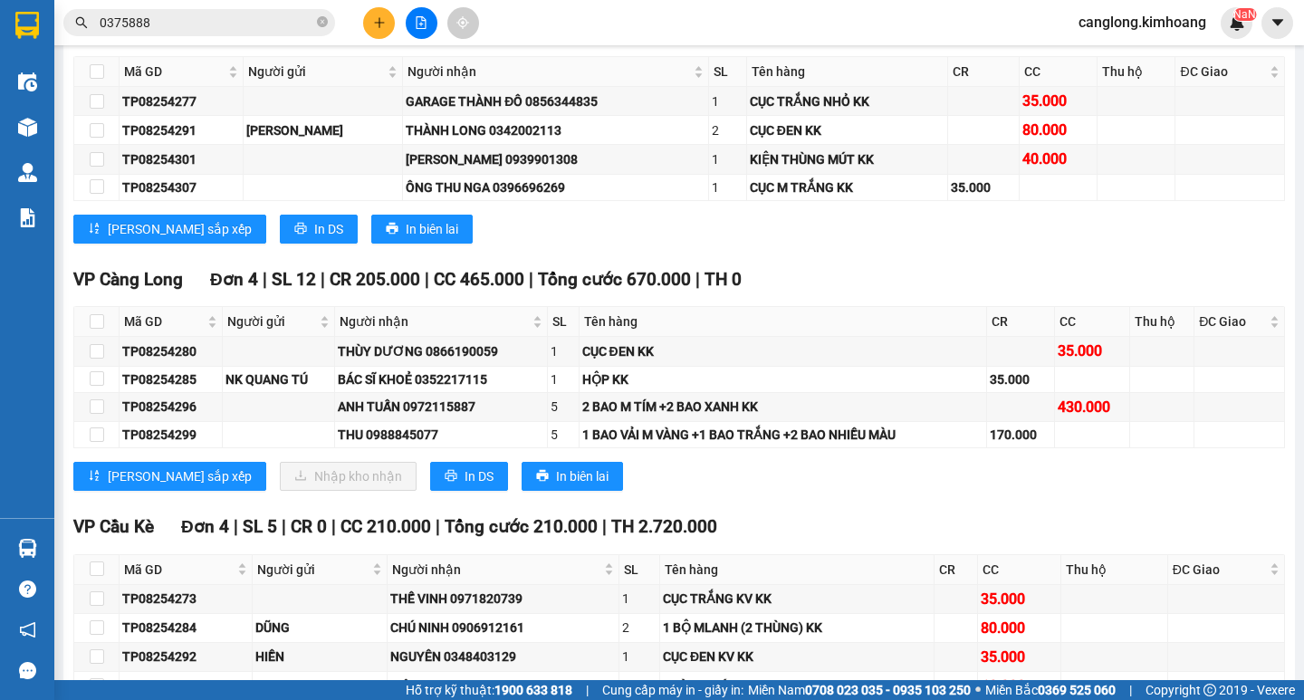
scroll to position [1539, 0]
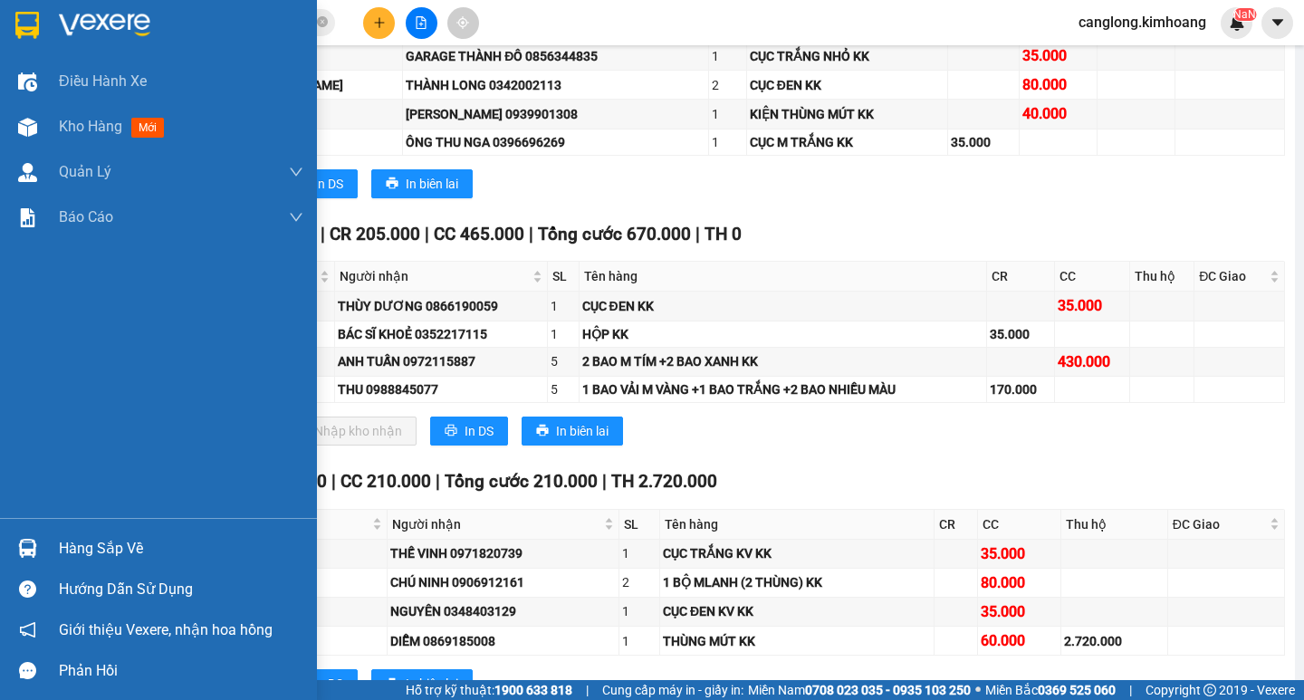
click at [26, 530] on div "Hàng sắp về" at bounding box center [158, 548] width 317 height 41
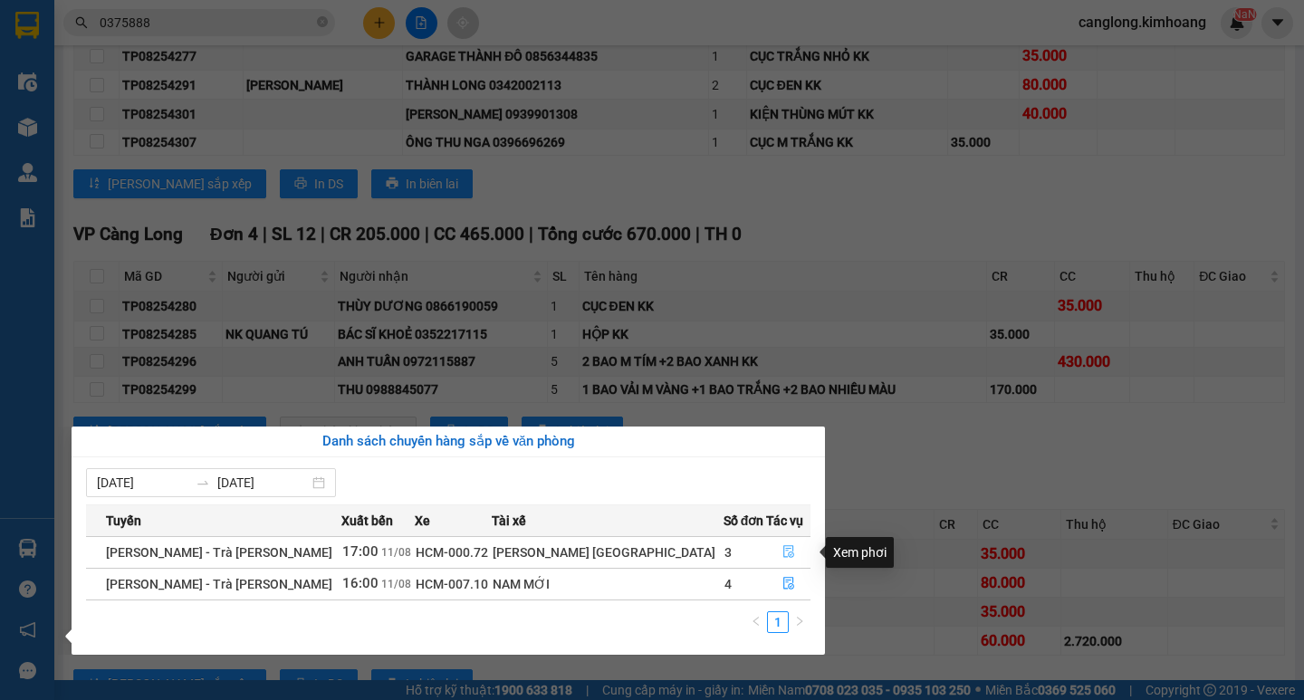
click at [782, 551] on icon "file-done" at bounding box center [788, 551] width 13 height 13
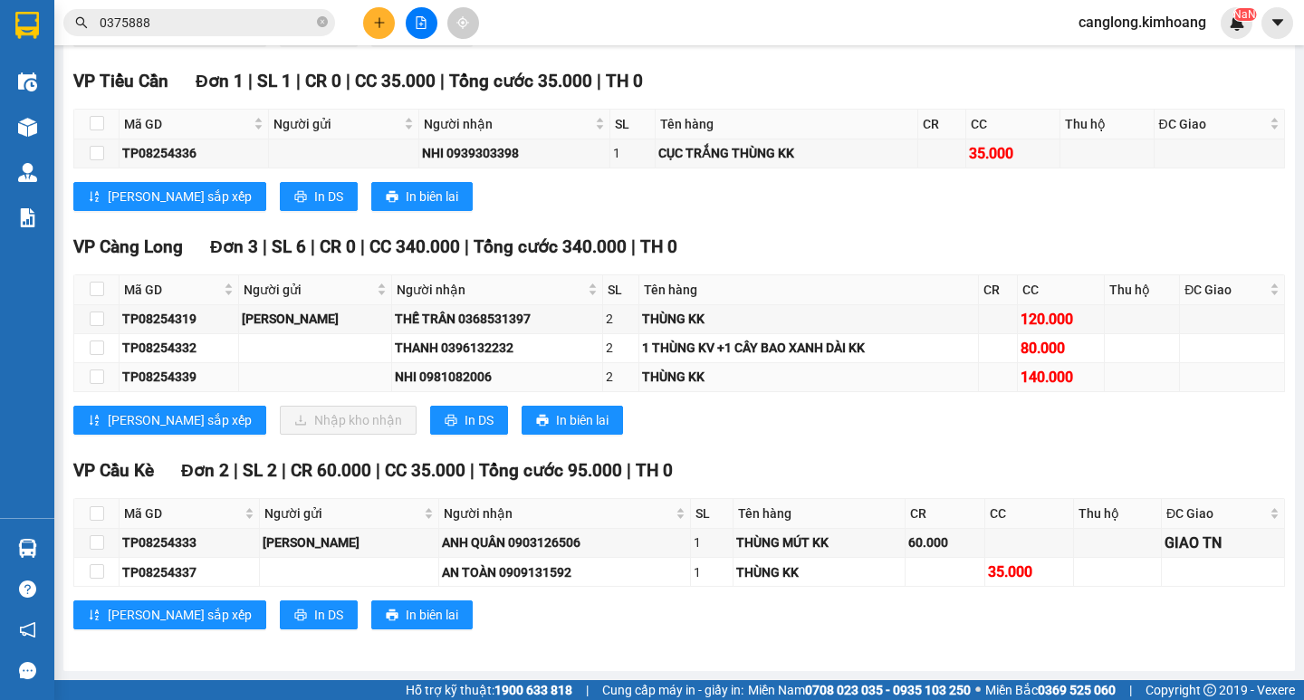
scroll to position [1341, 0]
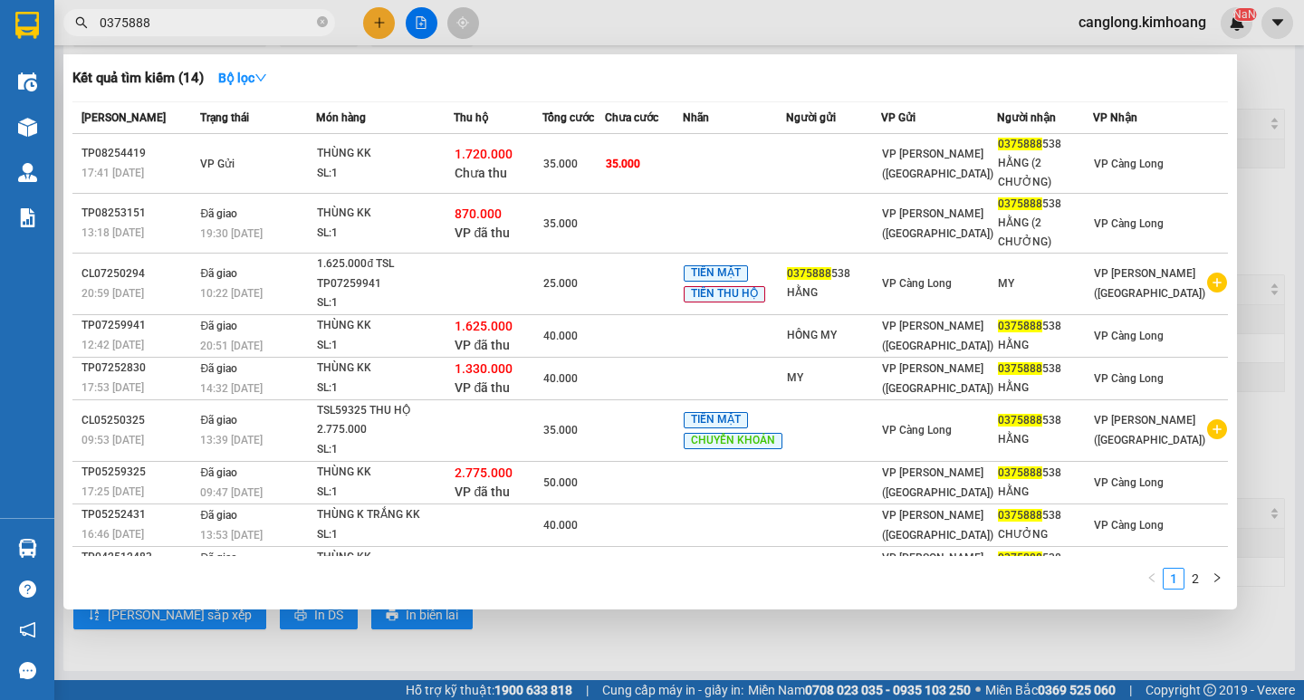
click at [225, 20] on input "0375888" at bounding box center [207, 23] width 214 height 20
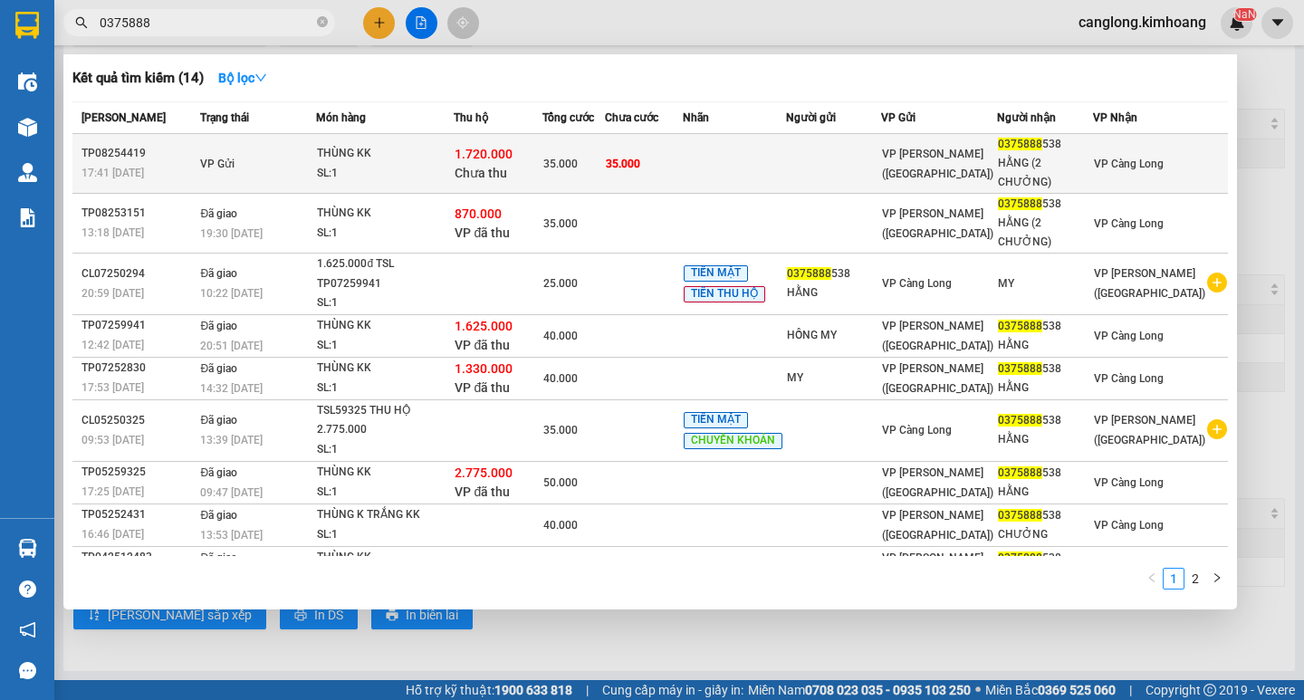
click at [286, 152] on td "VP Gửi" at bounding box center [256, 164] width 120 height 60
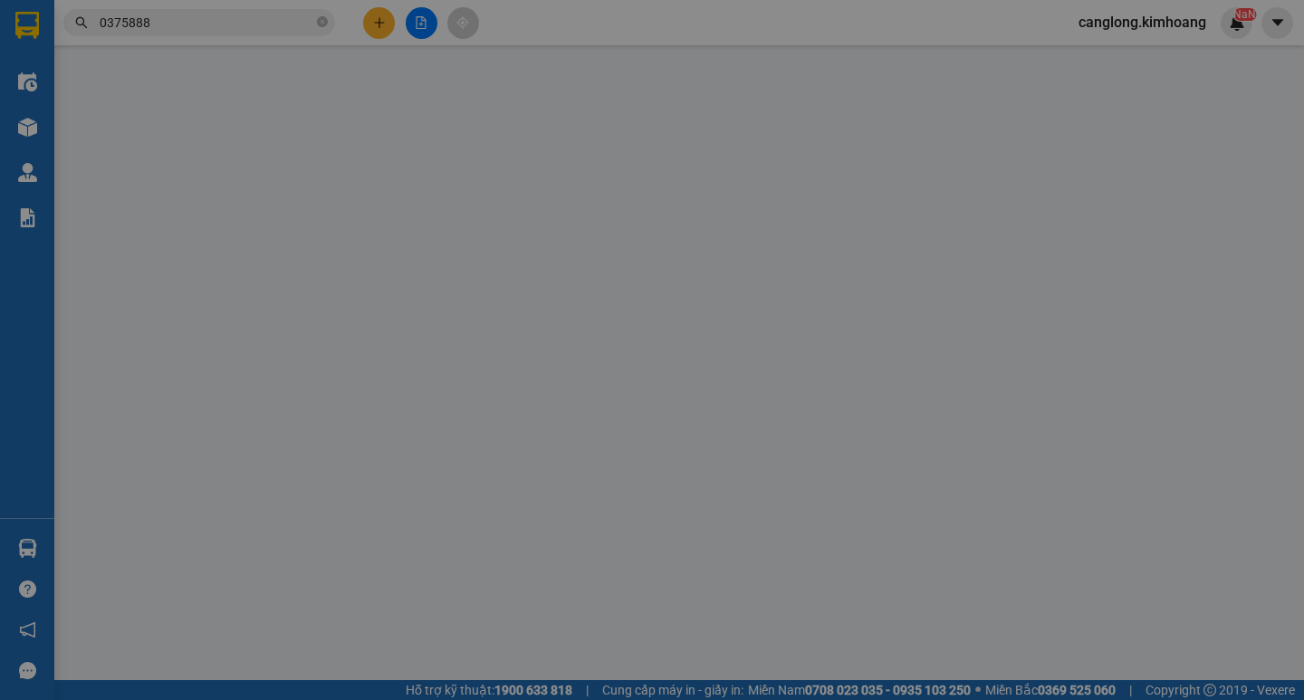
type input "0375888538"
type input "HẰNG (2 CHƯỞNG)"
type input "1.720.000"
type input "35.000"
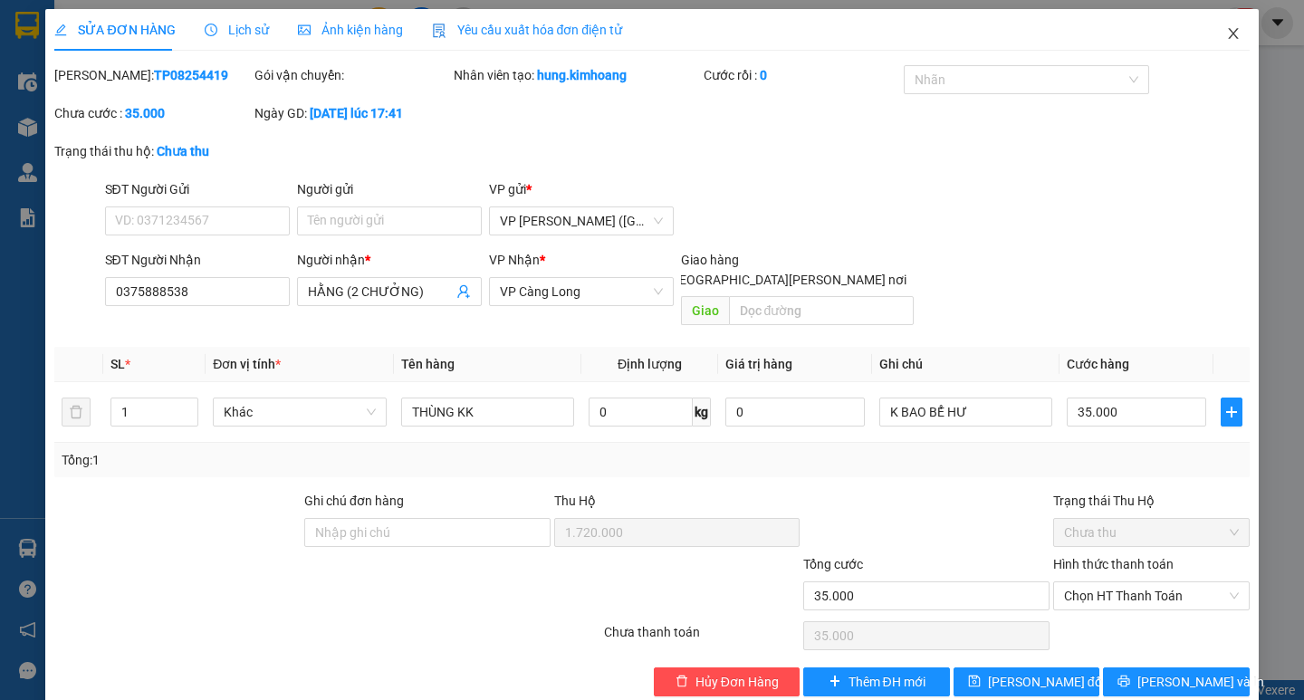
click at [1228, 38] on icon "close" at bounding box center [1233, 33] width 10 height 11
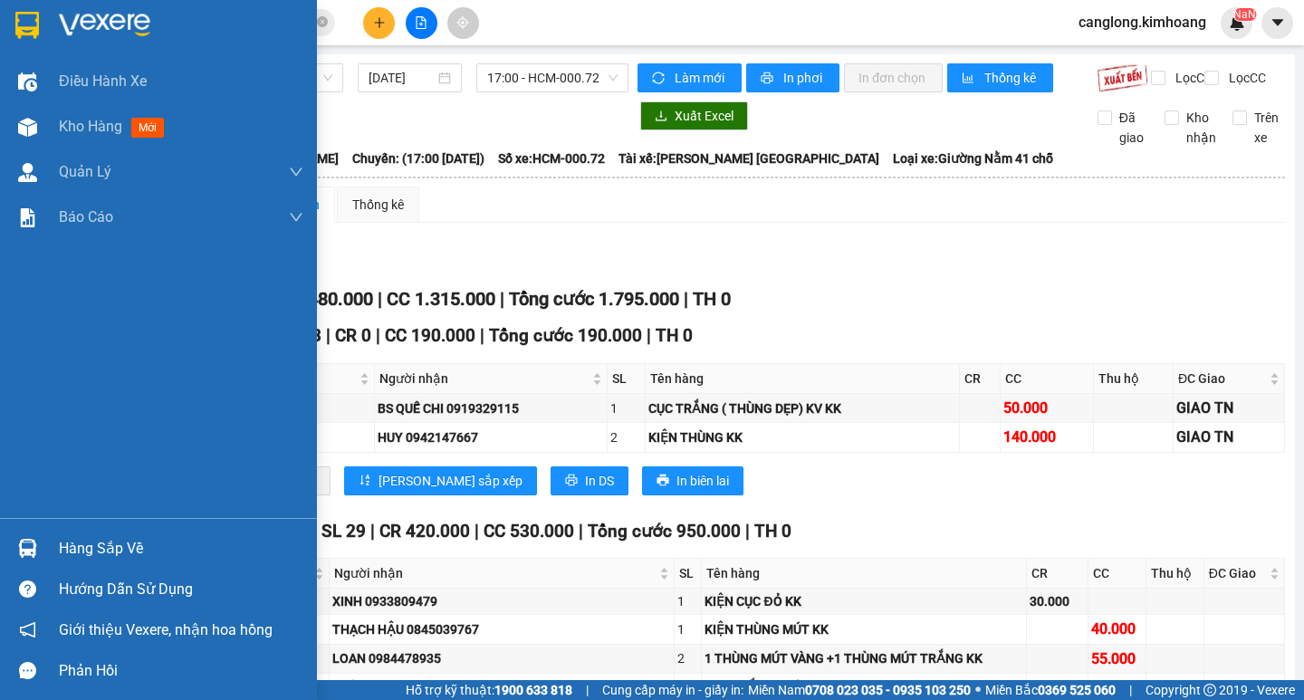
click at [48, 542] on div "Hàng sắp về" at bounding box center [158, 548] width 317 height 41
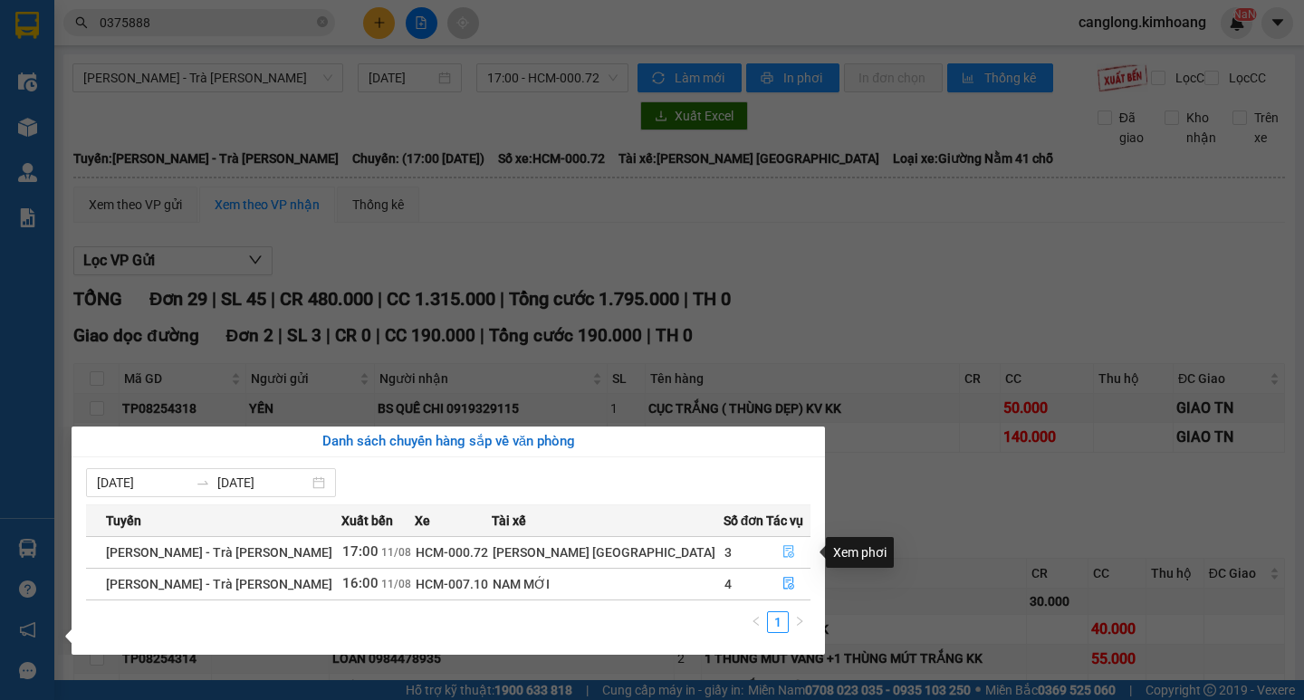
click at [782, 546] on icon "file-done" at bounding box center [788, 551] width 13 height 13
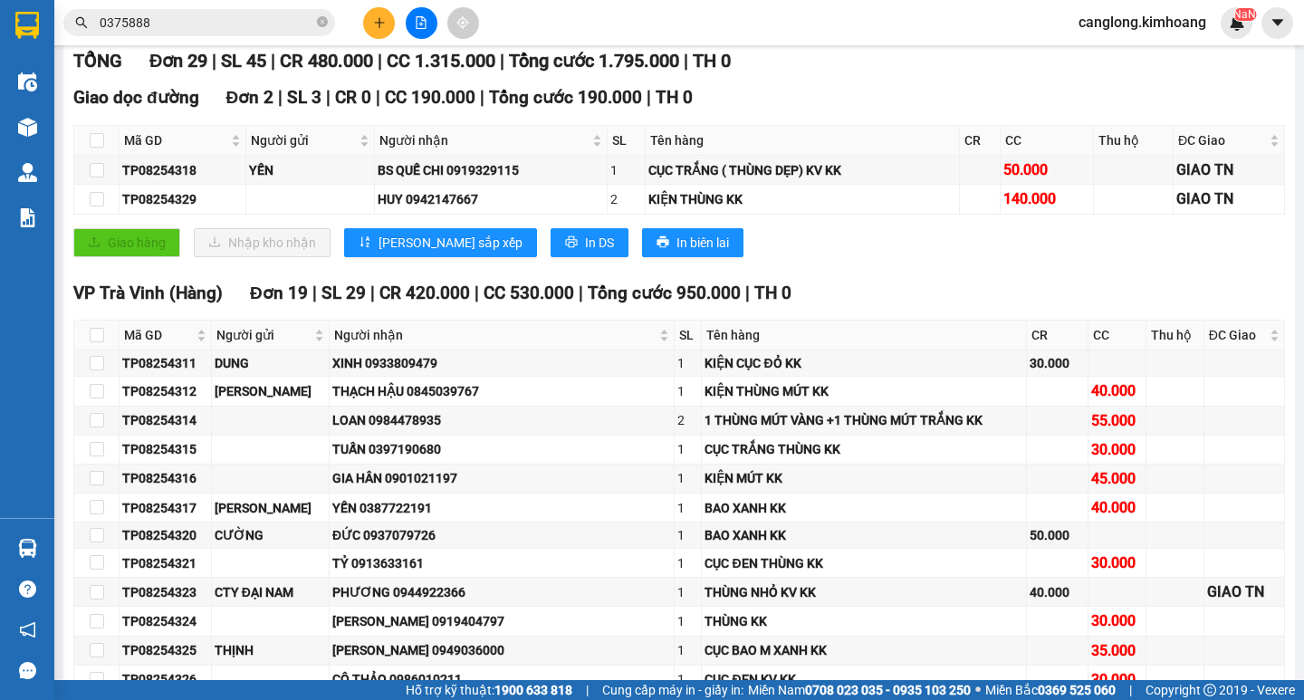
scroll to position [224, 0]
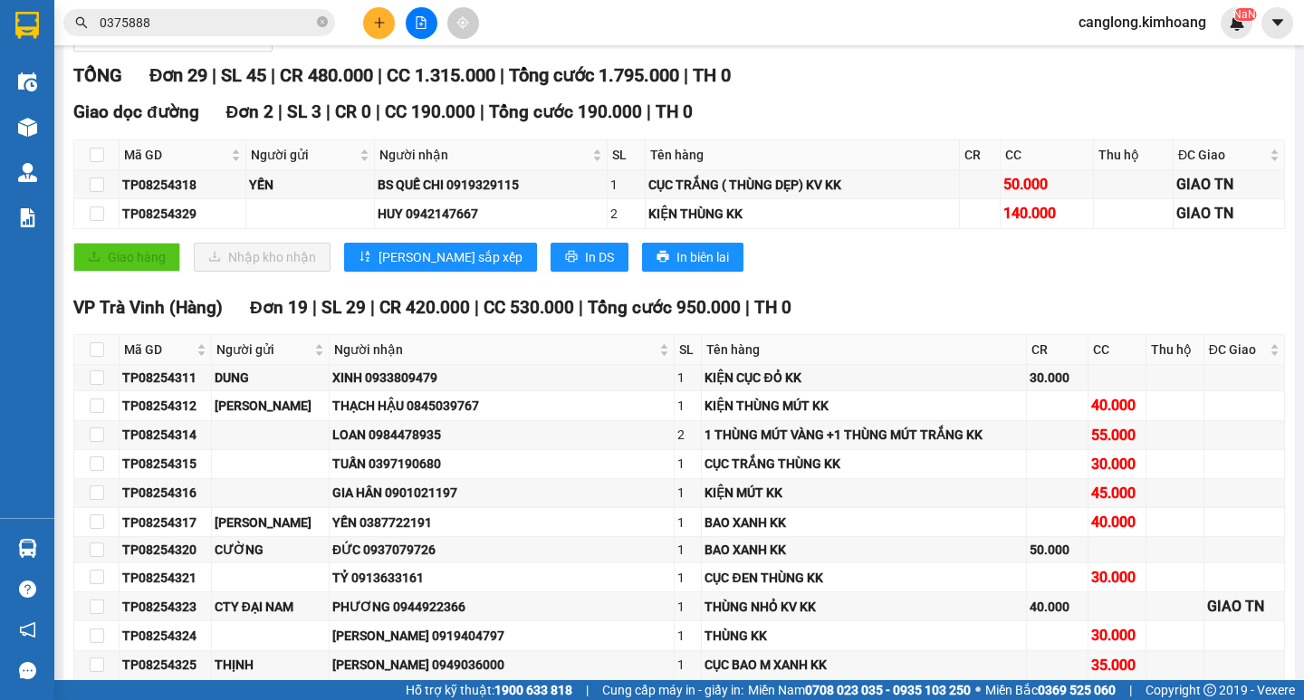
click at [211, 24] on input "0375888" at bounding box center [207, 23] width 214 height 20
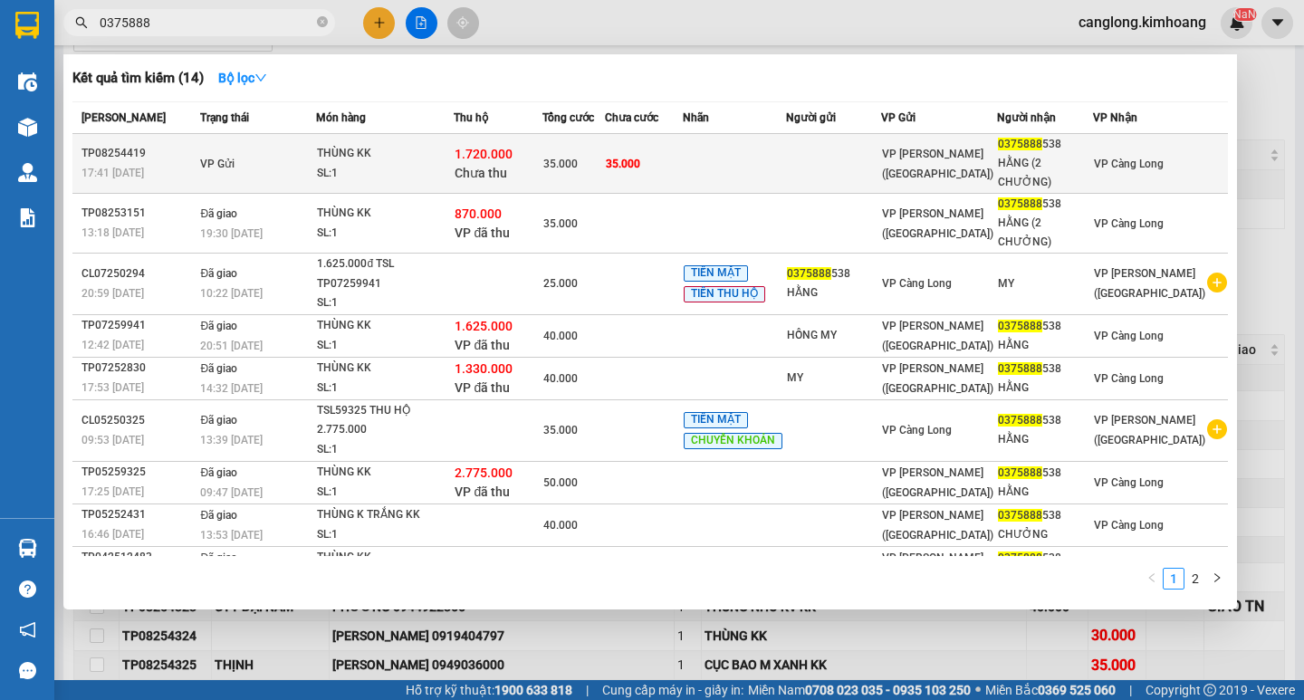
click at [277, 156] on td "VP Gửi" at bounding box center [256, 164] width 120 height 60
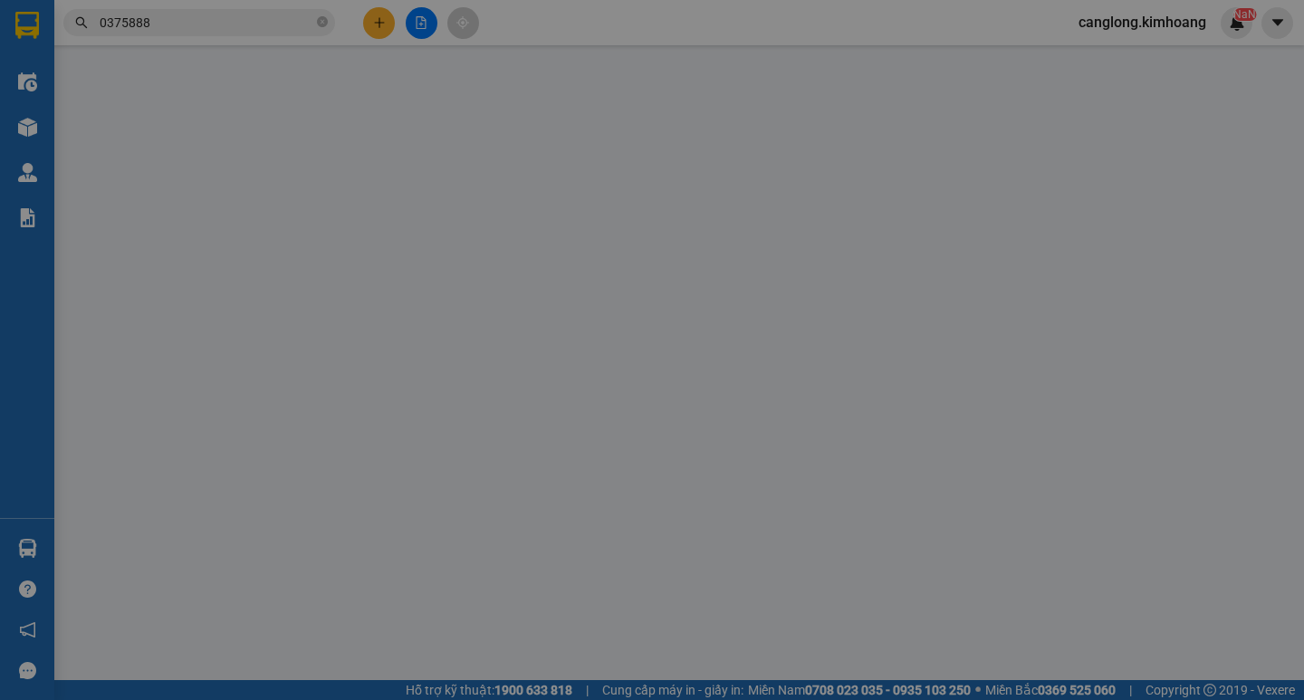
type input "0375888538"
type input "HẰNG (2 CHƯỞNG)"
type input "1.720.000"
type input "35.000"
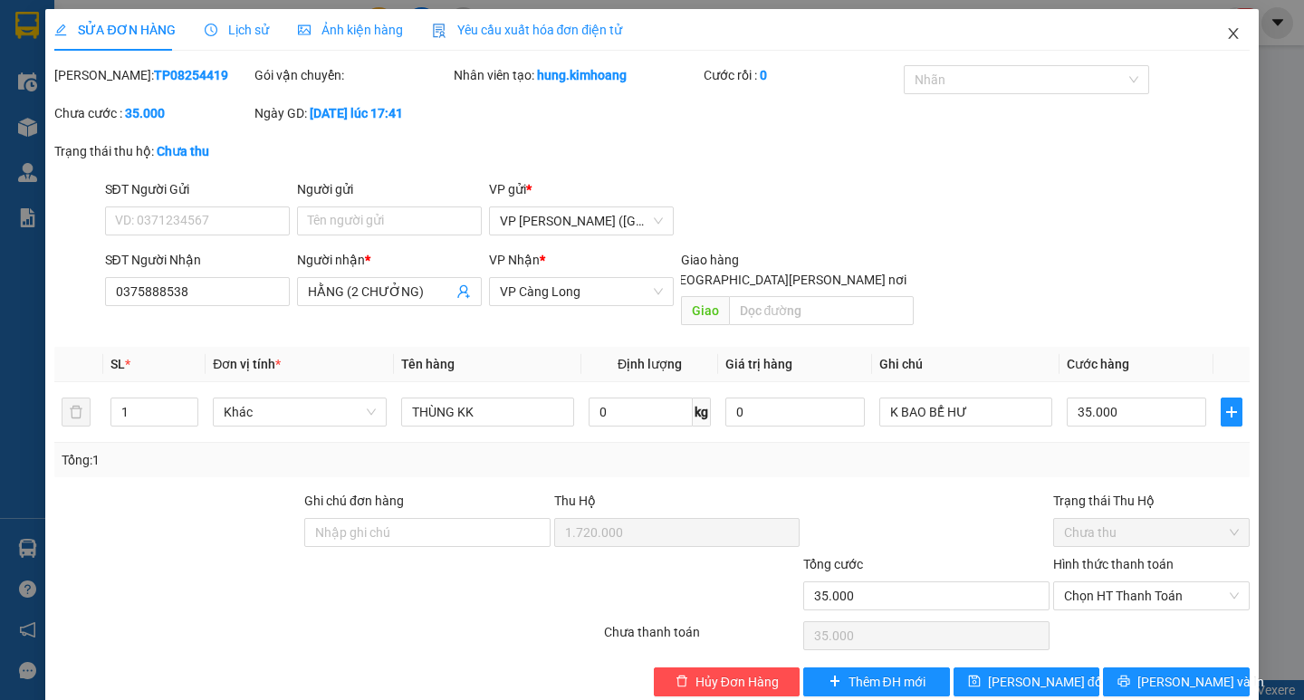
click at [1226, 41] on icon "close" at bounding box center [1233, 33] width 14 height 14
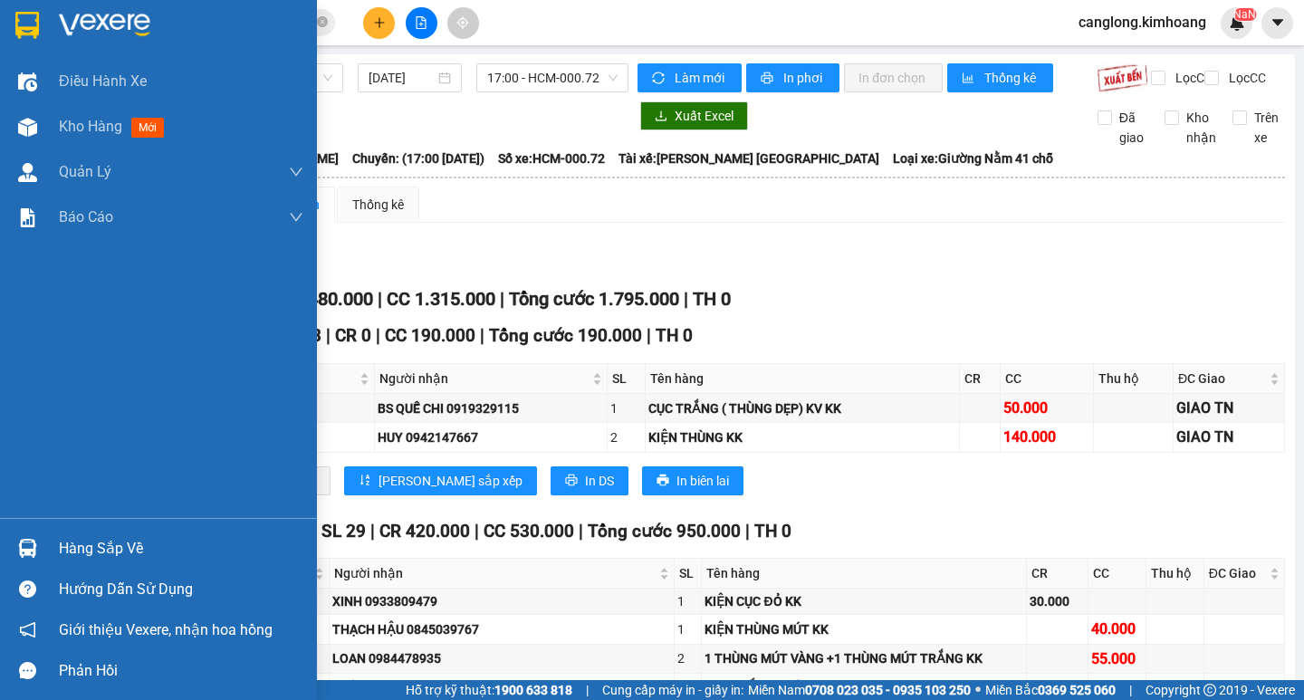
click at [30, 559] on div at bounding box center [28, 548] width 32 height 32
click at [30, 559] on div "Điều [PERSON_NAME] xe Kho hàng mới [PERSON_NAME] [PERSON_NAME] [PERSON_NAME] lý…" at bounding box center [158, 350] width 317 height 700
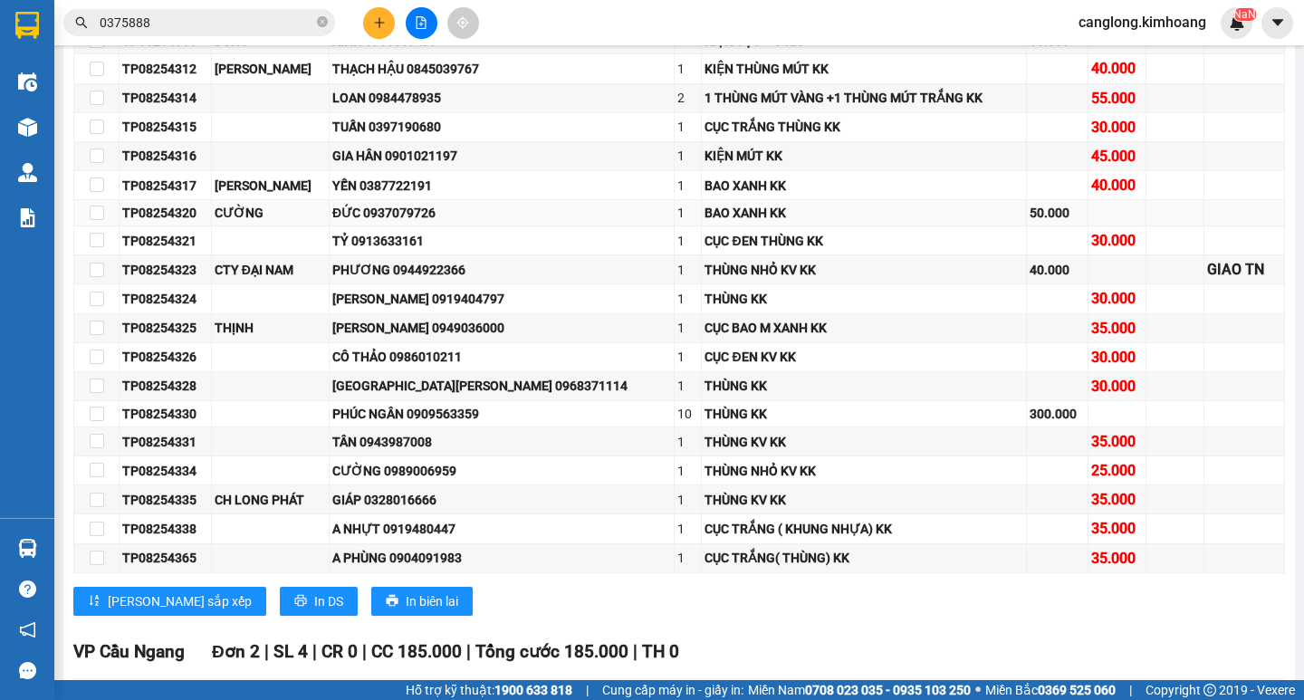
scroll to position [724, 0]
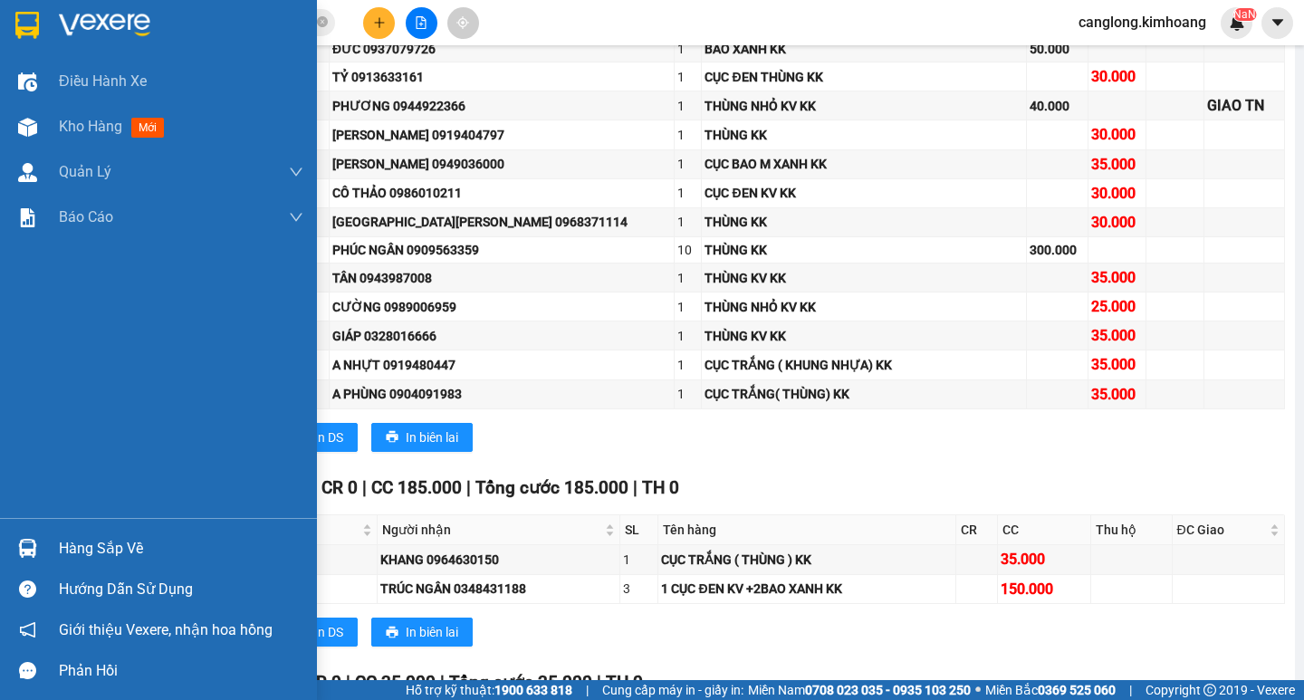
click at [46, 542] on div "Hàng sắp về" at bounding box center [158, 548] width 317 height 41
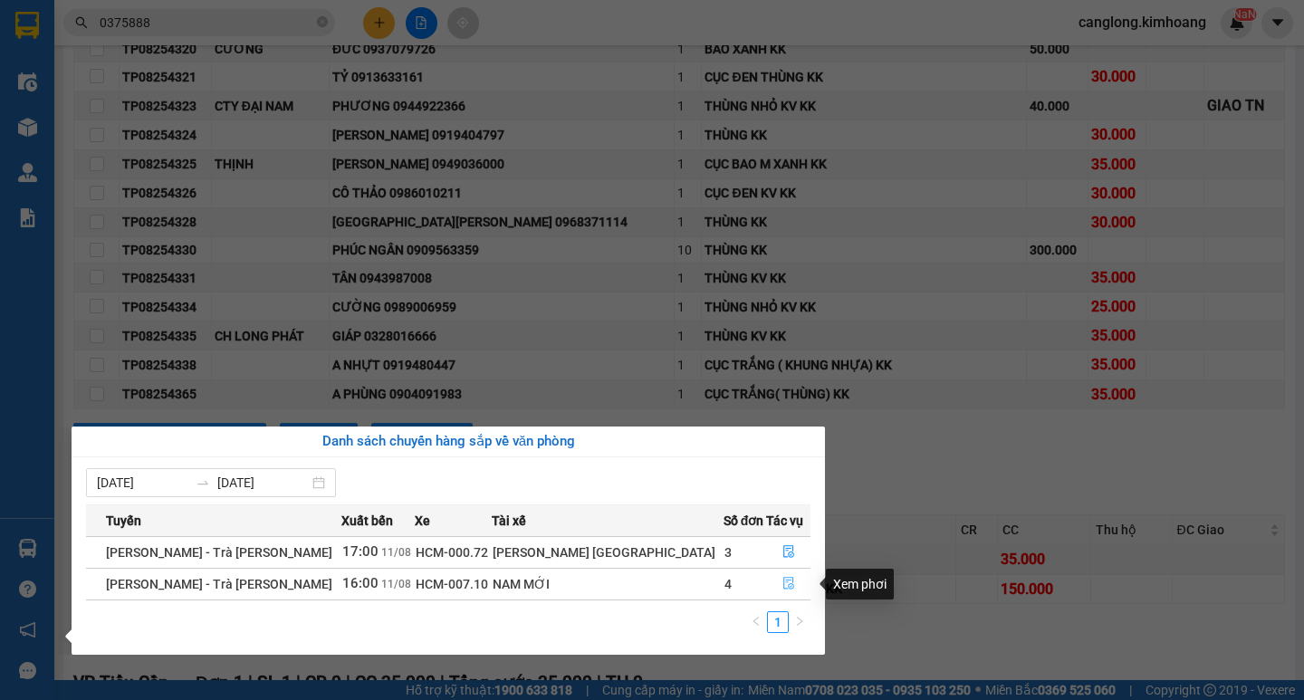
click at [782, 580] on icon "file-done" at bounding box center [788, 583] width 13 height 13
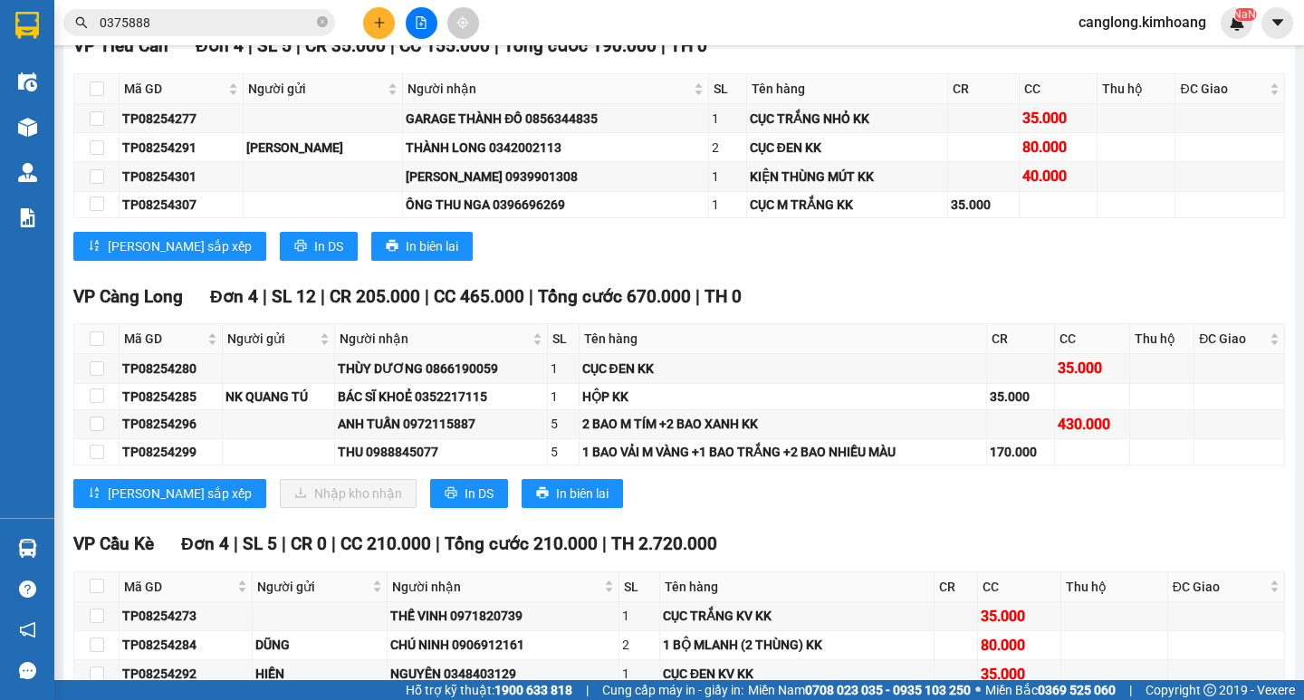
scroll to position [1479, 0]
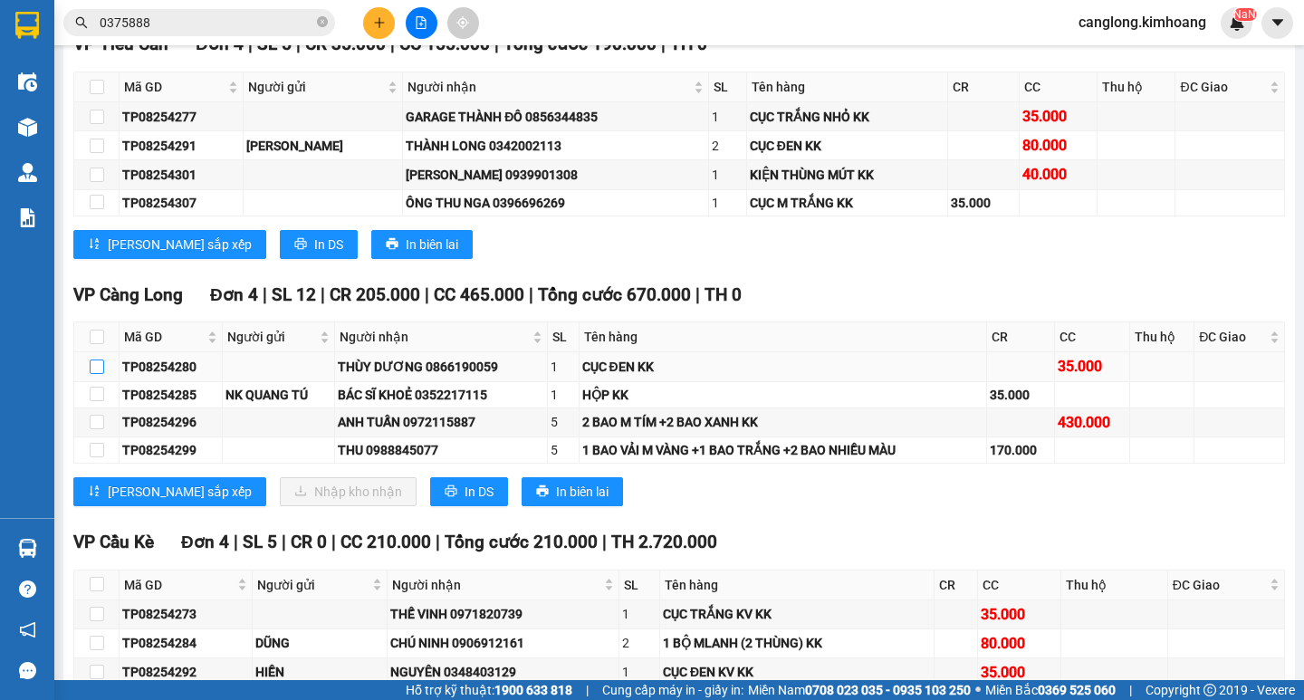
click at [95, 374] on input "checkbox" at bounding box center [97, 367] width 14 height 14
checkbox input "true"
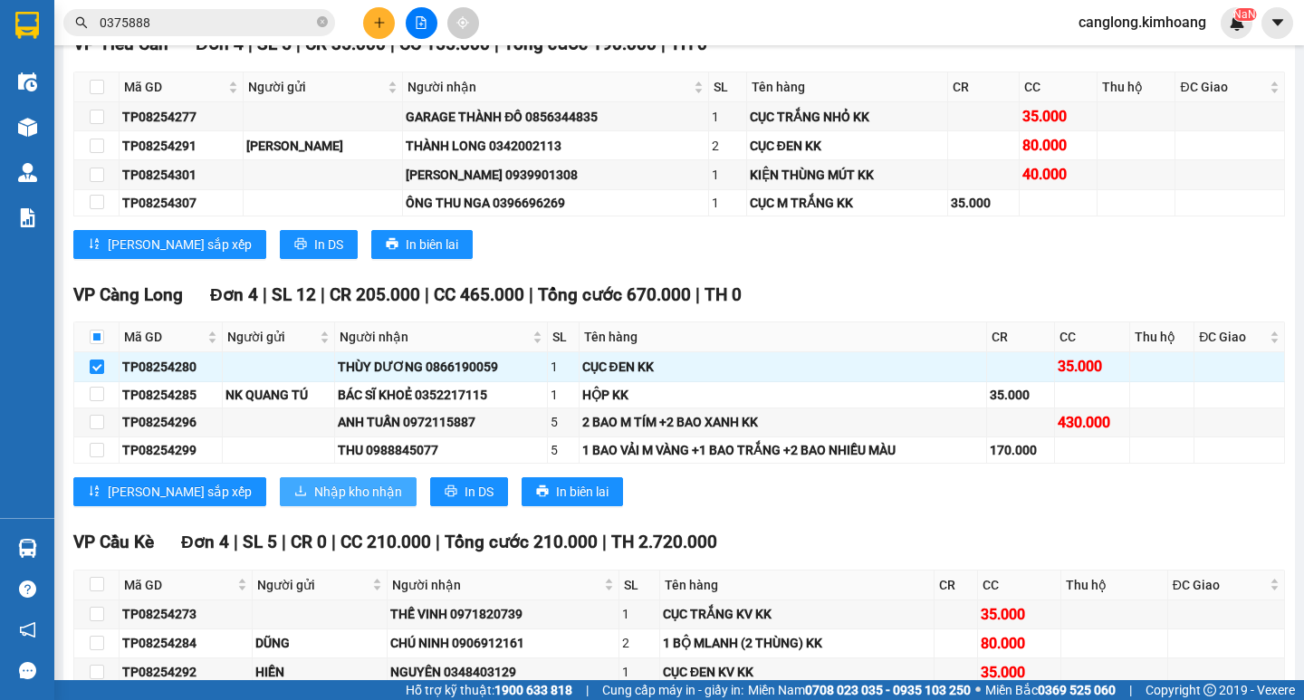
click at [314, 502] on span "Nhập kho nhận" at bounding box center [358, 492] width 88 height 20
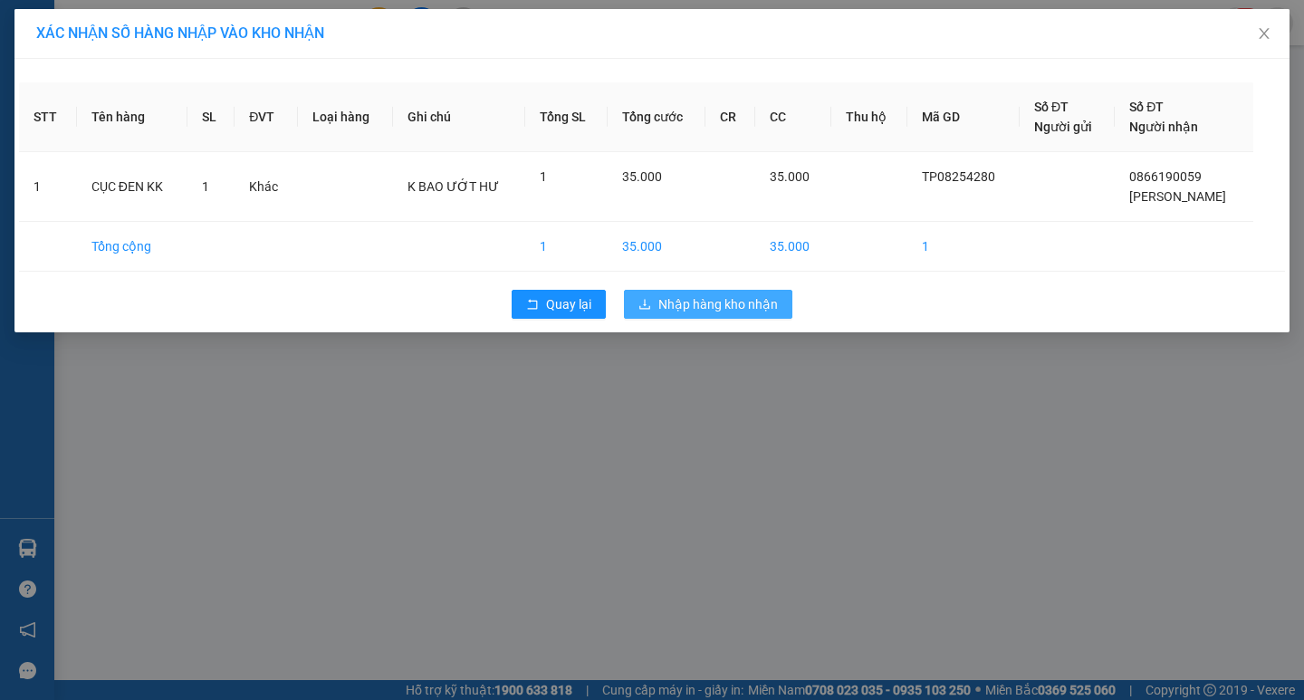
click at [707, 312] on span "Nhập hàng kho nhận" at bounding box center [718, 304] width 120 height 20
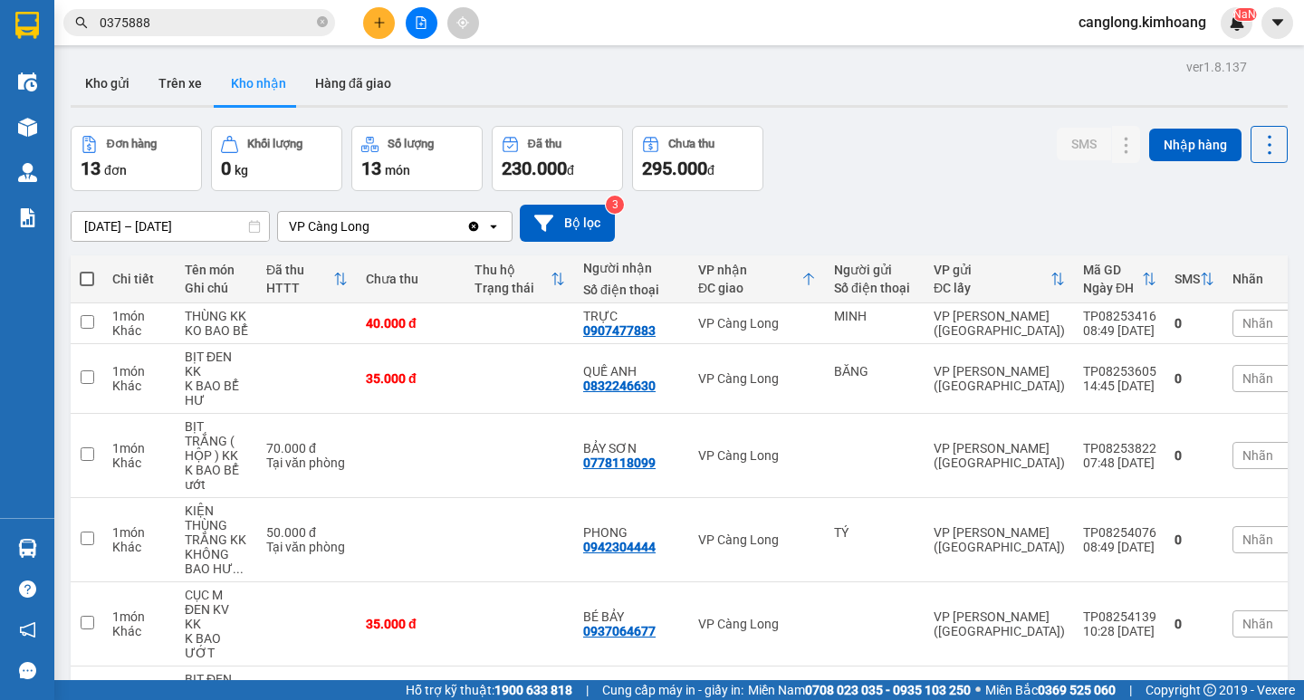
click at [255, 31] on input "0375888" at bounding box center [207, 23] width 214 height 20
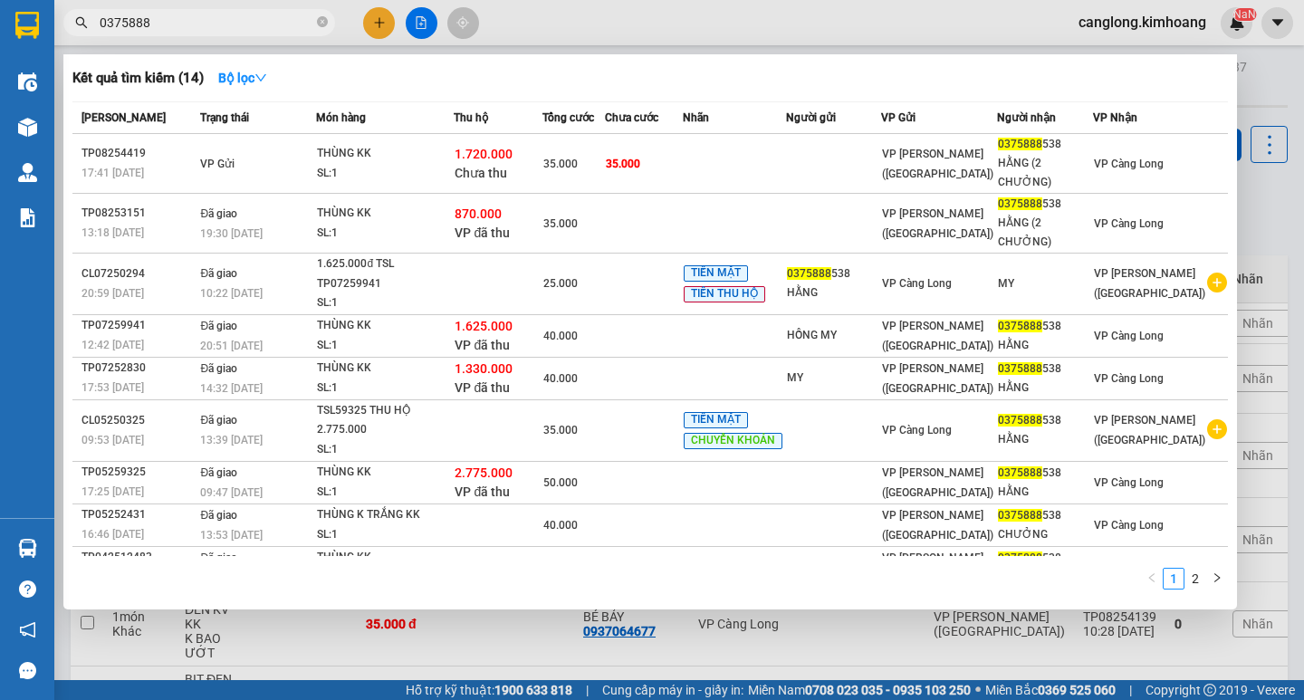
click at [321, 17] on icon "close-circle" at bounding box center [322, 21] width 11 height 11
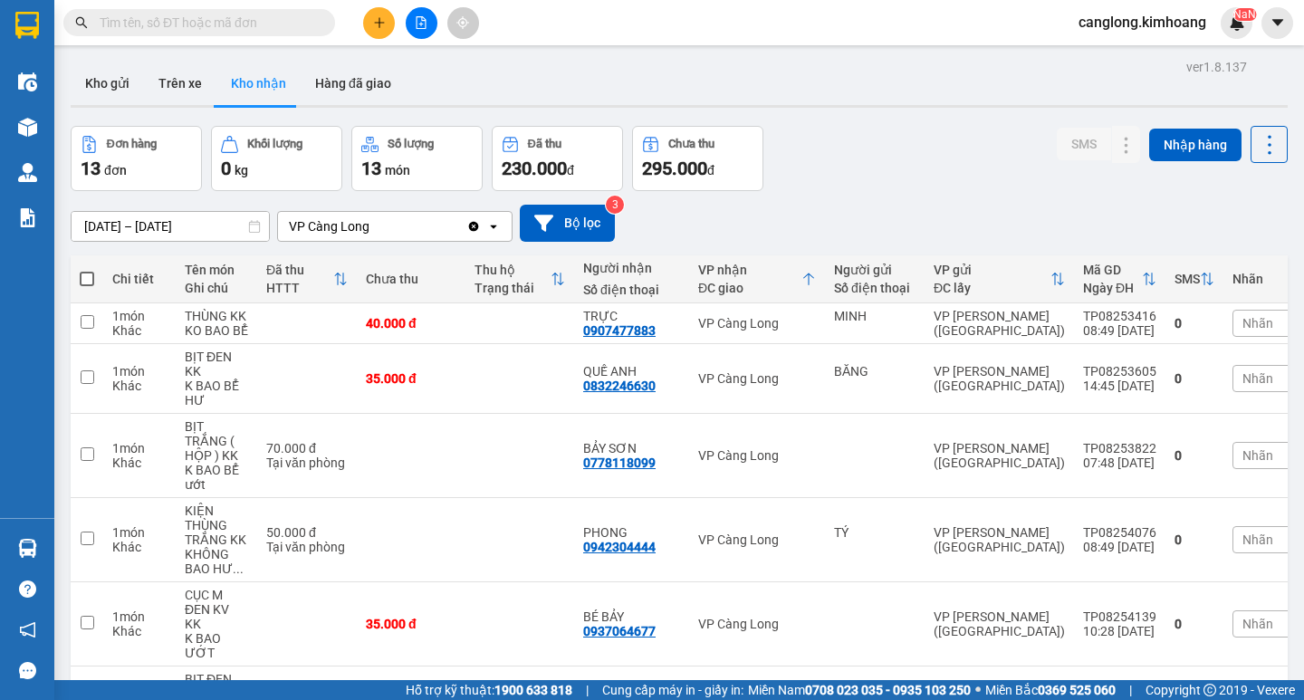
click at [253, 21] on input "text" at bounding box center [207, 23] width 214 height 20
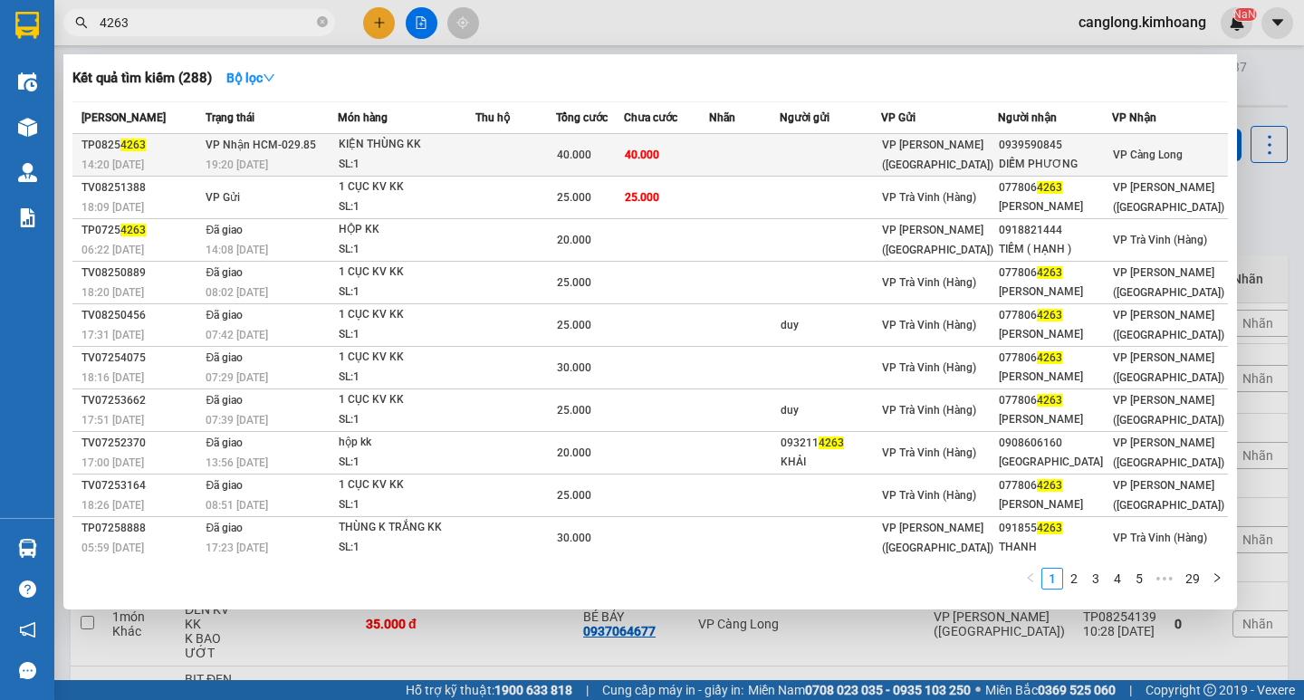
type input "4263"
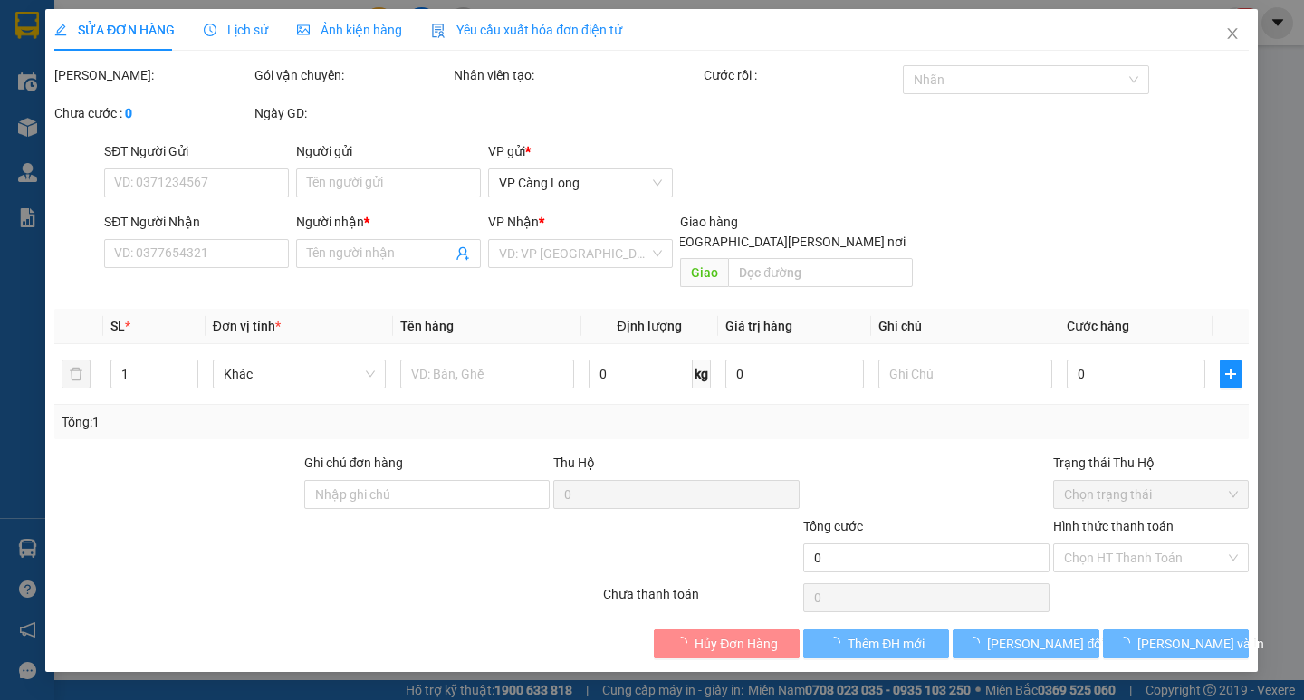
type input "0939590845"
type input "DIỄM PHƯƠNG"
type input "40.000"
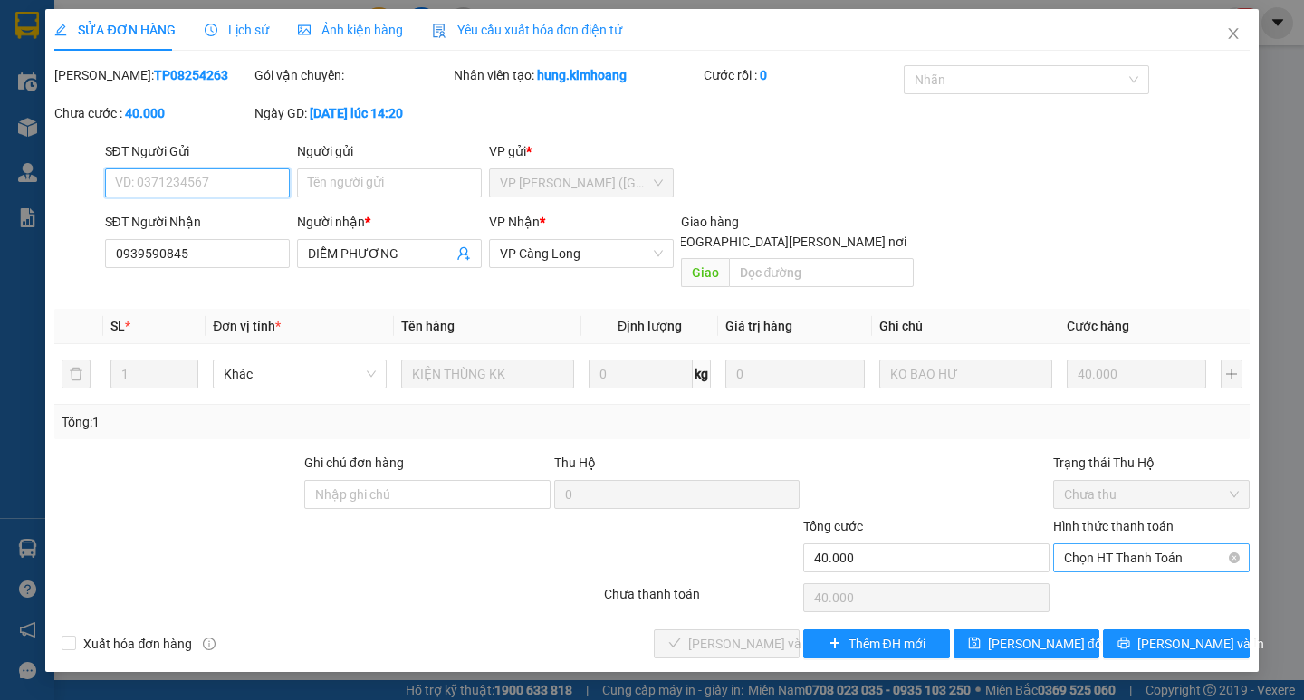
click at [1133, 544] on span "Chọn HT Thanh Toán" at bounding box center [1151, 557] width 175 height 27
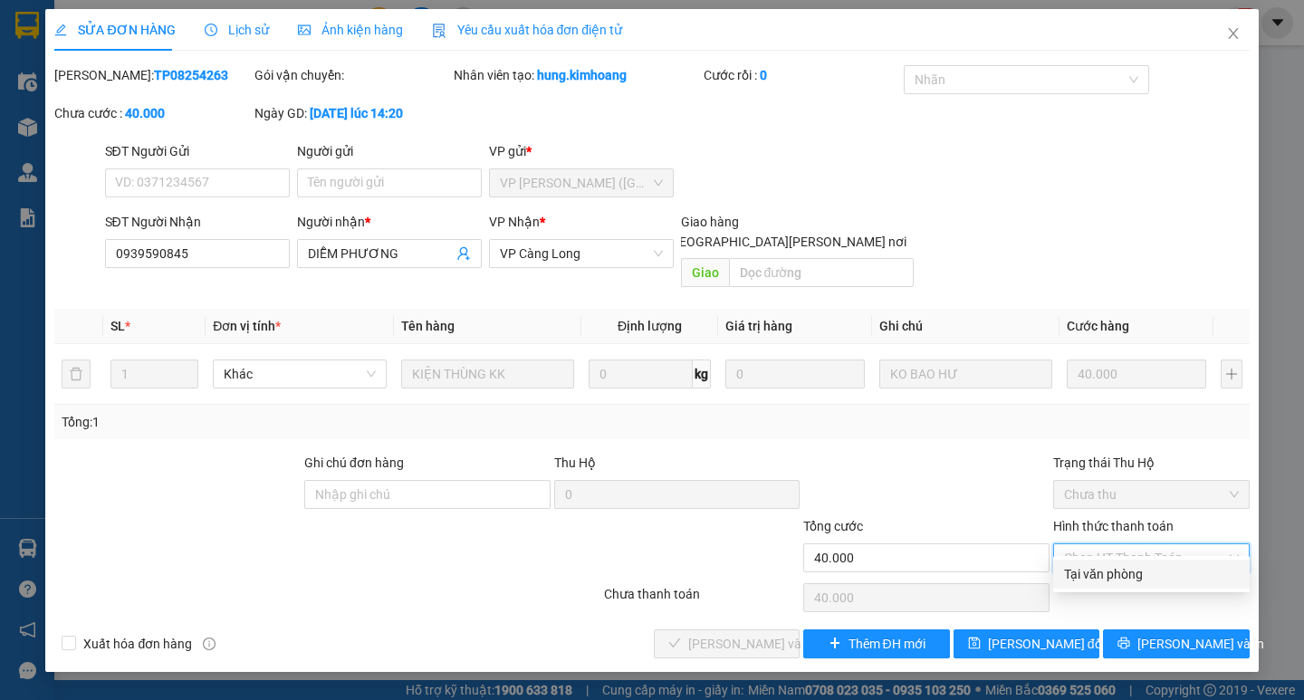
click at [1121, 571] on div "Tại văn phòng" at bounding box center [1151, 574] width 175 height 20
type input "0"
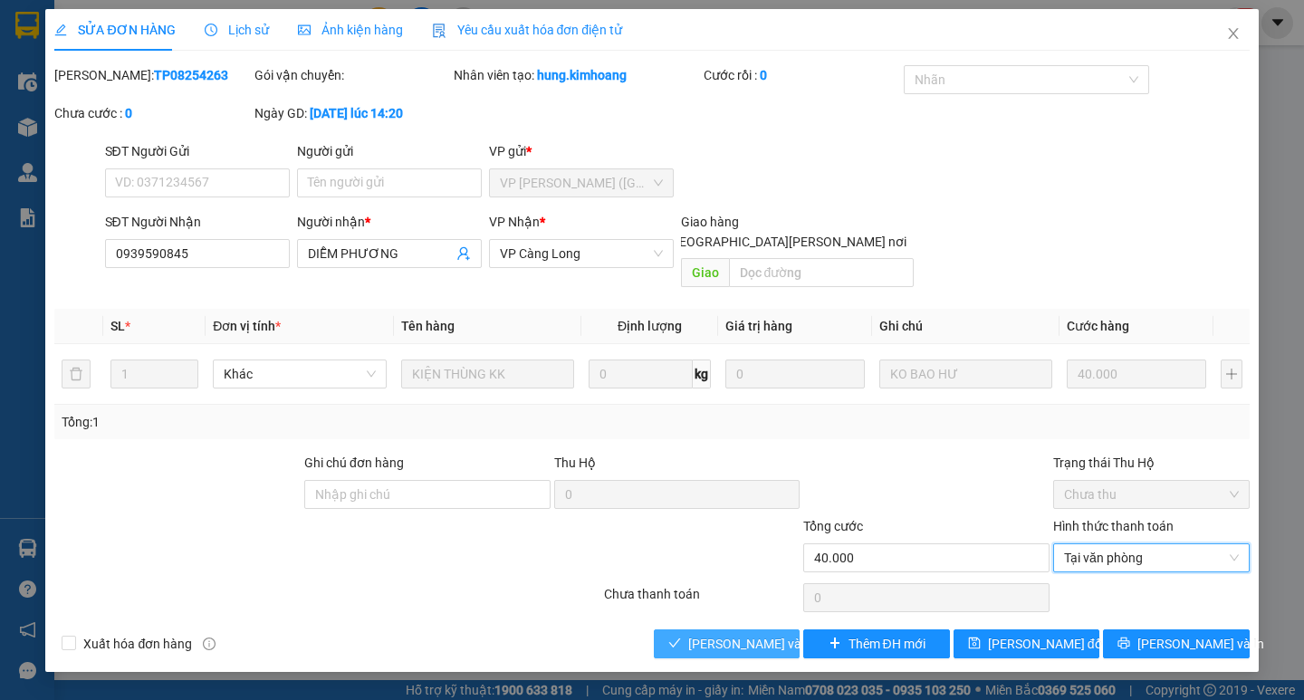
click at [734, 634] on span "[PERSON_NAME] và [PERSON_NAME] hàng" at bounding box center [810, 644] width 245 height 20
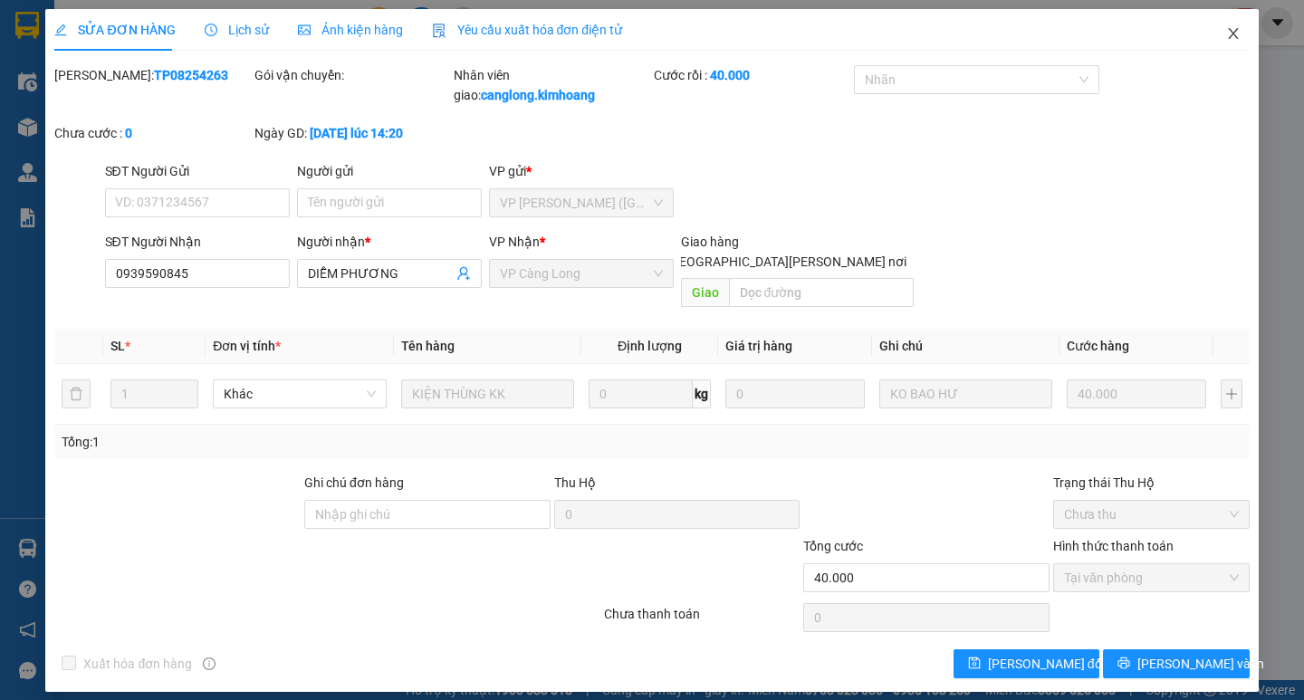
click at [1233, 29] on icon "close" at bounding box center [1233, 33] width 14 height 14
